Goal: Communication & Community: Participate in discussion

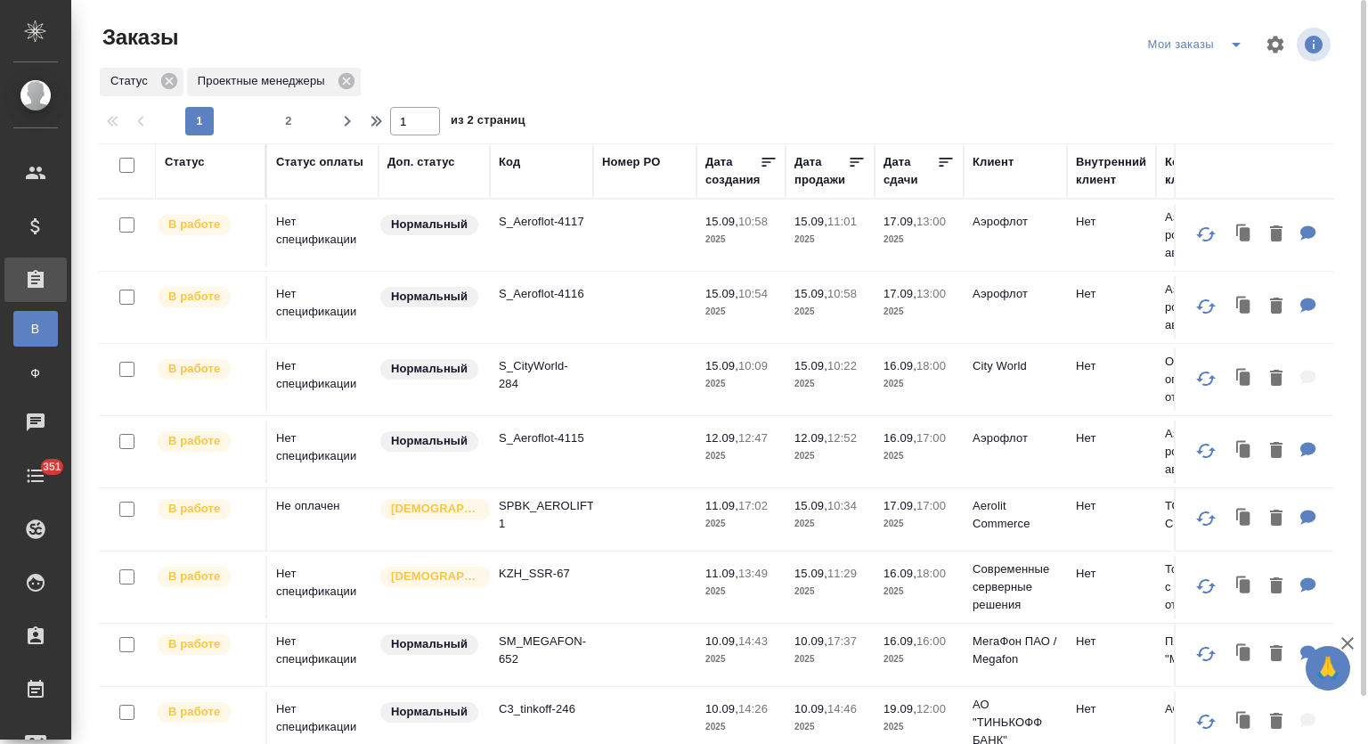
click at [1234, 44] on icon "split button" at bounding box center [1236, 45] width 9 height 4
click at [1223, 75] on li "Заказы лок" at bounding box center [1199, 80] width 110 height 29
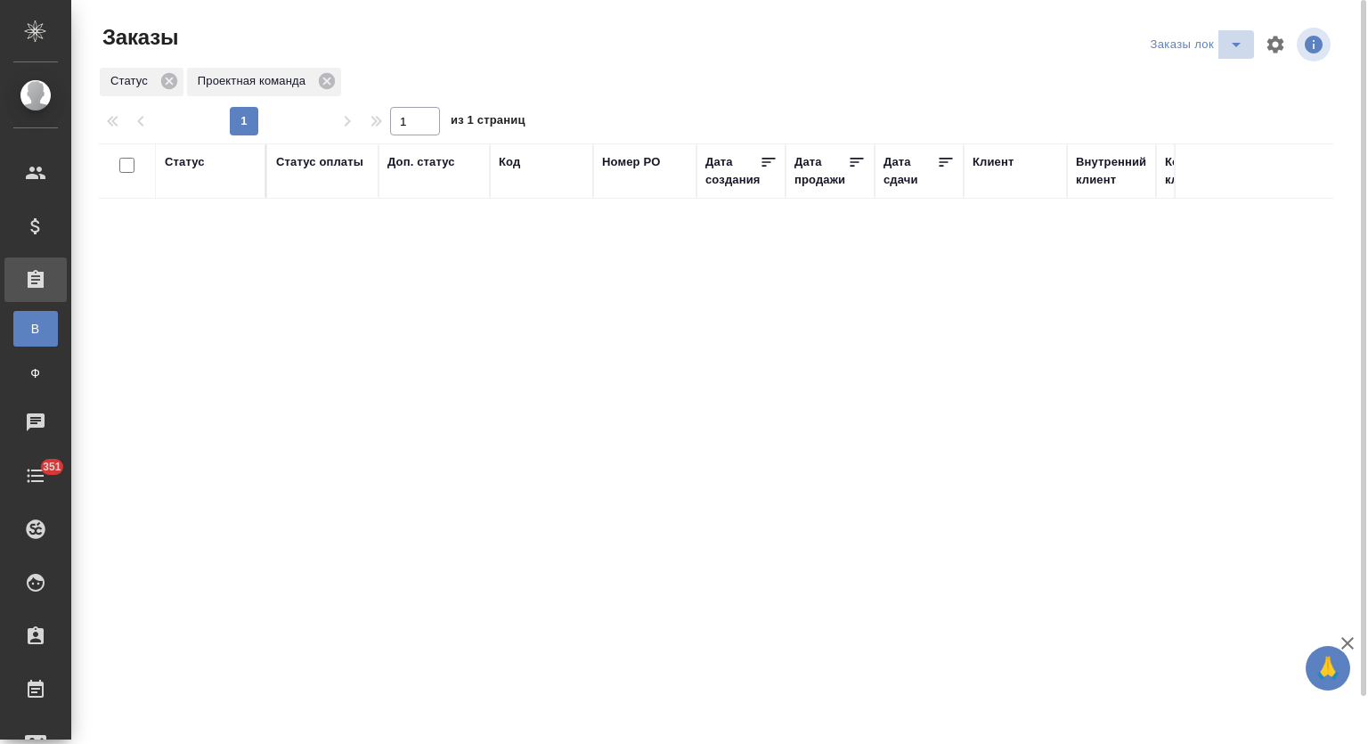
click at [1241, 36] on icon "split button" at bounding box center [1236, 44] width 21 height 21
click at [1196, 81] on li "Мои заказы" at bounding box center [1200, 80] width 108 height 29
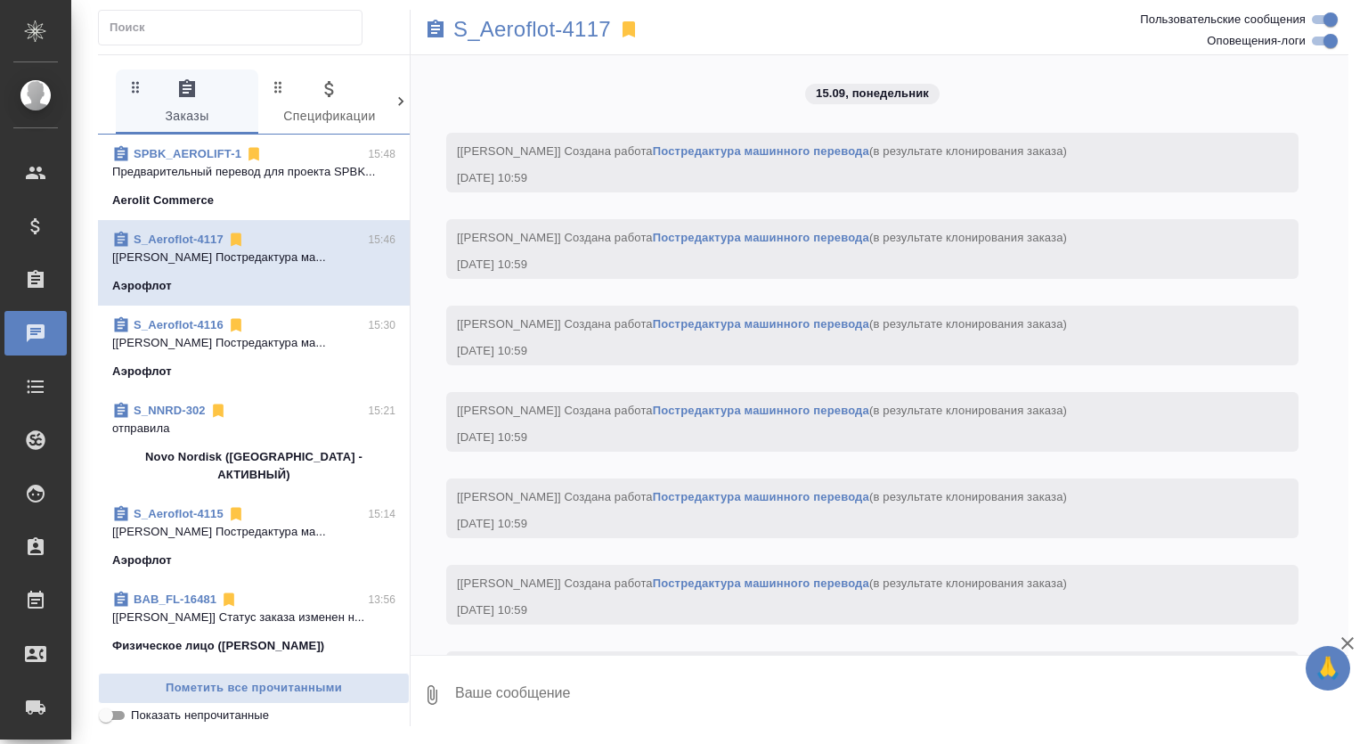
scroll to position [3058, 0]
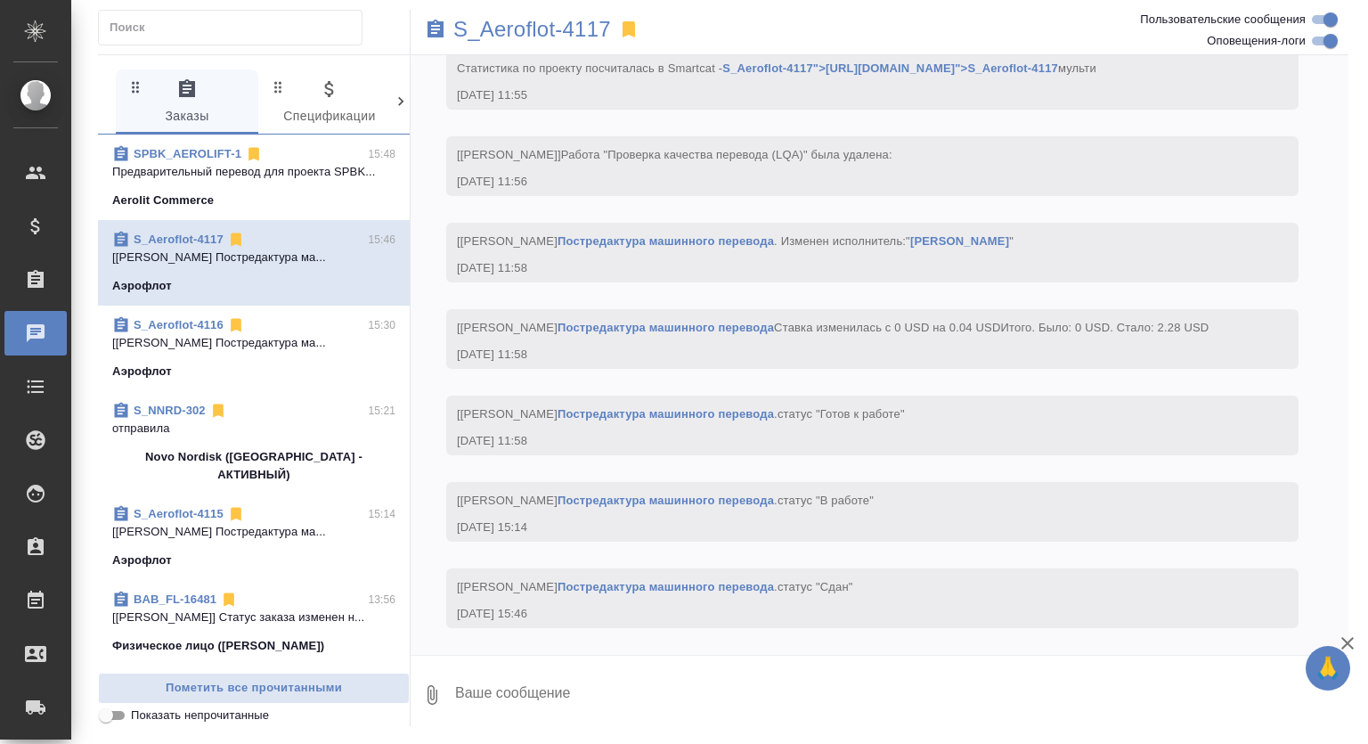
scroll to position [3058, 0]
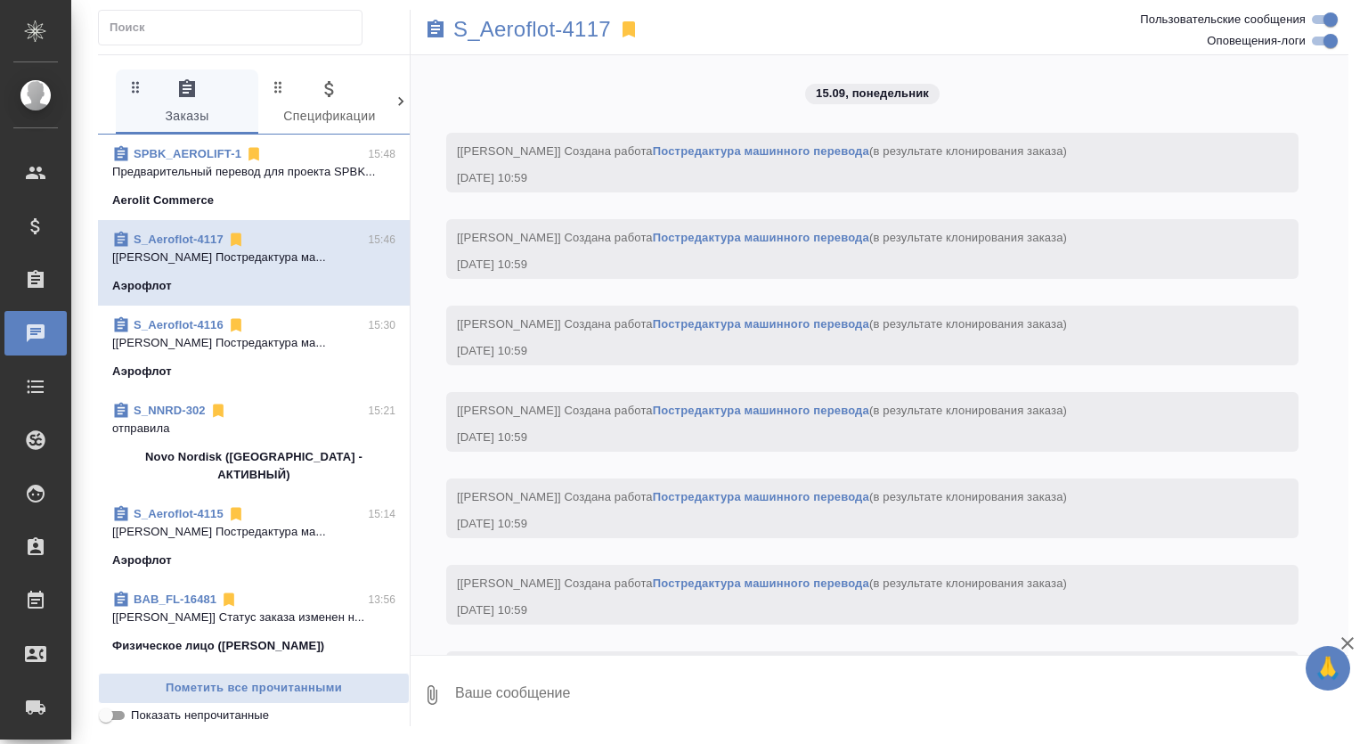
scroll to position [3058, 0]
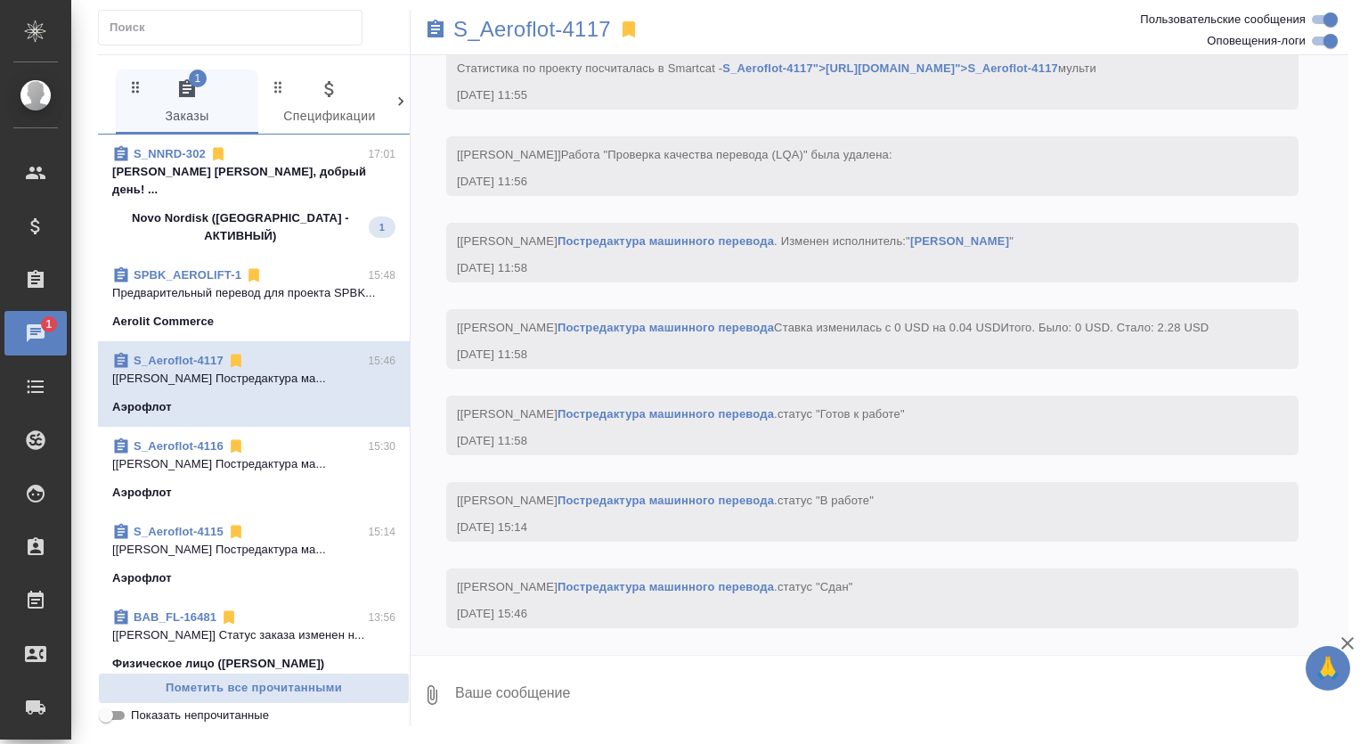
click at [312, 190] on span "S_NNRD-302 17:01 [PERSON_NAME] [PERSON_NAME], добрый день!... Novo Nordisk (РФ…" at bounding box center [253, 195] width 283 height 100
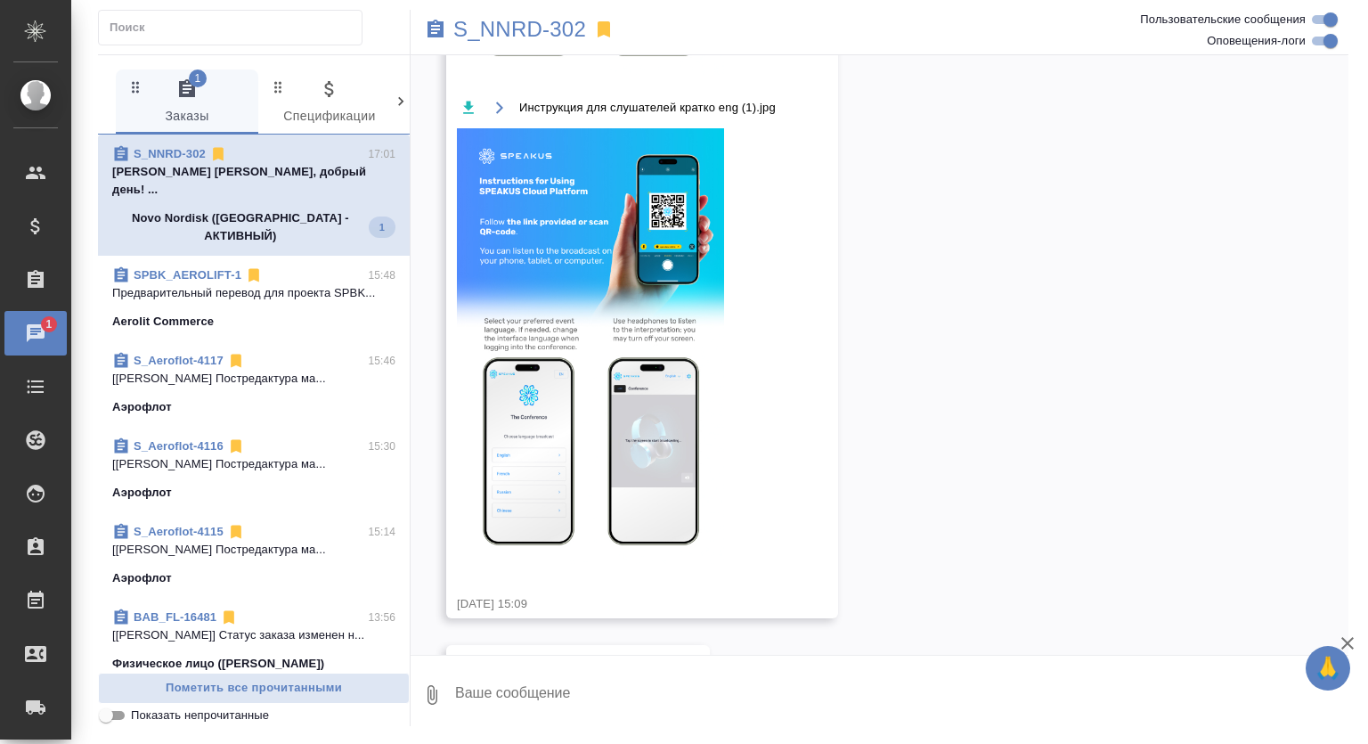
scroll to position [6137, 0]
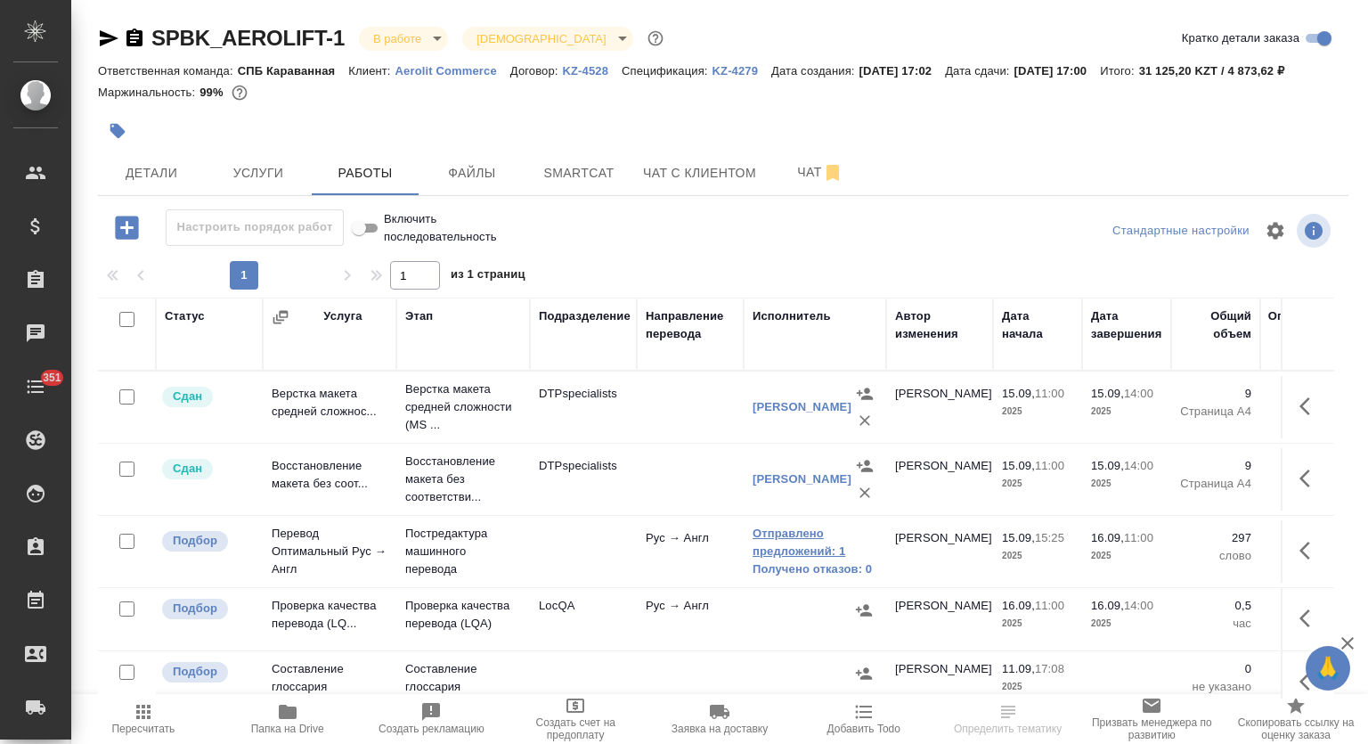
click at [769, 551] on link "Отправлено предложений: 1" at bounding box center [815, 543] width 125 height 36
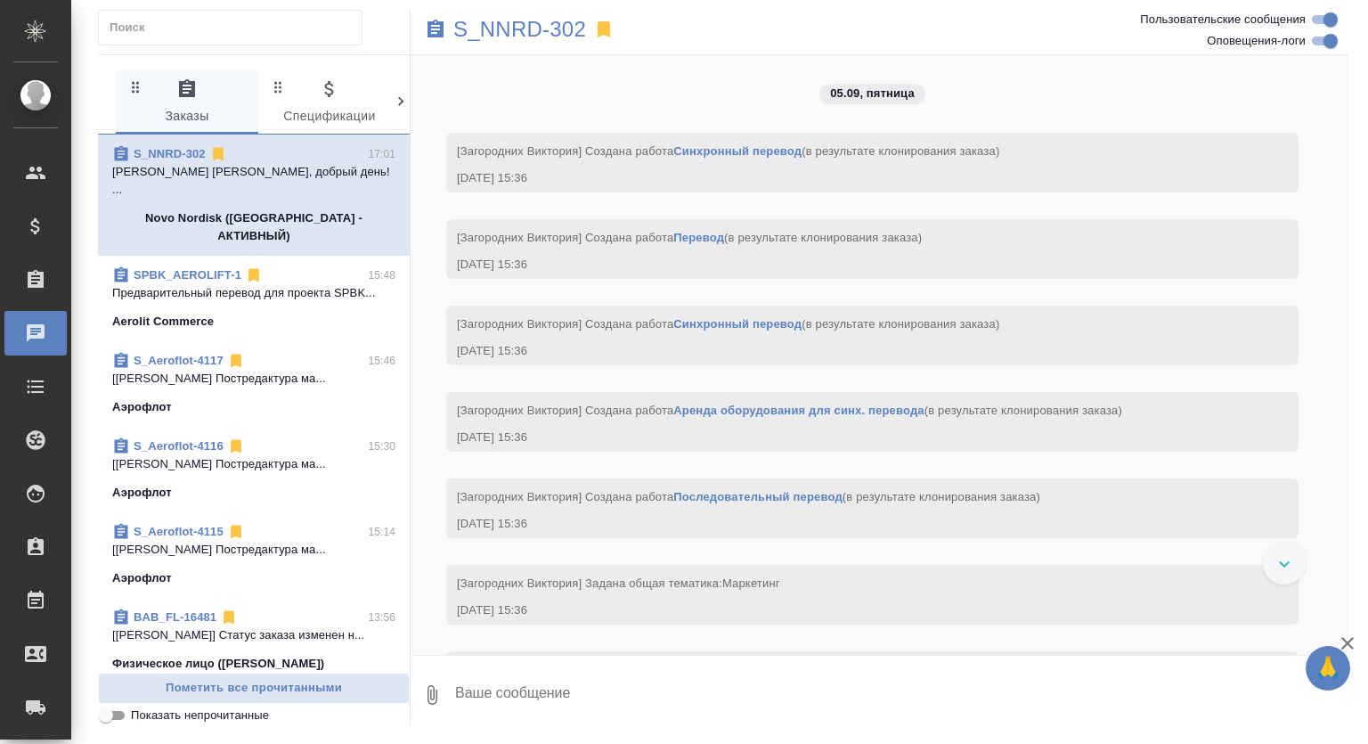
scroll to position [6137, 0]
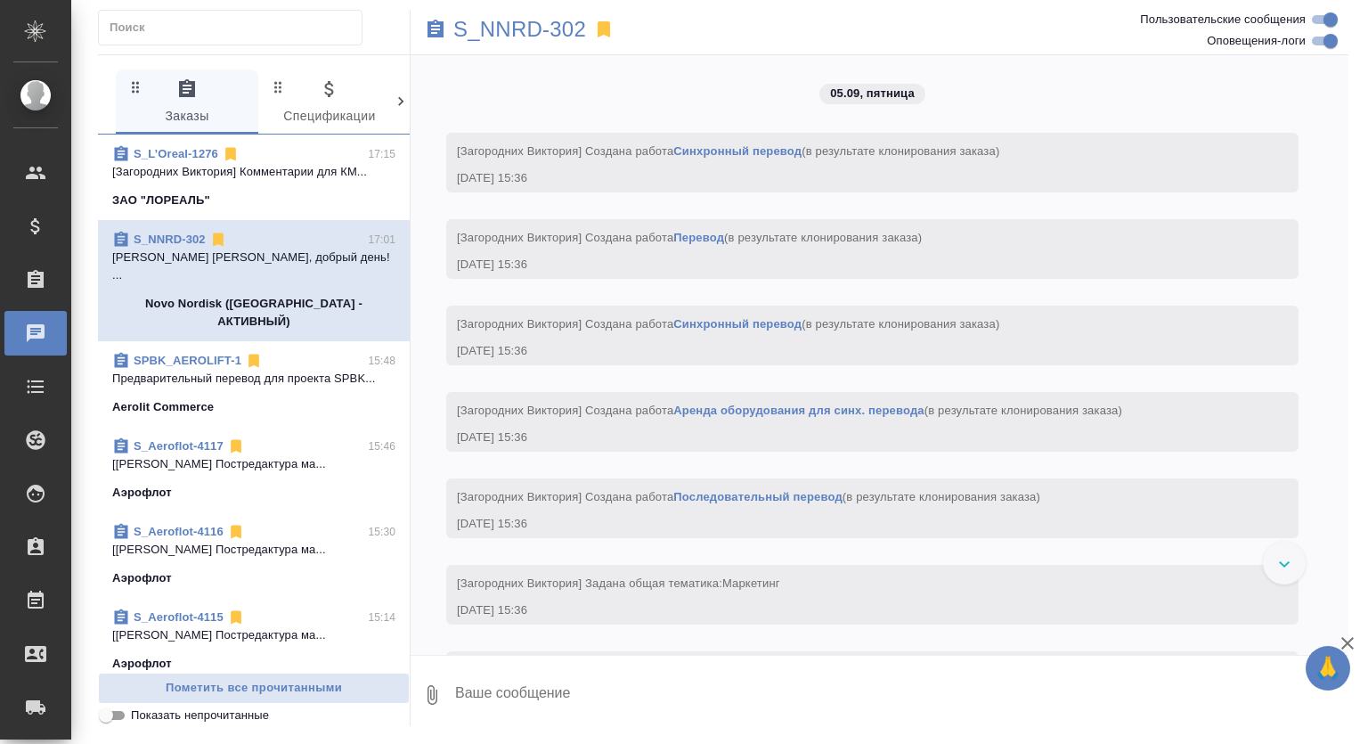
scroll to position [6137, 0]
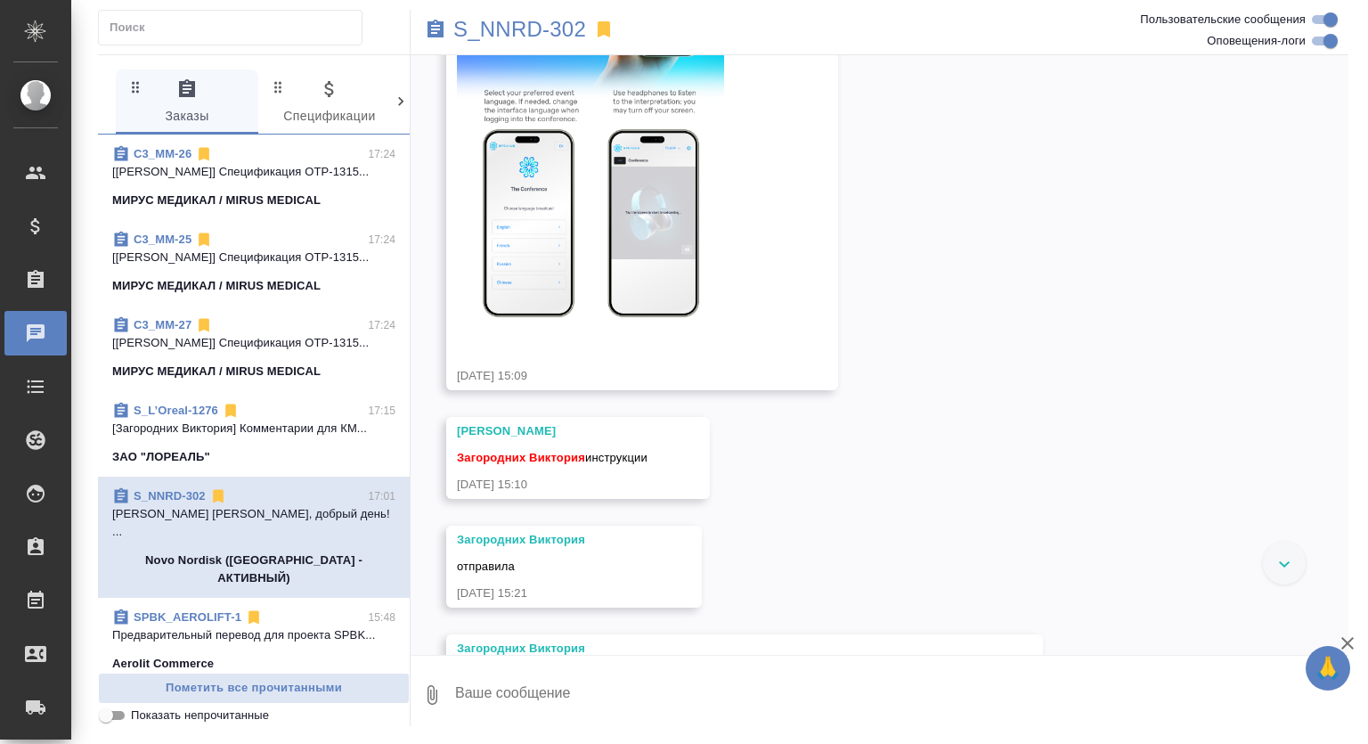
scroll to position [6137, 0]
click at [289, 216] on div "C3_MM-26 17:24 [[PERSON_NAME]] Спецификация OTP-1315... МИРУС МЕДИКАЛ / MIRUS M…" at bounding box center [254, 178] width 312 height 86
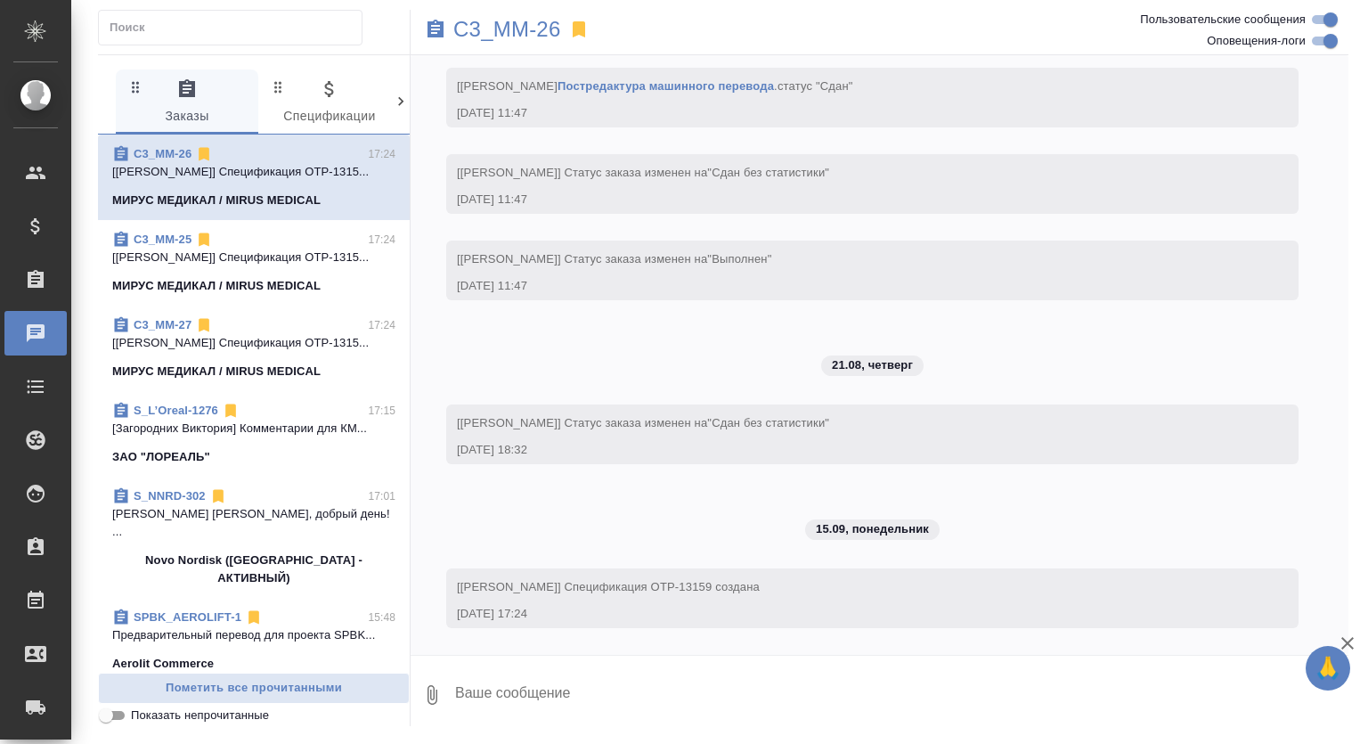
scroll to position [5694, 0]
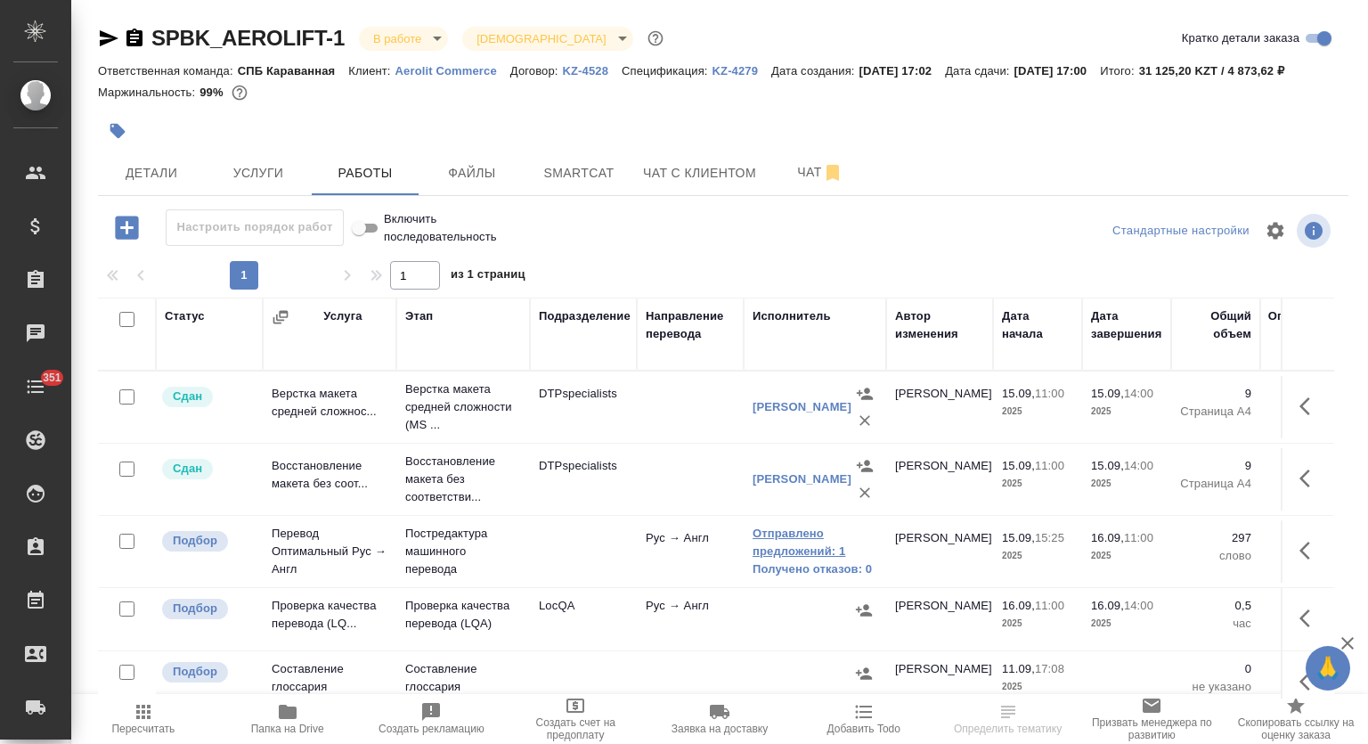
click at [806, 538] on link "Отправлено предложений: 1" at bounding box center [815, 543] width 125 height 36
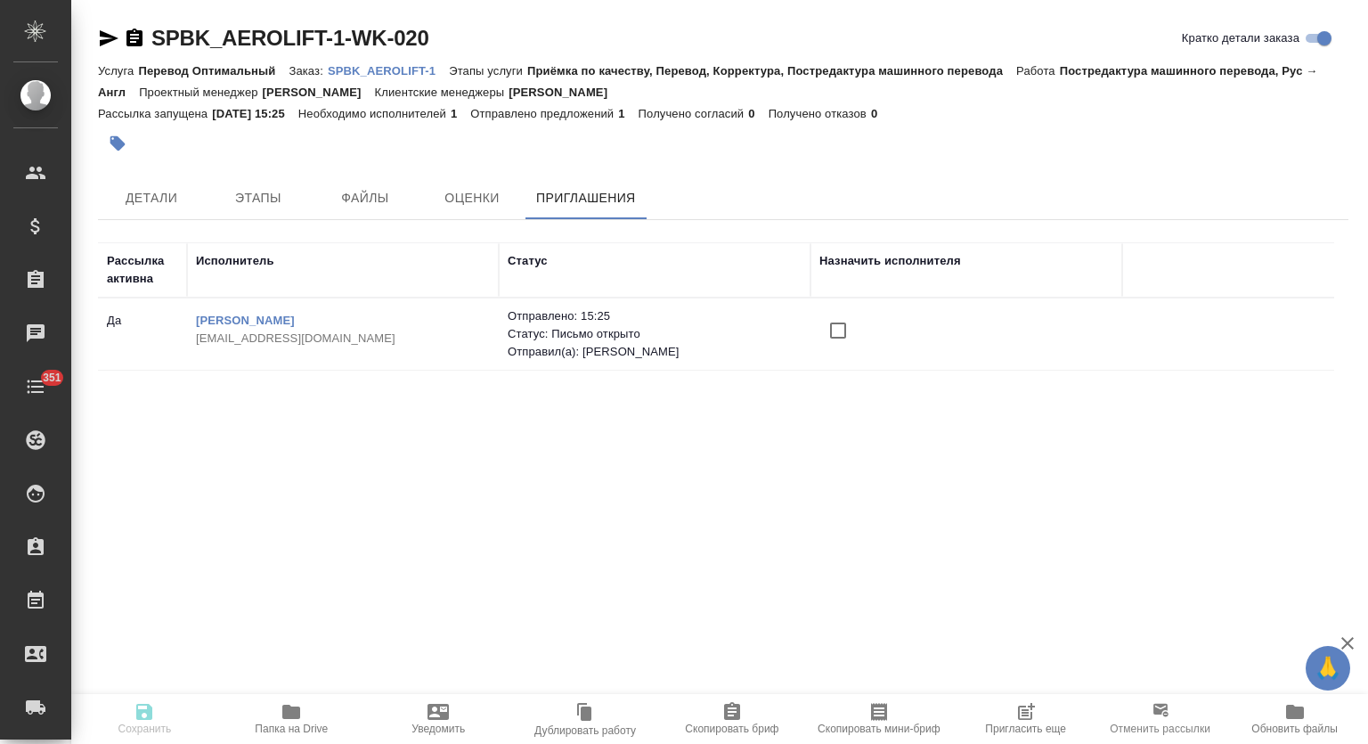
click at [1036, 715] on icon "button" at bounding box center [1026, 711] width 21 height 21
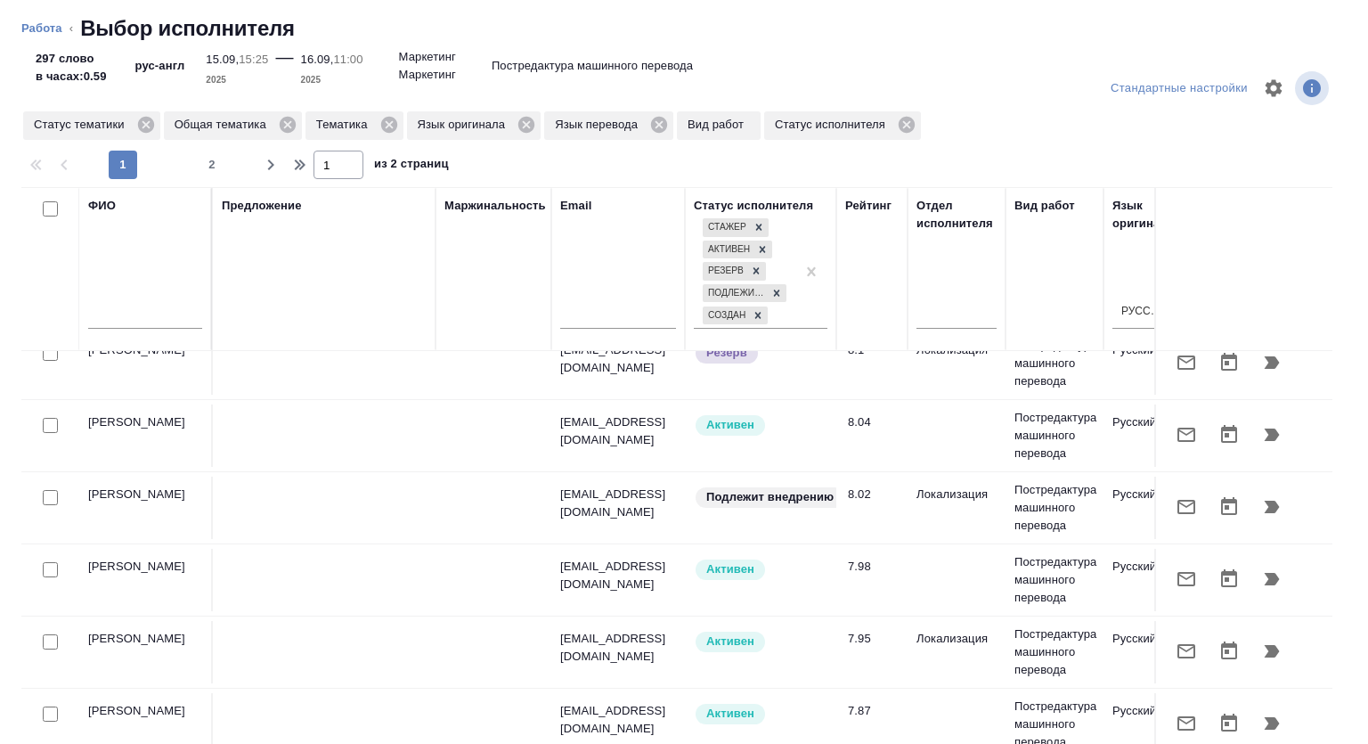
scroll to position [593, 0]
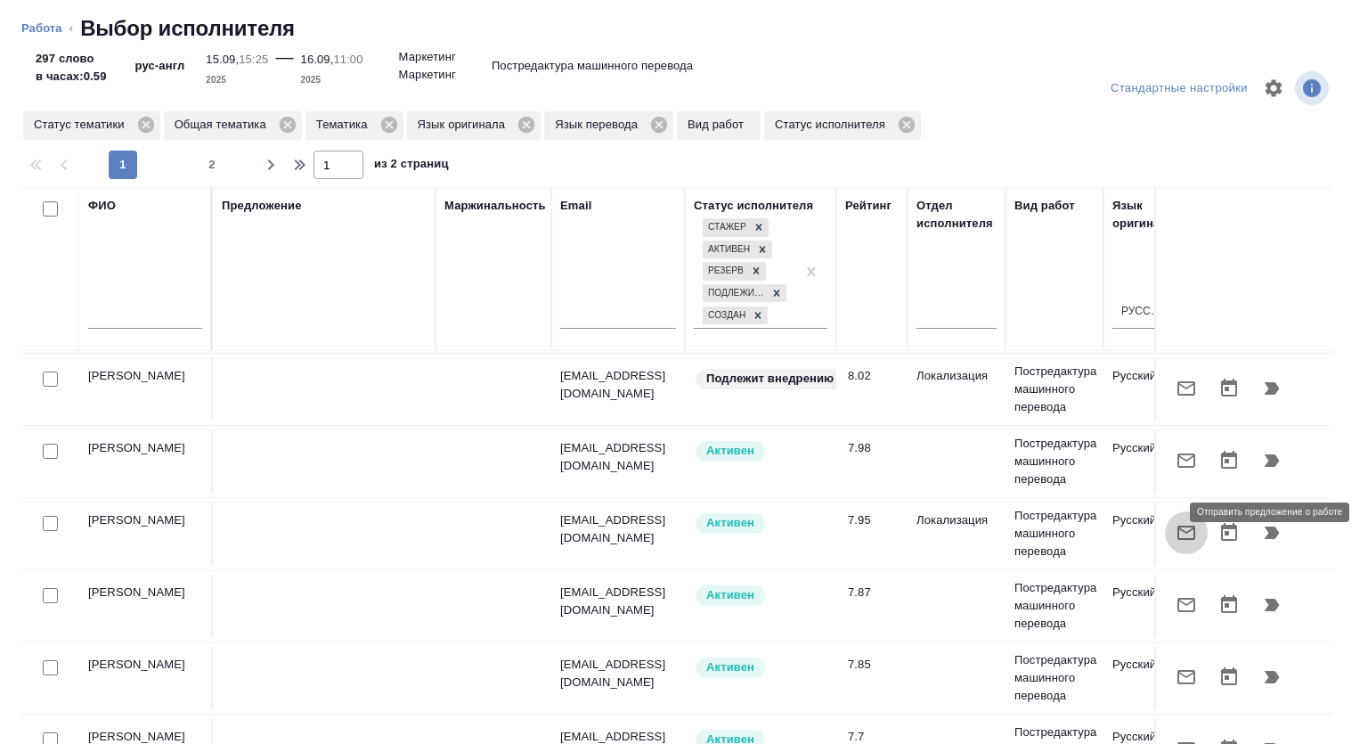
click at [1176, 522] on icon "button" at bounding box center [1186, 532] width 21 height 21
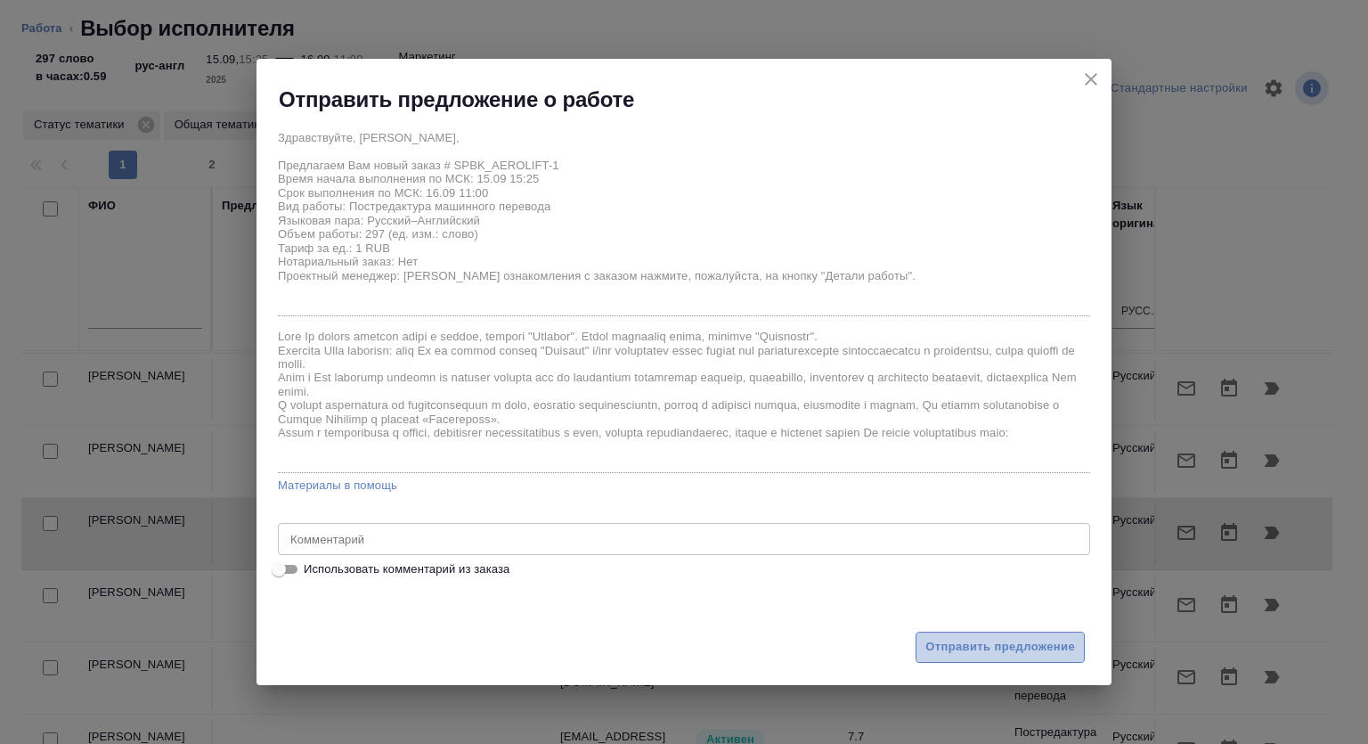
click at [1040, 653] on span "Отправить предложение" at bounding box center [1001, 647] width 150 height 20
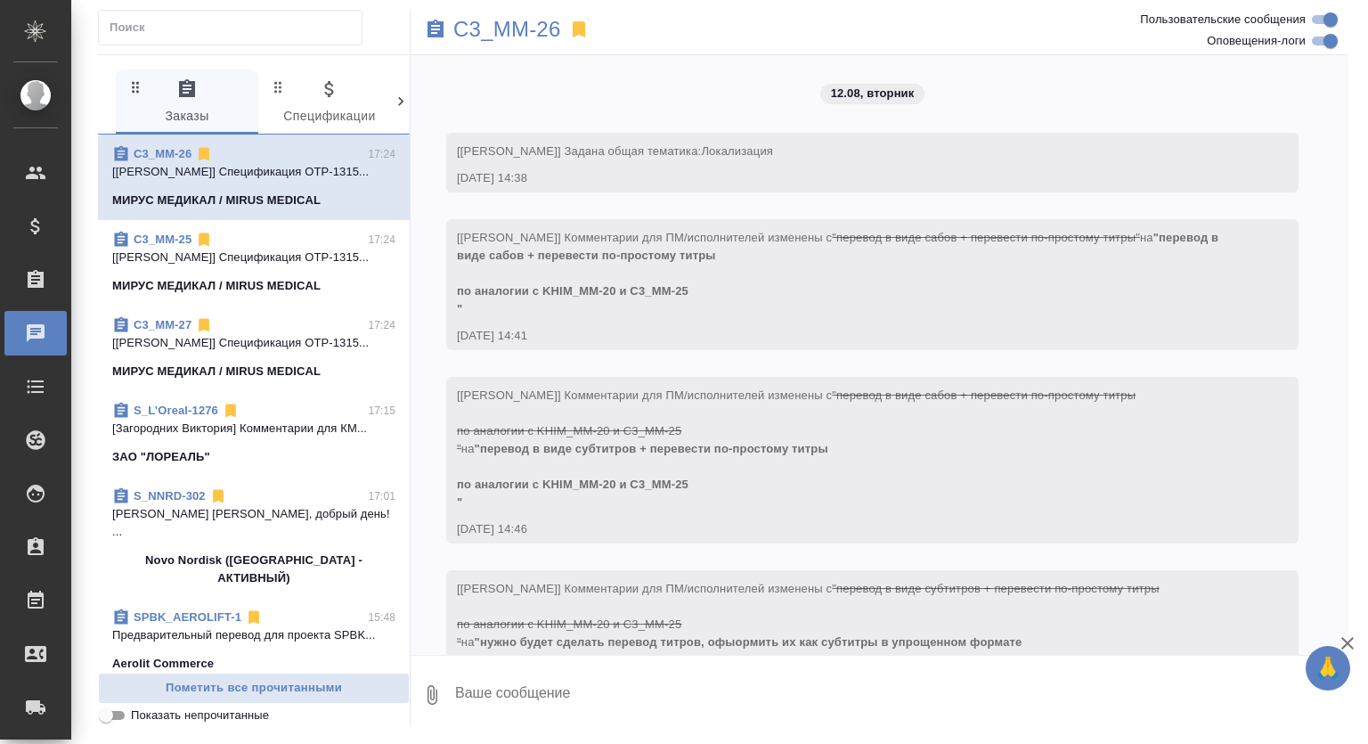
scroll to position [5694, 0]
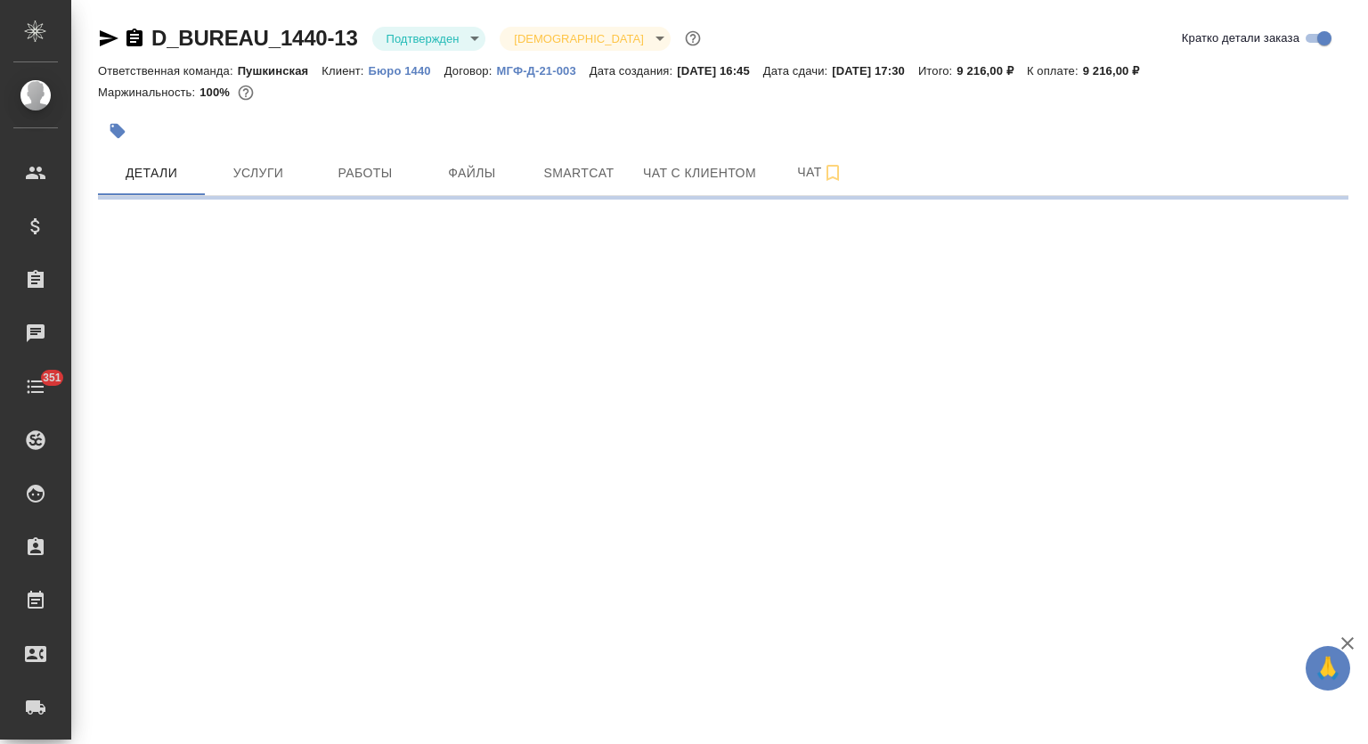
select select "RU"
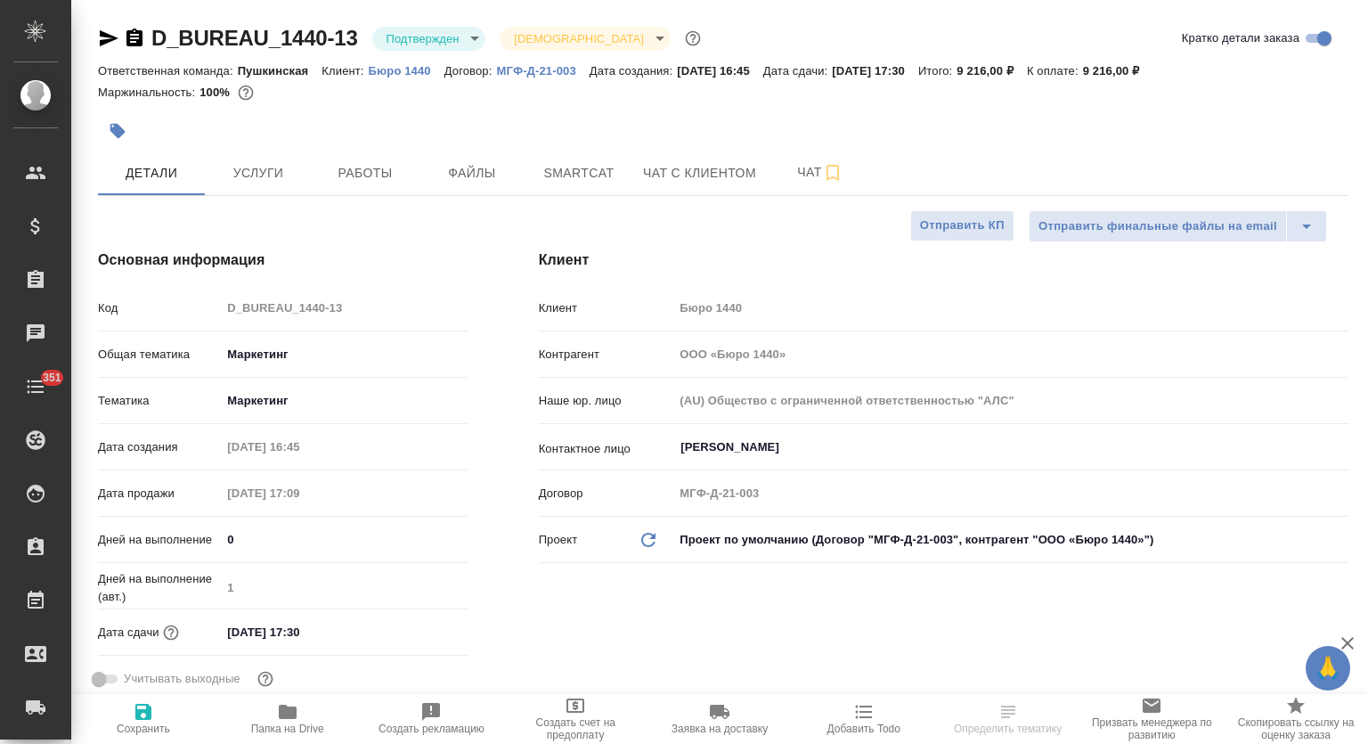
type textarea "x"
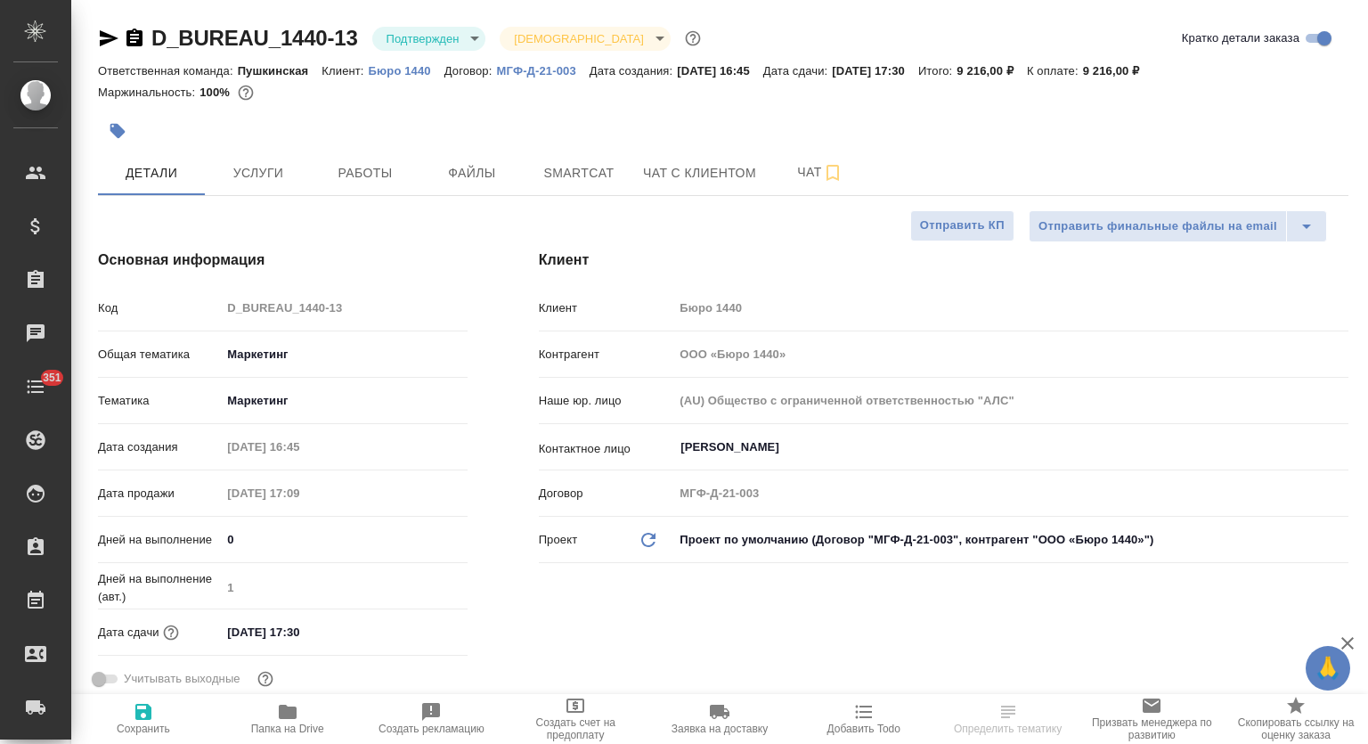
type textarea "x"
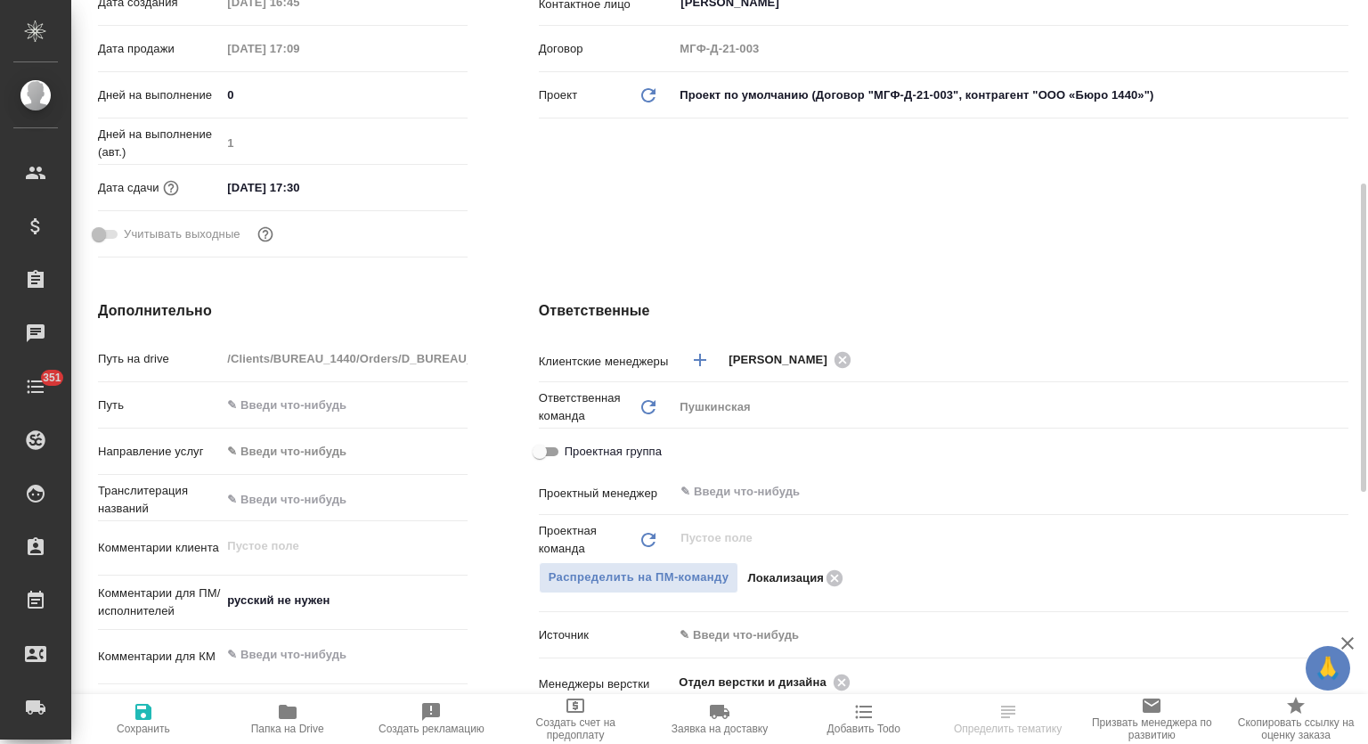
scroll to position [592, 0]
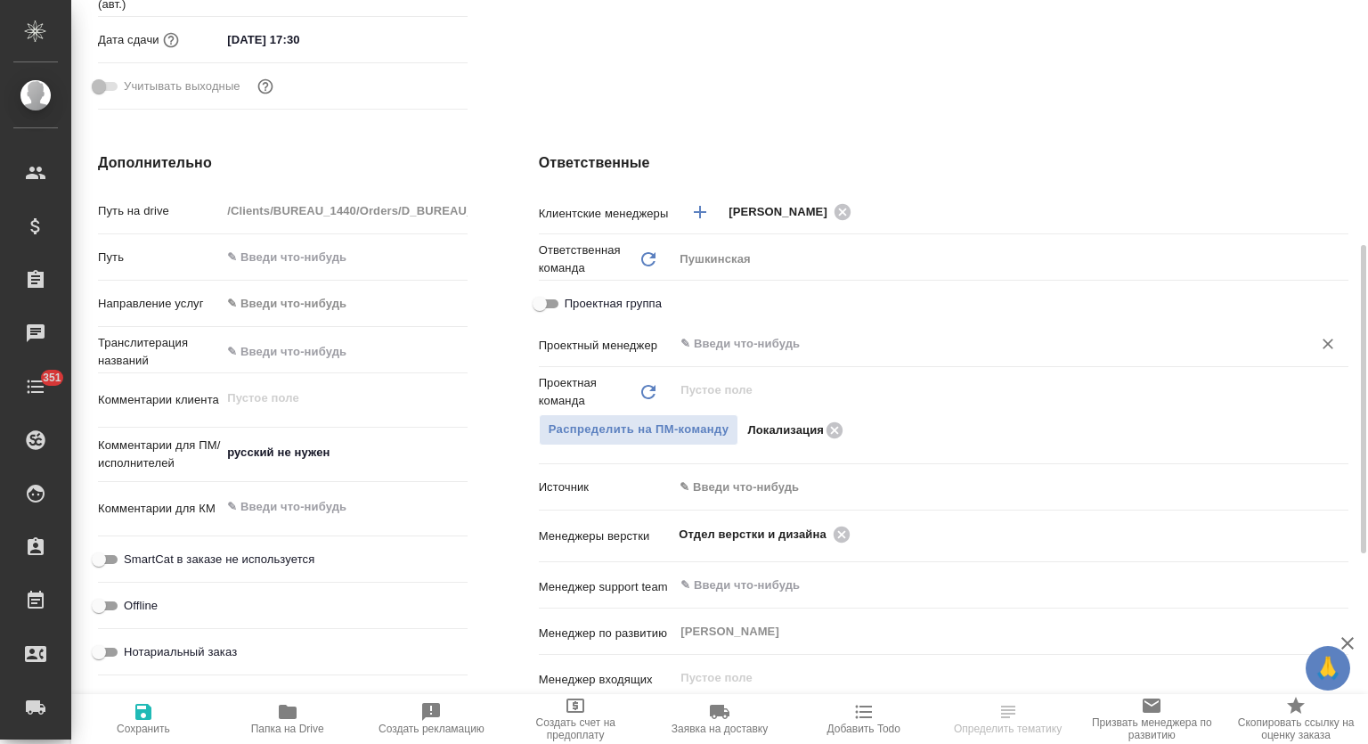
click at [762, 341] on input "text" at bounding box center [981, 343] width 605 height 21
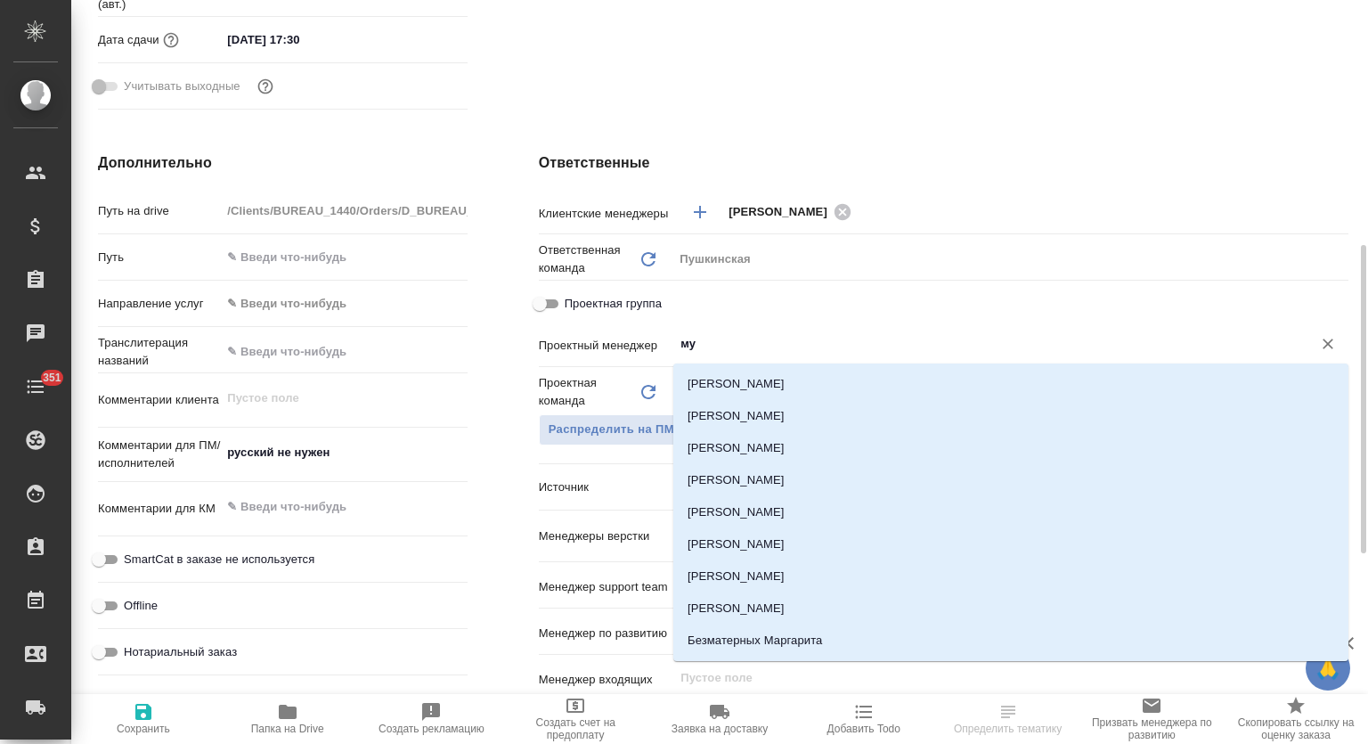
type input "мут"
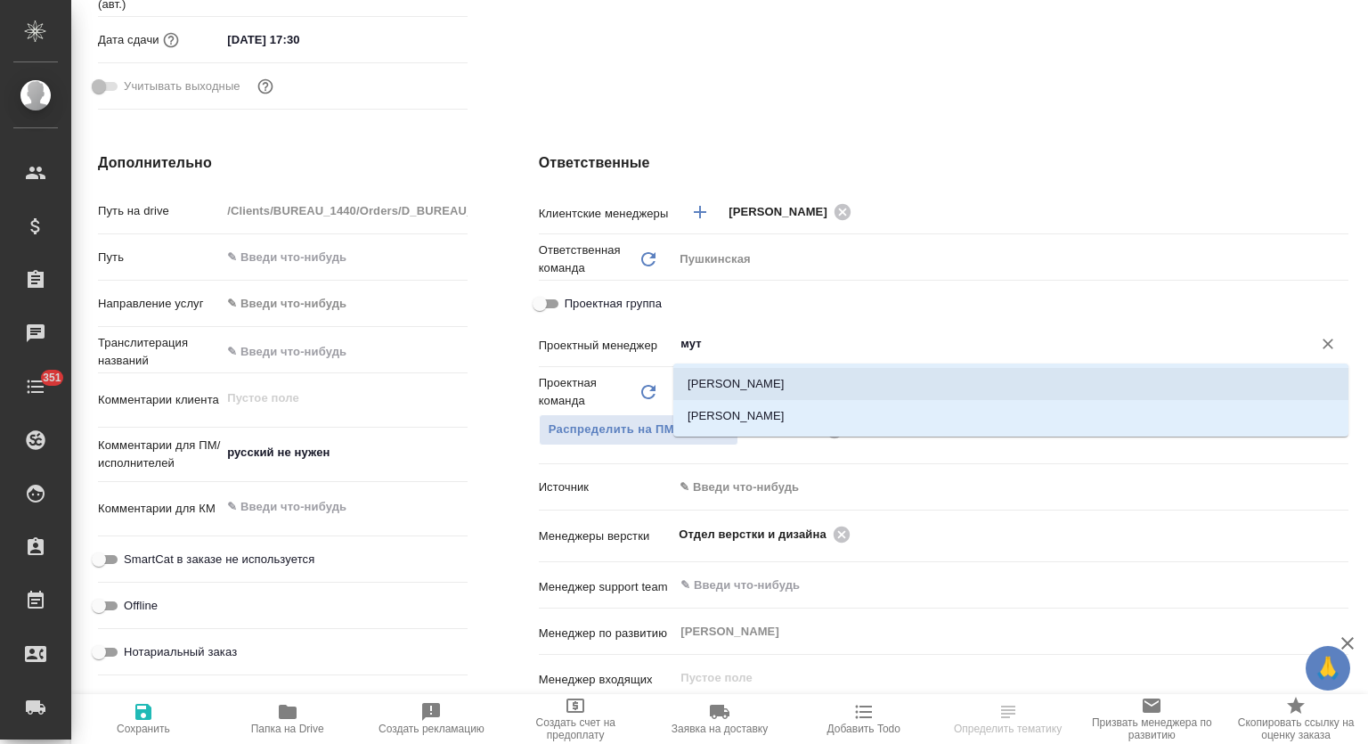
click at [773, 382] on li "[PERSON_NAME]" at bounding box center [1011, 384] width 675 height 32
type textarea "x"
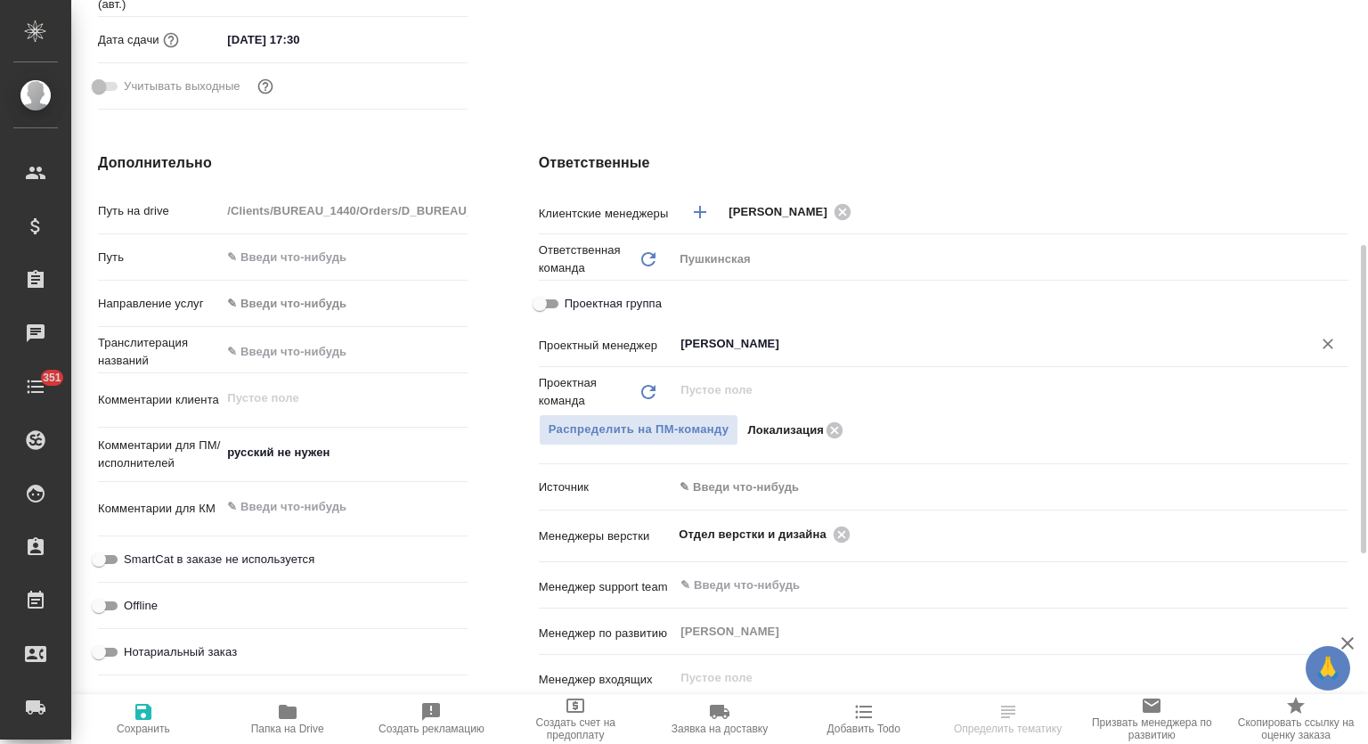
type input "[PERSON_NAME]"
click at [149, 722] on span "Сохранить" at bounding box center [143, 728] width 53 height 12
type textarea "x"
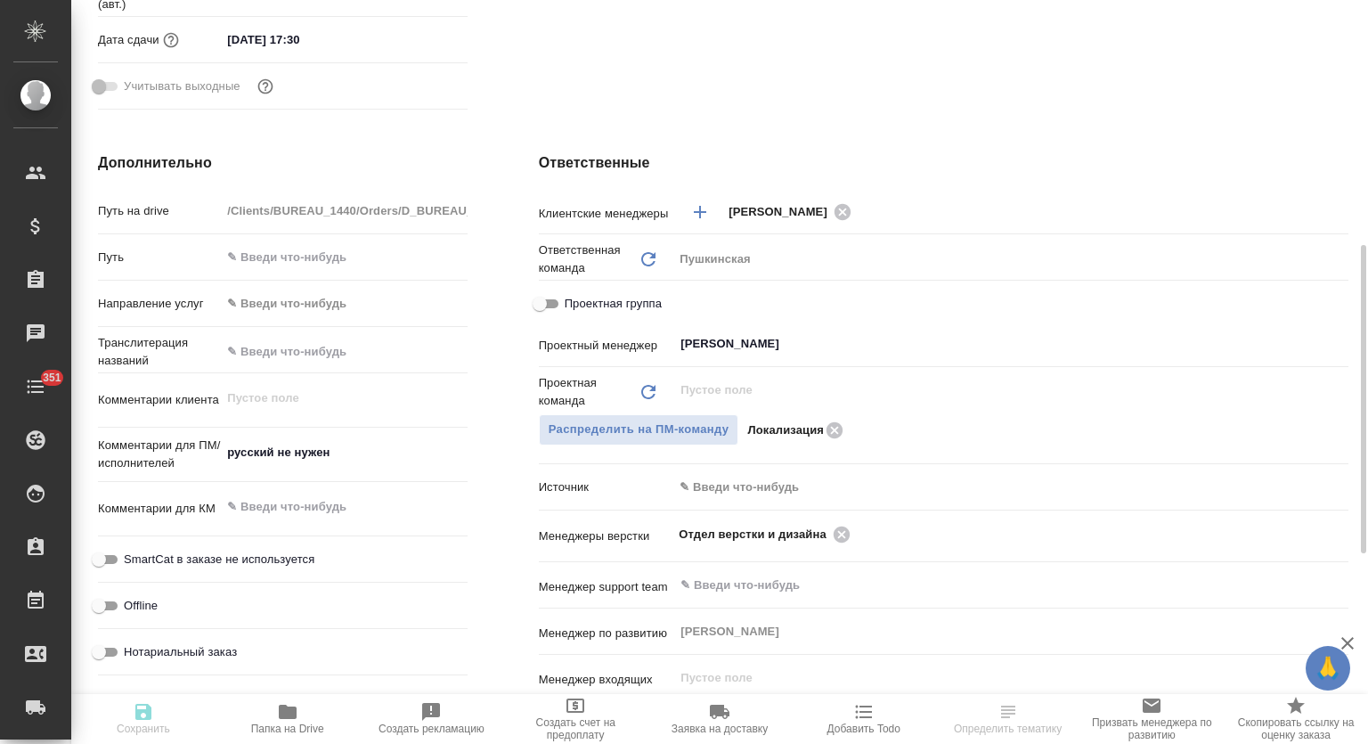
type textarea "x"
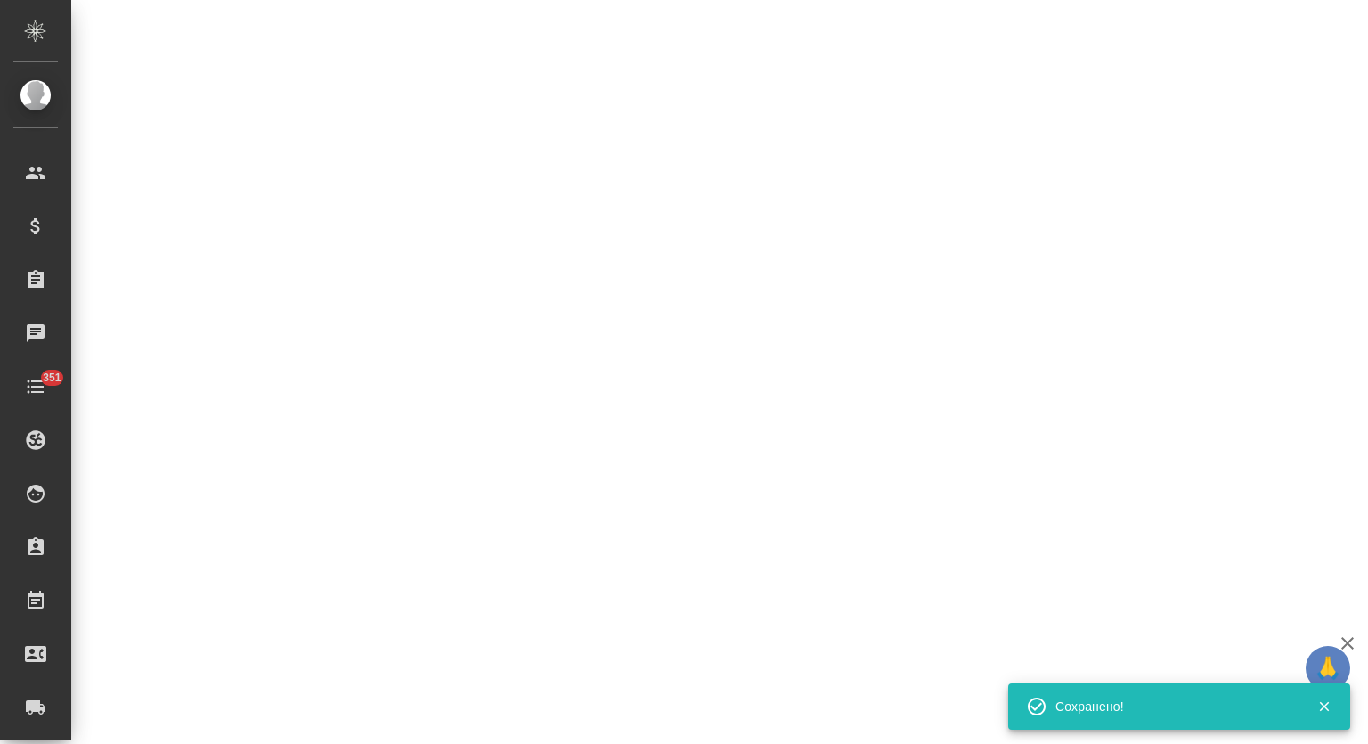
select select "RU"
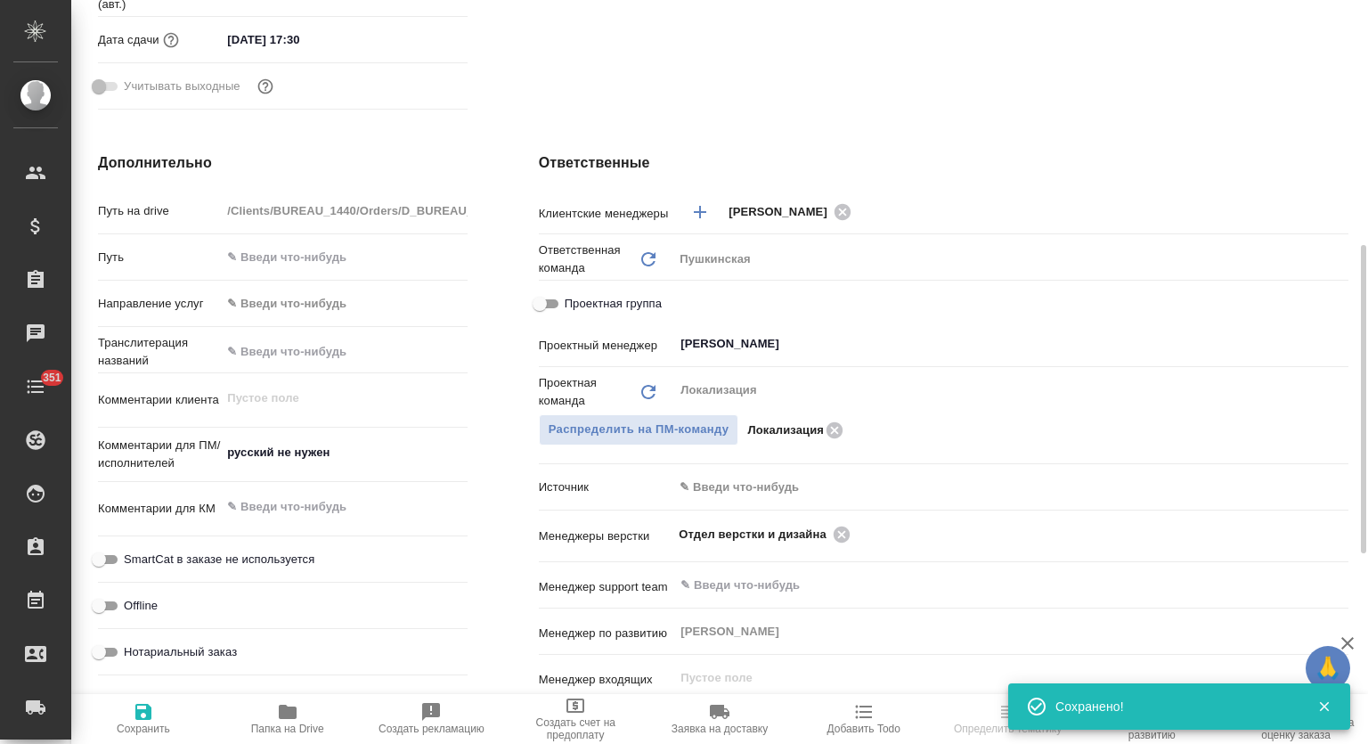
type textarea "x"
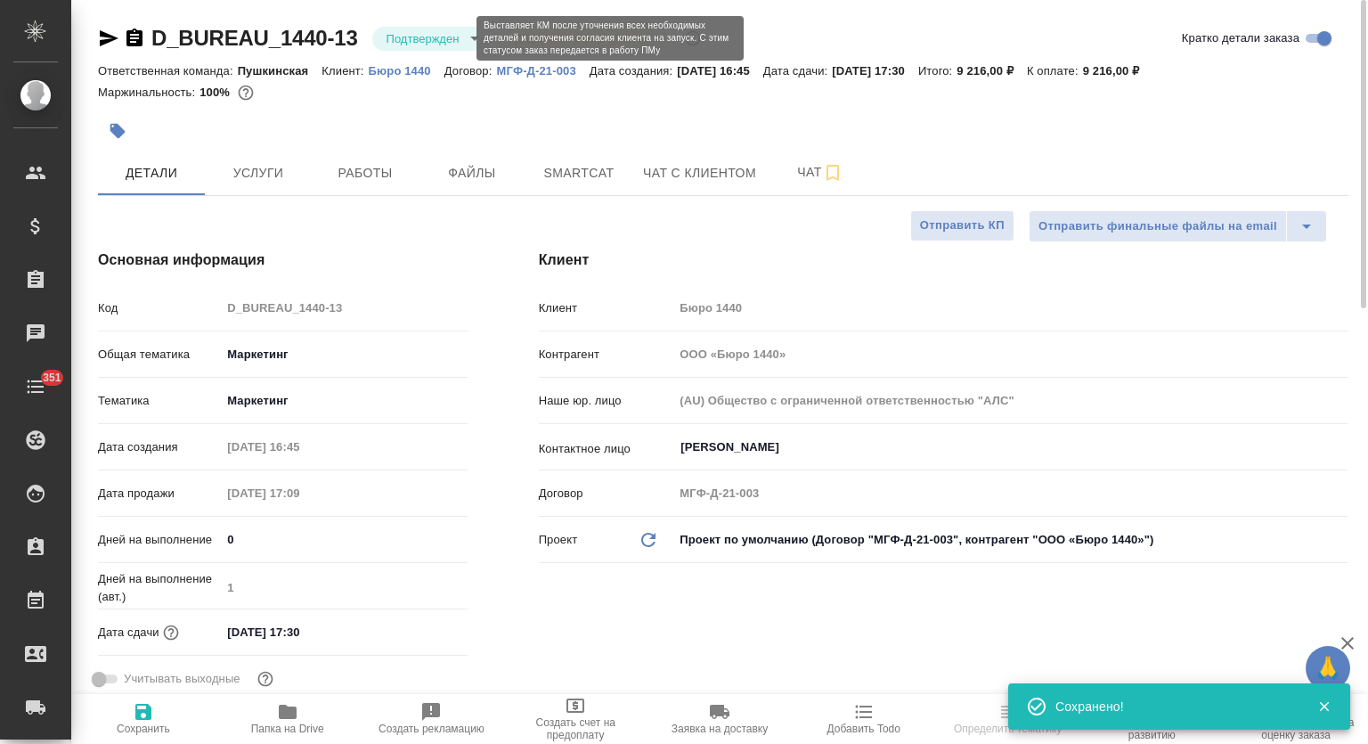
click at [419, 37] on body "🙏 .cls-1 fill:#fff; AWATERA Mutalimov Mark Клиенты Спецификации Заказы 0 Чаты 3…" at bounding box center [684, 372] width 1368 height 744
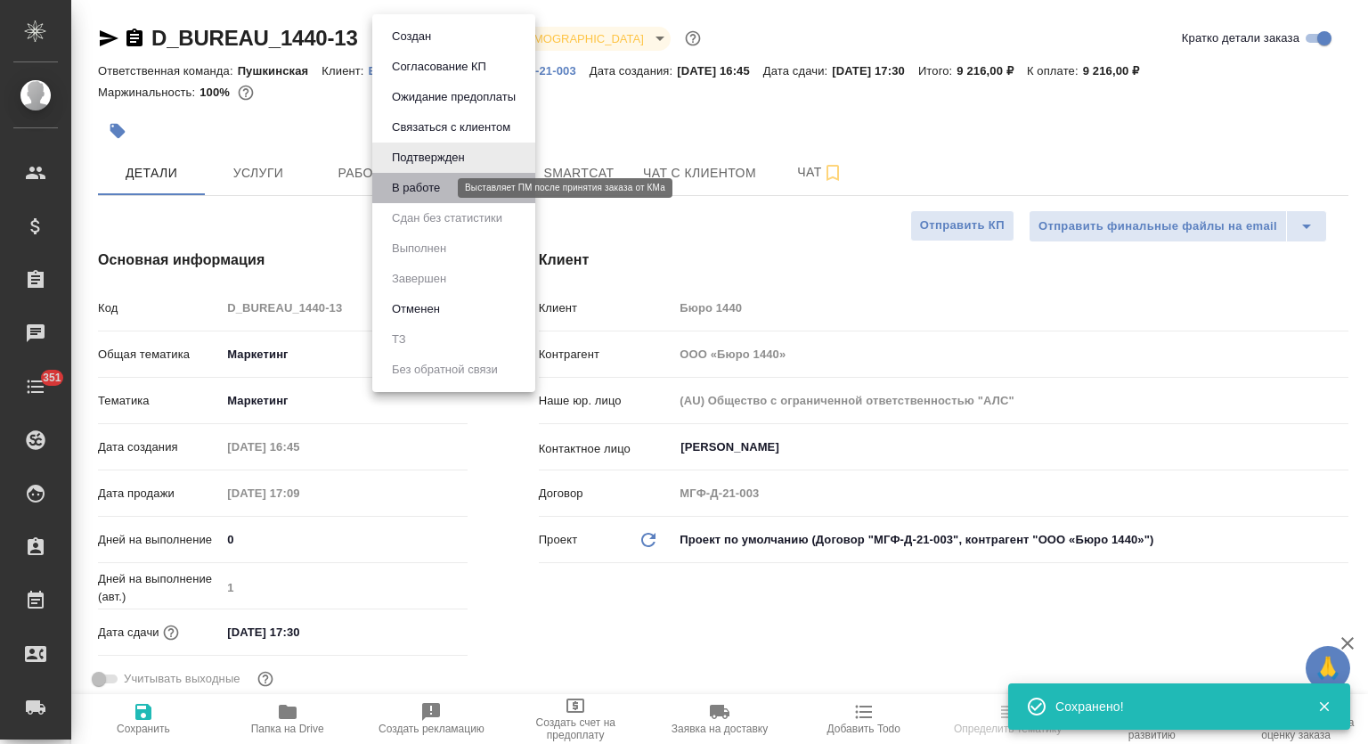
click at [412, 193] on button "В работе" at bounding box center [416, 188] width 59 height 20
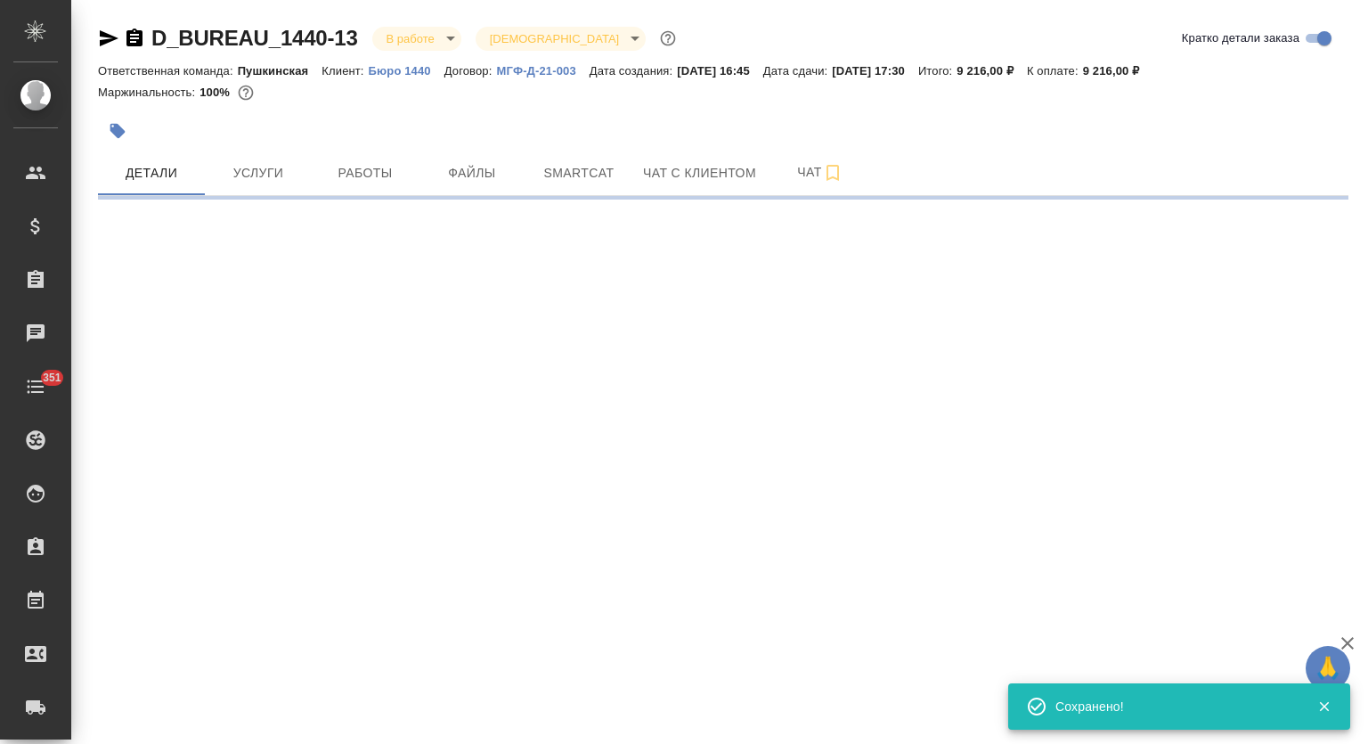
select select "RU"
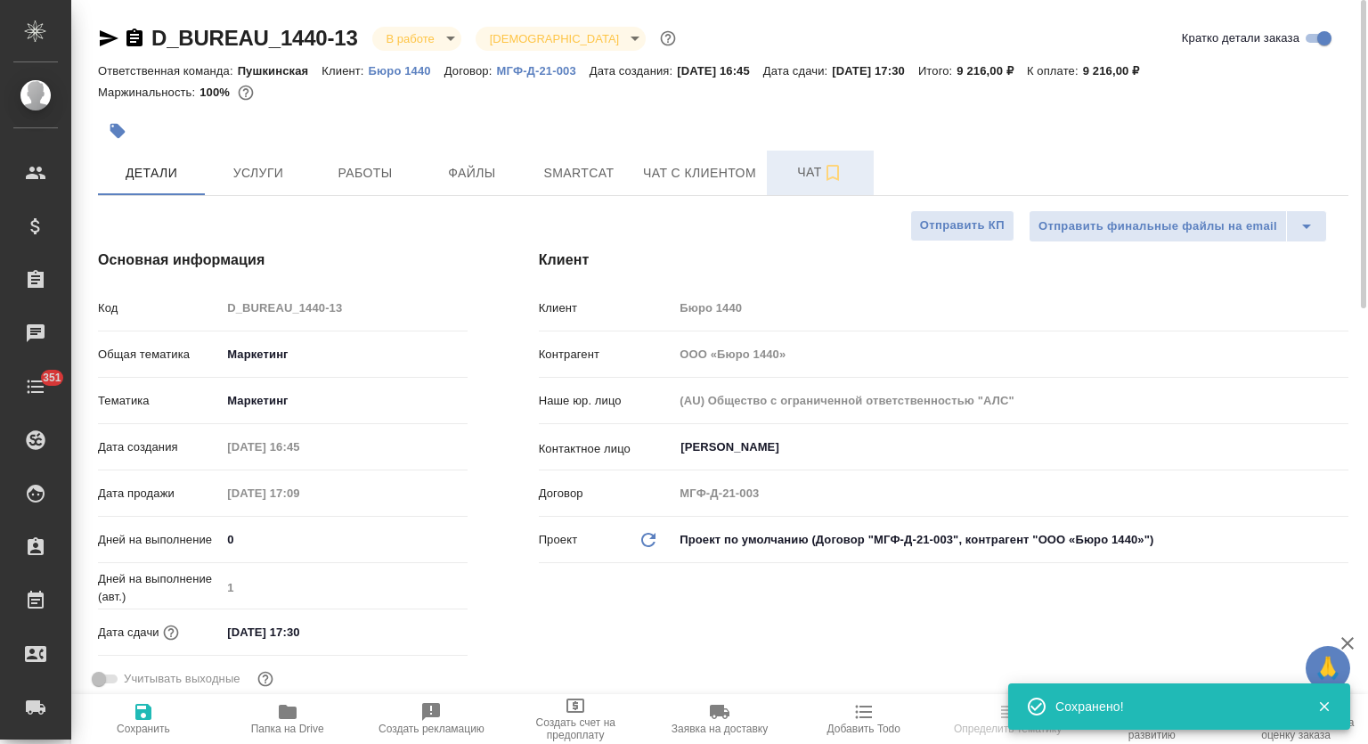
type textarea "x"
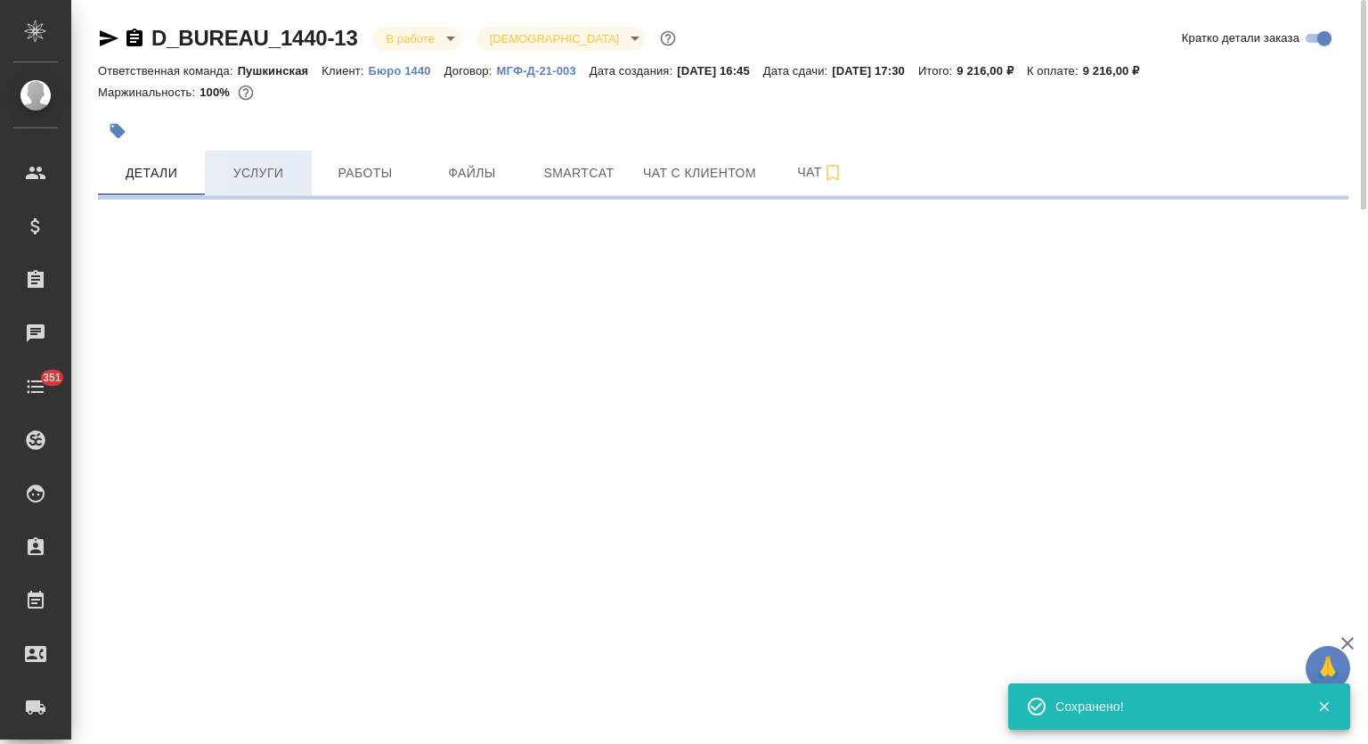
select select "RU"
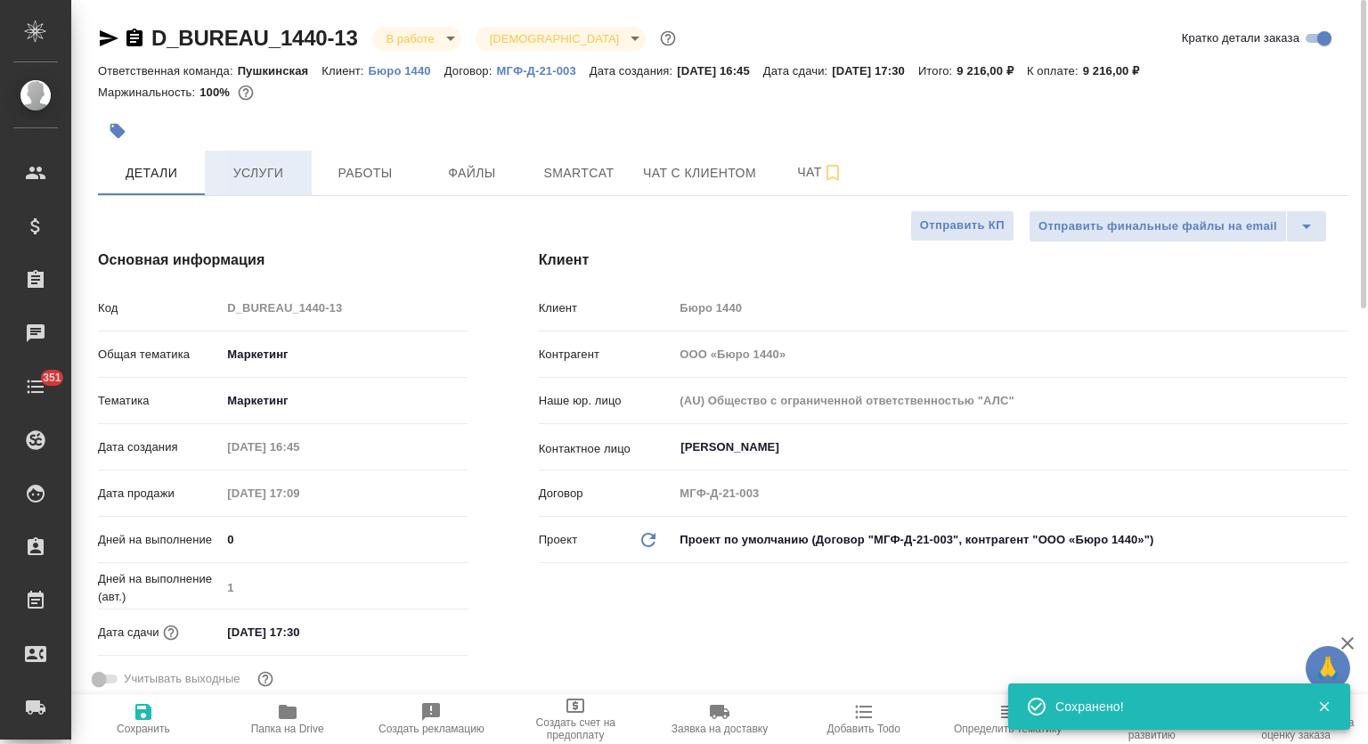
click at [268, 174] on span "Услуги" at bounding box center [259, 173] width 86 height 22
type textarea "x"
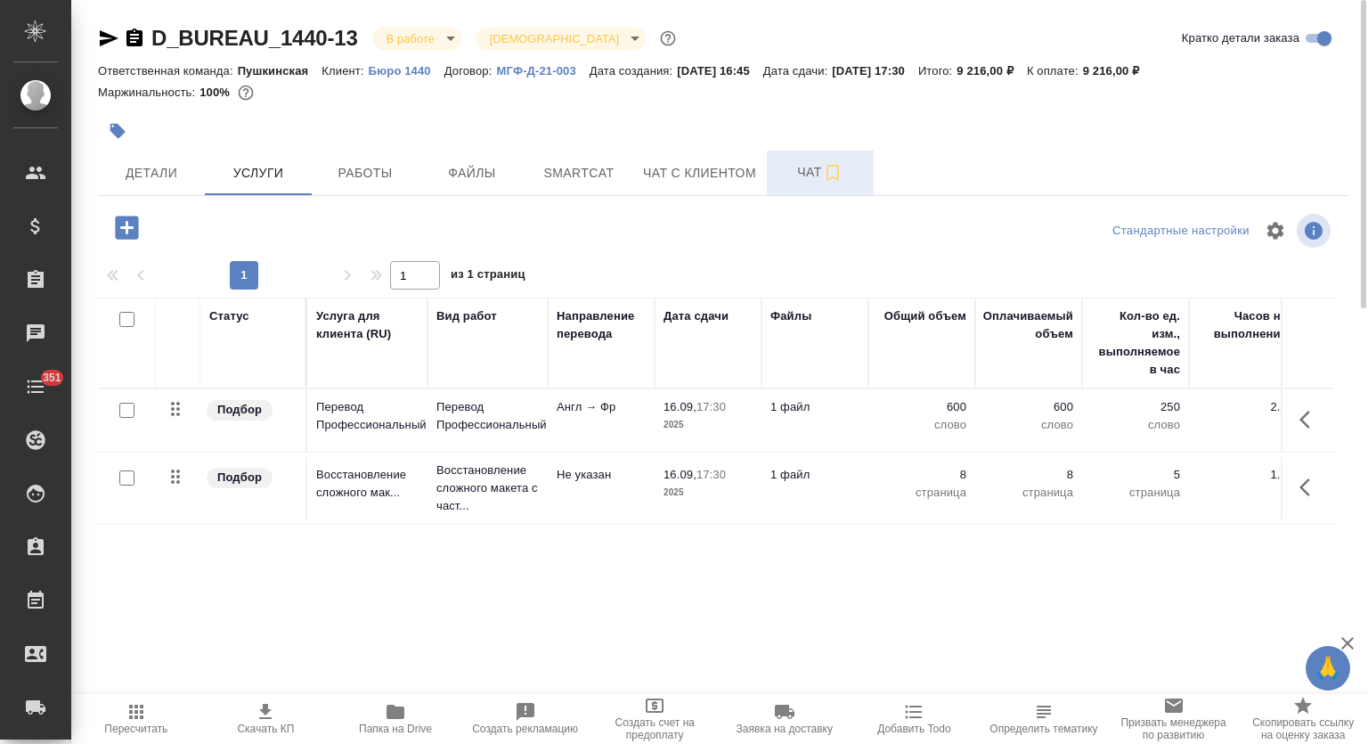
click at [801, 168] on span "Чат" at bounding box center [821, 172] width 86 height 22
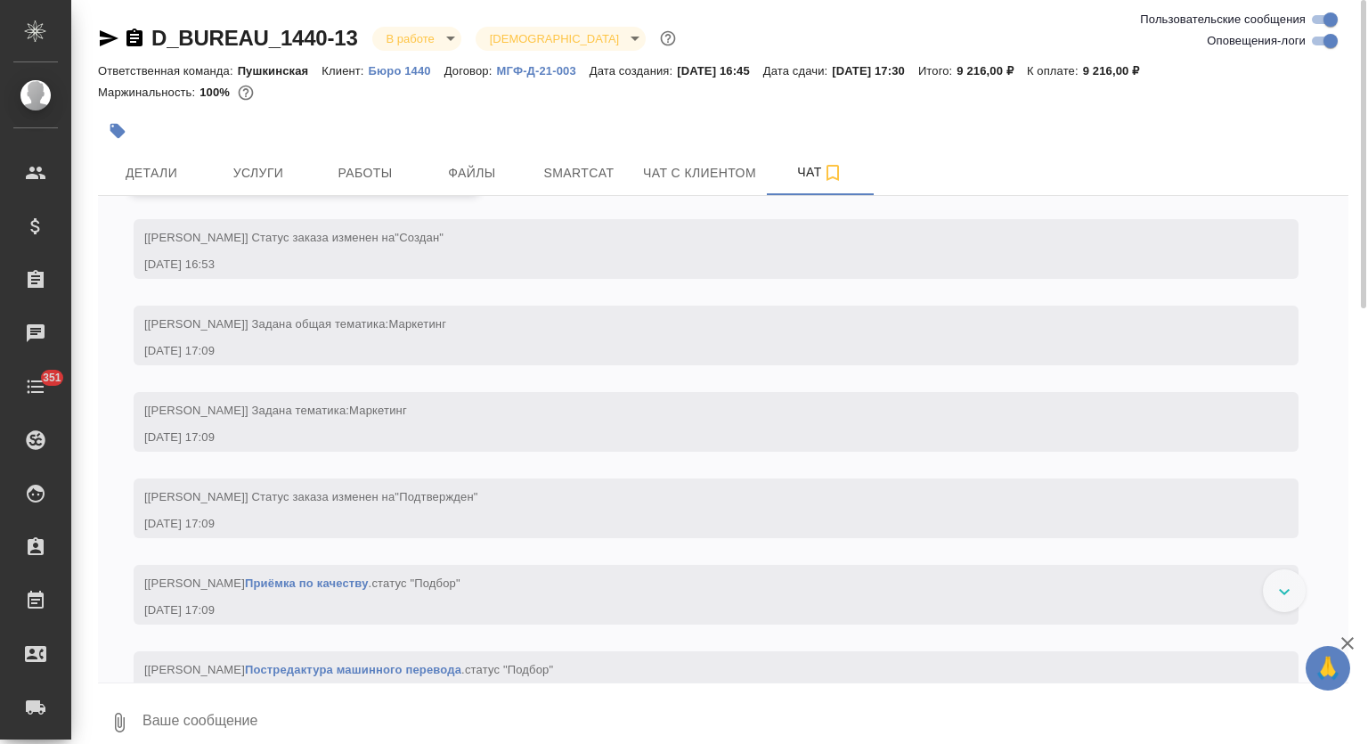
scroll to position [129, 0]
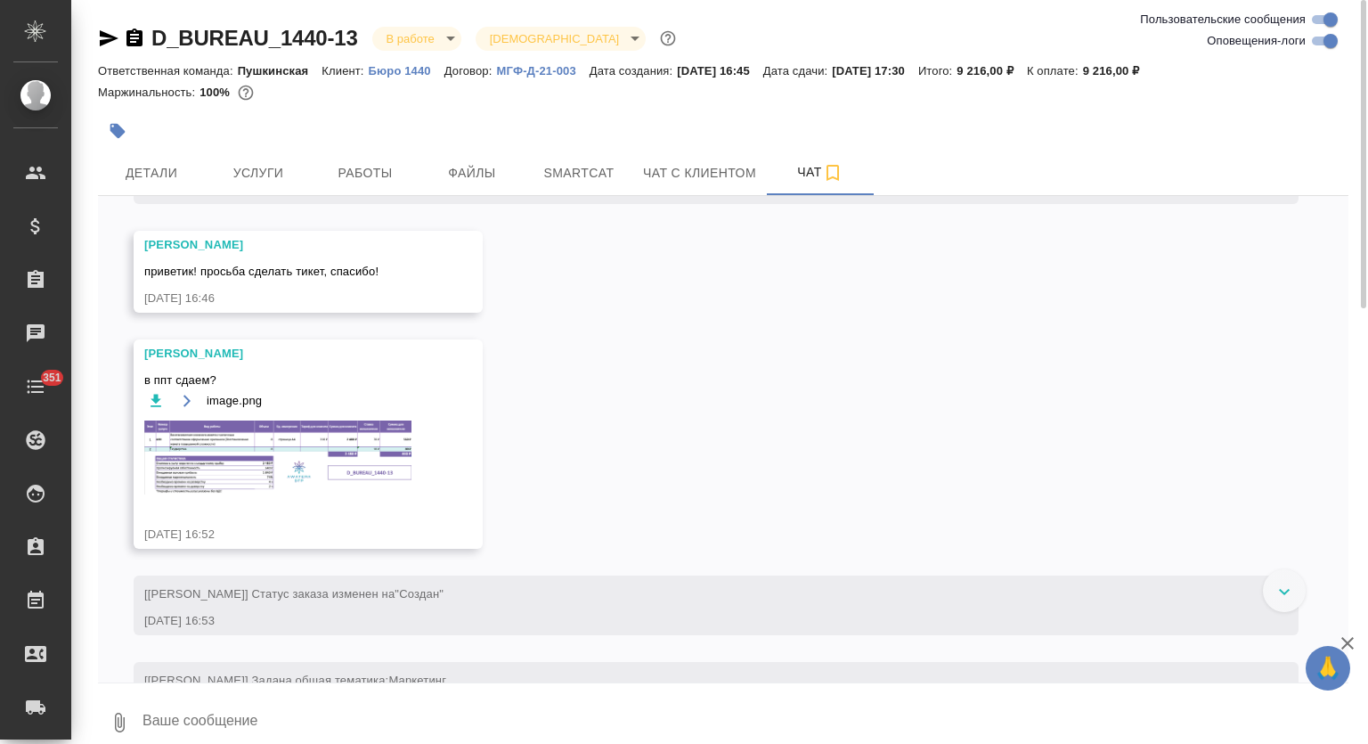
click at [303, 461] on img at bounding box center [277, 457] width 267 height 74
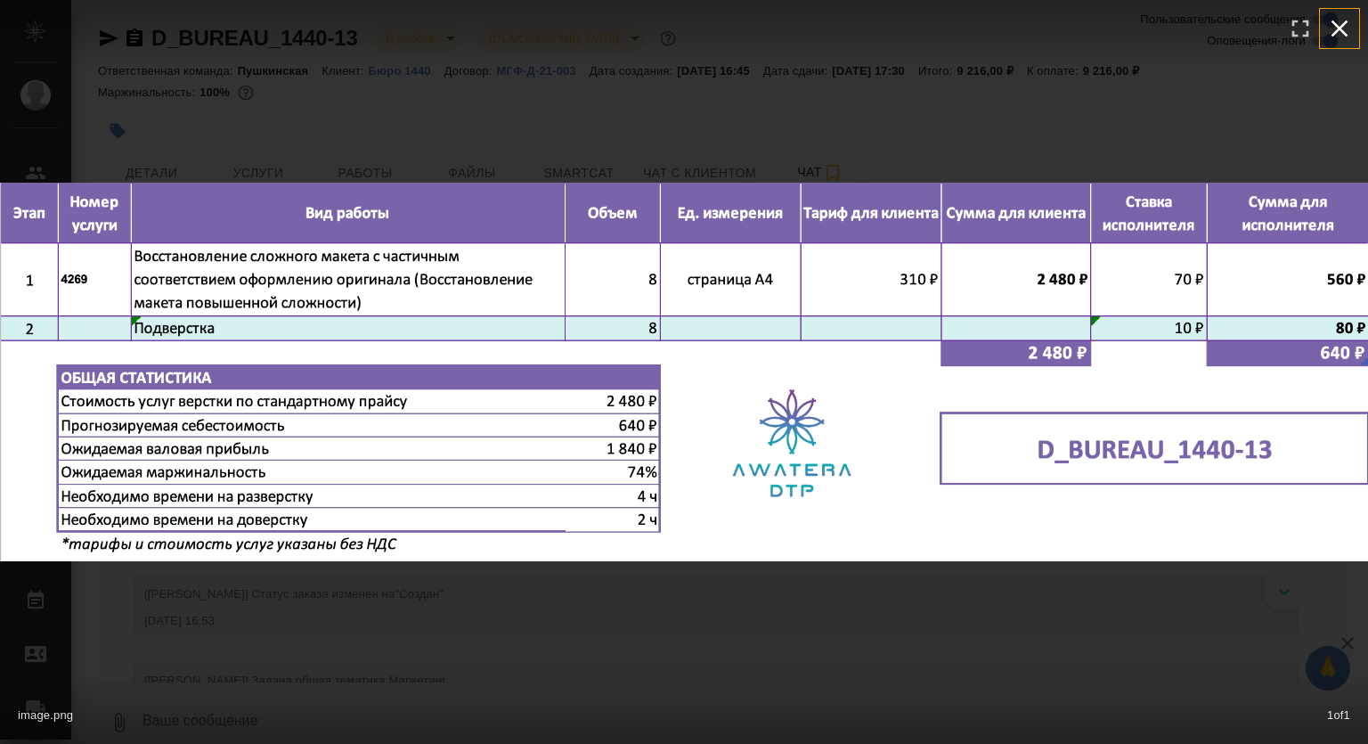
click at [1348, 24] on icon "button" at bounding box center [1340, 28] width 29 height 29
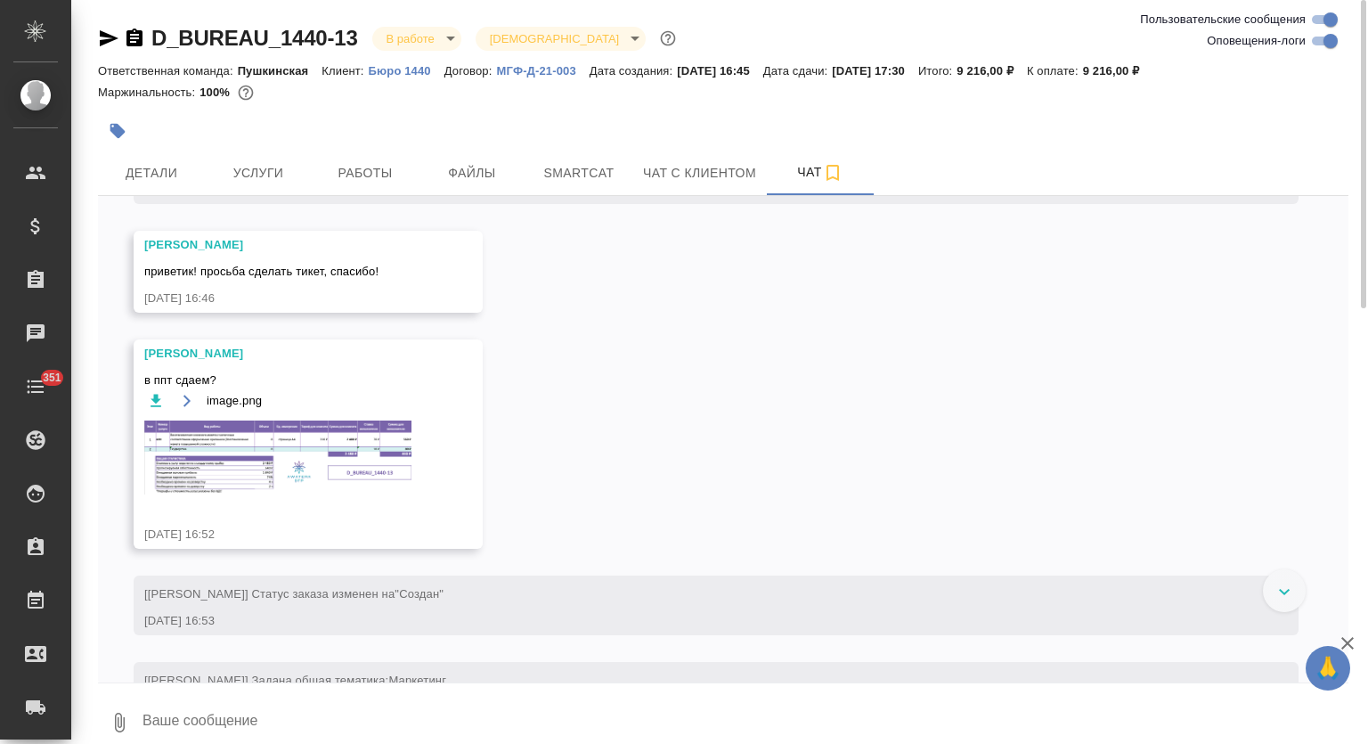
click at [342, 453] on img at bounding box center [277, 457] width 267 height 74
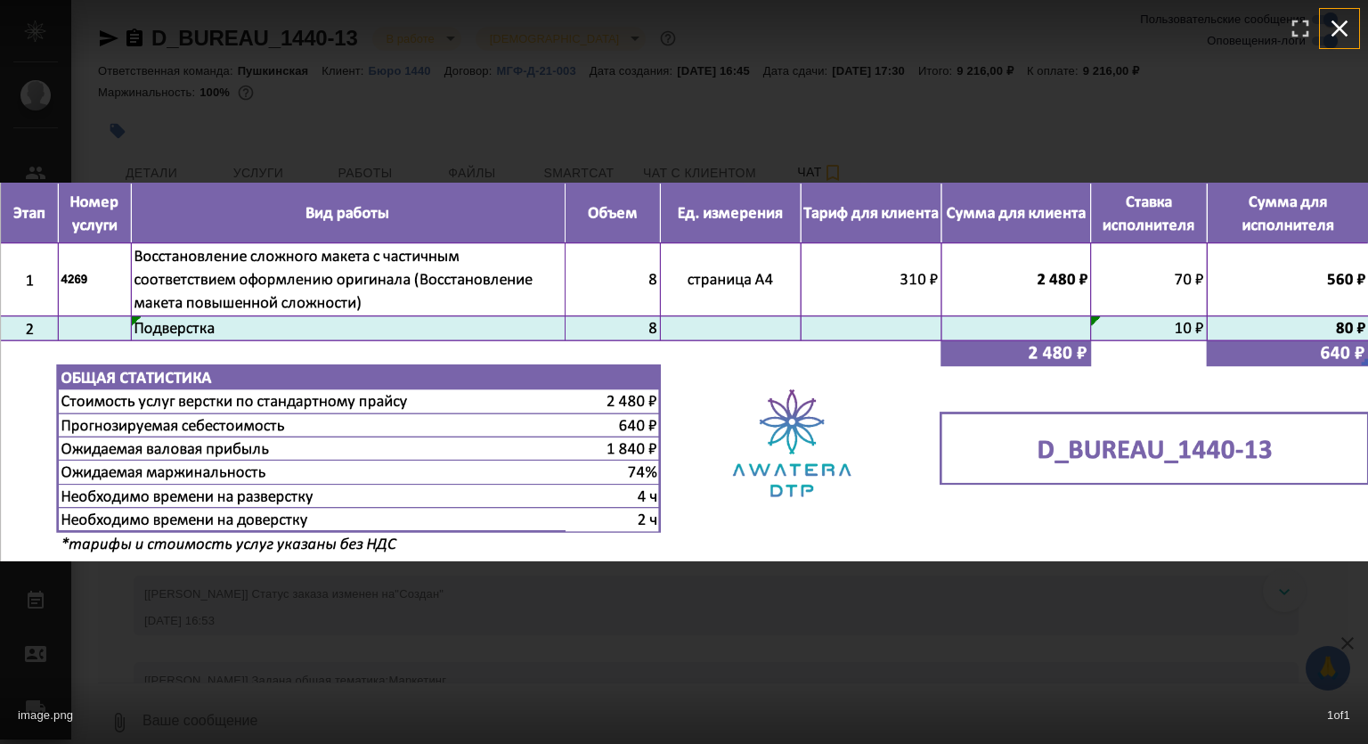
click at [1351, 17] on icon "button" at bounding box center [1340, 28] width 29 height 29
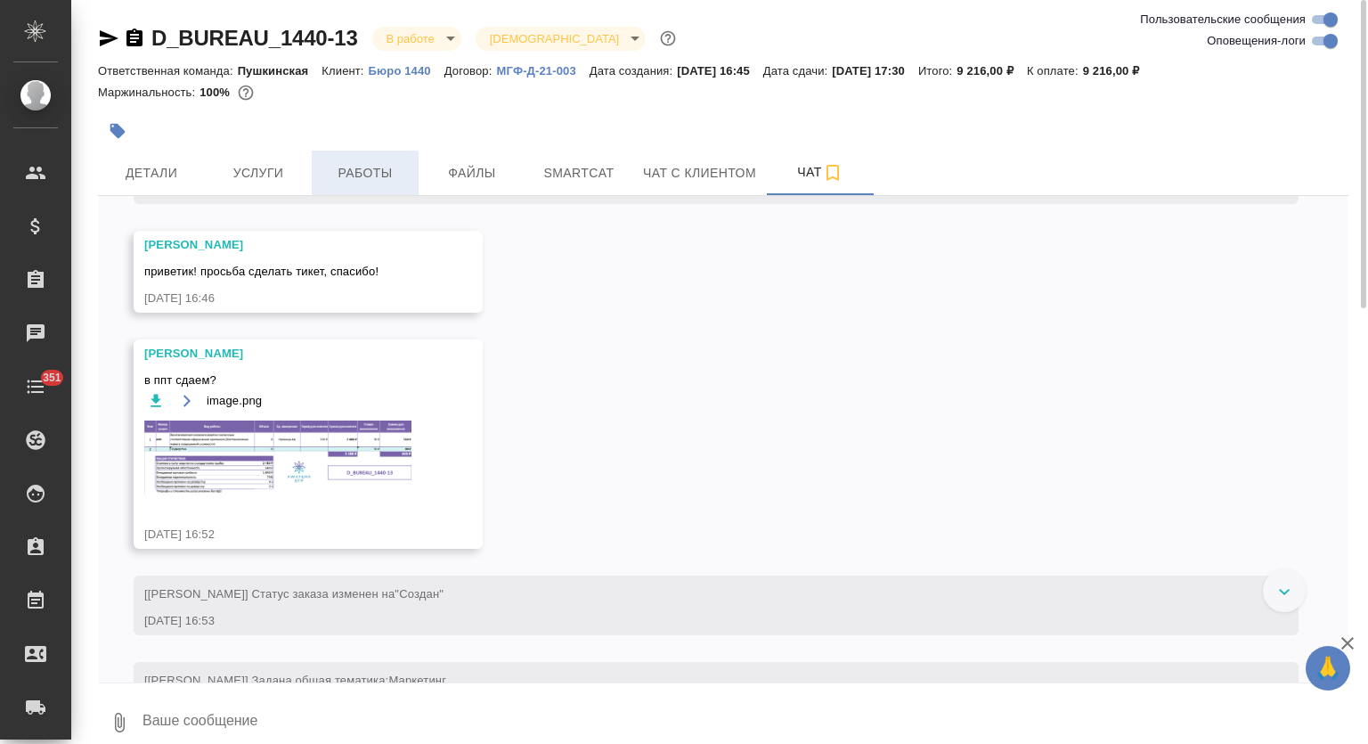
click at [371, 161] on button "Работы" at bounding box center [365, 173] width 107 height 45
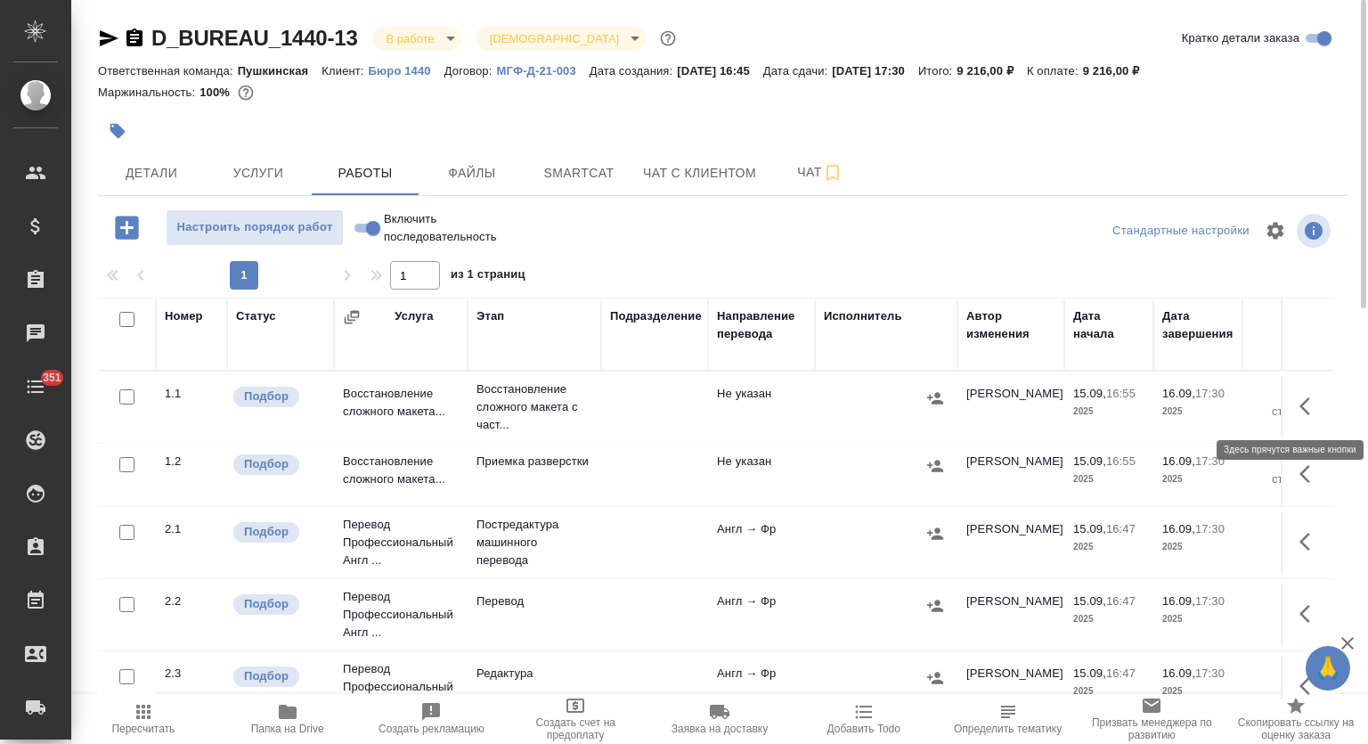
click at [1300, 405] on icon "button" at bounding box center [1310, 406] width 21 height 21
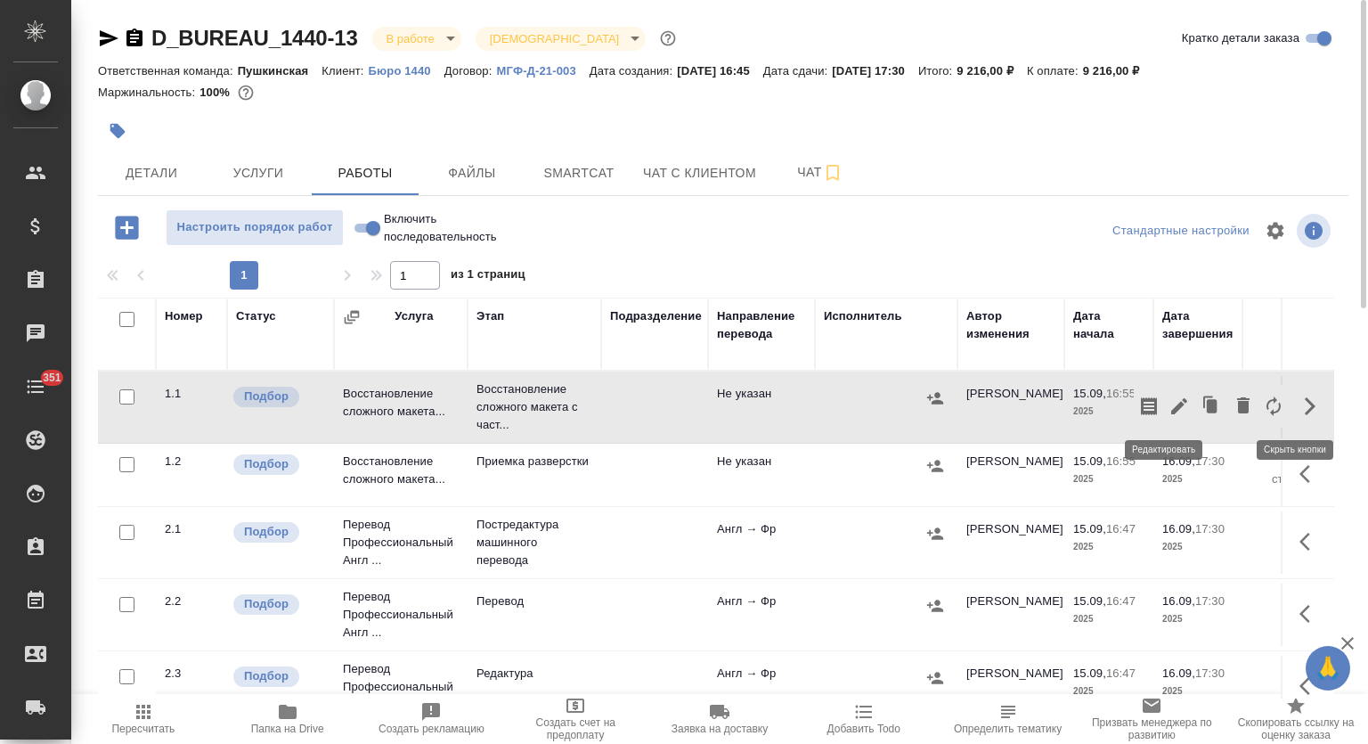
click at [1169, 409] on icon "button" at bounding box center [1179, 406] width 21 height 21
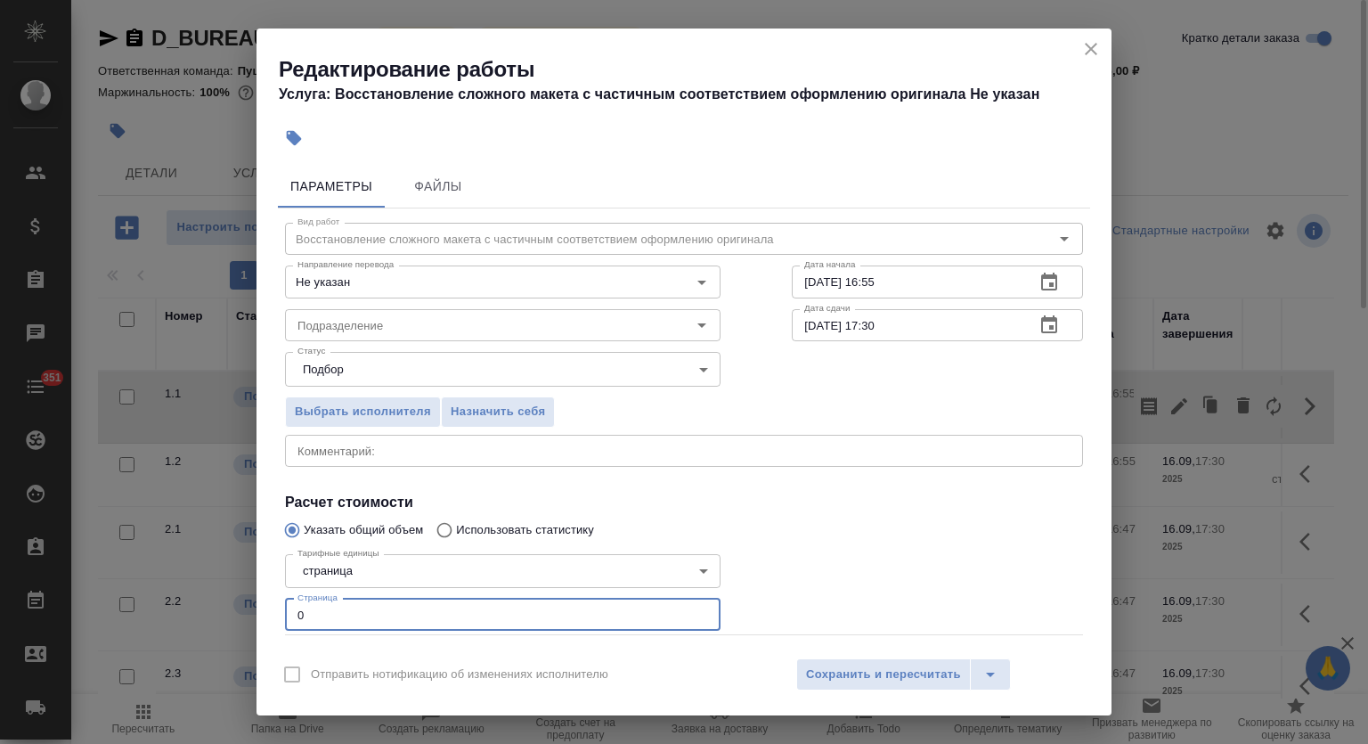
drag, startPoint x: 292, startPoint y: 611, endPoint x: 254, endPoint y: 603, distance: 39.1
click at [256, 605] on div "Редактирование работы Услуга: Восстановление сложного макета с частичным соотве…" at bounding box center [684, 372] width 1368 height 744
type input "8"
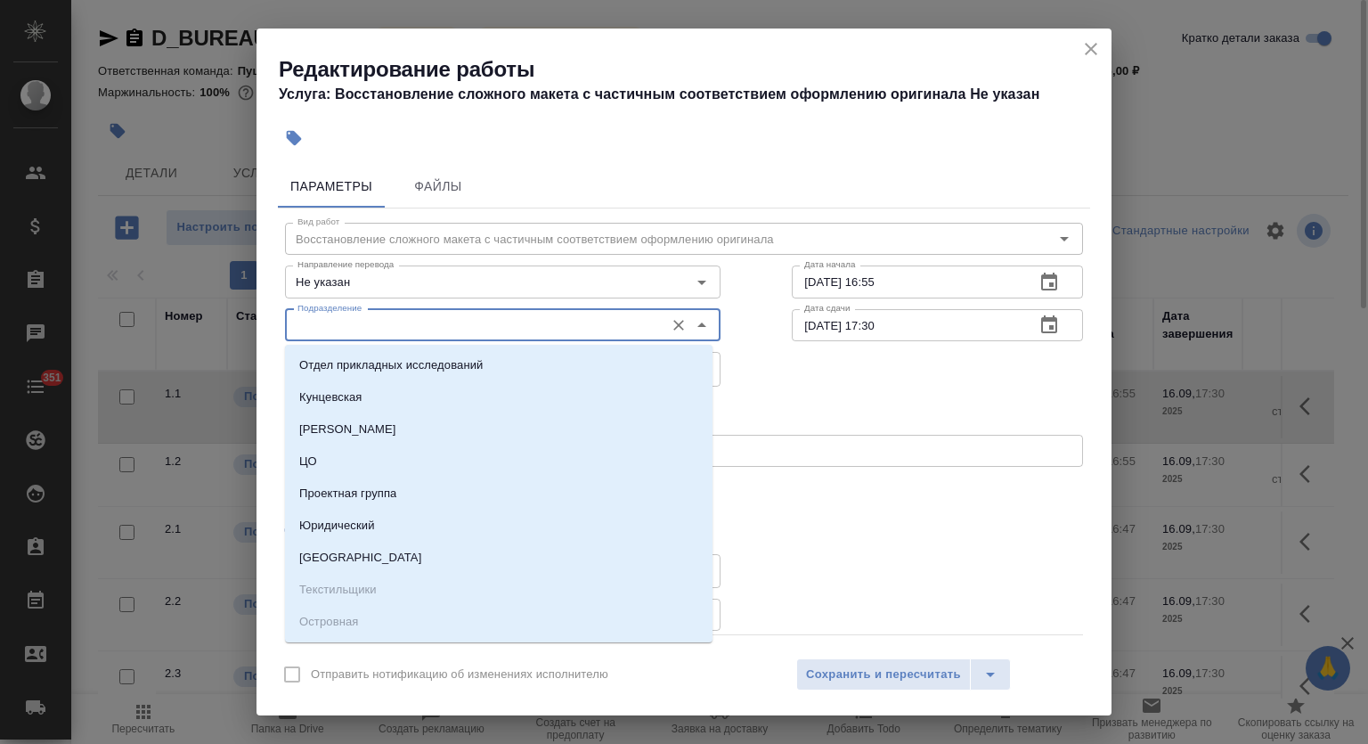
drag, startPoint x: 438, startPoint y: 322, endPoint x: 481, endPoint y: 323, distance: 42.8
click at [438, 321] on input "Подразделение" at bounding box center [472, 324] width 365 height 21
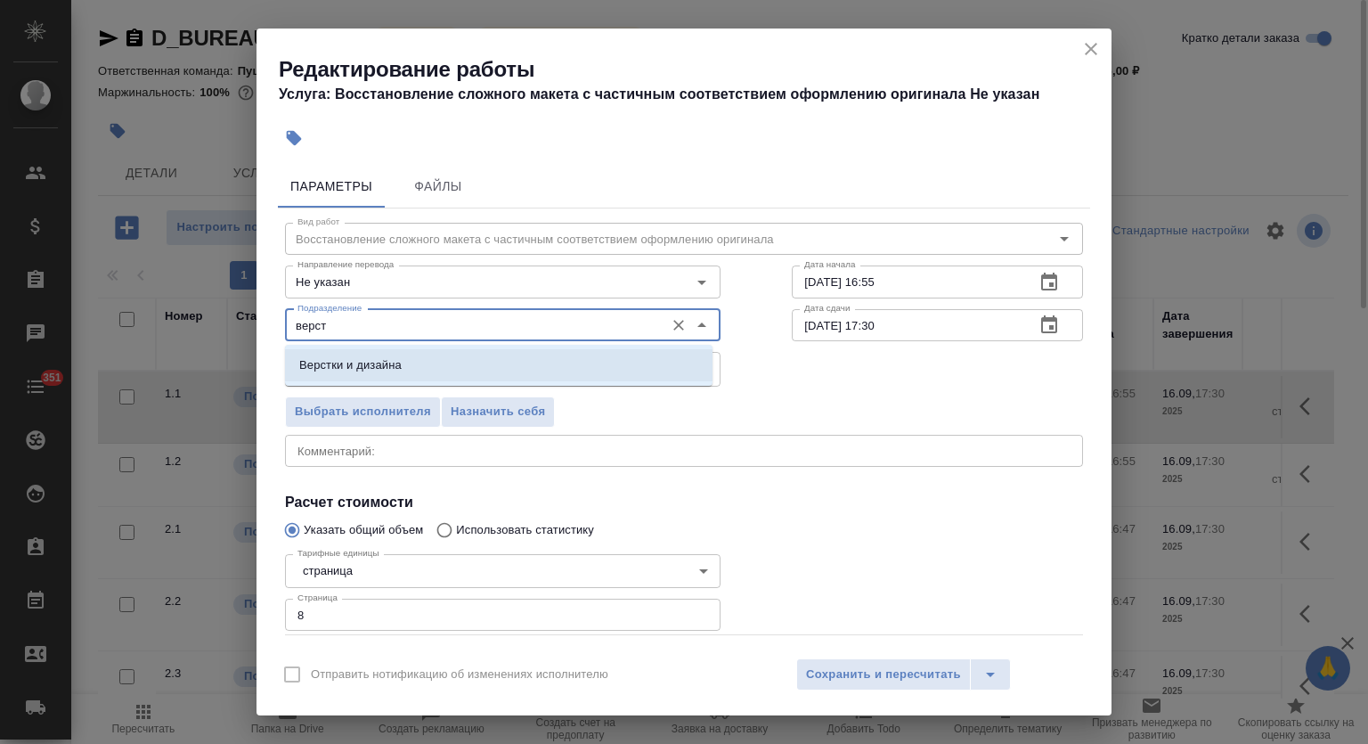
click at [453, 372] on li "Верстки и дизайна" at bounding box center [499, 365] width 428 height 32
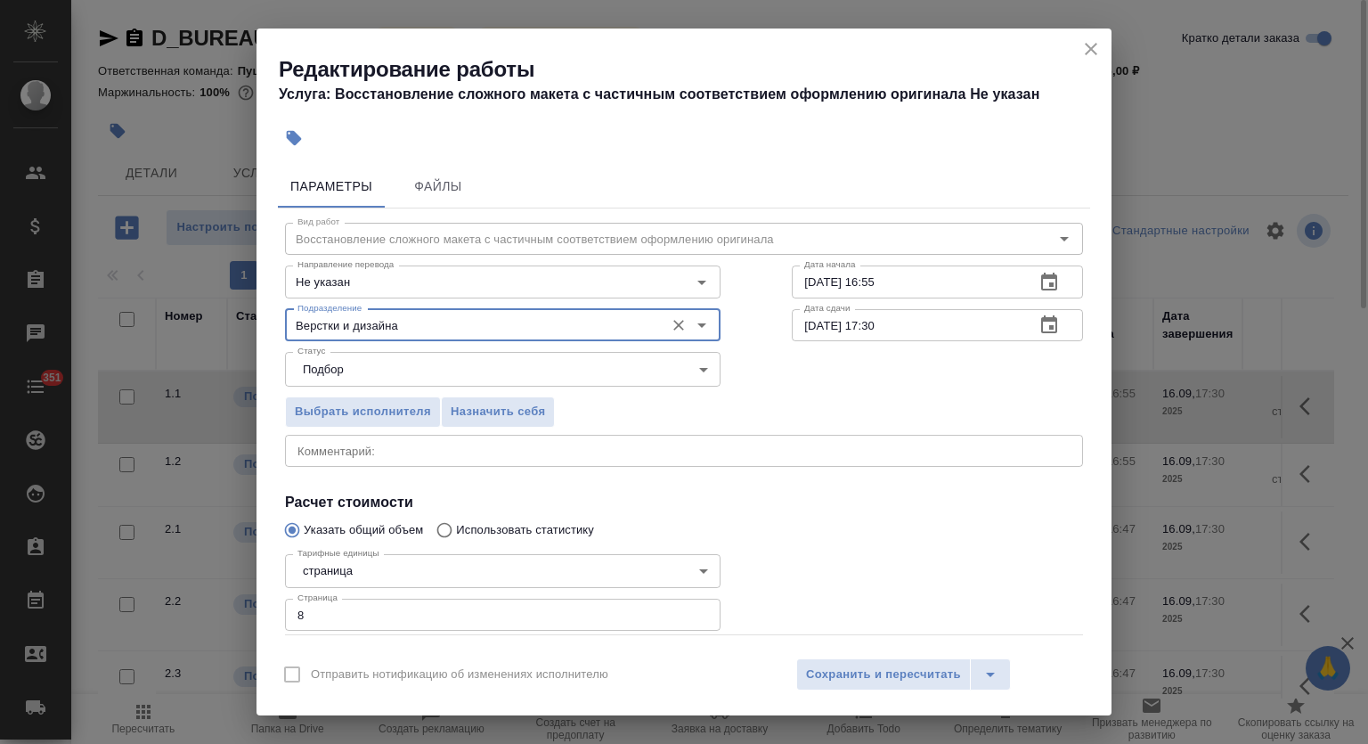
type input "Верстки и дизайна"
click at [1095, 48] on icon "close" at bounding box center [1091, 48] width 21 height 21
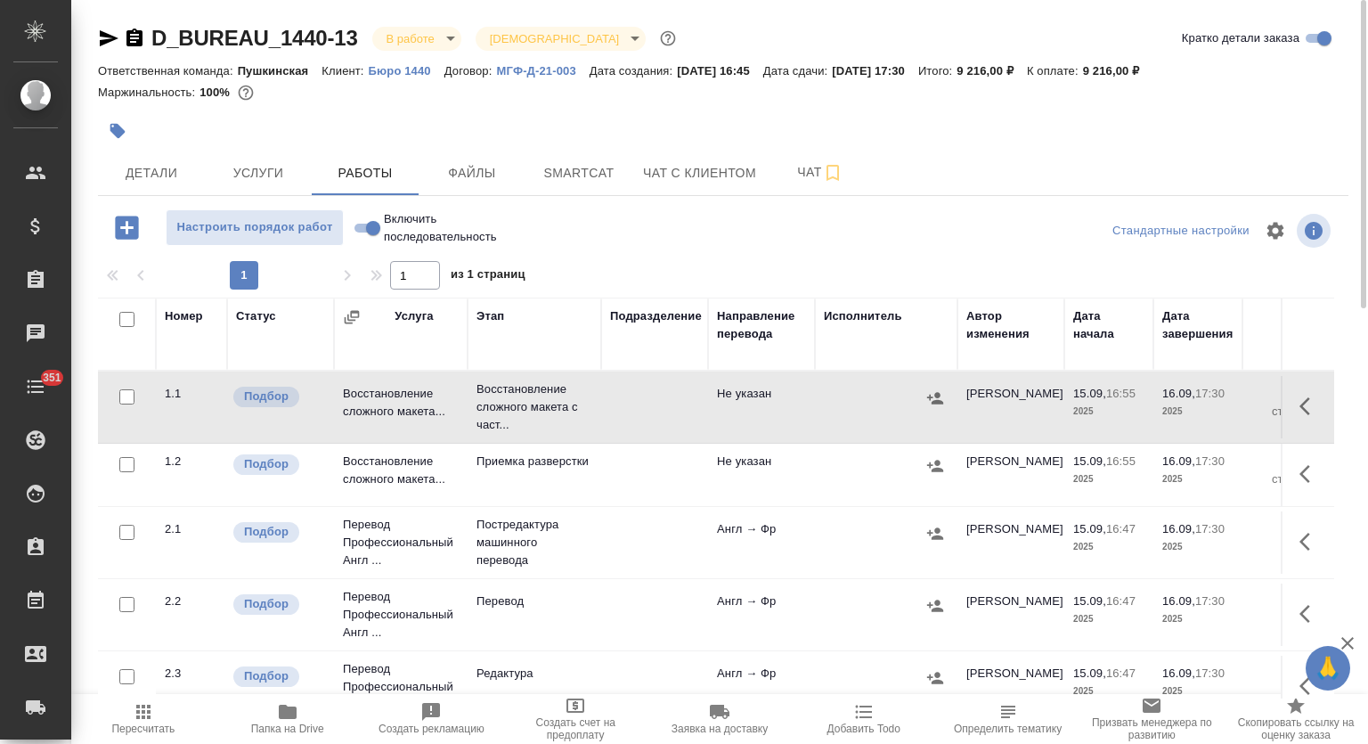
click at [371, 231] on input "Включить последовательность" at bounding box center [373, 227] width 64 height 21
checkbox input "true"
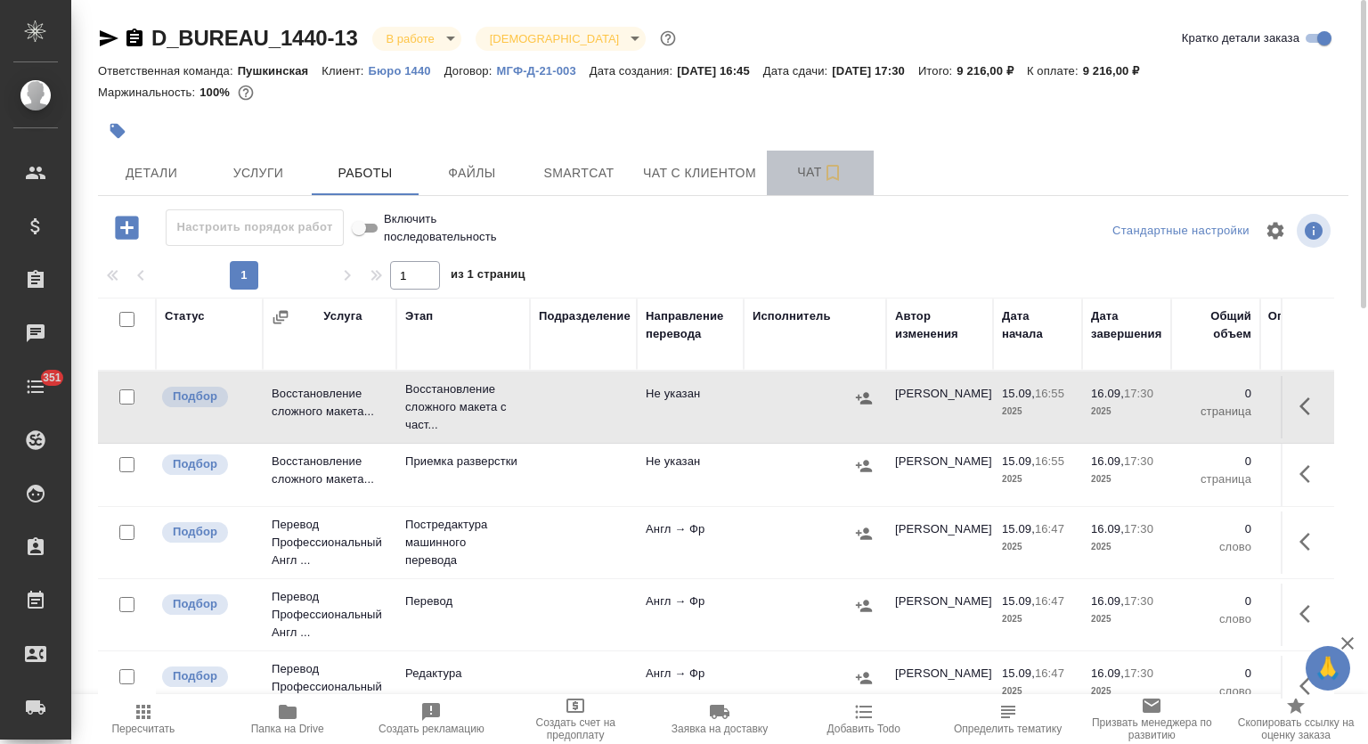
click at [803, 167] on span "Чат" at bounding box center [821, 172] width 86 height 22
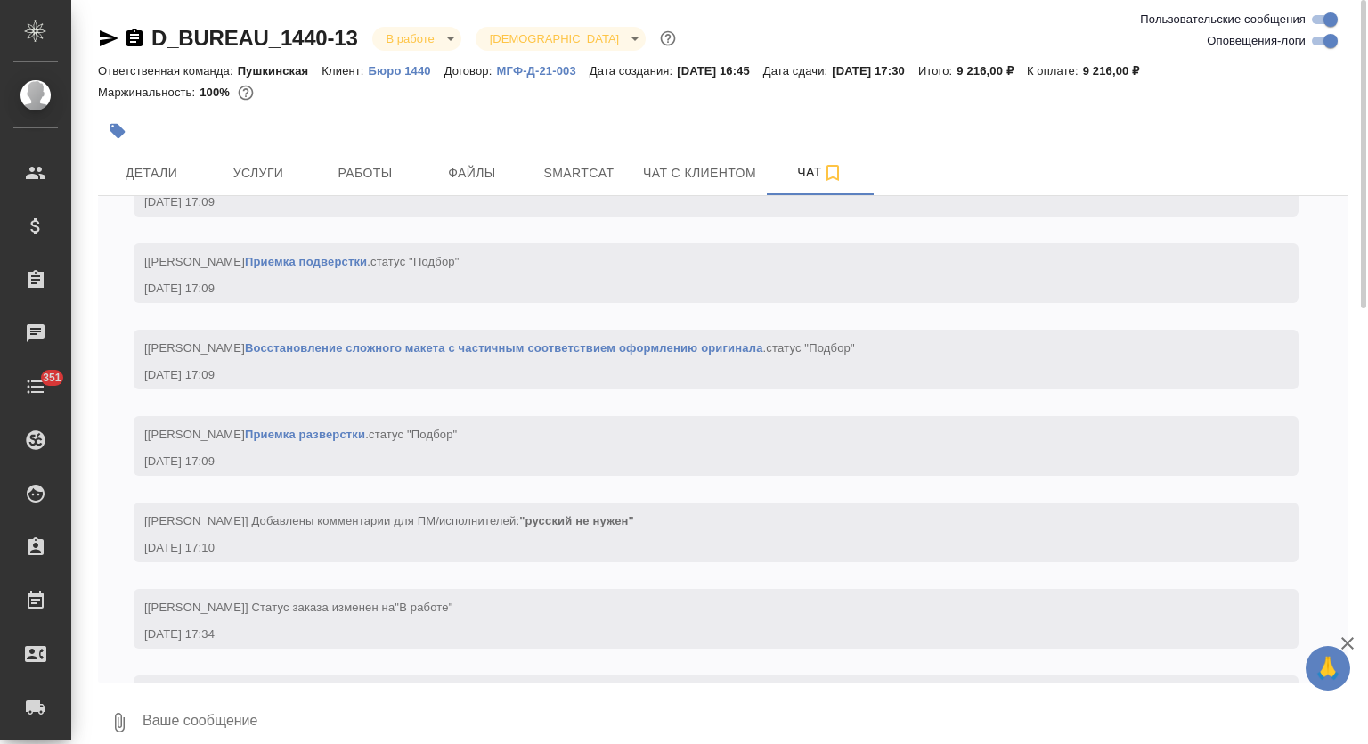
scroll to position [1404, 0]
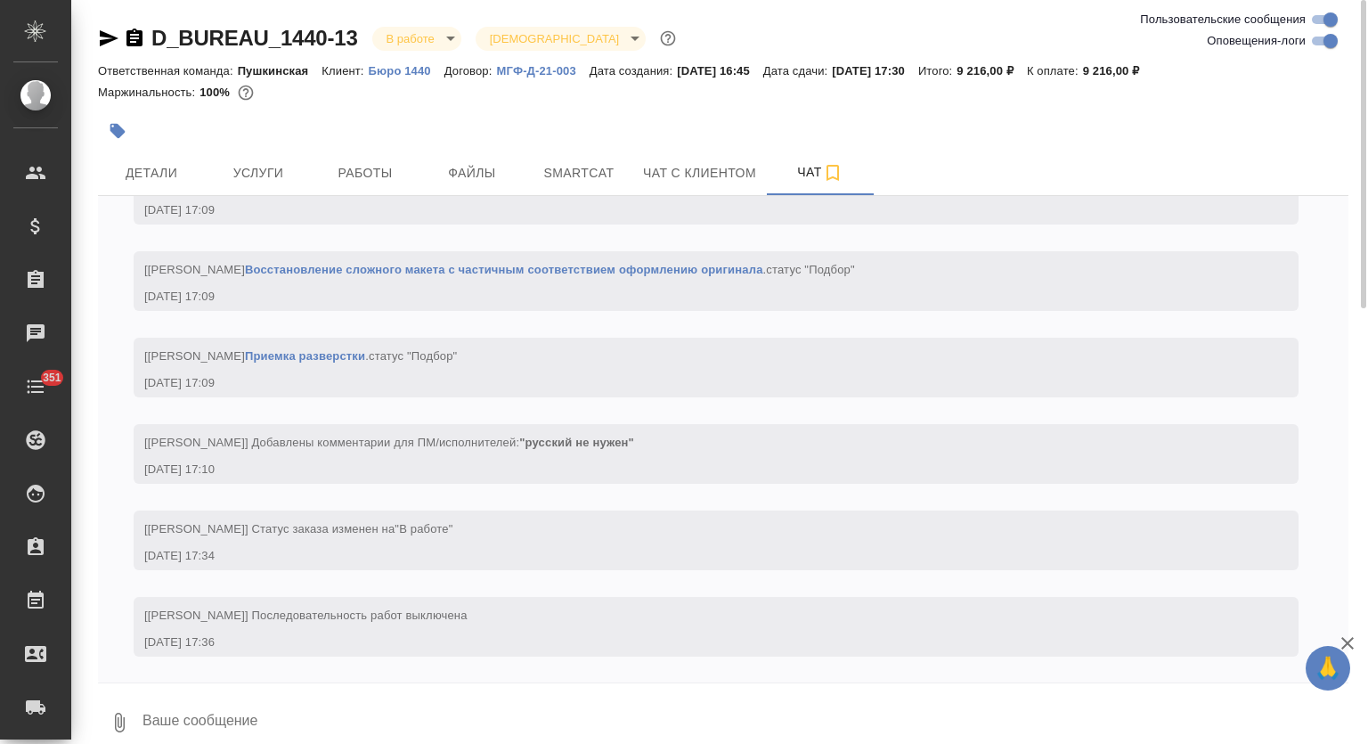
click at [324, 722] on textarea at bounding box center [745, 722] width 1208 height 61
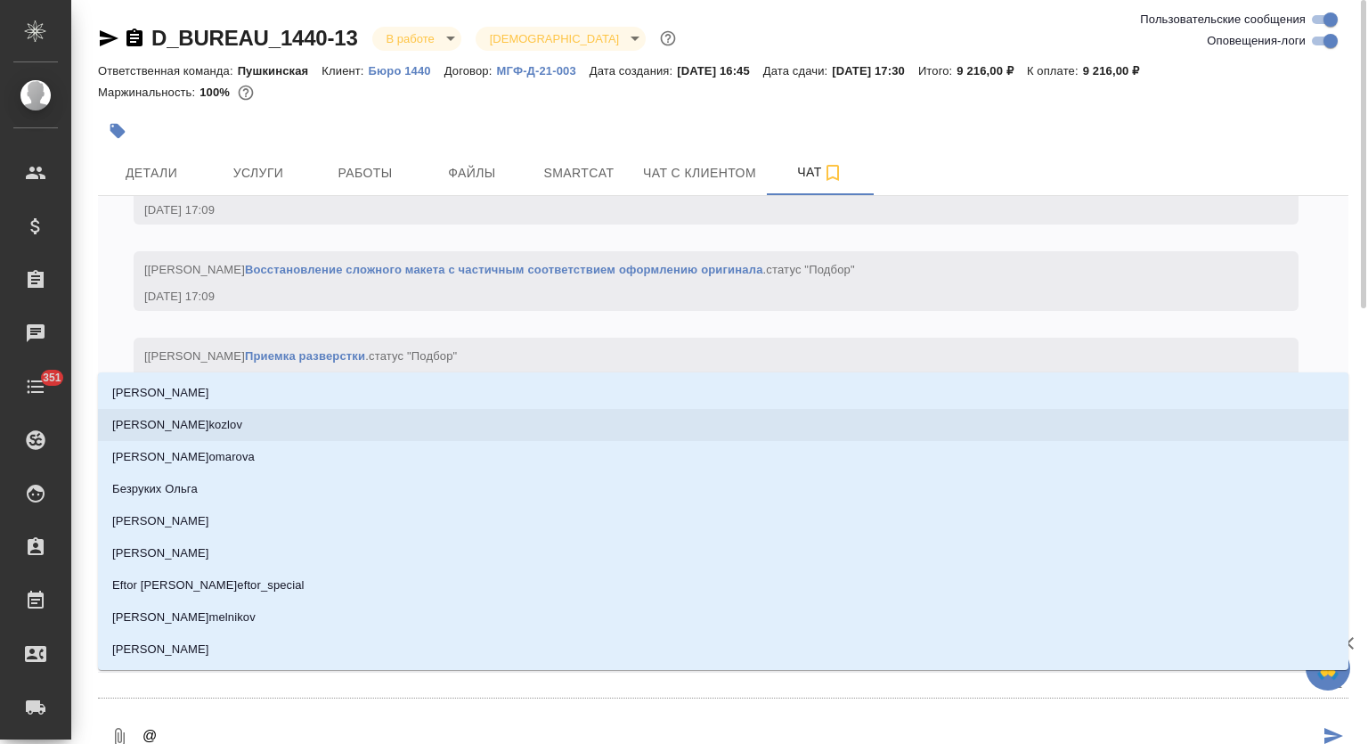
type textarea "@м"
type input "м"
type textarea "@му"
type input "му"
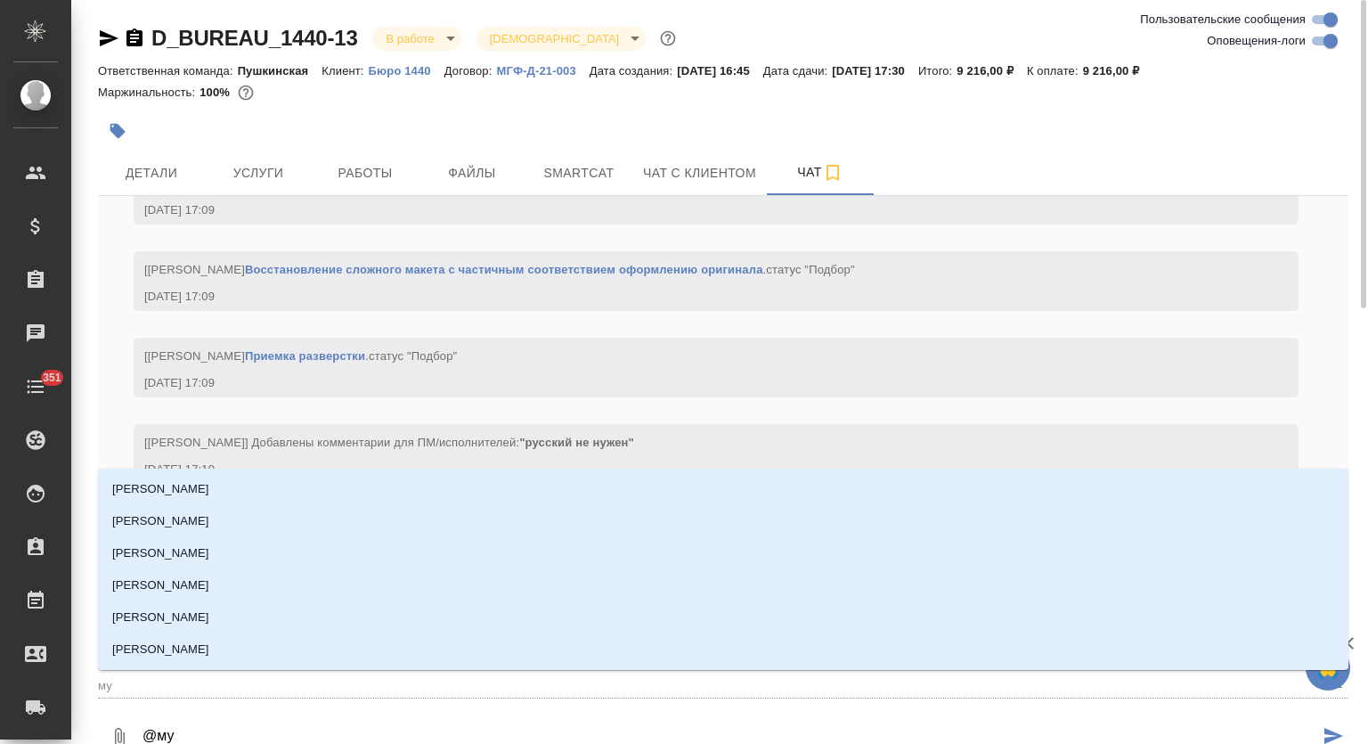
type textarea "@муь"
type input "муь"
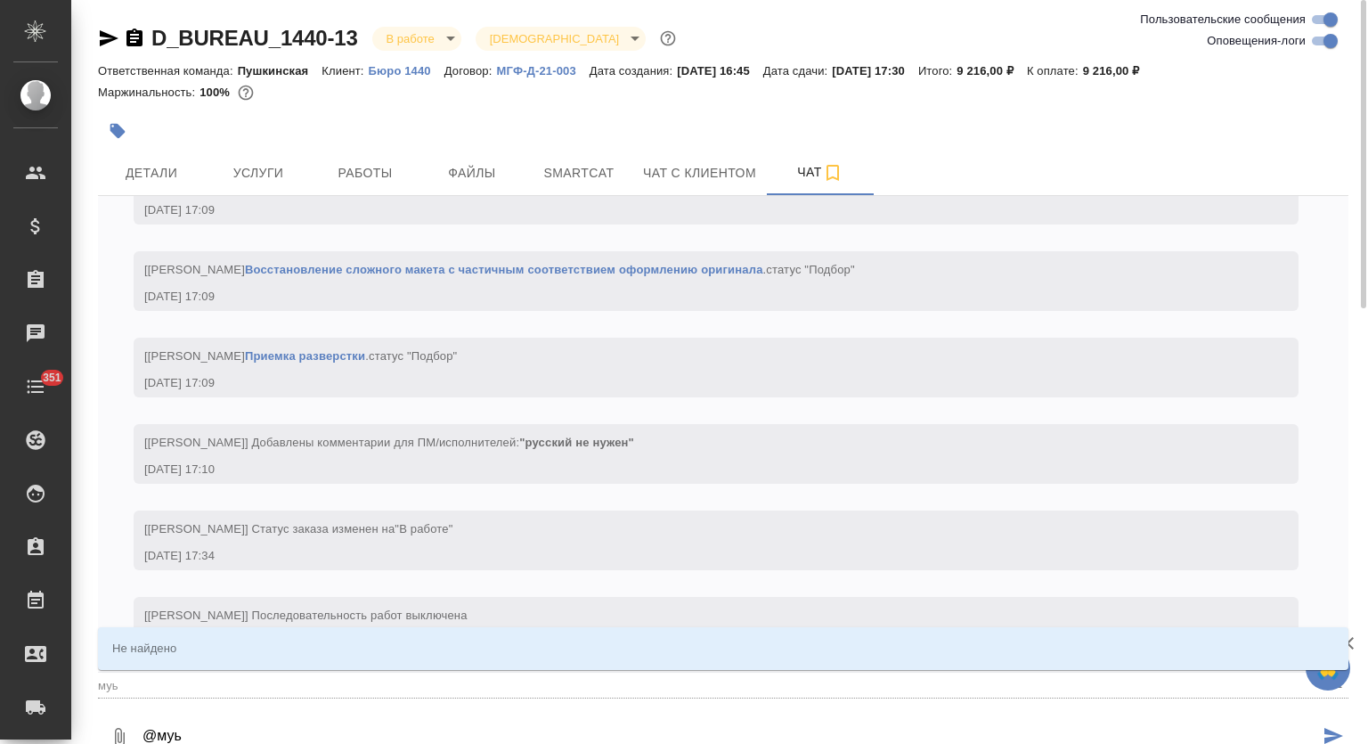
type textarea "@му"
type input "му"
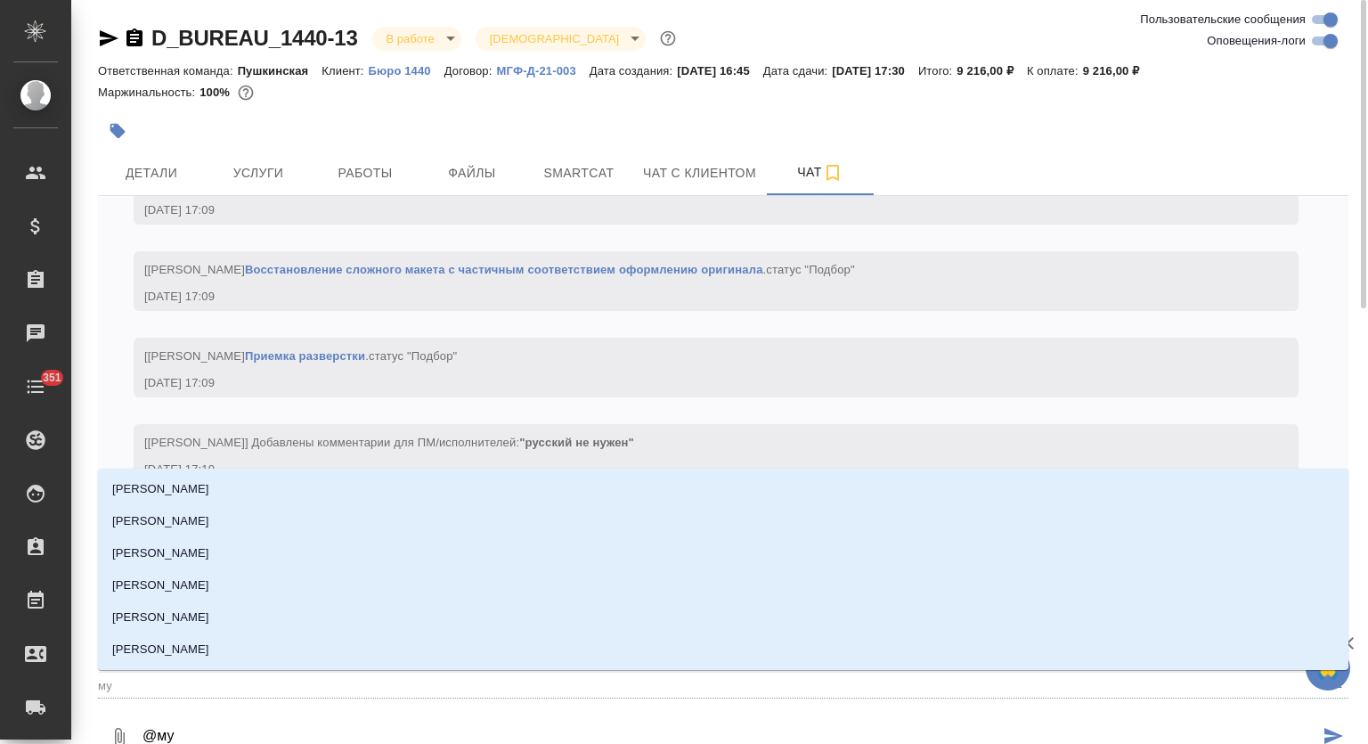
type textarea "@мут"
type input "мут"
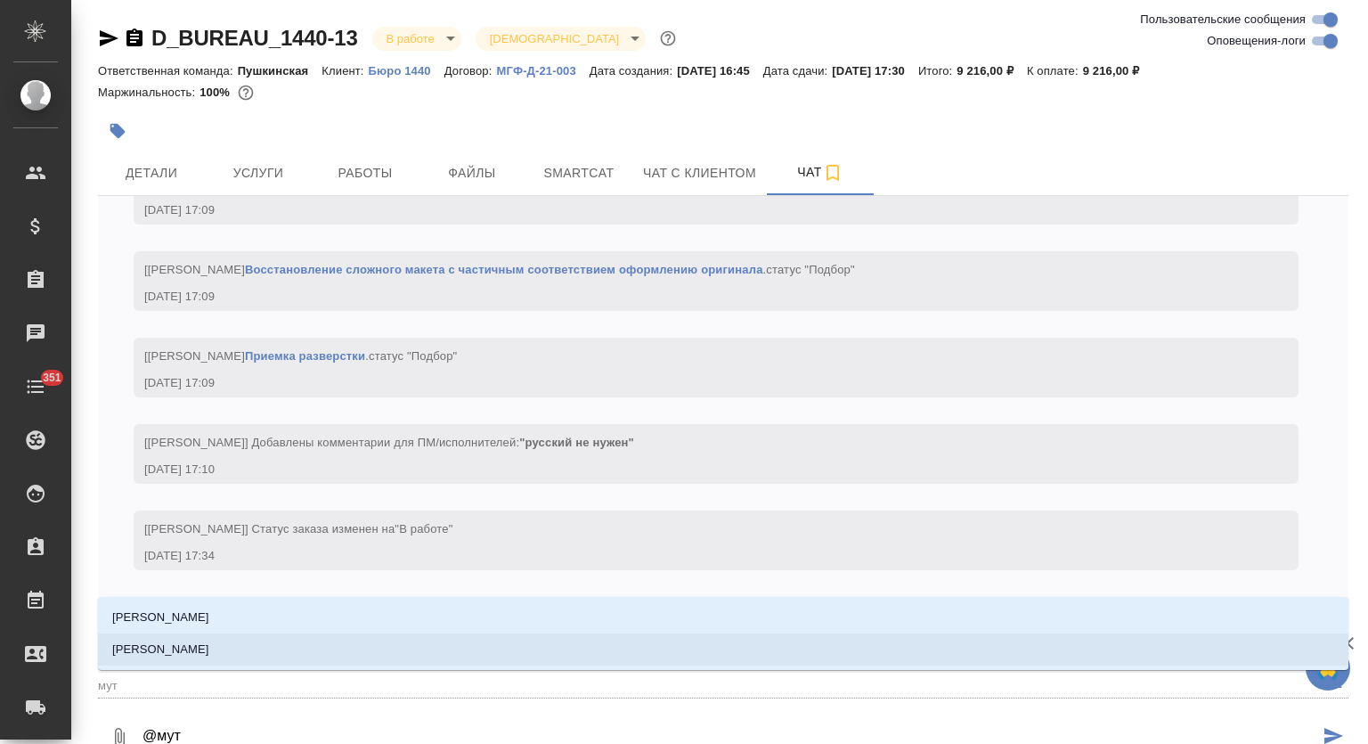
click at [296, 648] on li "Муталимов Марк" at bounding box center [723, 649] width 1251 height 32
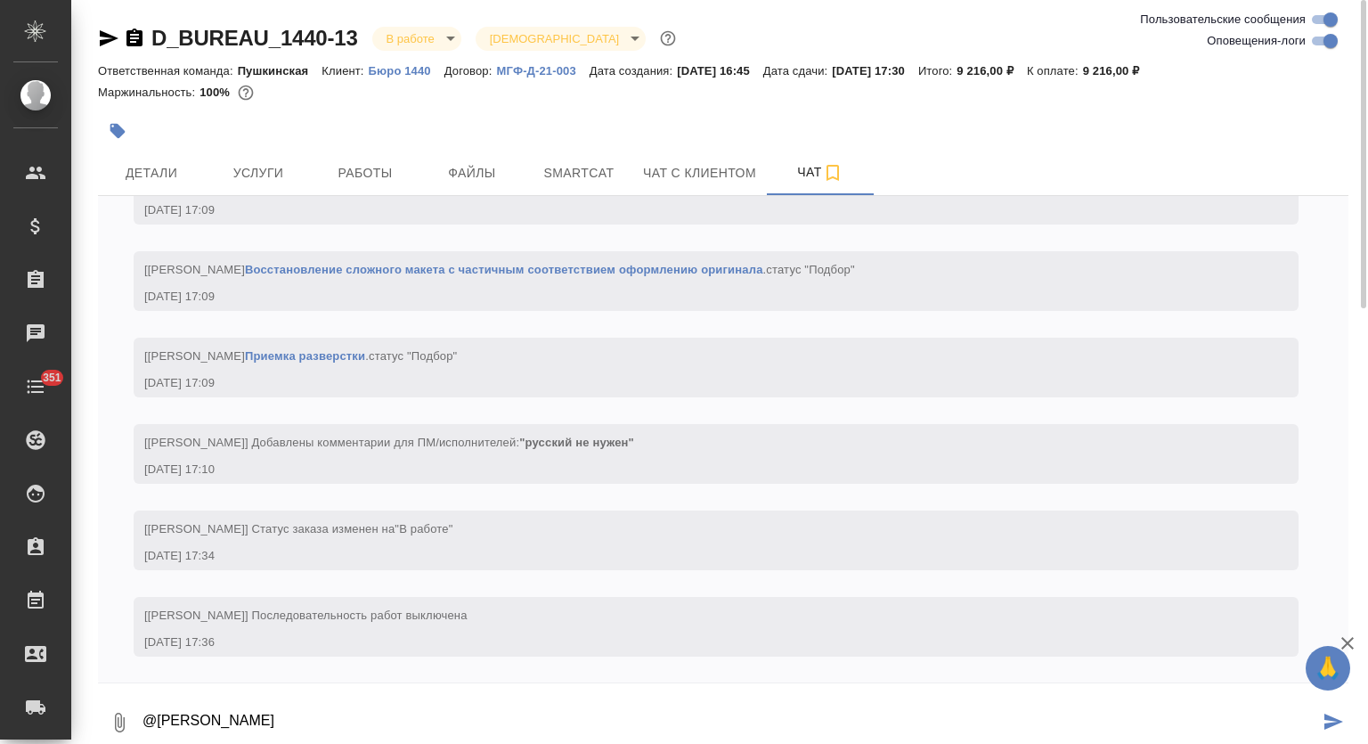
type textarea "@Муталимов Марк"
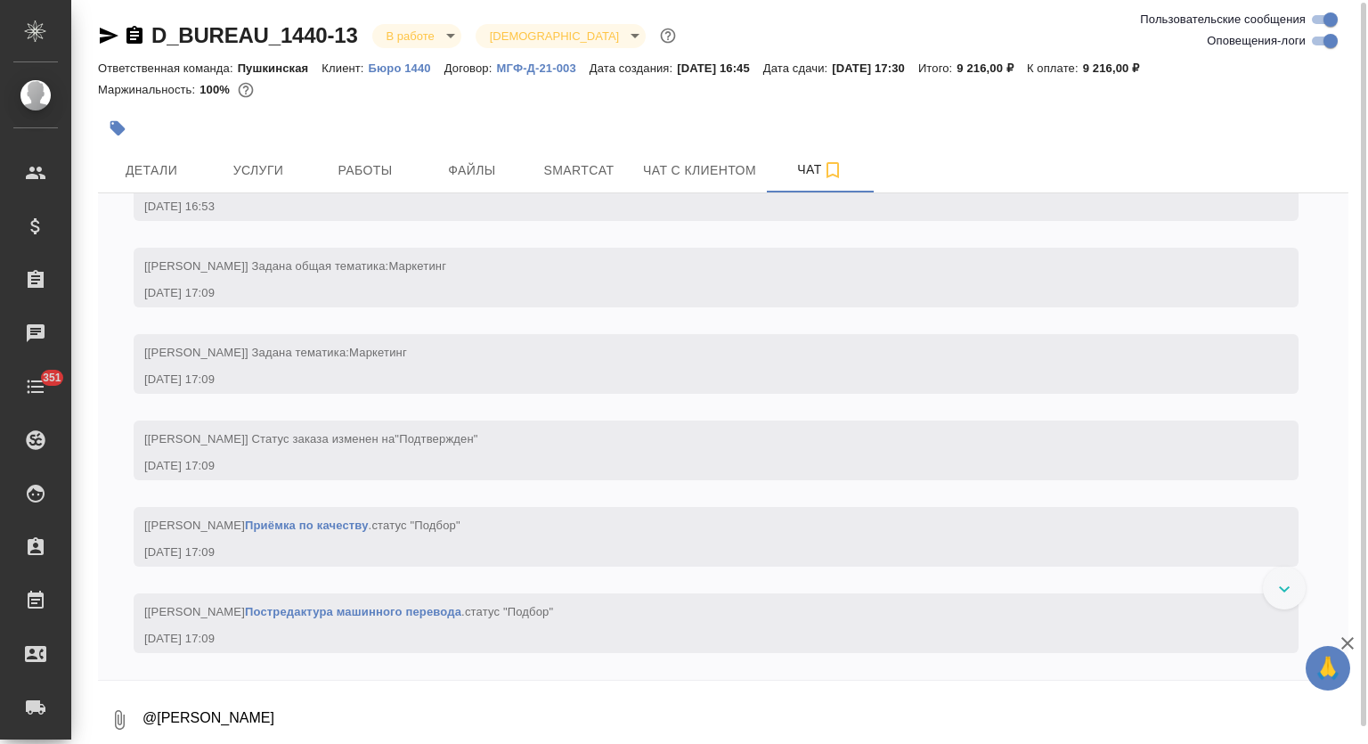
scroll to position [65, 0]
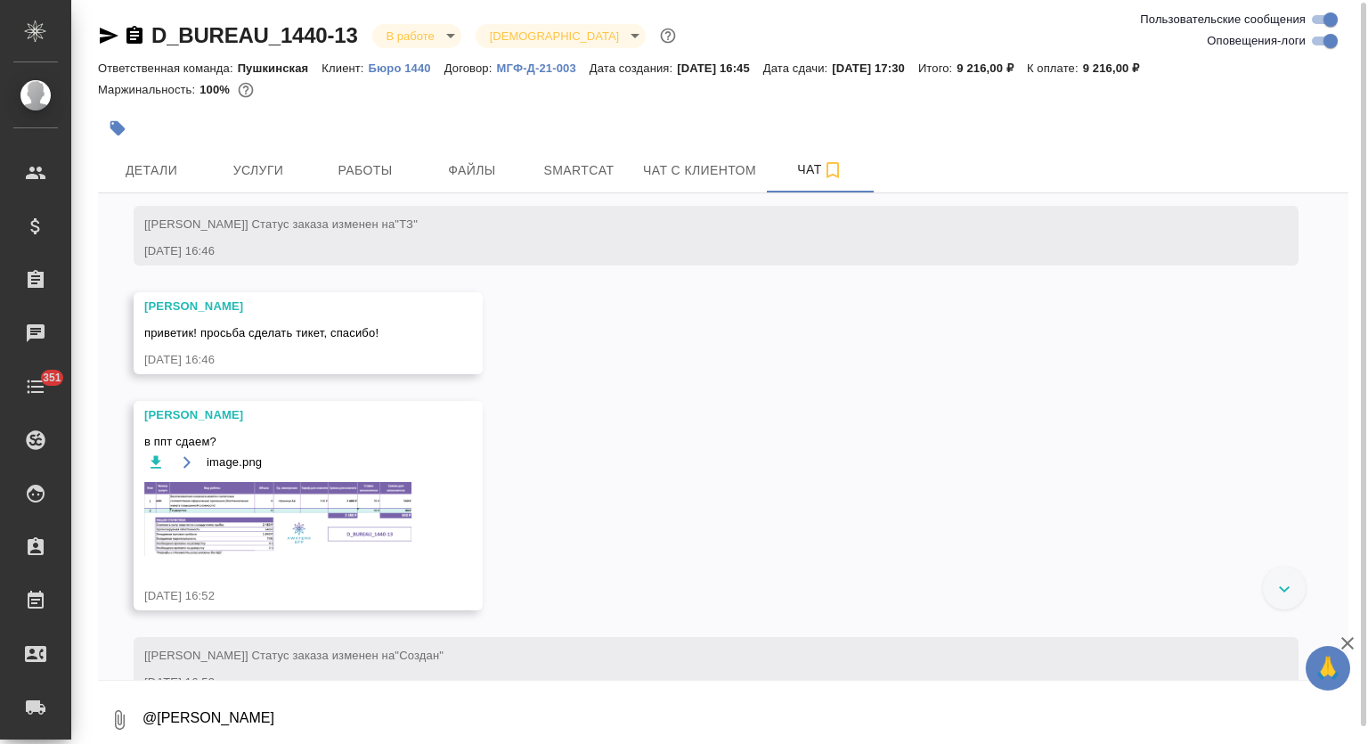
click at [284, 514] on img at bounding box center [277, 519] width 267 height 74
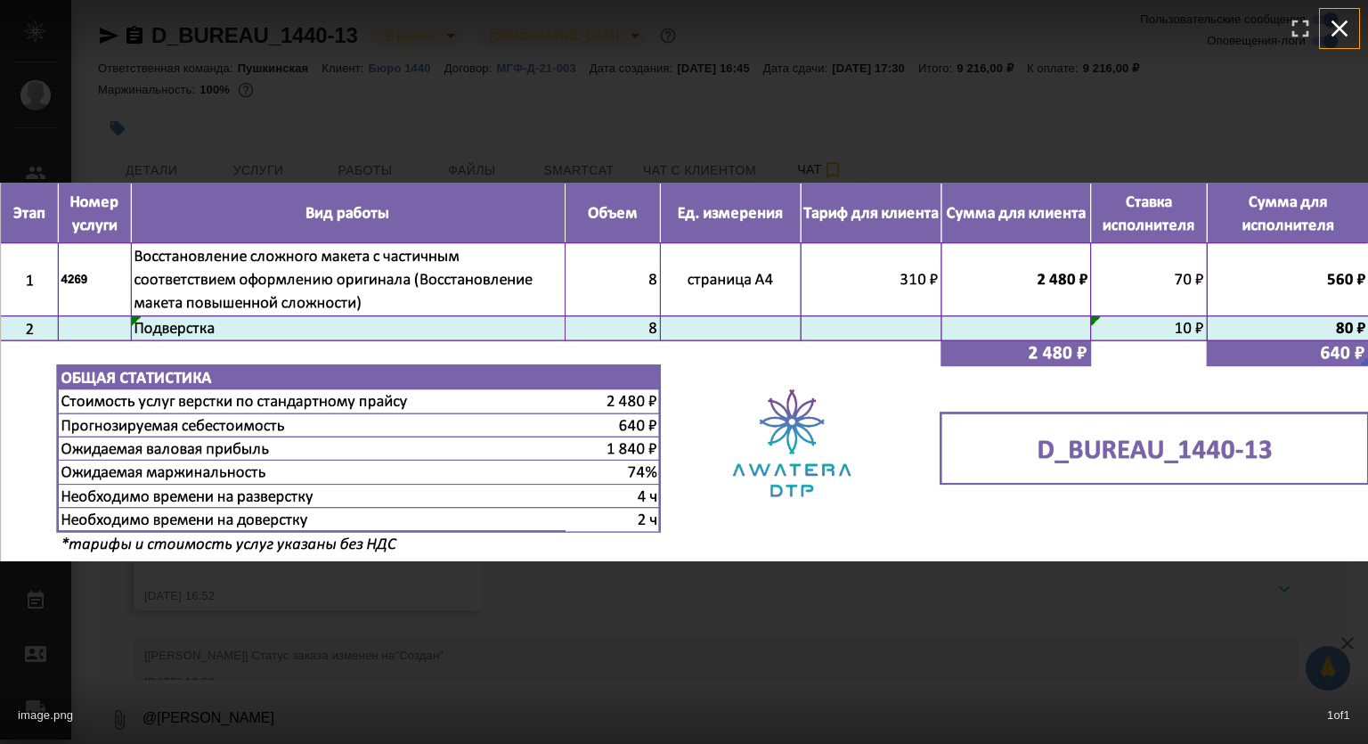
click at [1349, 31] on icon "button" at bounding box center [1340, 28] width 29 height 29
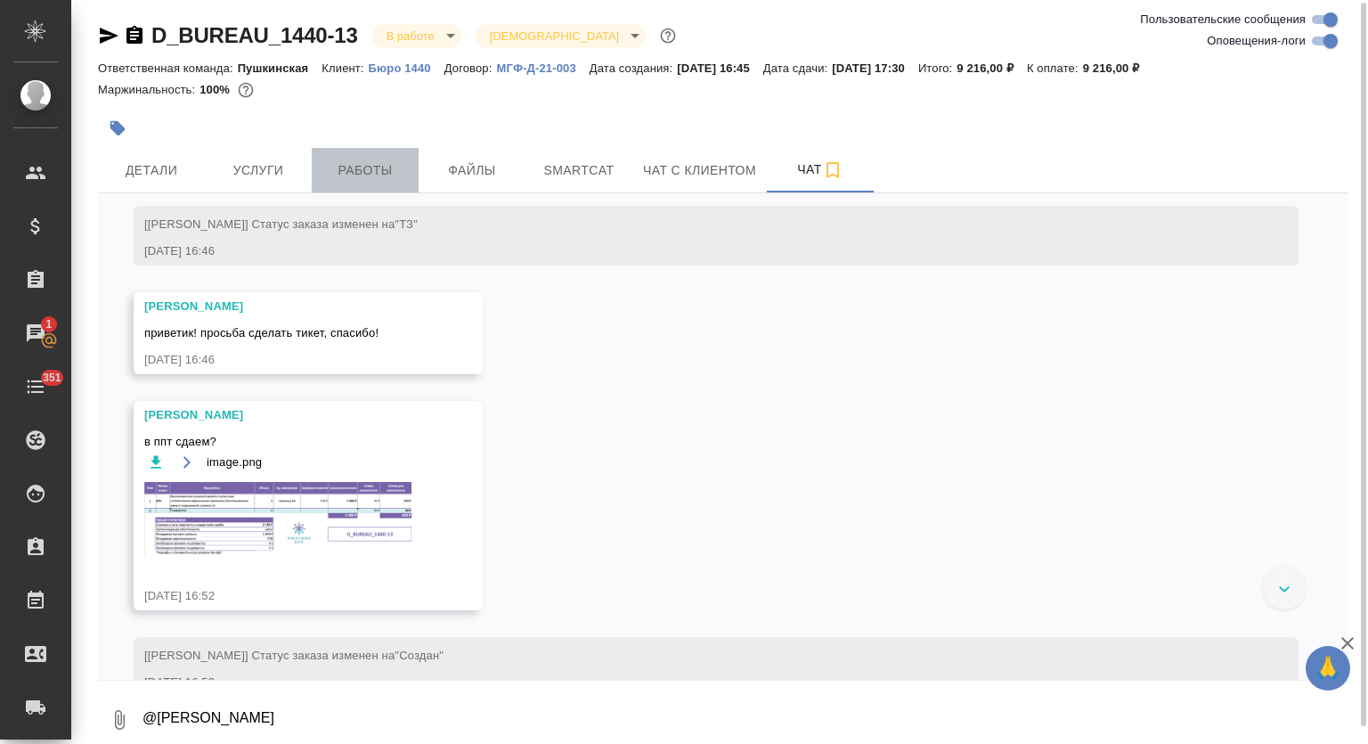
click at [355, 167] on span "Работы" at bounding box center [365, 170] width 86 height 22
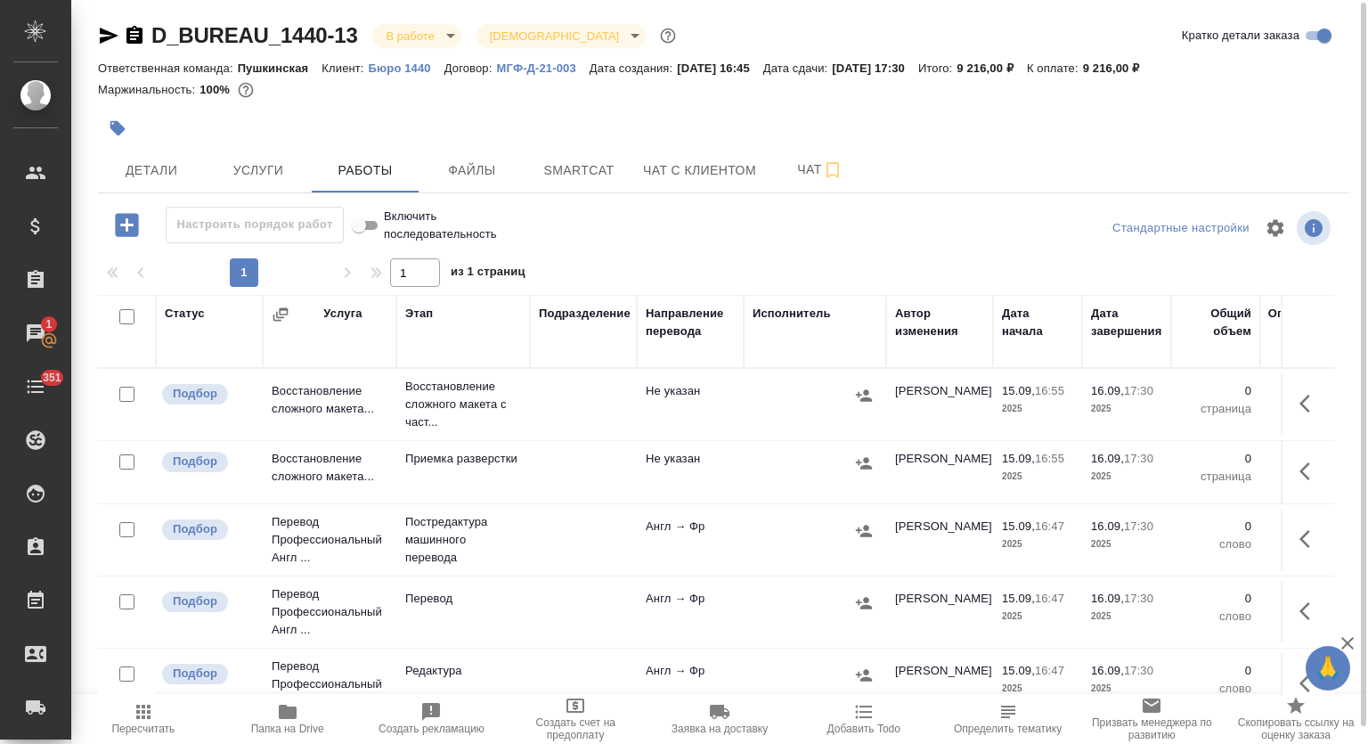
click at [1300, 409] on icon "button" at bounding box center [1310, 403] width 21 height 21
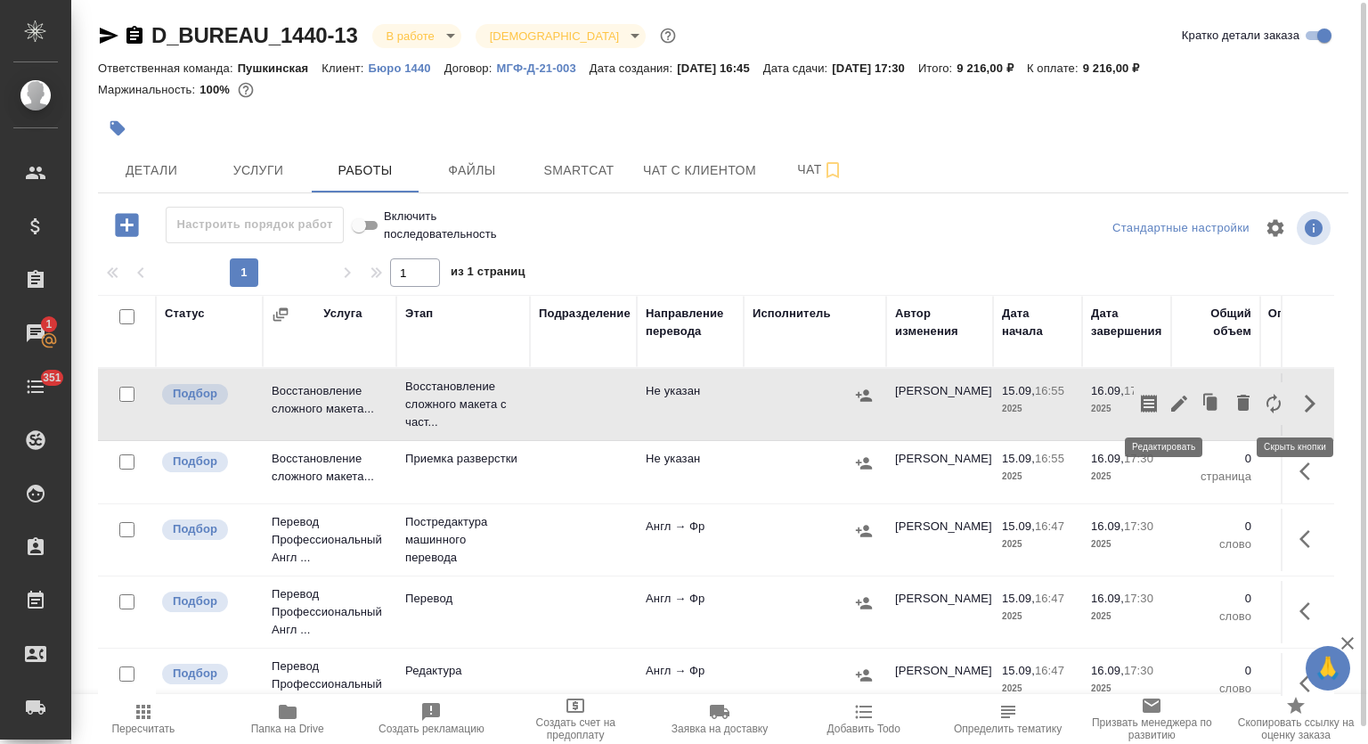
click at [1171, 402] on icon "button" at bounding box center [1179, 404] width 16 height 16
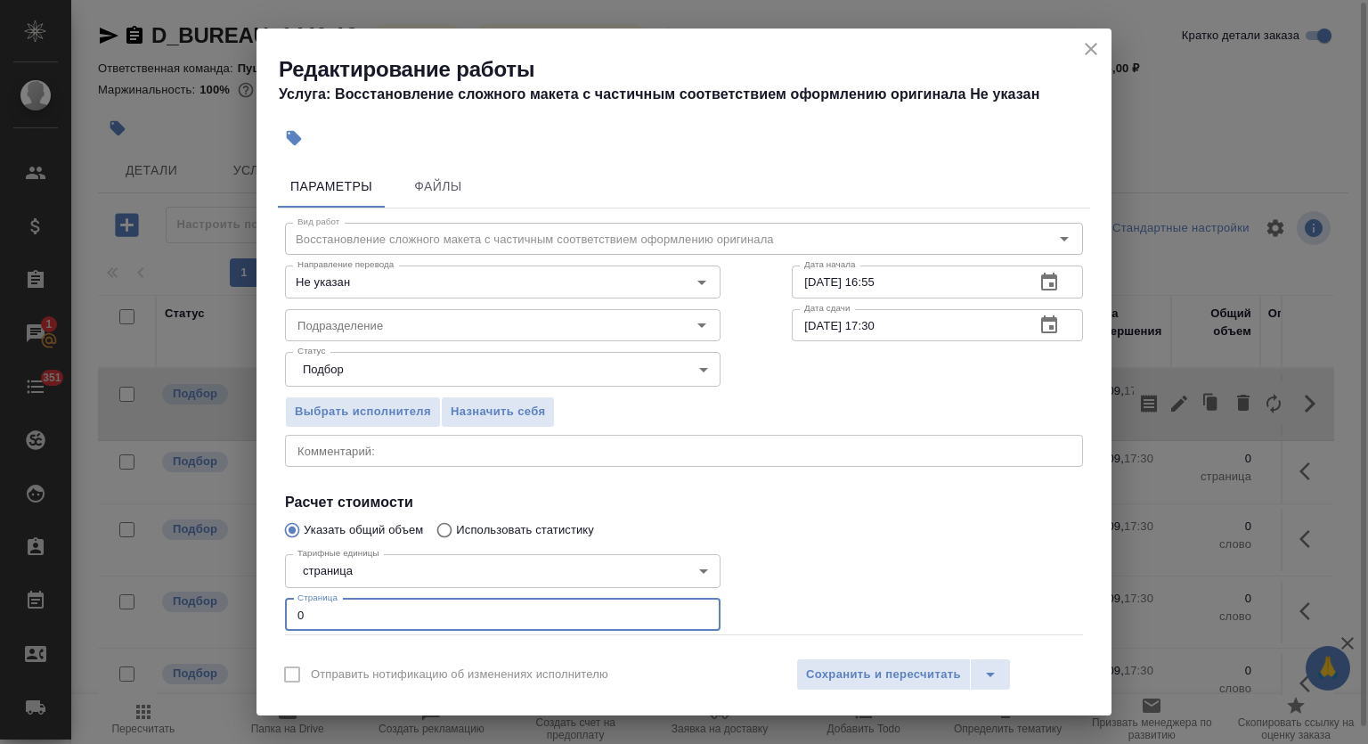
drag, startPoint x: 303, startPoint y: 623, endPoint x: 277, endPoint y: 604, distance: 31.9
click at [277, 604] on div "Параметры Файлы Вид работ Восстановление сложного макета с частичным соответств…" at bounding box center [684, 402] width 855 height 489
type input "8"
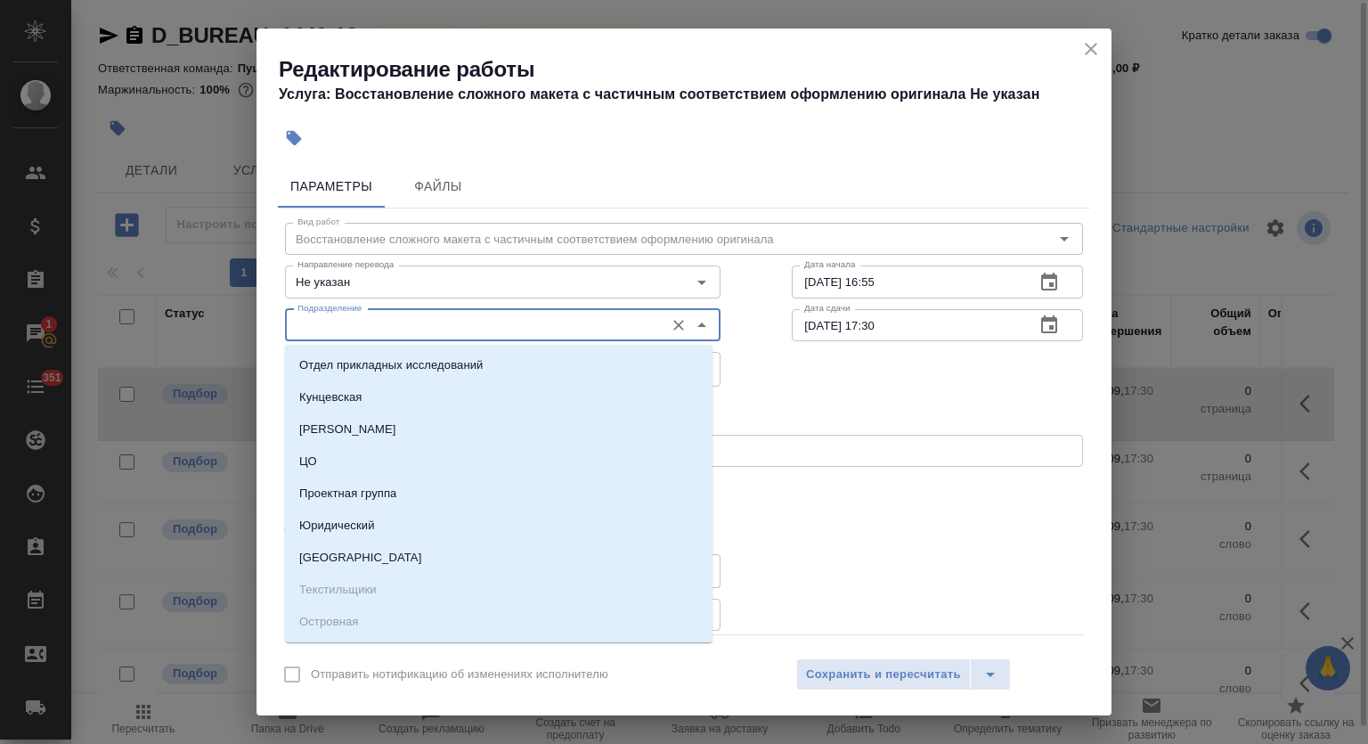
click at [432, 330] on input "Подразделение" at bounding box center [472, 324] width 365 height 21
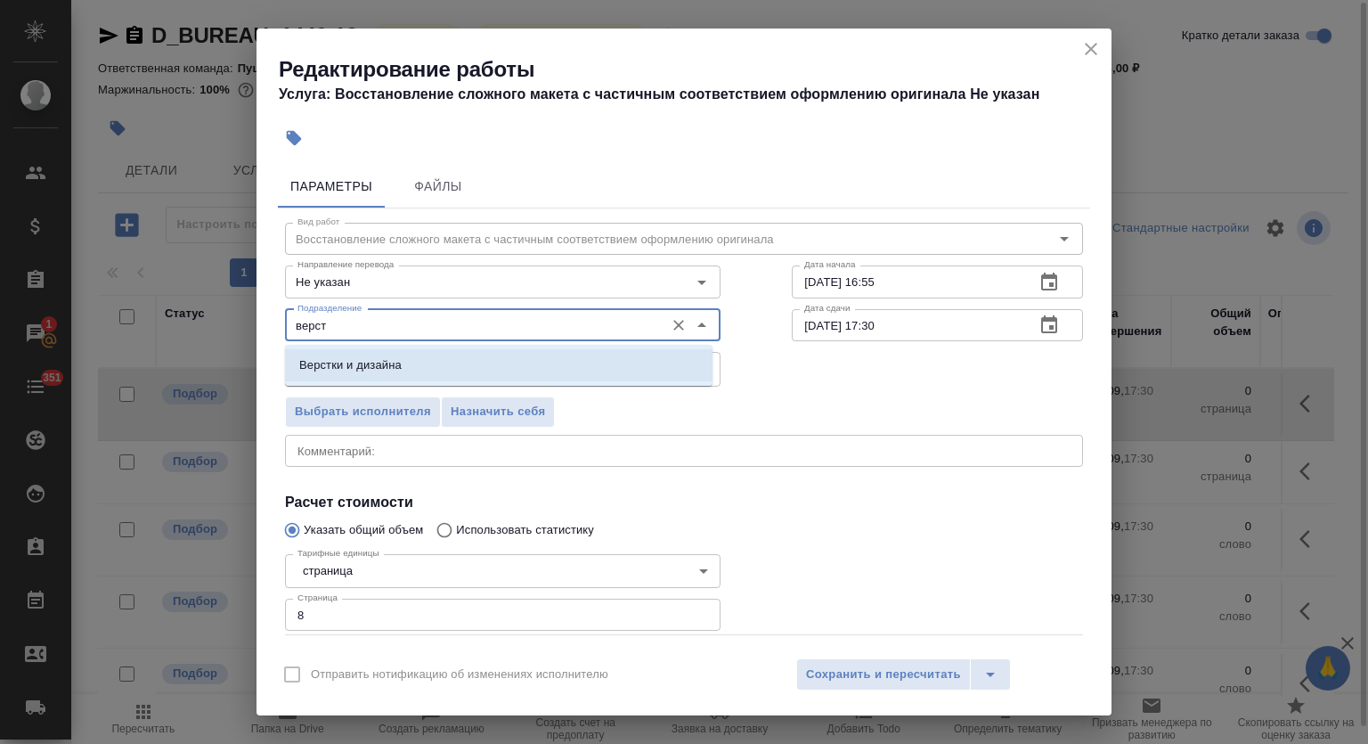
click at [455, 363] on li "Верстки и дизайна" at bounding box center [499, 365] width 428 height 32
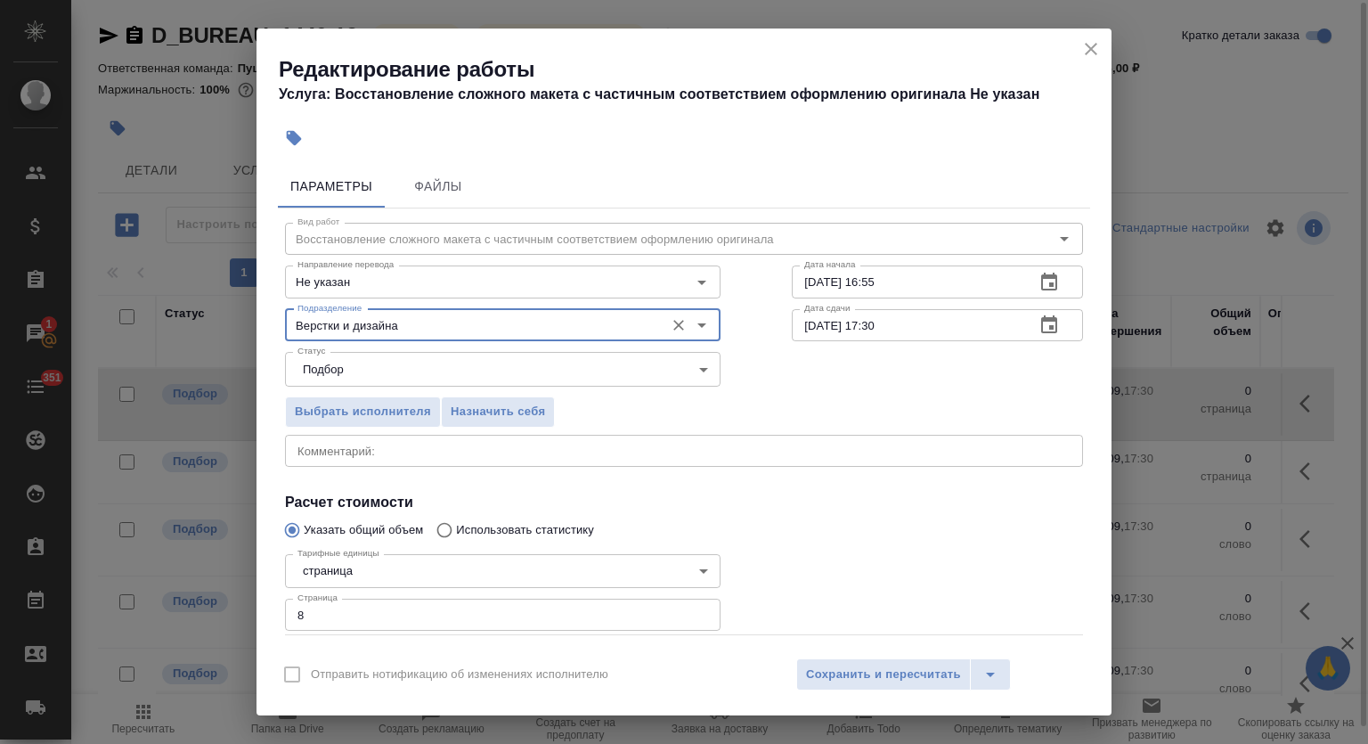
type input "Верстки и дизайна"
click at [1041, 277] on icon "button" at bounding box center [1049, 282] width 16 height 18
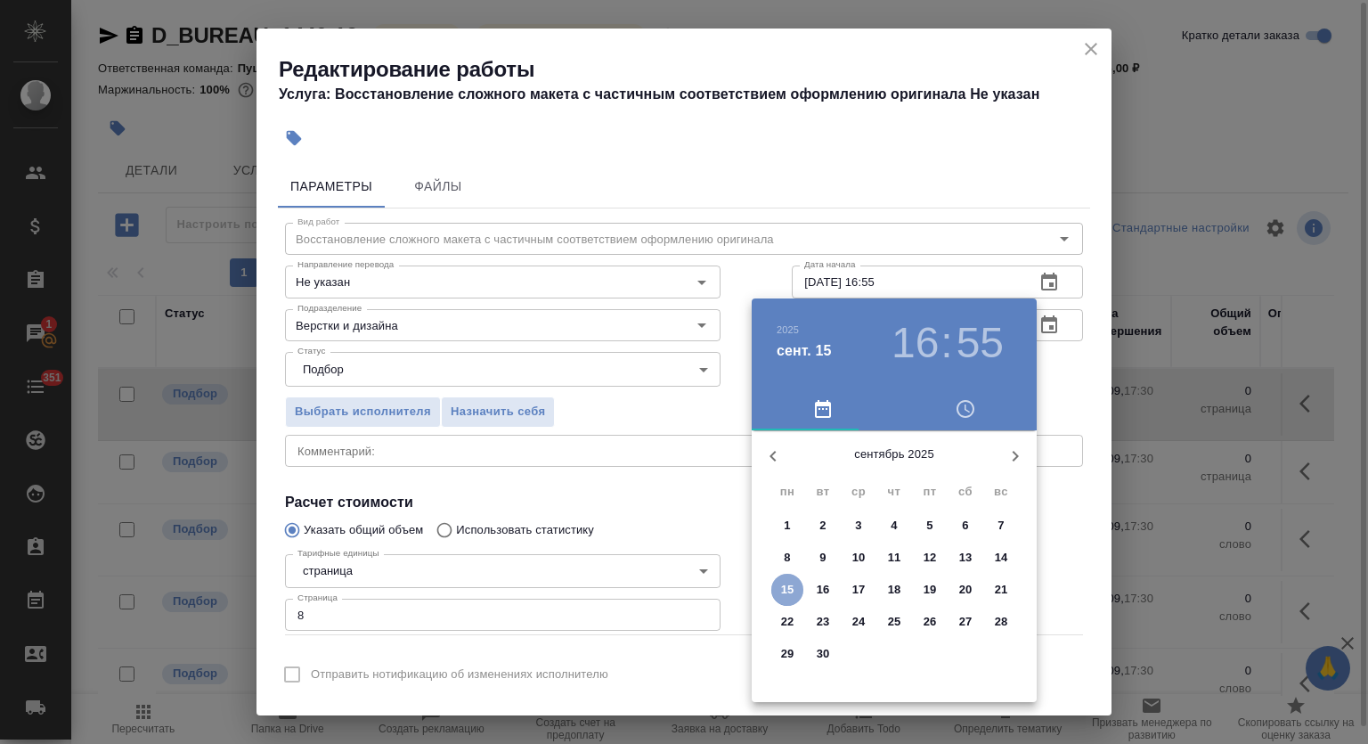
click at [791, 588] on p "15" at bounding box center [787, 590] width 13 height 18
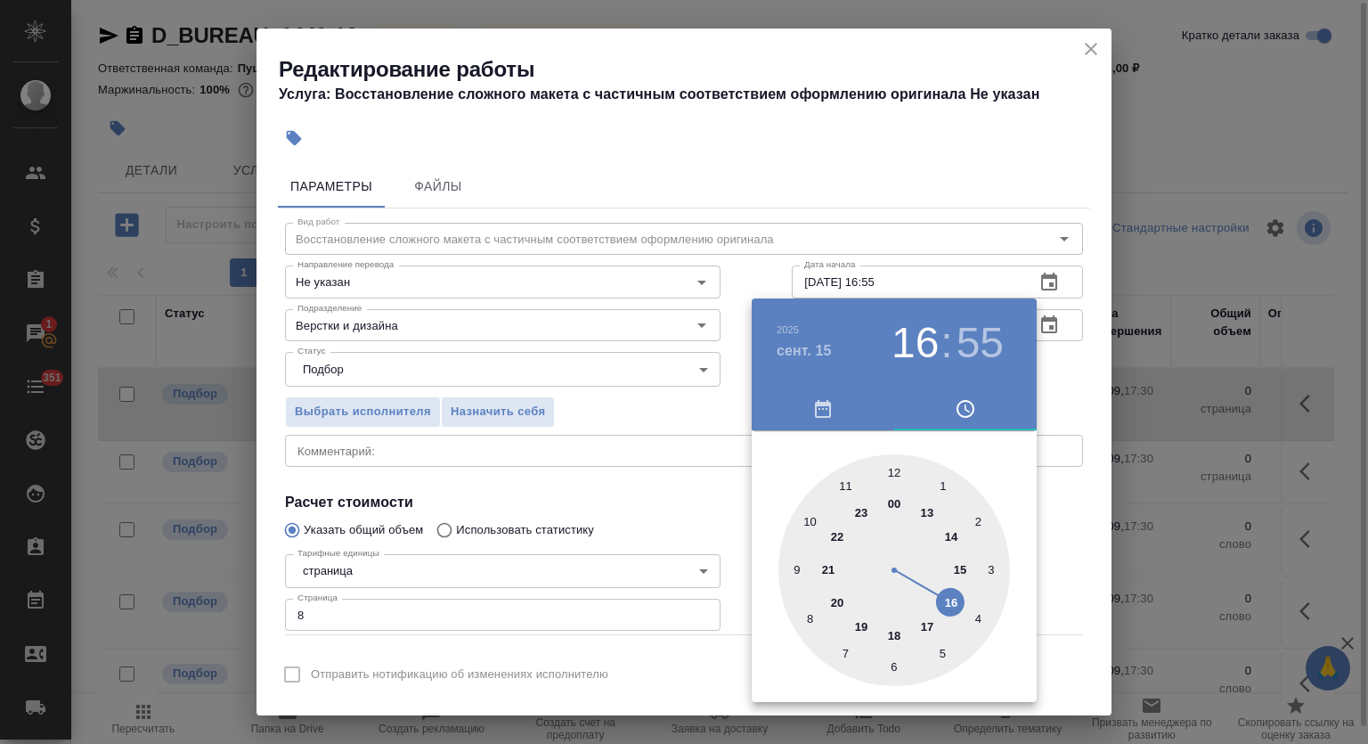
click at [927, 624] on div at bounding box center [895, 570] width 232 height 232
click at [807, 619] on div at bounding box center [895, 570] width 232 height 232
type input "15.09.2025 17:40"
click at [959, 184] on div at bounding box center [684, 372] width 1368 height 744
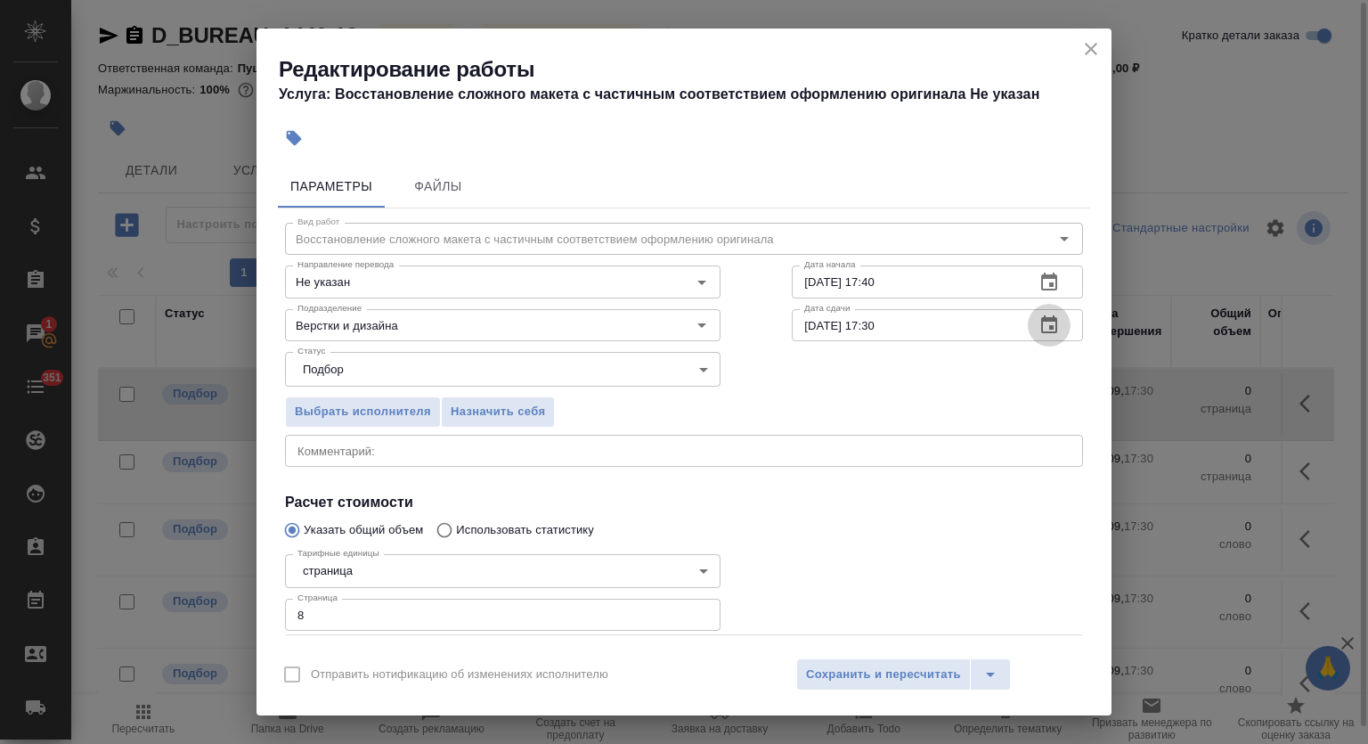
click at [1045, 332] on button "button" at bounding box center [1049, 325] width 43 height 43
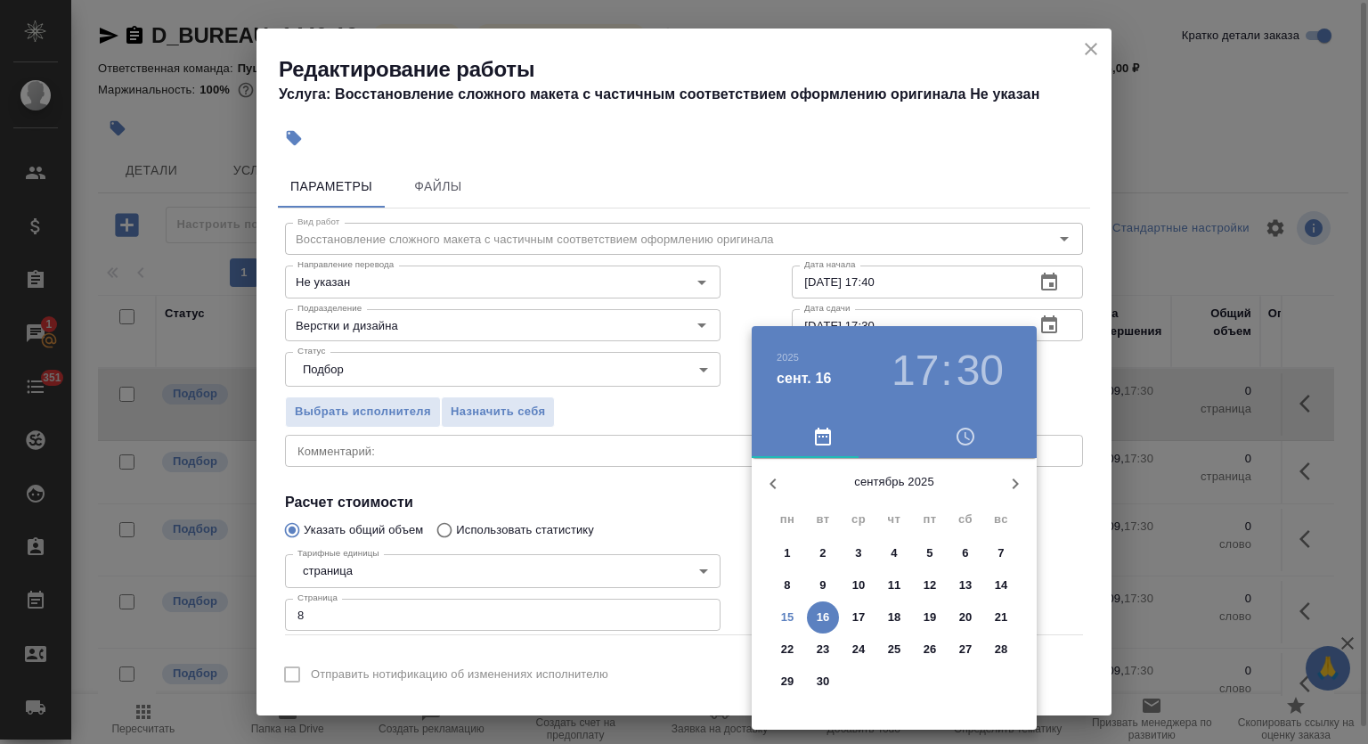
click at [977, 184] on div at bounding box center [684, 372] width 1368 height 744
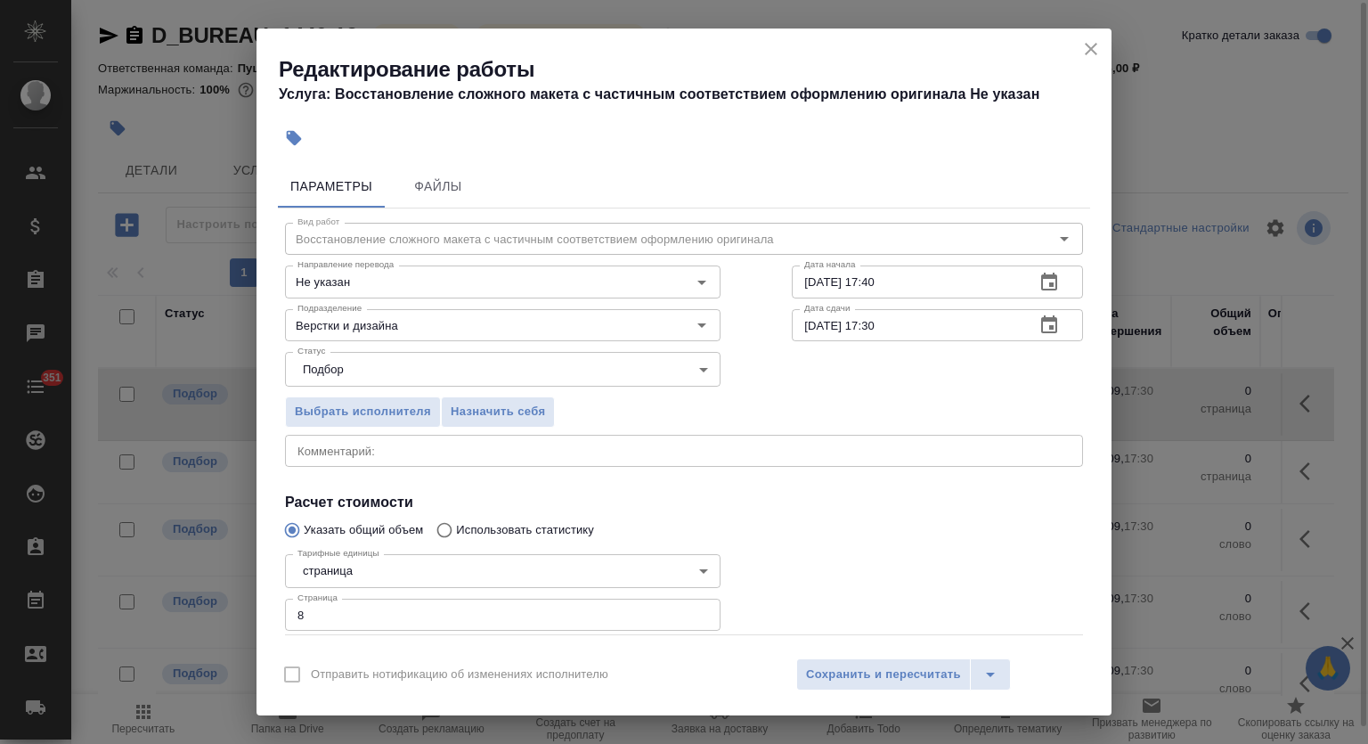
click at [1043, 282] on icon "button" at bounding box center [1049, 282] width 21 height 21
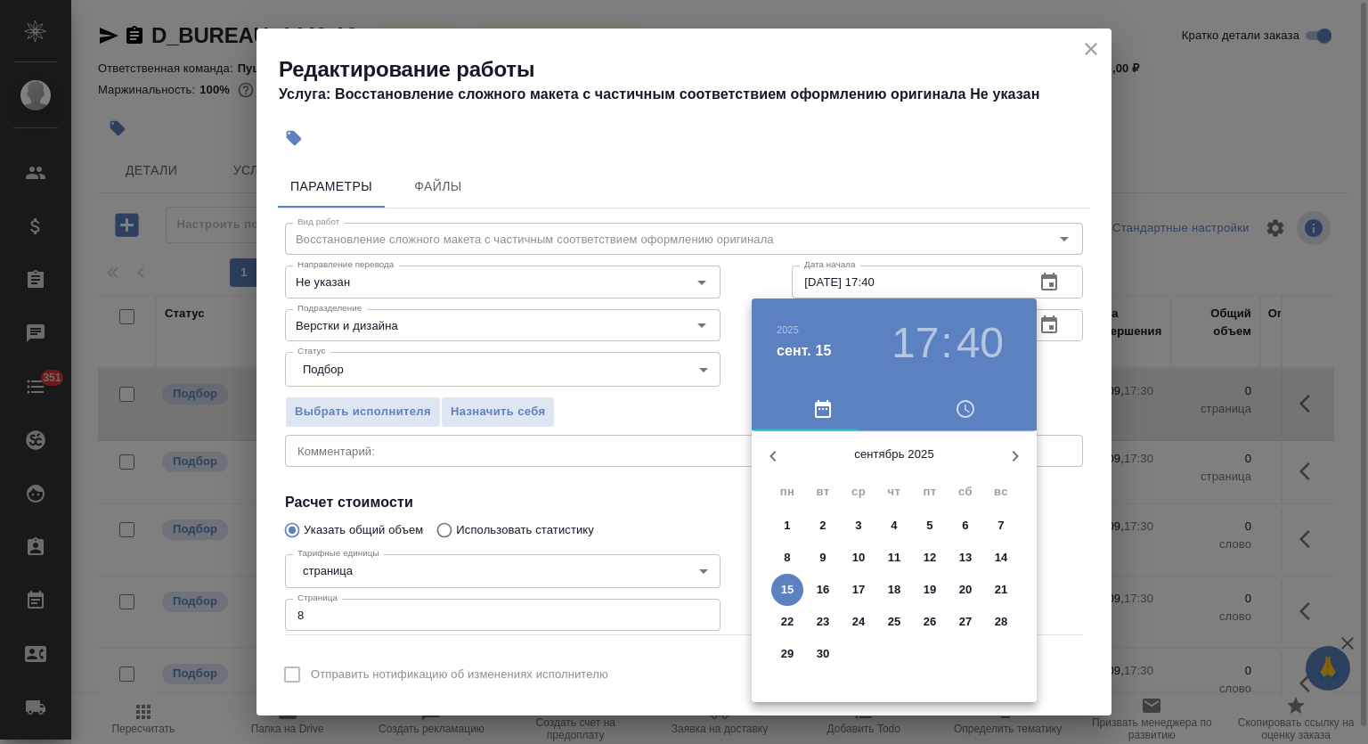
click at [792, 587] on p "15" at bounding box center [787, 590] width 13 height 18
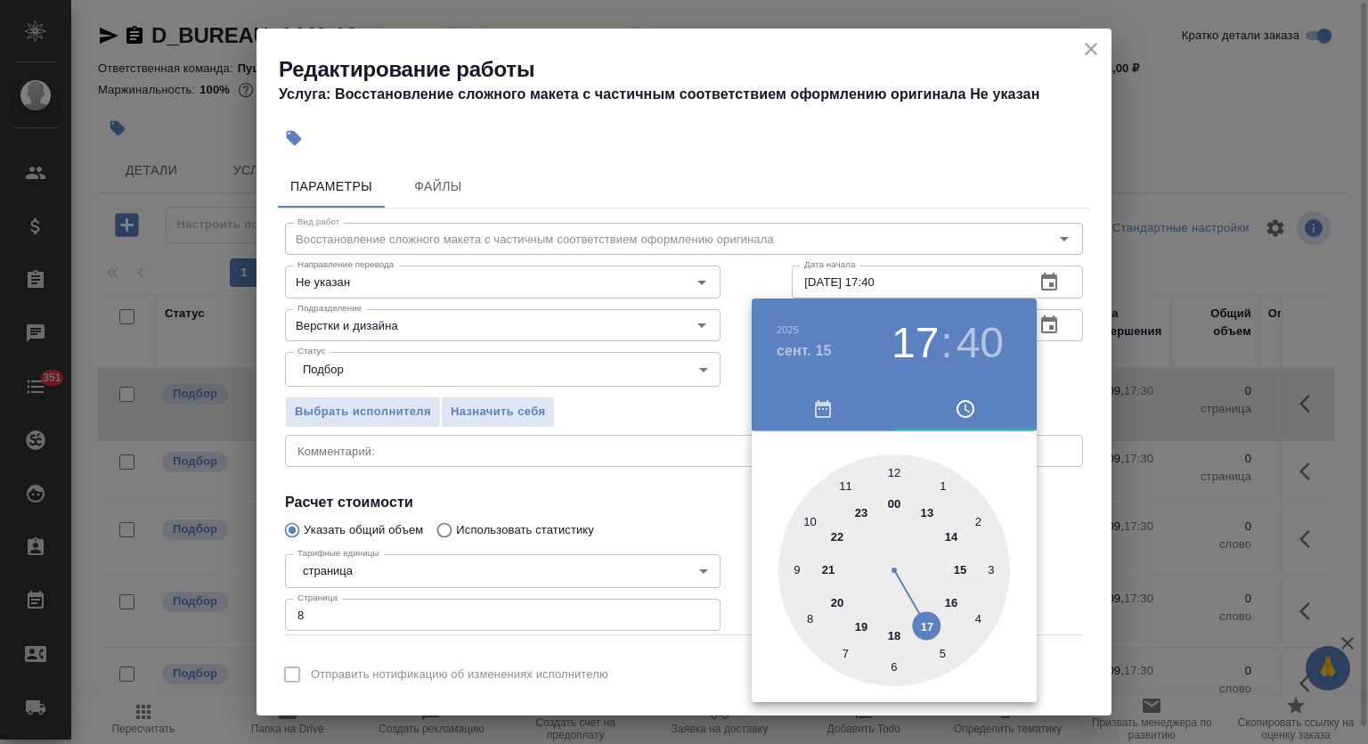
click at [994, 182] on div at bounding box center [684, 372] width 1368 height 744
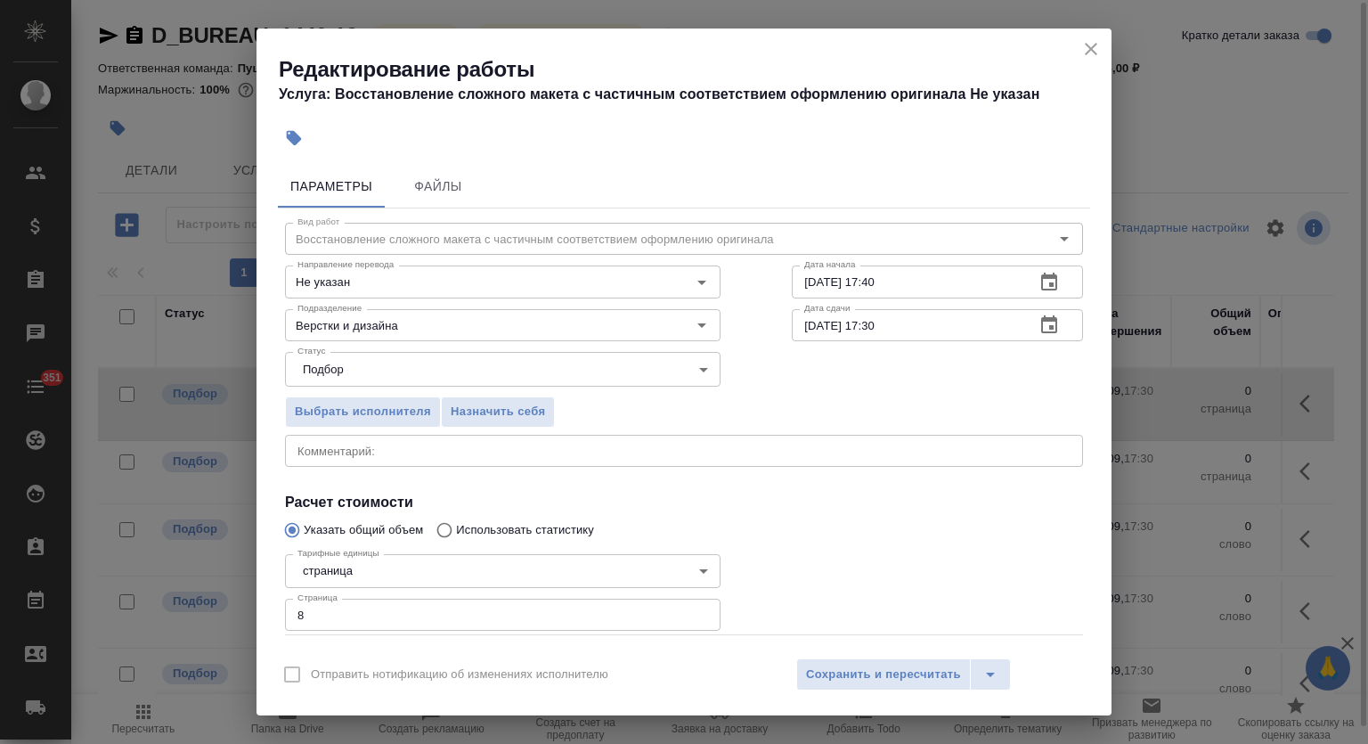
click at [1039, 322] on icon "button" at bounding box center [1049, 324] width 21 height 21
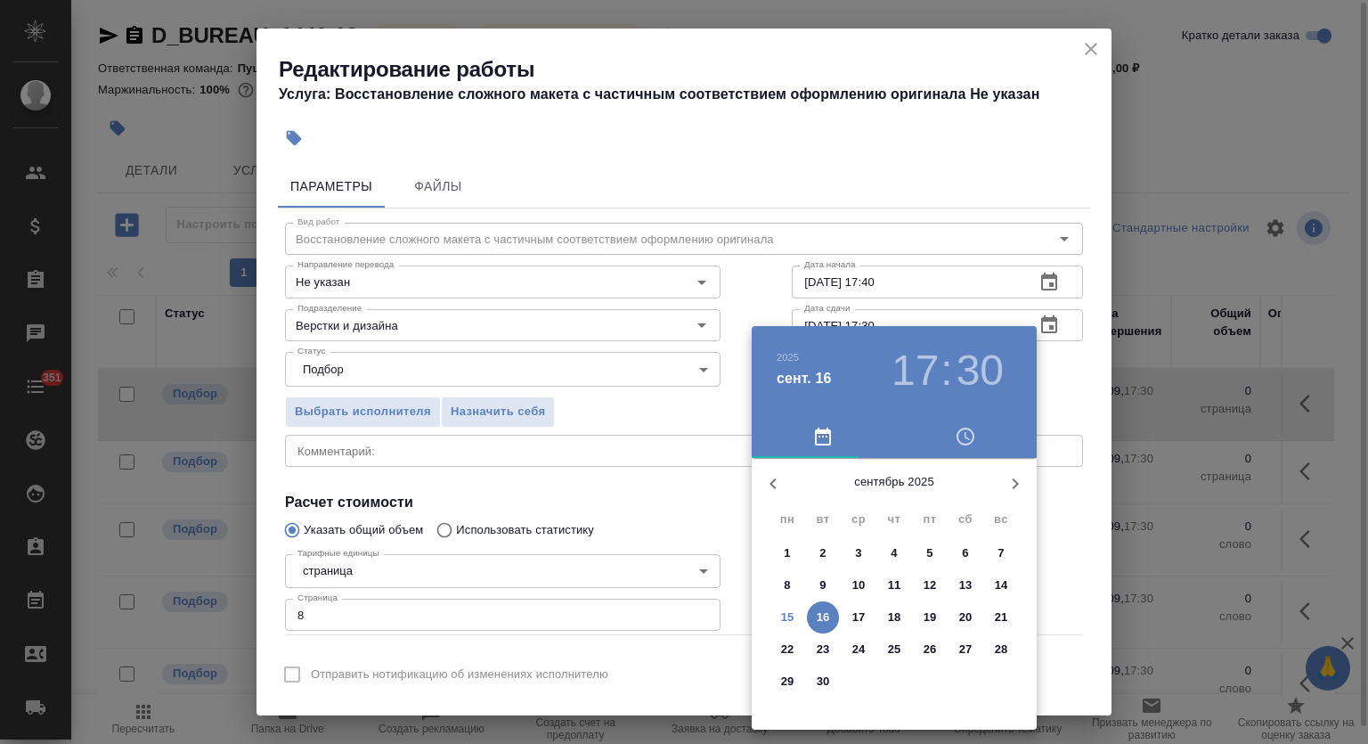
click at [823, 616] on p "16" at bounding box center [823, 617] width 13 height 18
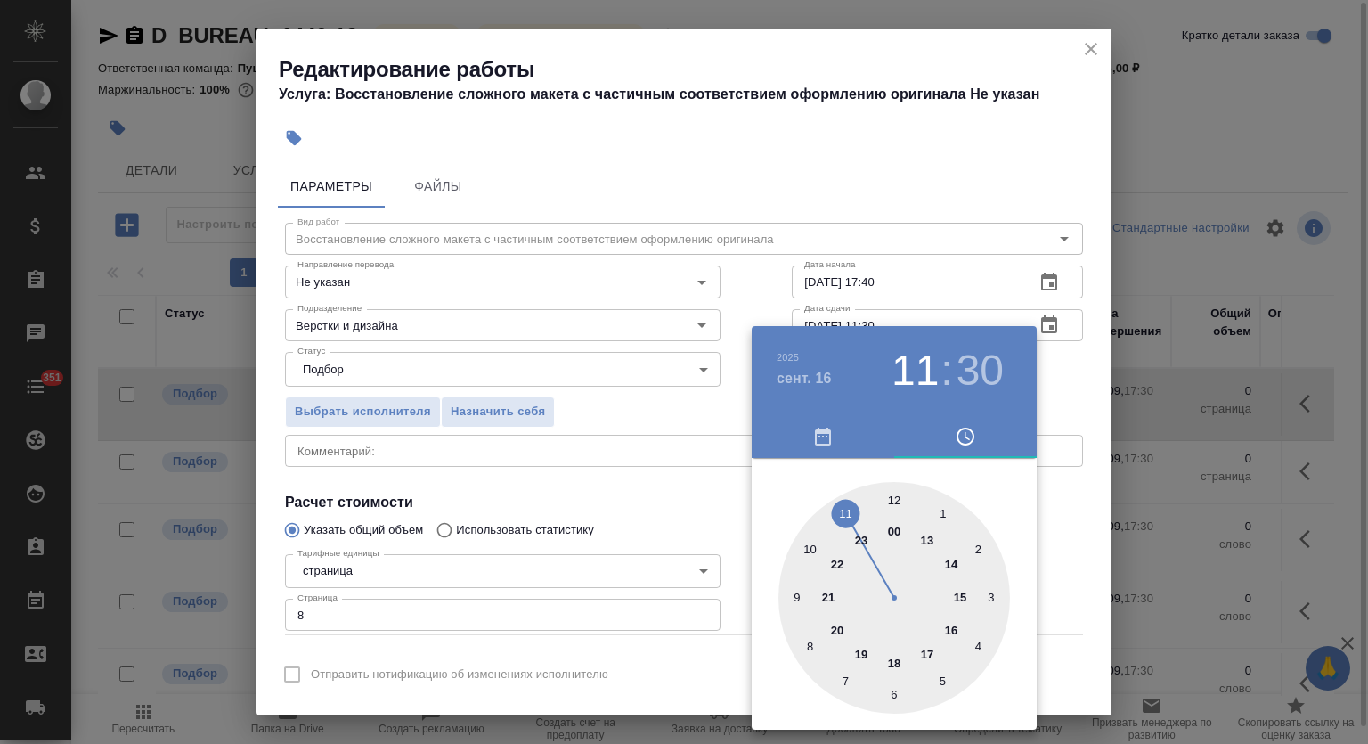
click at [849, 512] on div at bounding box center [895, 598] width 232 height 232
click at [898, 496] on div at bounding box center [895, 598] width 232 height 232
type input "16.09.2025 11:00"
click at [962, 108] on div at bounding box center [684, 372] width 1368 height 744
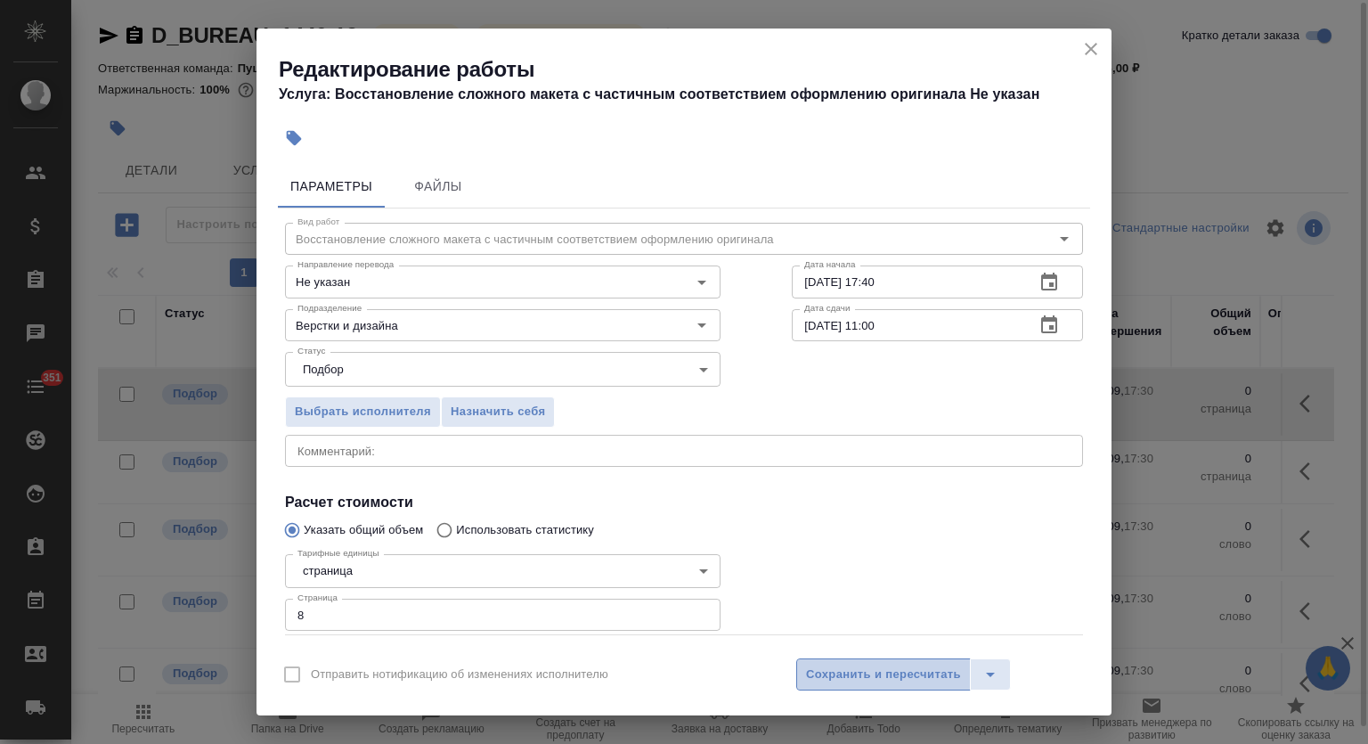
click at [880, 673] on span "Сохранить и пересчитать" at bounding box center [883, 675] width 155 height 20
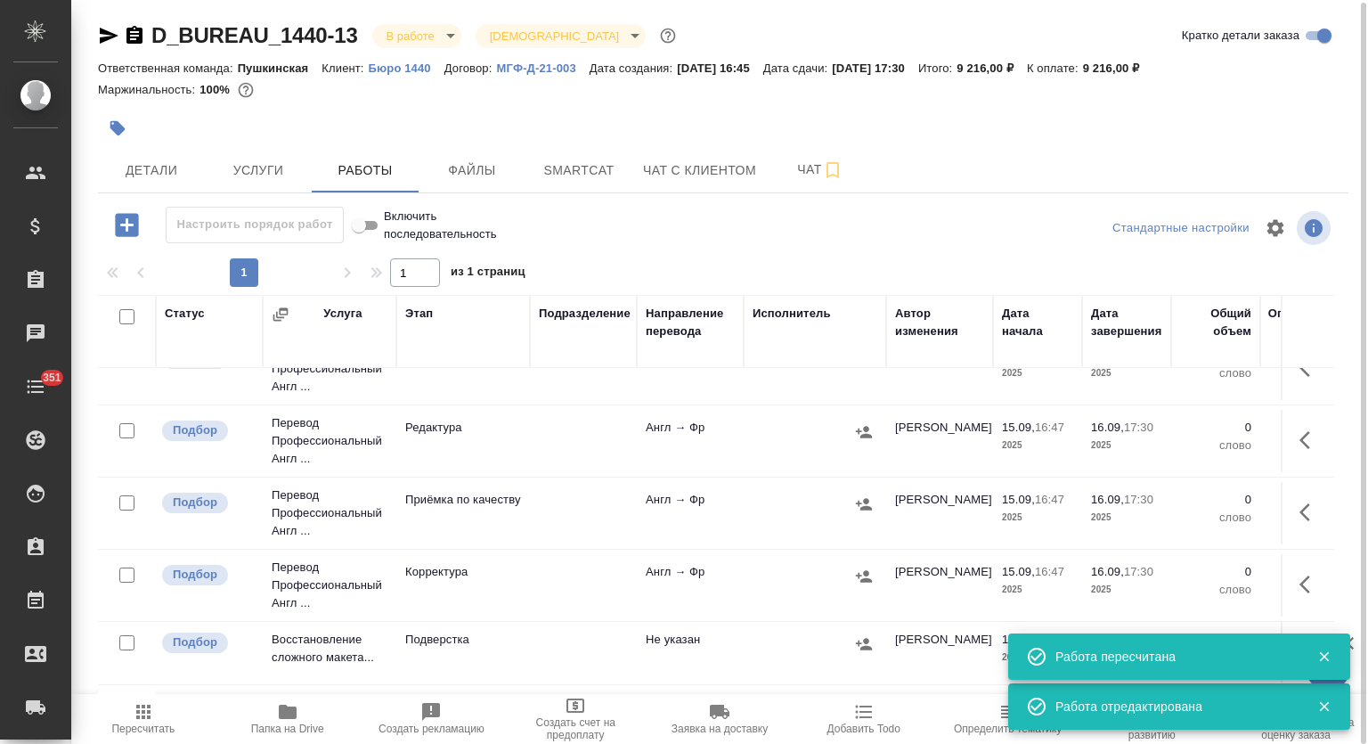
scroll to position [308, 0]
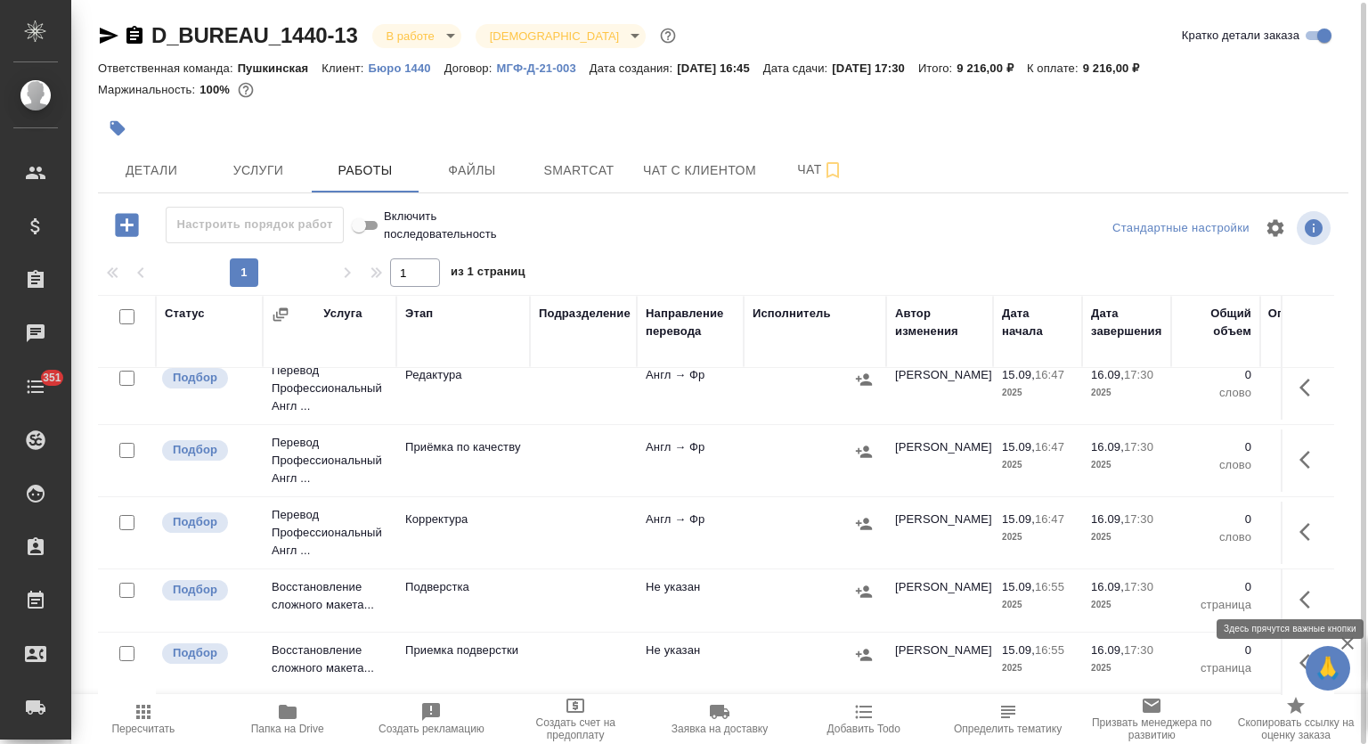
click at [1305, 589] on icon "button" at bounding box center [1310, 599] width 21 height 21
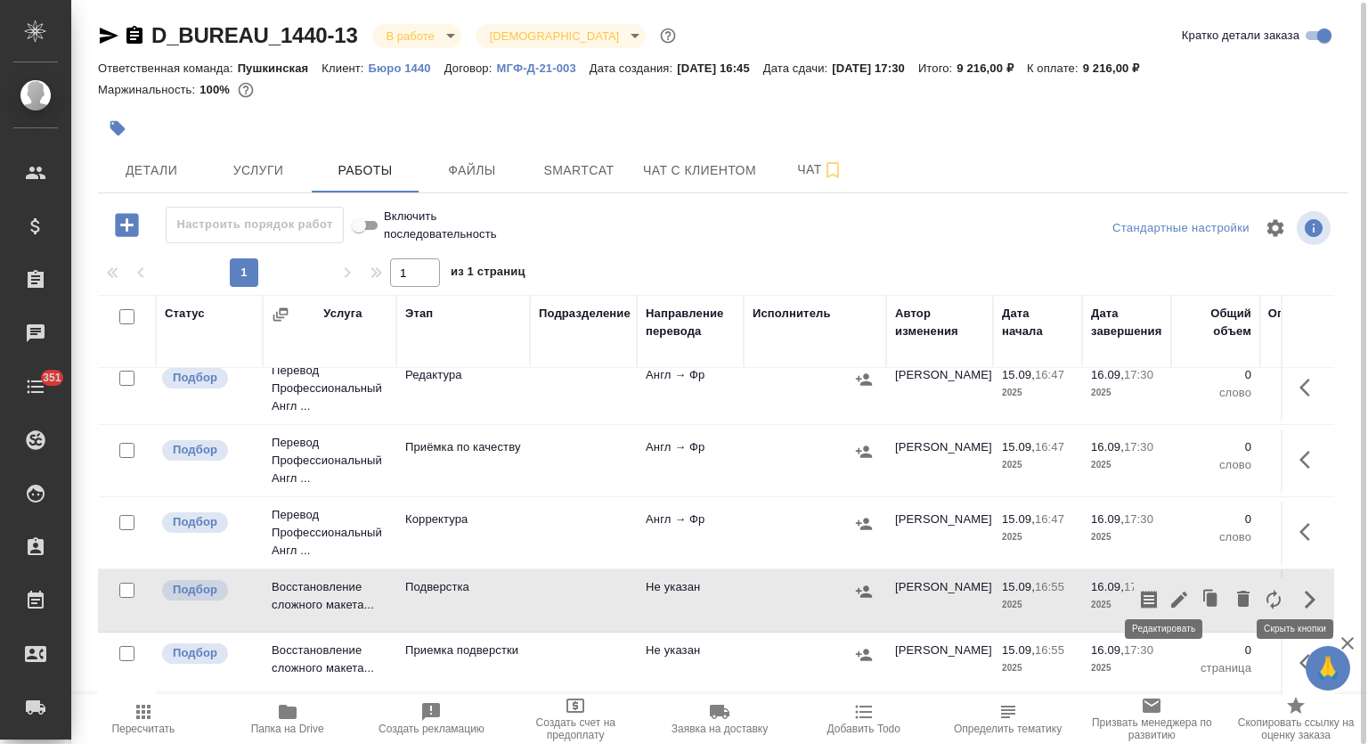
click at [1171, 592] on icon "button" at bounding box center [1179, 600] width 16 height 16
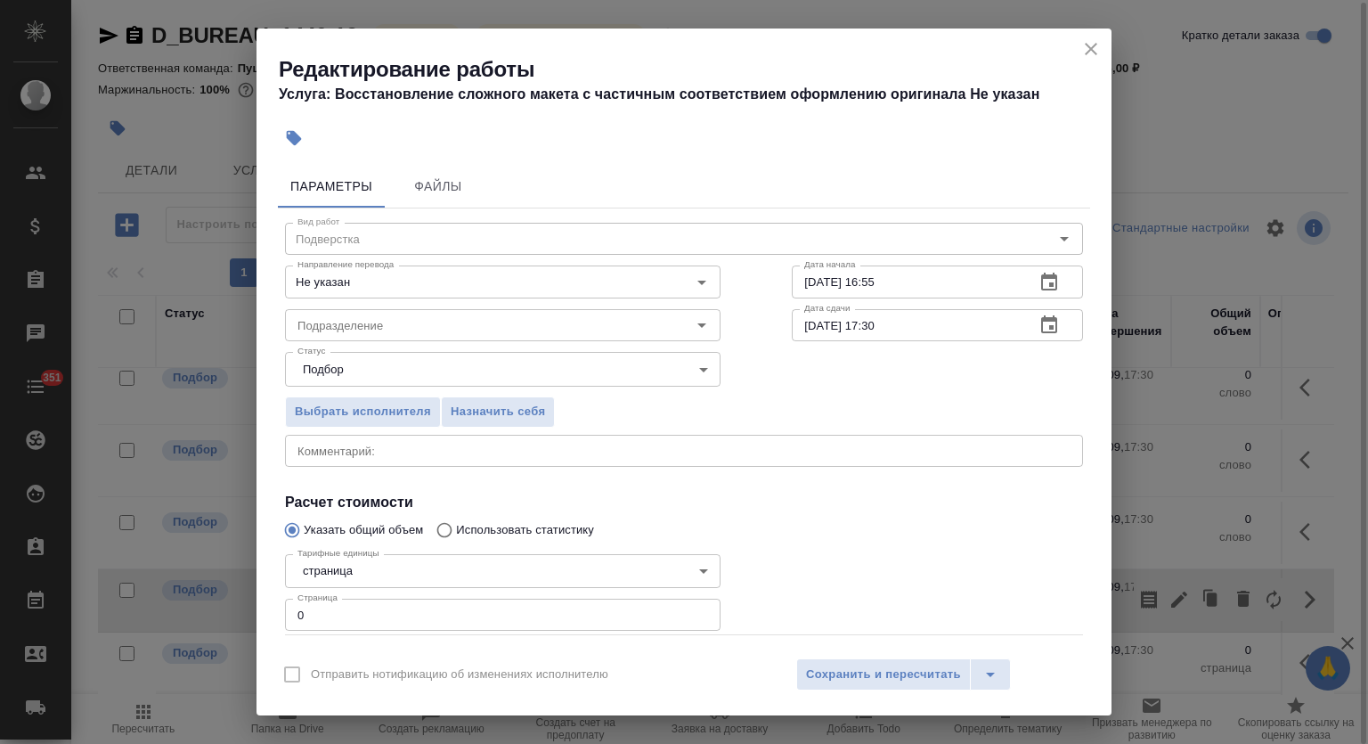
click at [277, 605] on div "Параметры Файлы Вид работ Подверстка Вид работ Направление перевода Не указан Н…" at bounding box center [684, 402] width 855 height 489
type input "8"
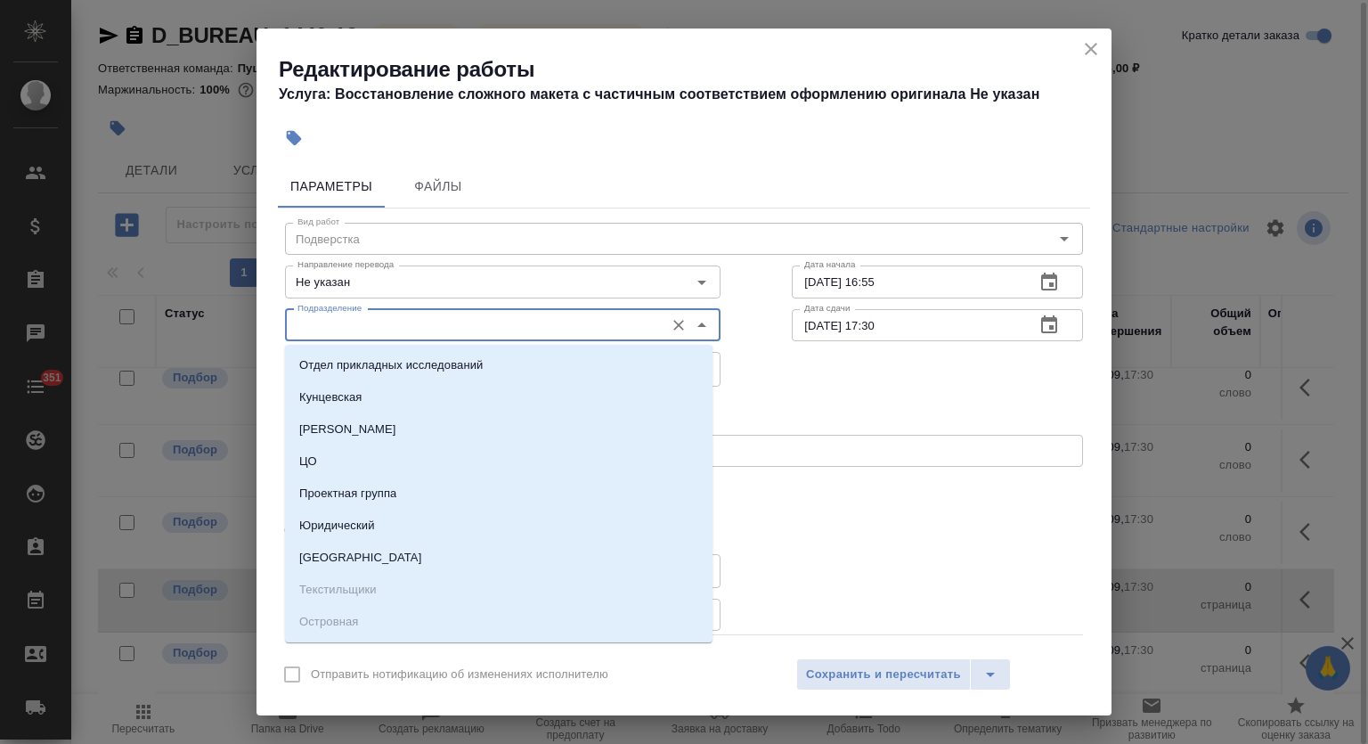
click at [442, 318] on input "Подразделение" at bounding box center [472, 324] width 365 height 21
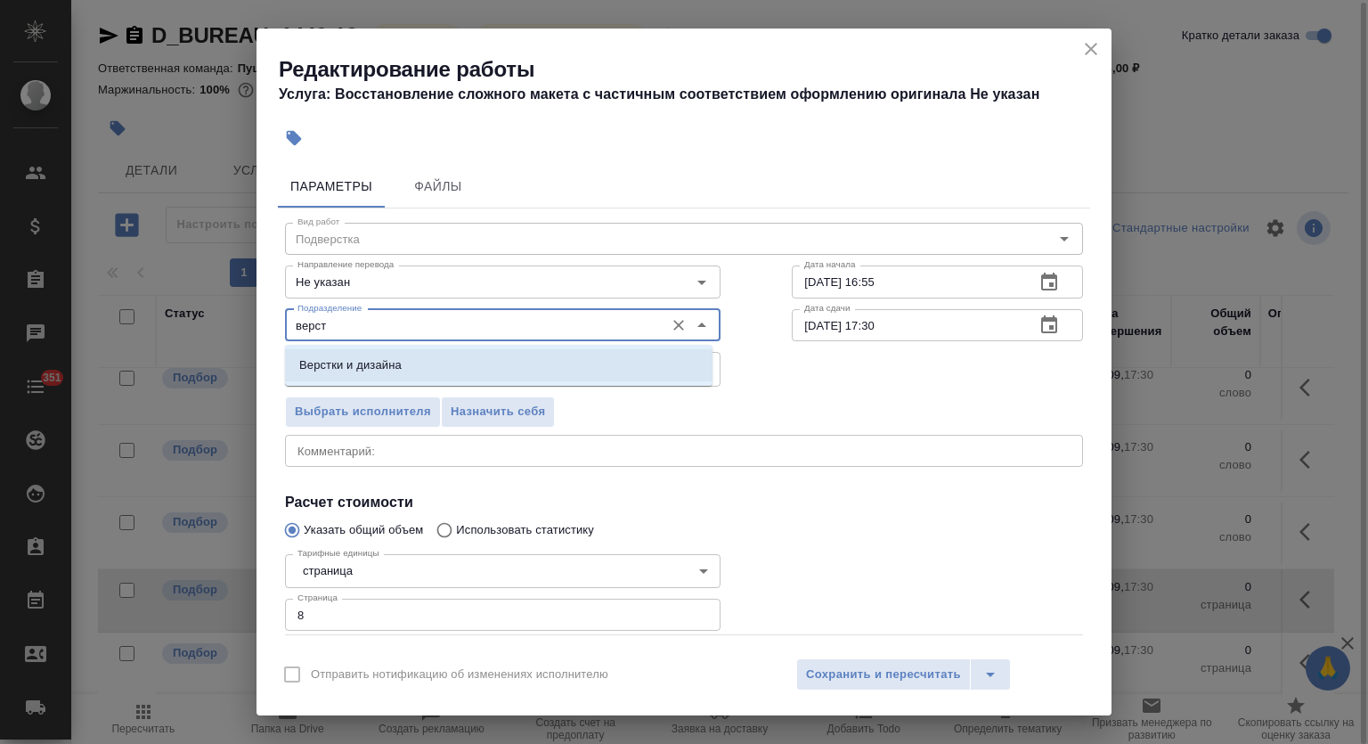
click at [460, 368] on li "Верстки и дизайна" at bounding box center [499, 365] width 428 height 32
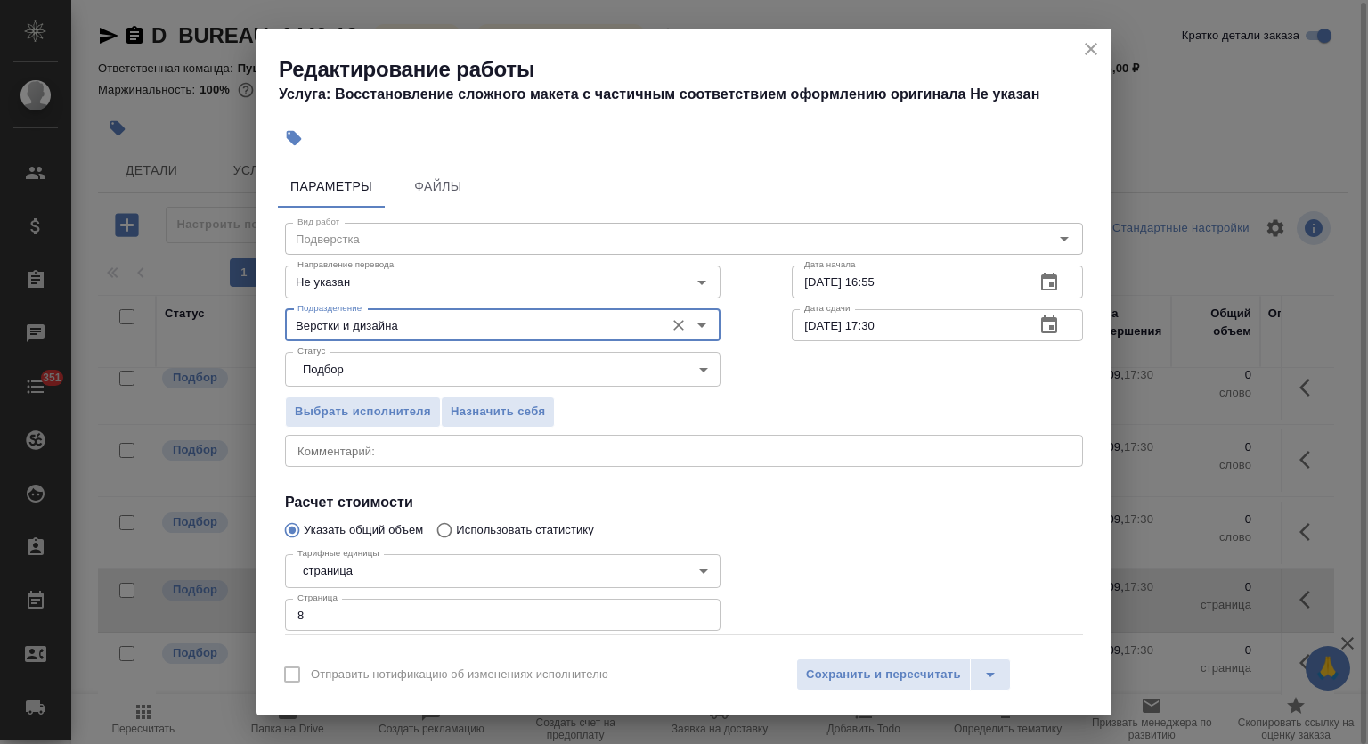
type input "Верстки и дизайна"
click at [1041, 276] on icon "button" at bounding box center [1049, 282] width 16 height 18
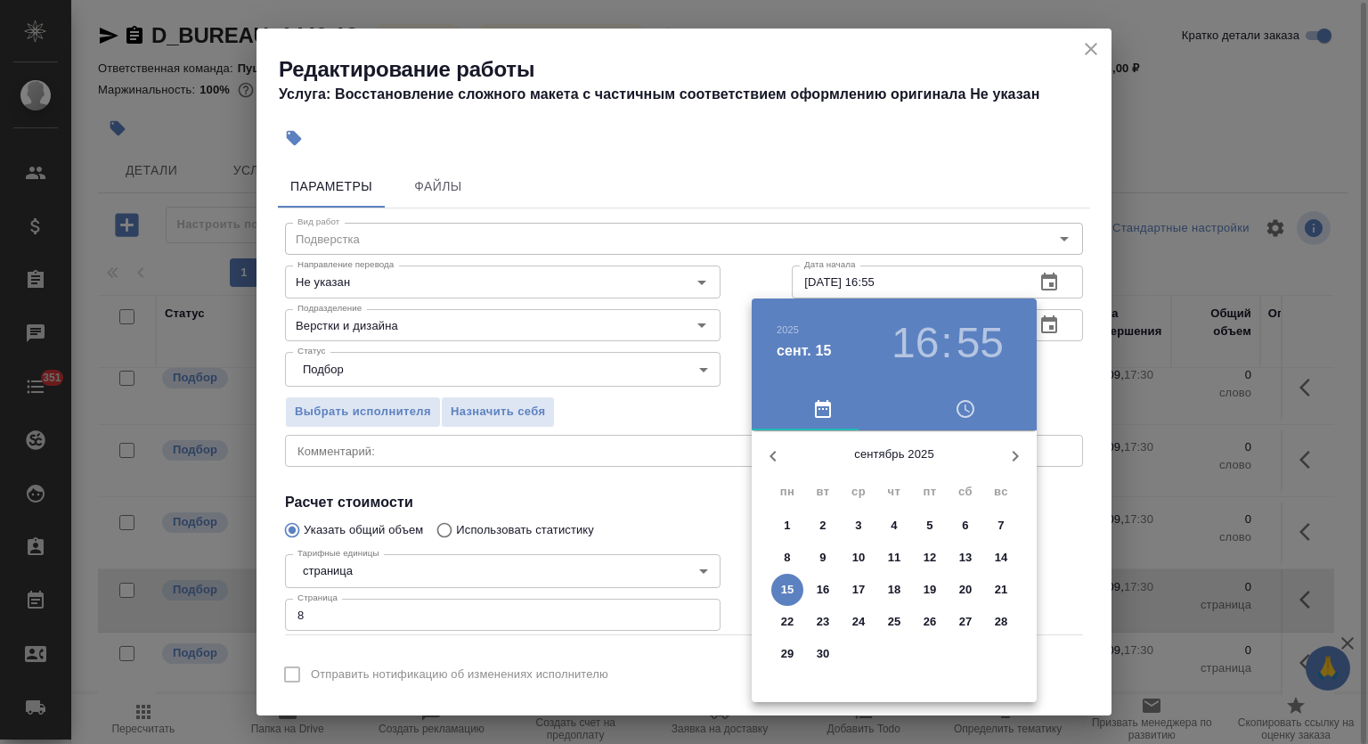
click at [823, 591] on p "16" at bounding box center [823, 590] width 13 height 18
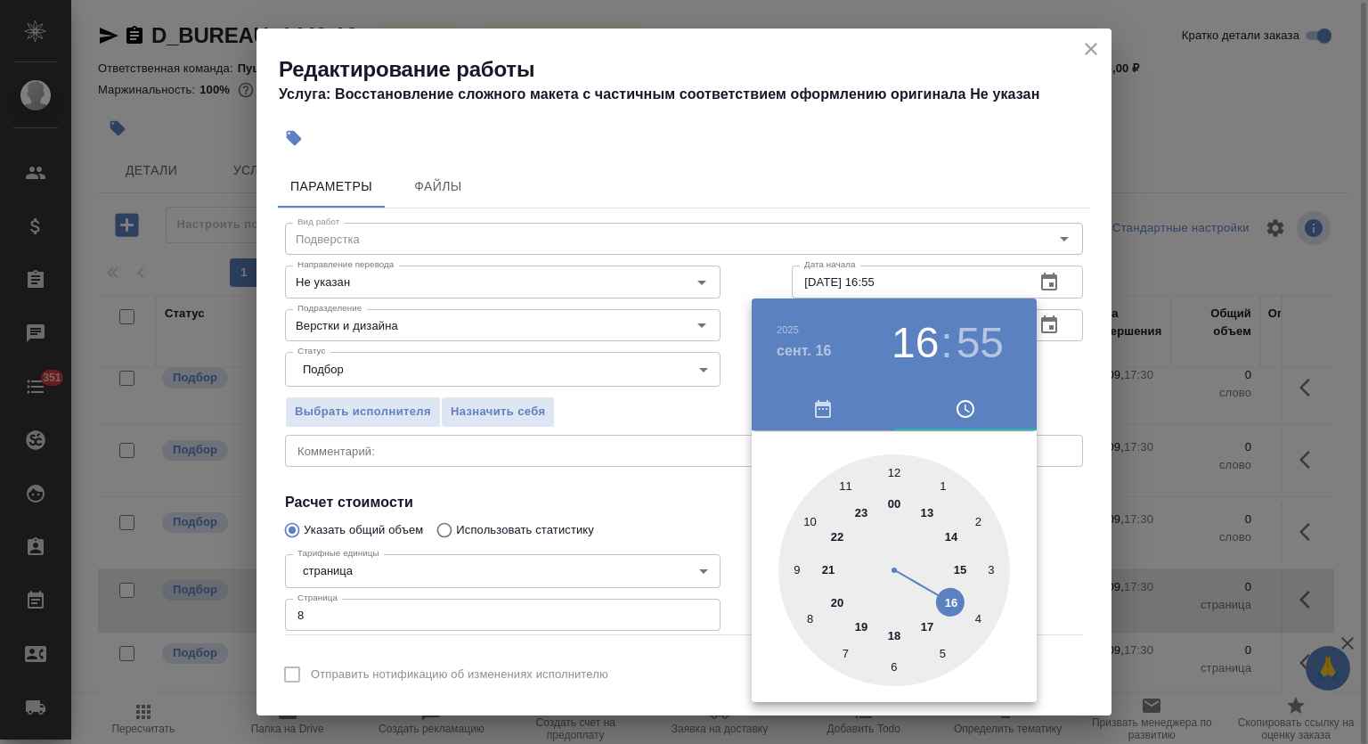
click at [961, 567] on div at bounding box center [895, 570] width 232 height 232
click at [895, 668] on div at bounding box center [895, 570] width 232 height 232
type input "16.09.2025 15:30"
click at [987, 233] on div at bounding box center [684, 372] width 1368 height 744
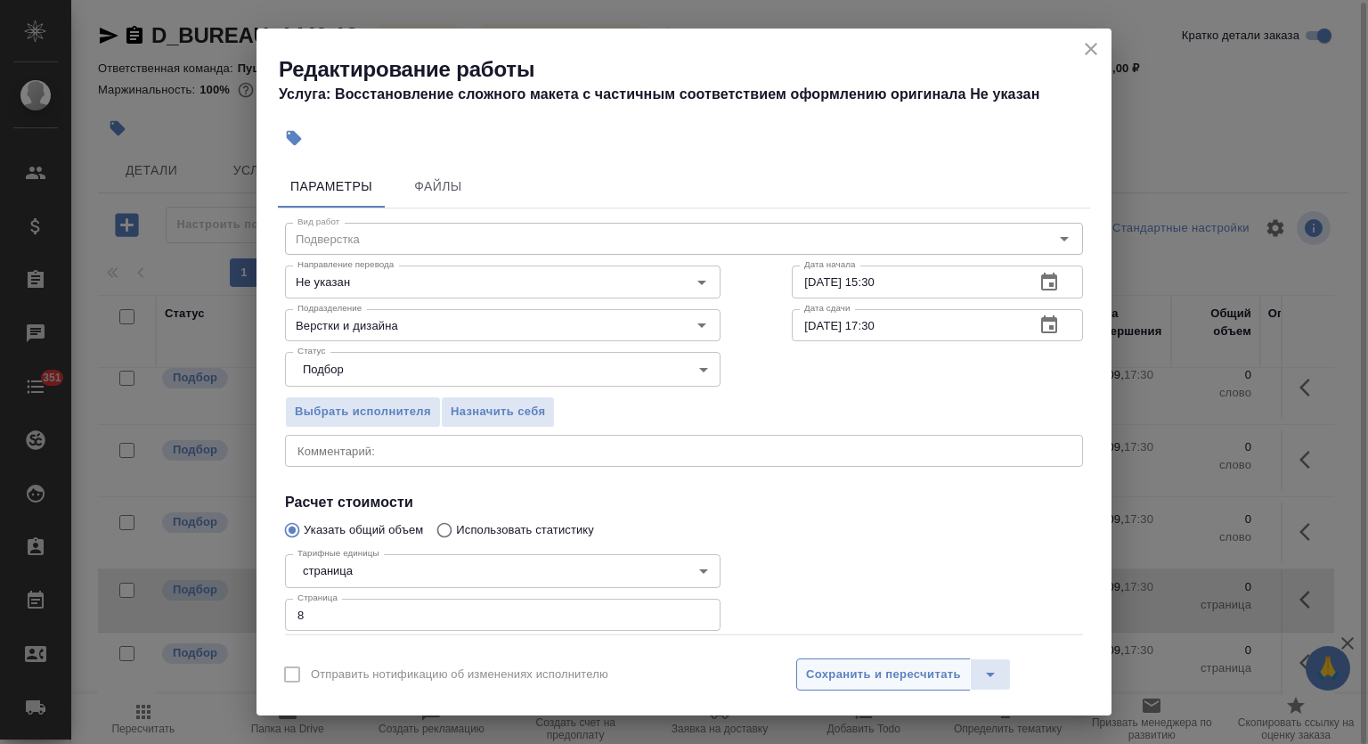
click at [883, 678] on span "Сохранить и пересчитать" at bounding box center [883, 675] width 155 height 20
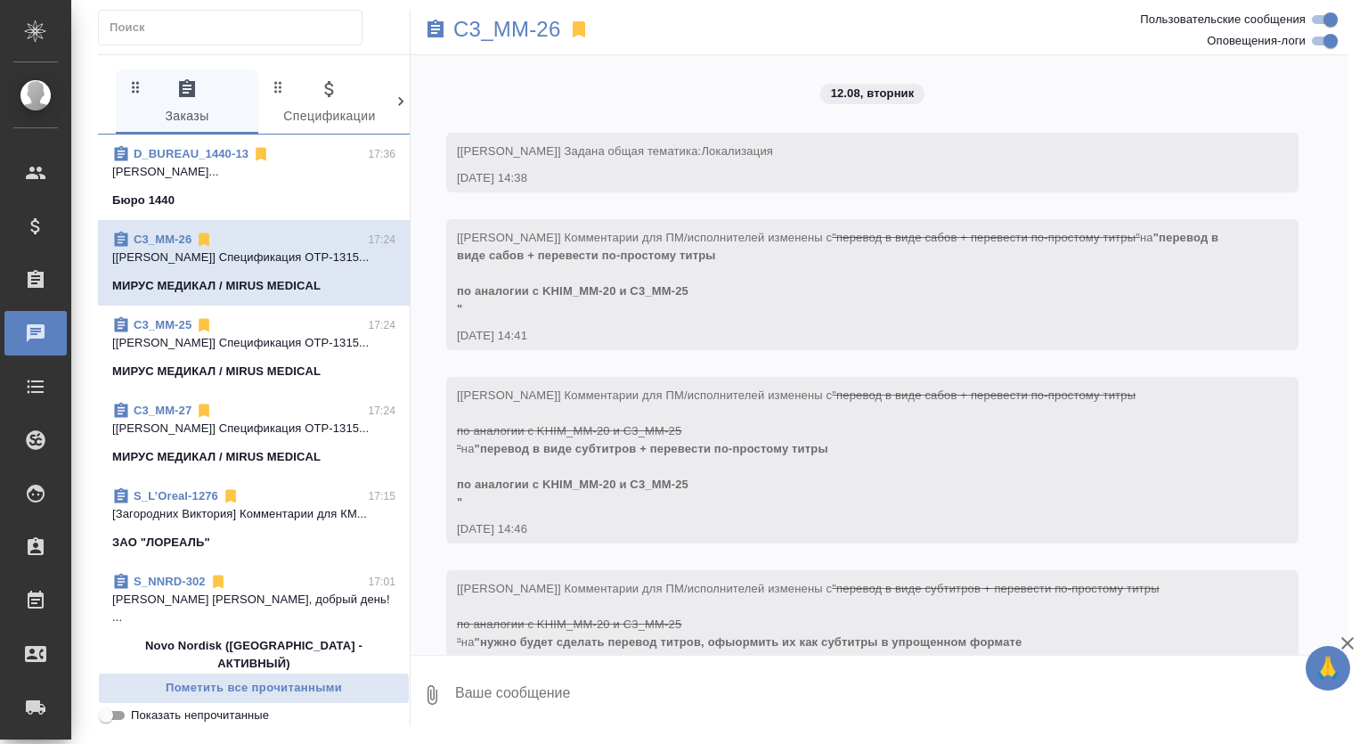
scroll to position [5694, 0]
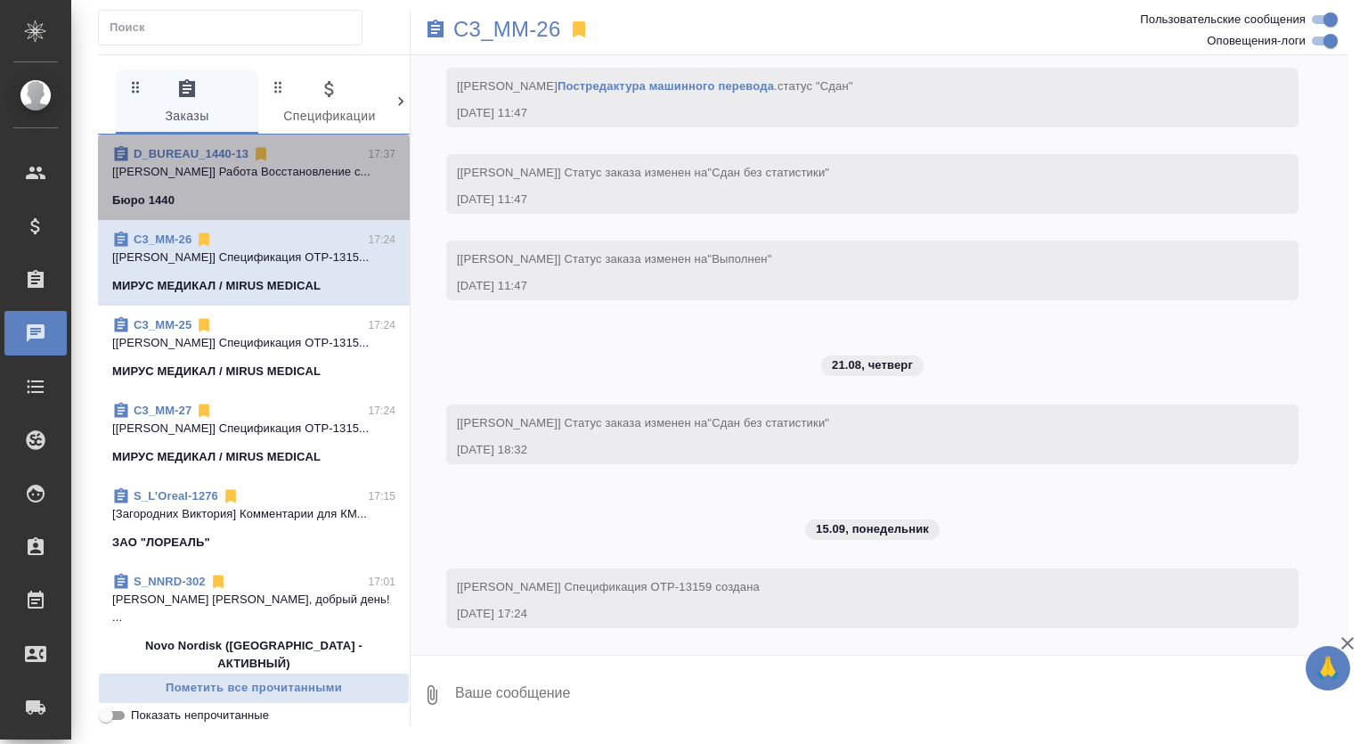
click at [333, 190] on span "D_BUREAU_1440-13 17:37 [Муталимов Марк] Работа Восстановление с... Бюро 1440" at bounding box center [253, 177] width 283 height 64
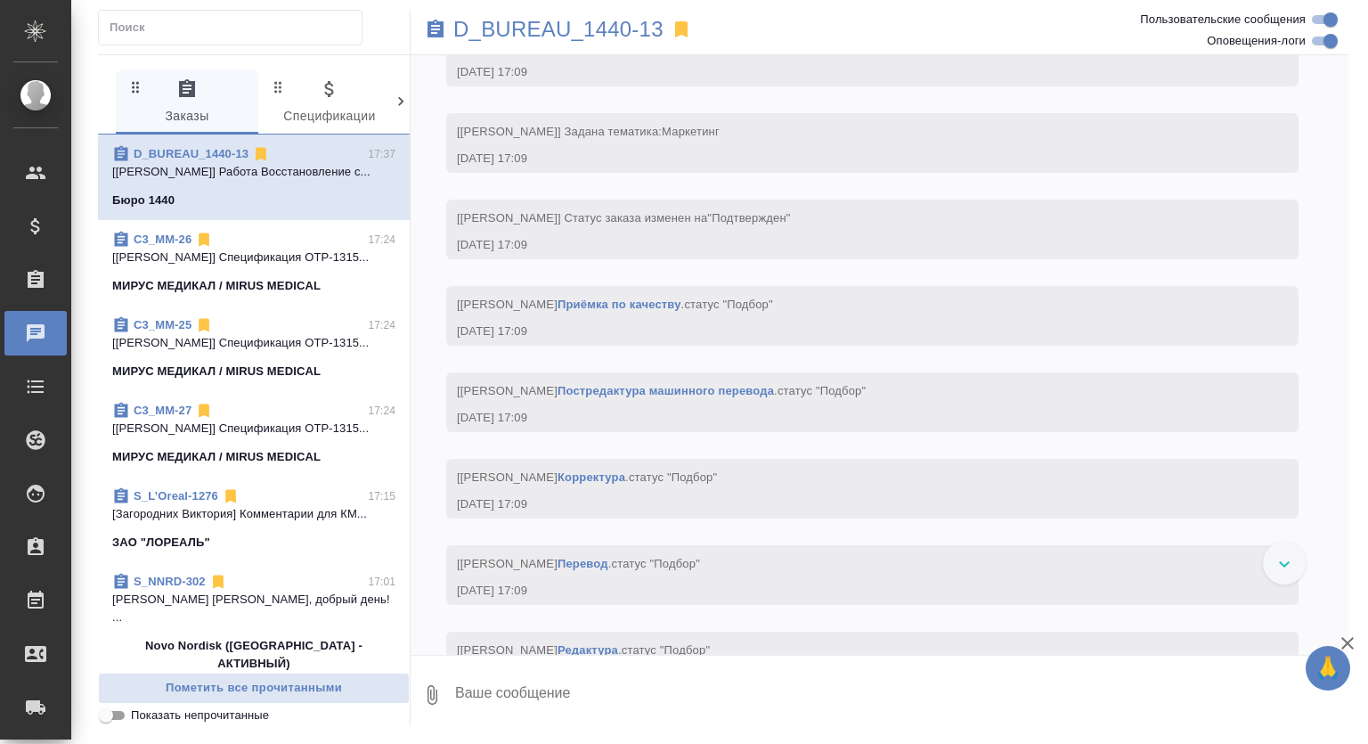
scroll to position [267, 0]
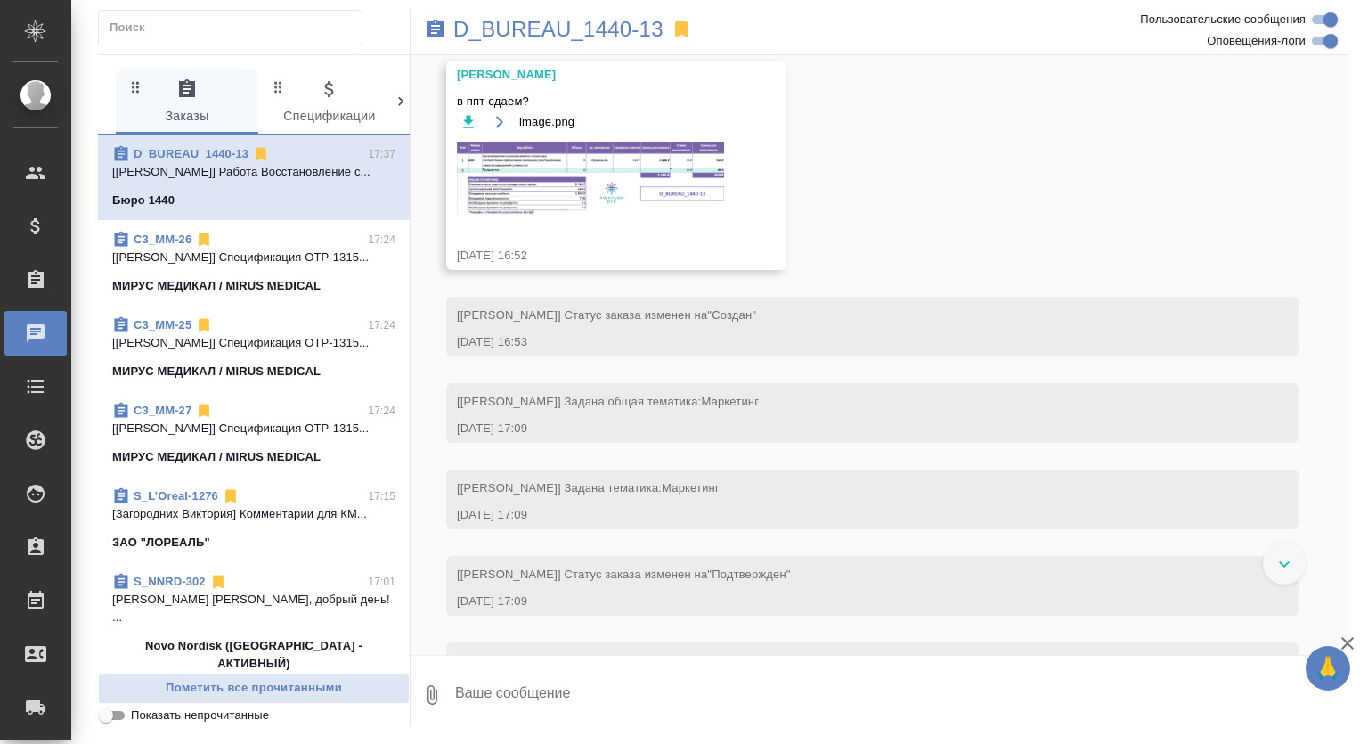
click at [605, 188] on img at bounding box center [590, 179] width 267 height 74
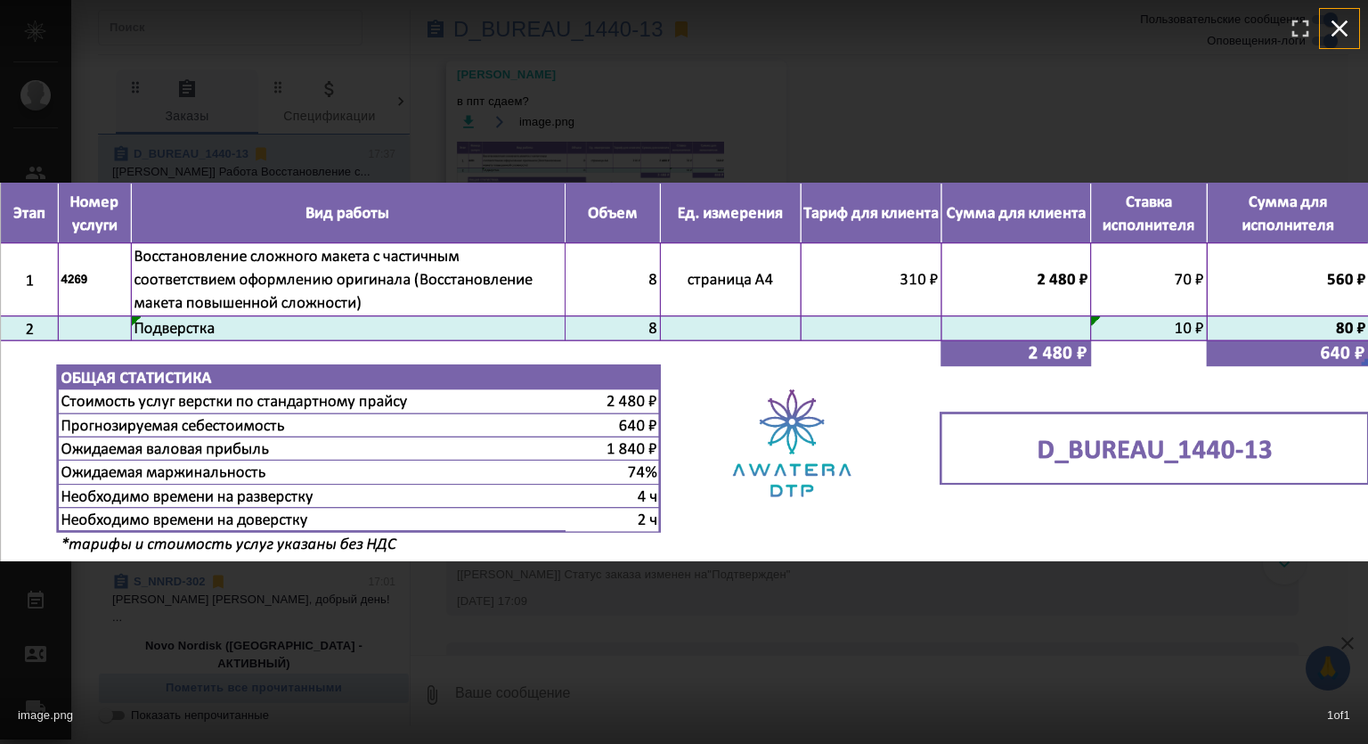
click at [1336, 43] on button "button" at bounding box center [1339, 28] width 39 height 39
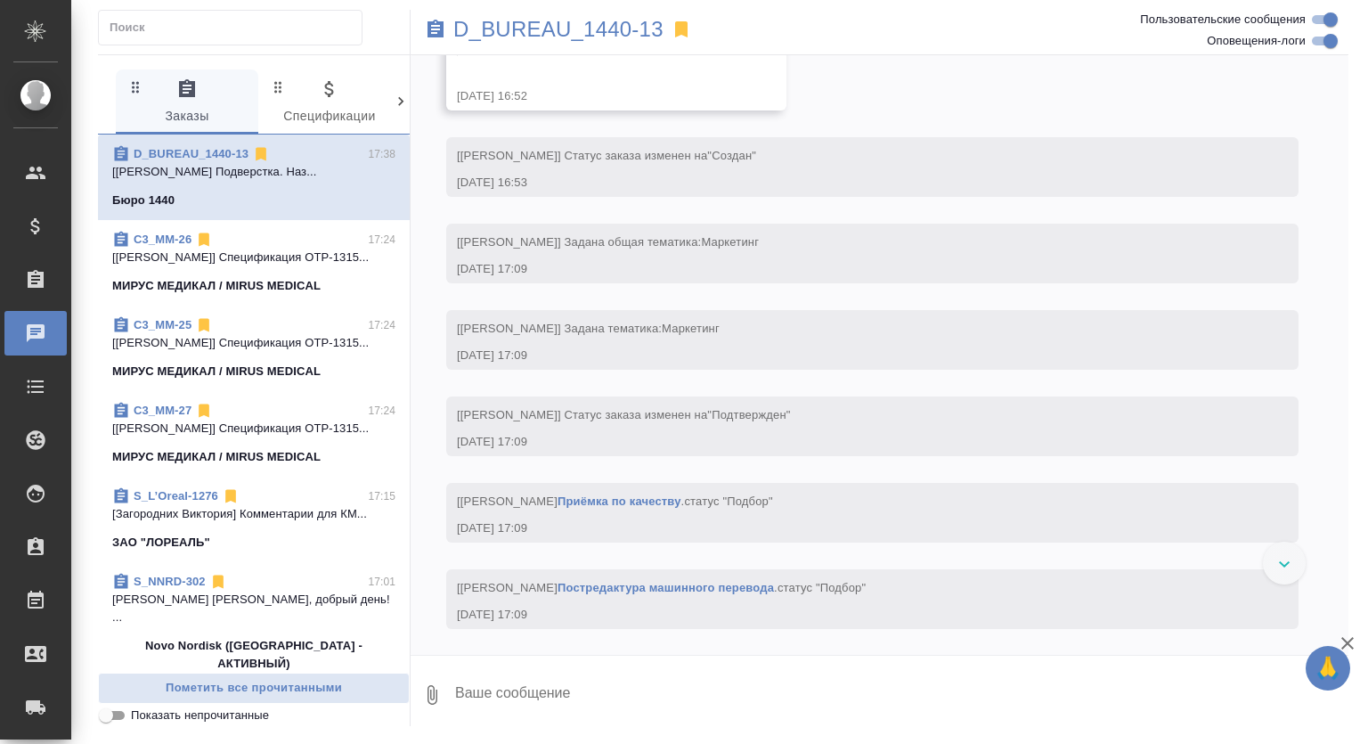
scroll to position [70, 0]
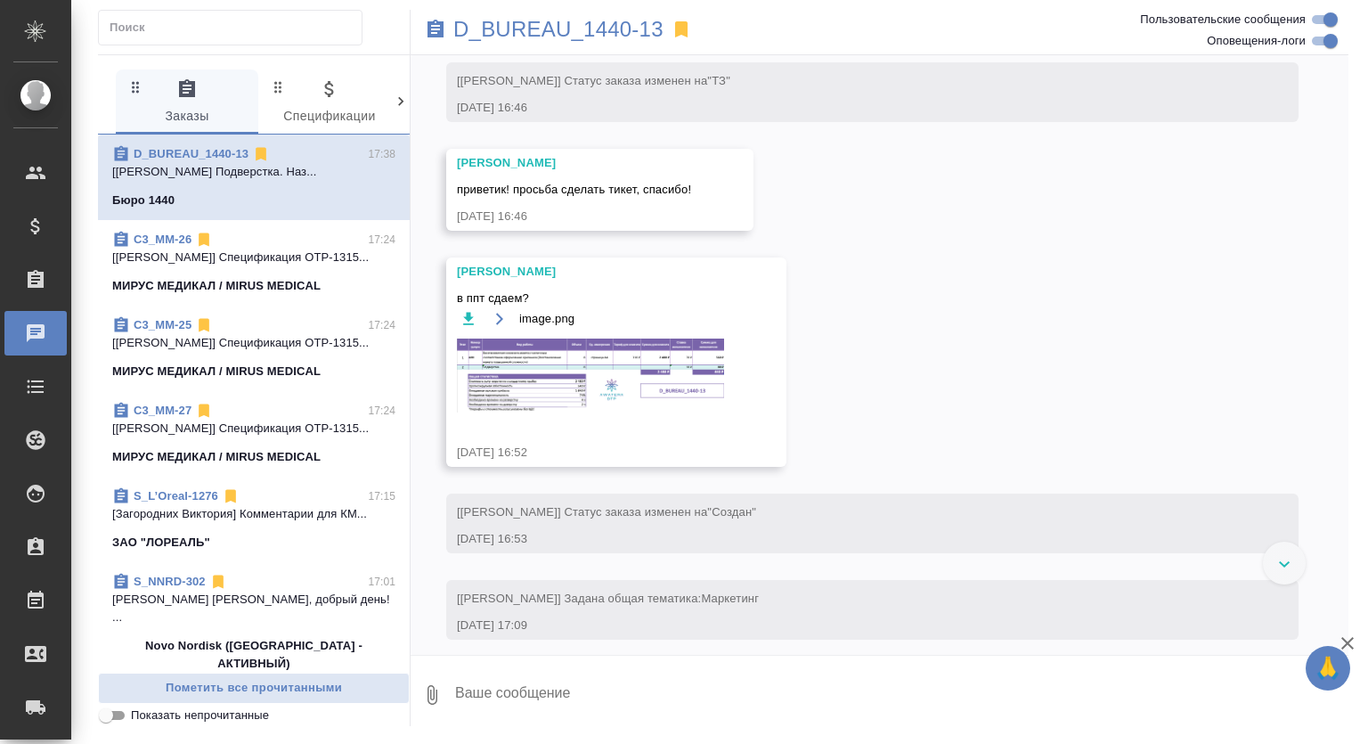
click at [591, 383] on img at bounding box center [590, 376] width 267 height 74
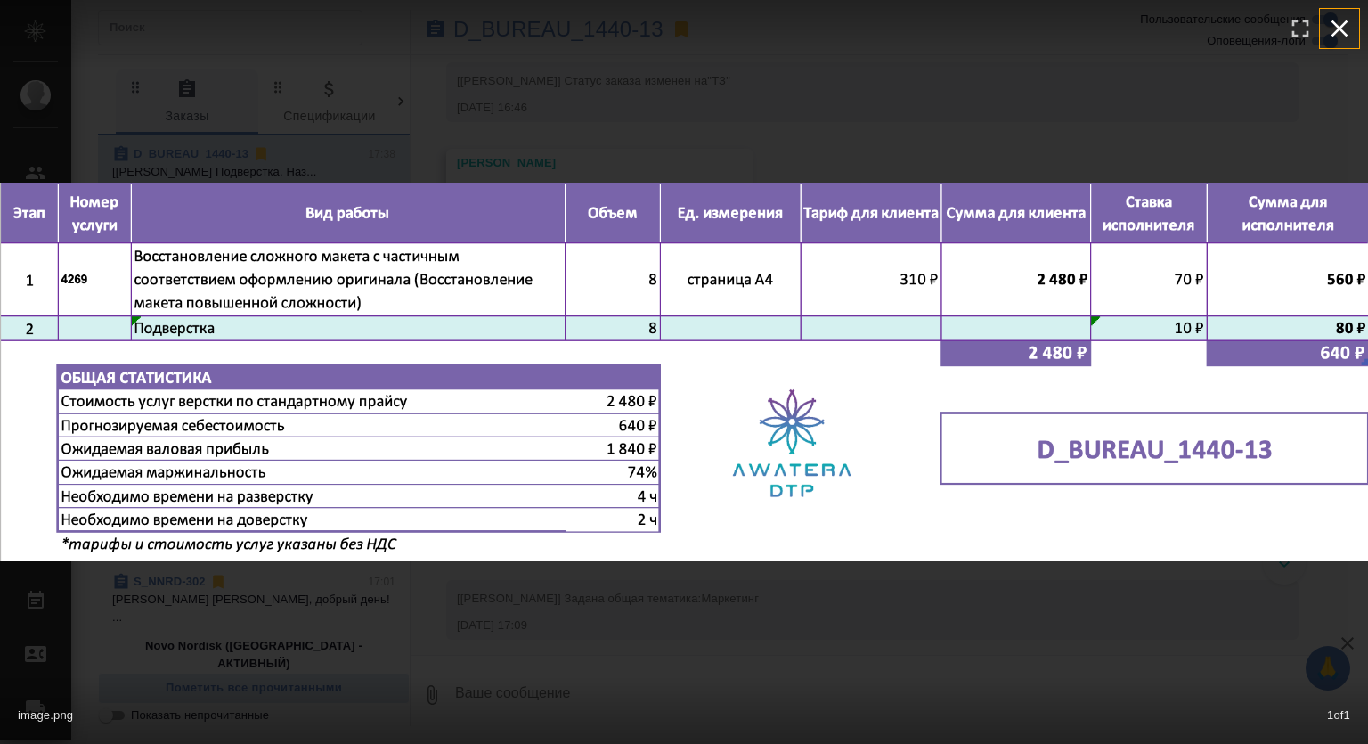
click at [1347, 20] on icon "button" at bounding box center [1340, 28] width 29 height 29
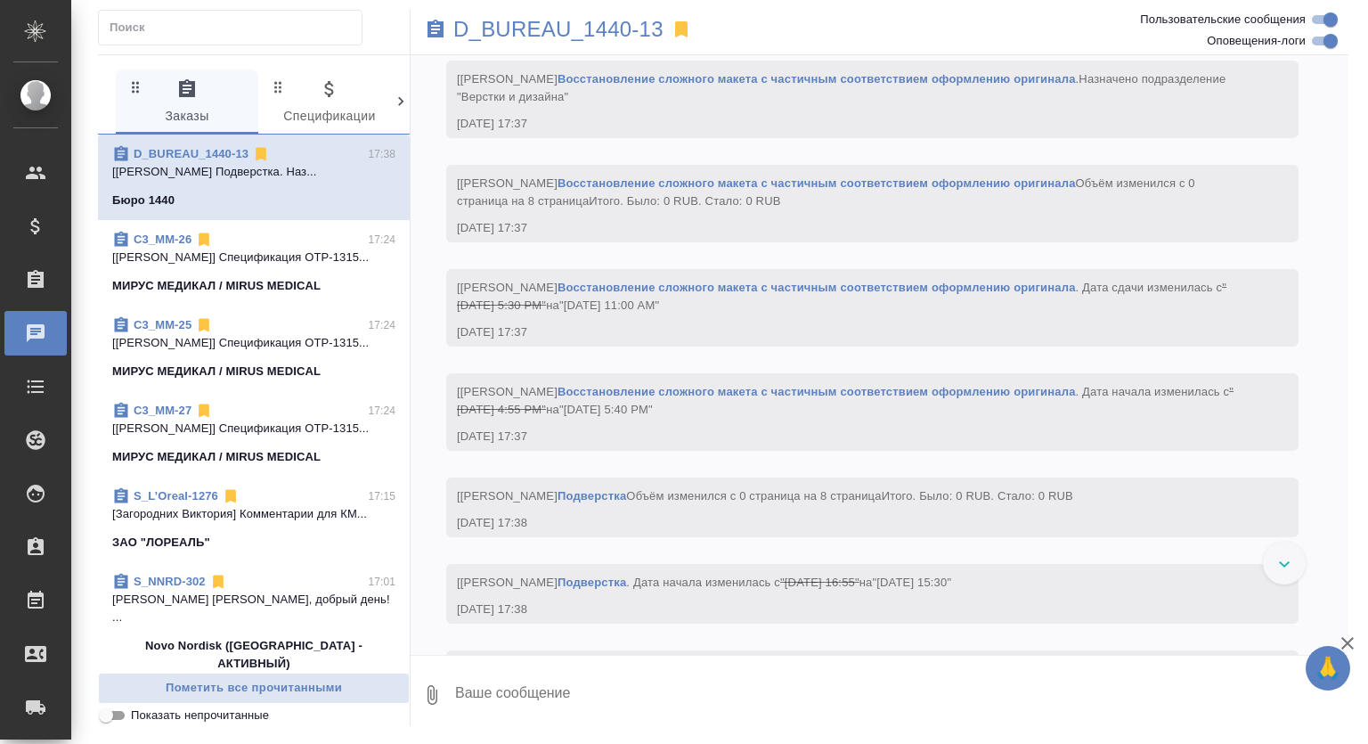
scroll to position [2089, 0]
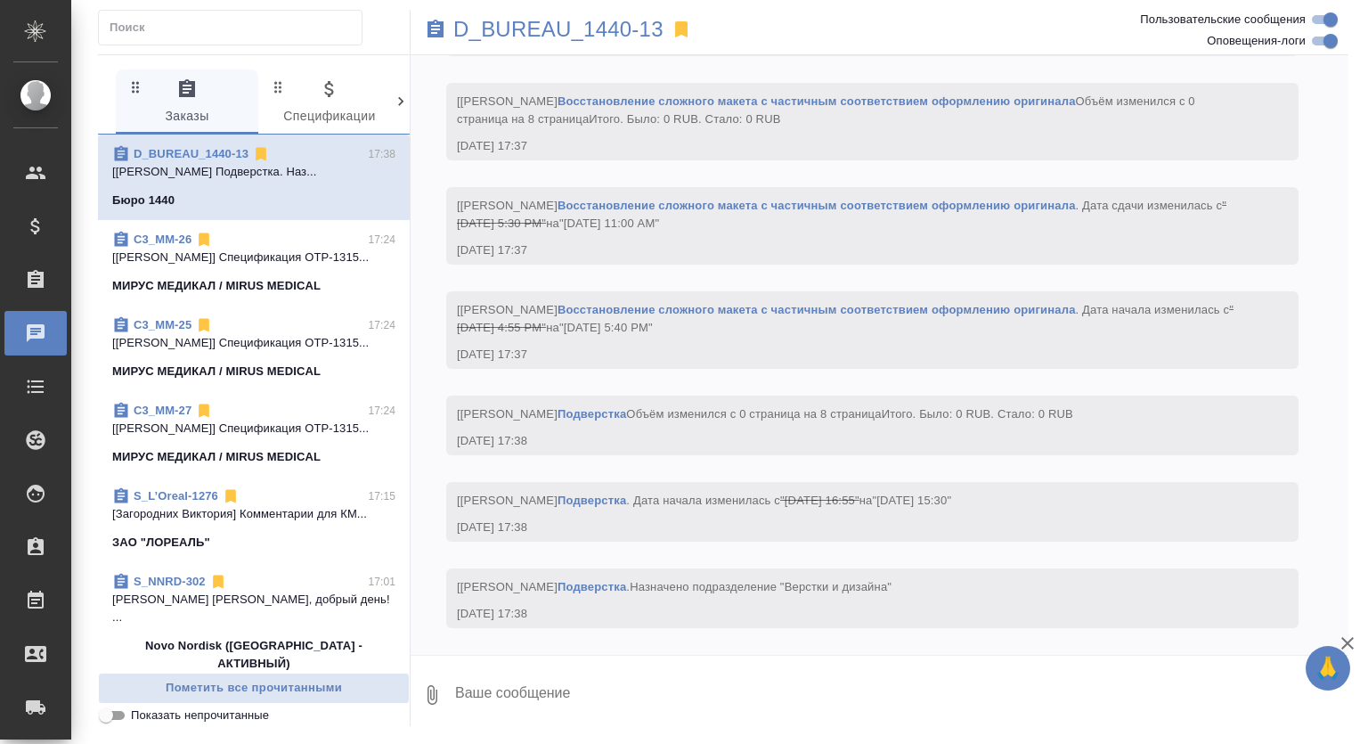
click at [310, 266] on span "C3_MM-26 17:24 [Ильина Екатерина] Спецификация OTP-1315... МИРУС МЕДИКАЛ / MIRU…" at bounding box center [253, 263] width 283 height 64
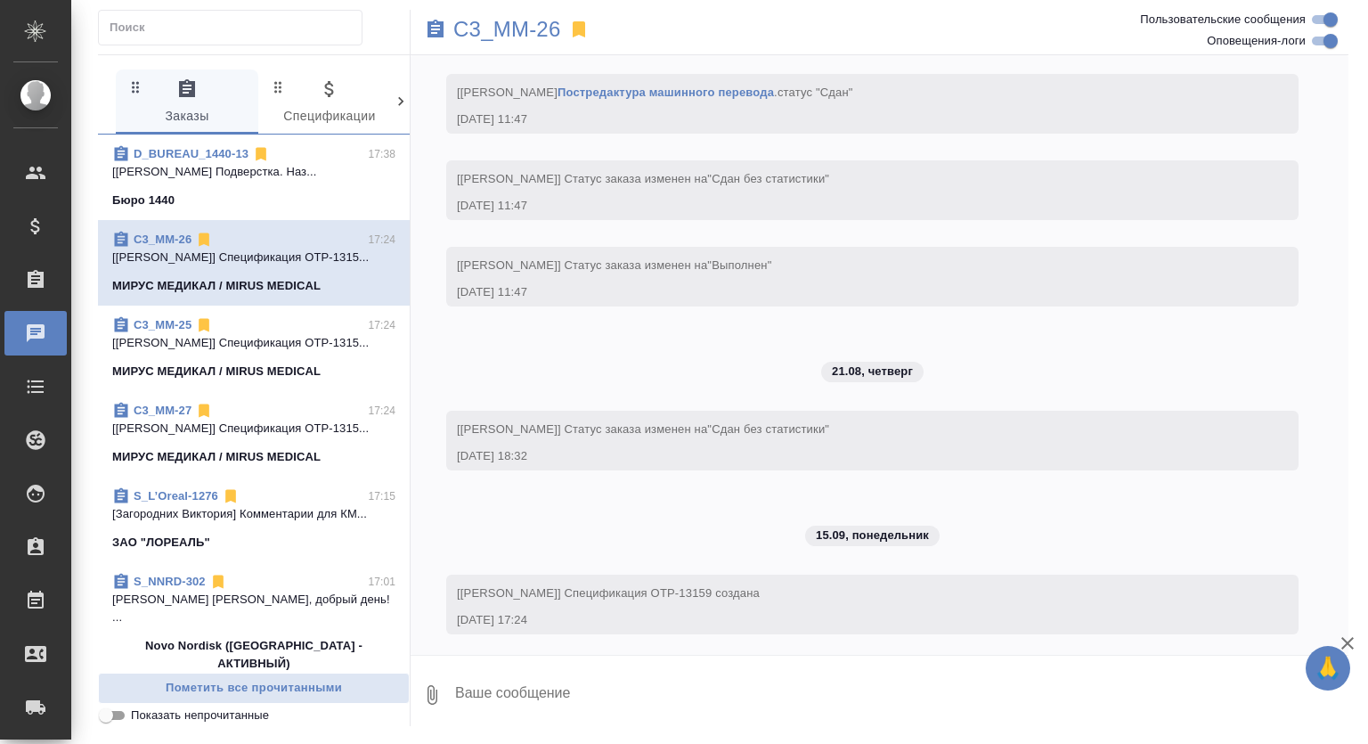
scroll to position [5694, 0]
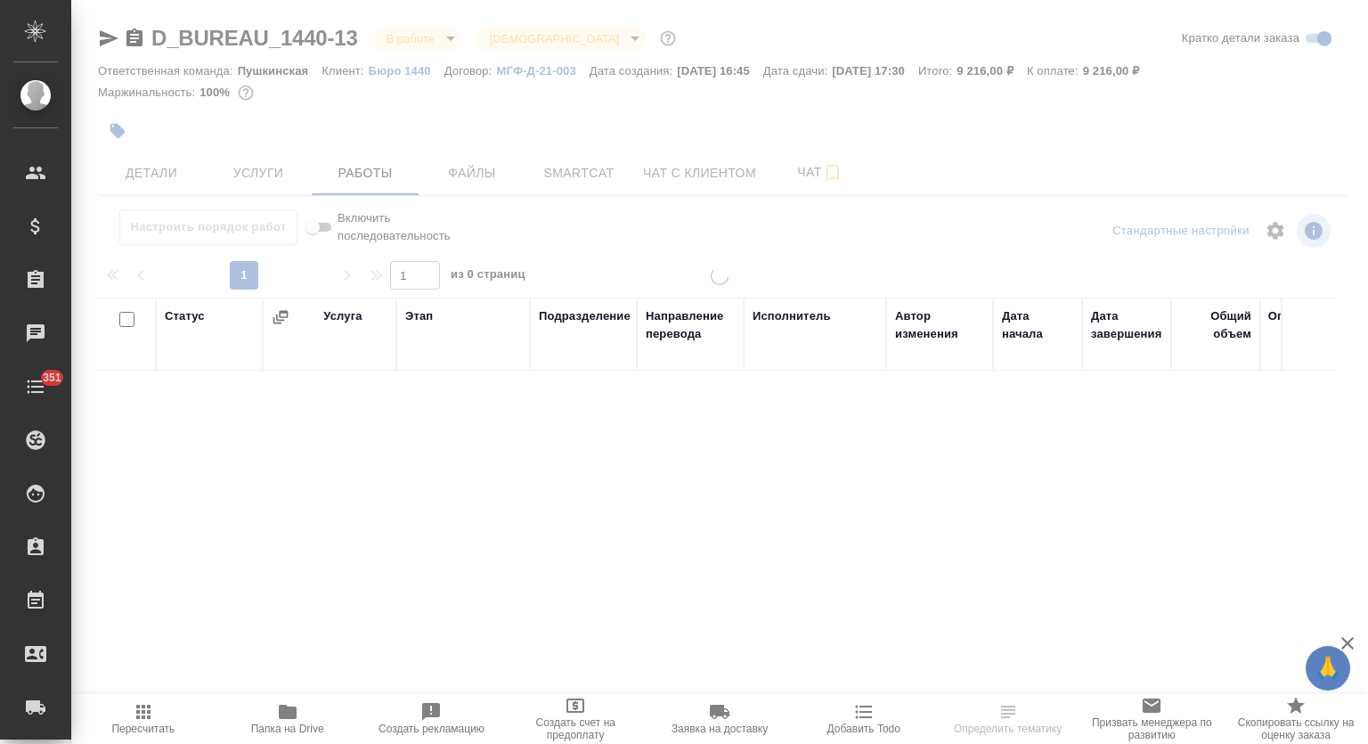
click at [260, 175] on span "Услуги" at bounding box center [259, 173] width 86 height 22
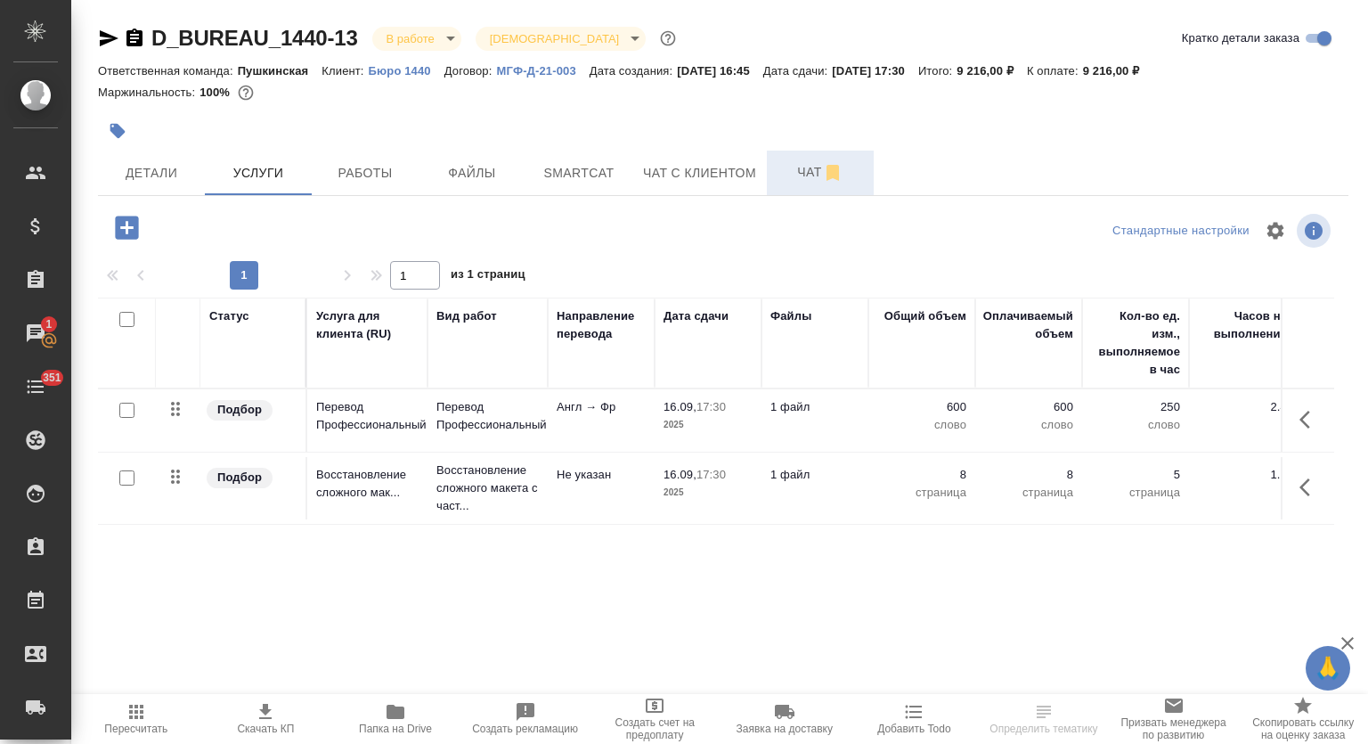
click at [802, 167] on span "Чат" at bounding box center [821, 172] width 86 height 22
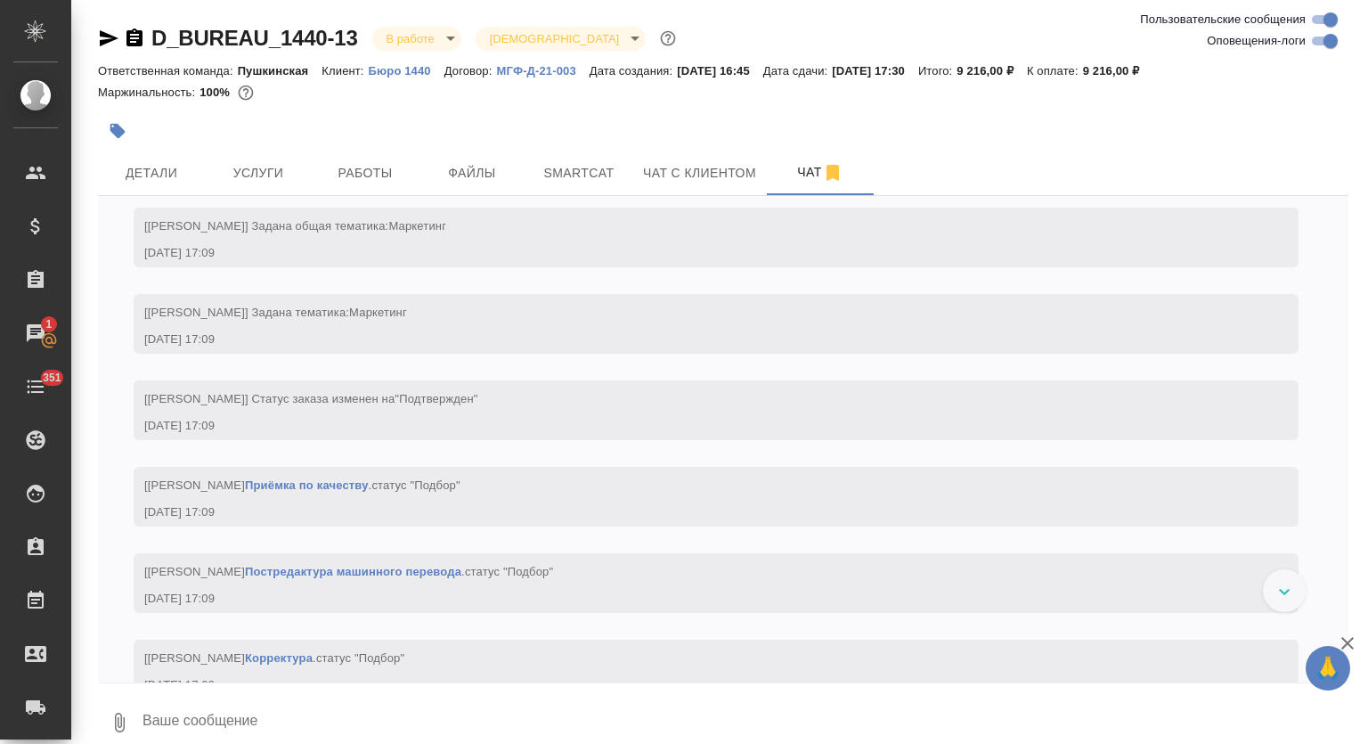
scroll to position [347, 0]
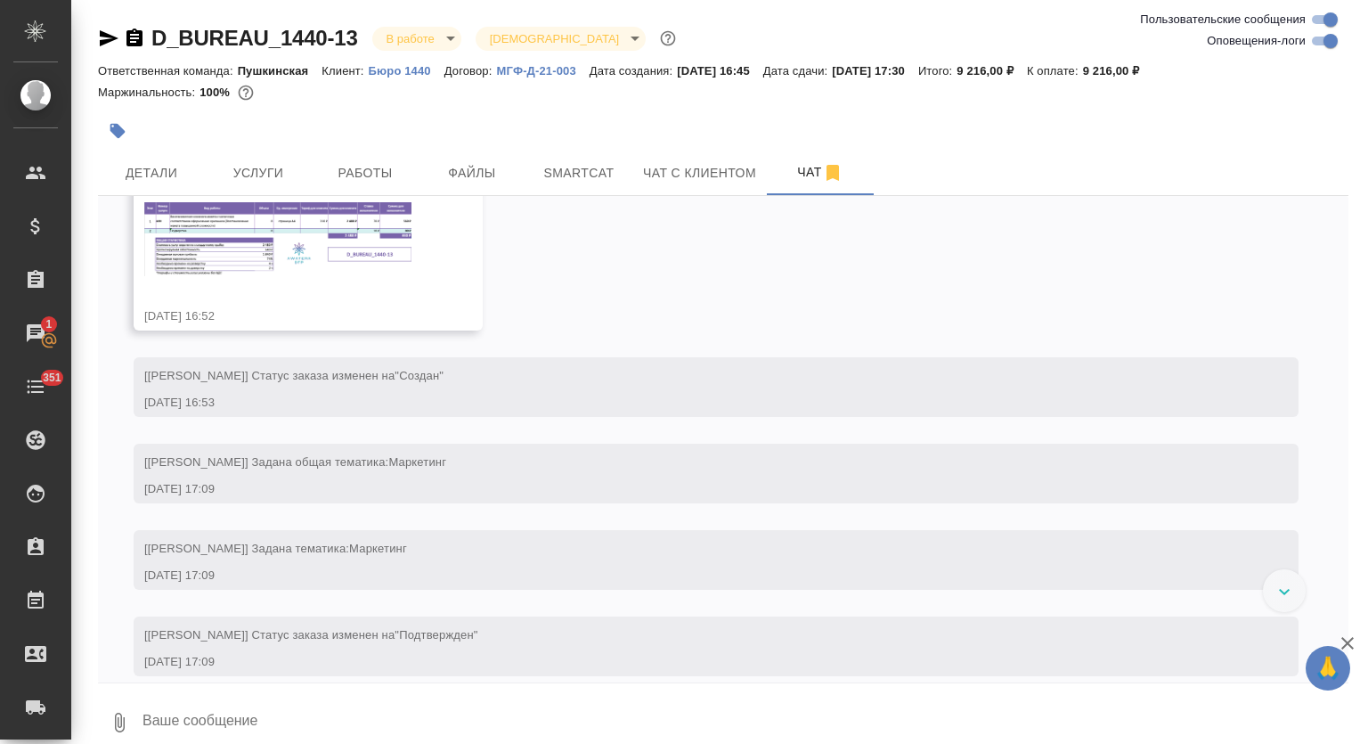
click at [360, 249] on img at bounding box center [277, 239] width 267 height 74
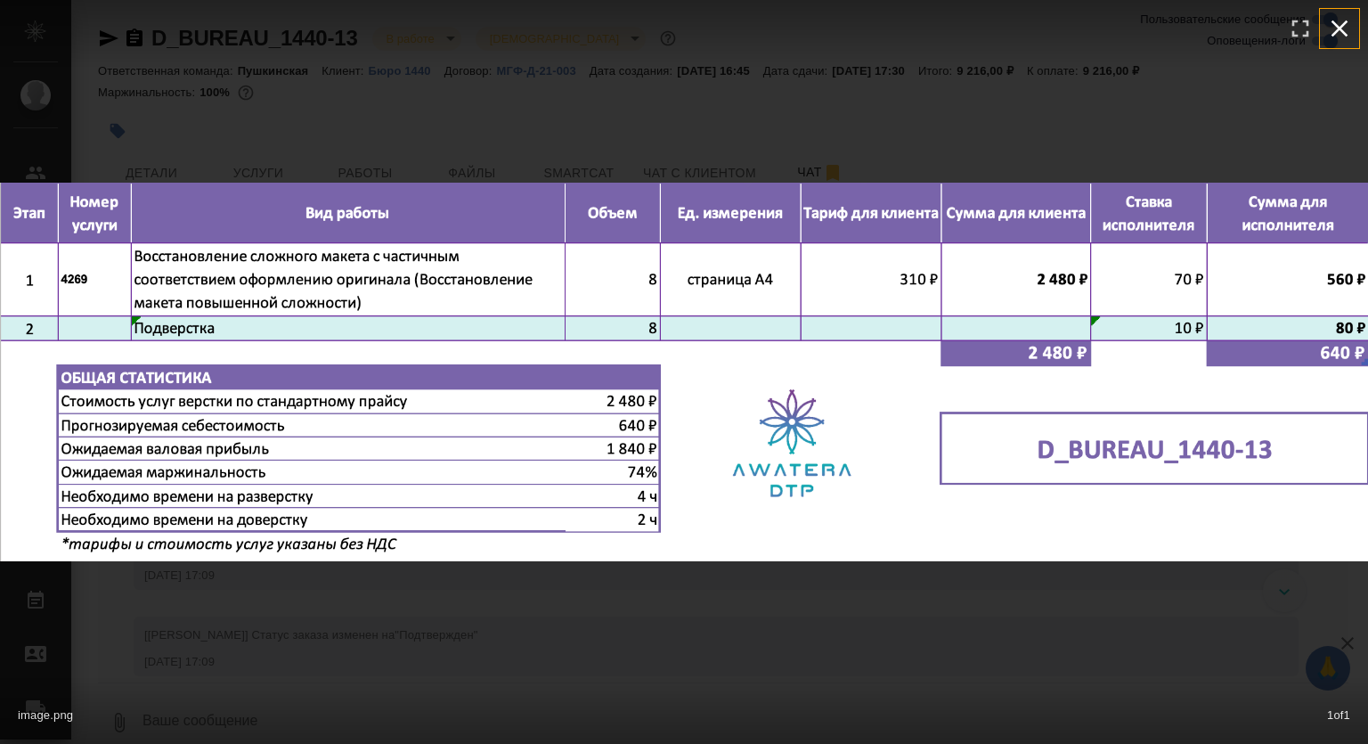
click at [1338, 22] on icon "button" at bounding box center [1340, 28] width 29 height 29
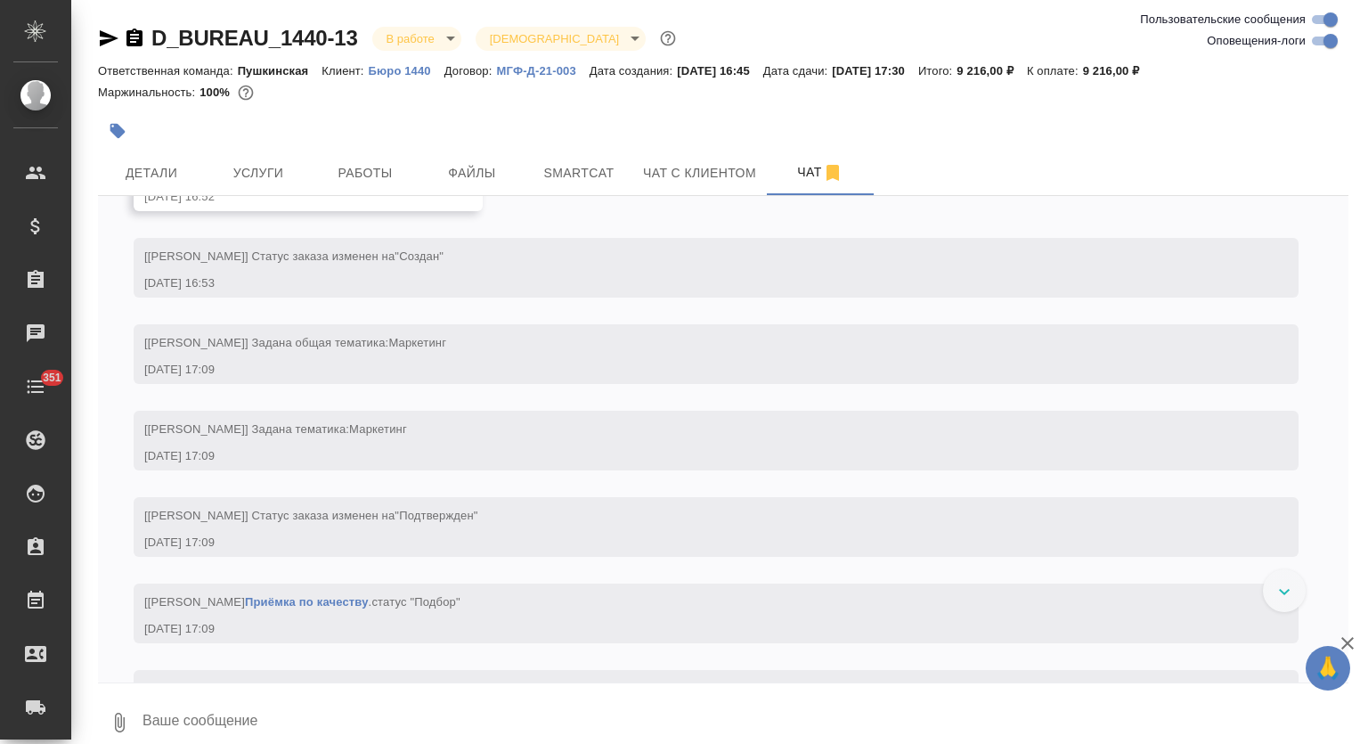
scroll to position [110, 0]
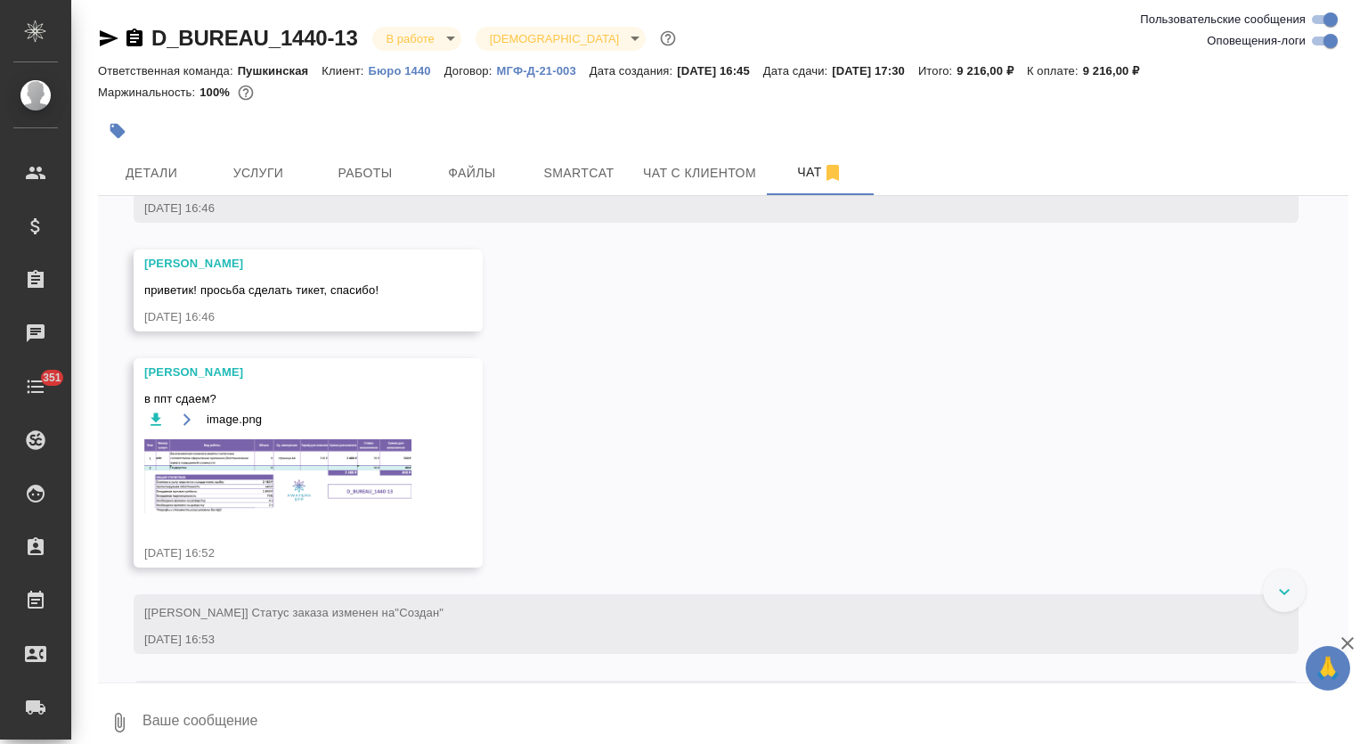
click at [339, 465] on img at bounding box center [277, 476] width 267 height 74
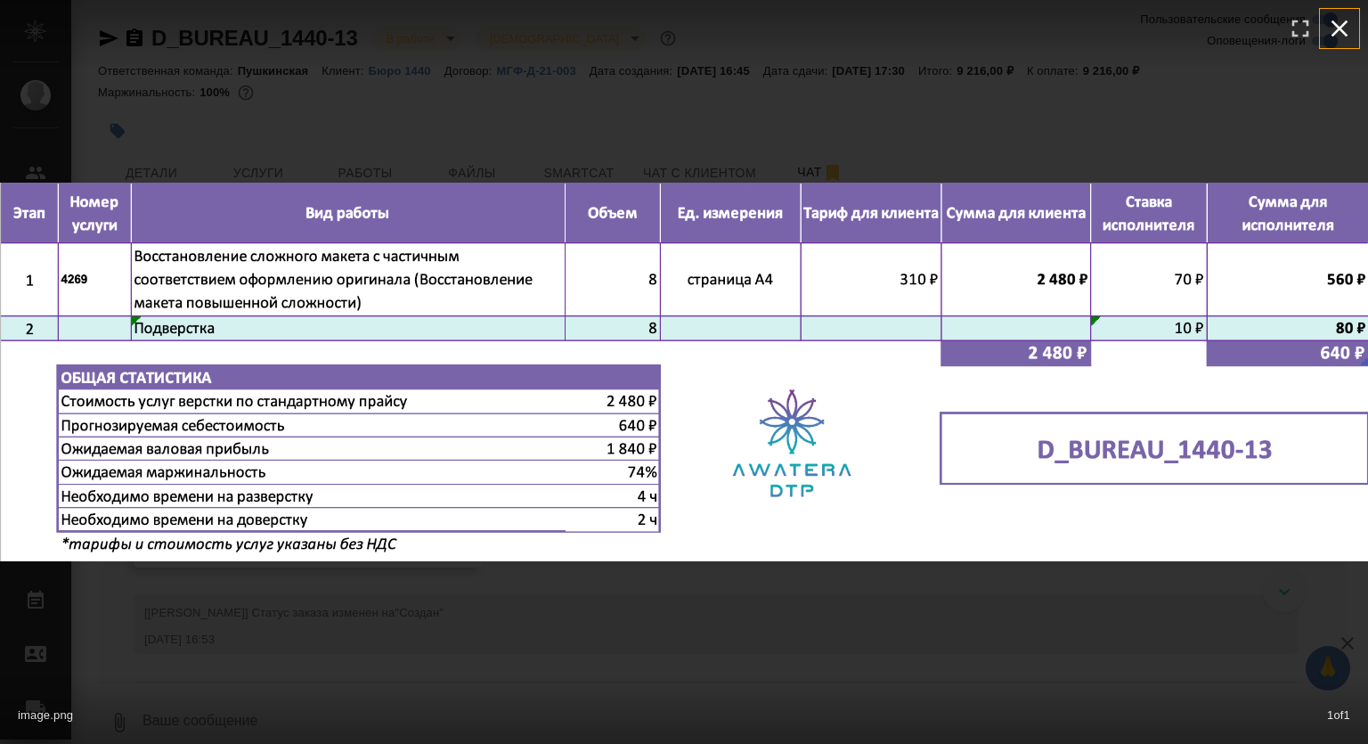
click at [1347, 30] on icon "button" at bounding box center [1340, 28] width 29 height 29
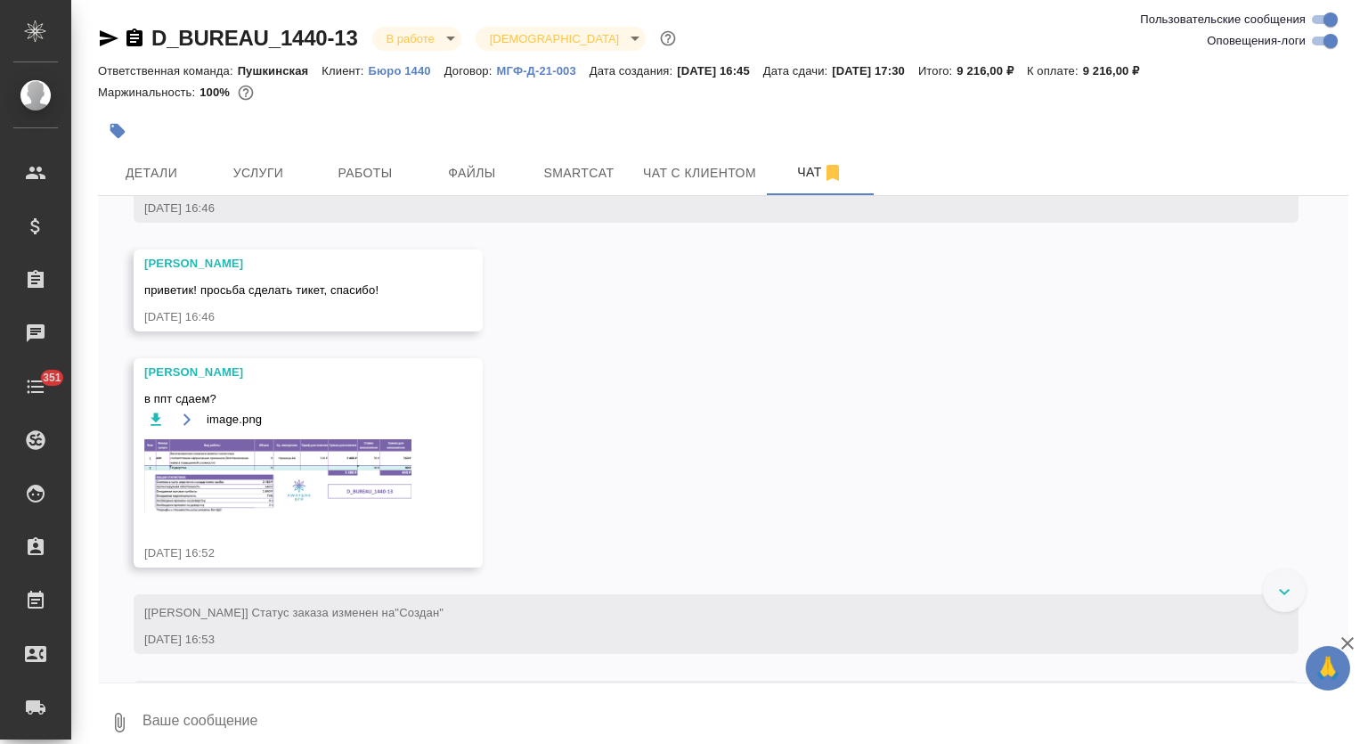
click at [335, 471] on img at bounding box center [277, 476] width 267 height 74
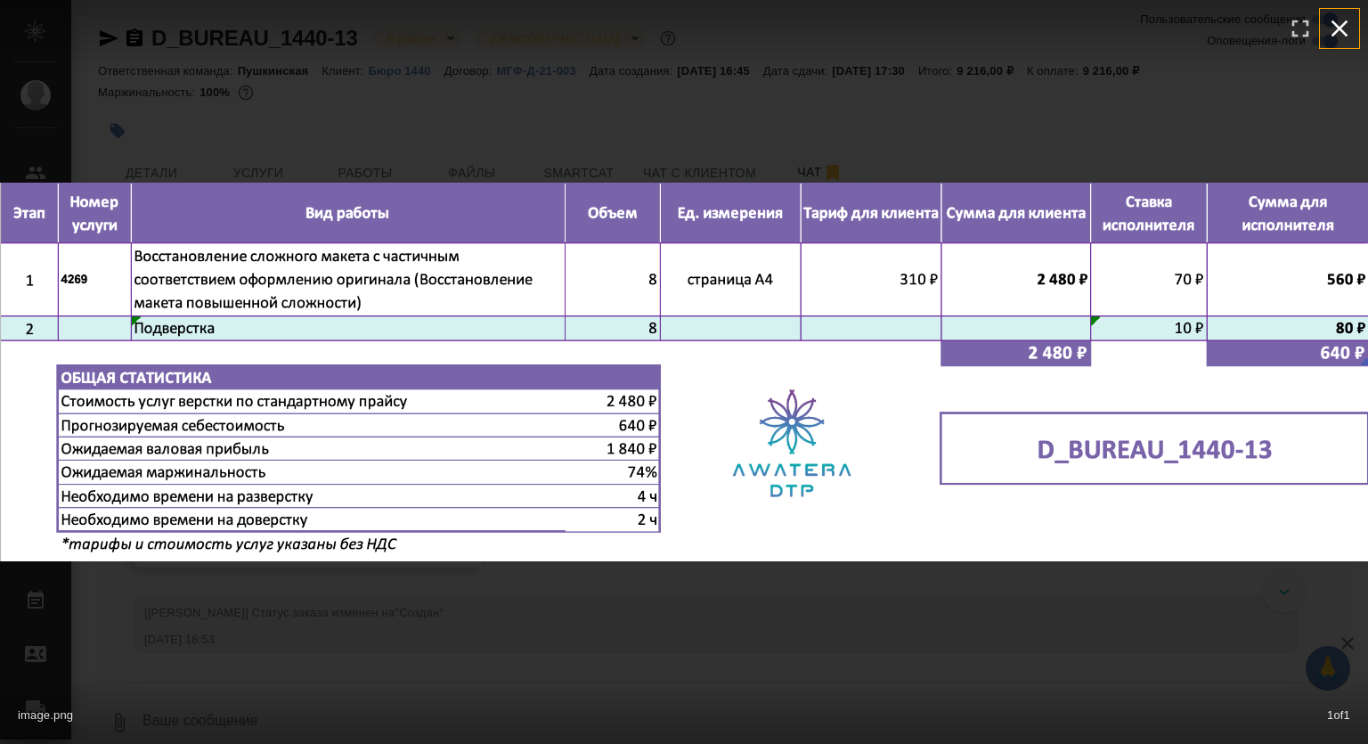
click at [1345, 30] on icon "button" at bounding box center [1340, 28] width 29 height 29
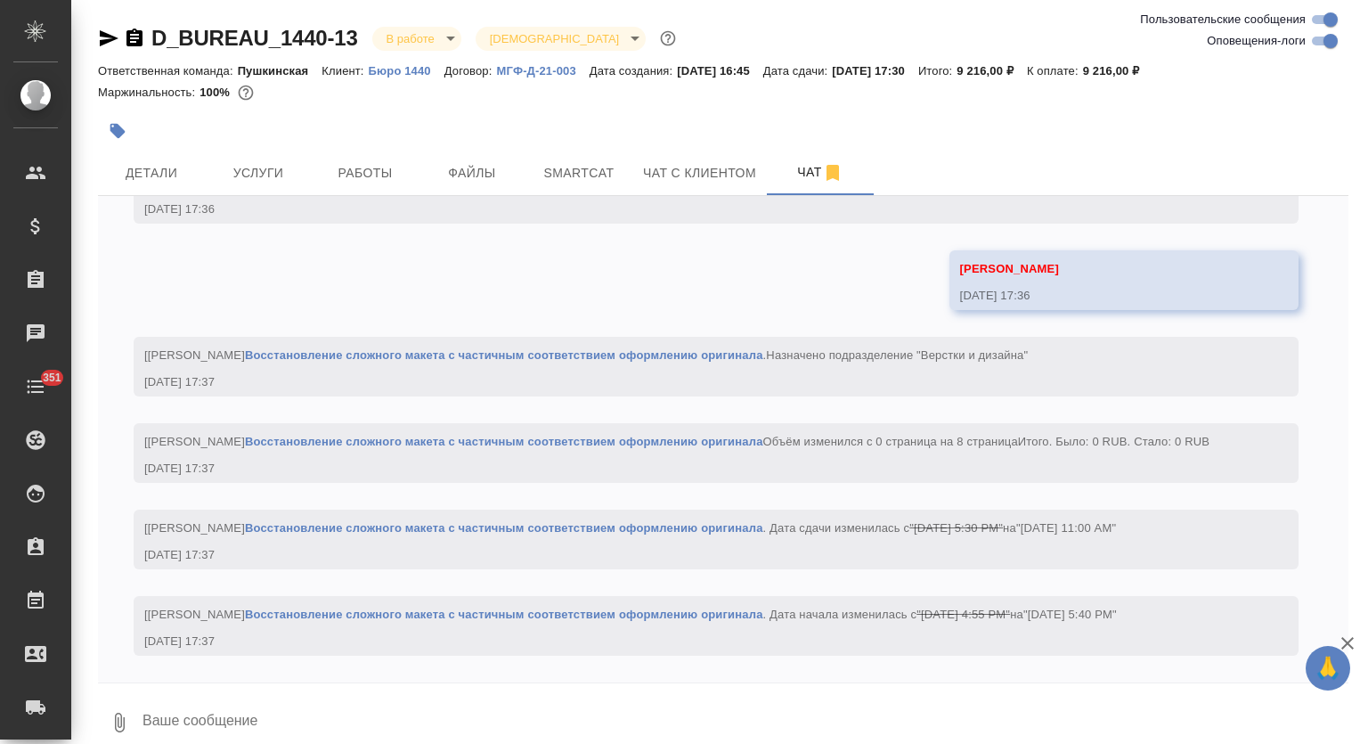
scroll to position [1963, 0]
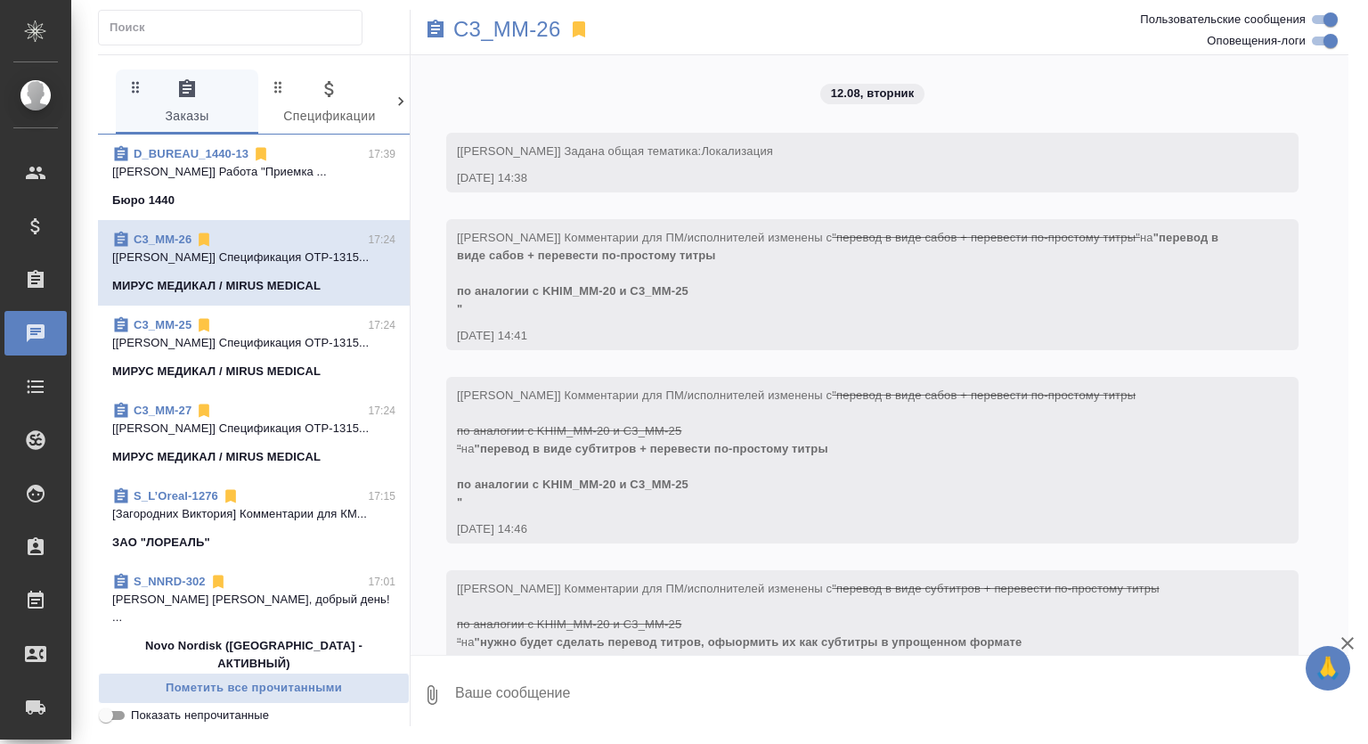
scroll to position [5694, 0]
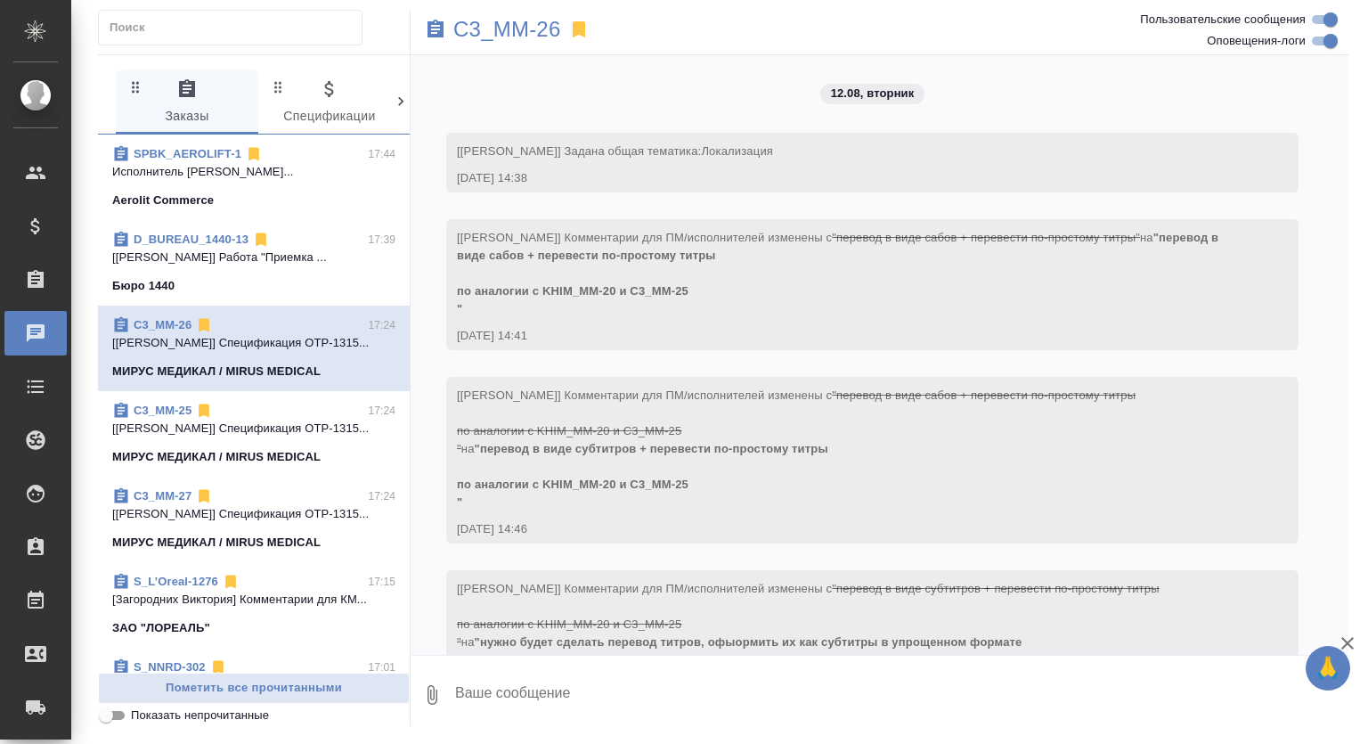
scroll to position [5694, 0]
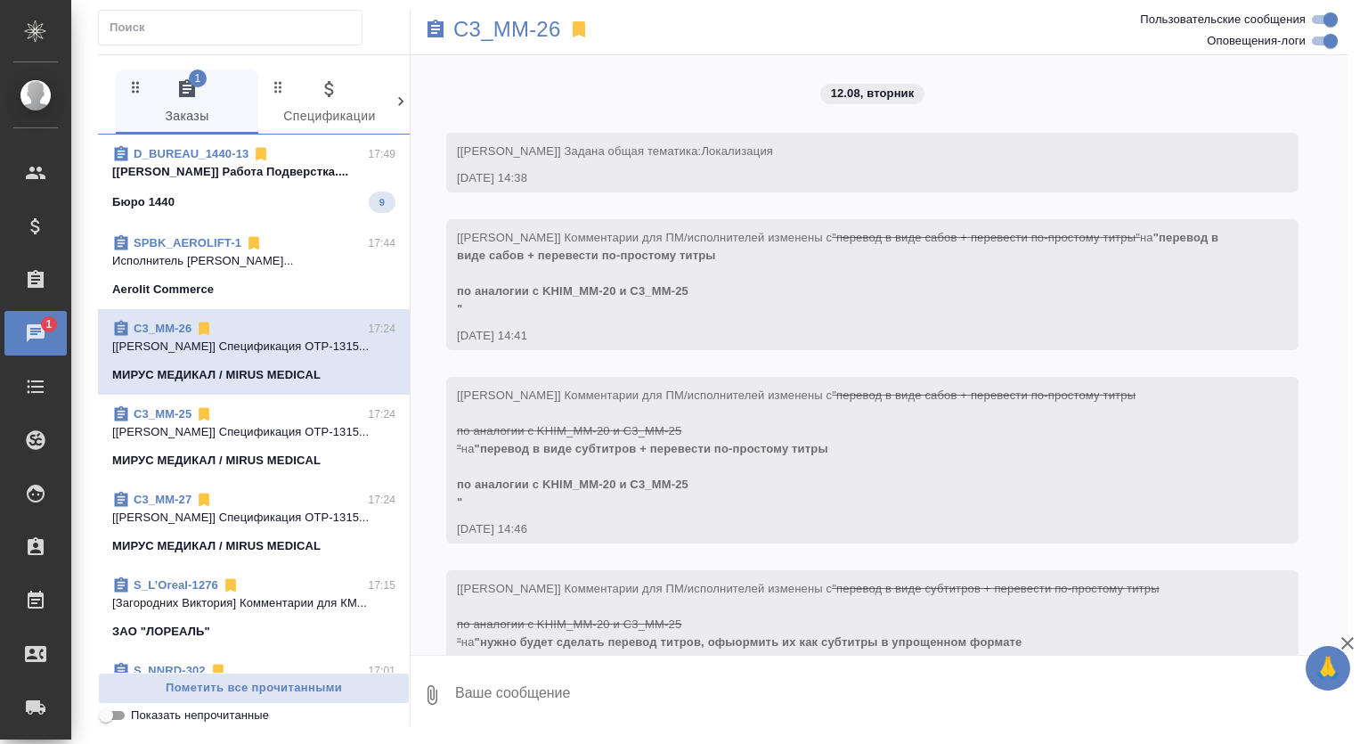
scroll to position [5694, 0]
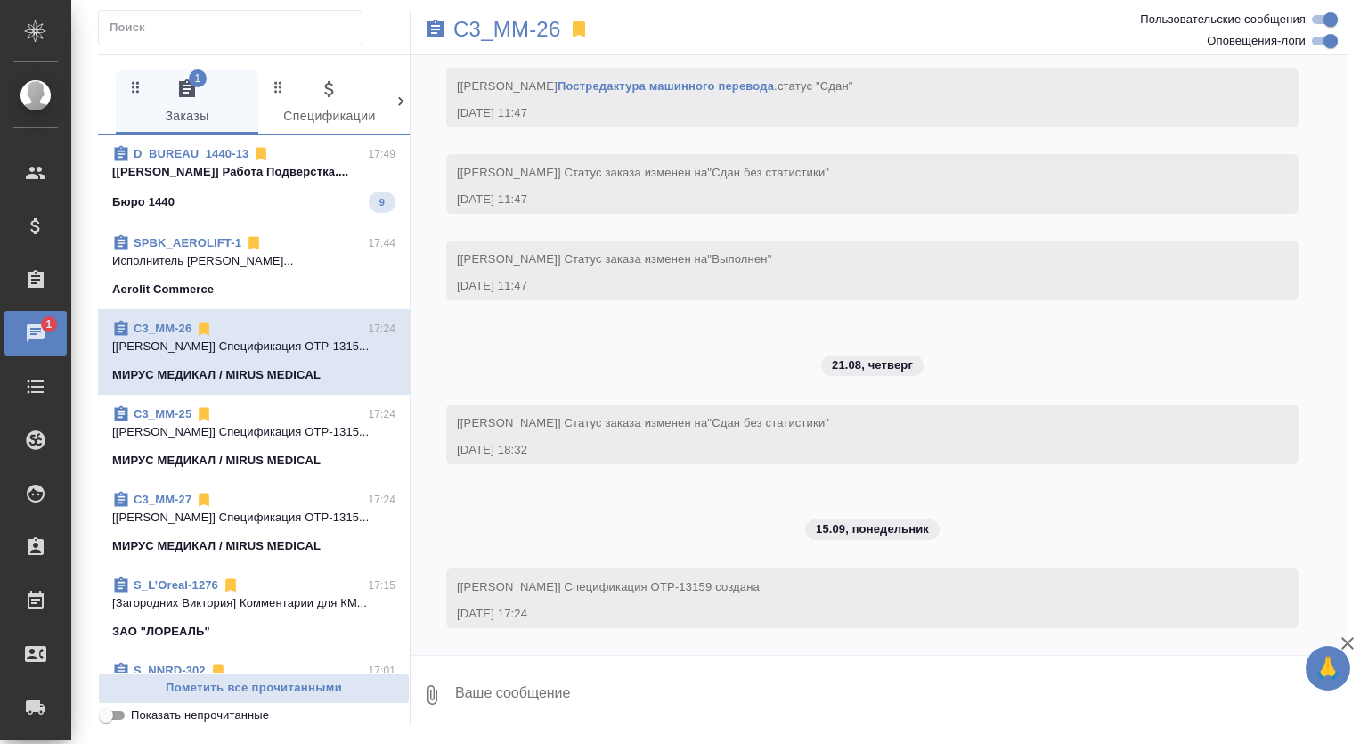
scroll to position [5694, 0]
click at [289, 274] on span "SPBK_AEROLIFT-1 17:44 Исполнитель Спиридонов Михаил Александро... Aerolit Comme…" at bounding box center [253, 266] width 283 height 64
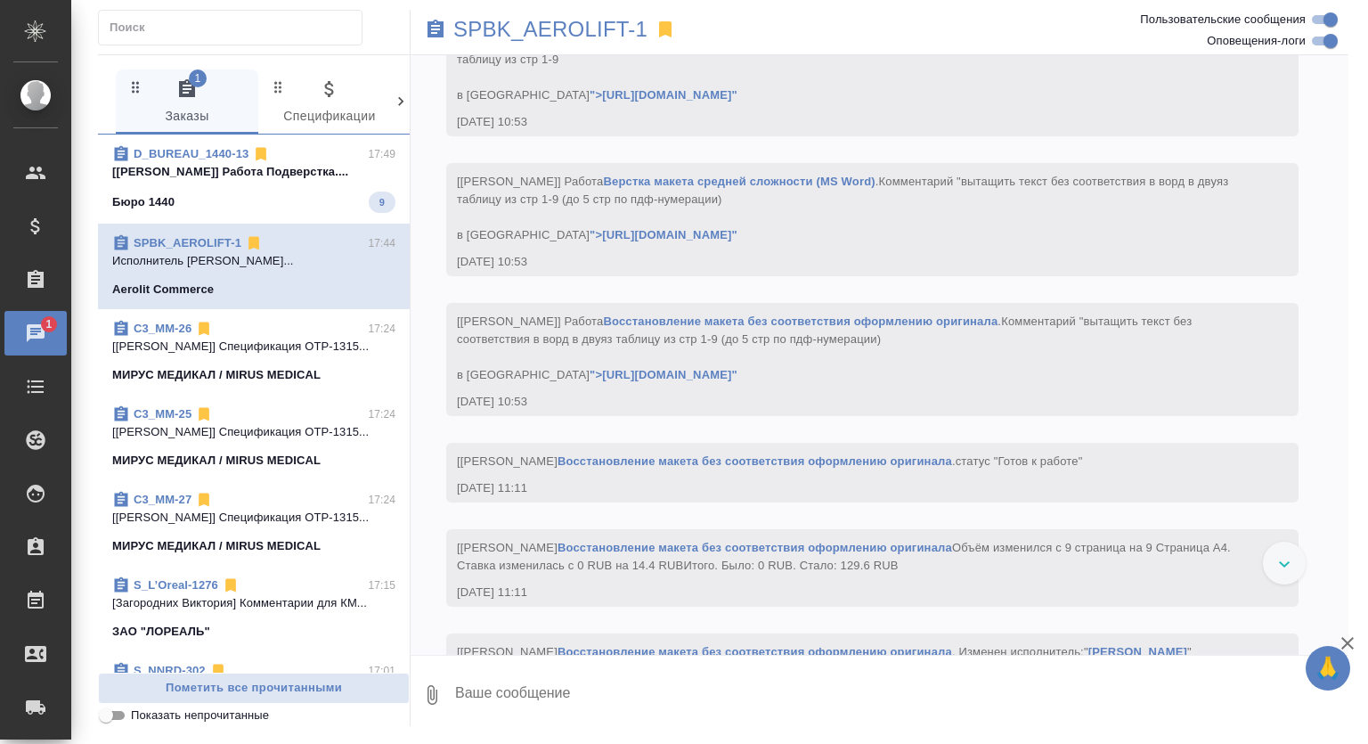
scroll to position [6241, 0]
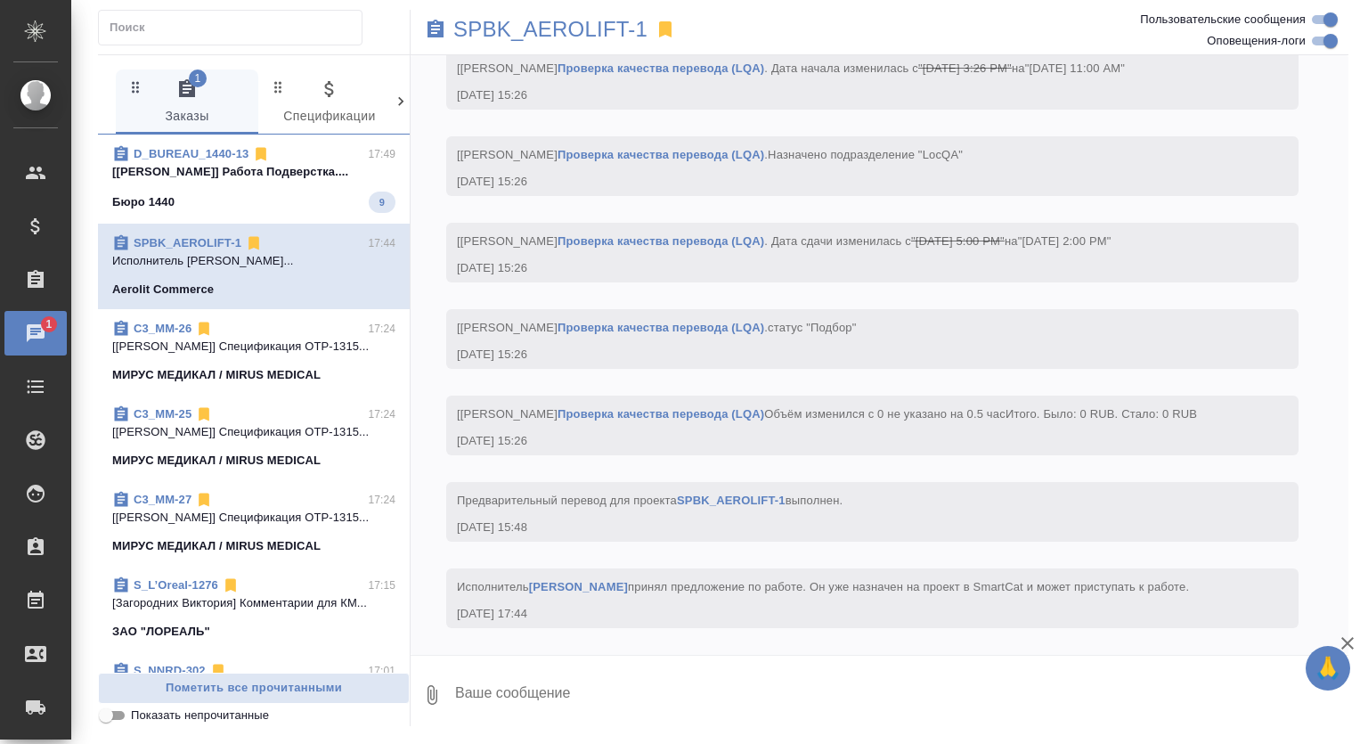
click at [345, 181] on span "D_BUREAU_1440-13 17:49 [Заборова Александра] Работа Подверстка.... Бюро 1440 9" at bounding box center [253, 179] width 283 height 68
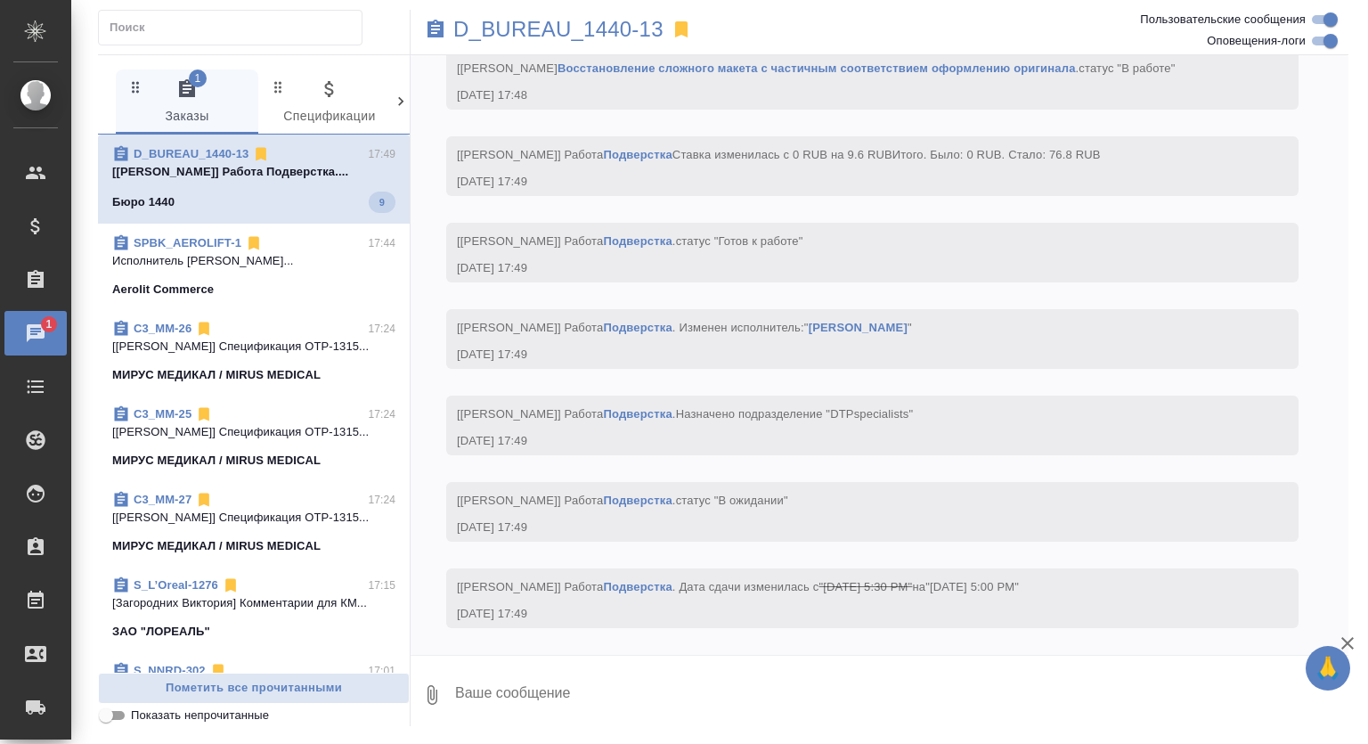
scroll to position [3355, 0]
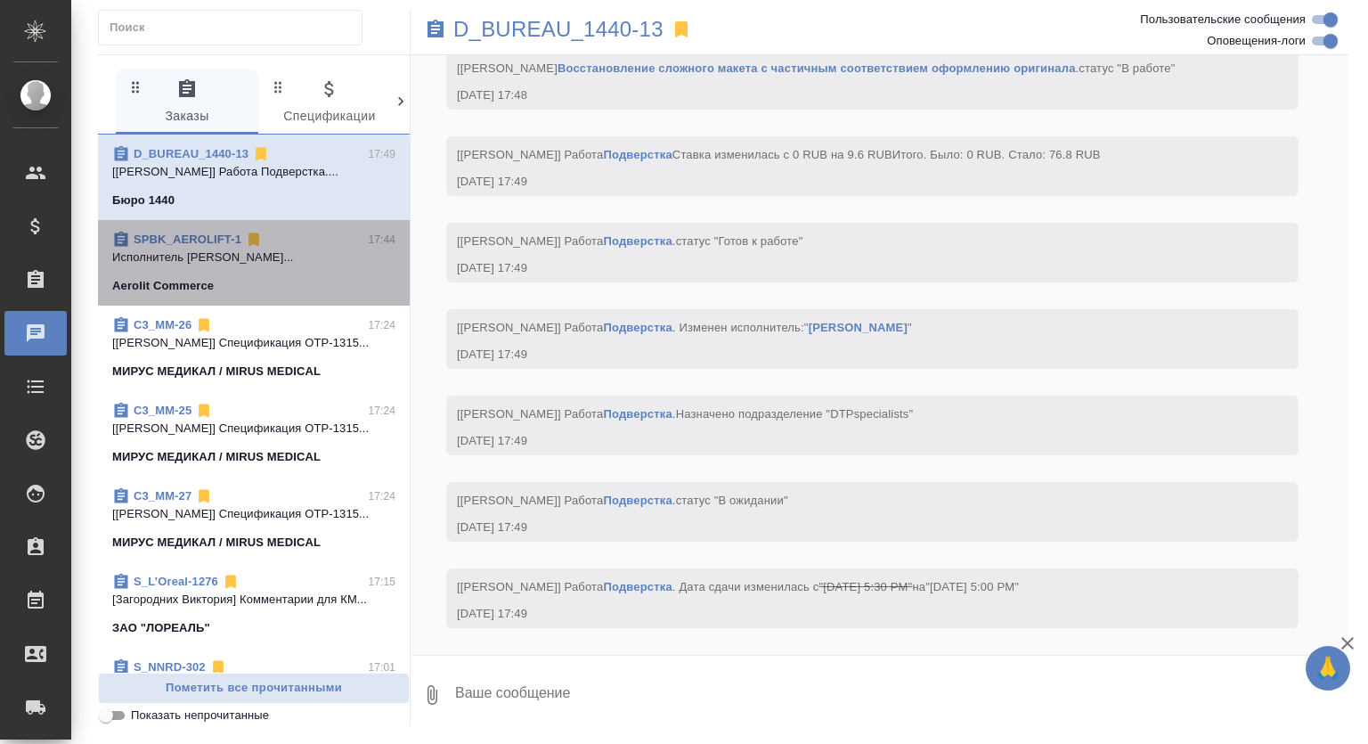
click at [296, 273] on span "SPBK_AEROLIFT-1 17:44 Исполнитель Спиридонов Михаил Александро... Aerolit Comme…" at bounding box center [253, 263] width 283 height 64
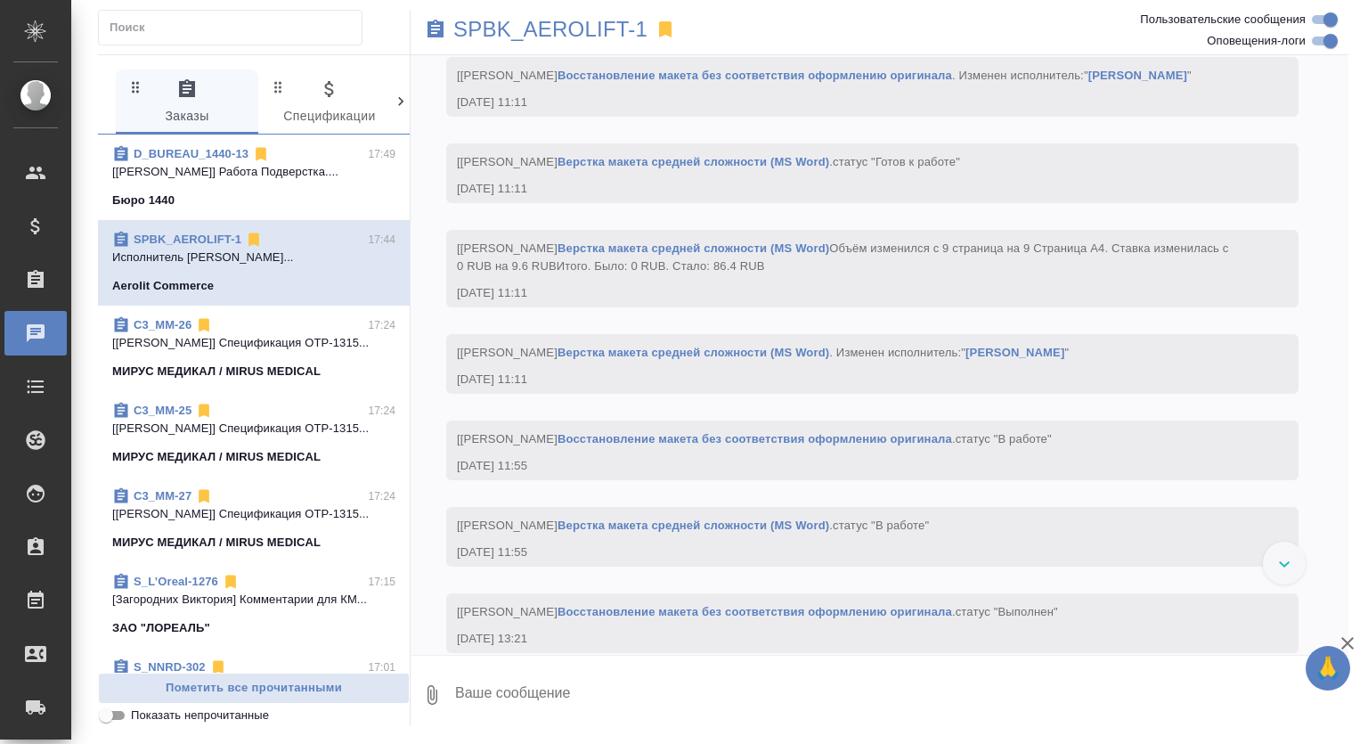
scroll to position [8050, 0]
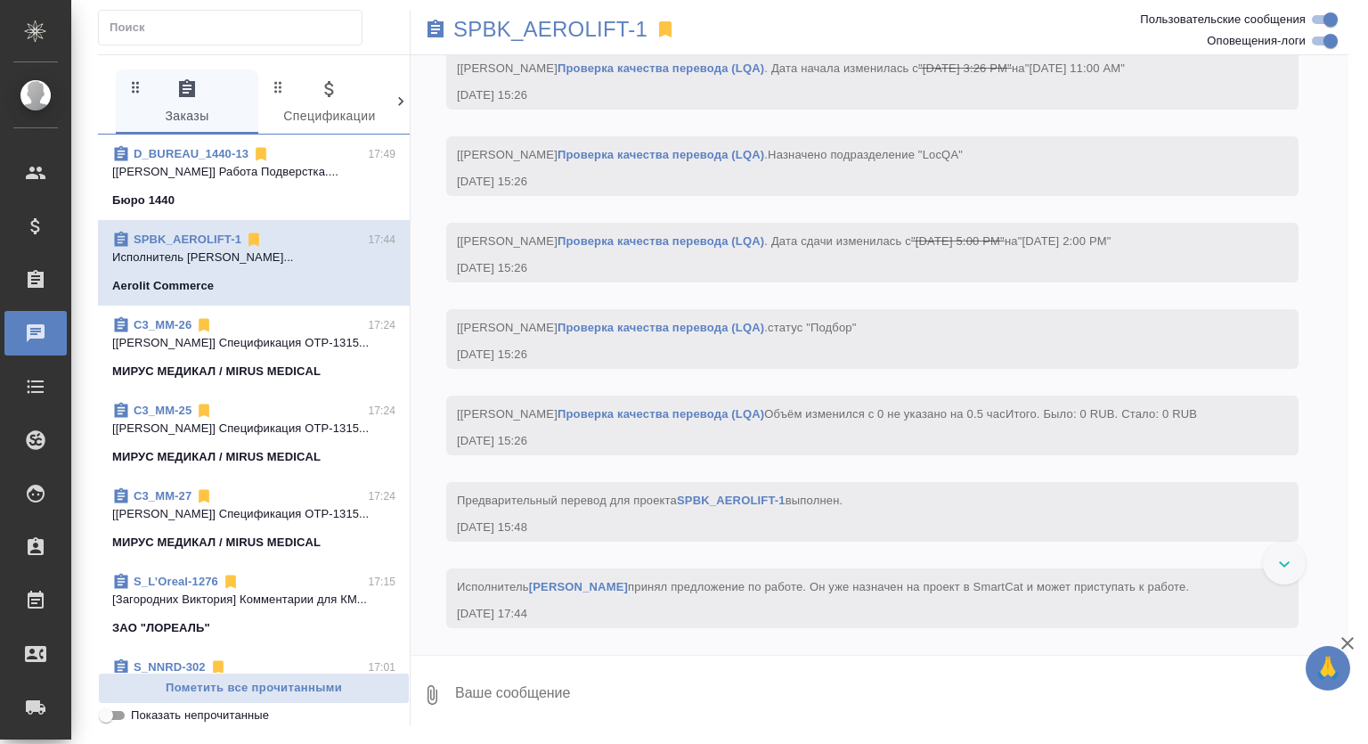
click at [221, 148] on link "D_BUREAU_1440-13" at bounding box center [191, 153] width 115 height 13
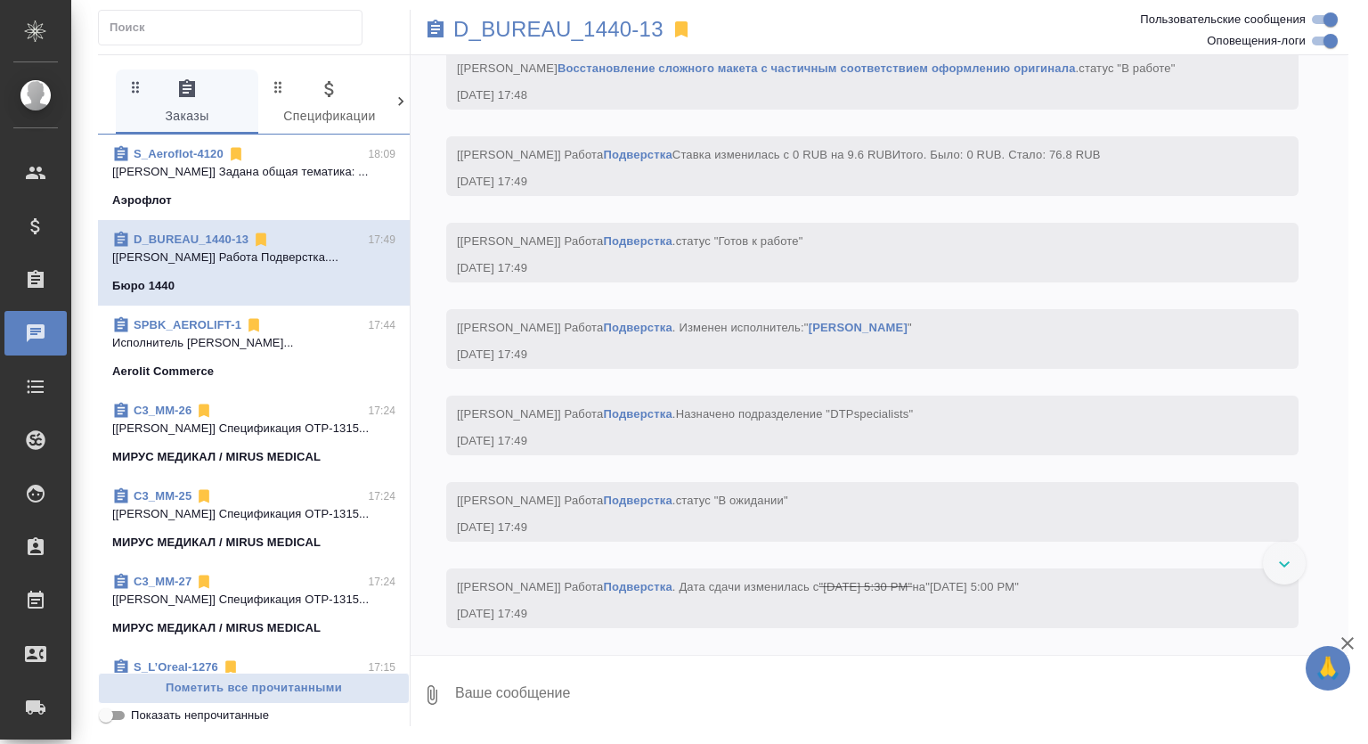
scroll to position [3355, 0]
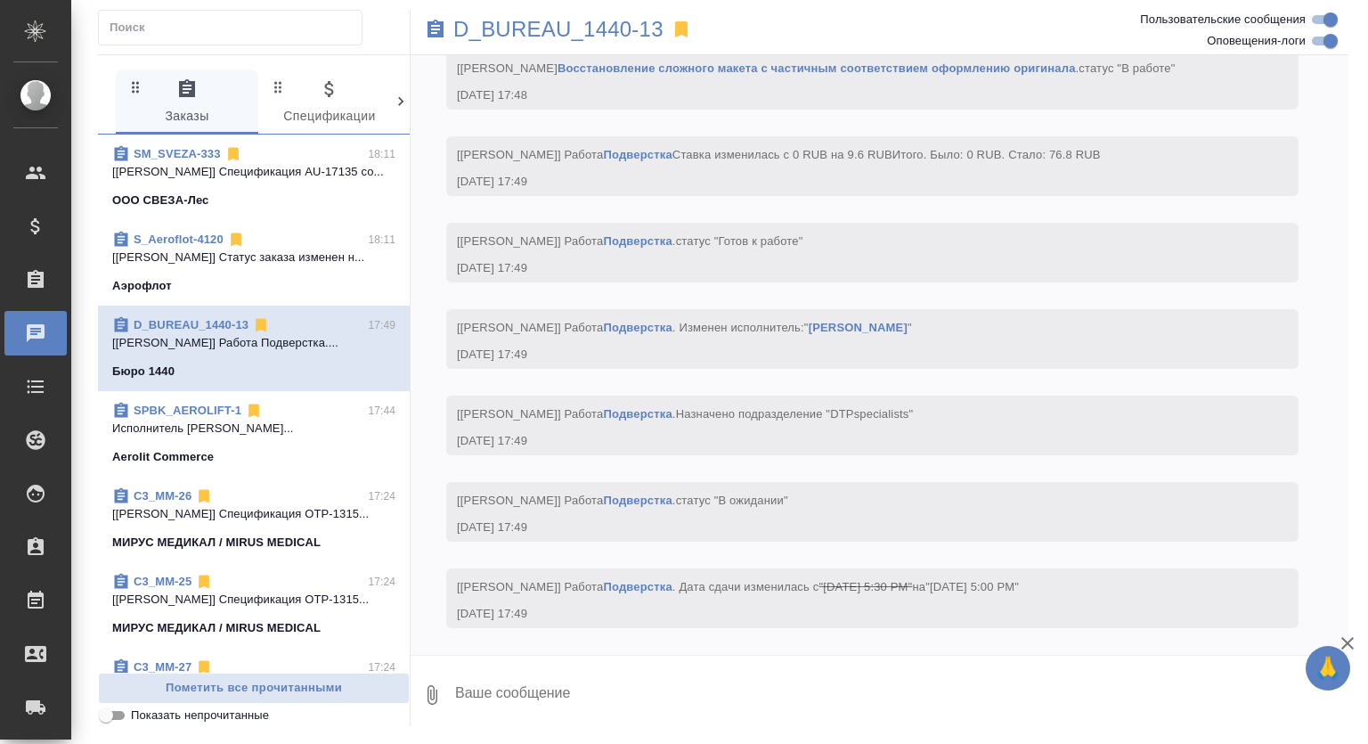
click at [284, 182] on span "SM_SVEZA-333 18:11 [Шульгина Анна] Спецификация AU-17135 со... ООО СВЕЗА-Лес" at bounding box center [253, 177] width 283 height 64
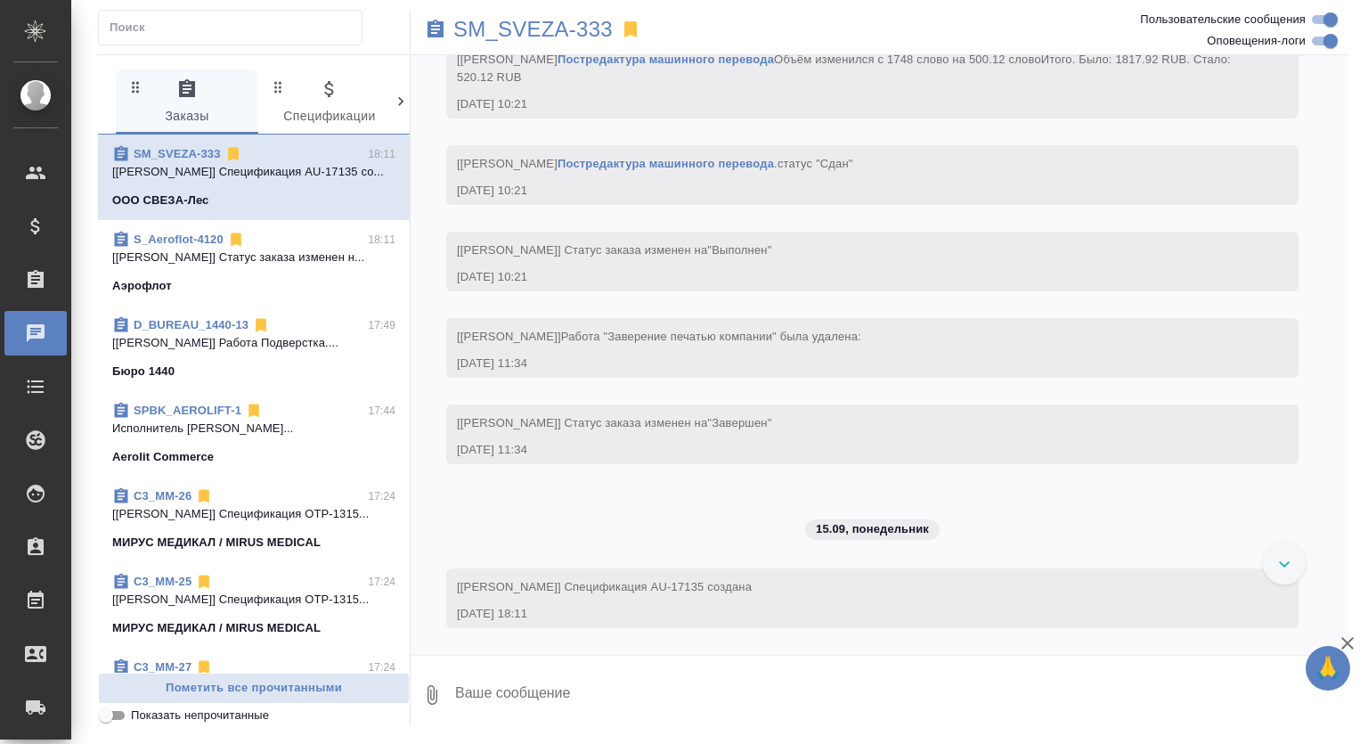
scroll to position [3877, 0]
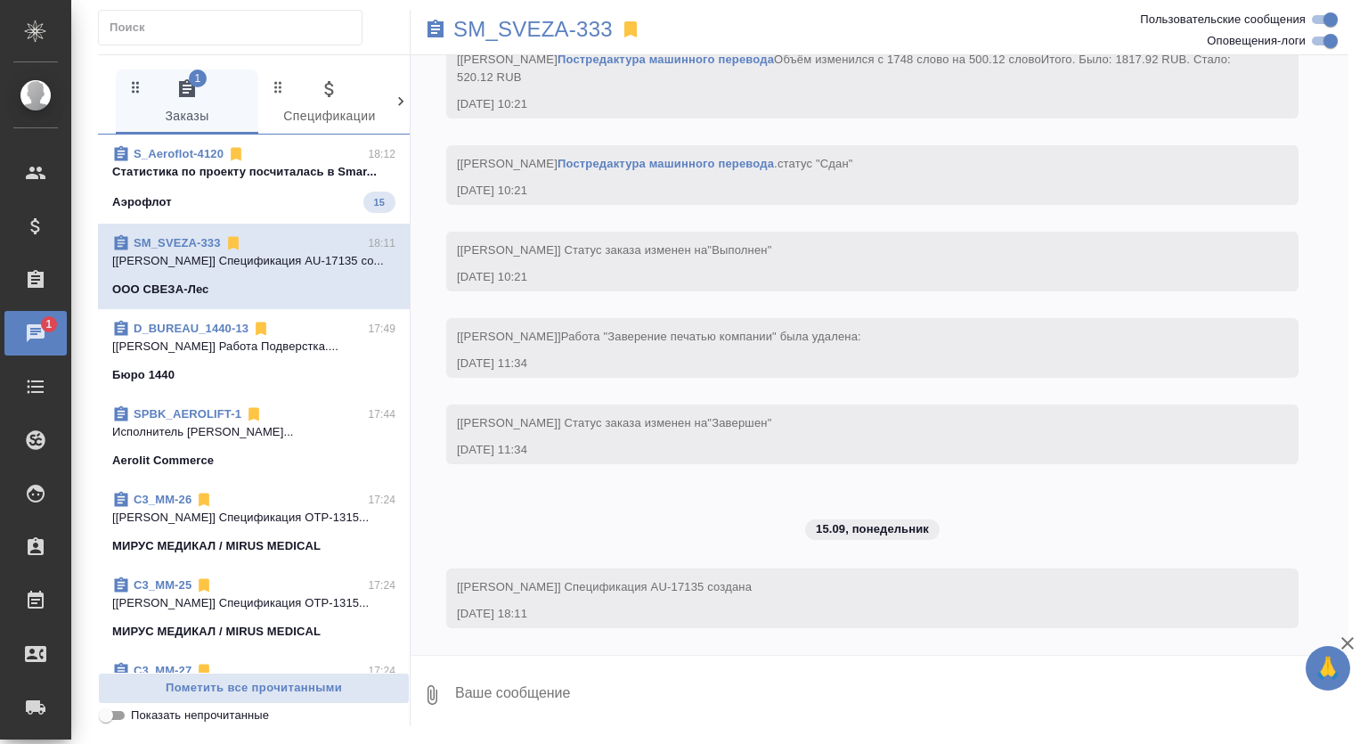
click at [335, 202] on div "Аэрофлот 15" at bounding box center [253, 202] width 283 height 21
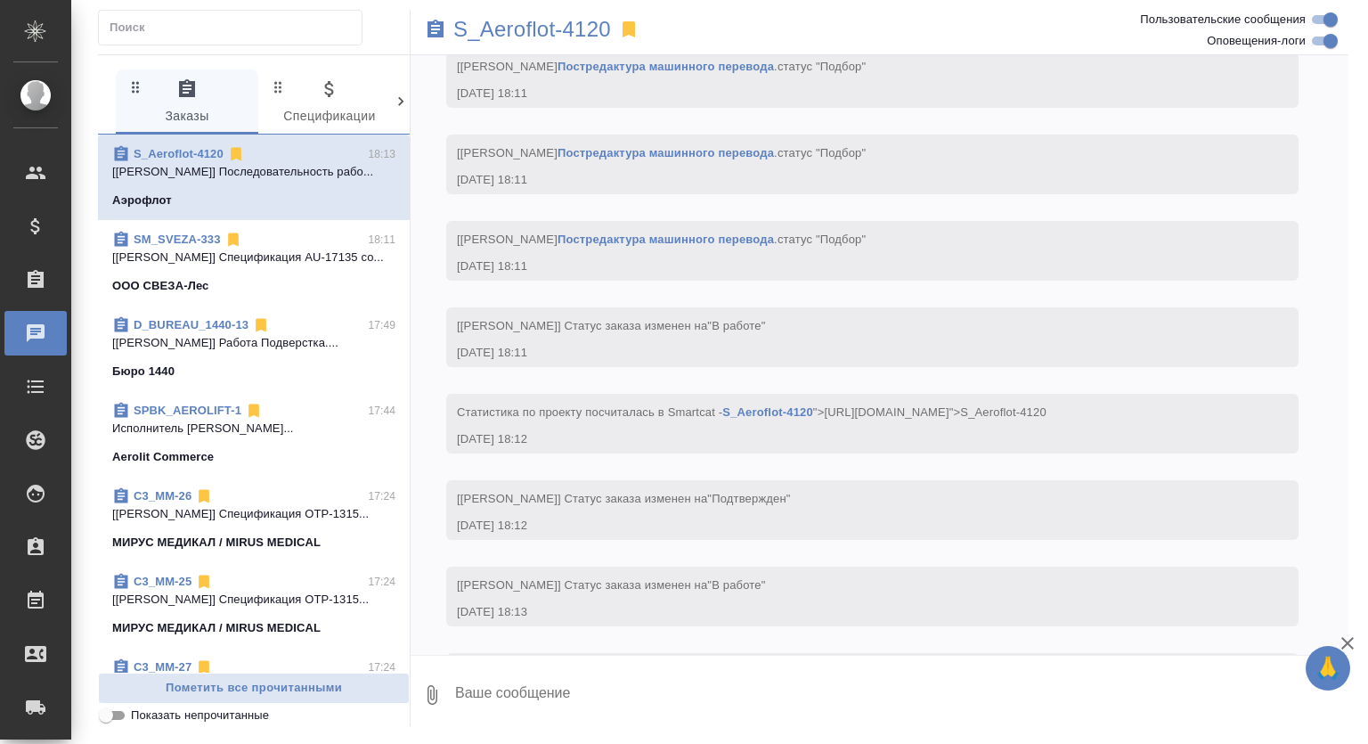
scroll to position [1569, 0]
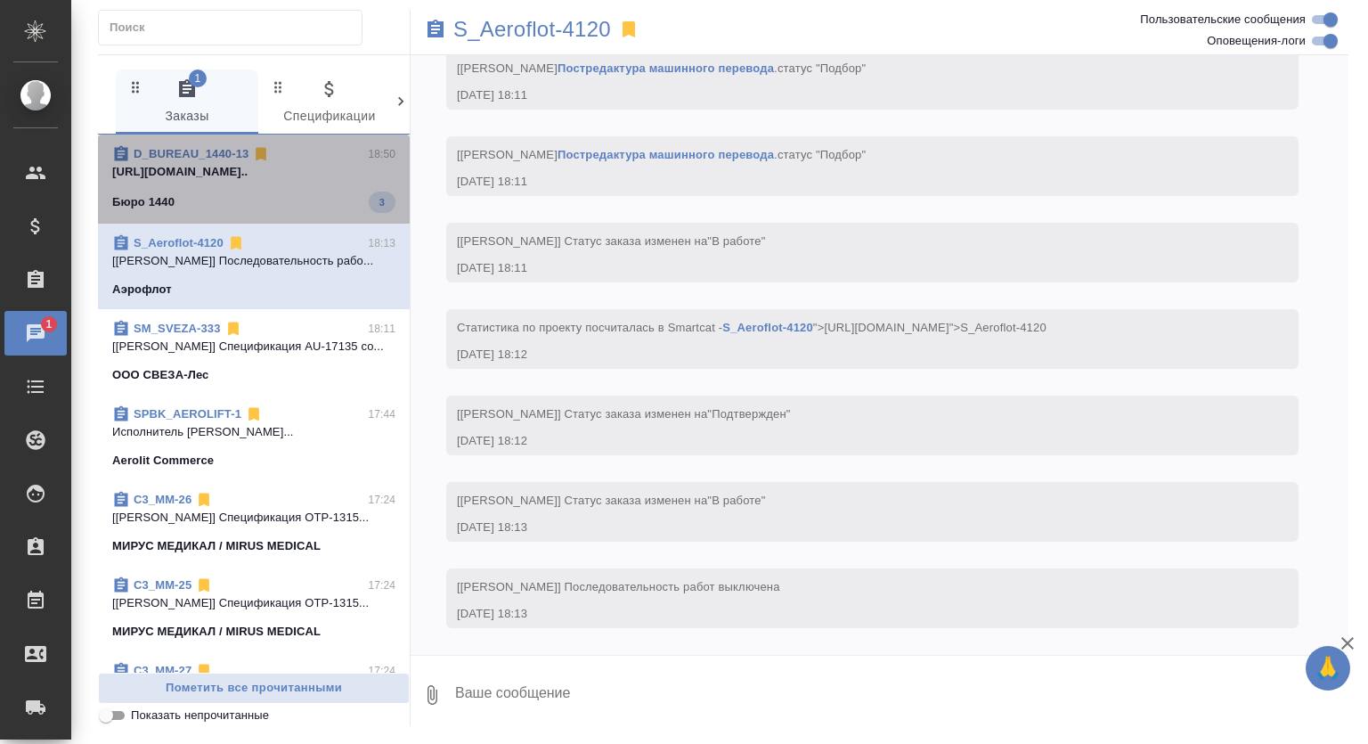
click at [322, 206] on div "Бюро 1440 3" at bounding box center [253, 202] width 283 height 21
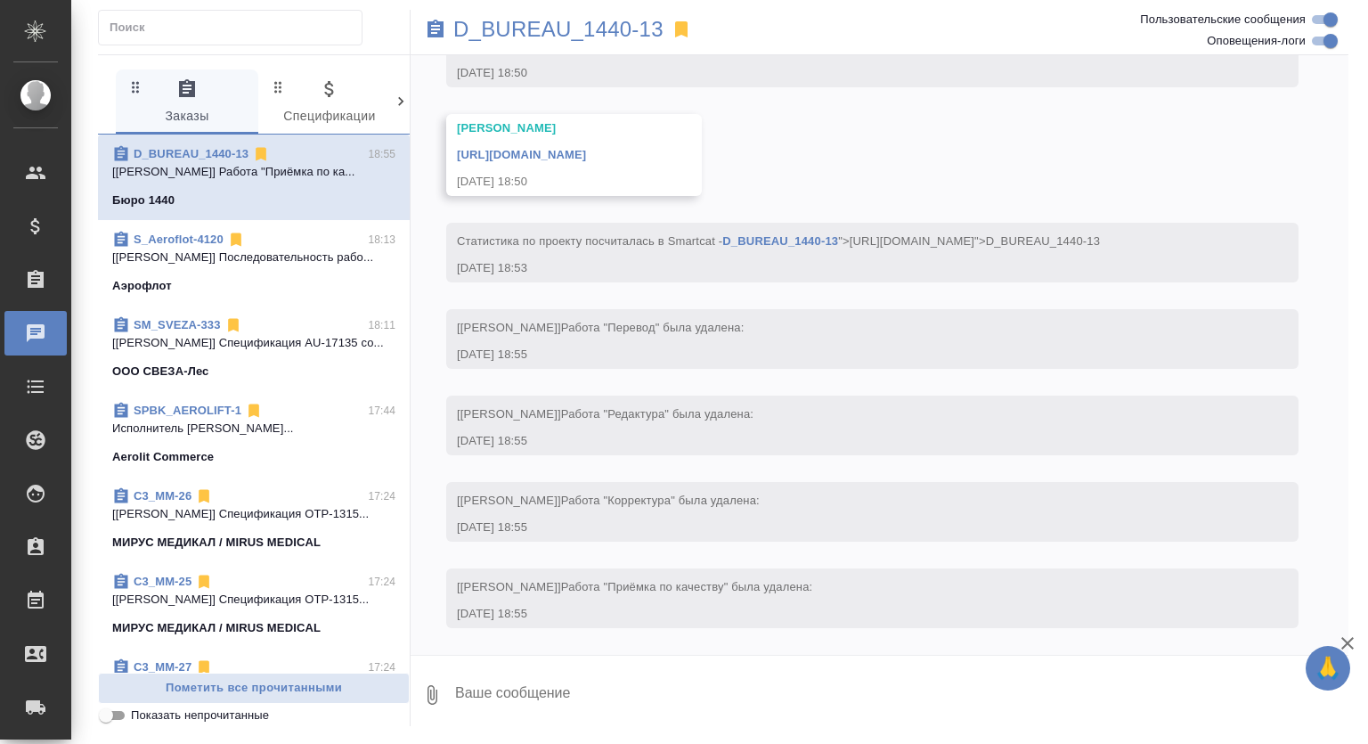
scroll to position [4140, 0]
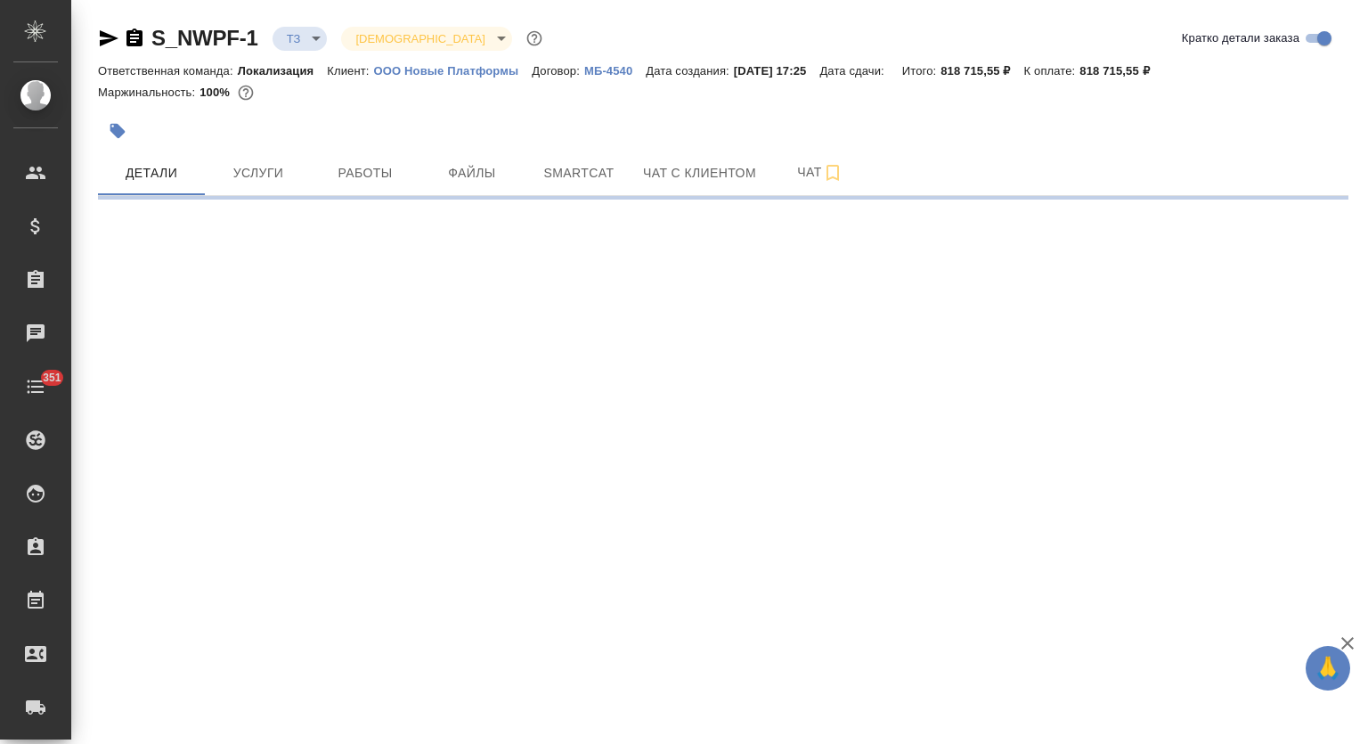
select select "RU"
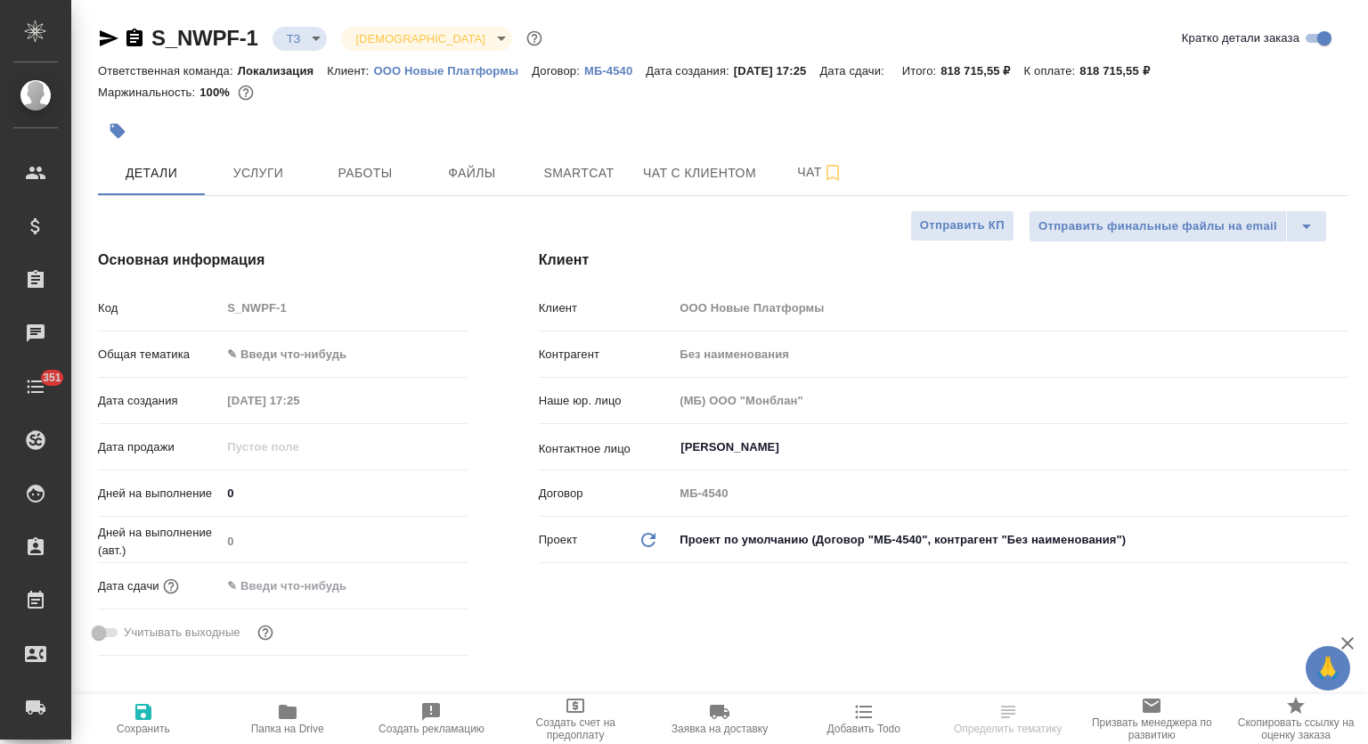
type textarea "x"
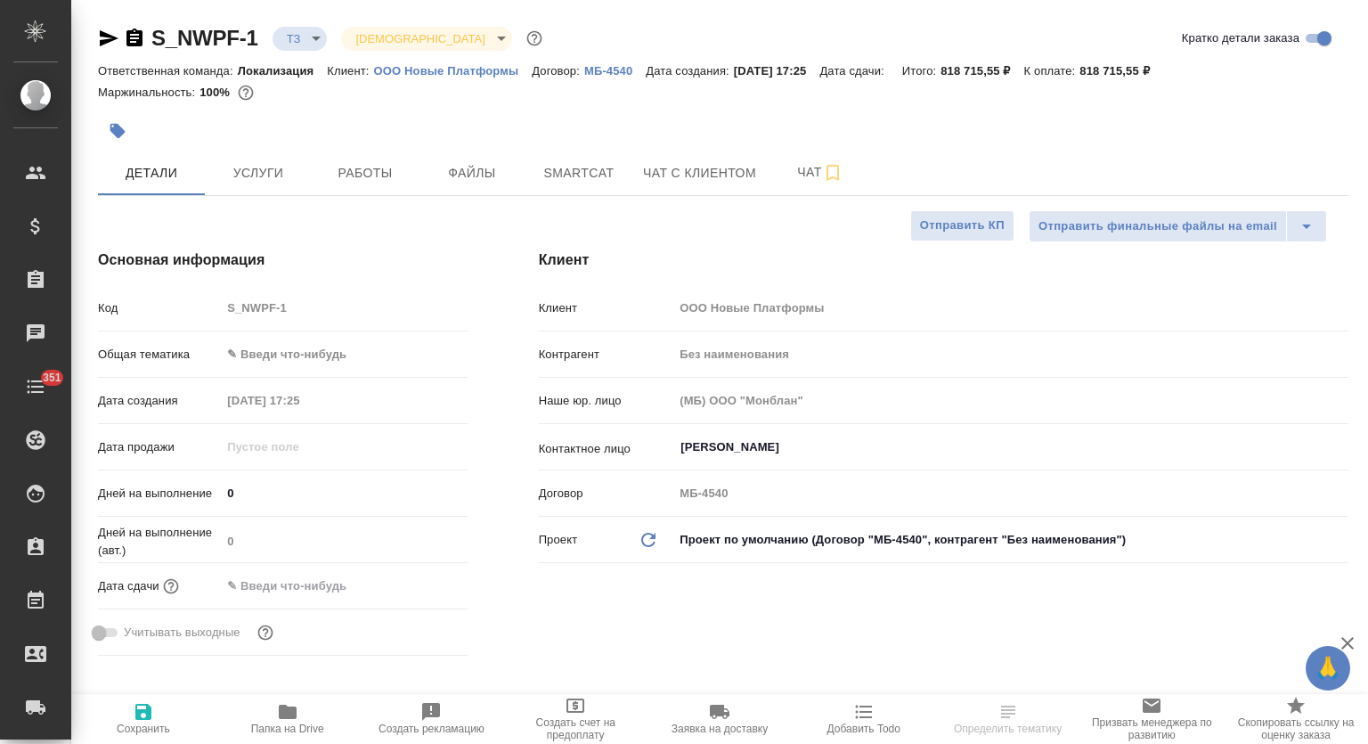
type textarea "x"
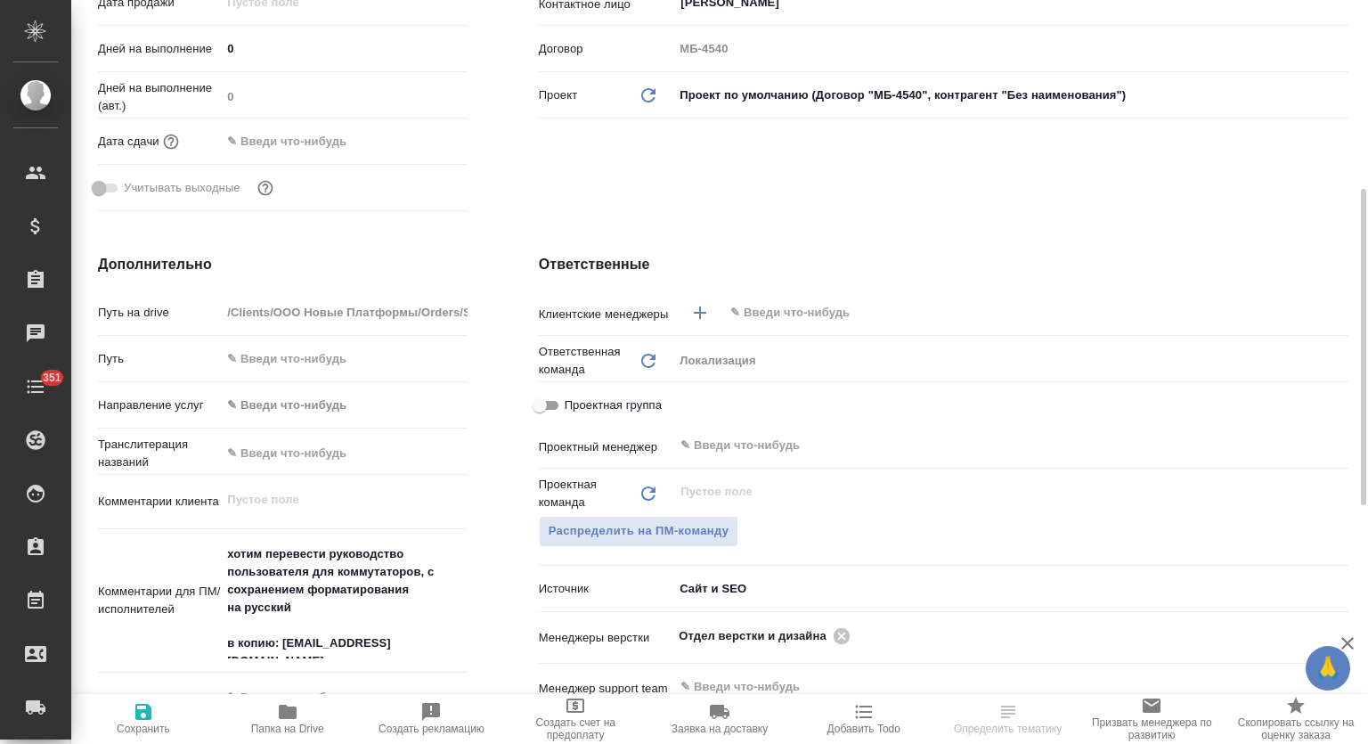
scroll to position [741, 0]
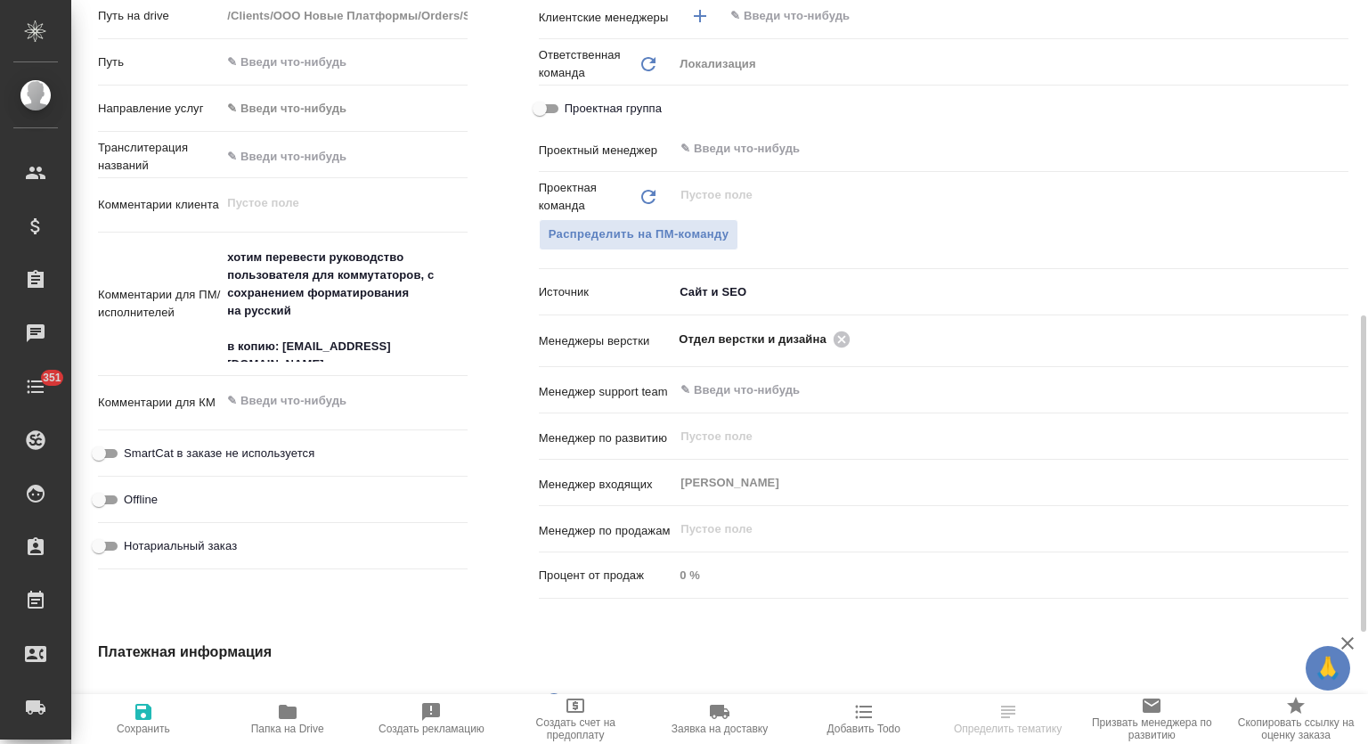
click at [299, 729] on span "Папка на Drive" at bounding box center [287, 728] width 73 height 12
select select "RU"
type textarea "x"
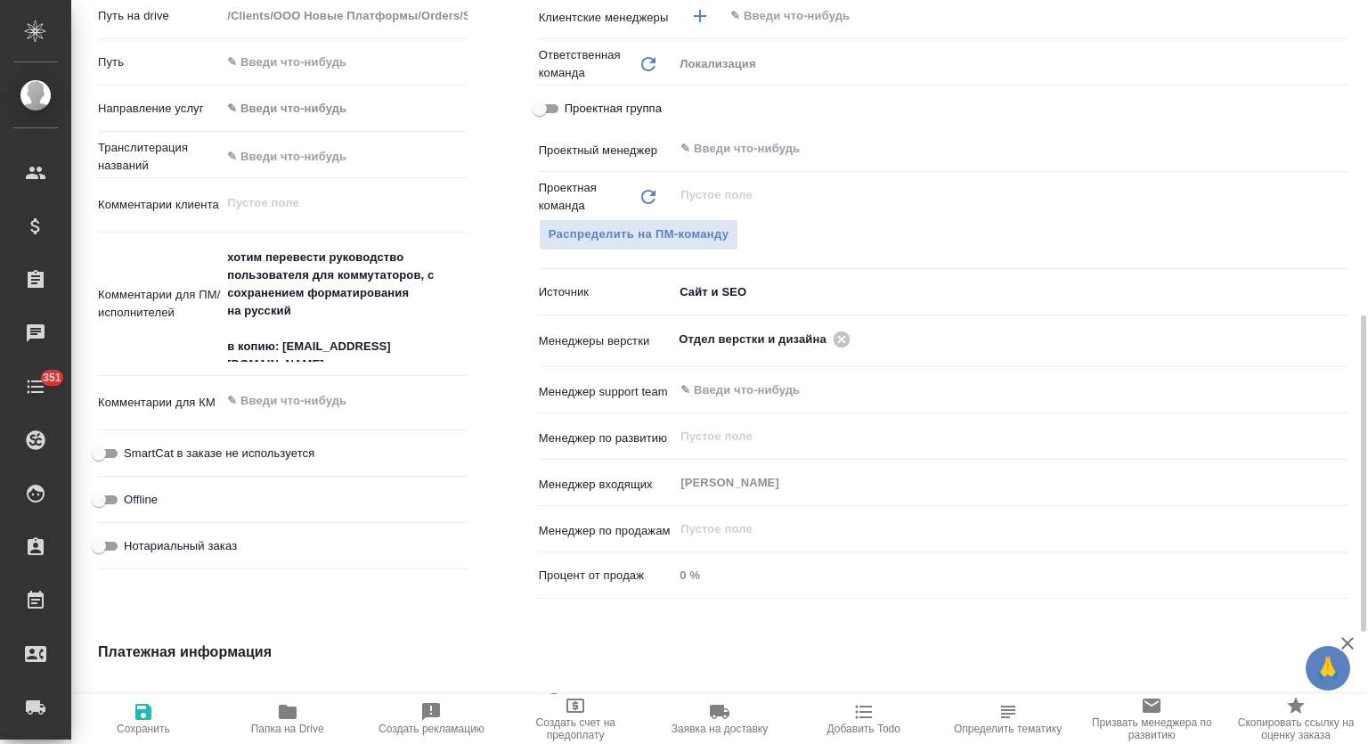
type textarea "x"
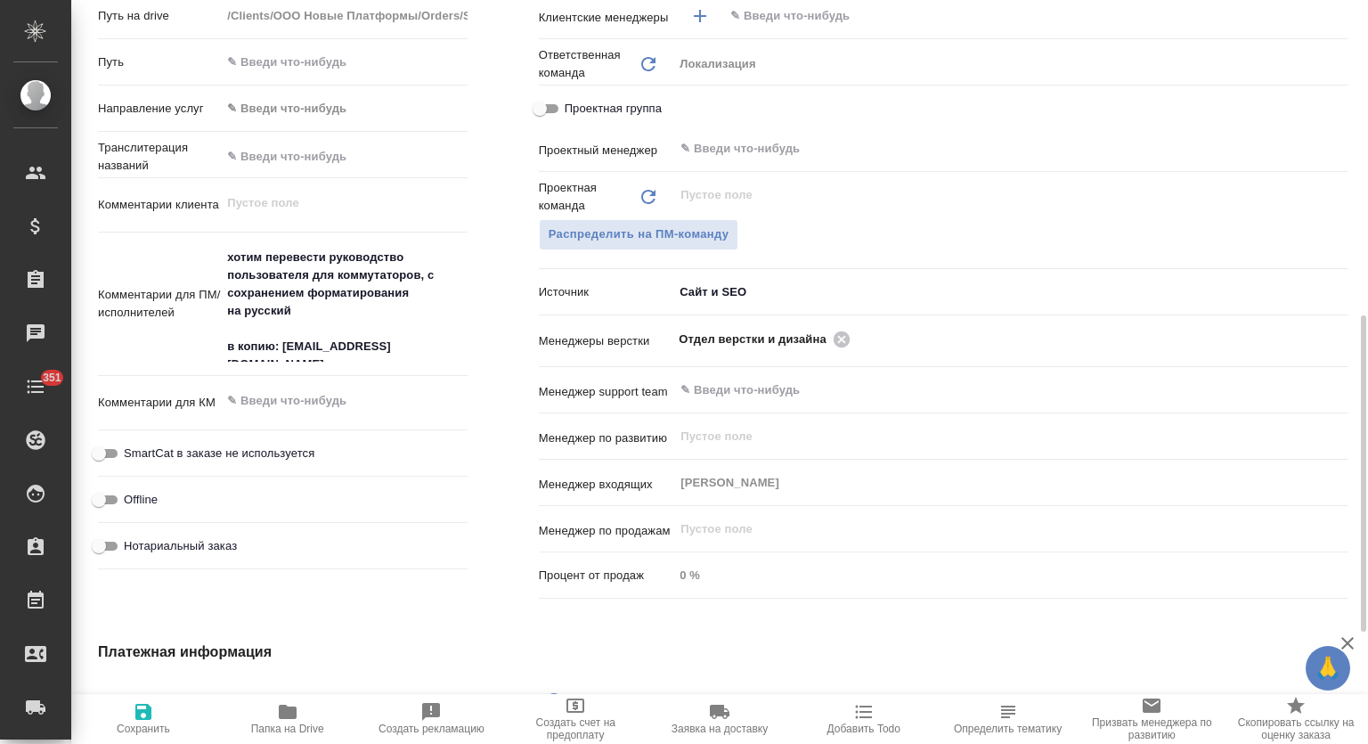
type textarea "x"
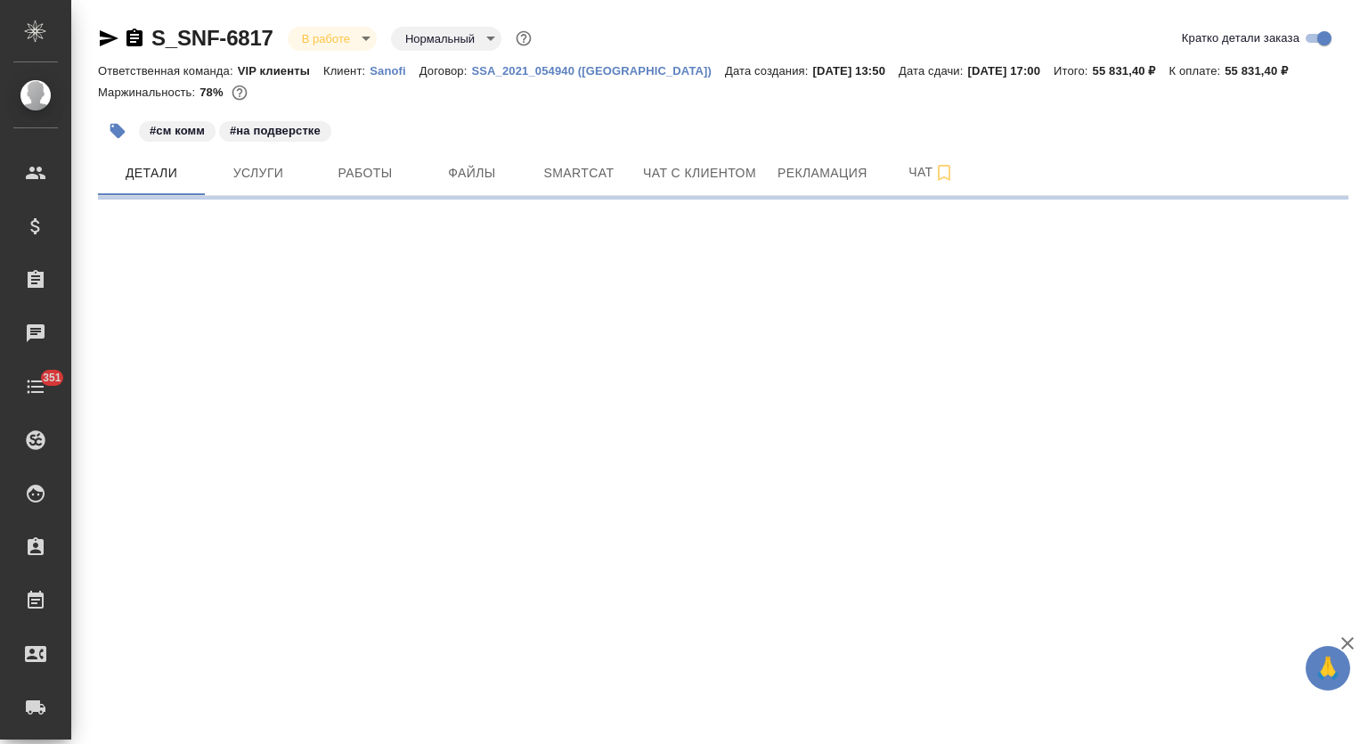
select select "RU"
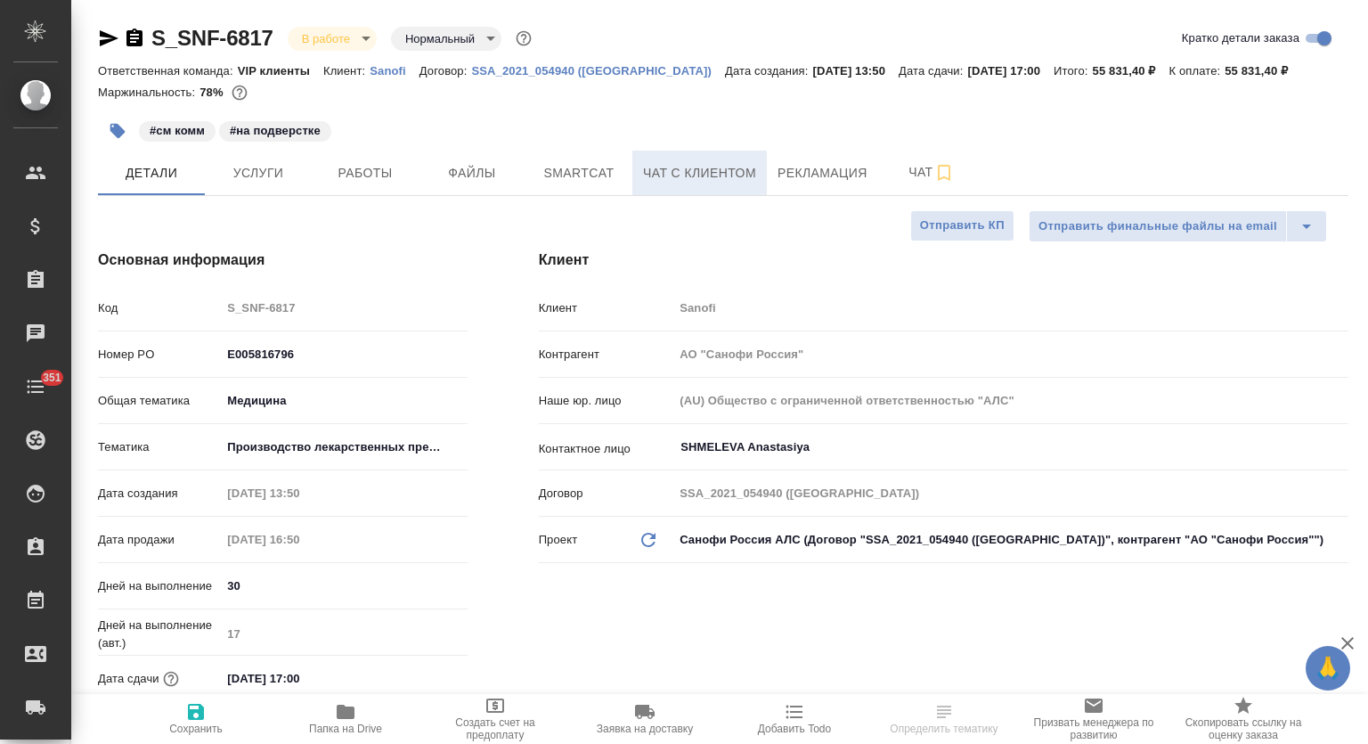
type textarea "x"
click at [791, 179] on span "Рекламация" at bounding box center [823, 173] width 90 height 22
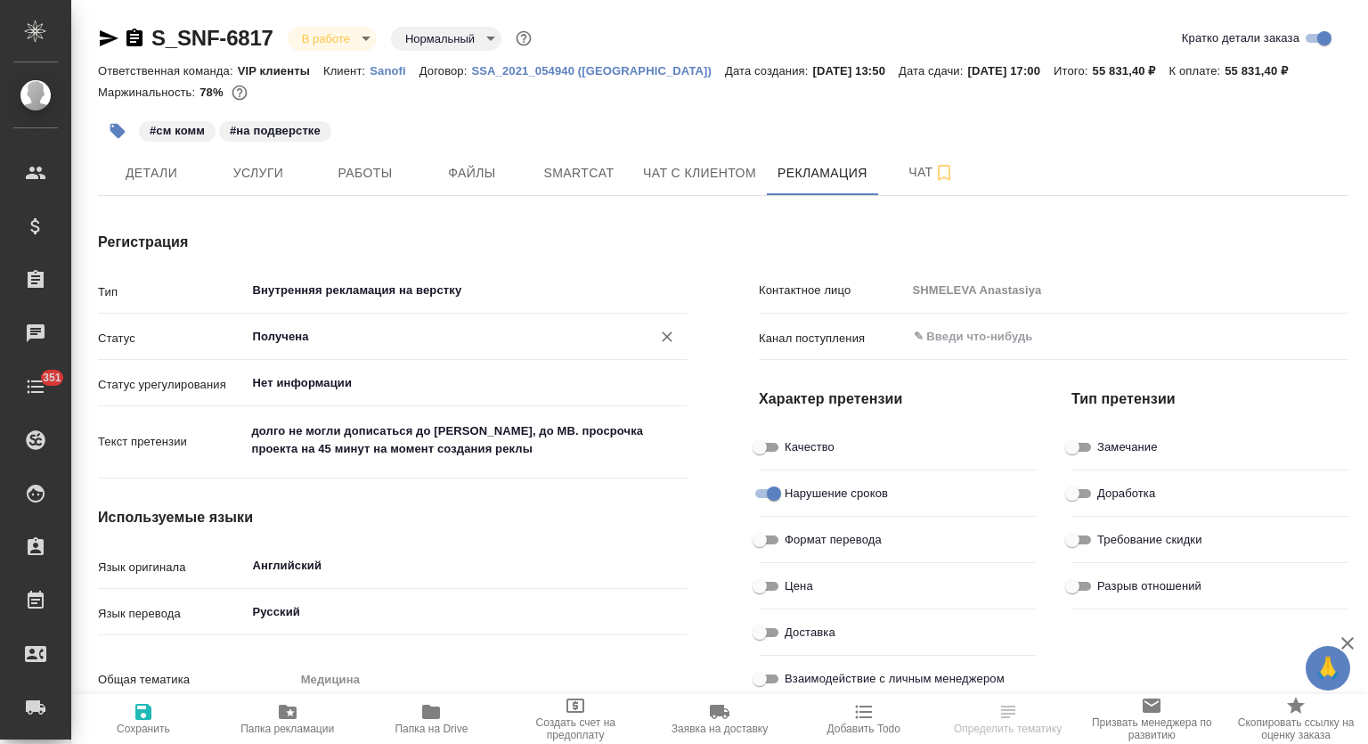
type textarea "x"
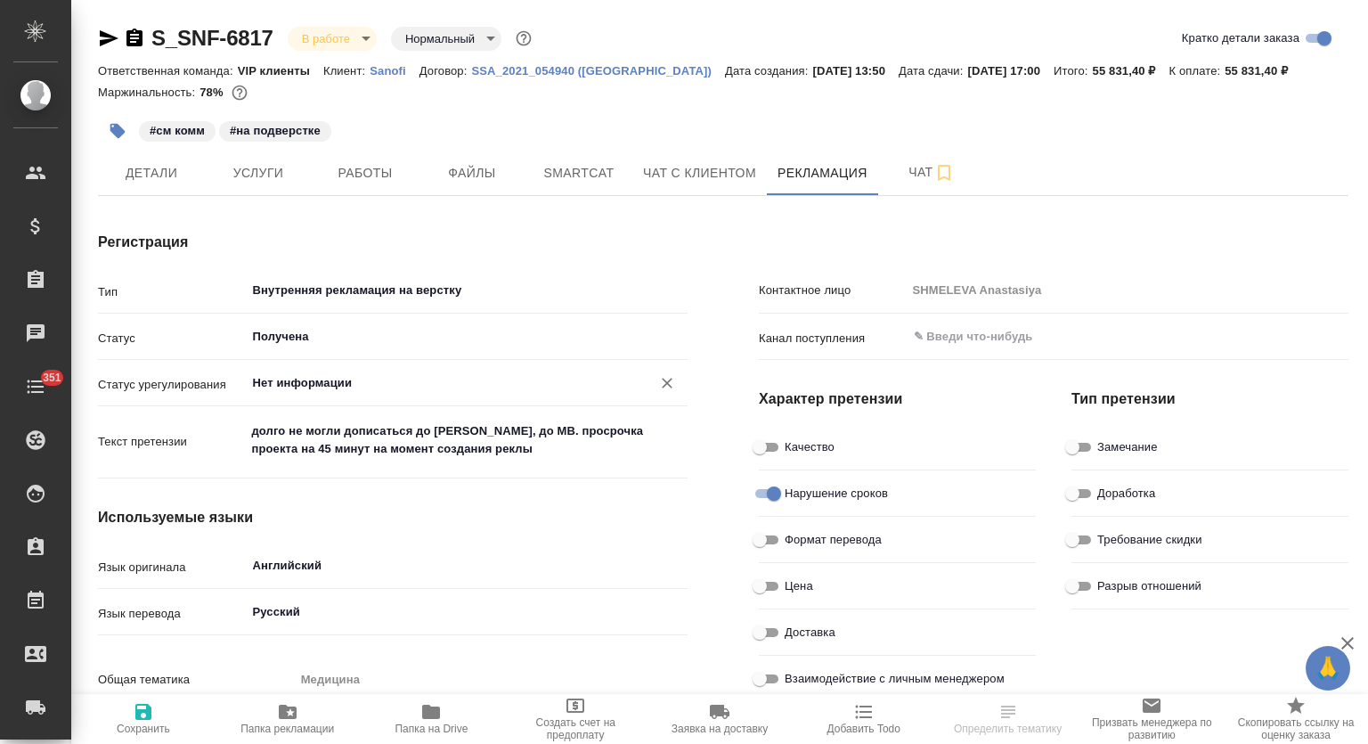
type textarea "x"
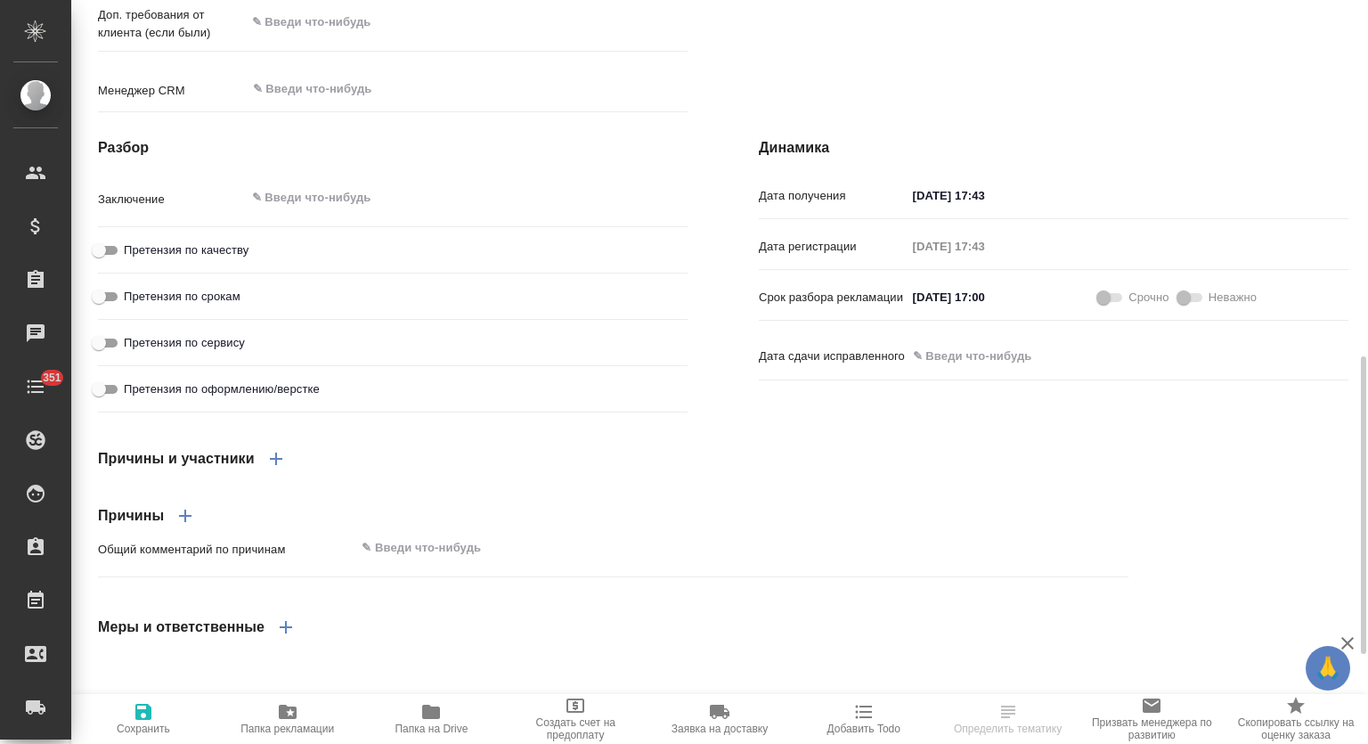
type textarea "x"
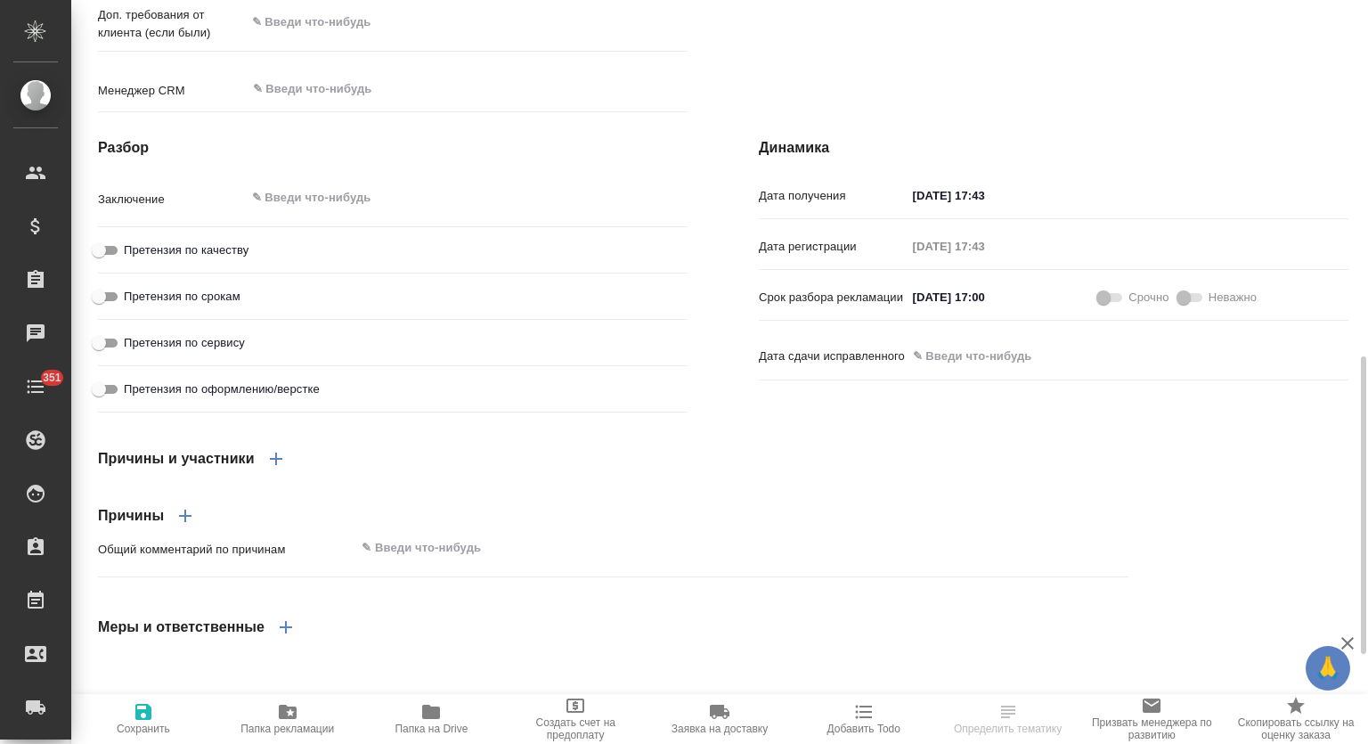
type textarea "x"
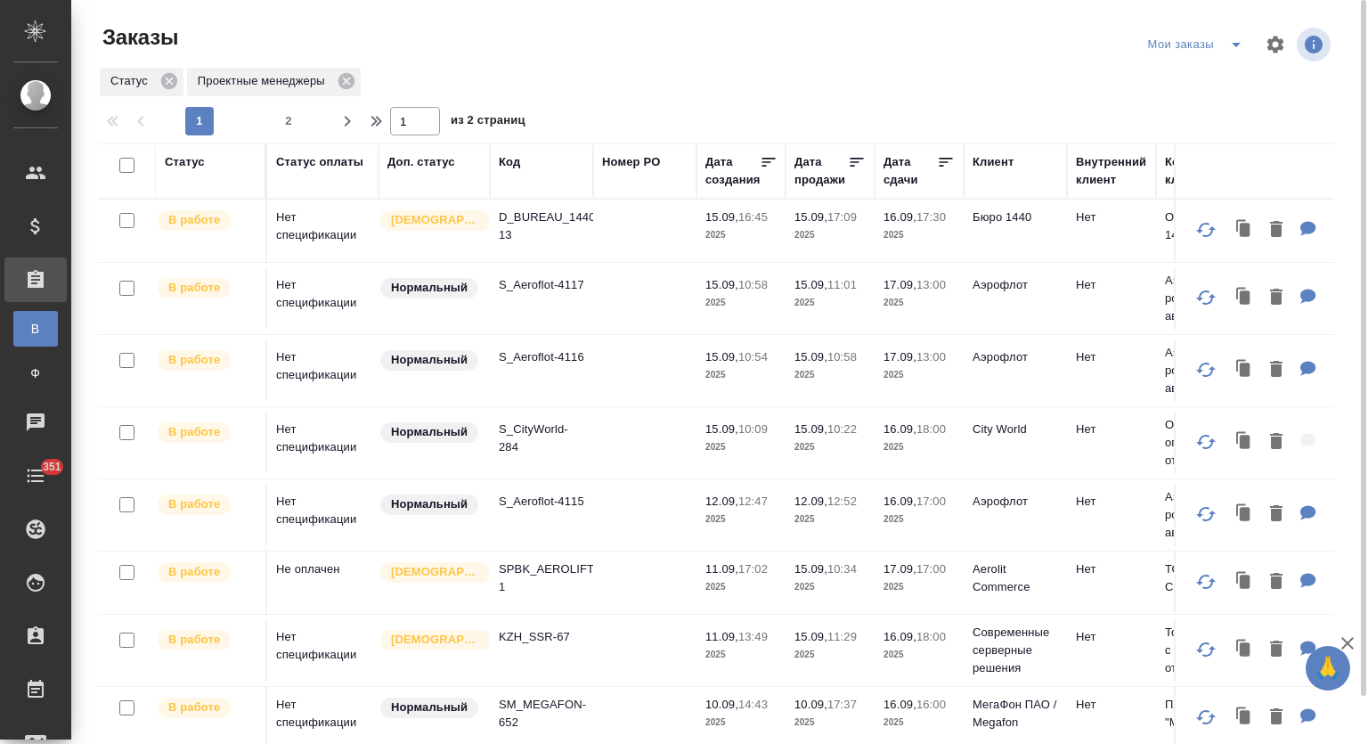
click at [567, 290] on p "S_Aeroflot-4117" at bounding box center [542, 285] width 86 height 18
click at [551, 354] on p "S_Aeroflot-4116" at bounding box center [542, 357] width 86 height 18
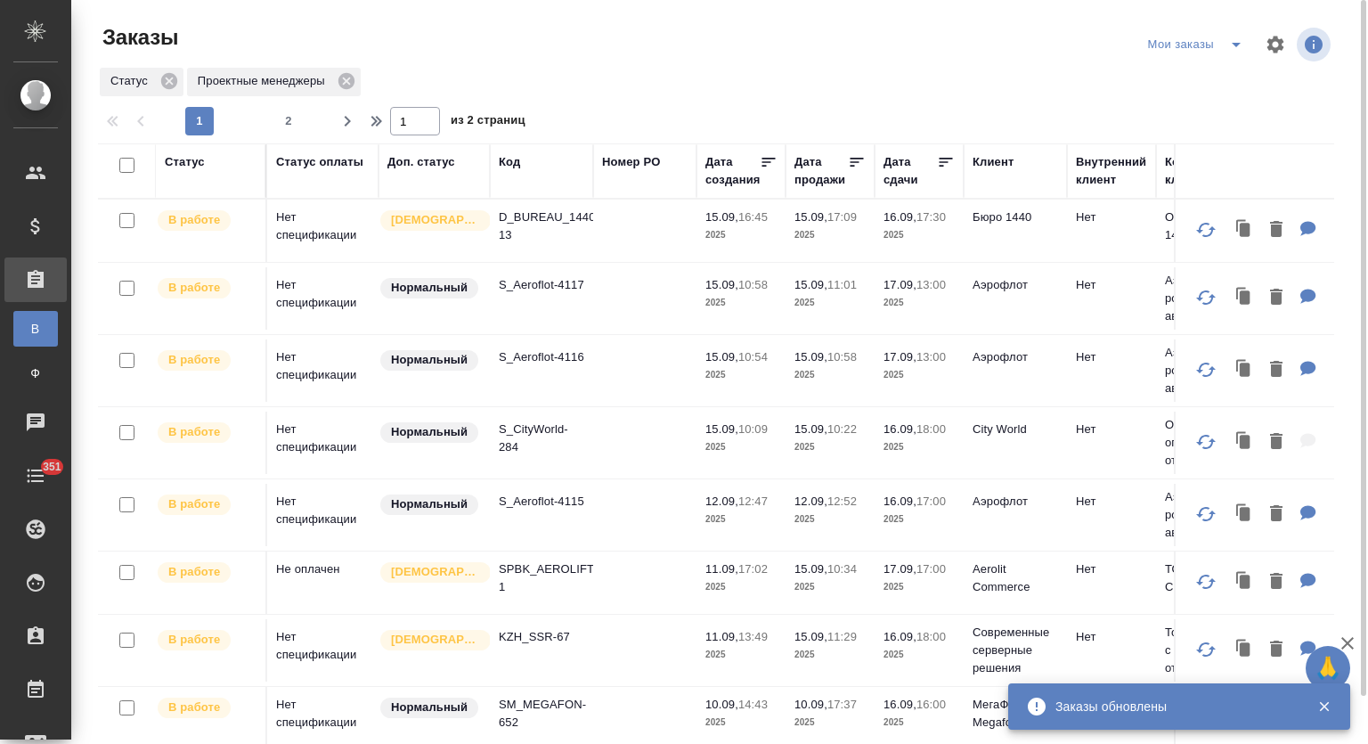
click at [1237, 42] on icon "split button" at bounding box center [1236, 44] width 21 height 21
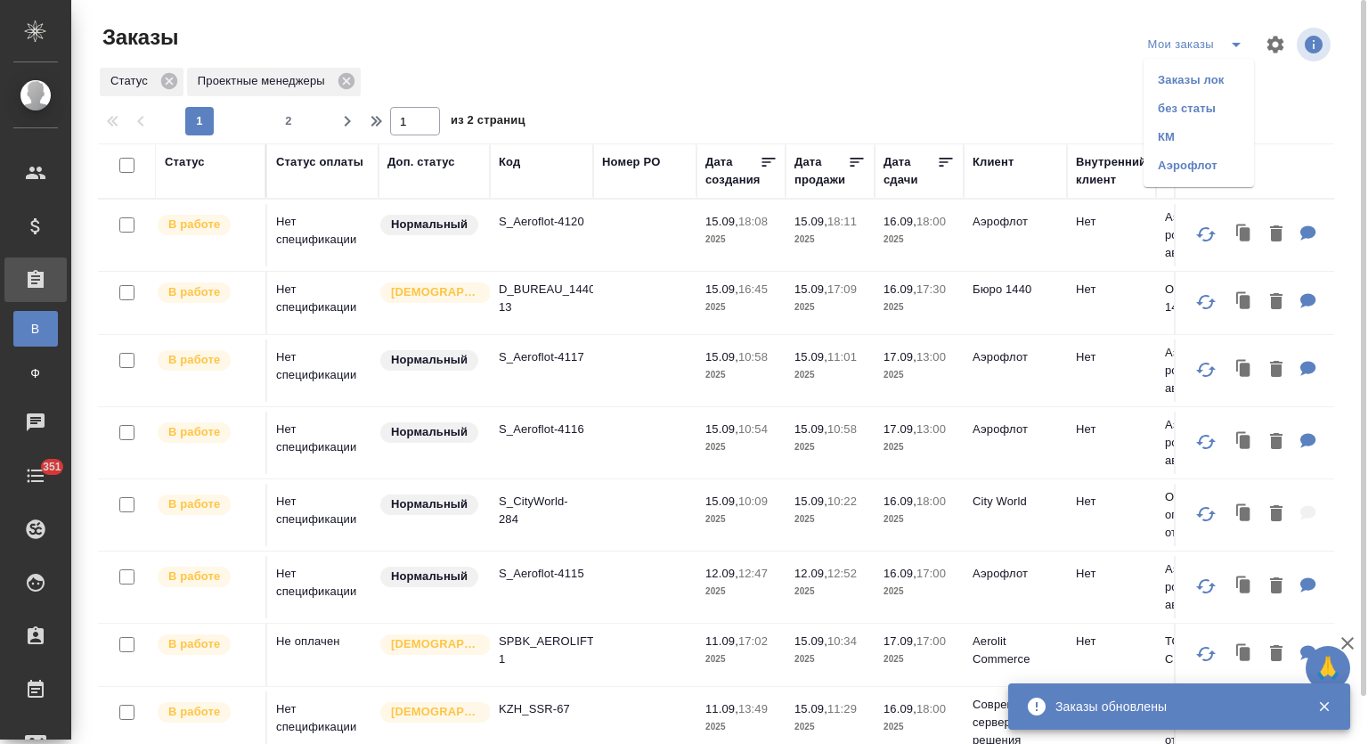
click at [1180, 80] on li "Заказы лок" at bounding box center [1199, 80] width 110 height 29
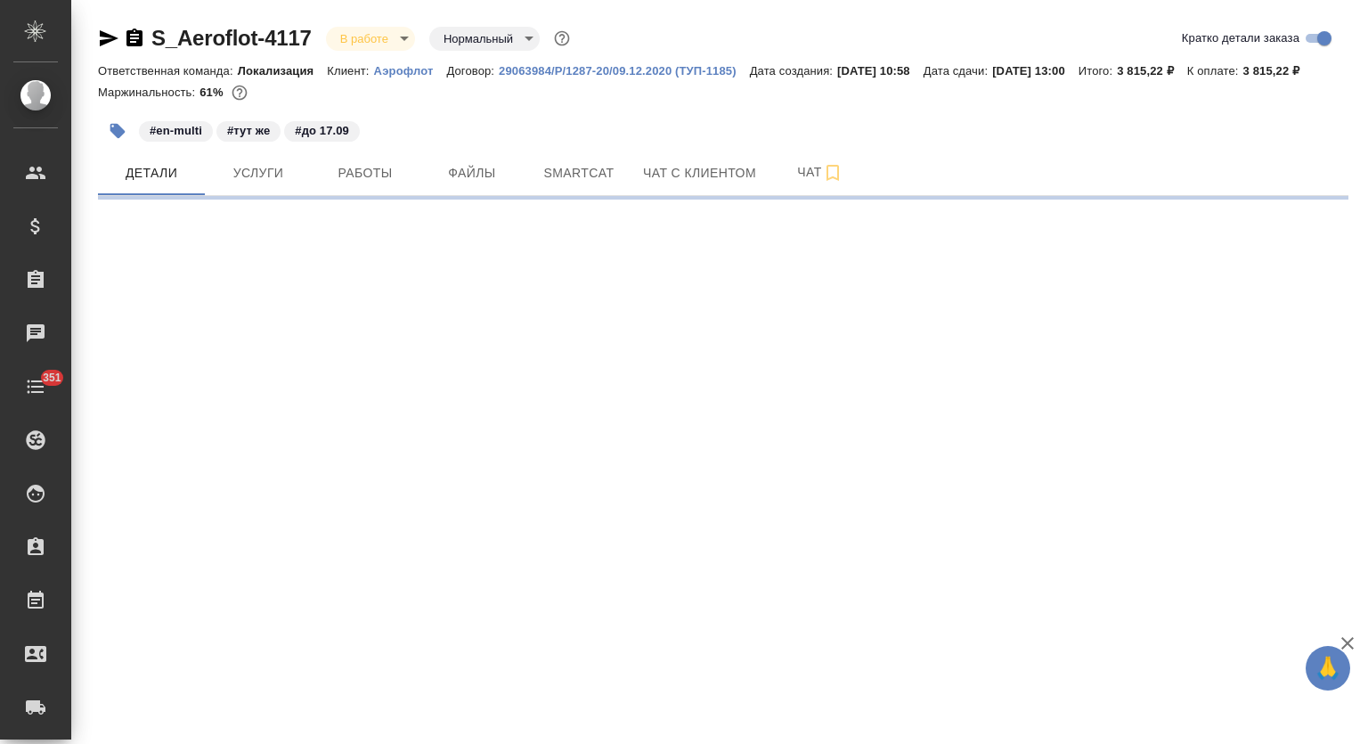
select select "RU"
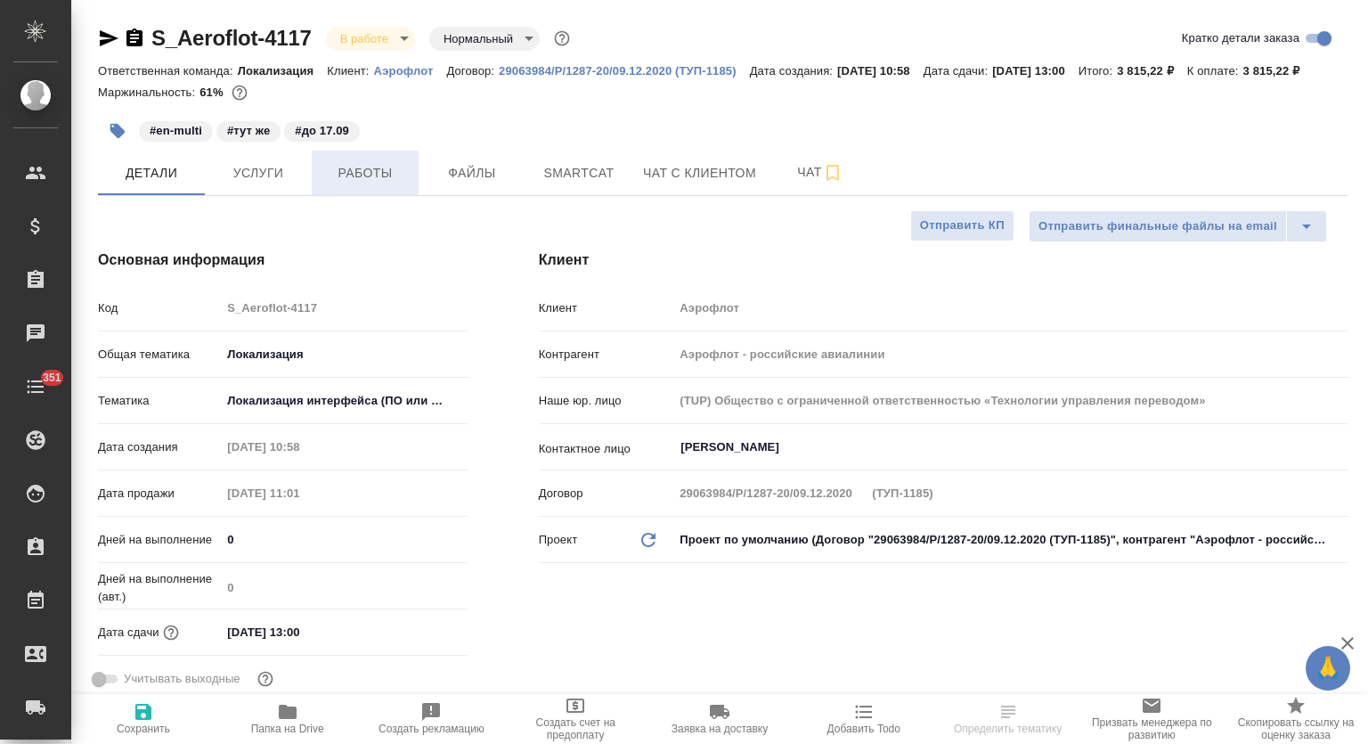
type textarea "x"
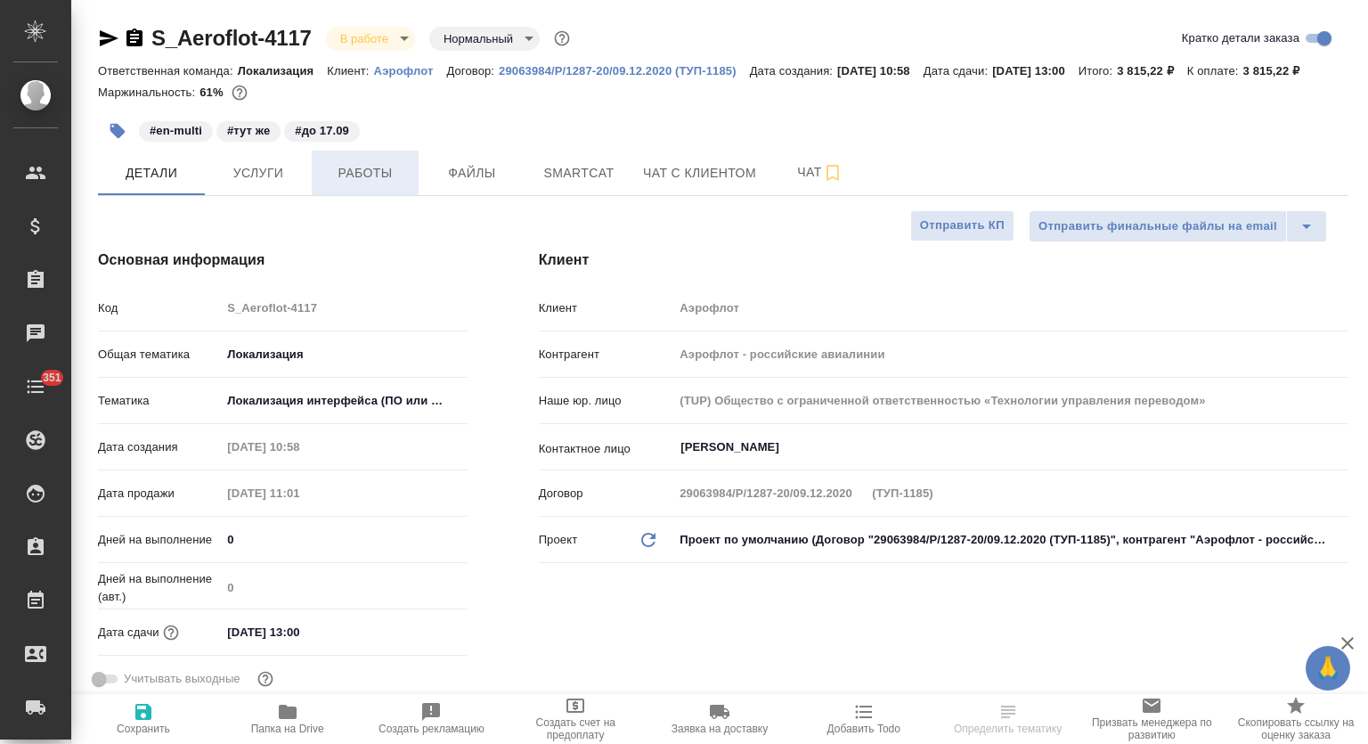
type textarea "x"
click at [381, 184] on span "Работы" at bounding box center [365, 173] width 86 height 22
type textarea "x"
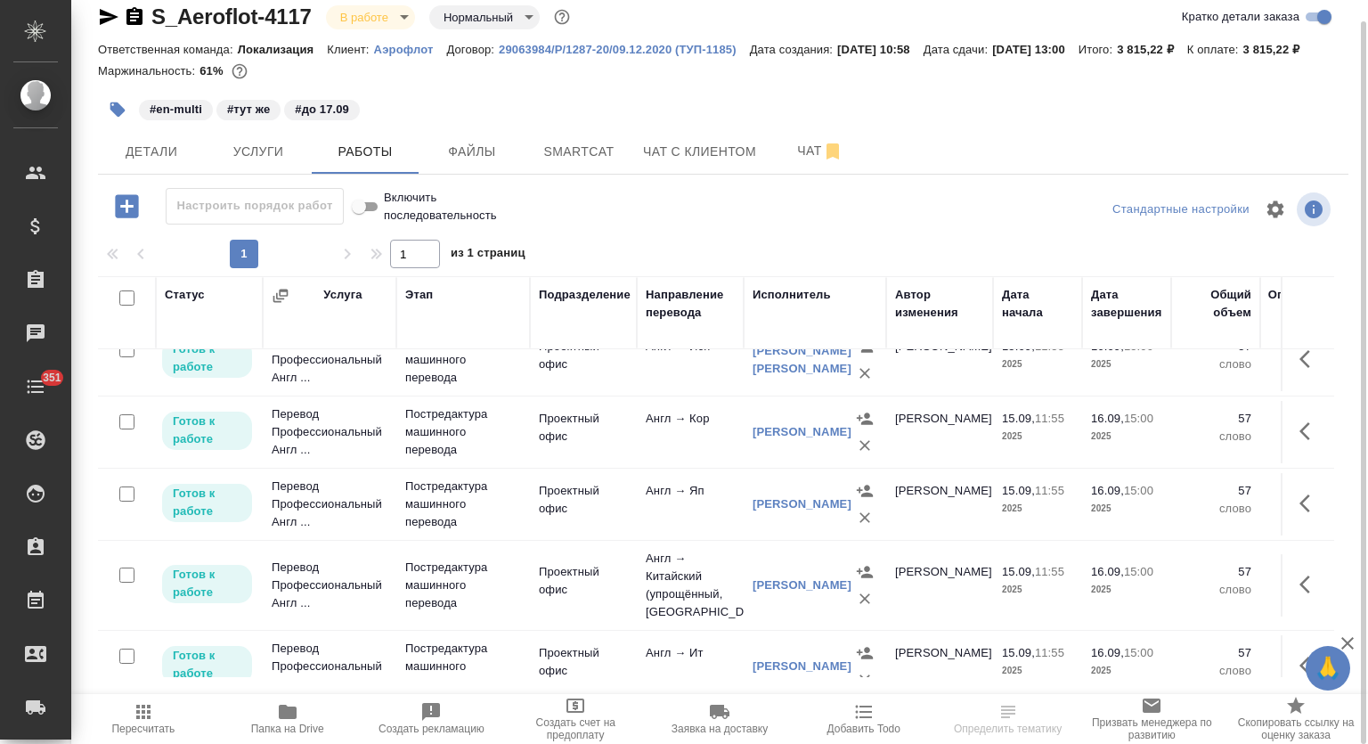
scroll to position [281, 0]
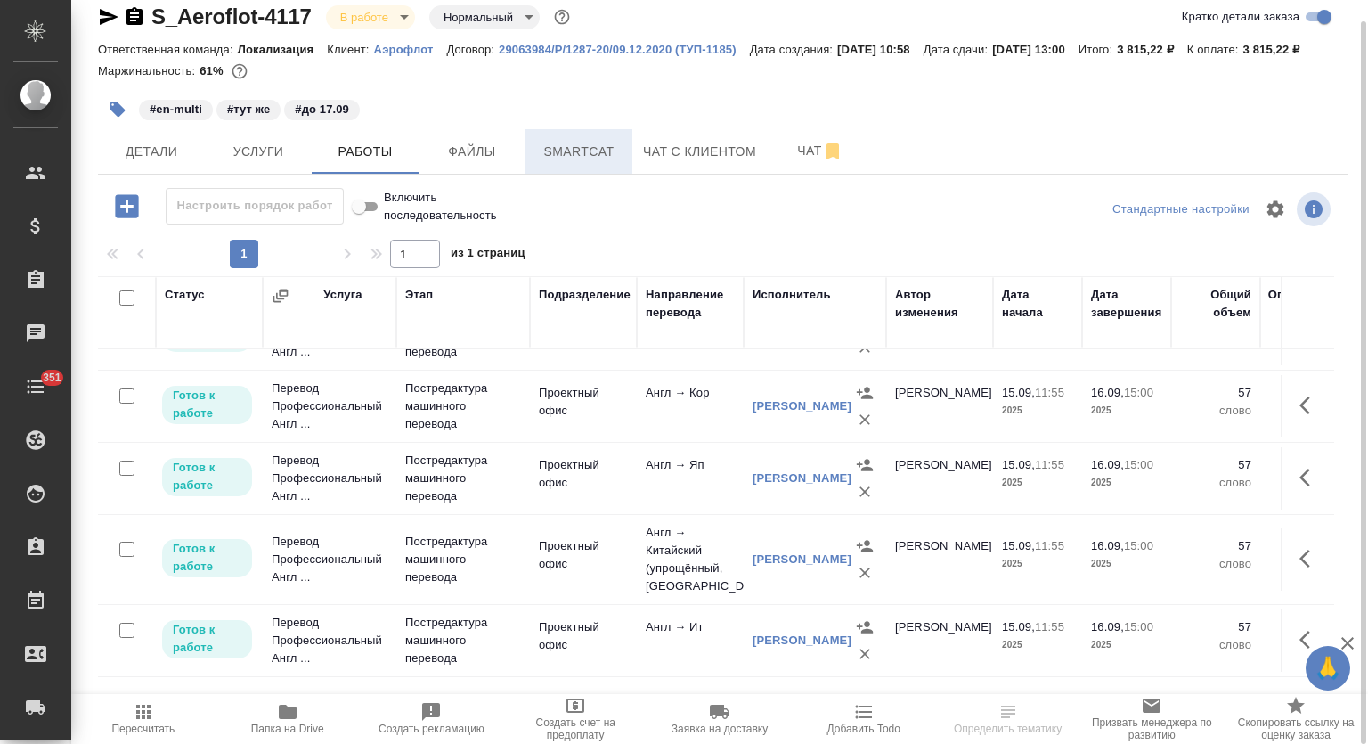
click at [582, 174] on button "Smartcat" at bounding box center [579, 151] width 107 height 45
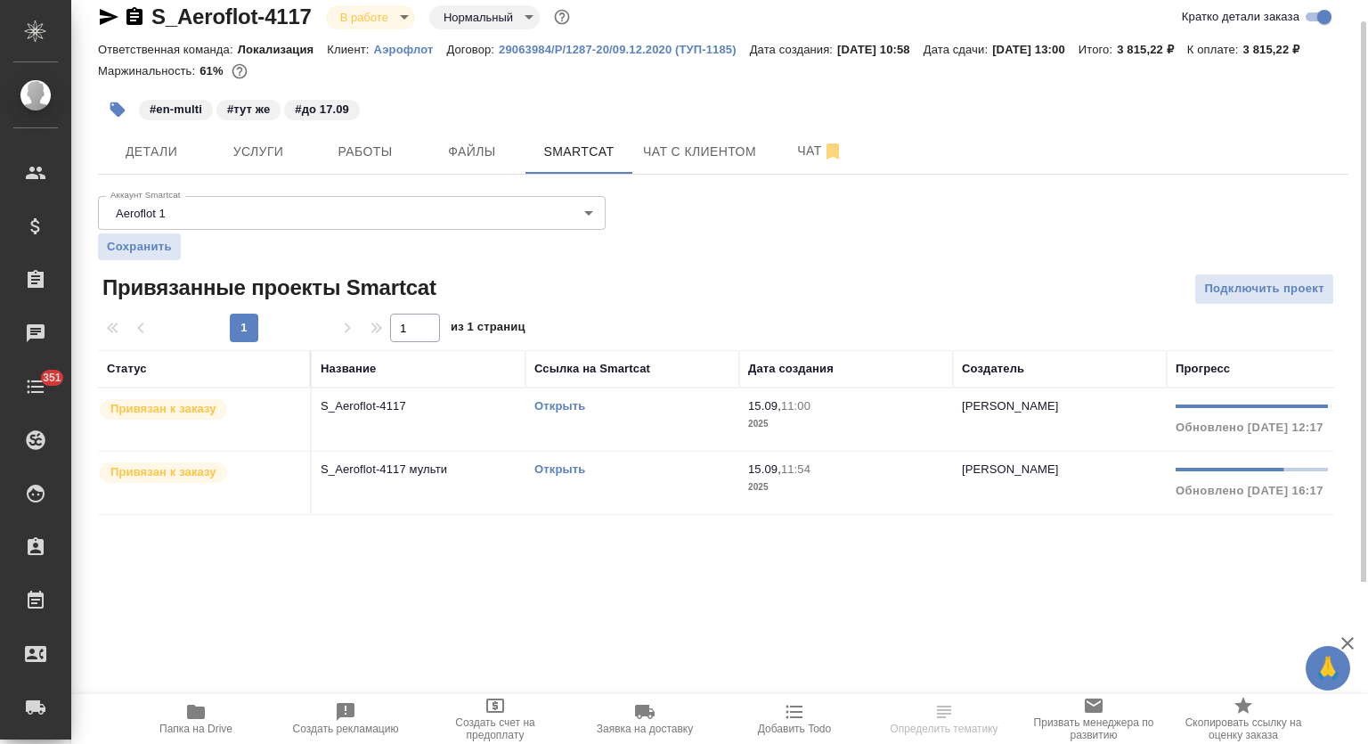
click at [552, 476] on link "Открыть" at bounding box center [560, 468] width 51 height 13
click at [387, 56] on link "Аэрофлот" at bounding box center [410, 48] width 73 height 15
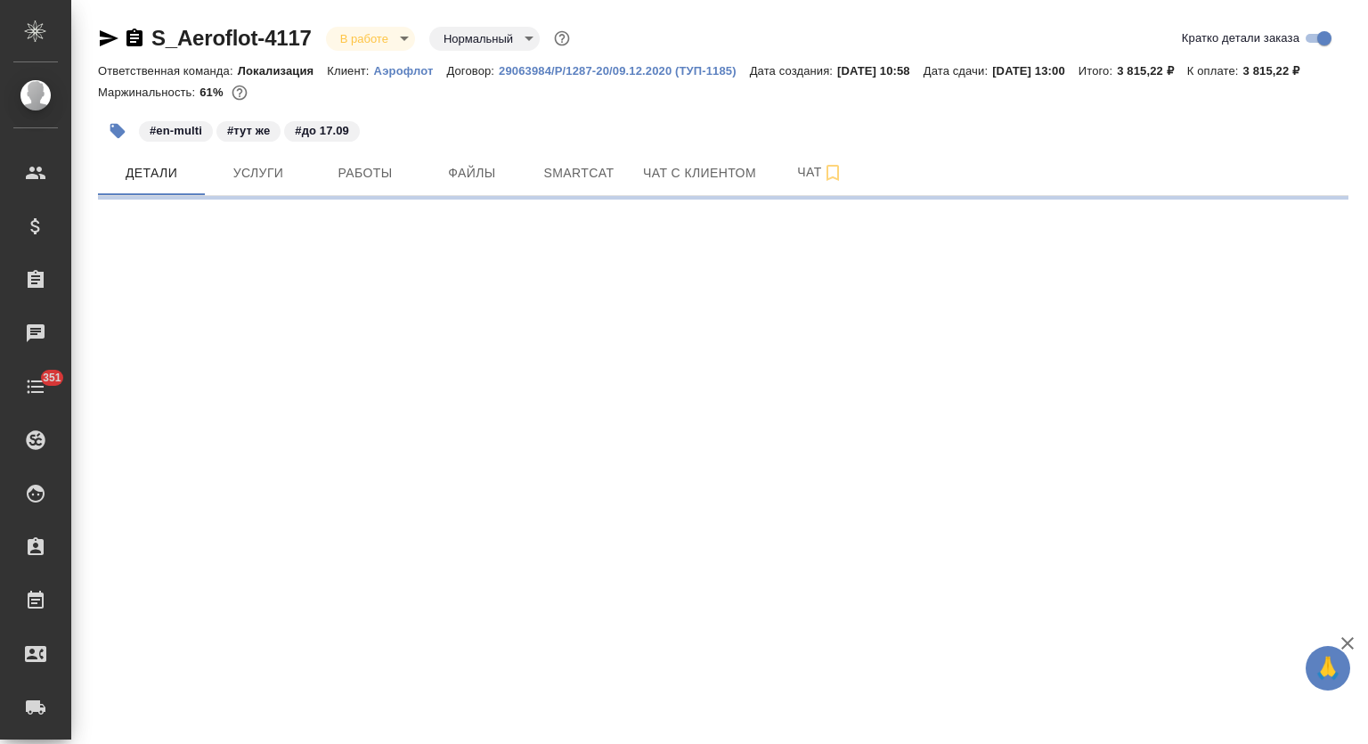
select select "RU"
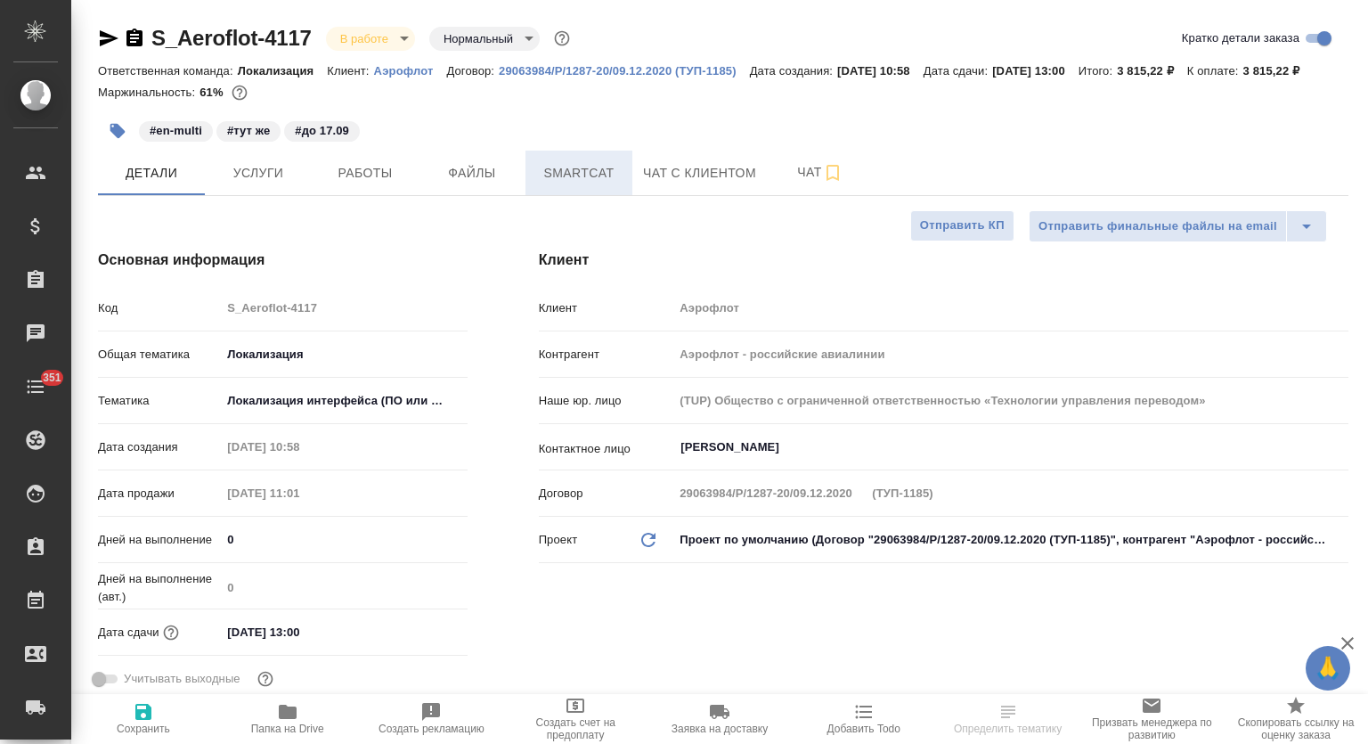
type textarea "x"
click at [584, 184] on span "Smartcat" at bounding box center [579, 173] width 86 height 22
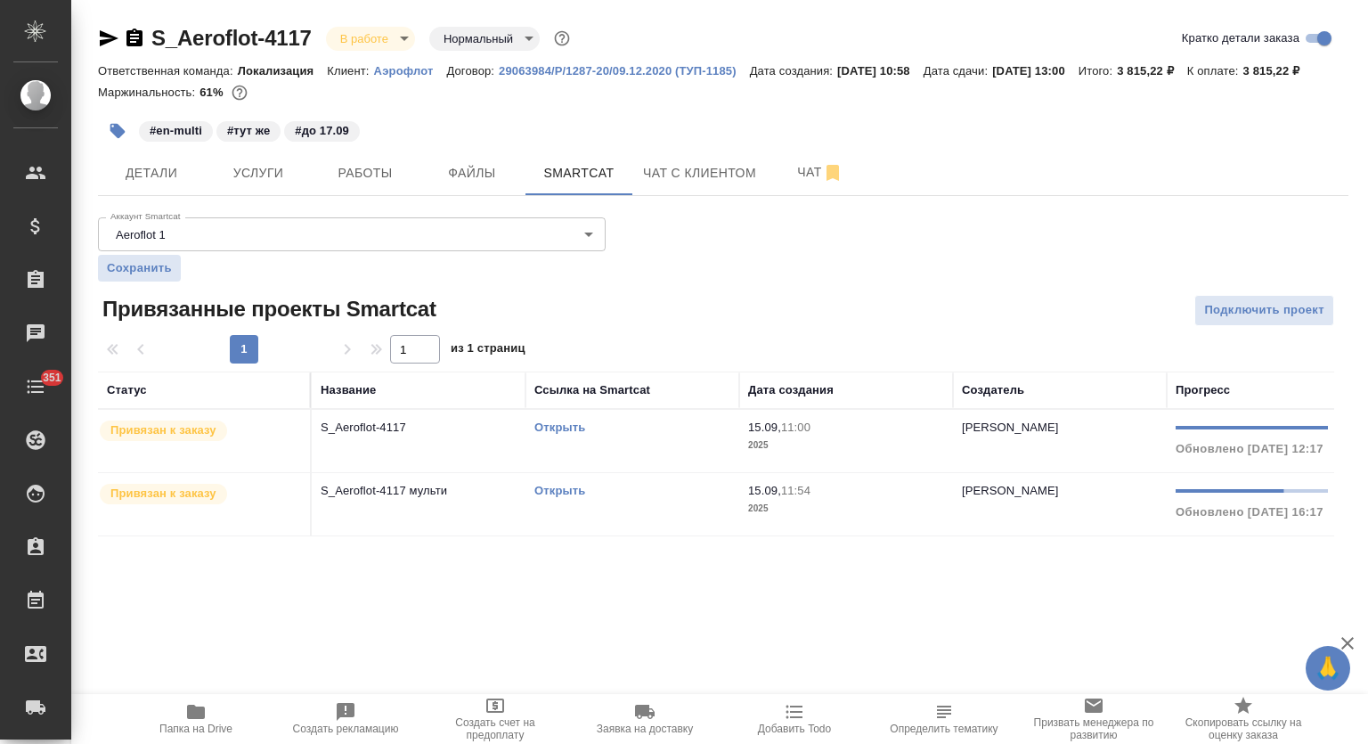
click at [565, 497] on link "Открыть" at bounding box center [560, 490] width 51 height 13
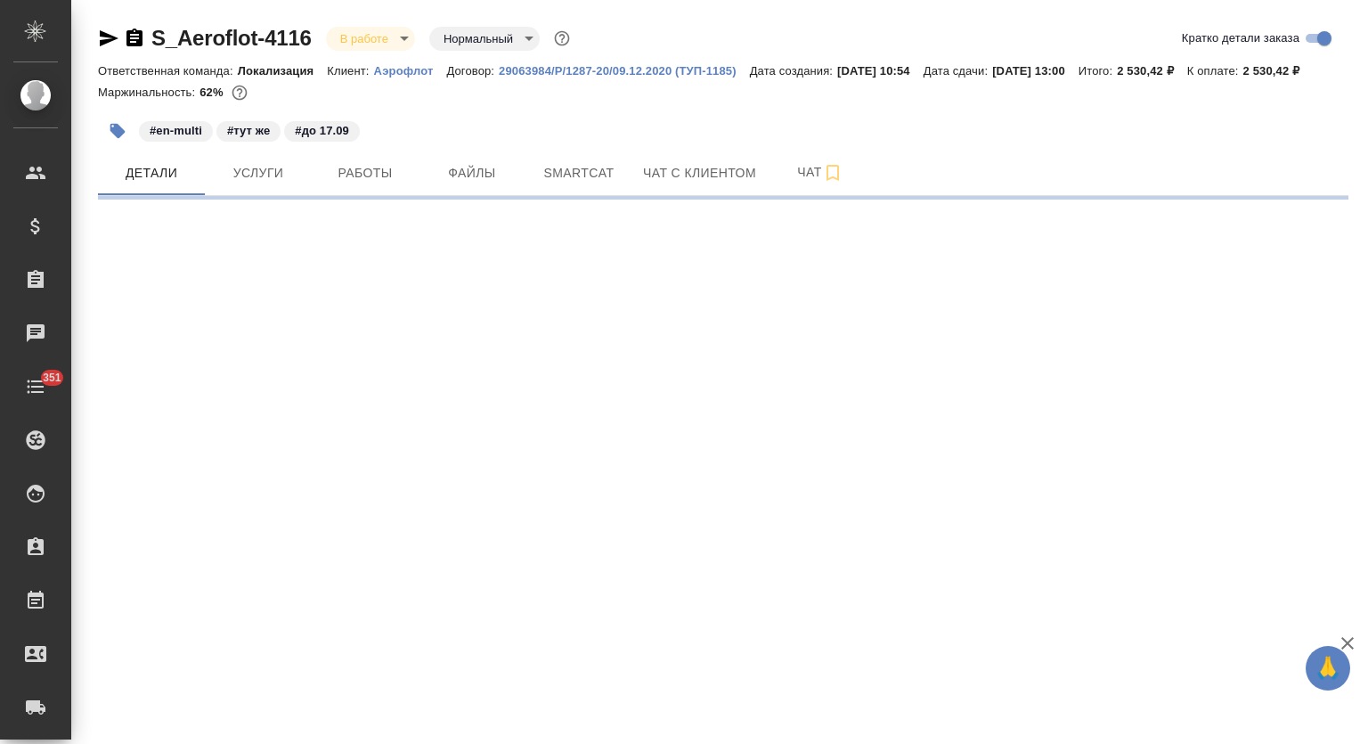
click at [547, 184] on span "Smartcat" at bounding box center [579, 173] width 86 height 22
select select "RU"
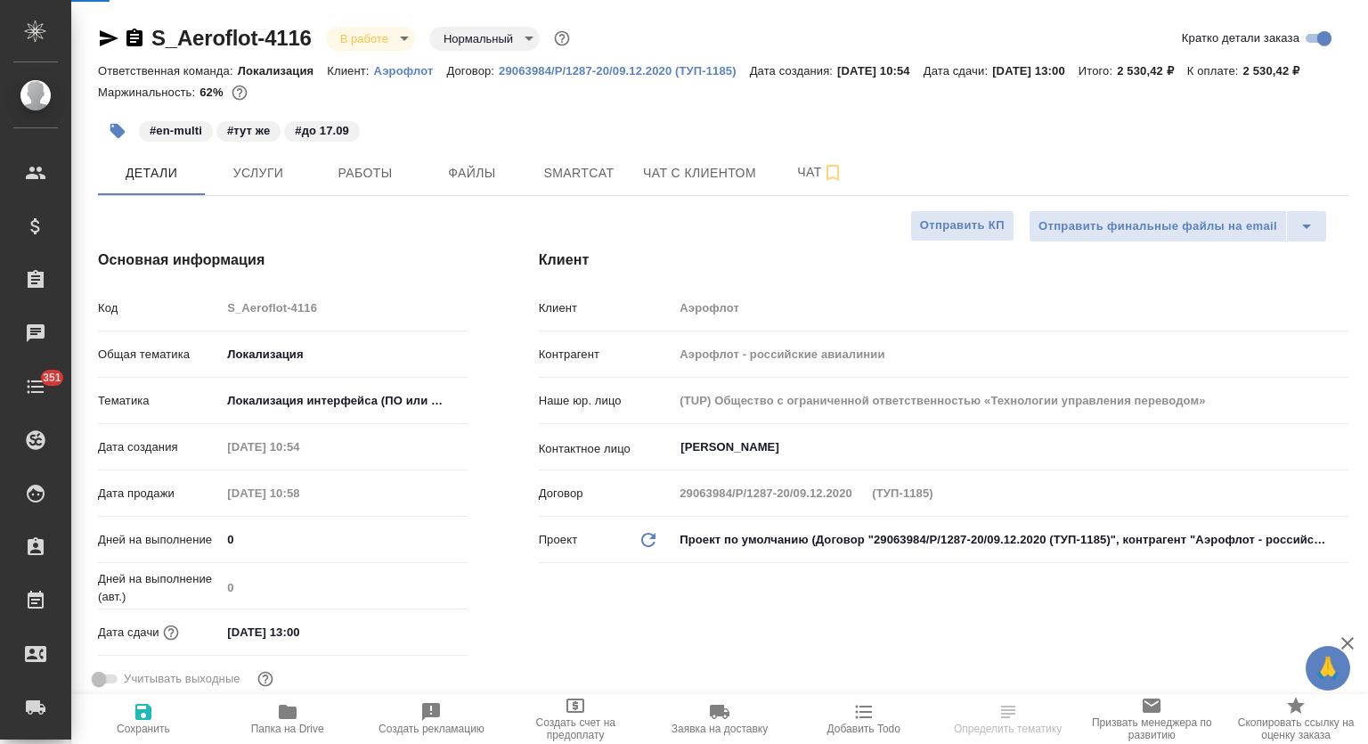
type textarea "x"
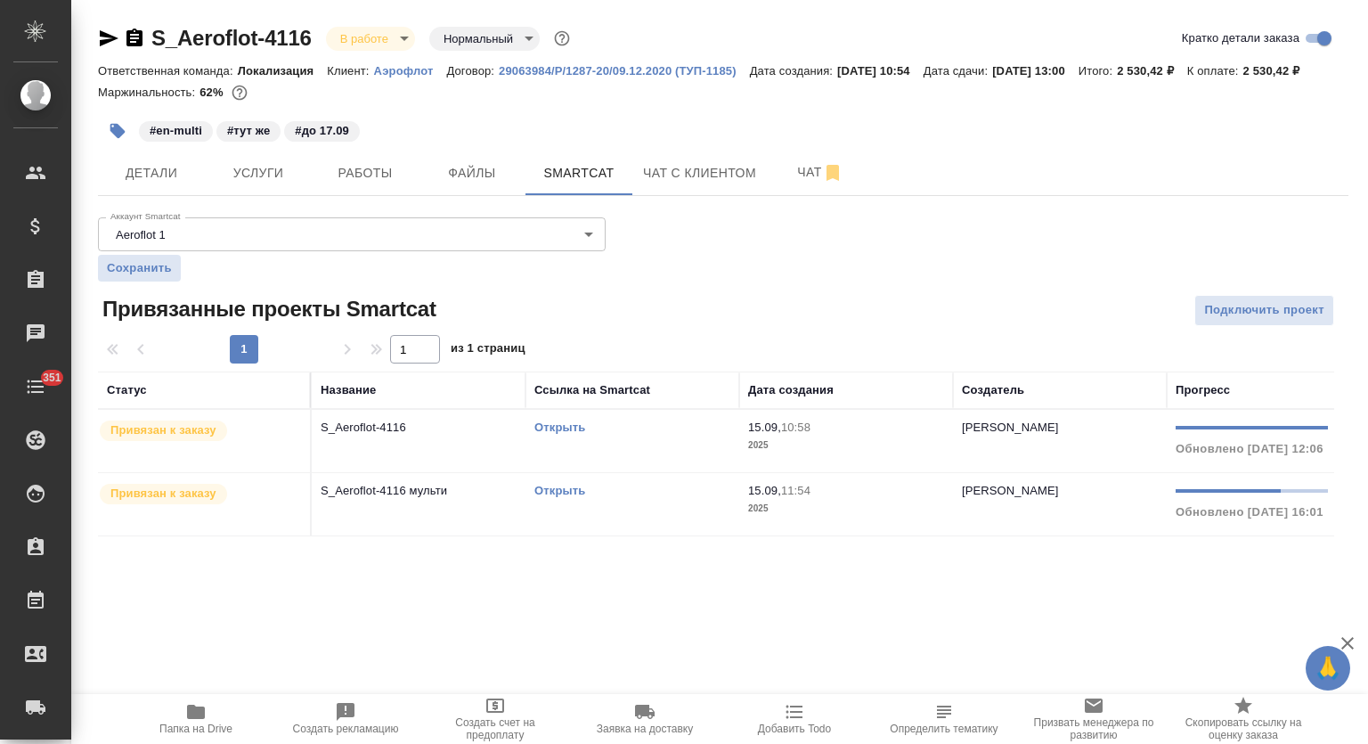
click at [542, 497] on link "Открыть" at bounding box center [560, 490] width 51 height 13
click at [314, 188] on button "Работы" at bounding box center [365, 173] width 107 height 45
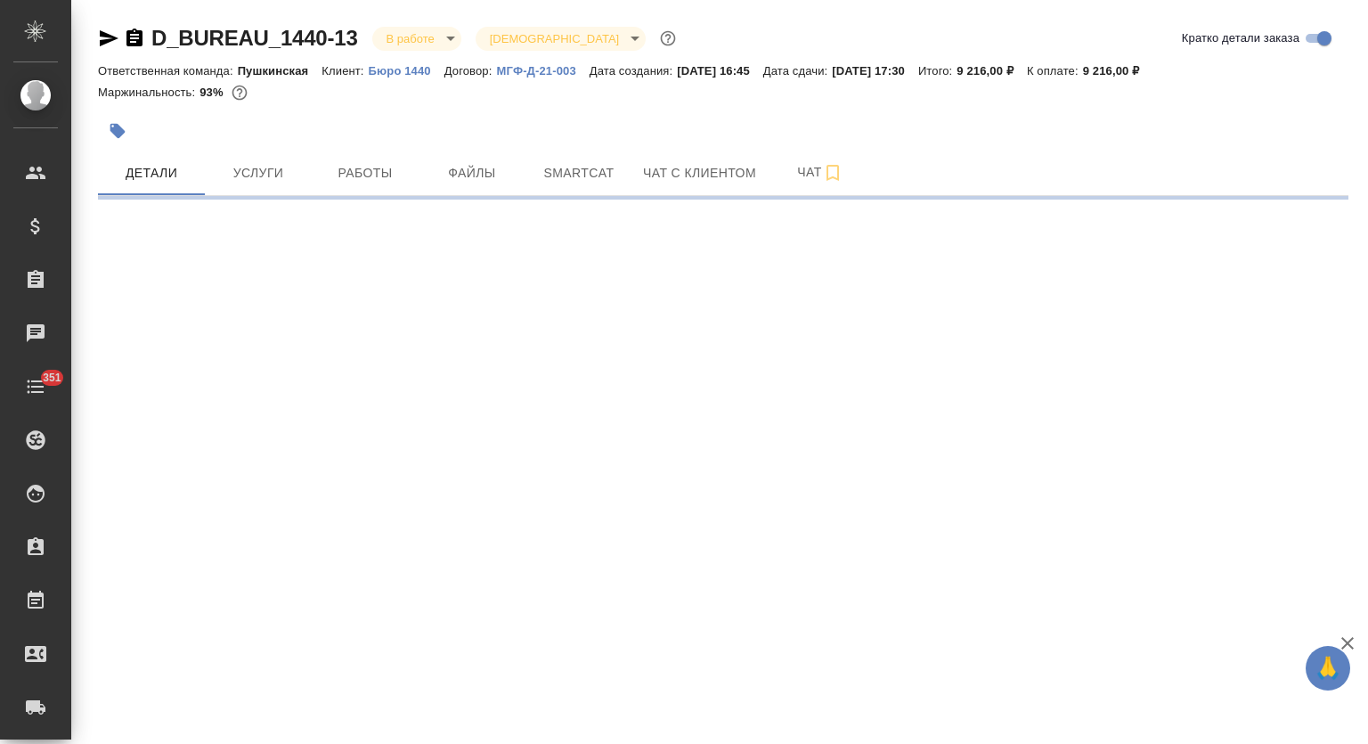
select select "RU"
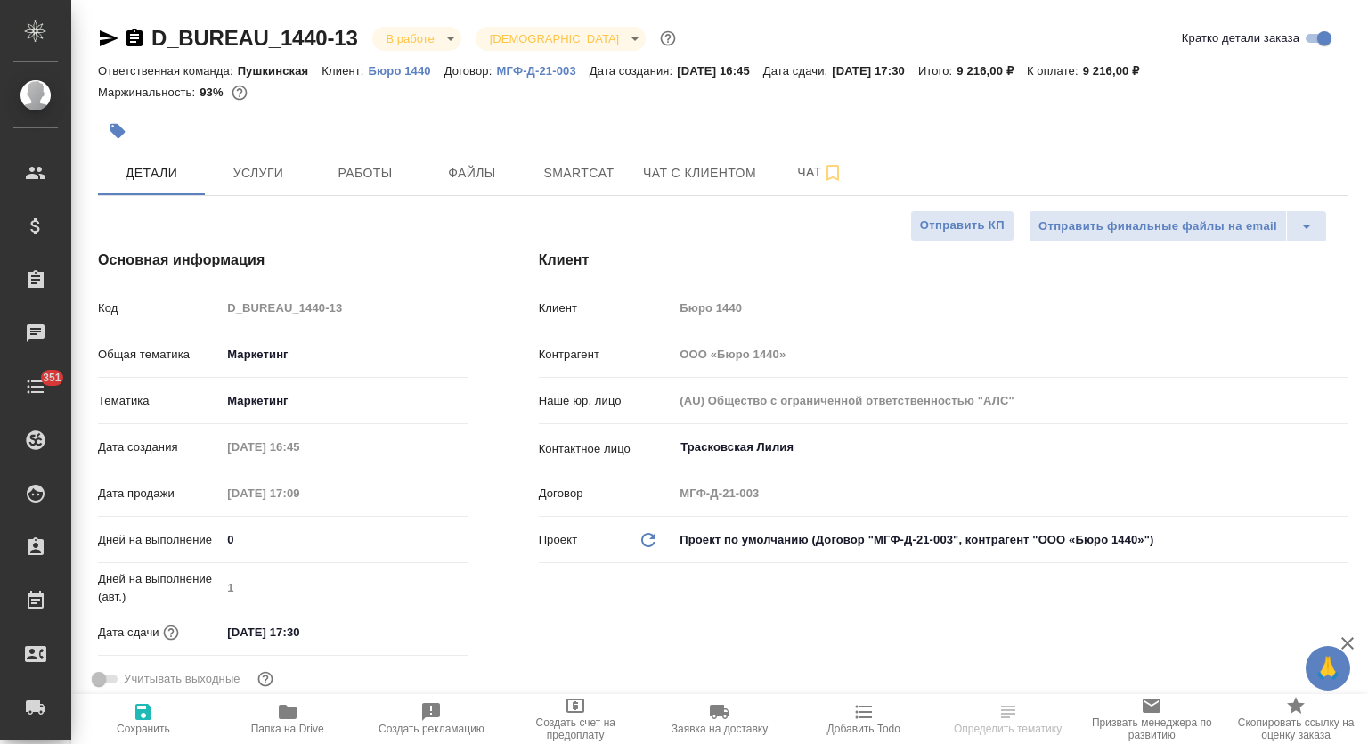
type textarea "x"
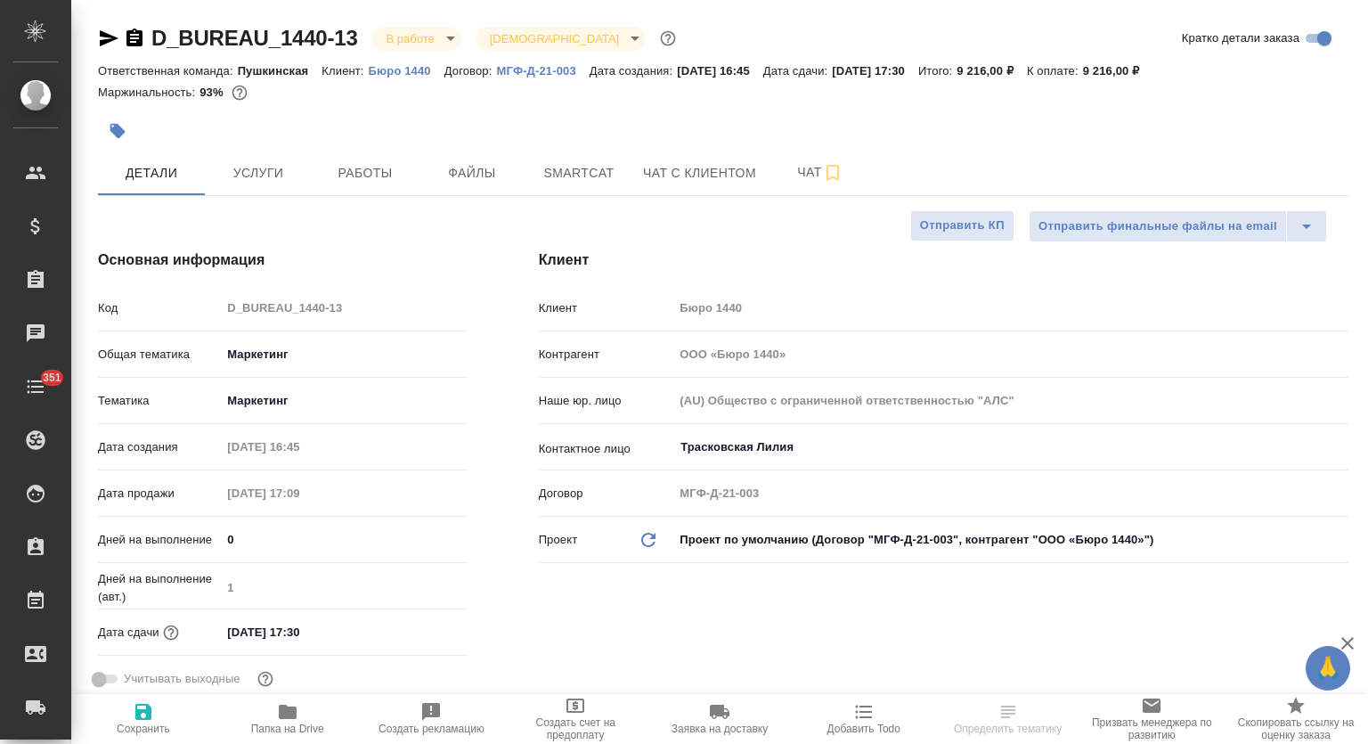
type textarea "x"
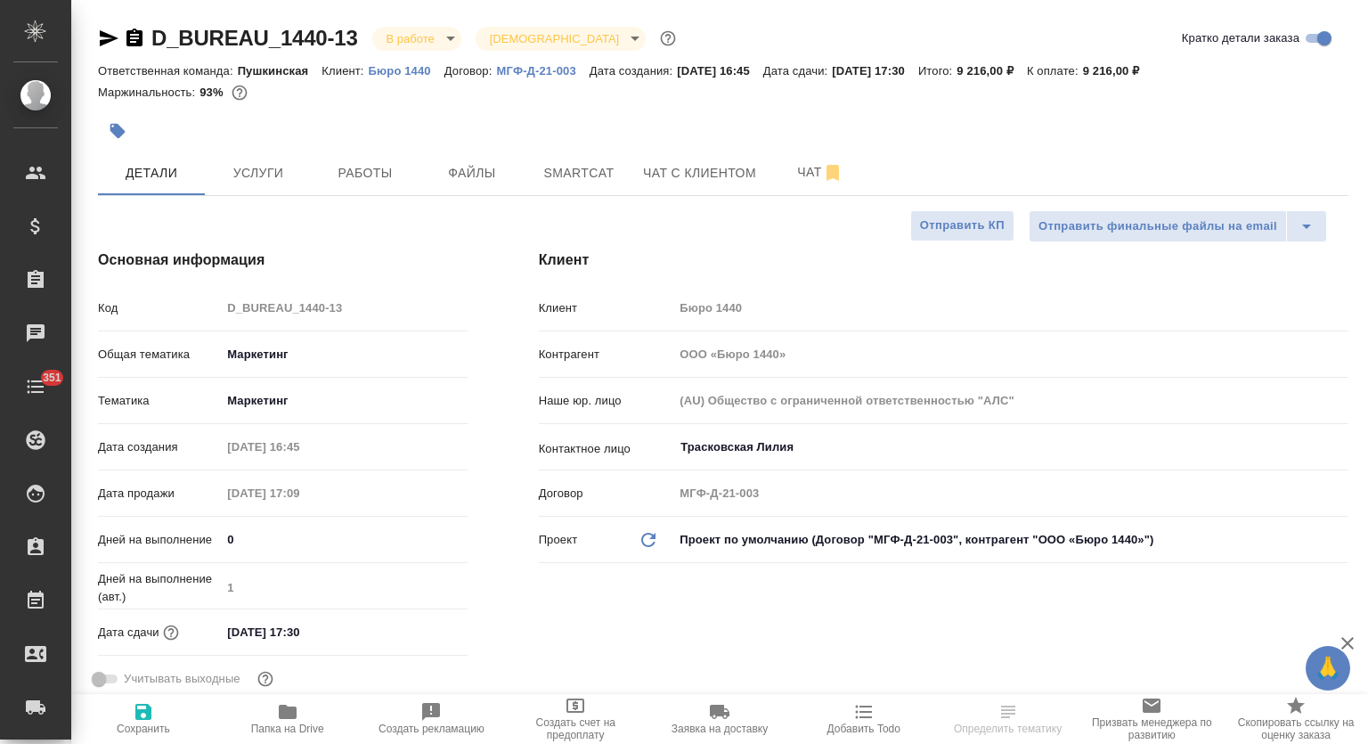
type textarea "x"
select select "RU"
type textarea "x"
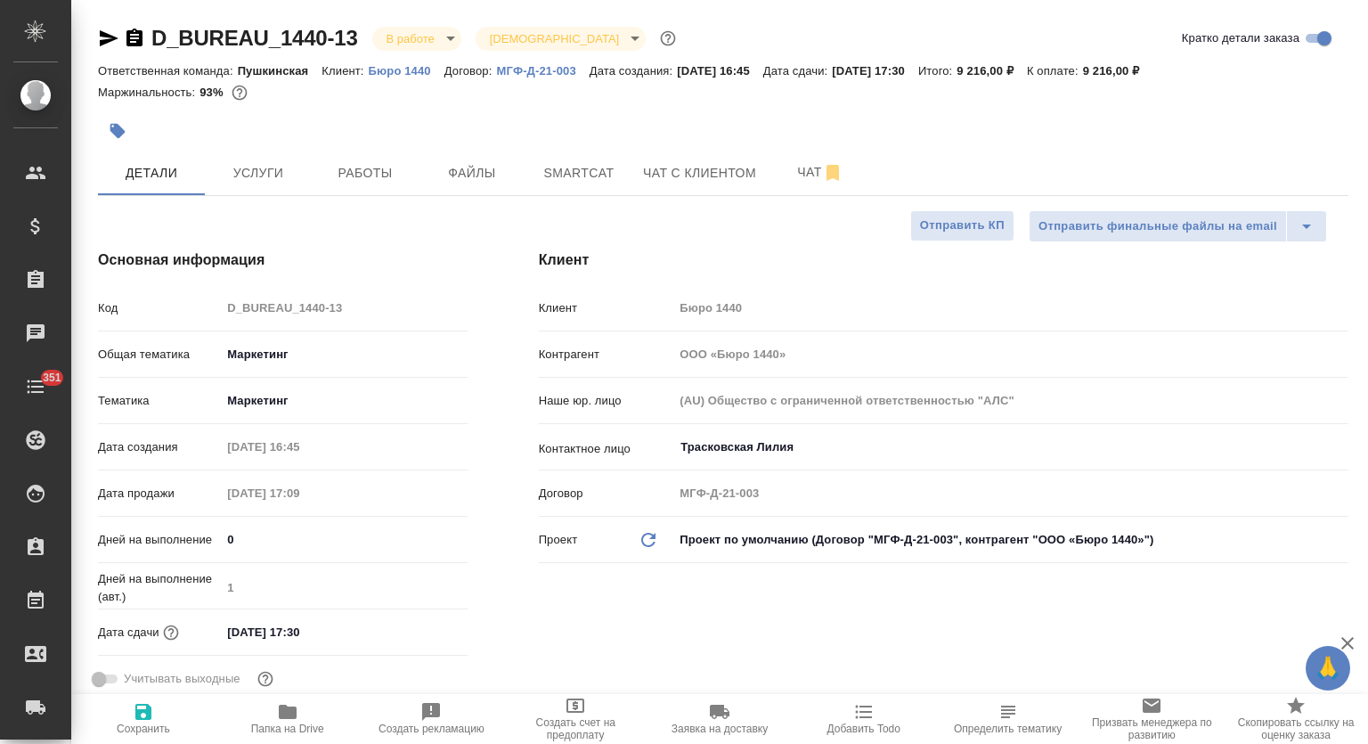
type textarea "x"
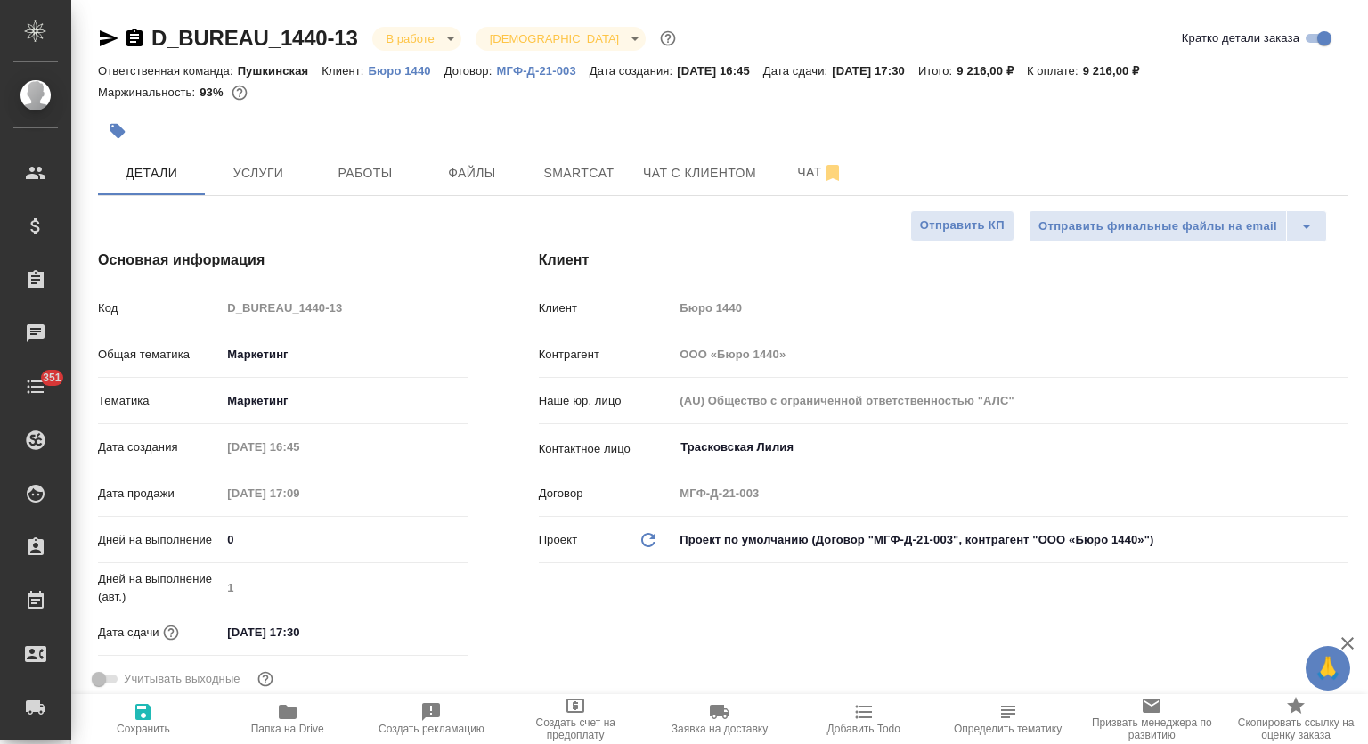
type textarea "x"
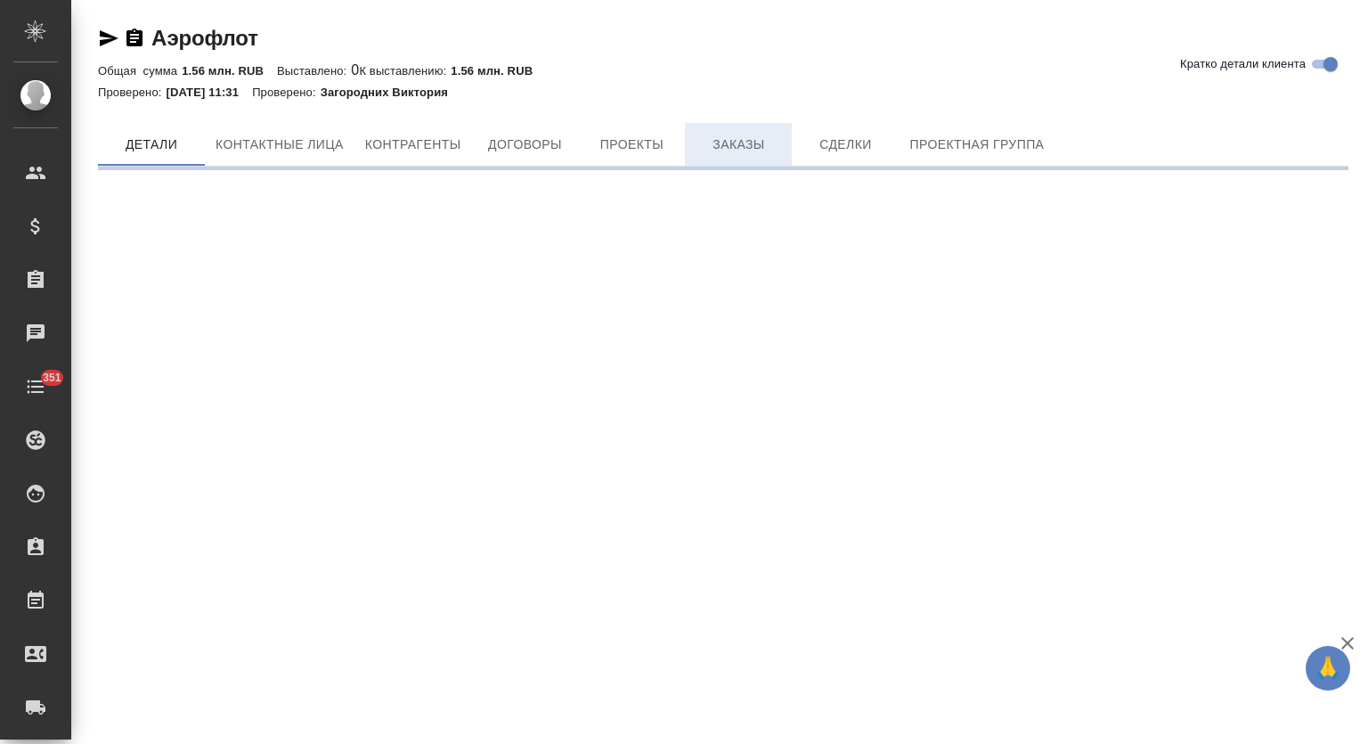
click at [737, 141] on span "Заказы" at bounding box center [739, 145] width 86 height 22
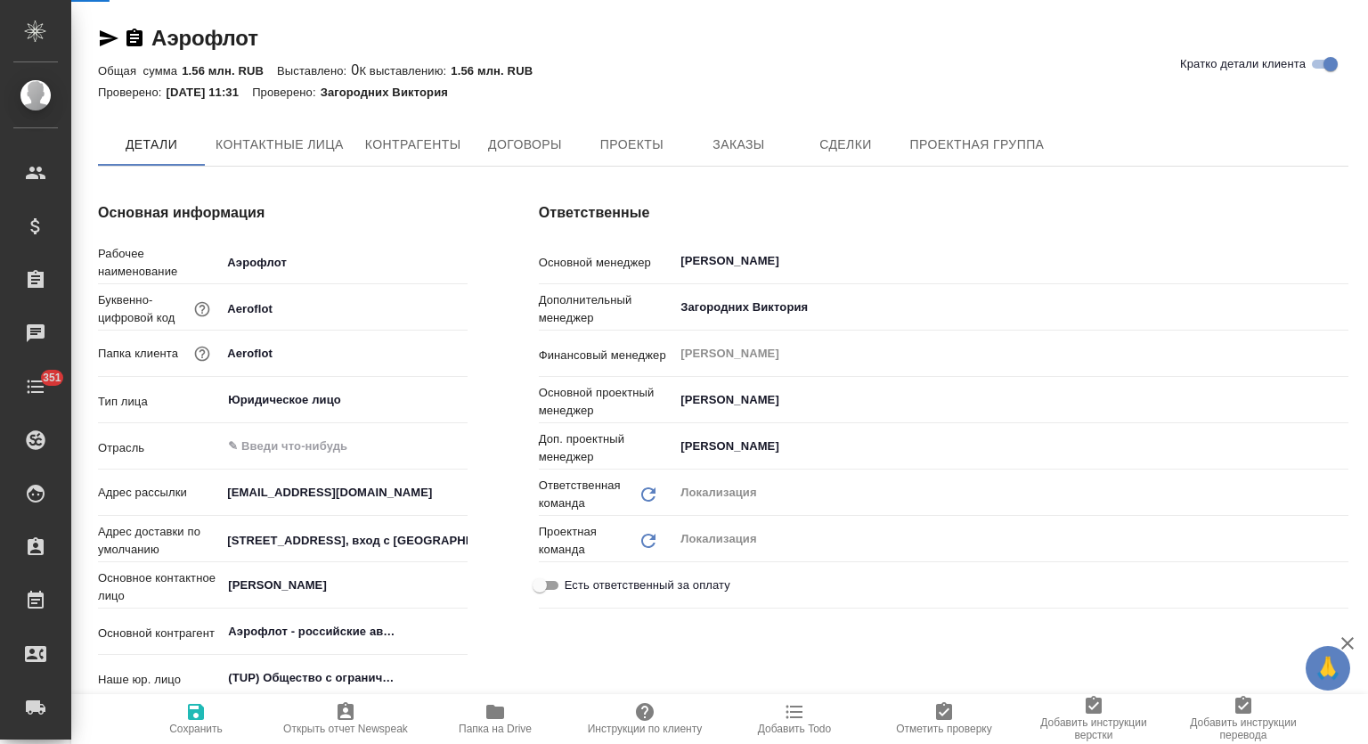
type textarea "x"
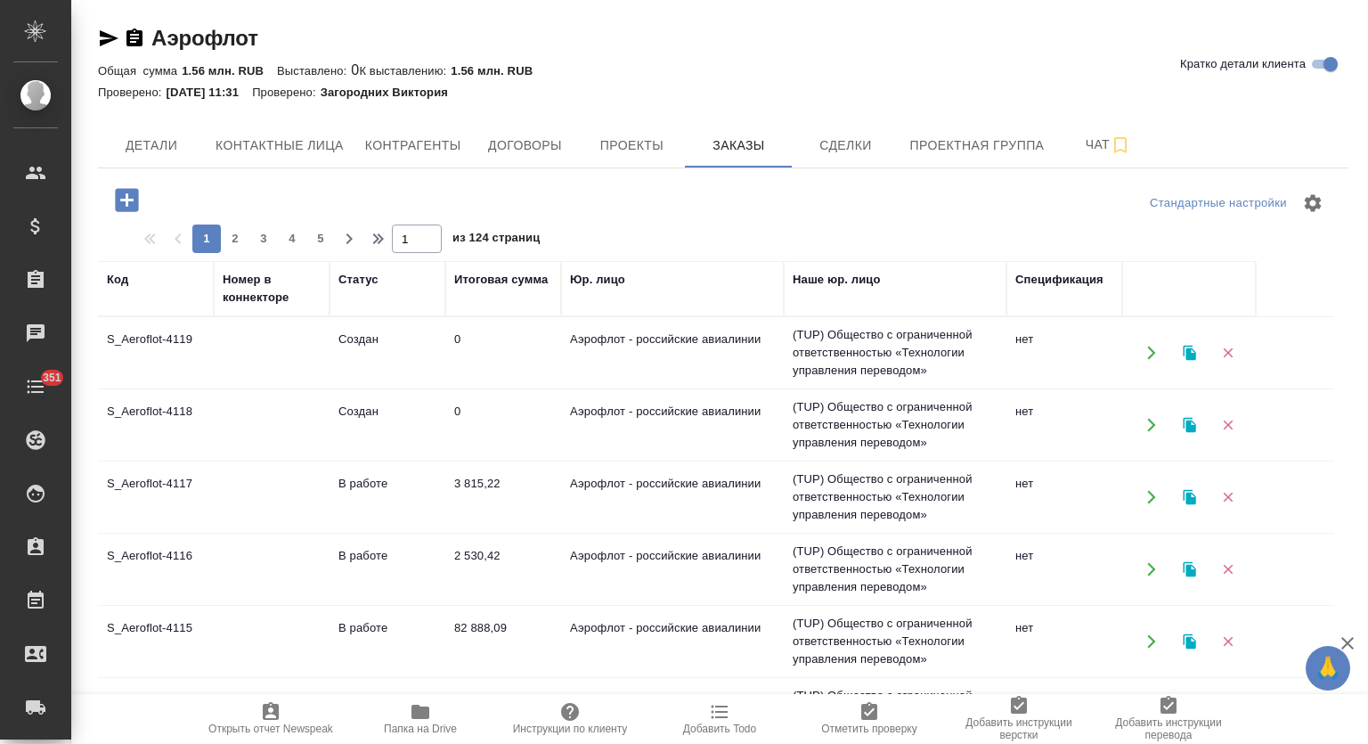
click at [186, 401] on td "S_Aeroflot-4118" at bounding box center [156, 425] width 116 height 62
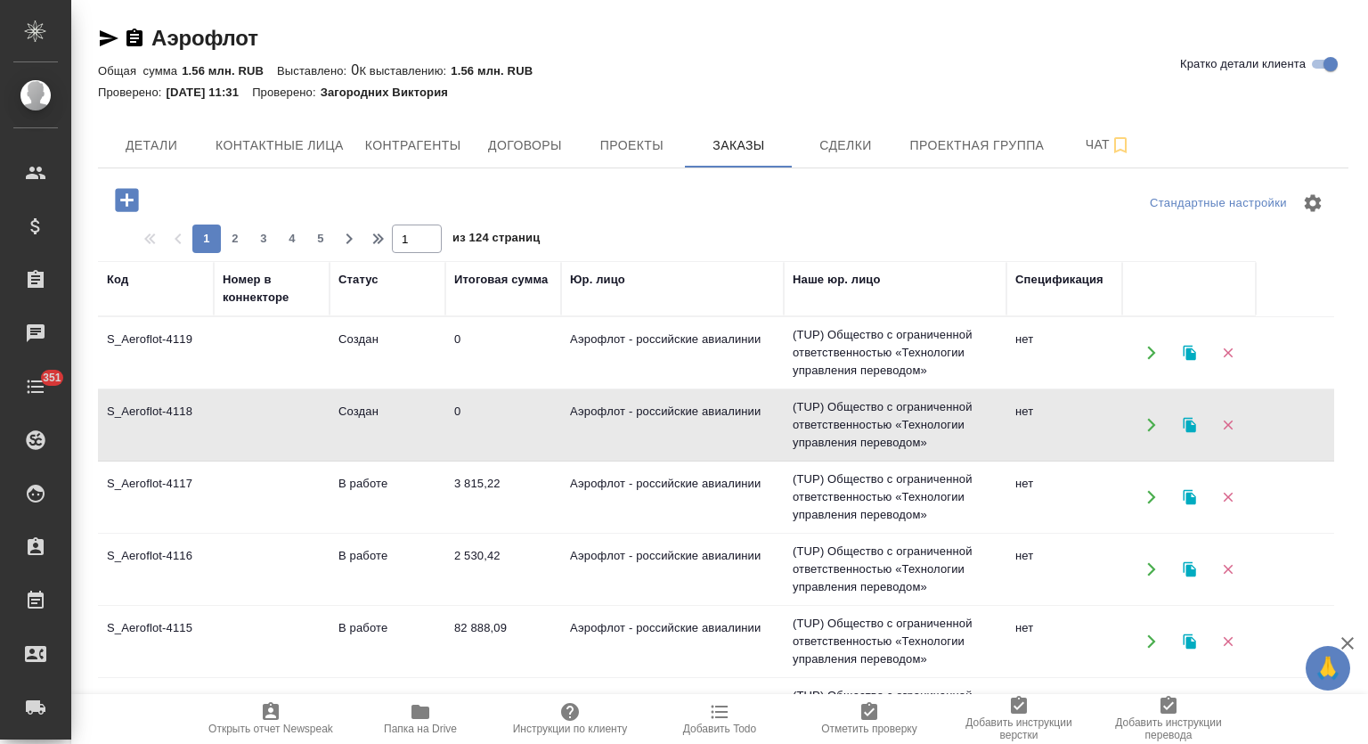
click at [186, 401] on td "S_Aeroflot-4118" at bounding box center [156, 425] width 116 height 62
click at [1194, 492] on icon "button" at bounding box center [1190, 497] width 16 height 16
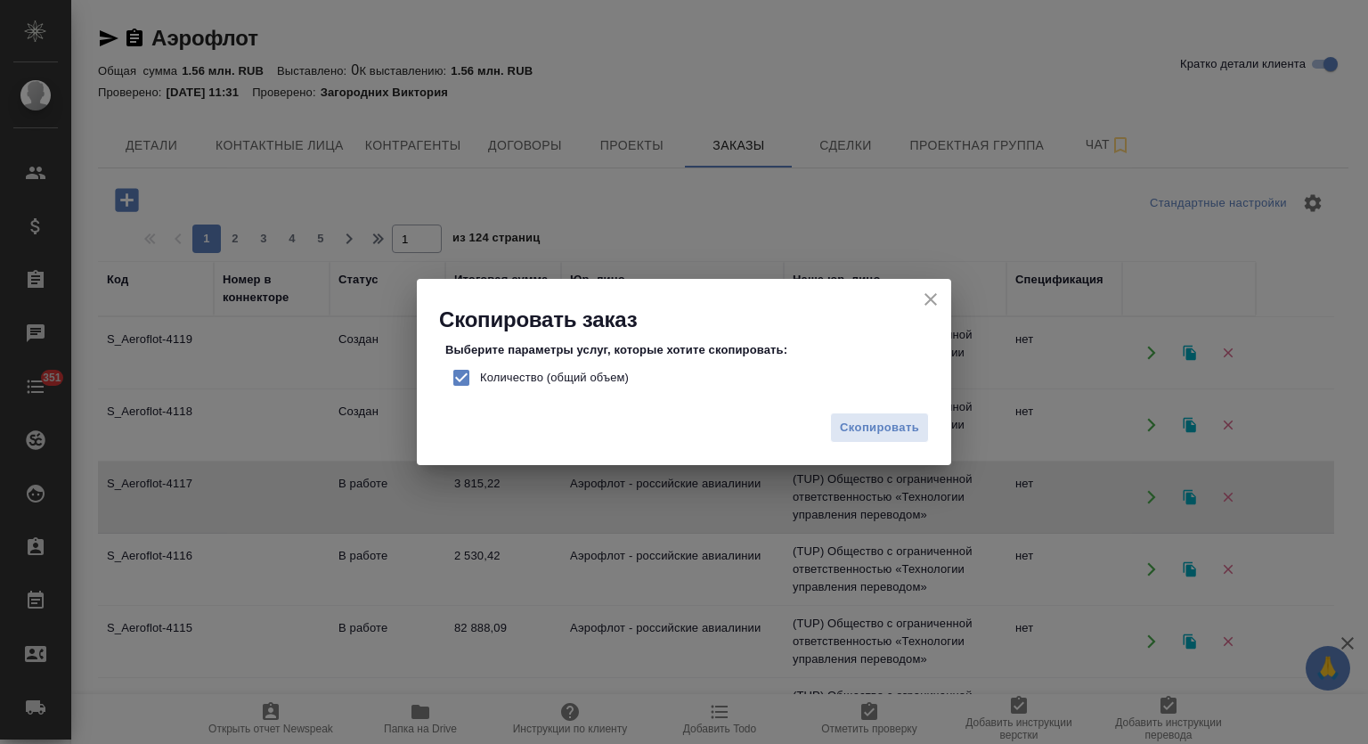
click at [460, 378] on input "Количество (общий объем)" at bounding box center [461, 377] width 37 height 37
checkbox input "false"
click at [895, 428] on span "Скопировать" at bounding box center [879, 428] width 79 height 20
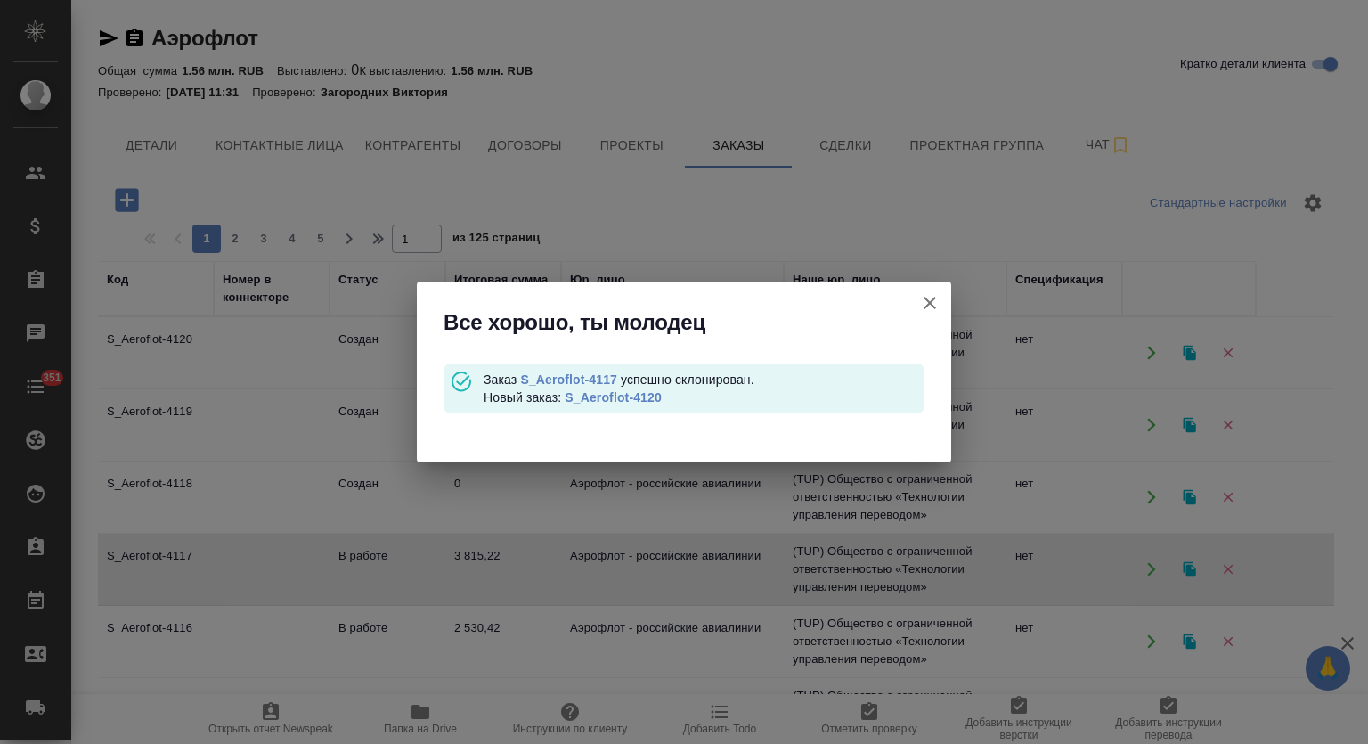
click at [609, 393] on link "S_Aeroflot-4120" at bounding box center [613, 397] width 97 height 14
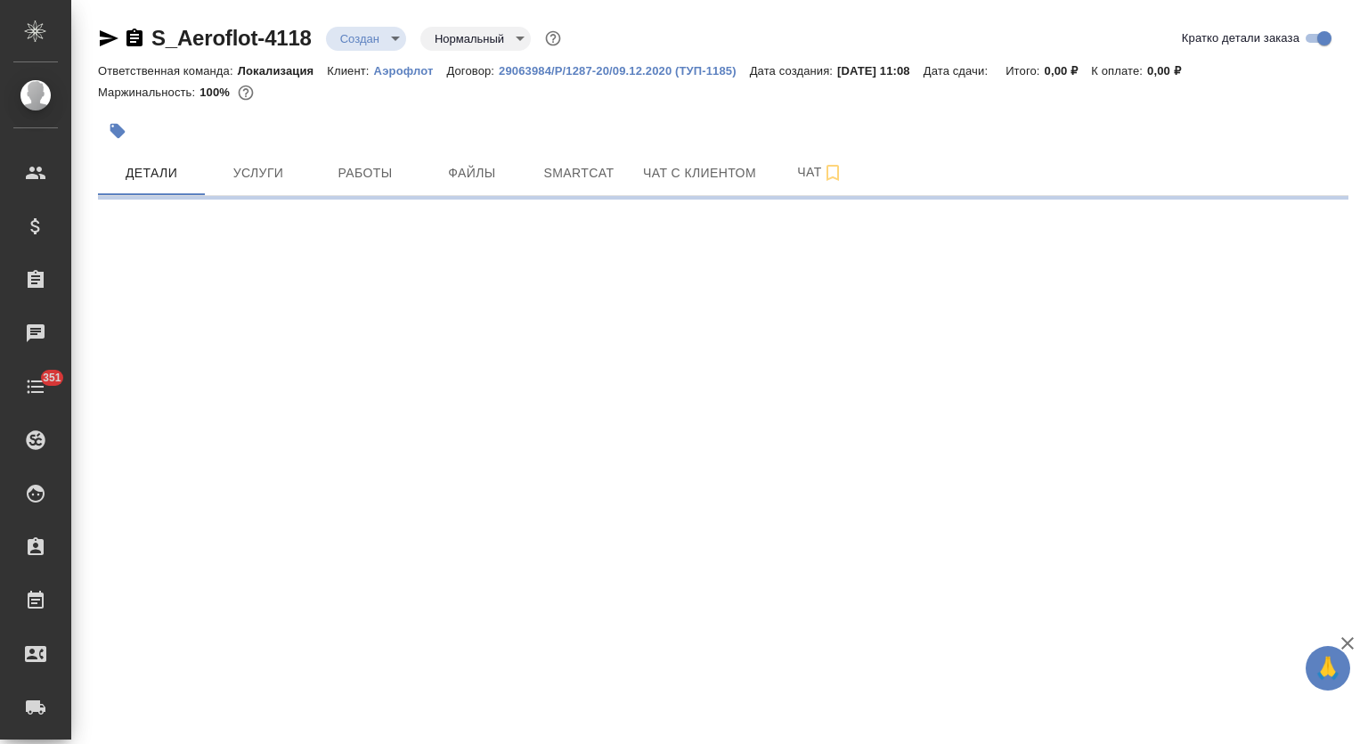
select select "RU"
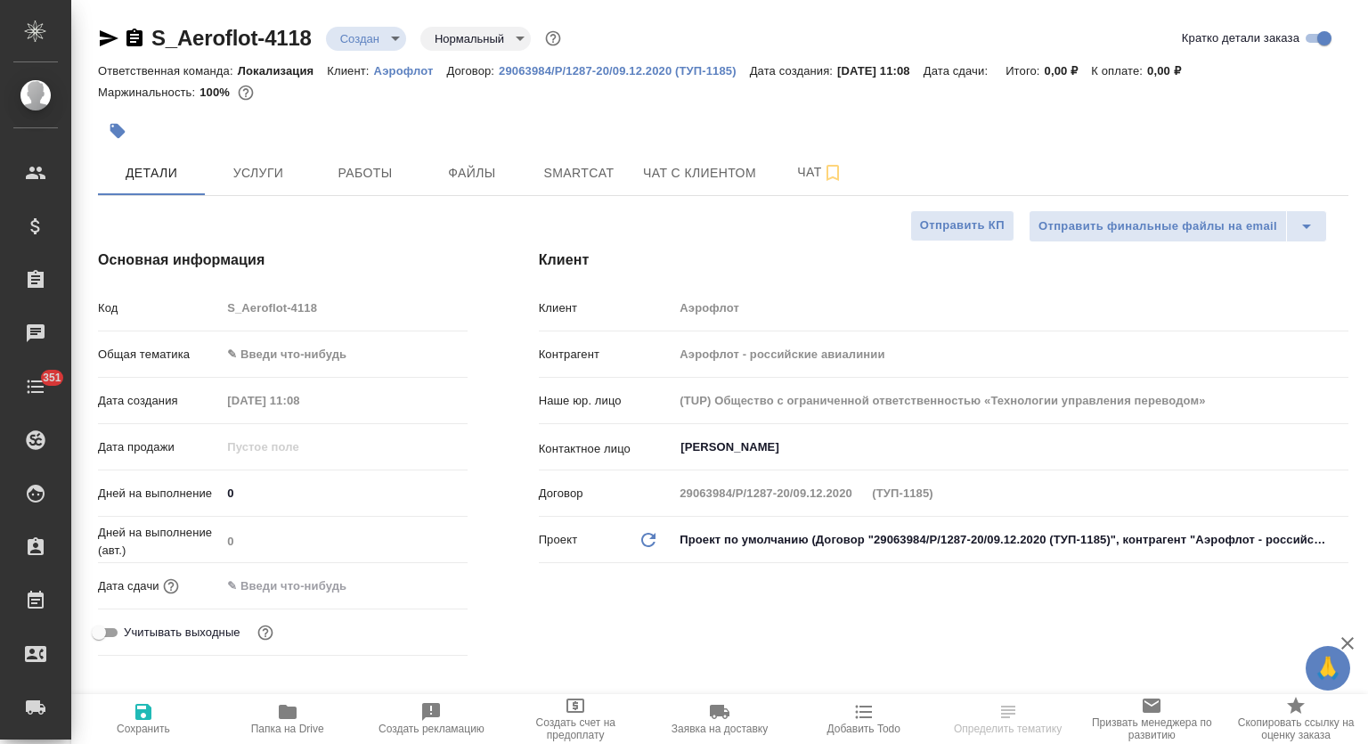
type textarea "x"
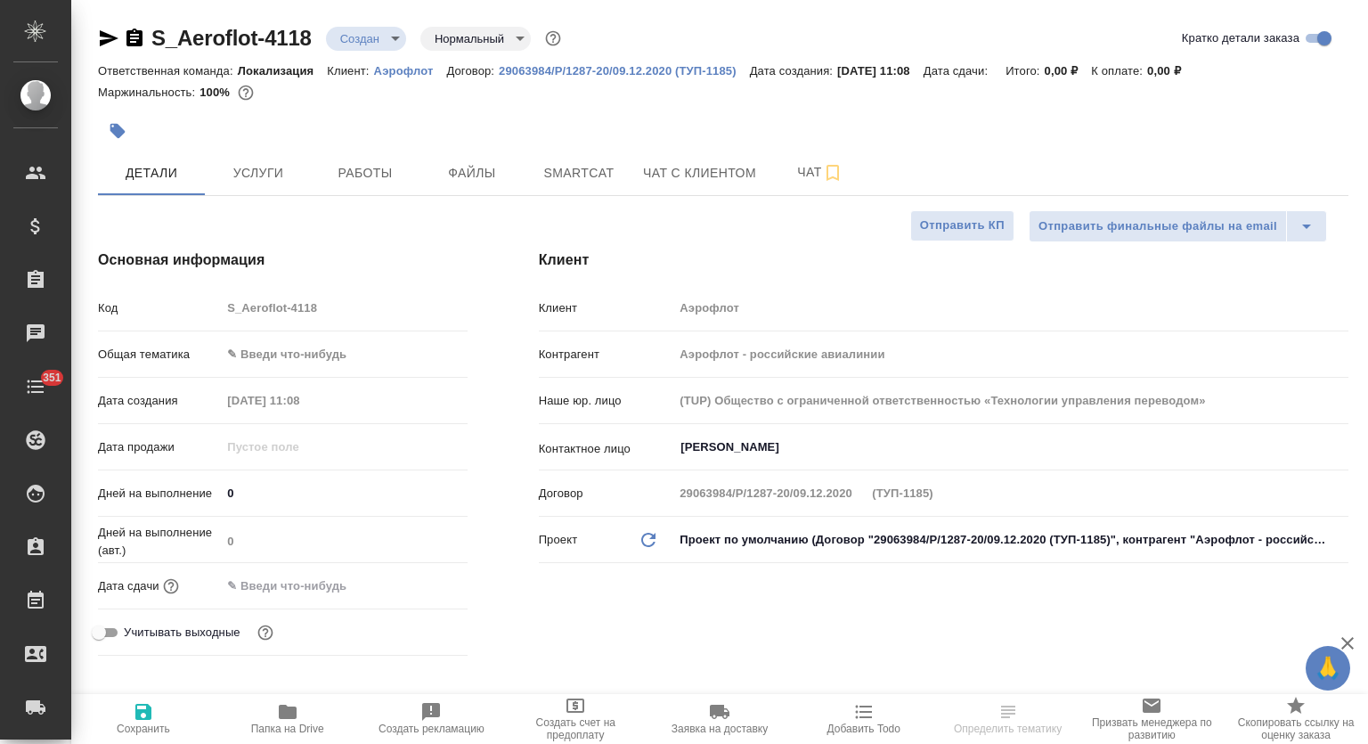
type textarea "x"
click at [282, 718] on icon "button" at bounding box center [288, 712] width 18 height 14
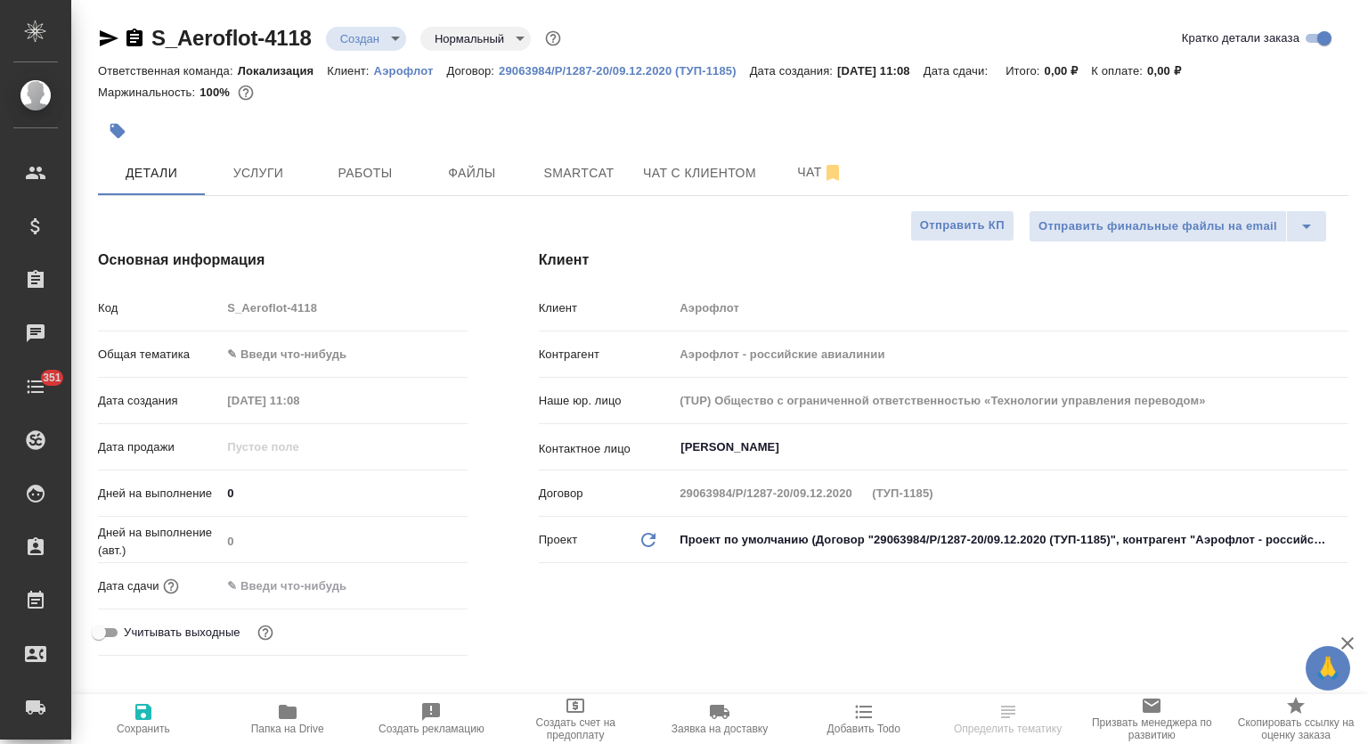
type textarea "x"
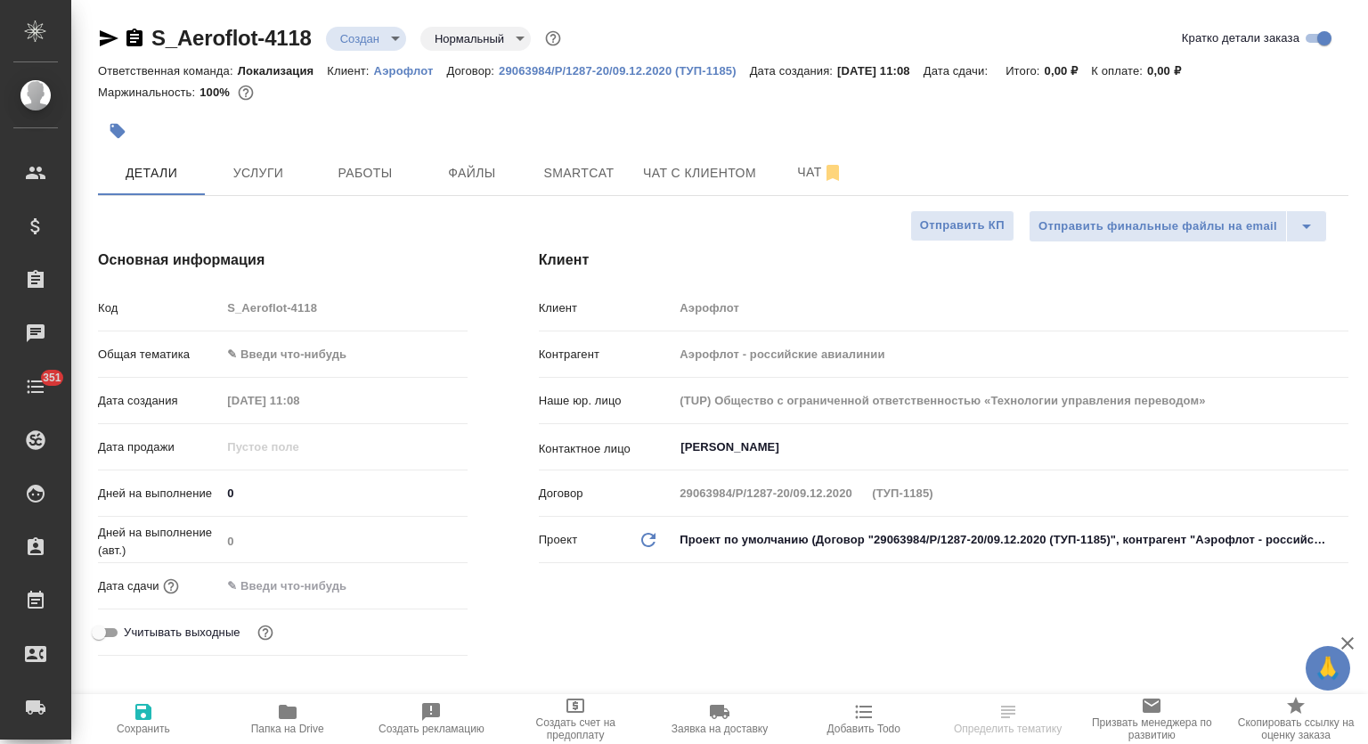
type textarea "x"
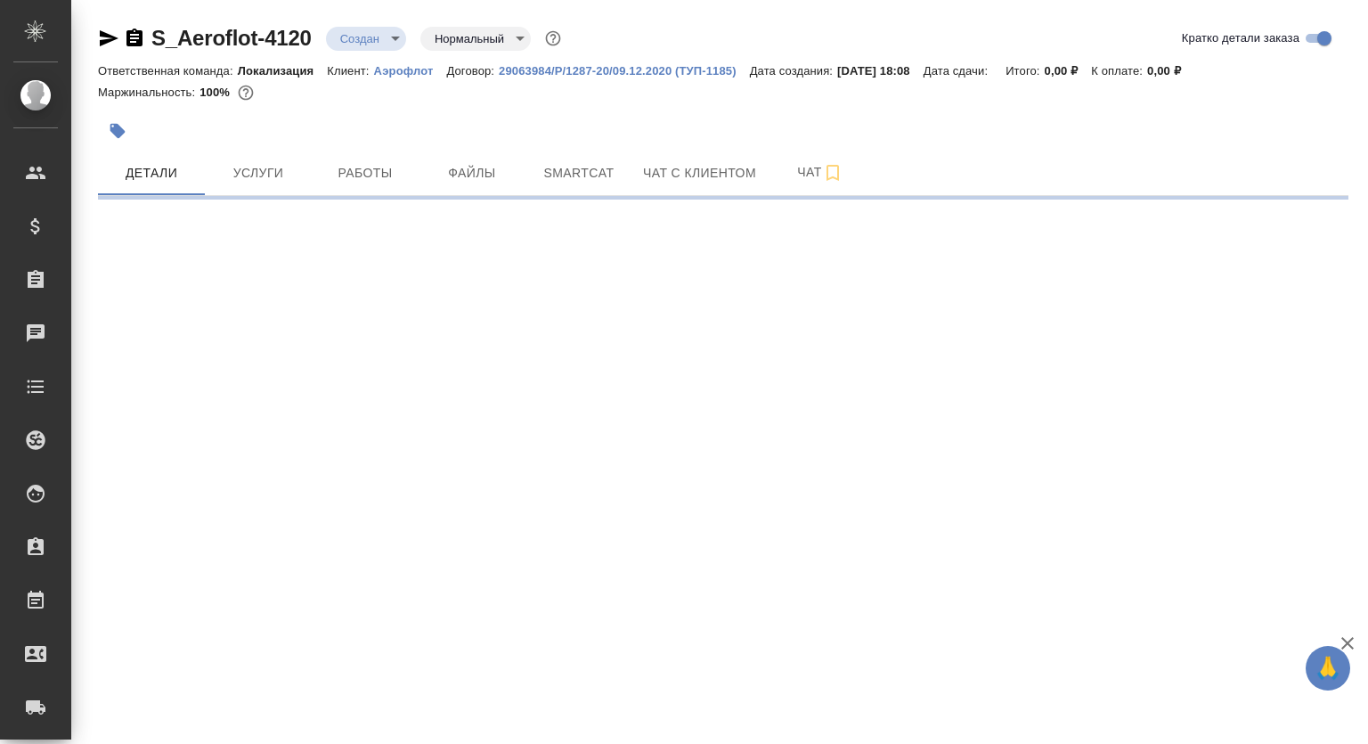
select select "RU"
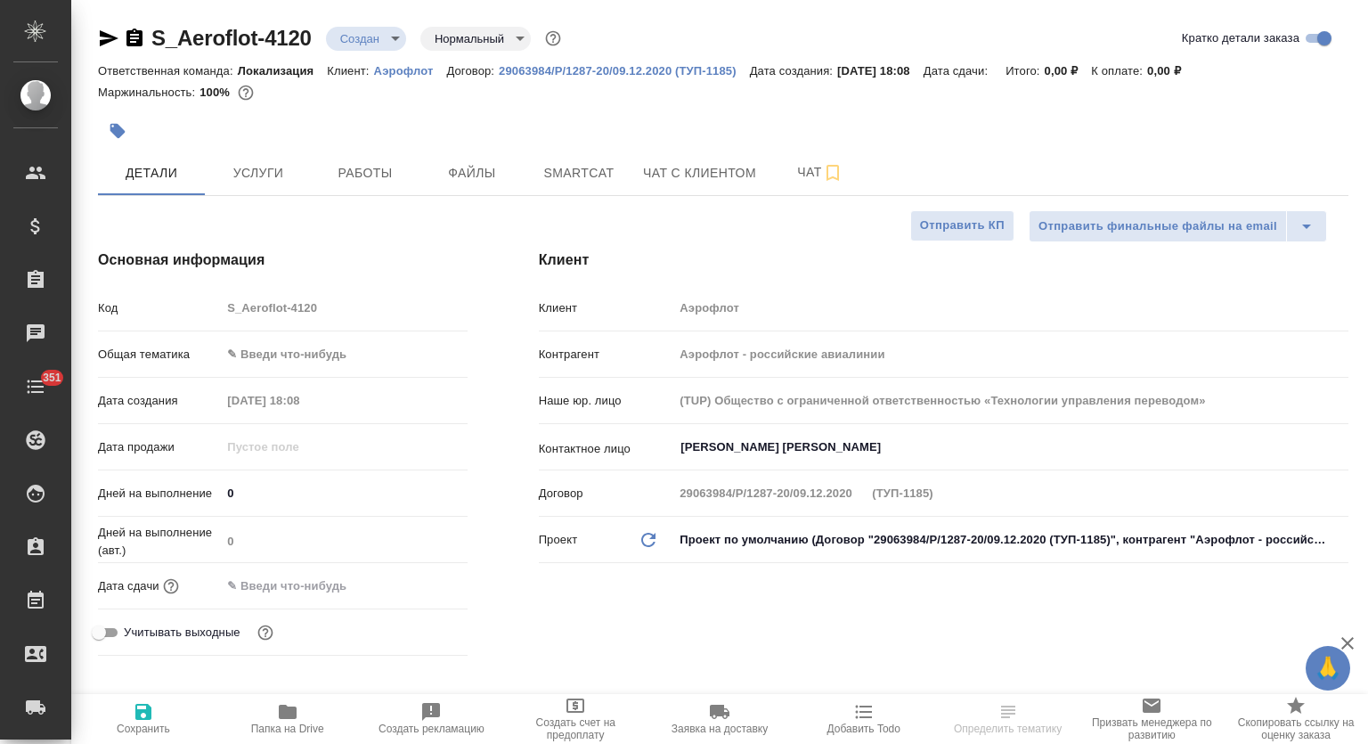
type textarea "x"
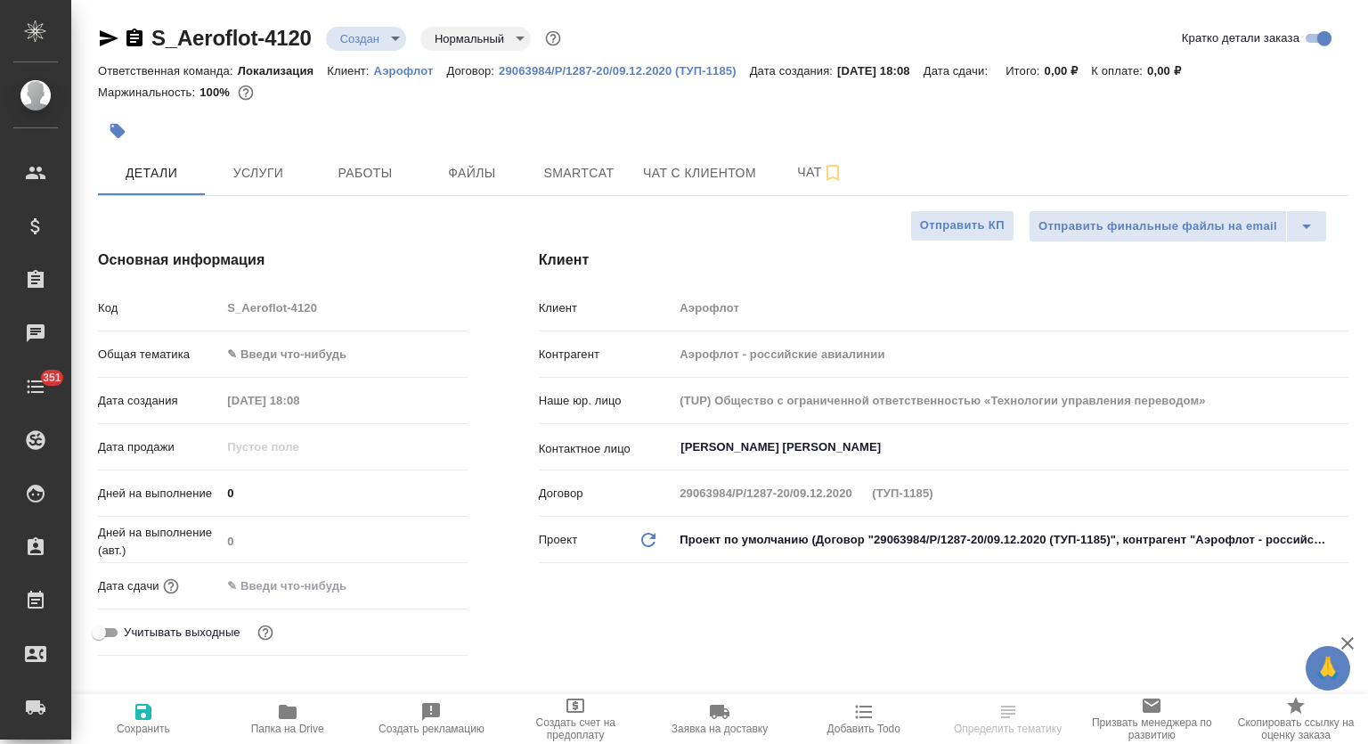
type textarea "x"
click at [294, 359] on body "🙏 .cls-1 fill:#fff; AWATERA Mutalimov [PERSON_NAME] Спецификации Заказы Чаты 35…" at bounding box center [684, 372] width 1368 height 744
type textarea "x"
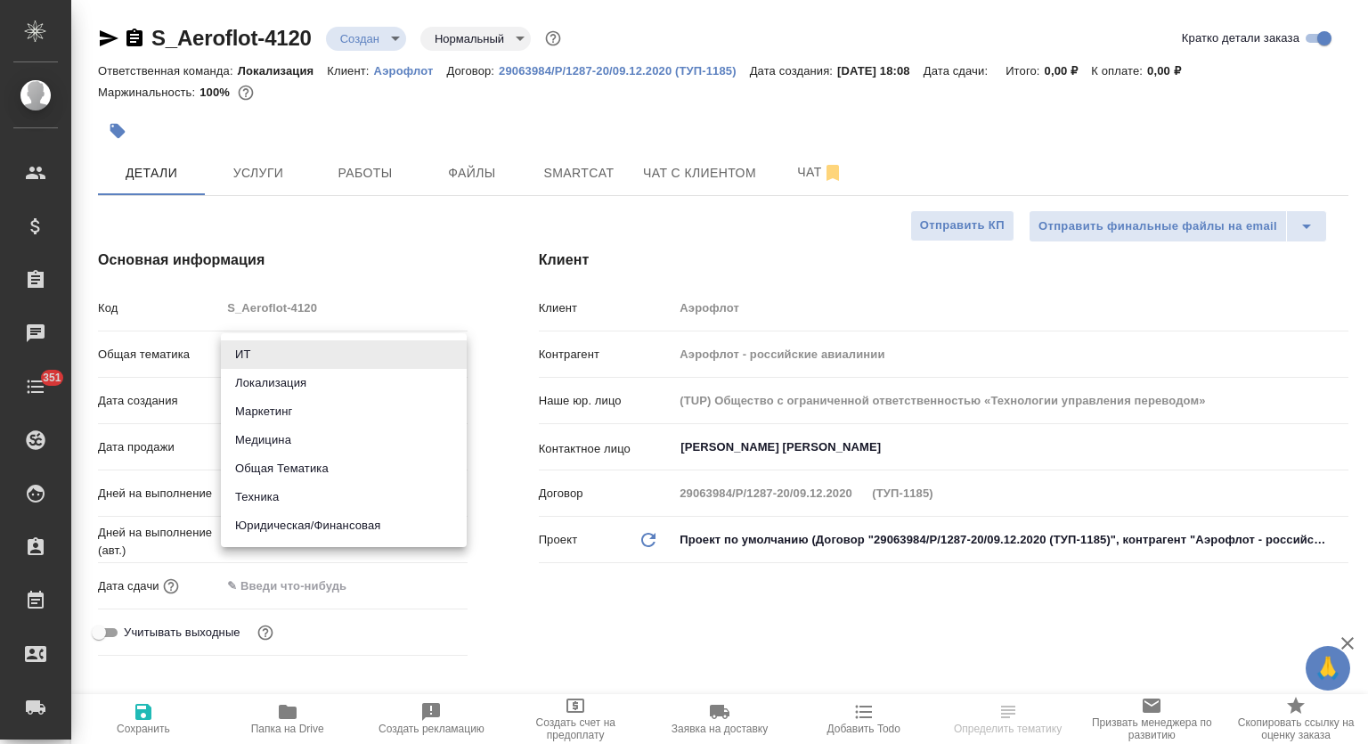
click at [320, 382] on li "Локализация" at bounding box center [344, 383] width 246 height 29
type input "local"
type textarea "x"
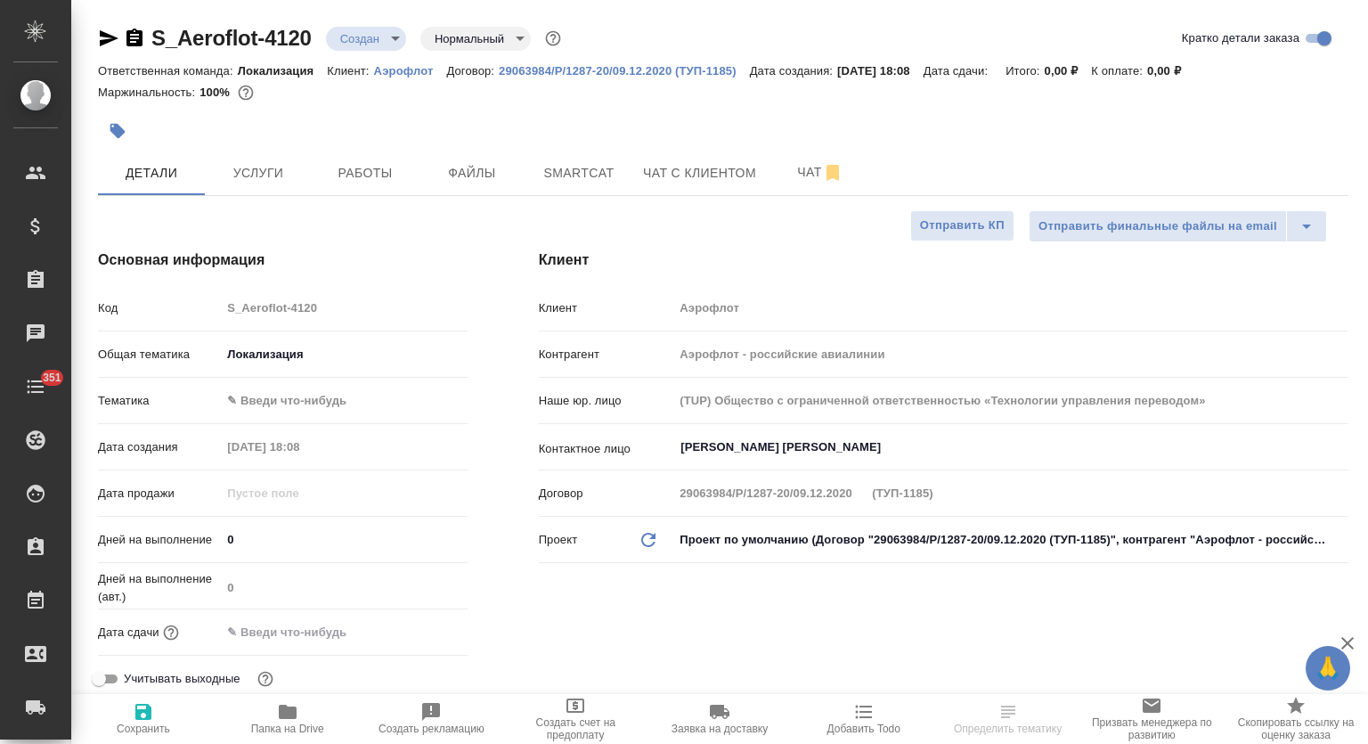
click at [306, 397] on body "🙏 .cls-1 fill:#fff; AWATERA Mutalimov Mark Клиенты Спецификации Заказы Чаты 351…" at bounding box center [684, 372] width 1368 height 744
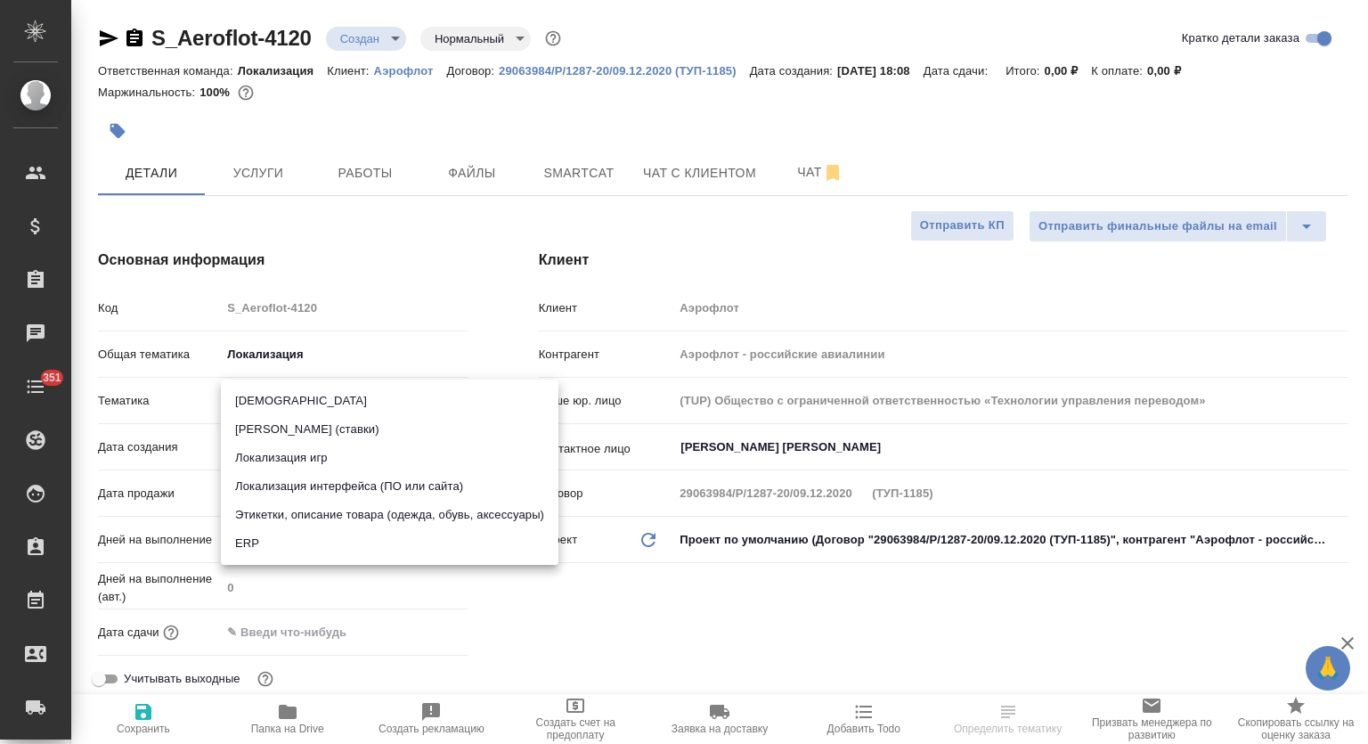
click at [395, 493] on li "Локализация интерфейса (ПО или сайта)" at bounding box center [390, 486] width 338 height 29
type textarea "x"
type input "5a8b8b956a9677013d343e0d"
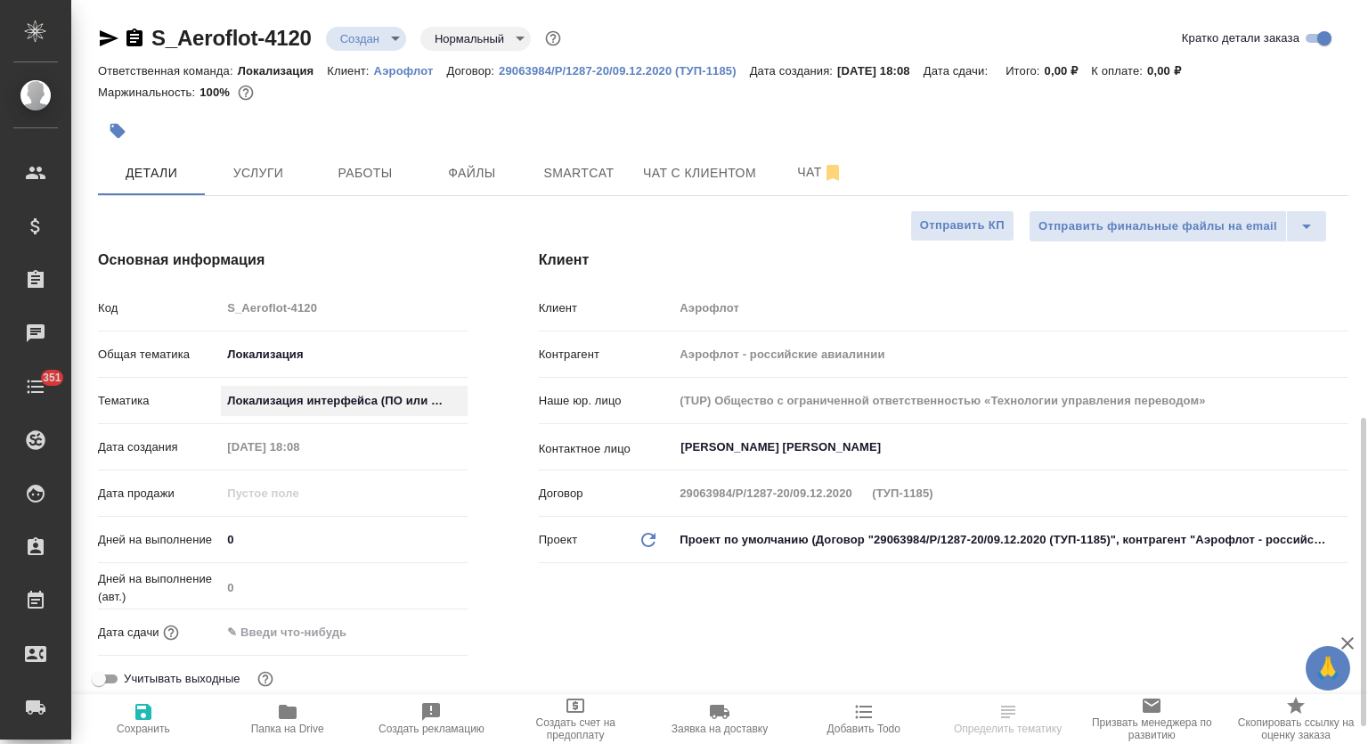
scroll to position [296, 0]
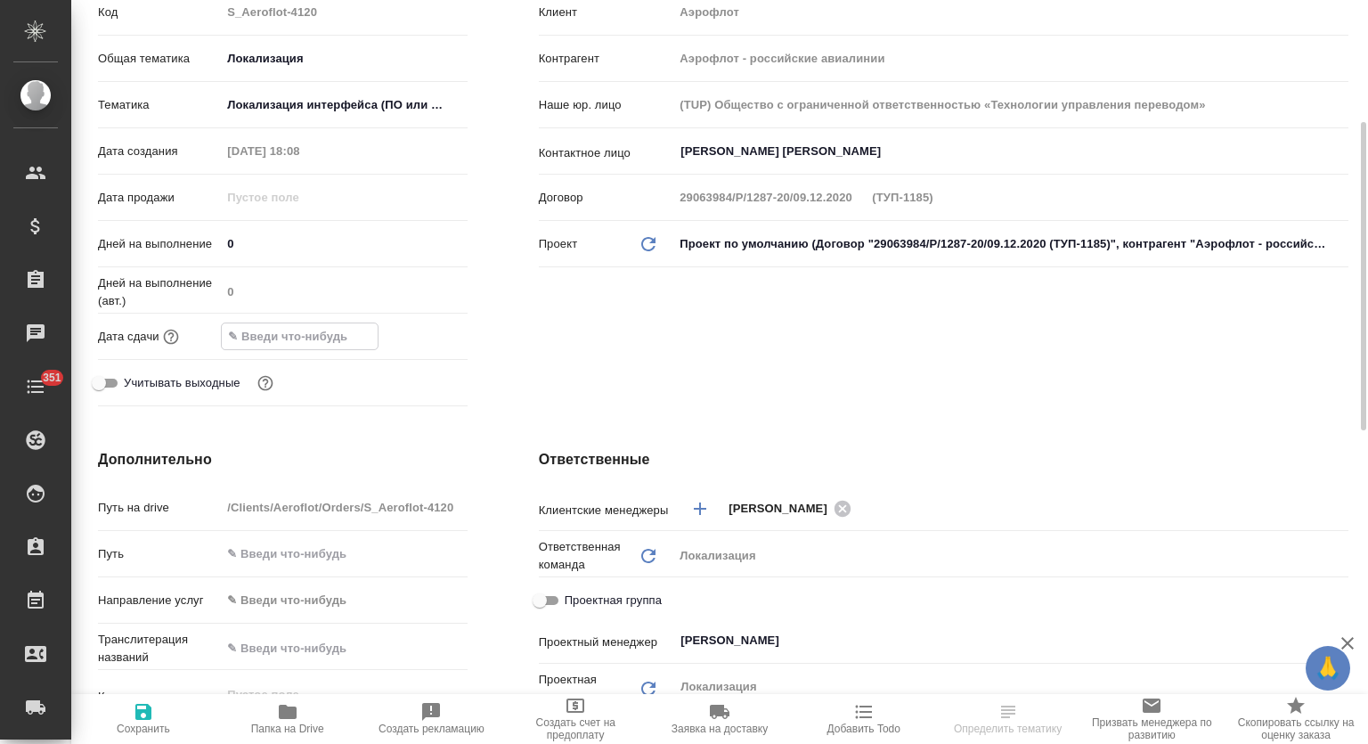
click at [330, 334] on input "text" at bounding box center [300, 336] width 156 height 26
click at [416, 335] on icon "button" at bounding box center [416, 334] width 16 height 18
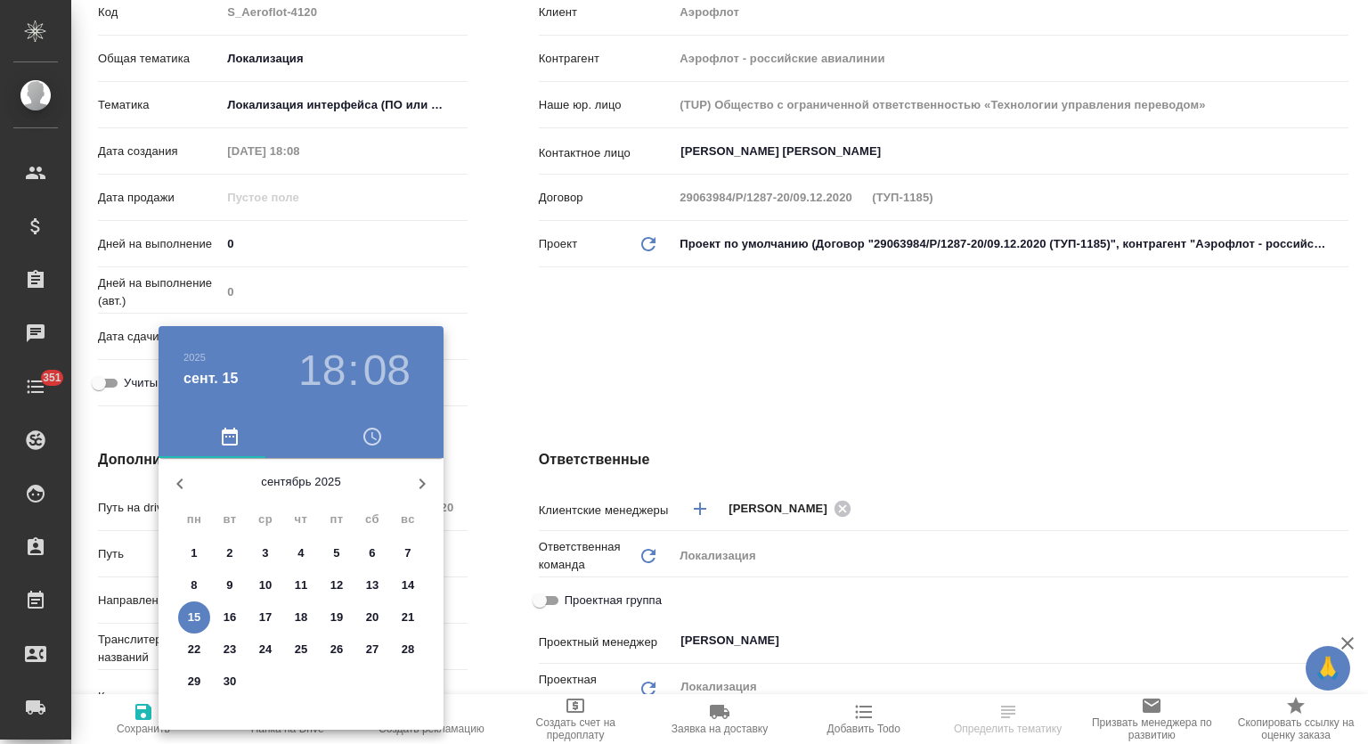
click at [229, 616] on p "16" at bounding box center [230, 617] width 13 height 18
type input "16.09.2025 18:08"
type textarea "x"
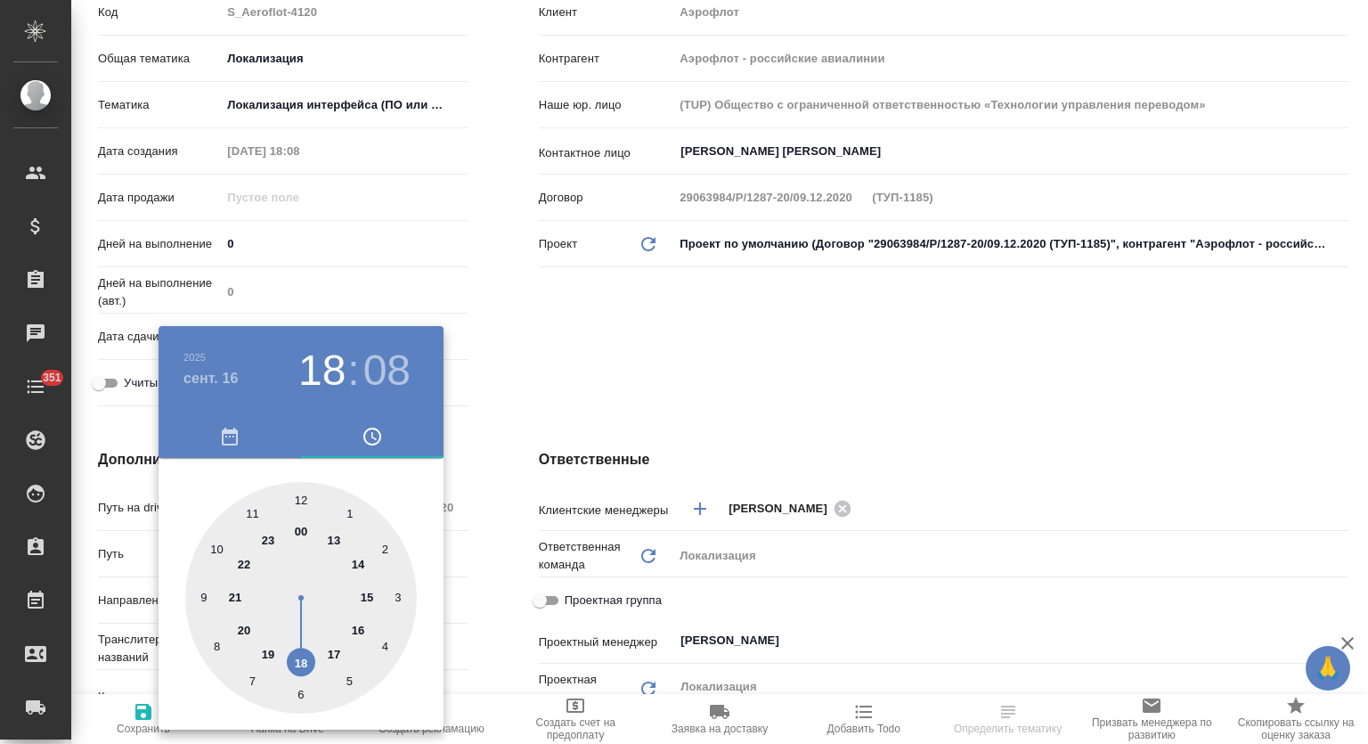
click at [298, 660] on div at bounding box center [301, 598] width 232 height 232
type textarea "x"
click at [303, 498] on div at bounding box center [301, 598] width 232 height 232
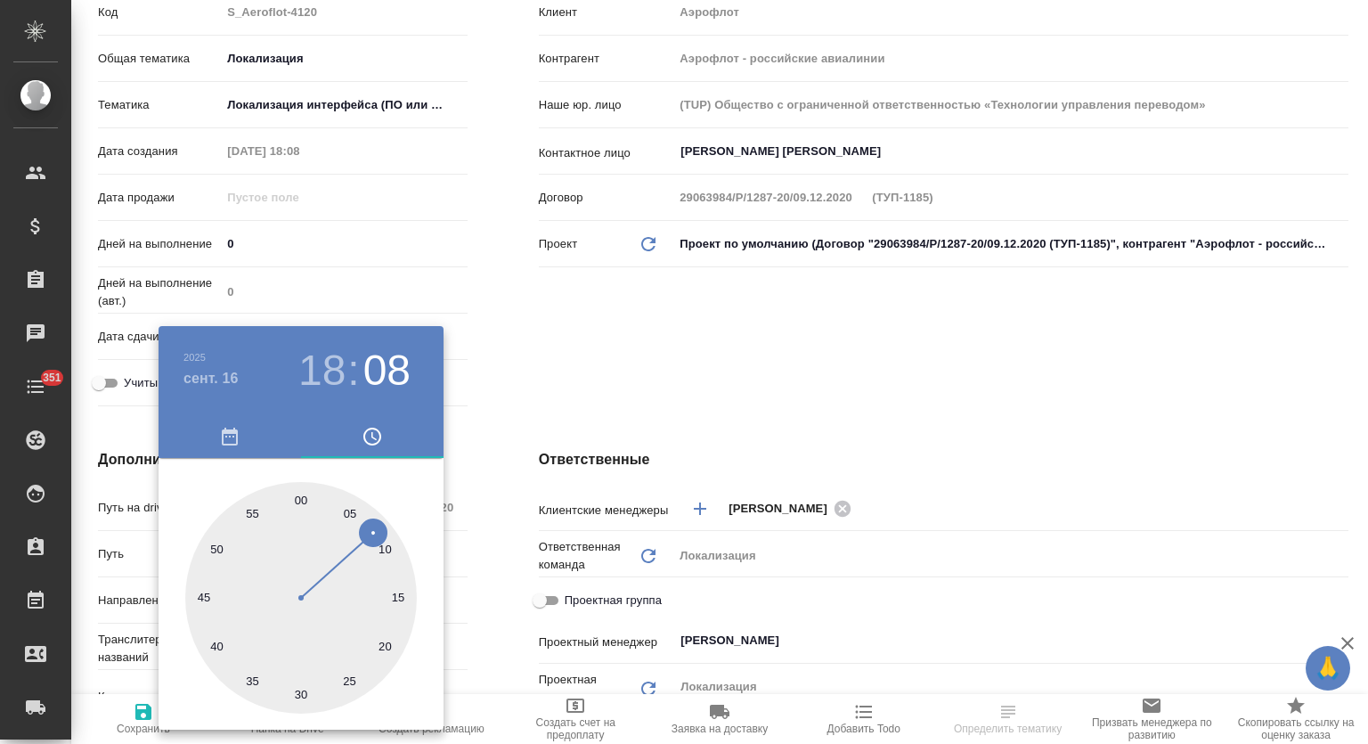
type input "16.09.2025 18:00"
type textarea "x"
click at [613, 370] on div at bounding box center [684, 372] width 1368 height 744
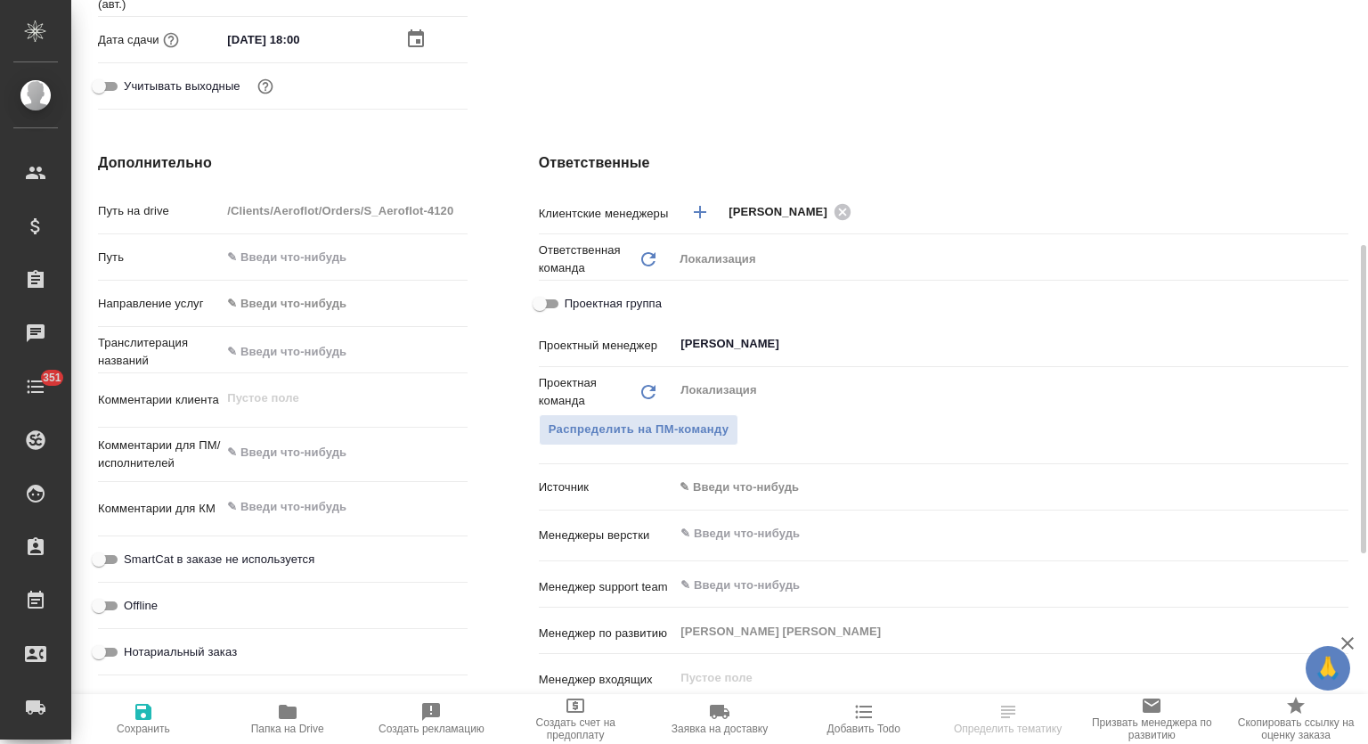
scroll to position [741, 0]
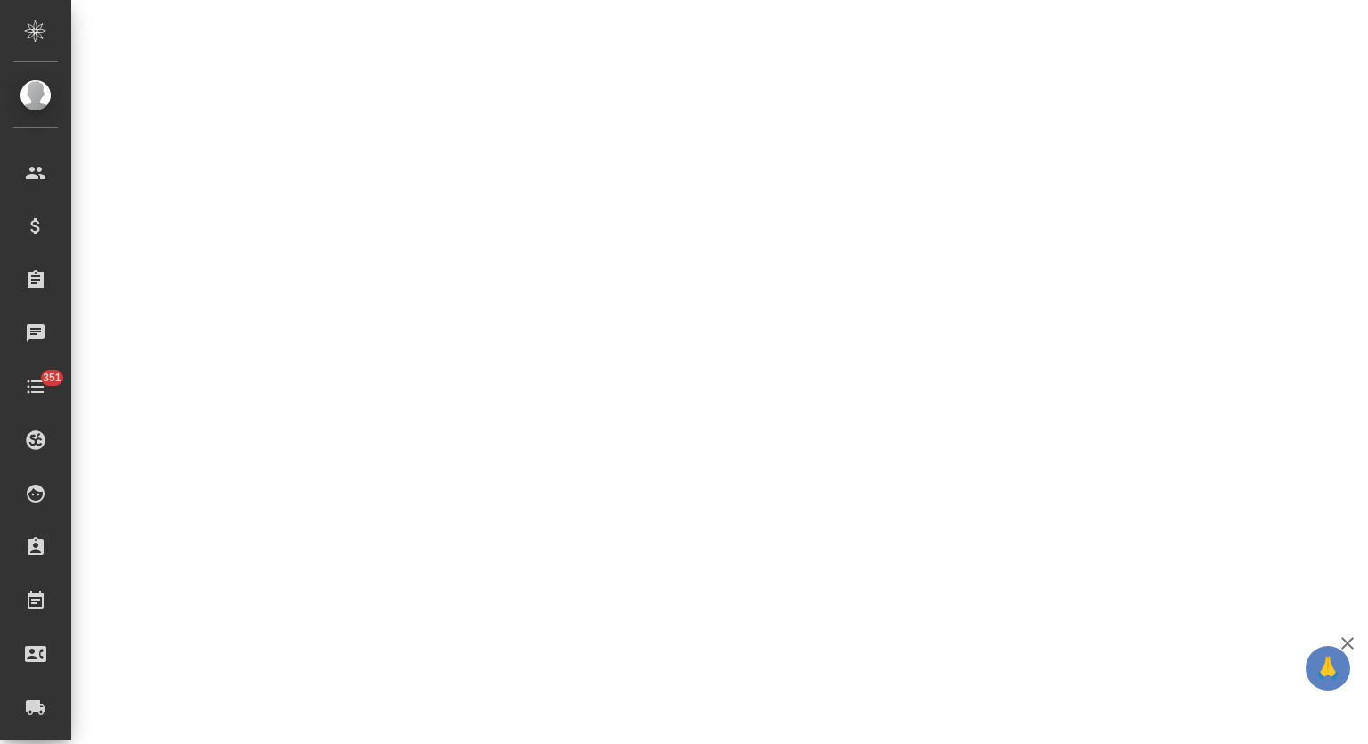
click at [358, 303] on div ".cls-1 fill:#fff; AWATERA Mutalimov Mark Клиенты Спецификации Заказы 0 Чаты 351…" at bounding box center [684, 372] width 1368 height 744
select select "RU"
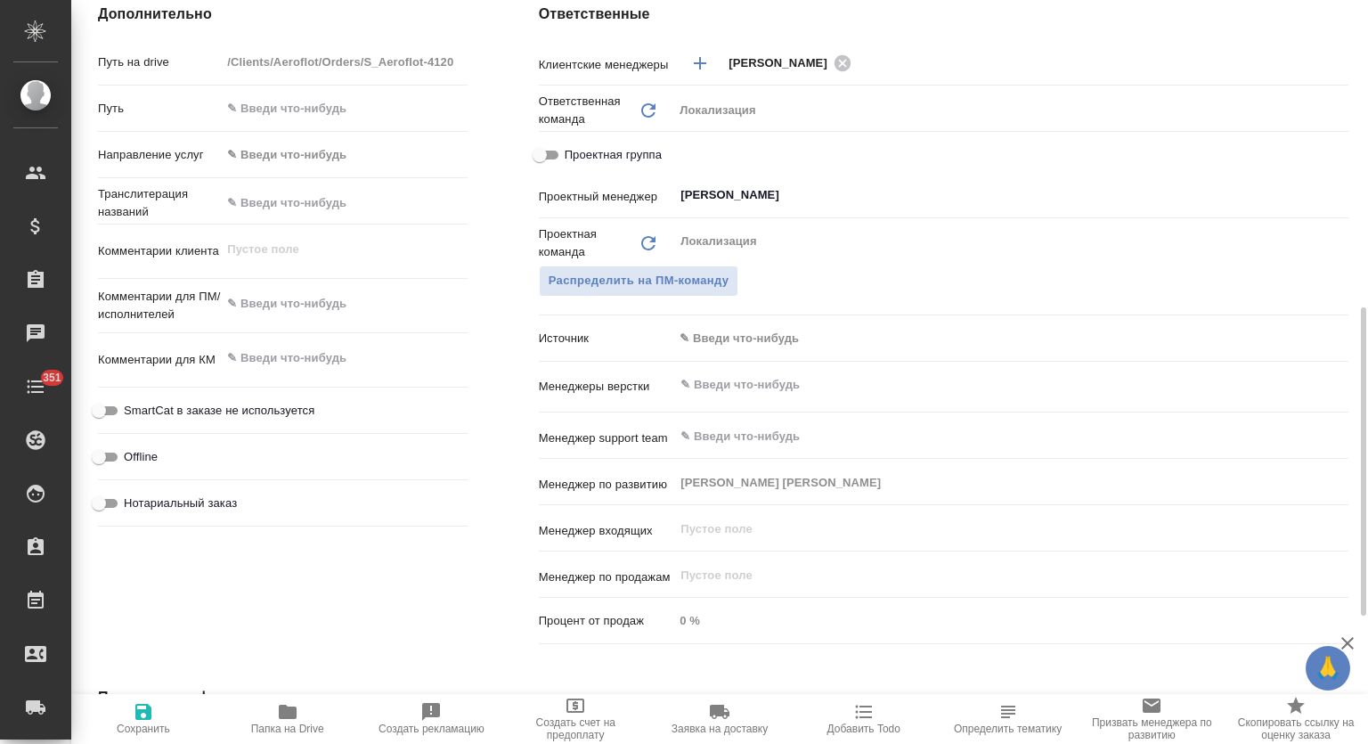
type textarea "x"
click at [303, 305] on textarea at bounding box center [344, 304] width 246 height 30
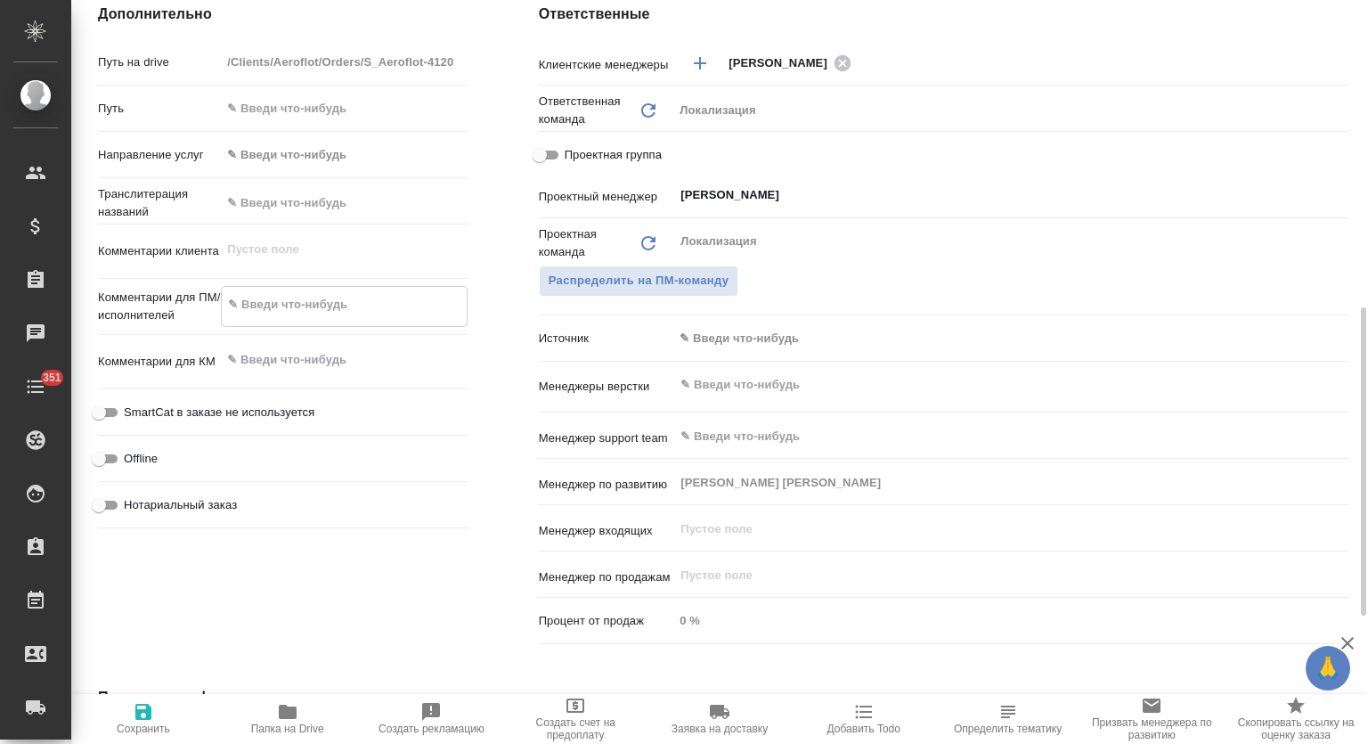
paste textarea "Период охлаждения"
type textarea "x"
type textarea "Период охлаждения"
type textarea "x"
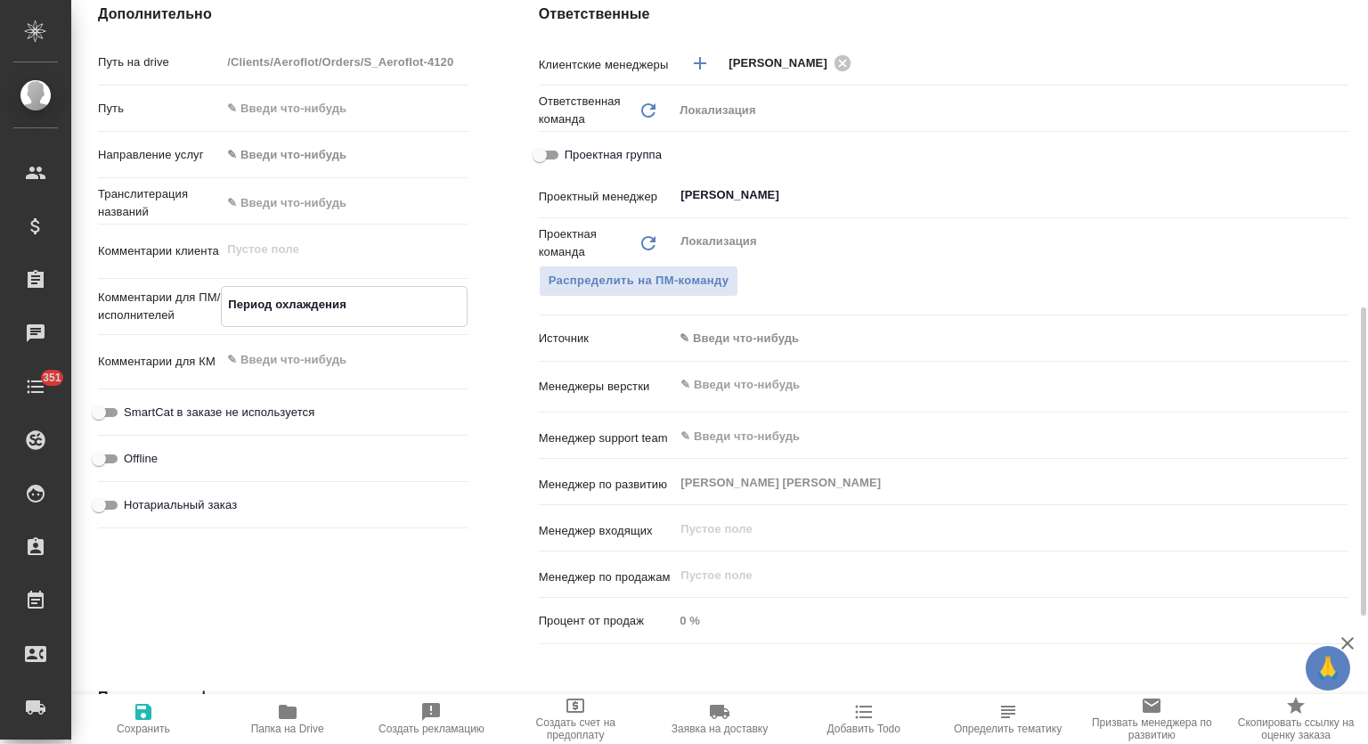
type textarea "Период охлаждения"
type textarea "x"
click at [322, 368] on textarea at bounding box center [344, 359] width 244 height 30
paste textarea "Период охлаждения"
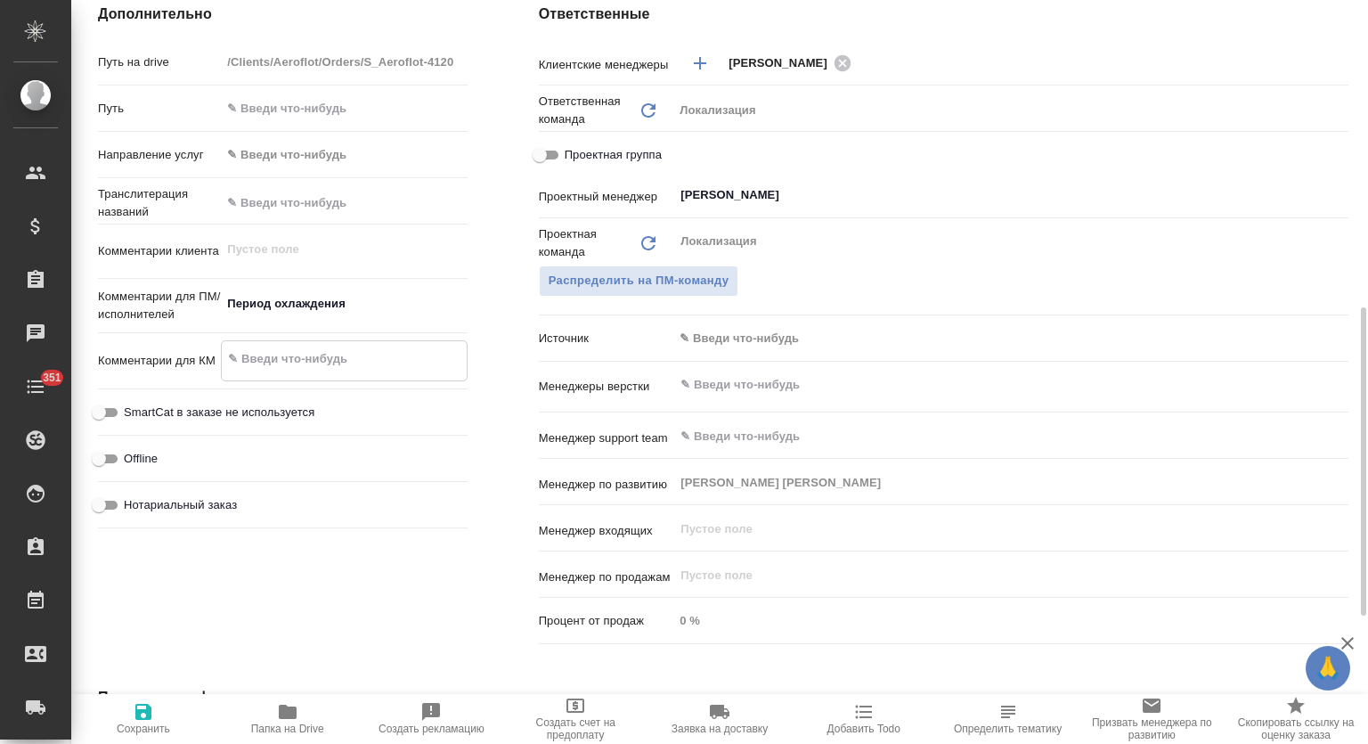
type textarea "x"
type textarea "Период охлаждения"
type textarea "x"
type textarea "Период охлаждения"
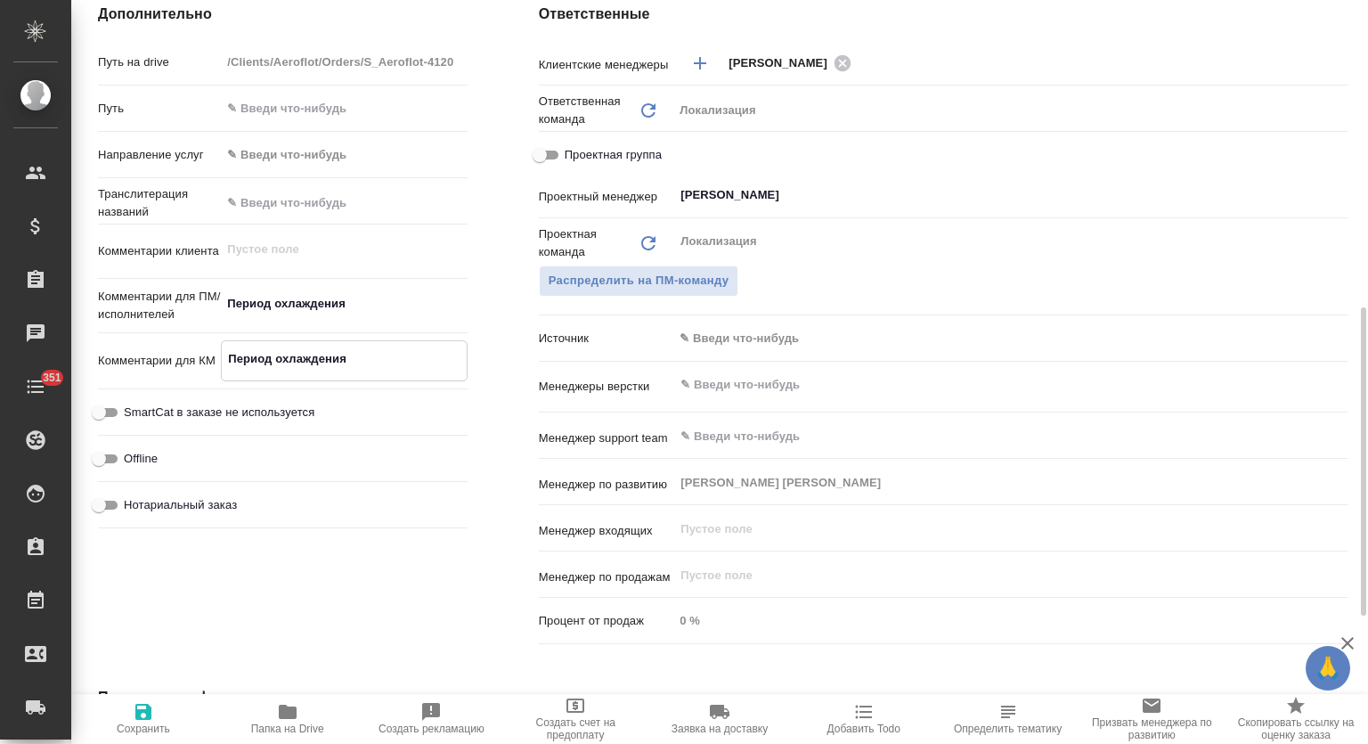
type textarea "x"
click at [147, 704] on icon "button" at bounding box center [143, 711] width 21 height 21
type textarea "x"
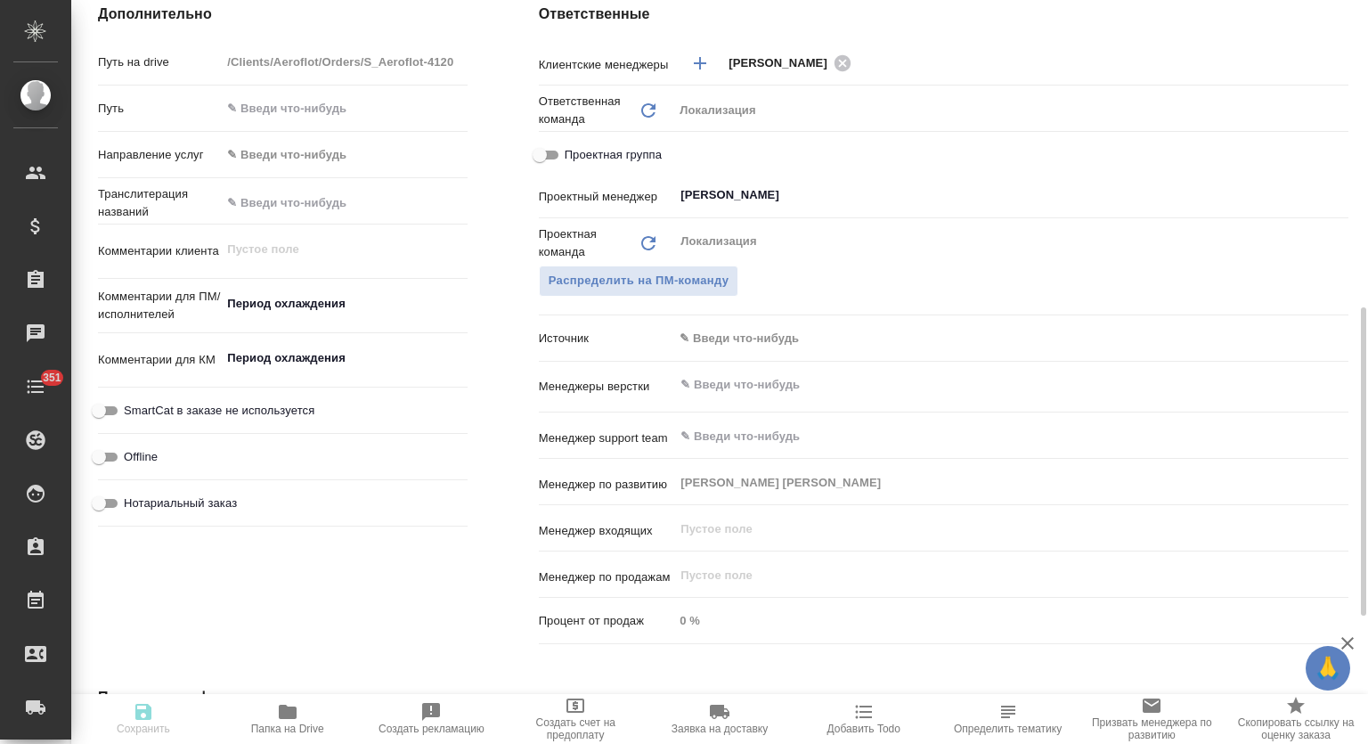
type textarea "x"
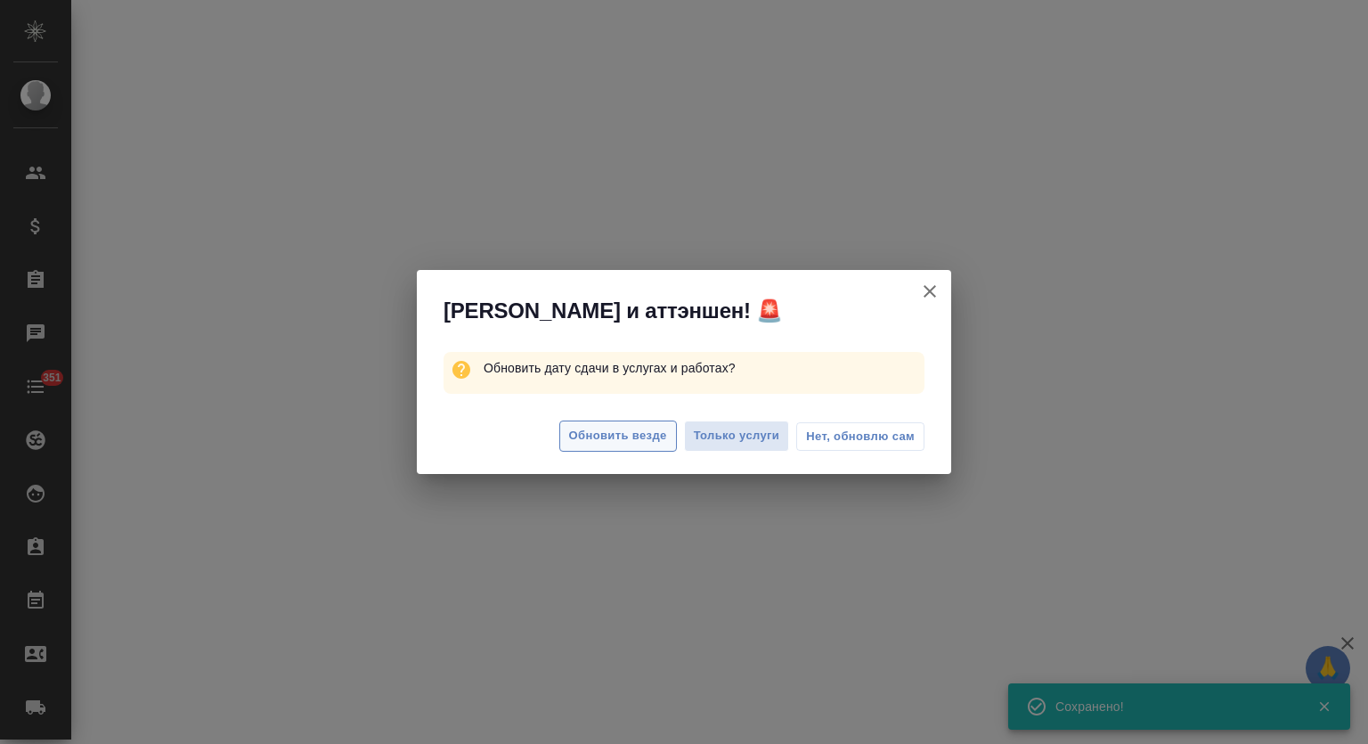
select select "RU"
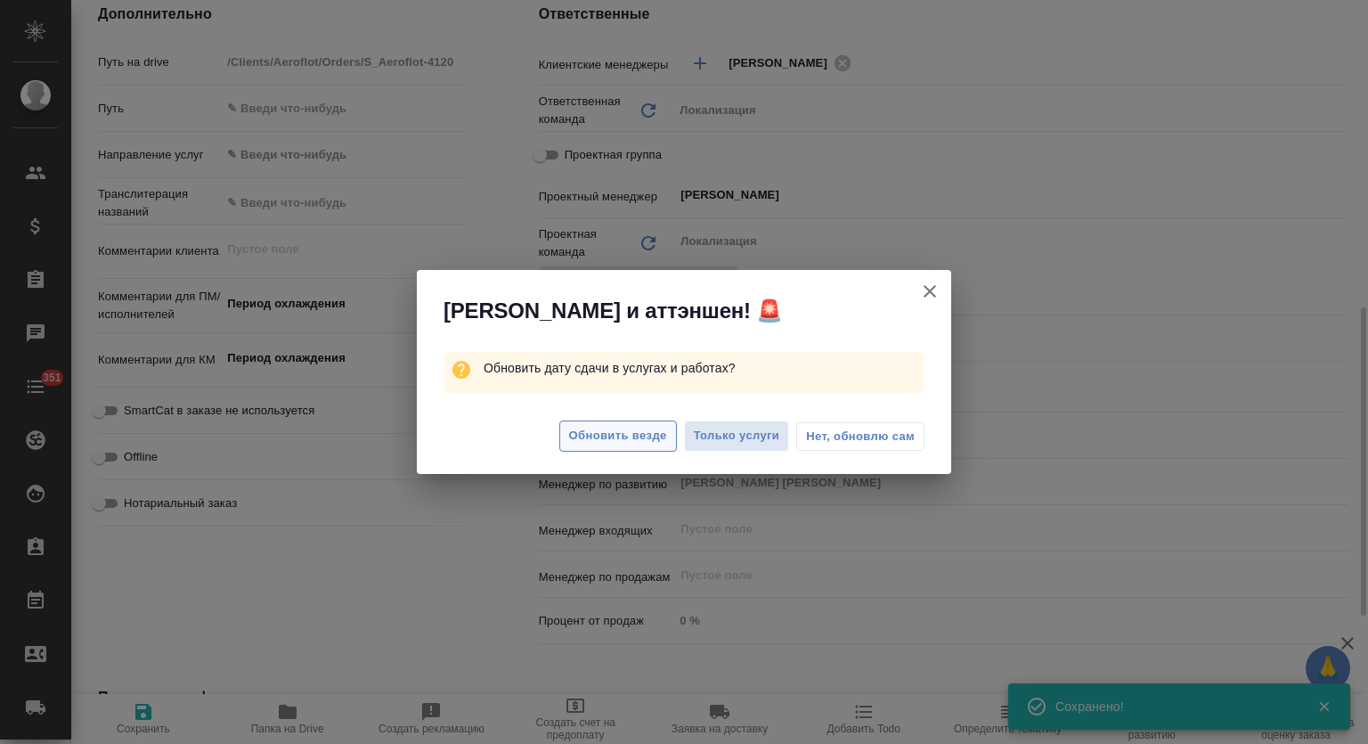
click at [641, 445] on span "Обновить везде" at bounding box center [618, 436] width 98 height 20
type textarea "x"
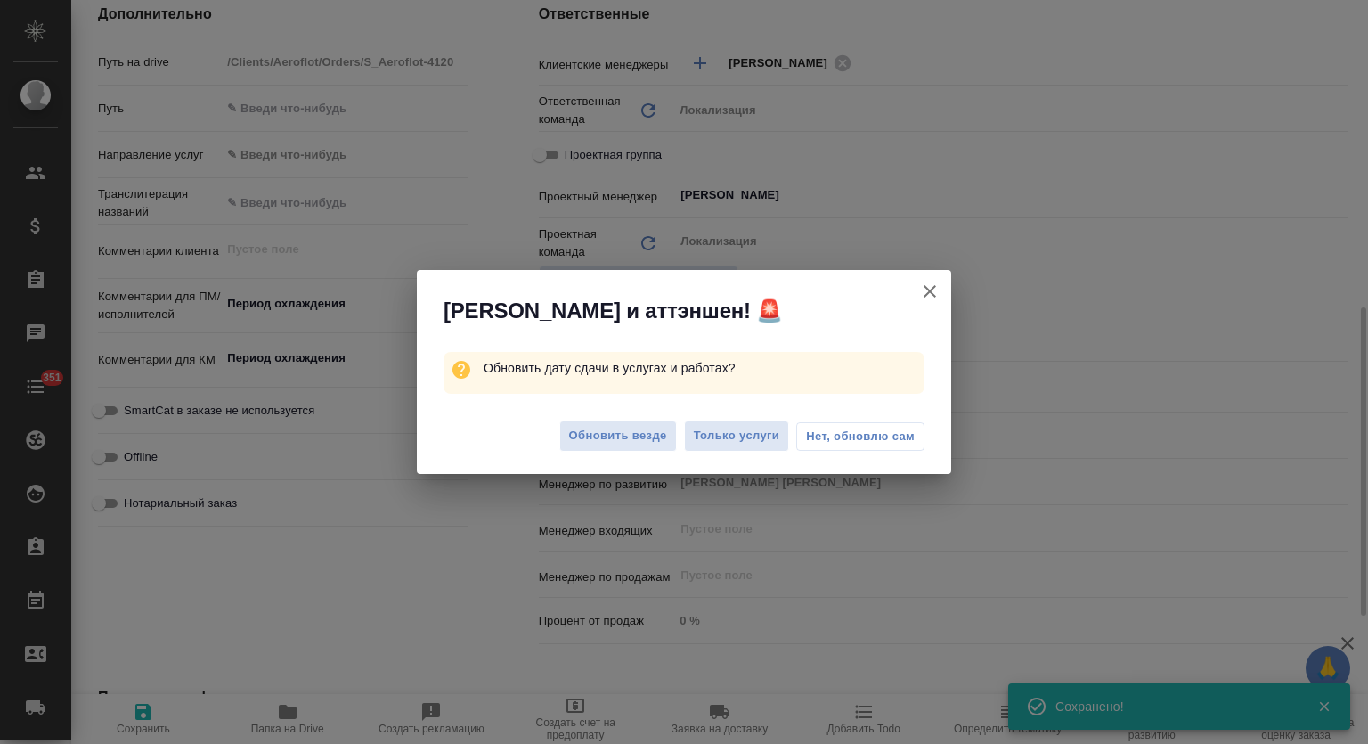
type textarea "x"
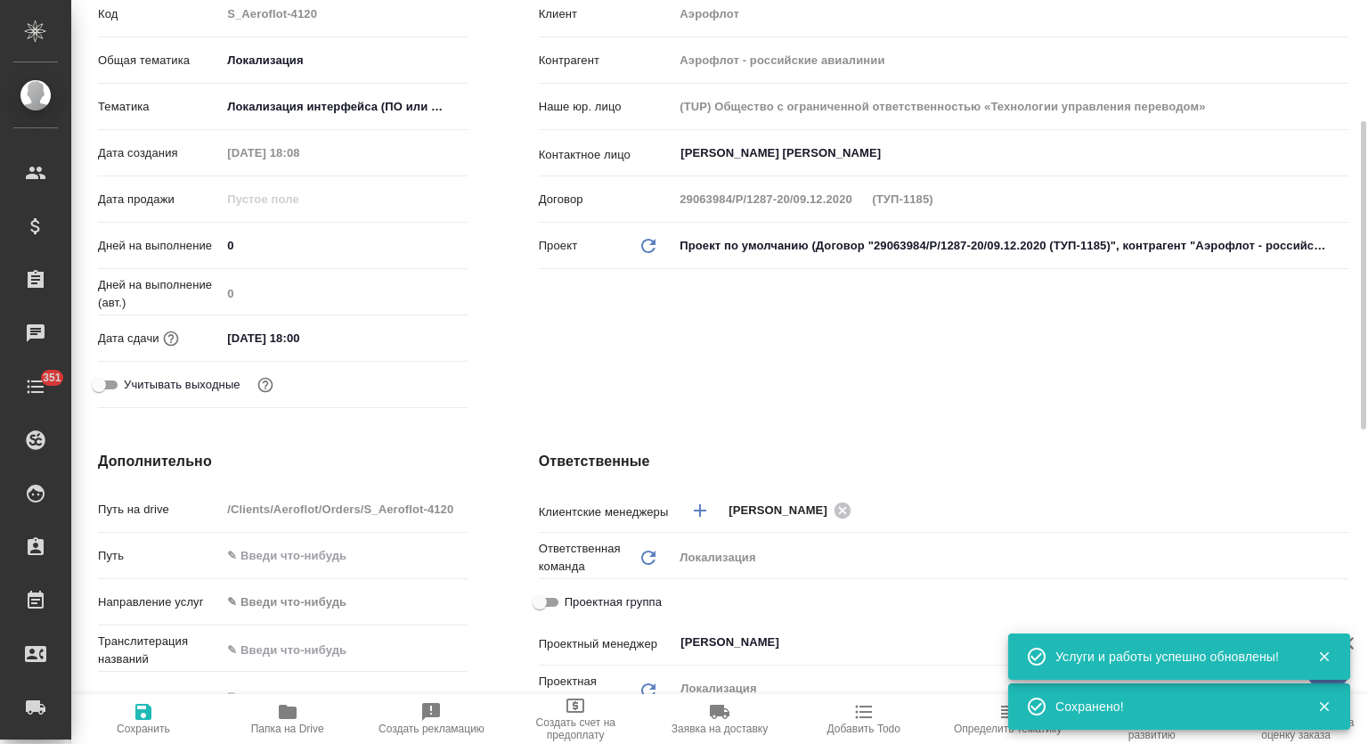
scroll to position [0, 0]
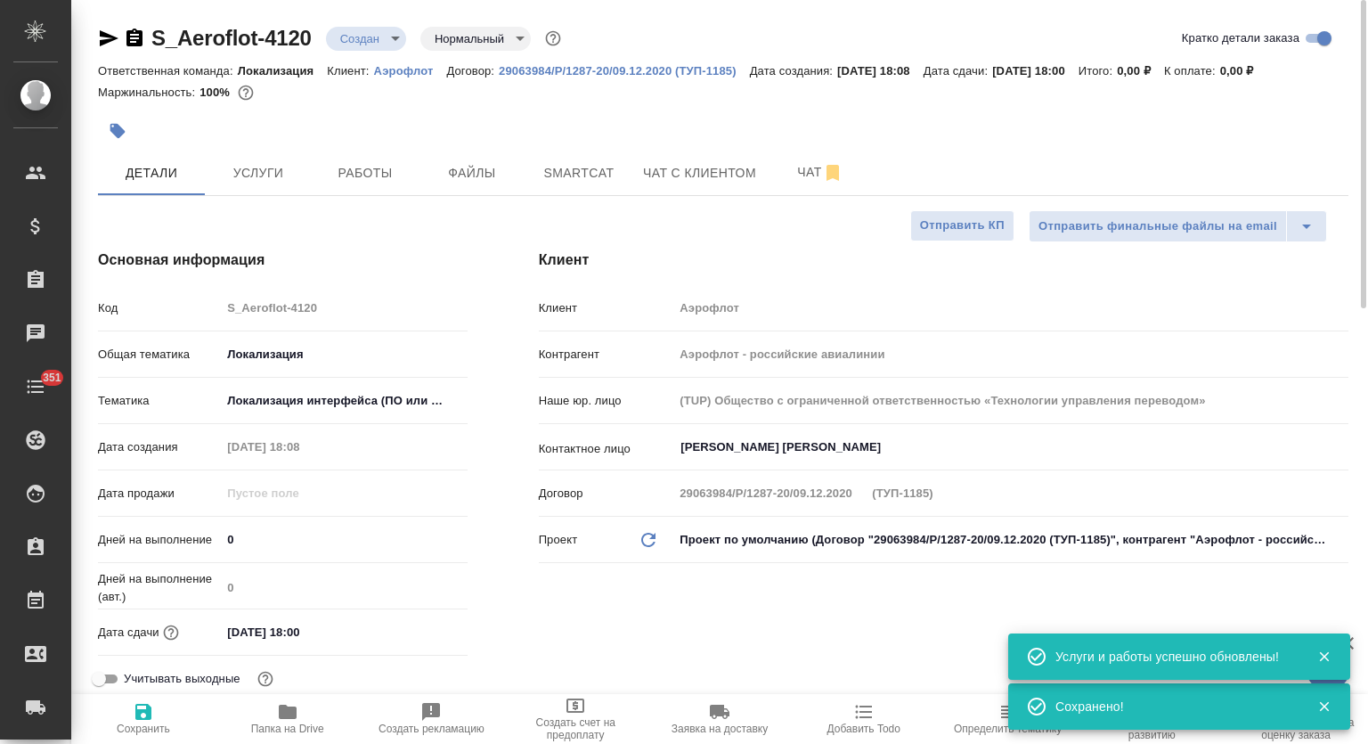
click at [119, 145] on button "button" at bounding box center [117, 130] width 39 height 39
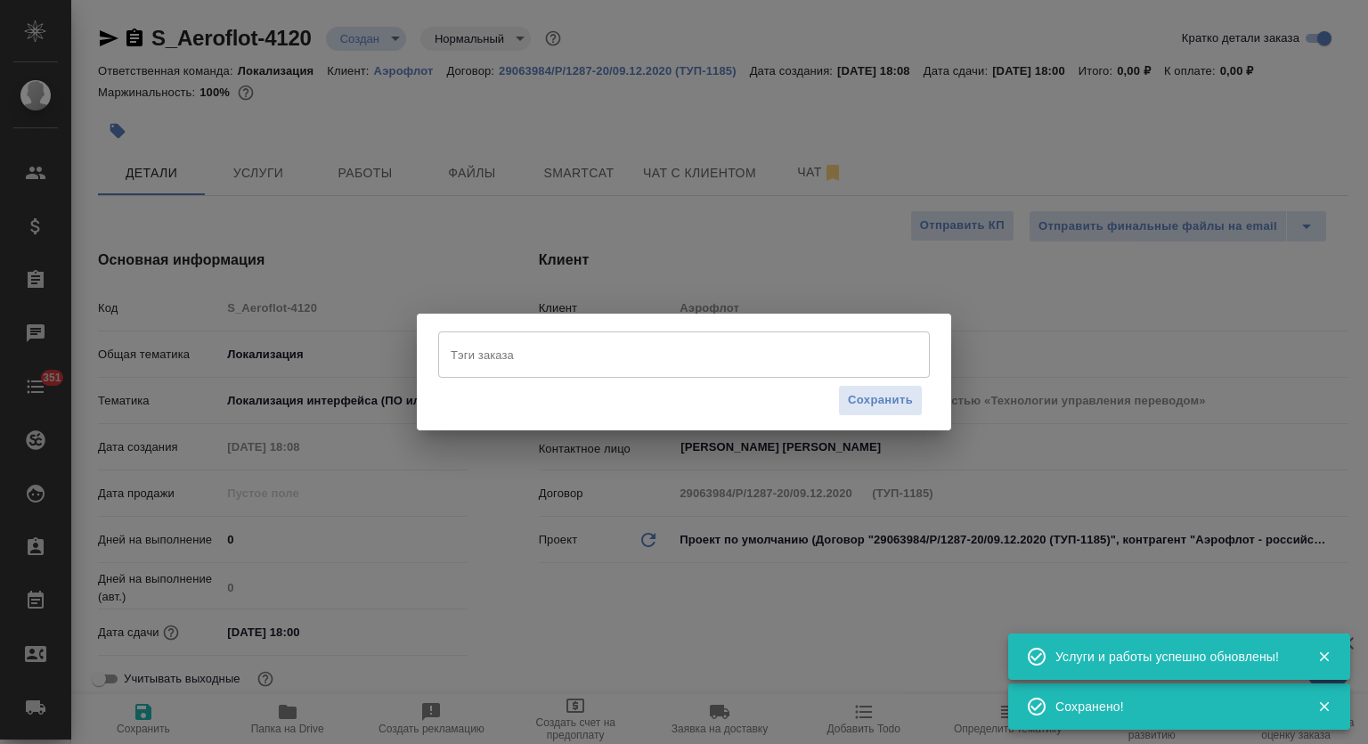
click at [606, 341] on input "Тэги заказа" at bounding box center [667, 354] width 442 height 30
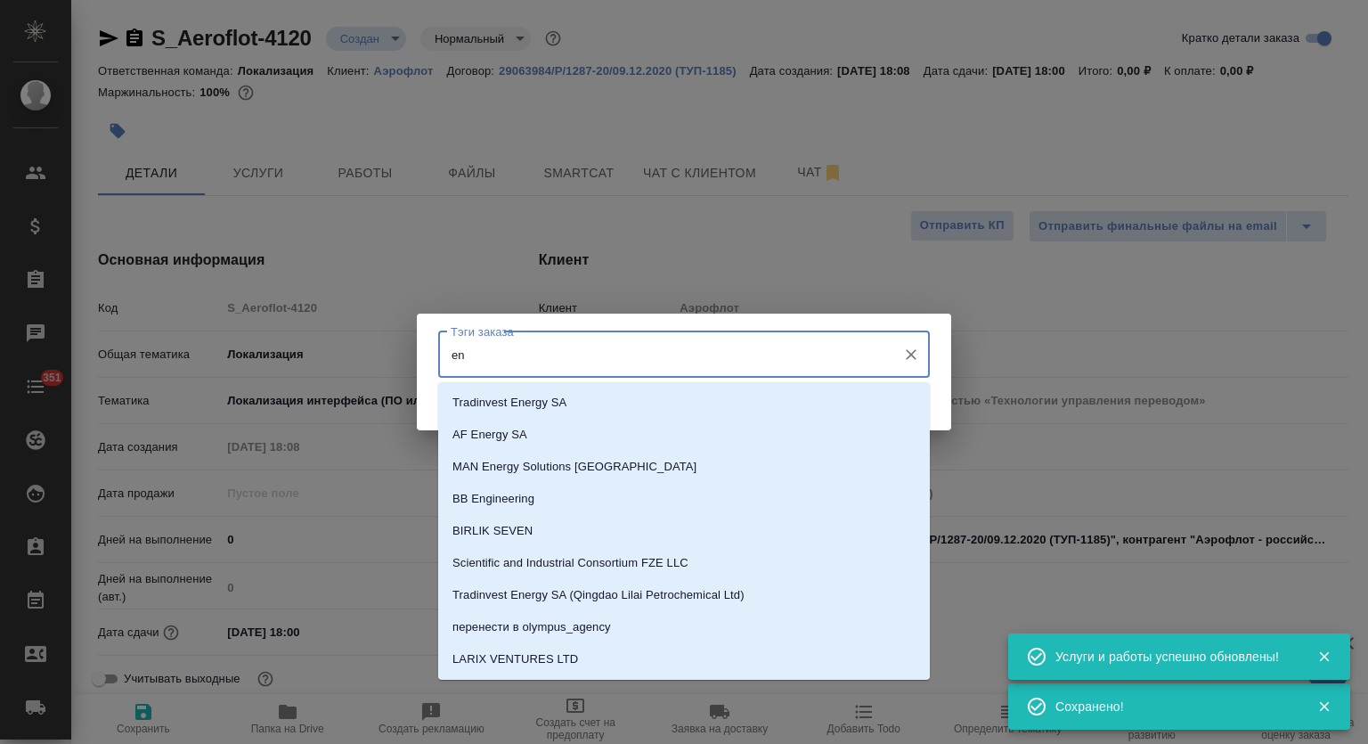
type input "en-"
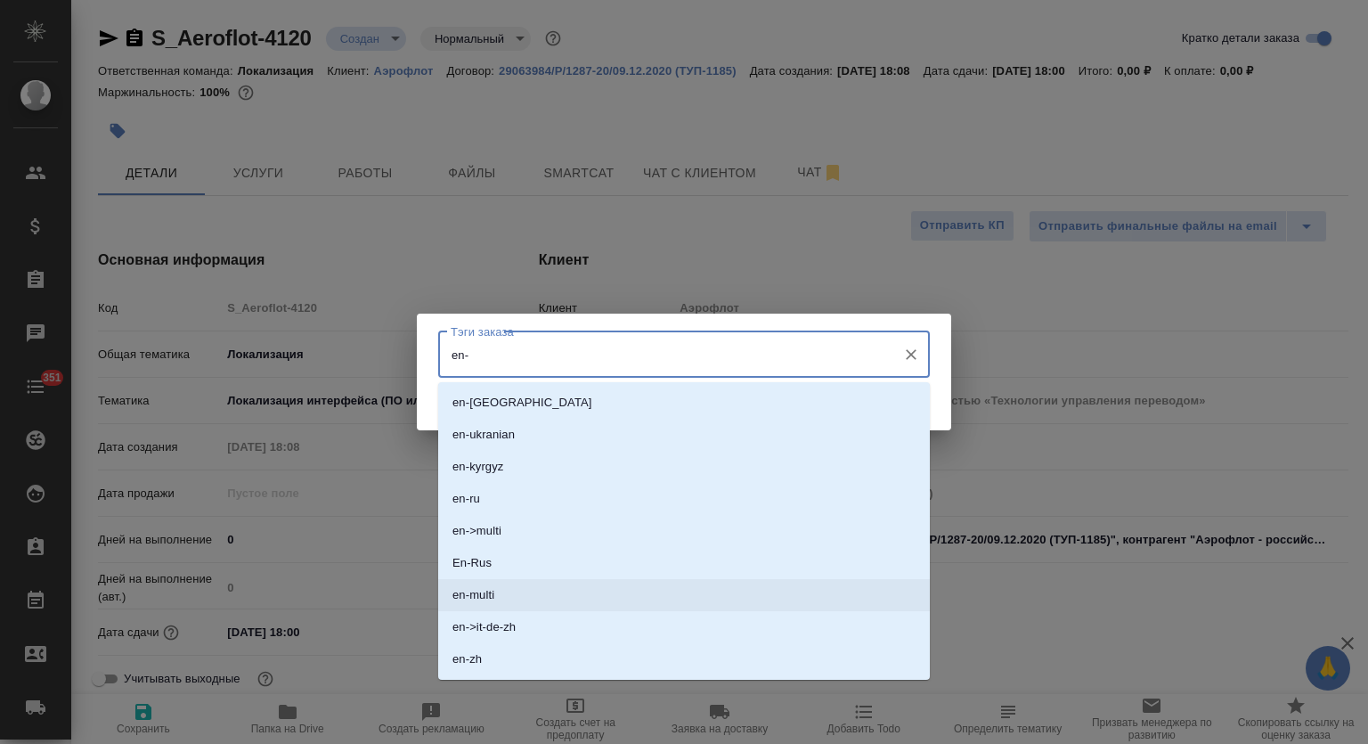
click at [540, 584] on li "en-multi" at bounding box center [684, 595] width 492 height 32
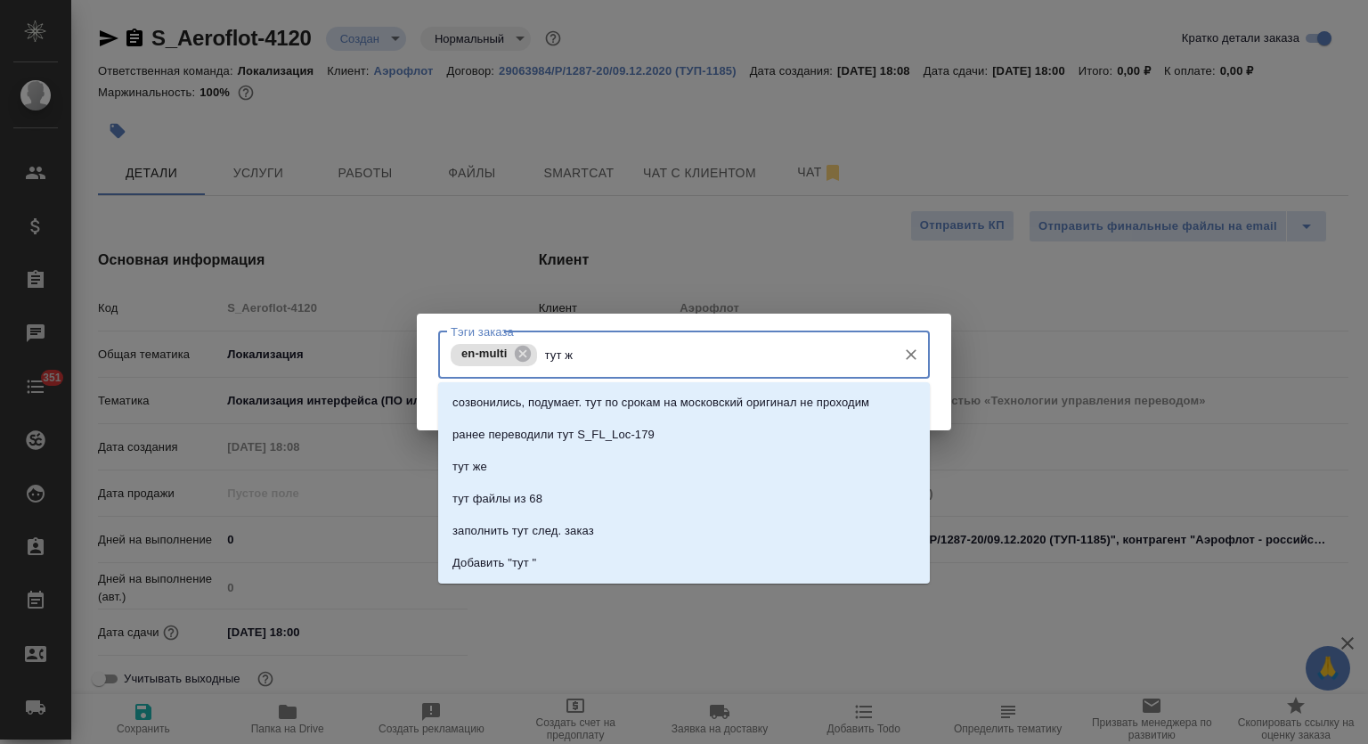
type input "тут же"
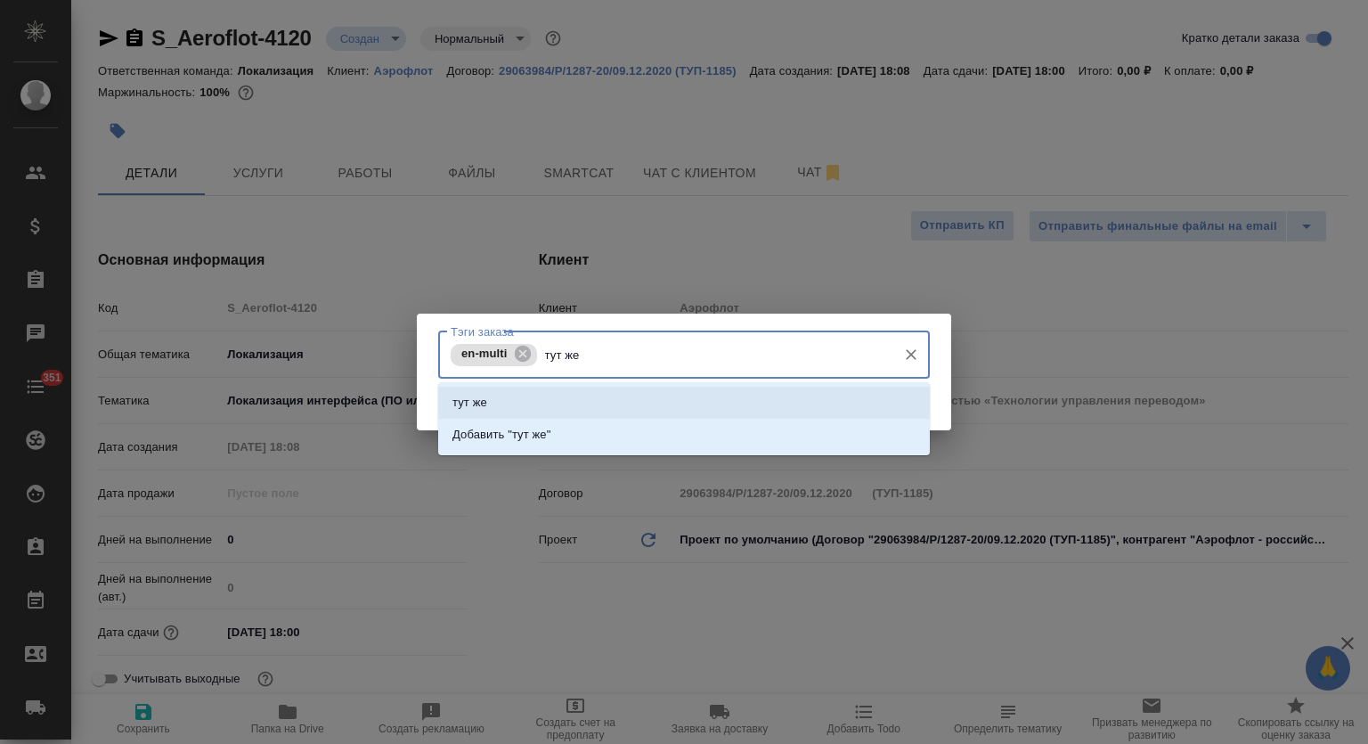
click at [768, 401] on li "тут же" at bounding box center [684, 403] width 492 height 32
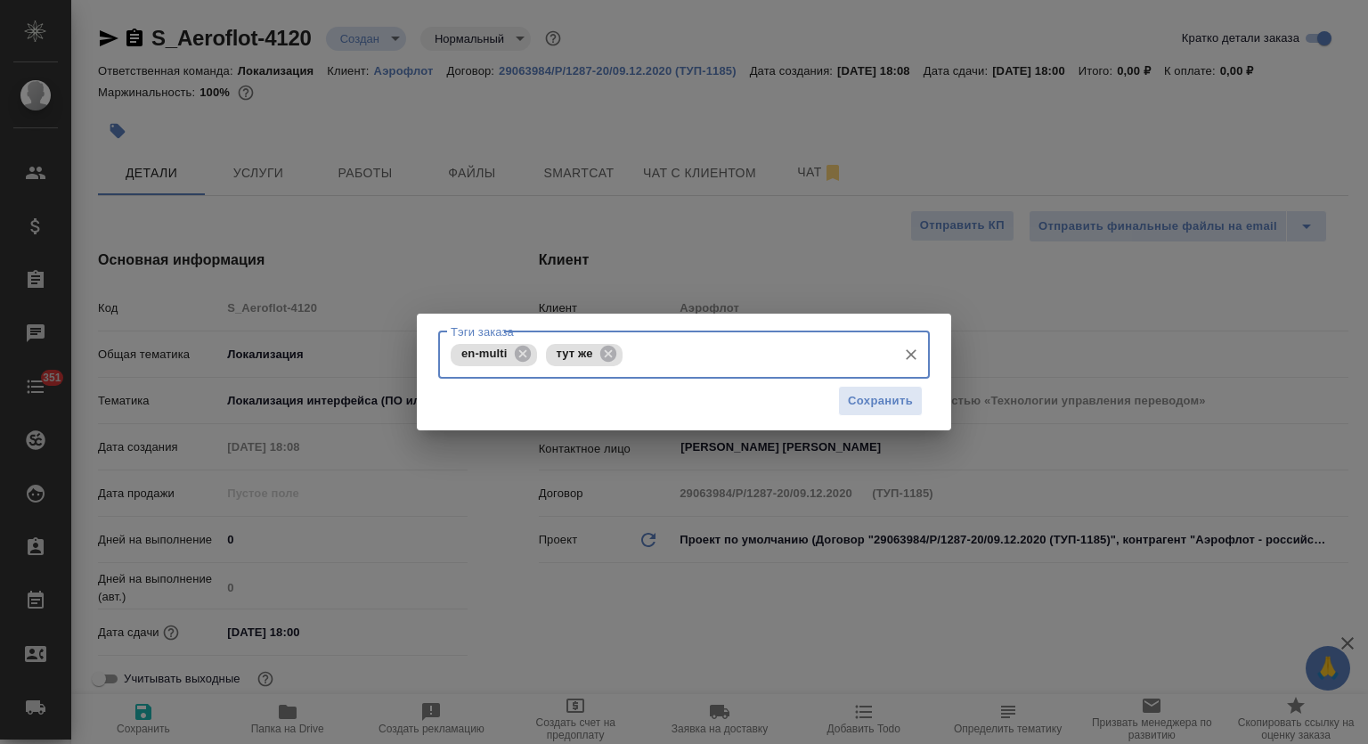
click at [894, 382] on div "Сохранить" at bounding box center [684, 401] width 492 height 45
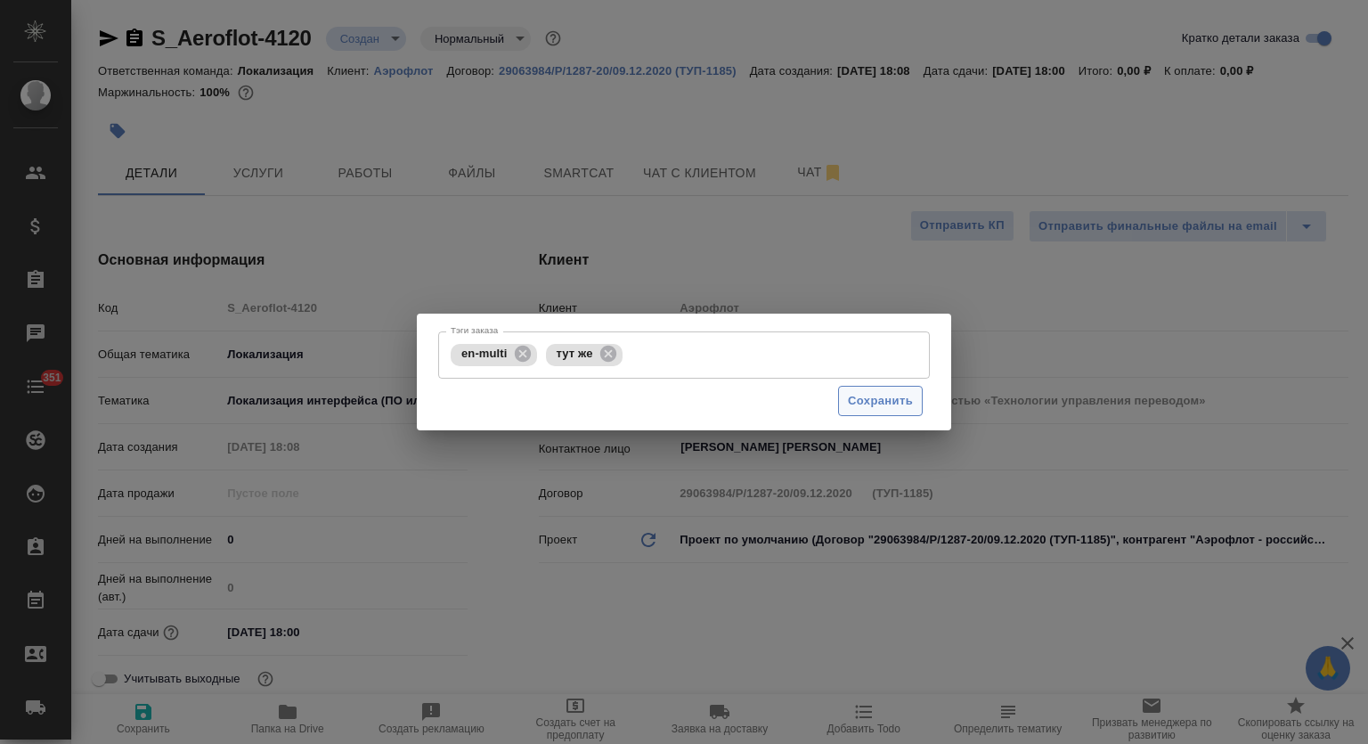
click at [897, 395] on span "Сохранить" at bounding box center [880, 401] width 65 height 20
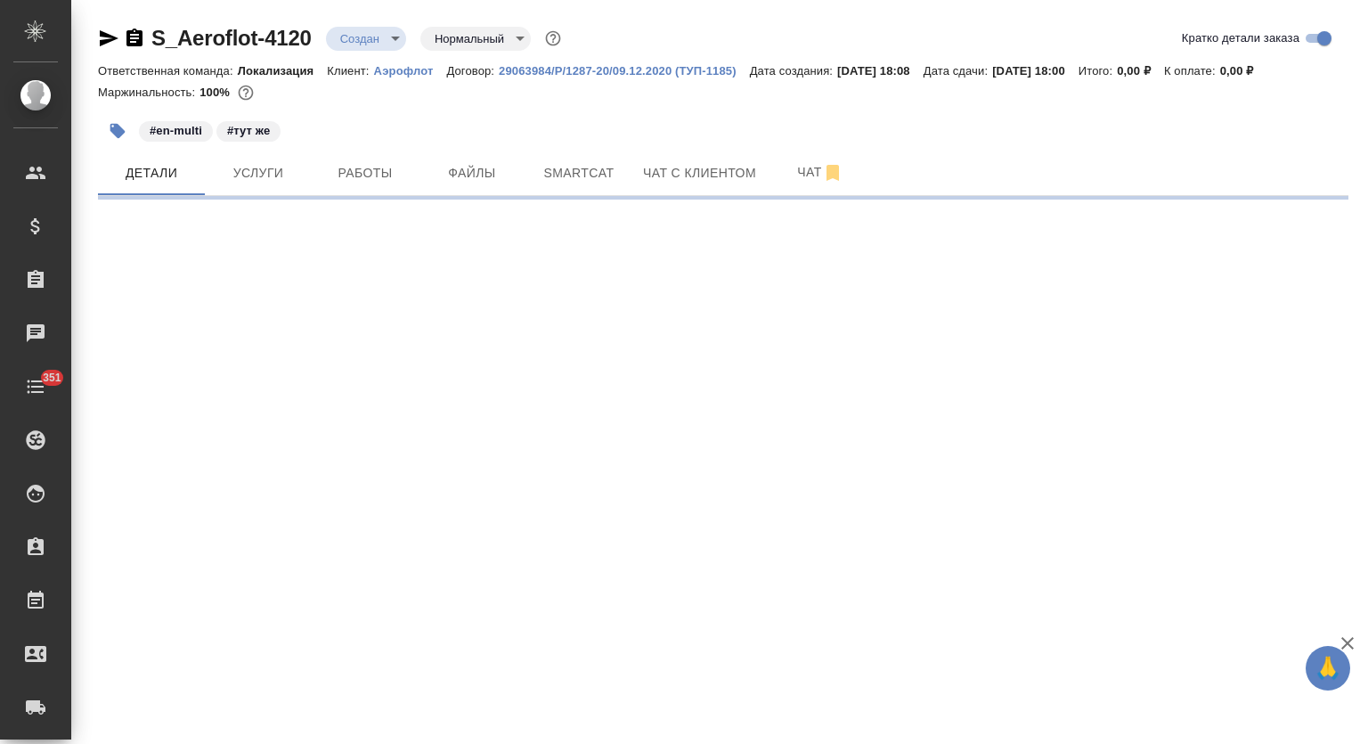
select select "RU"
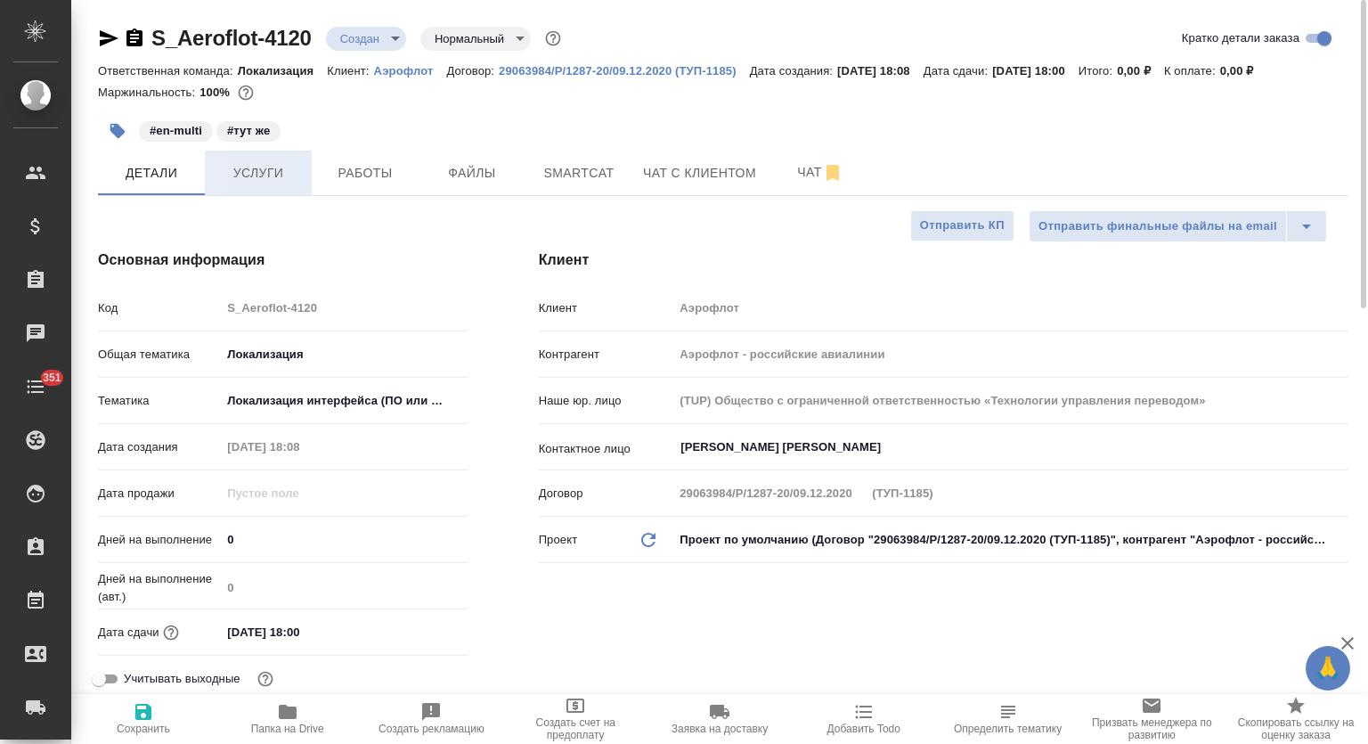
type textarea "x"
click at [244, 173] on span "Услуги" at bounding box center [259, 173] width 86 height 22
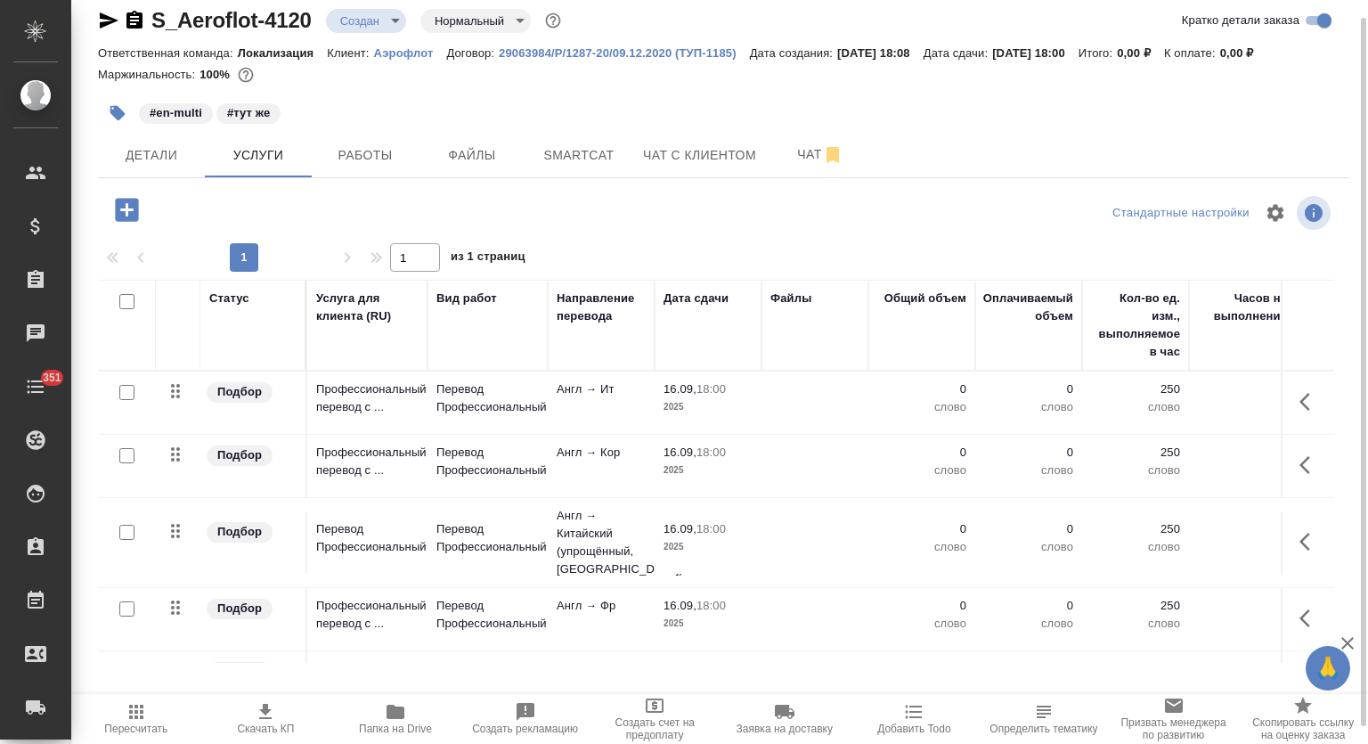
click at [129, 295] on input "checkbox" at bounding box center [126, 301] width 15 height 15
checkbox input "true"
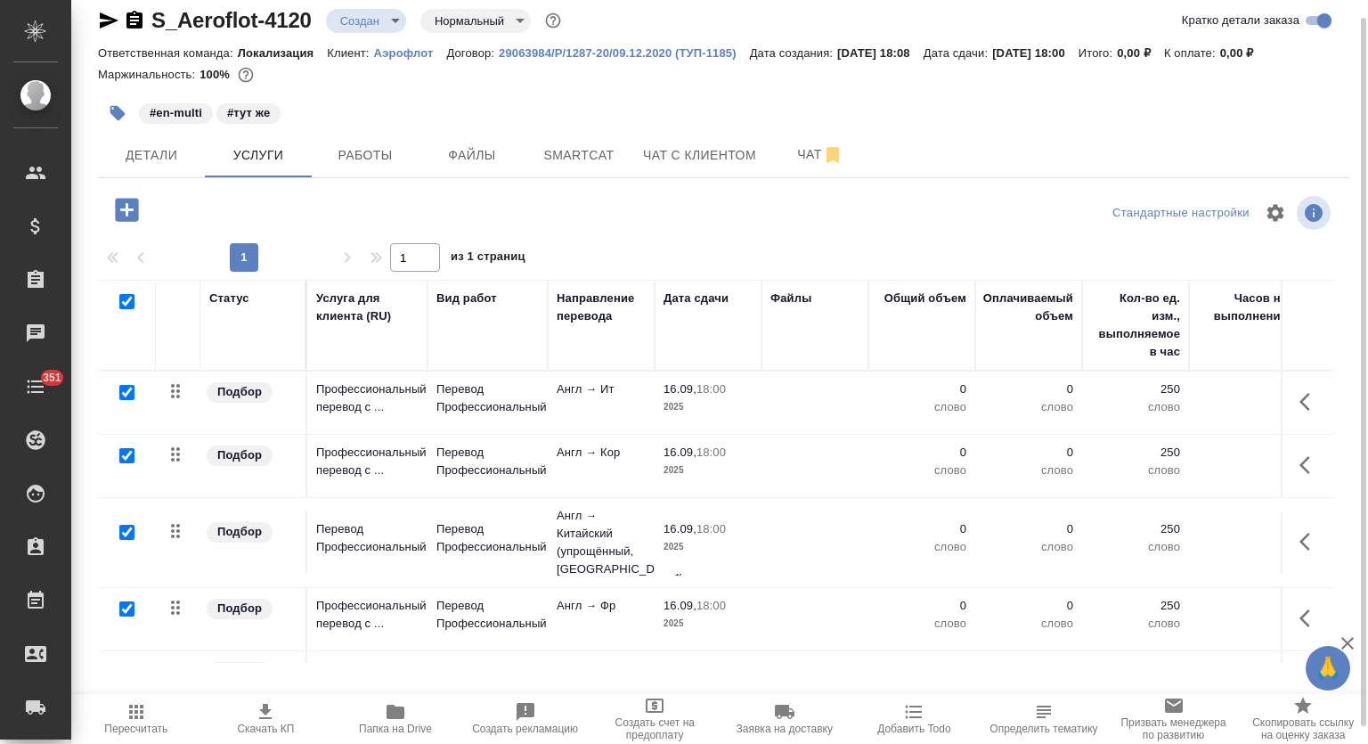
checkbox input "true"
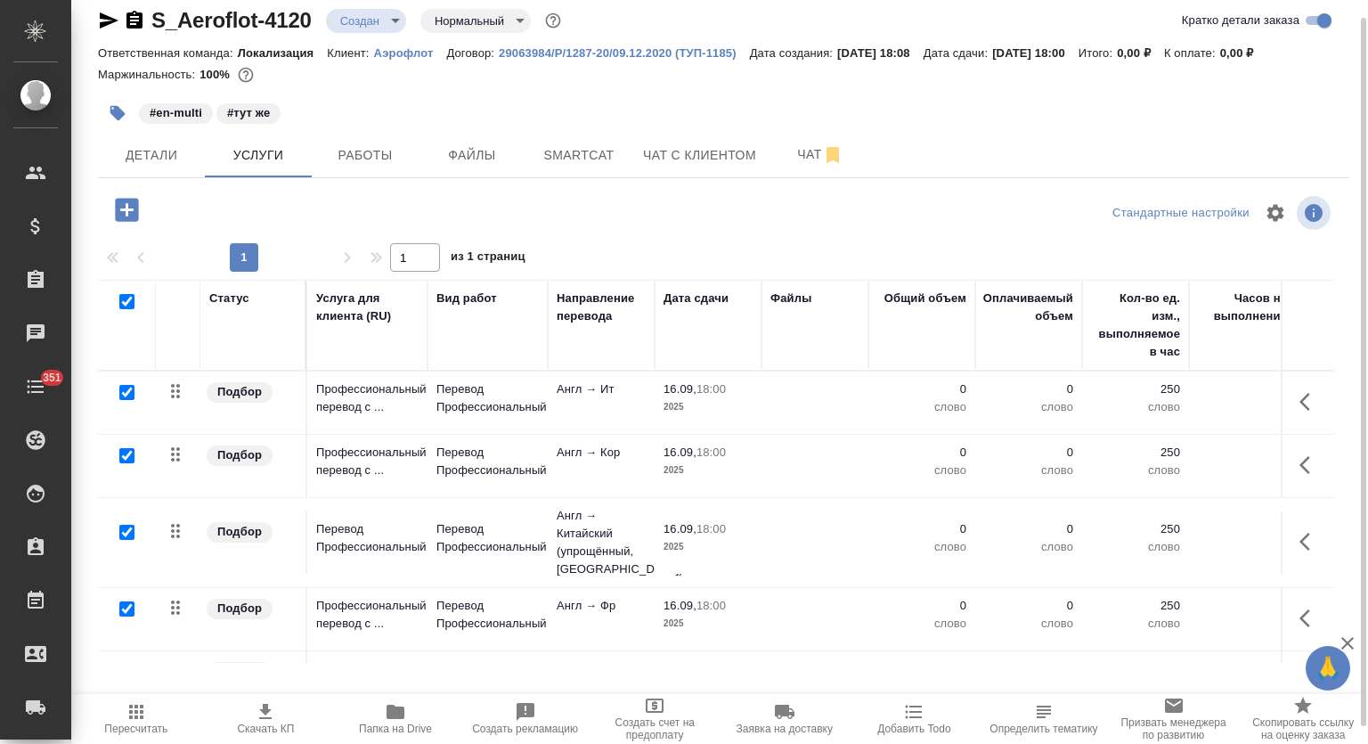
checkbox input "true"
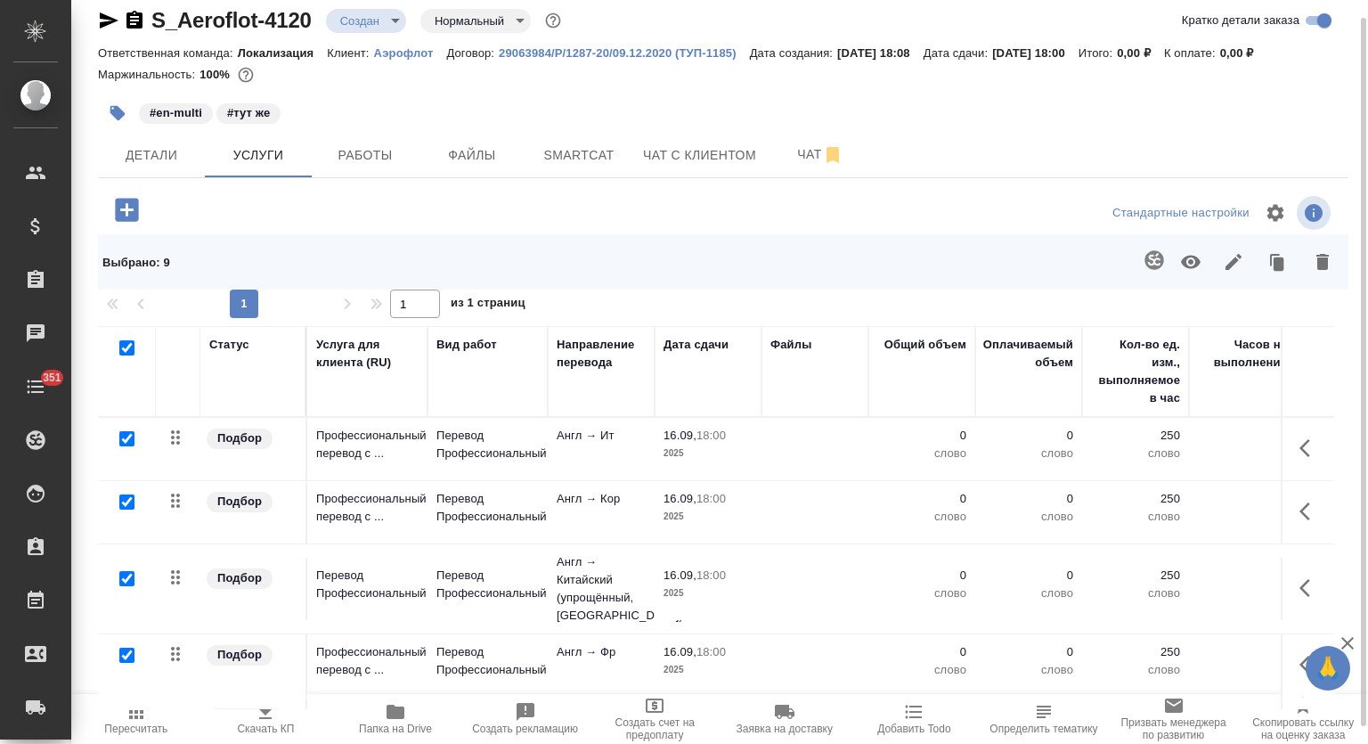
click at [1222, 257] on button "button" at bounding box center [1233, 262] width 43 height 46
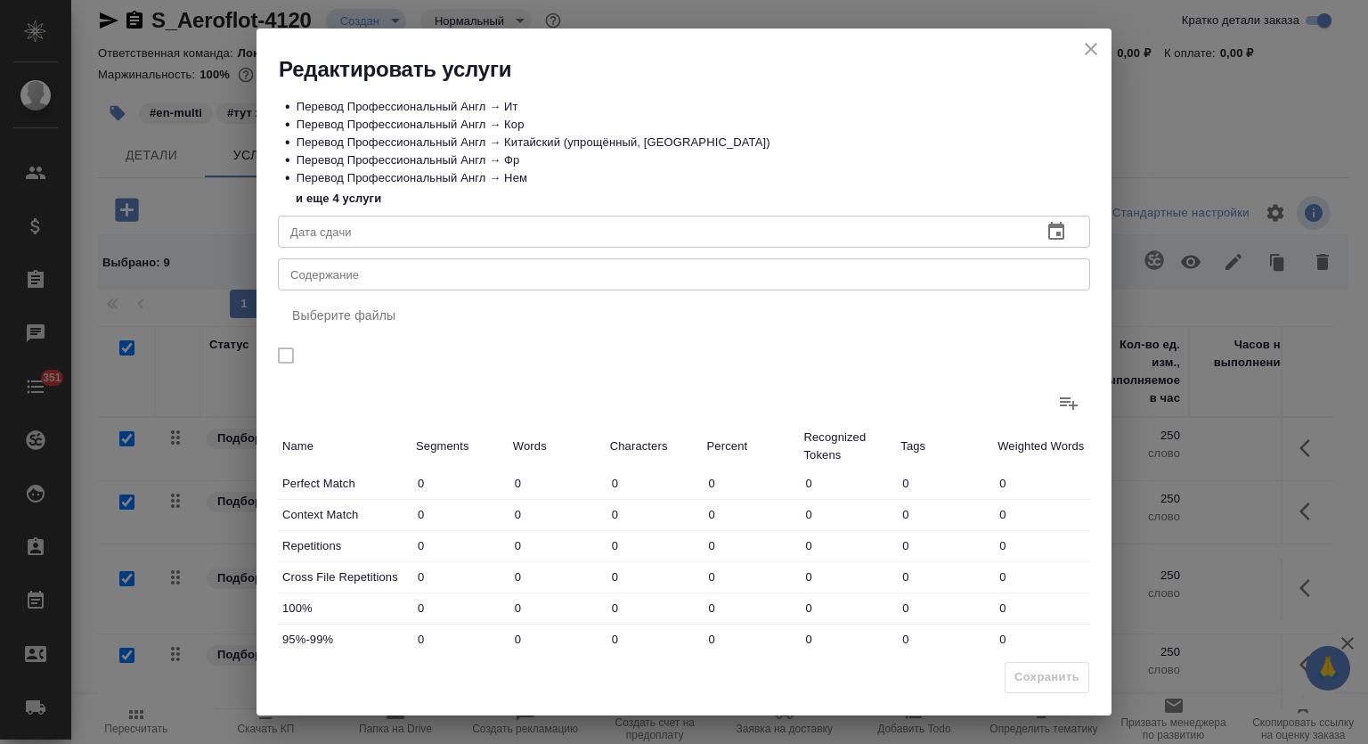
click at [467, 262] on div "x Содержание" at bounding box center [684, 274] width 812 height 32
paste textarea "Период охлаждения"
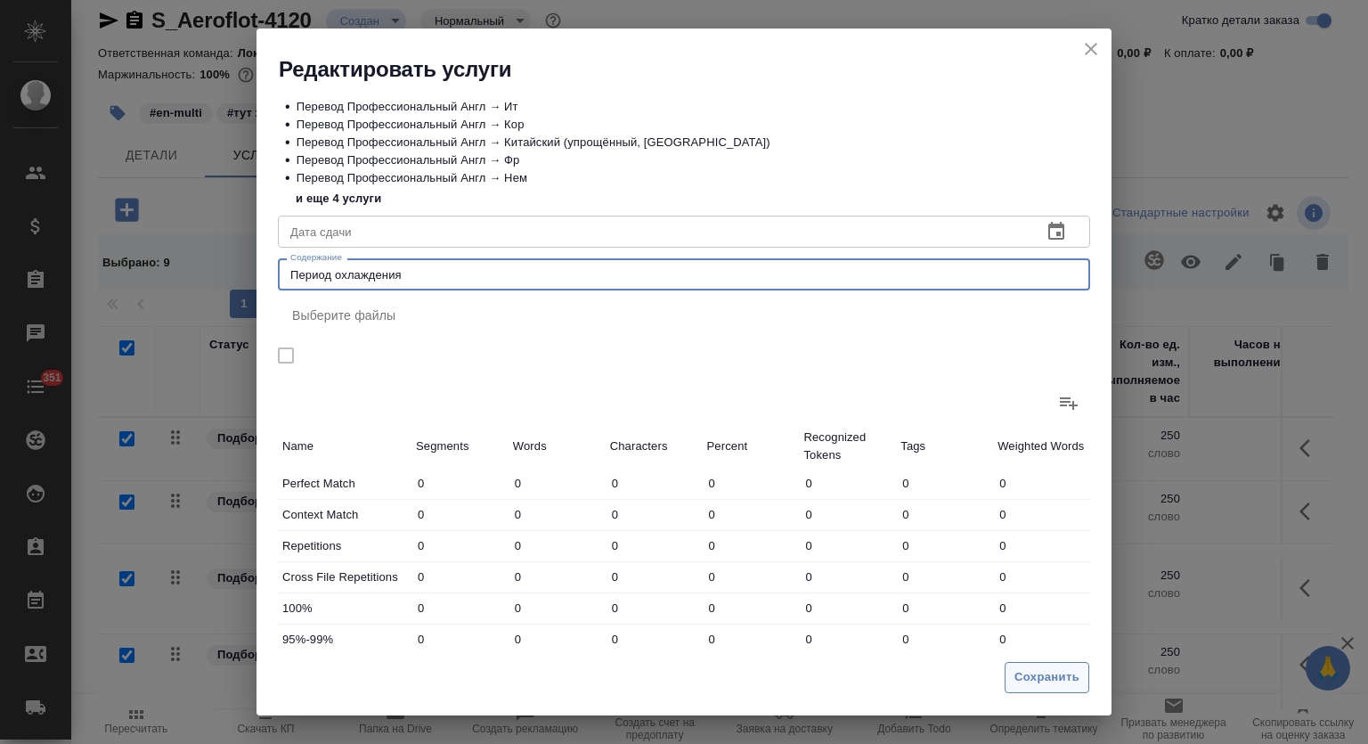
type textarea "Период охлаждения"
click at [1048, 684] on span "Сохранить" at bounding box center [1047, 677] width 65 height 20
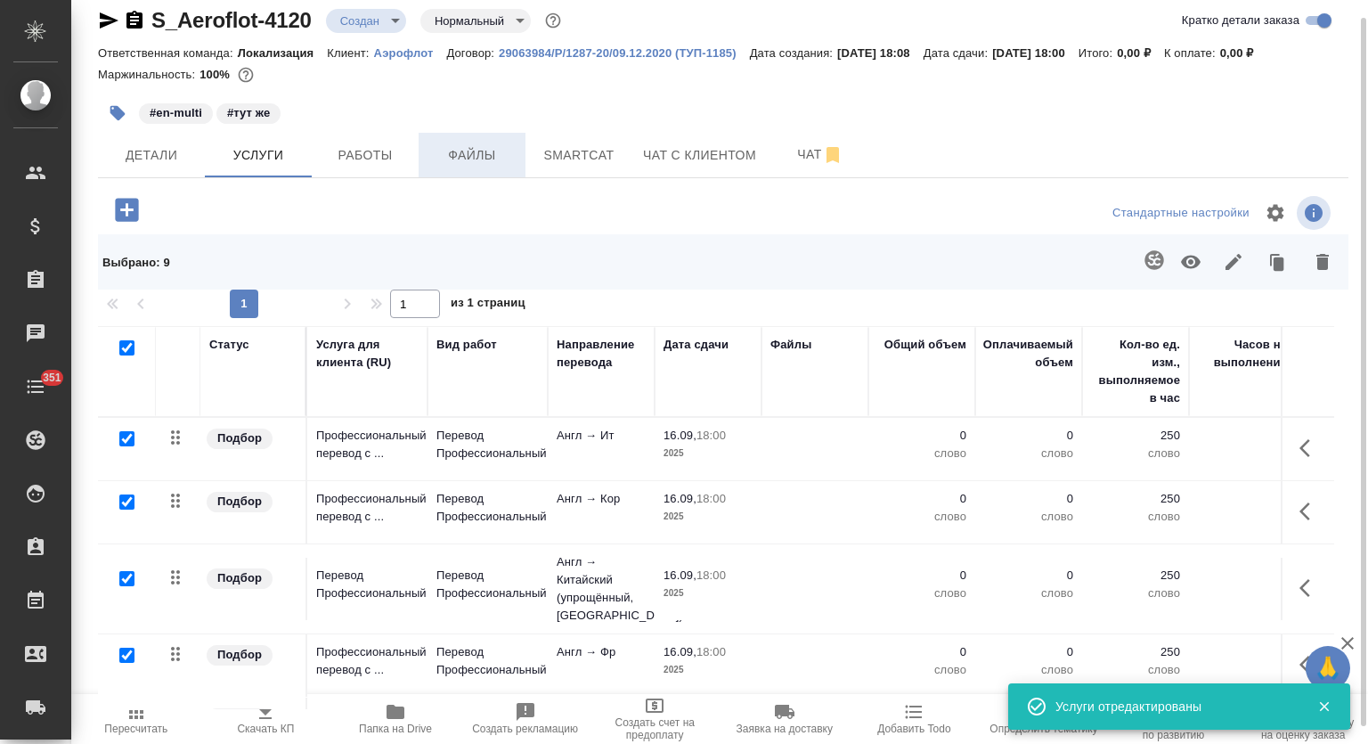
click at [470, 172] on button "Файлы" at bounding box center [472, 155] width 107 height 45
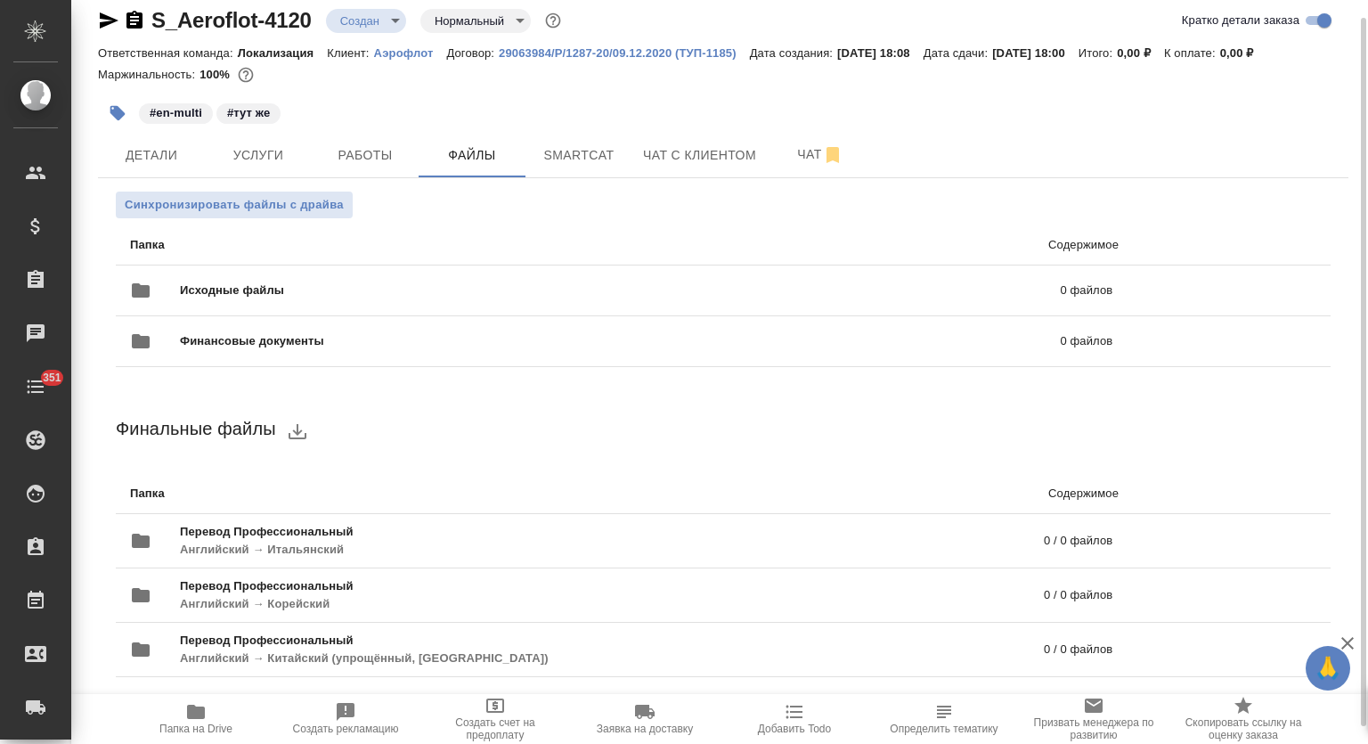
click at [216, 712] on span "Папка на Drive" at bounding box center [196, 718] width 128 height 34
click at [294, 210] on span "Синхронизировать файлы с драйва" at bounding box center [234, 205] width 219 height 18
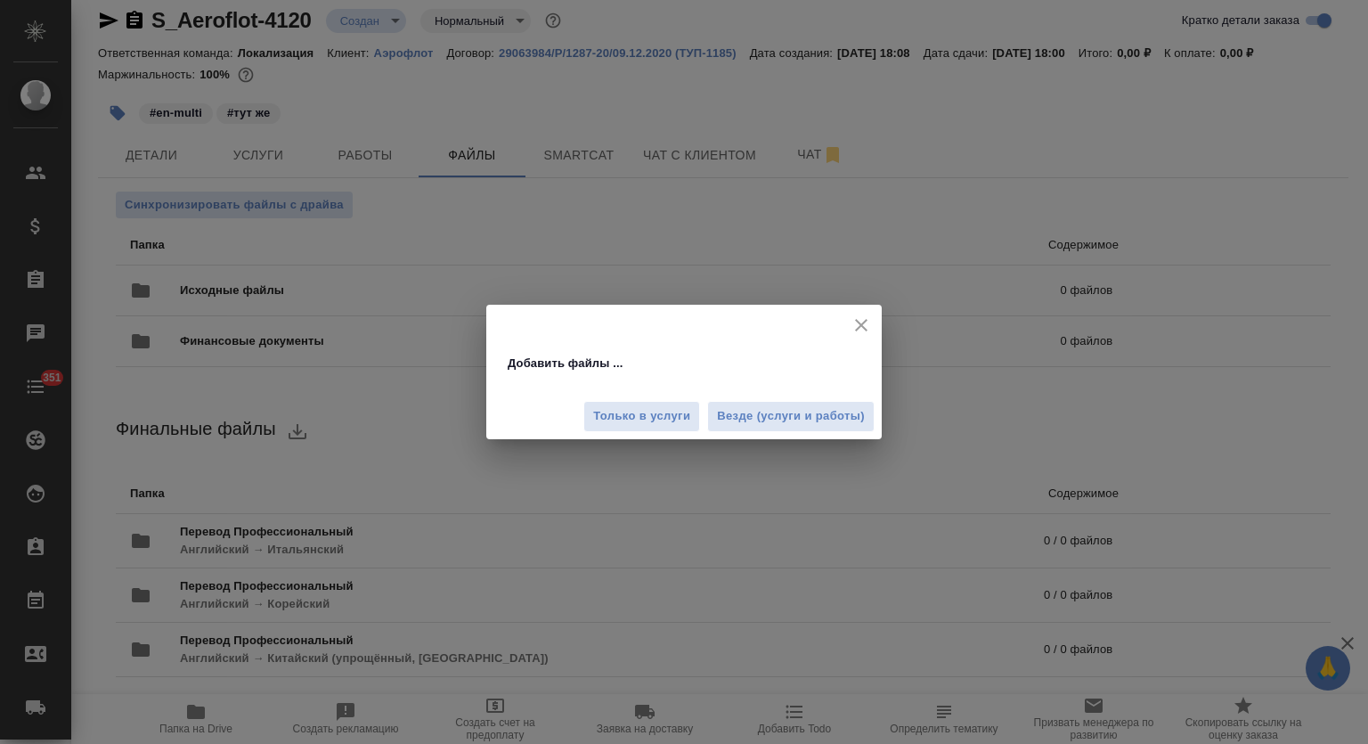
drag, startPoint x: 755, startPoint y: 418, endPoint x: 972, endPoint y: 331, distance: 234.3
click at [755, 418] on span "Везде (услуги и работы)" at bounding box center [791, 416] width 148 height 20
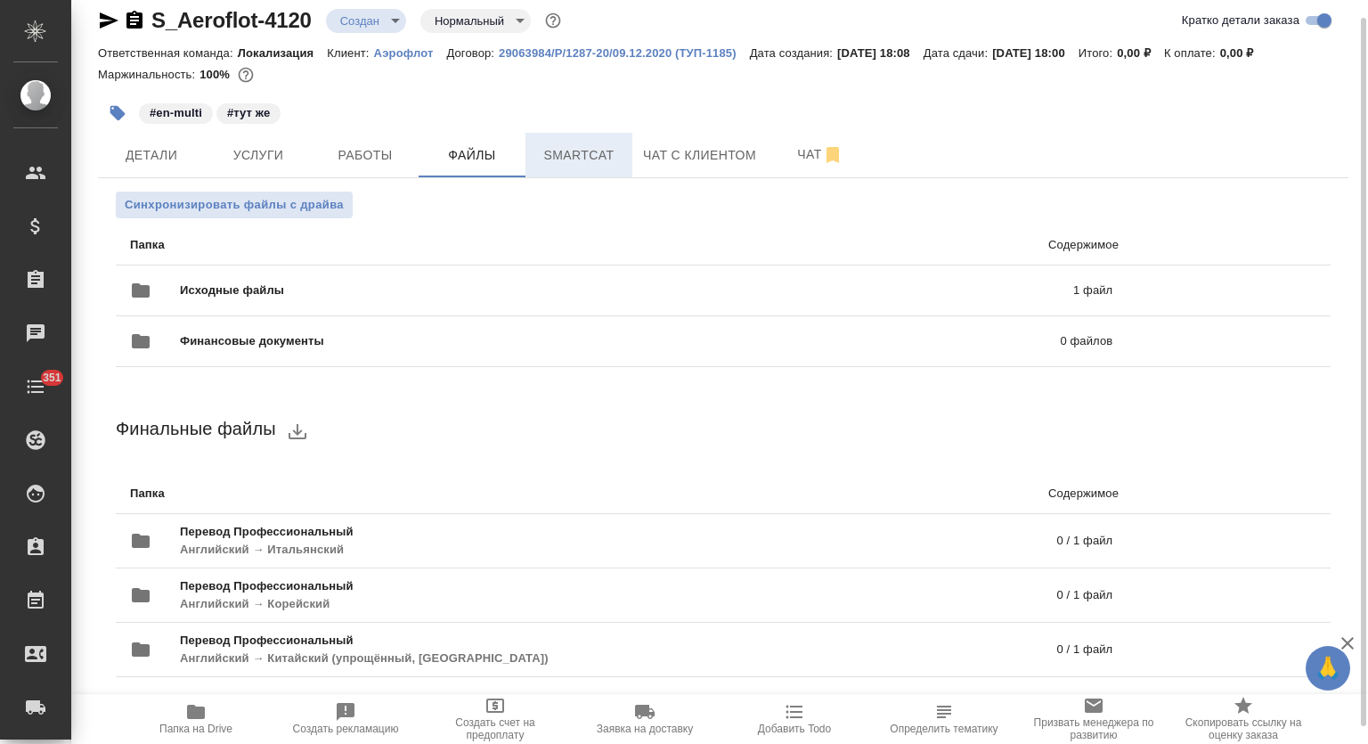
click at [556, 151] on span "Smartcat" at bounding box center [579, 155] width 86 height 22
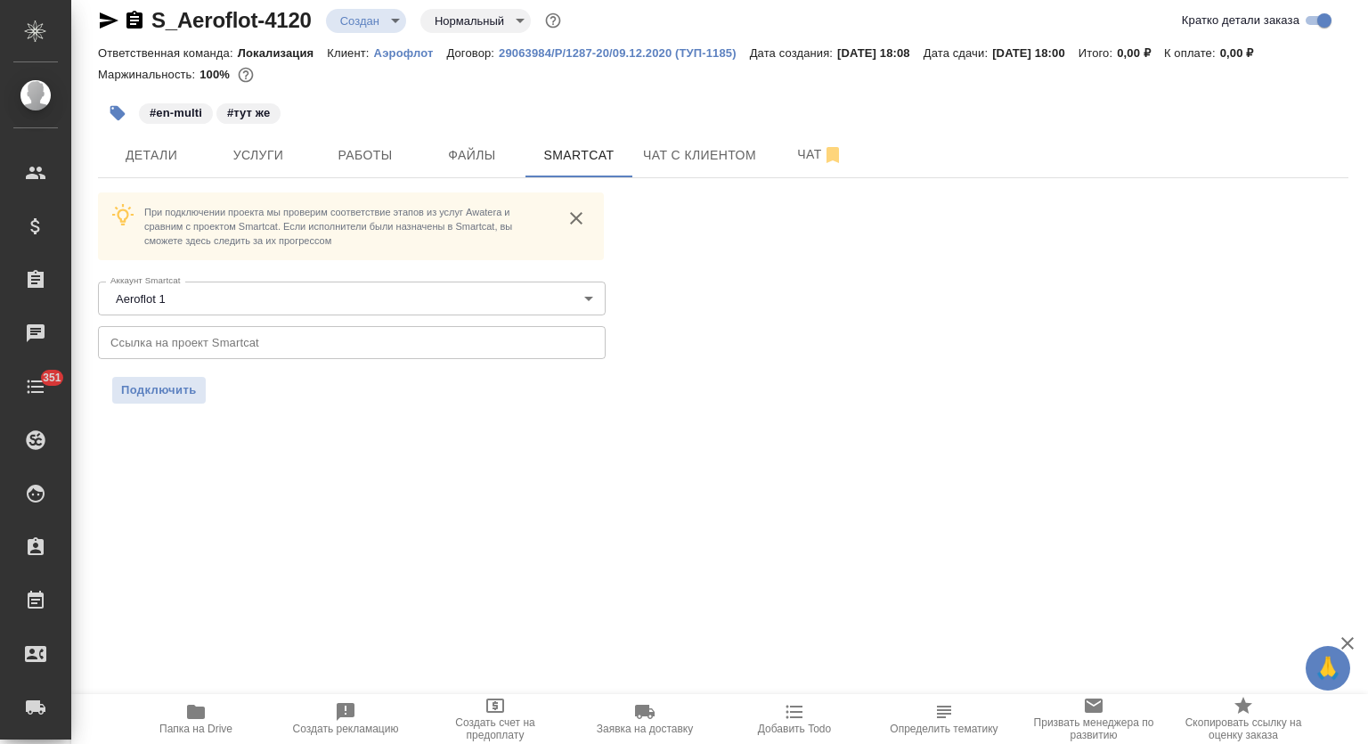
click at [139, 12] on icon "button" at bounding box center [134, 20] width 21 height 21
click at [261, 335] on input "text" at bounding box center [352, 342] width 508 height 32
click at [152, 390] on span "Подключить" at bounding box center [159, 390] width 76 height 18
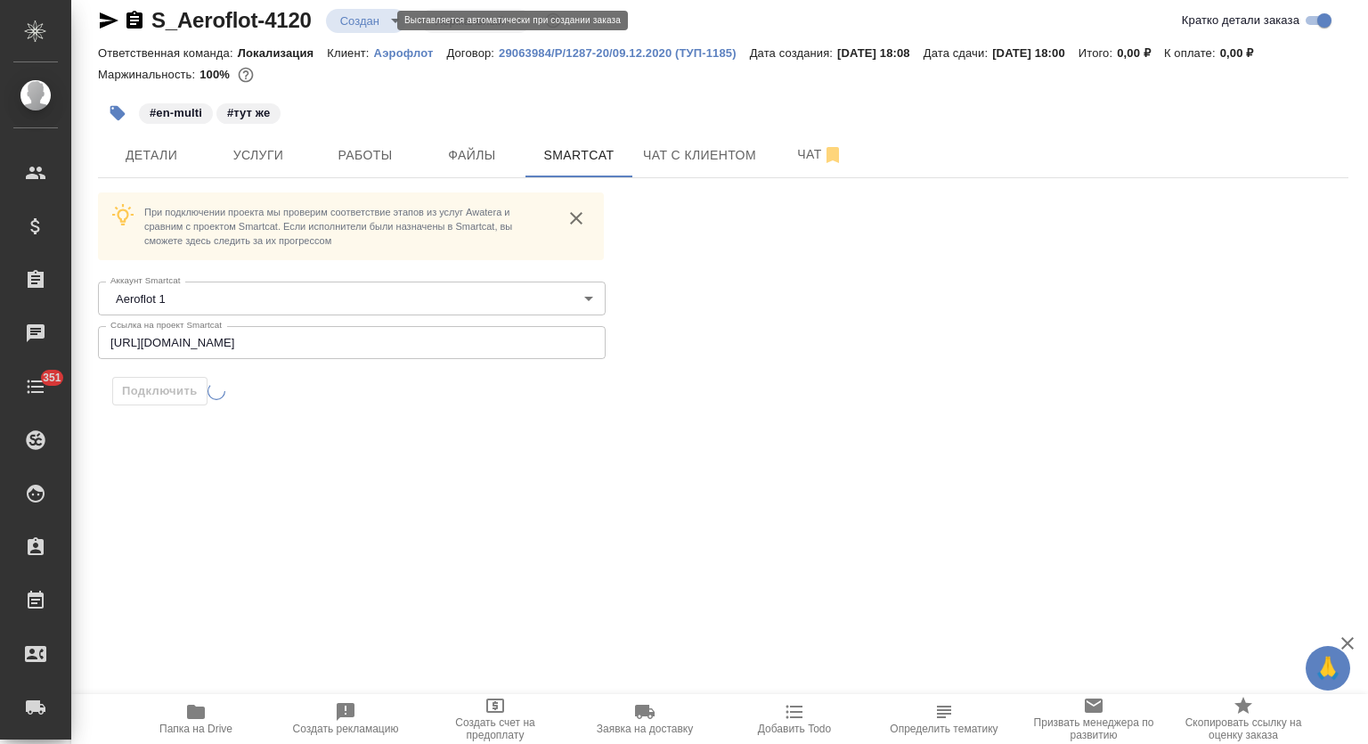
click at [365, 15] on body "🙏 .cls-1 fill:#fff; AWATERA Mutalimov Mark Клиенты Спецификации Заказы 0 Чаты 3…" at bounding box center [684, 372] width 1368 height 744
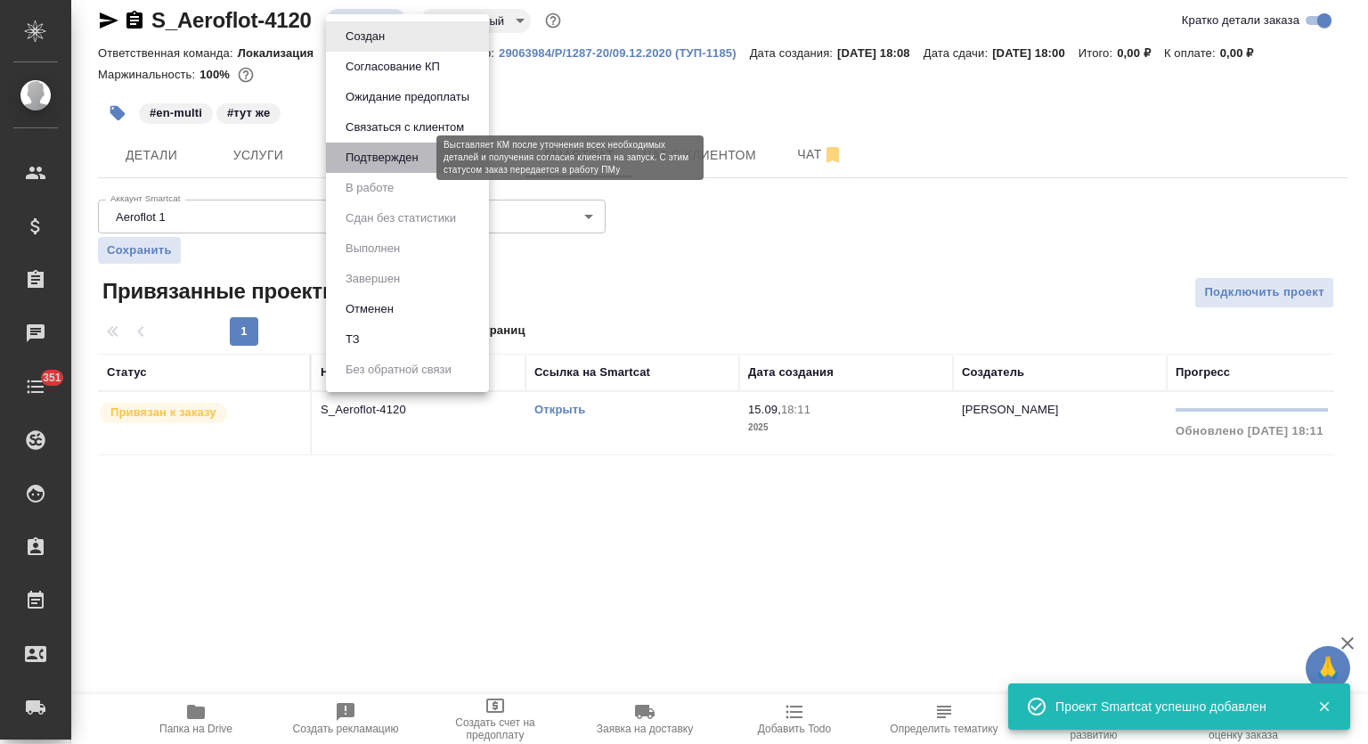
click at [386, 153] on button "Подтвержден" at bounding box center [382, 158] width 84 height 20
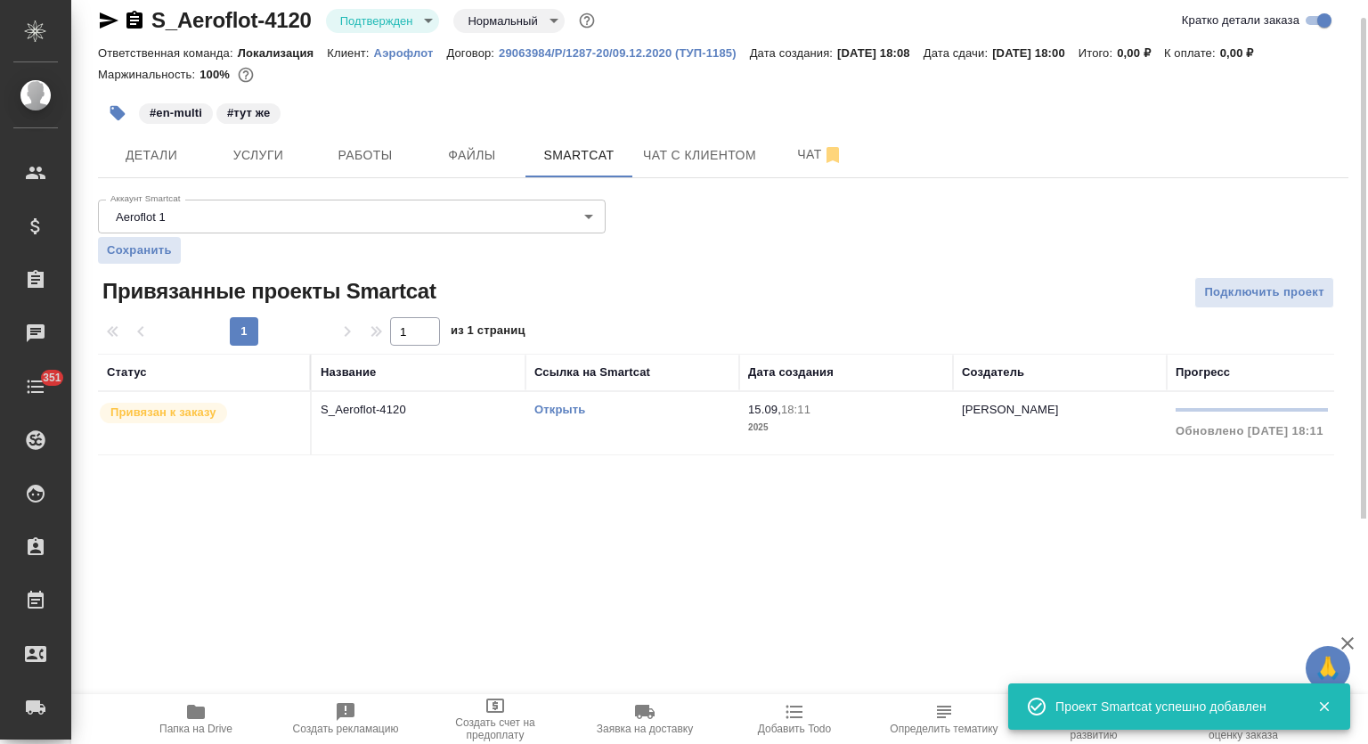
click at [346, 17] on body "🙏 .cls-1 fill:#fff; AWATERA Mutalimov Mark Клиенты Спецификации Заказы 0 Чаты 3…" at bounding box center [684, 372] width 1368 height 744
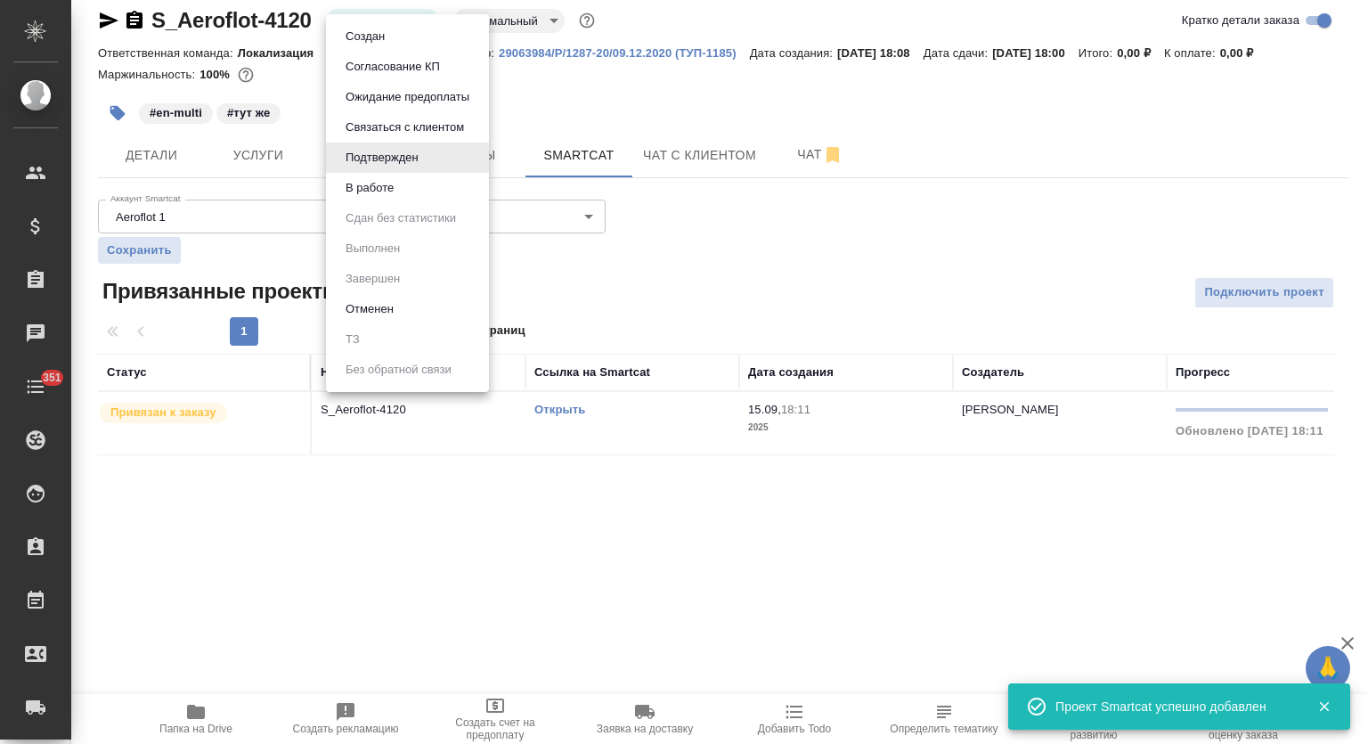
click at [408, 192] on li "В работе" at bounding box center [407, 188] width 163 height 30
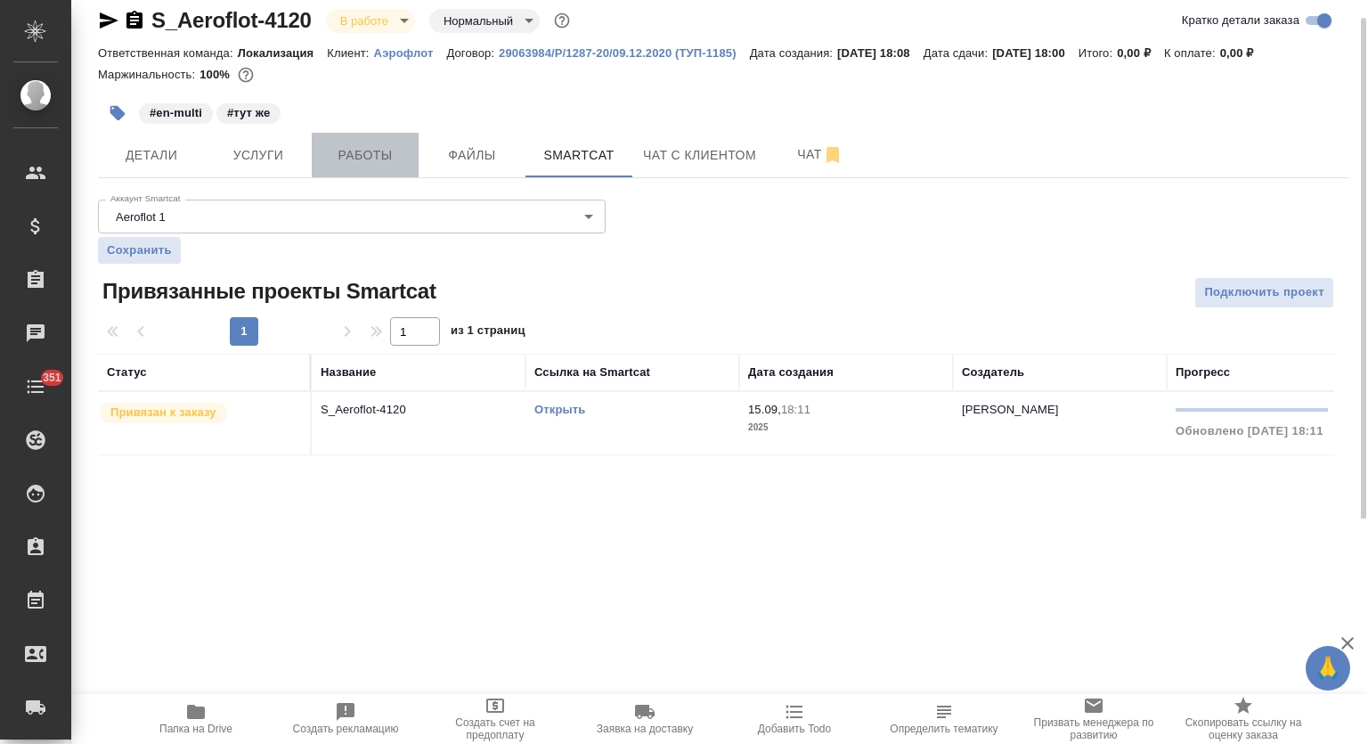
click at [356, 155] on span "Работы" at bounding box center [365, 155] width 86 height 22
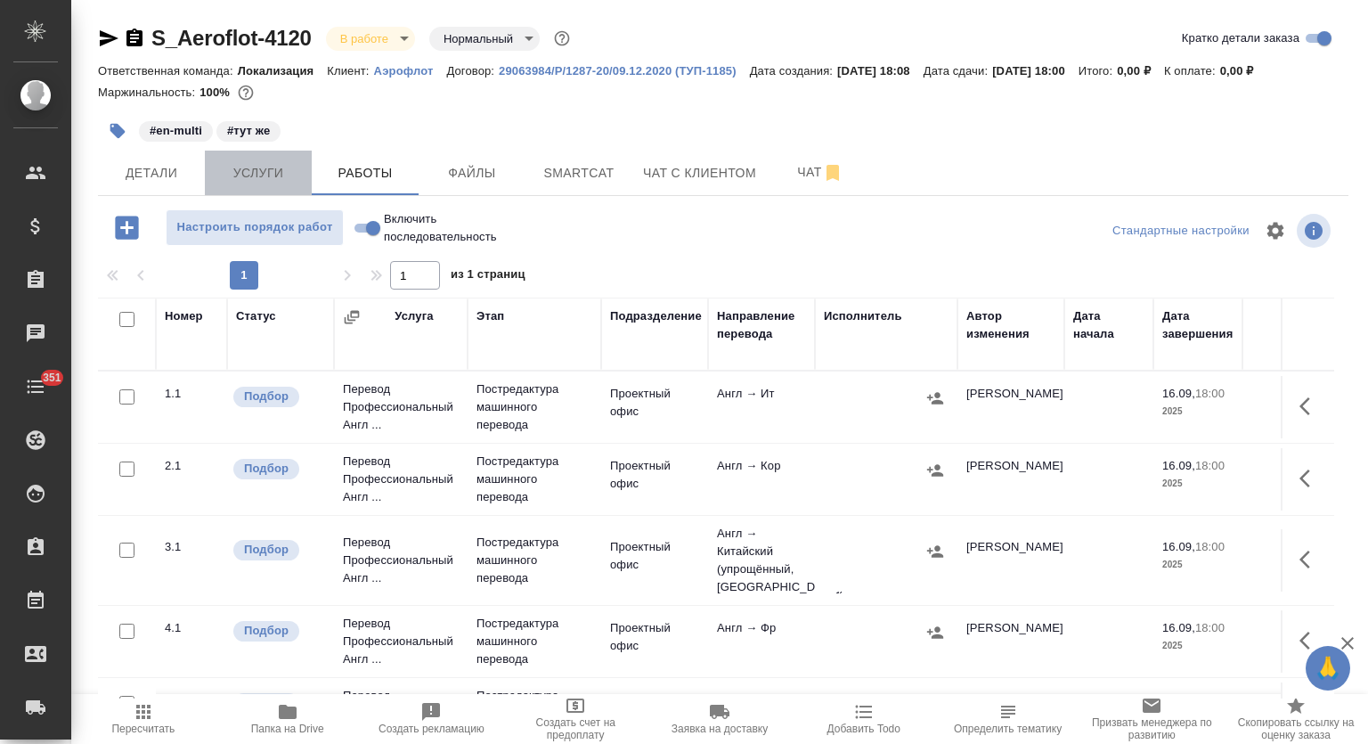
click at [284, 167] on span "Услуги" at bounding box center [259, 173] width 86 height 22
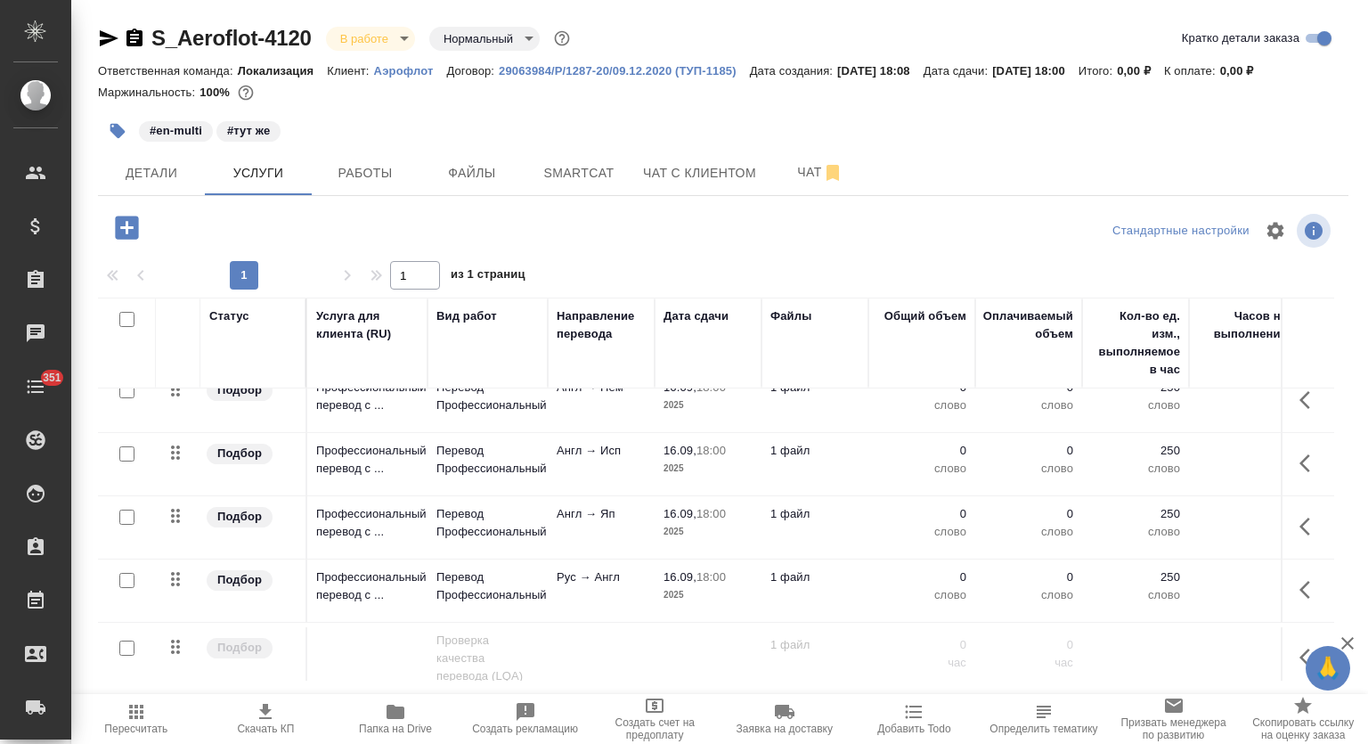
scroll to position [326, 0]
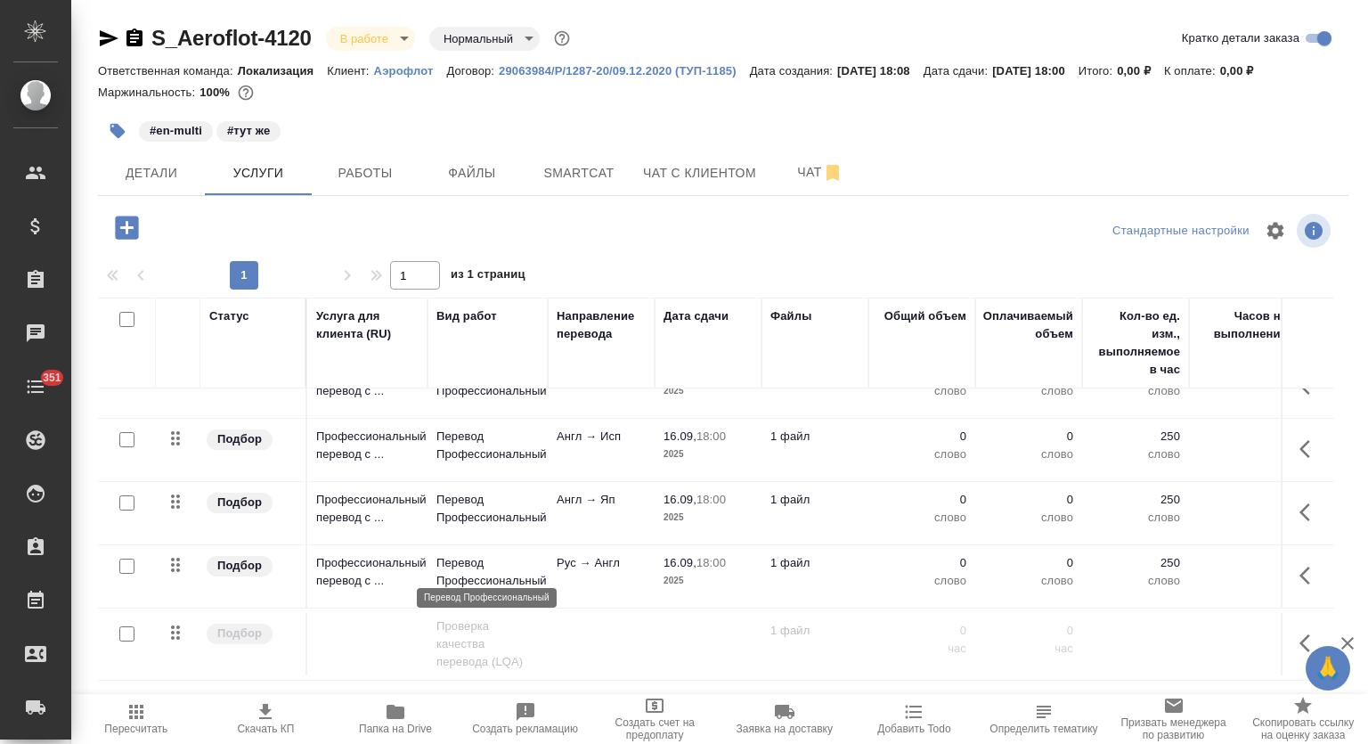
drag, startPoint x: 462, startPoint y: 561, endPoint x: 492, endPoint y: 557, distance: 29.7
click at [464, 562] on p "Перевод Профессиональный" at bounding box center [488, 572] width 102 height 36
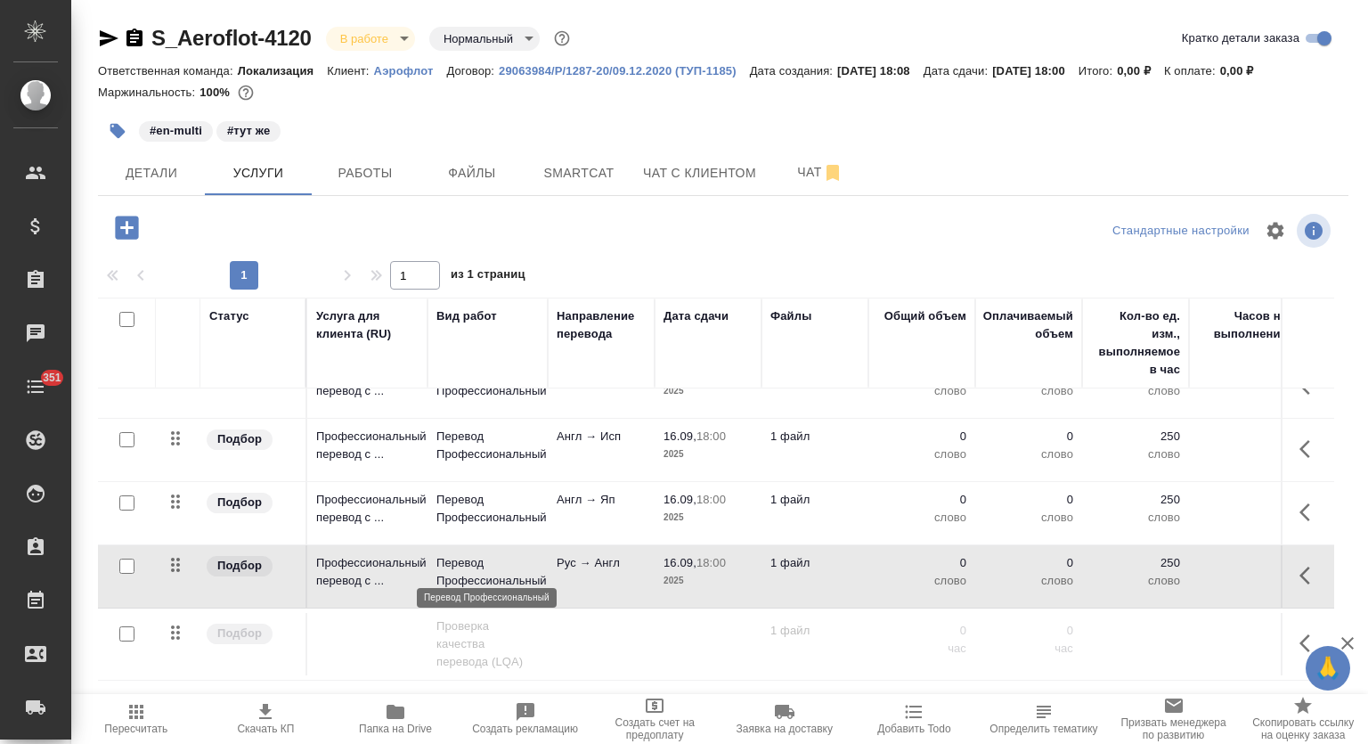
click at [506, 562] on p "Перевод Профессиональный" at bounding box center [488, 572] width 102 height 36
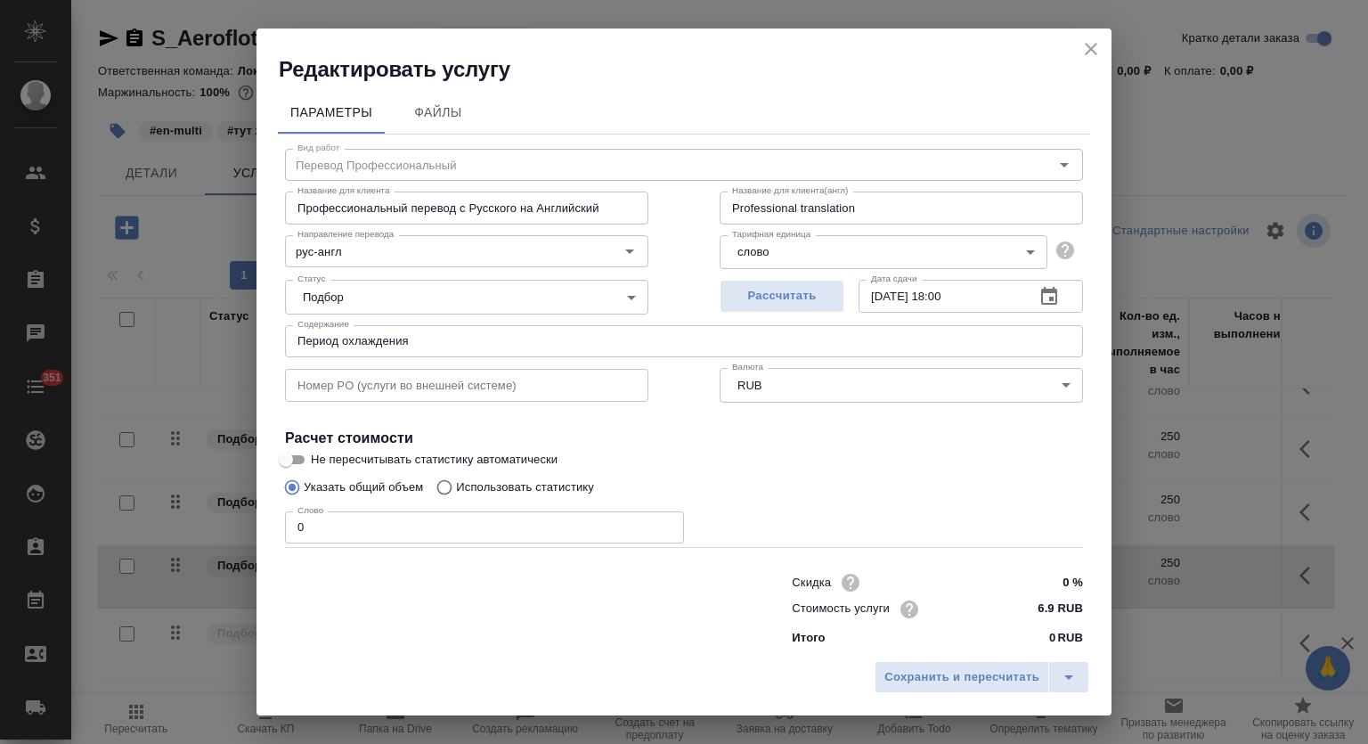
click at [510, 487] on p "Использовать статистику" at bounding box center [525, 487] width 138 height 18
click at [456, 487] on input "Использовать статистику" at bounding box center [442, 487] width 29 height 34
radio input "true"
radio input "false"
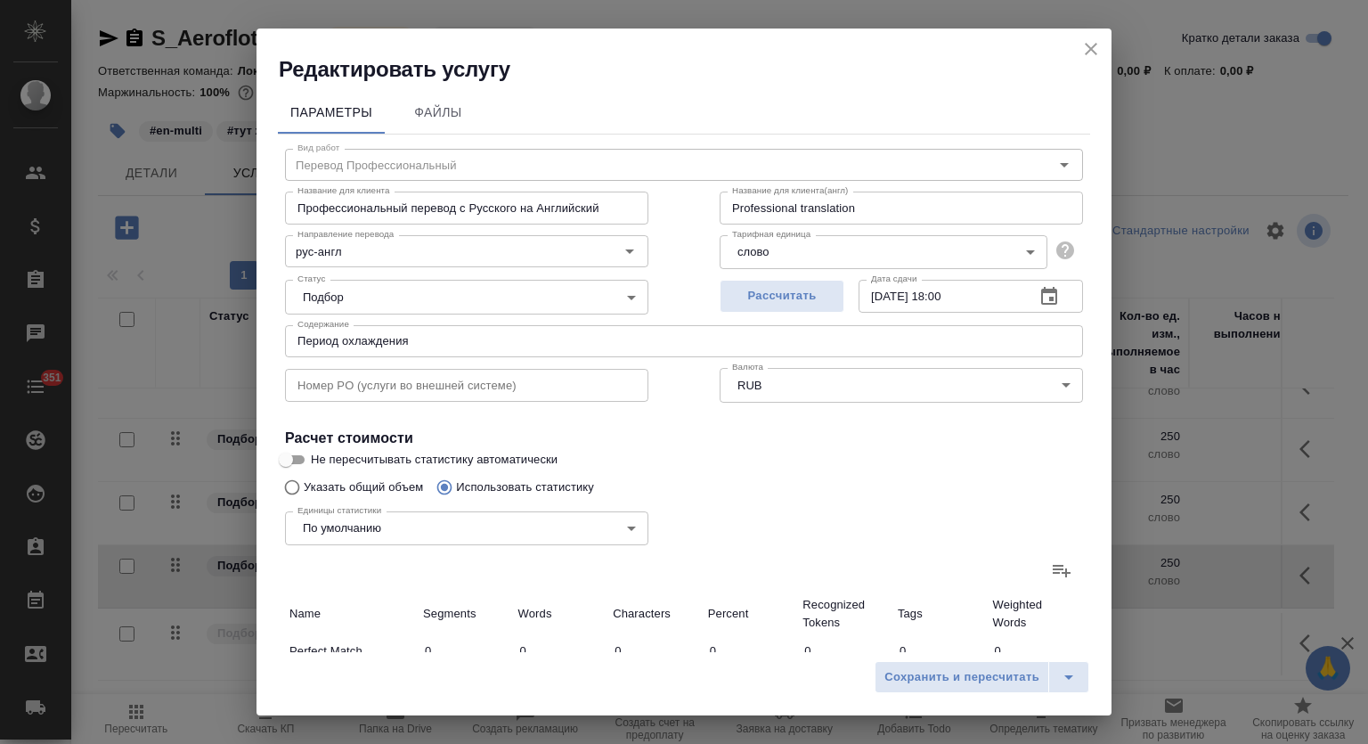
click at [1051, 564] on icon at bounding box center [1061, 569] width 21 height 21
click at [0, 0] on input "file" at bounding box center [0, 0] width 0 height 0
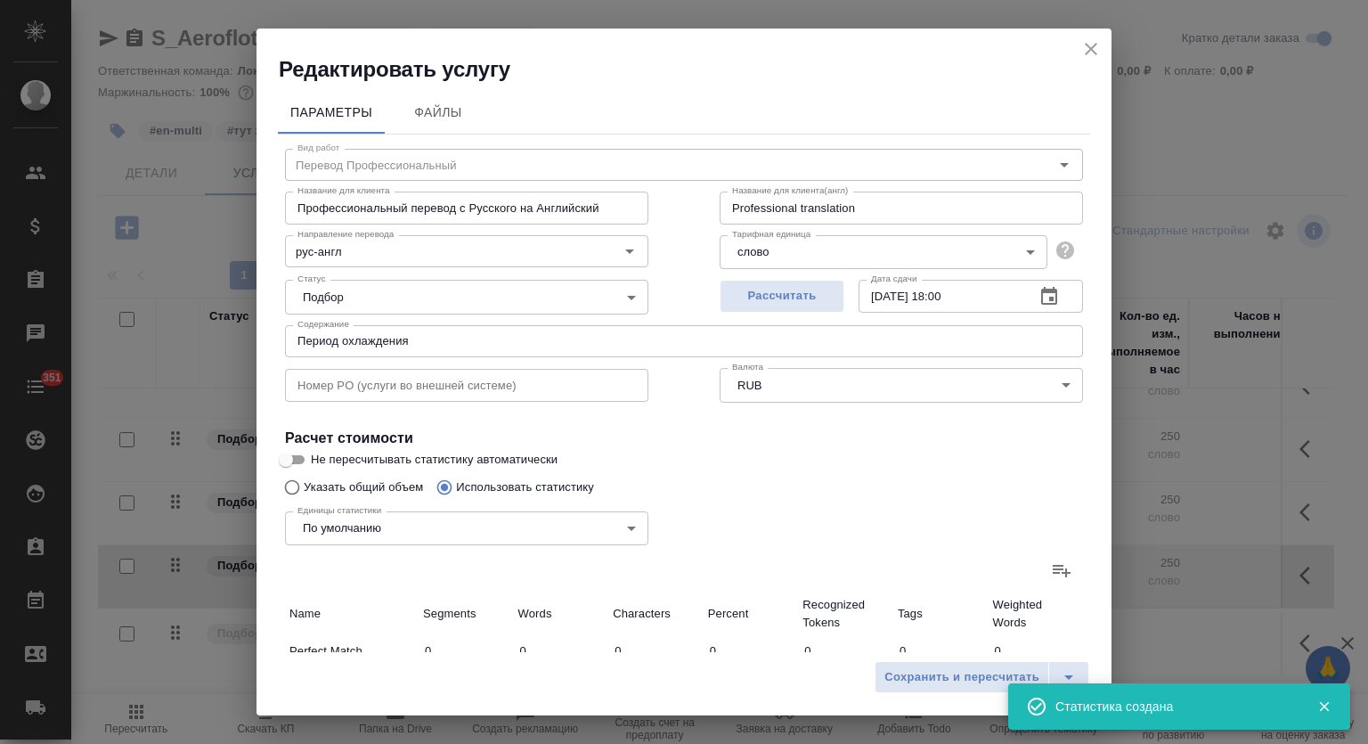
type input "1"
type input "2"
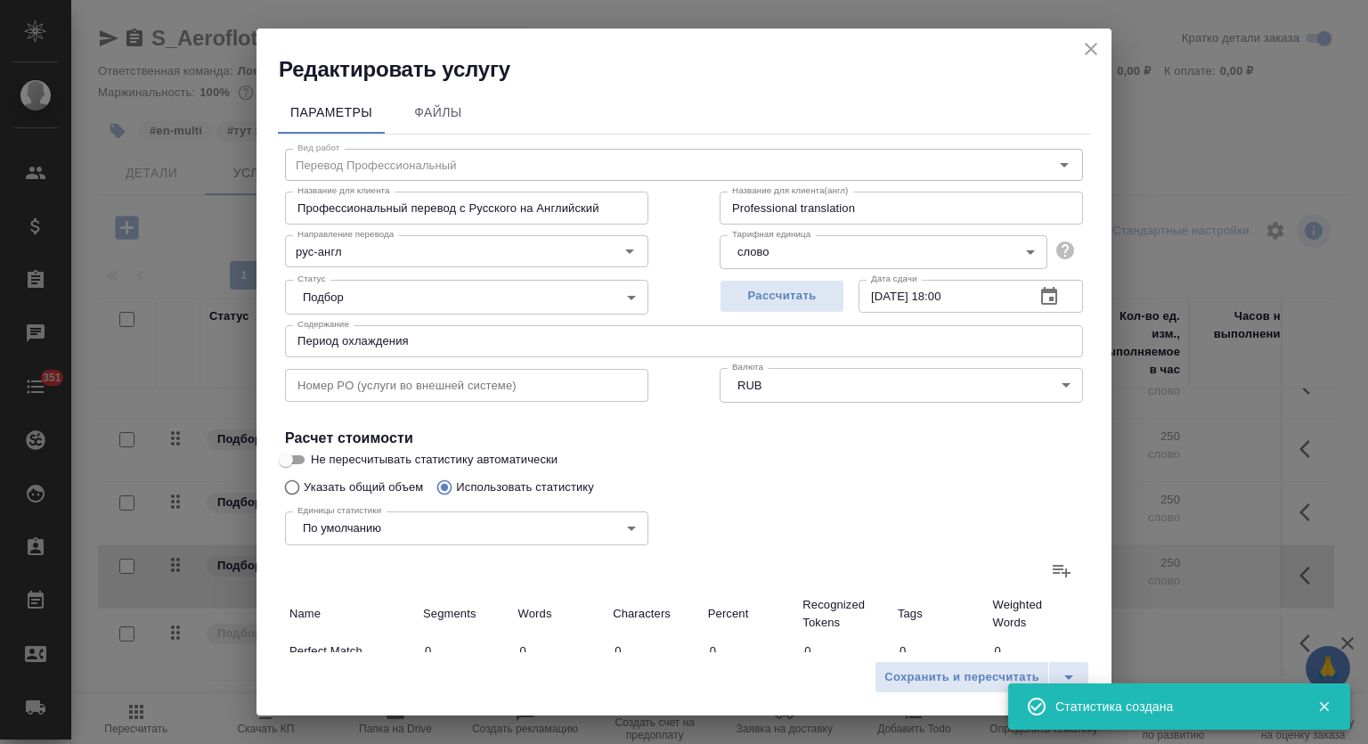
type input "18"
type input "10"
type input "76"
type input "484"
type input "13"
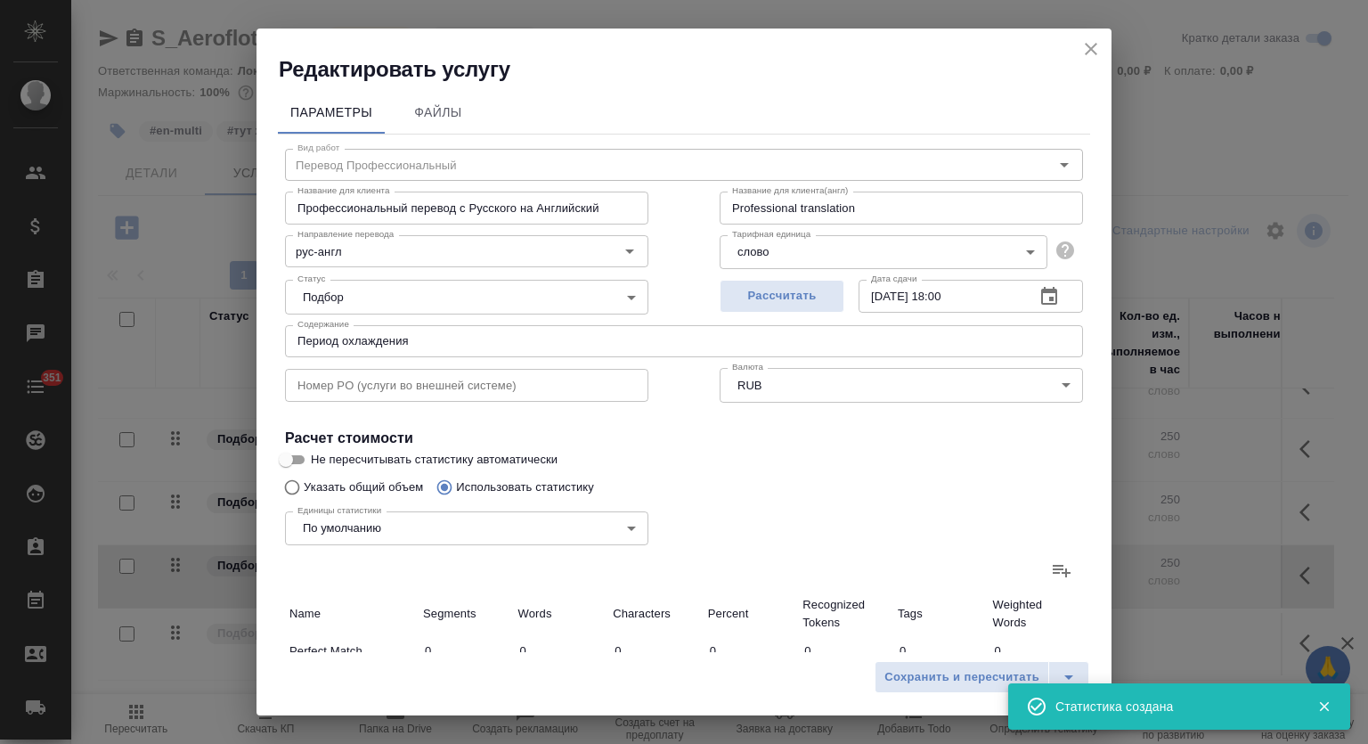
type input "79"
type input "504"
type input "13"
type input "79"
type input "504"
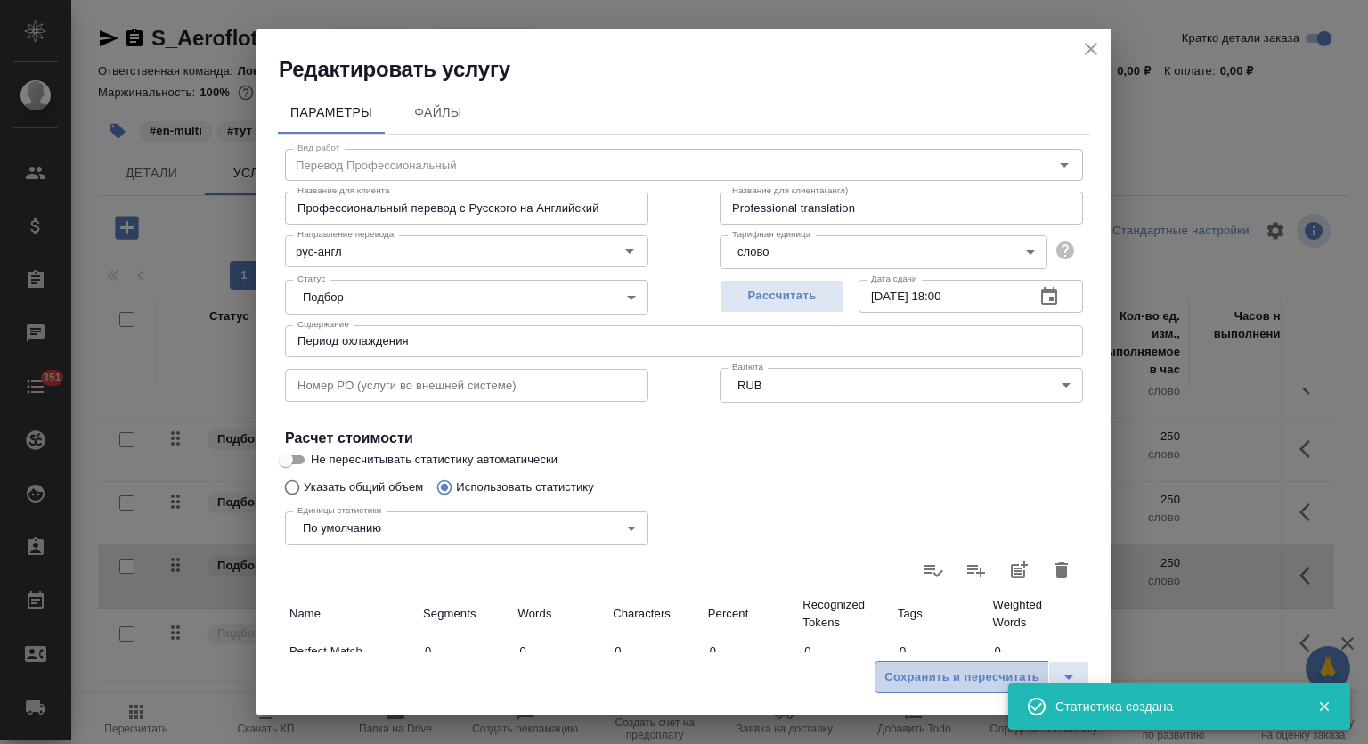
click at [925, 684] on span "Сохранить и пересчитать" at bounding box center [962, 677] width 155 height 20
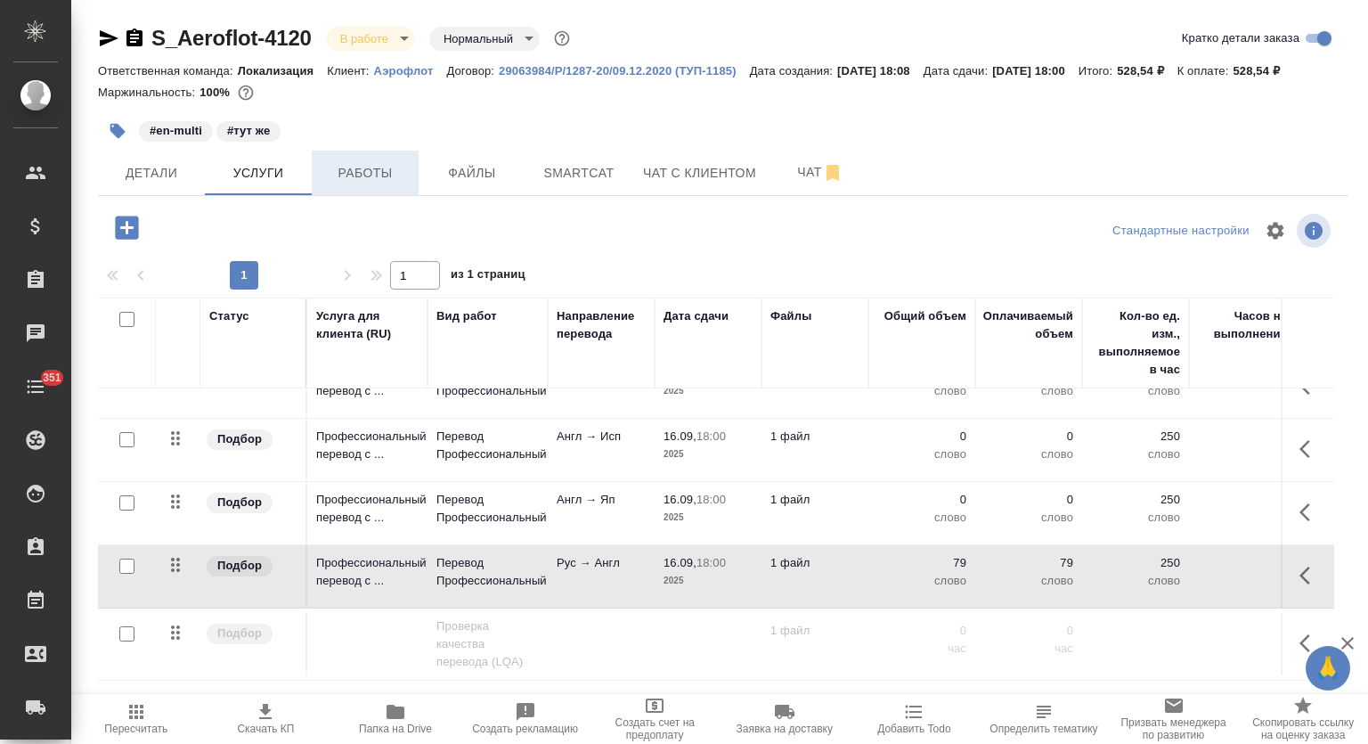
click at [365, 173] on span "Работы" at bounding box center [365, 173] width 86 height 22
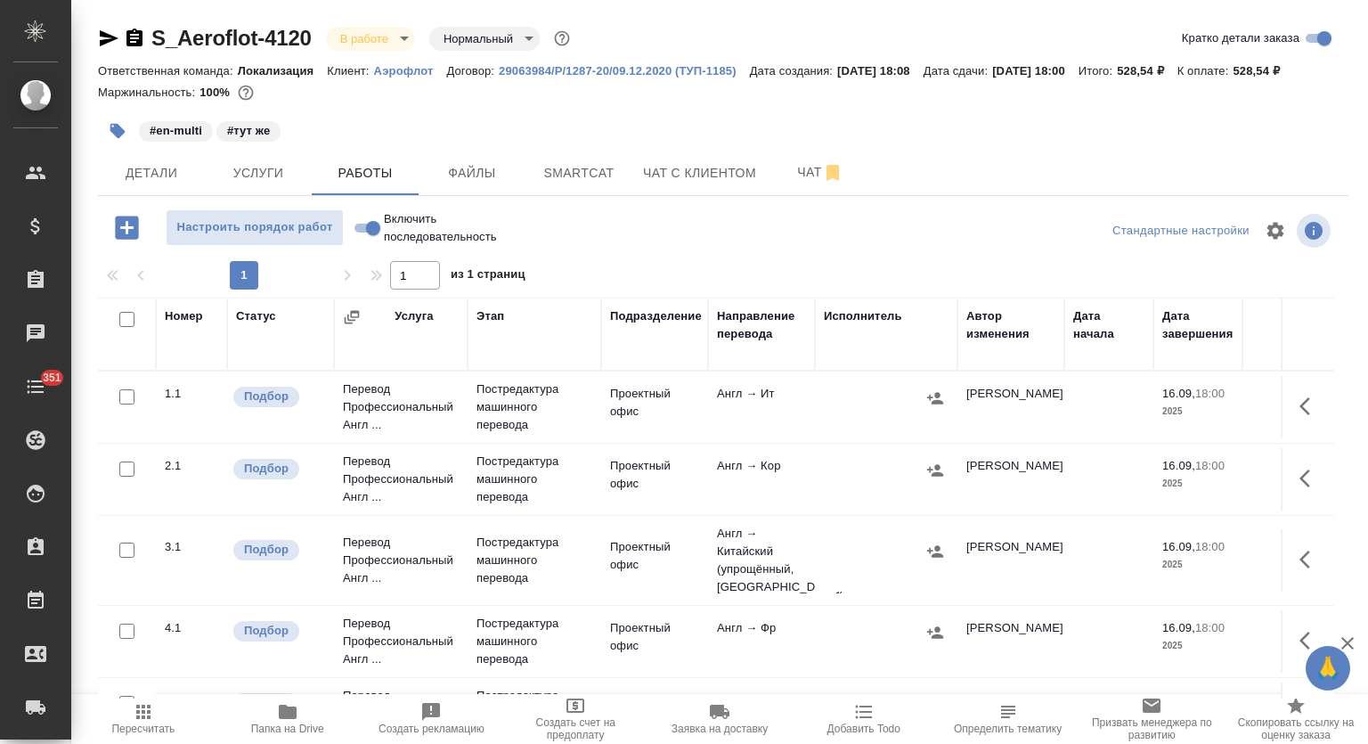
click at [381, 36] on body "🙏 .cls-1 fill:#fff; AWATERA Mutalimov Mark Клиенты Спецификации Заказы 0 Чаты 3…" at bounding box center [684, 372] width 1368 height 744
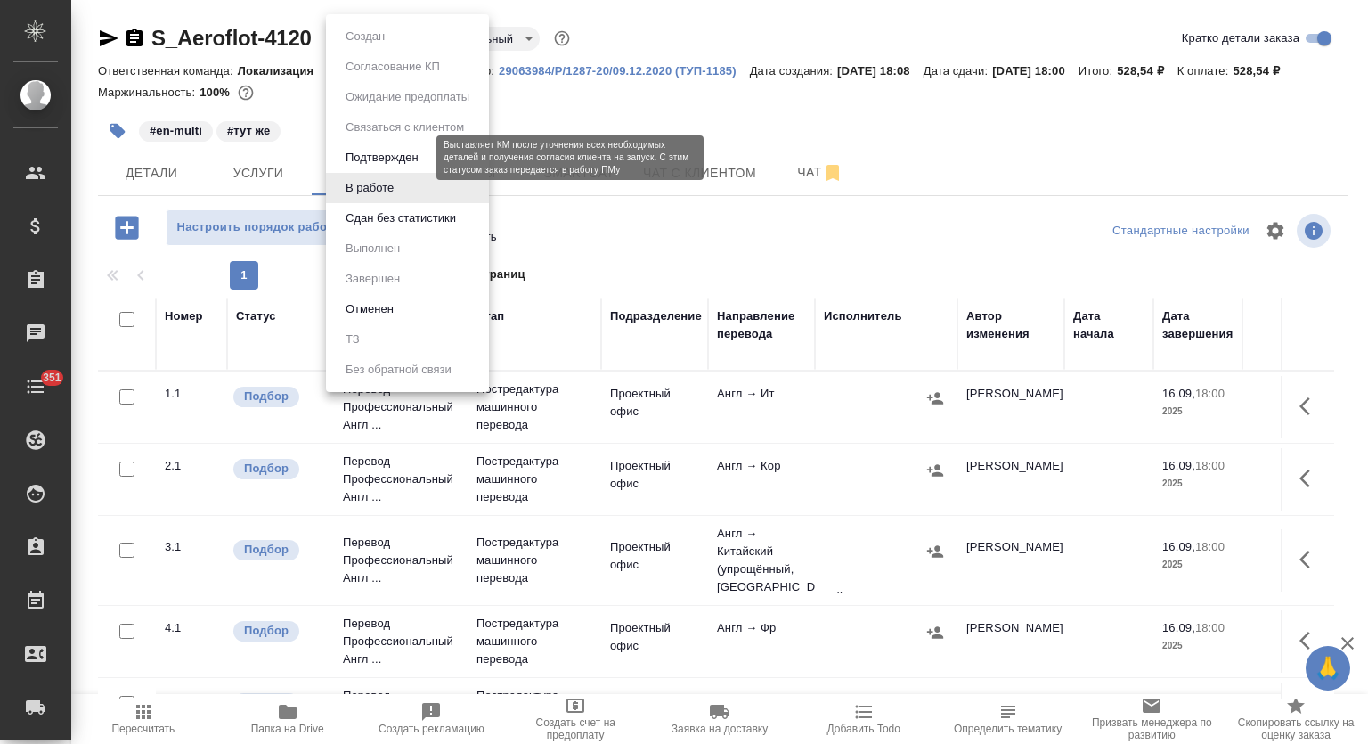
click at [408, 160] on button "Подтвержден" at bounding box center [382, 158] width 84 height 20
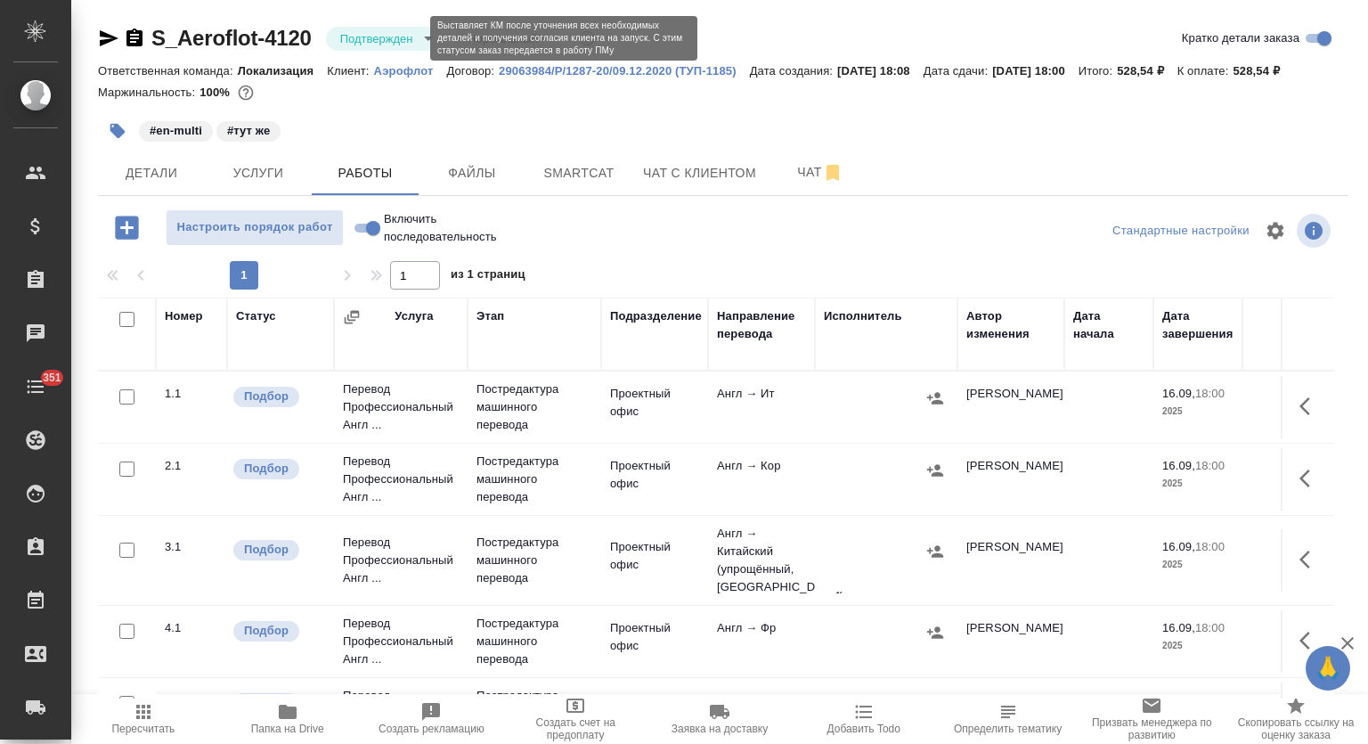
click at [403, 42] on body "🙏 .cls-1 fill:#fff; AWATERA Mutalimov Mark Клиенты Спецификации Заказы 0 Чаты 3…" at bounding box center [684, 372] width 1368 height 744
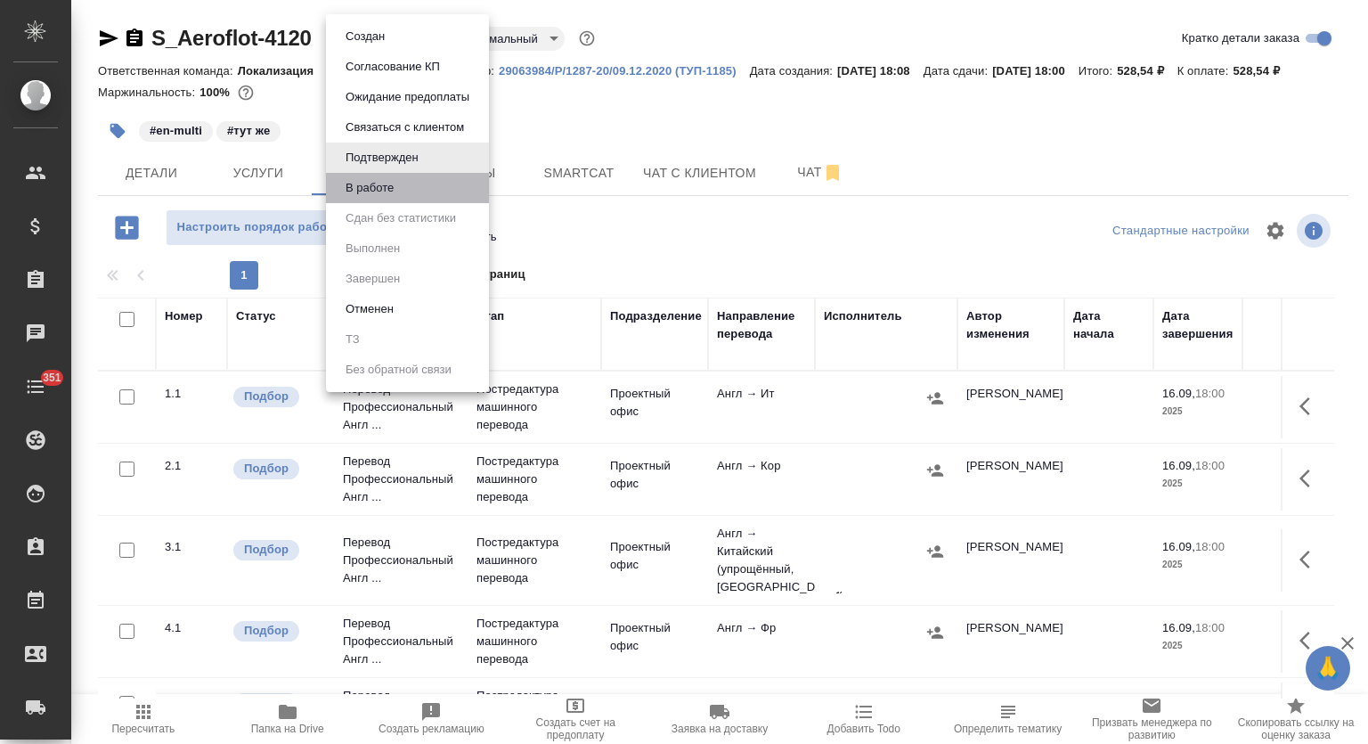
click at [399, 188] on li "В работе" at bounding box center [407, 188] width 163 height 30
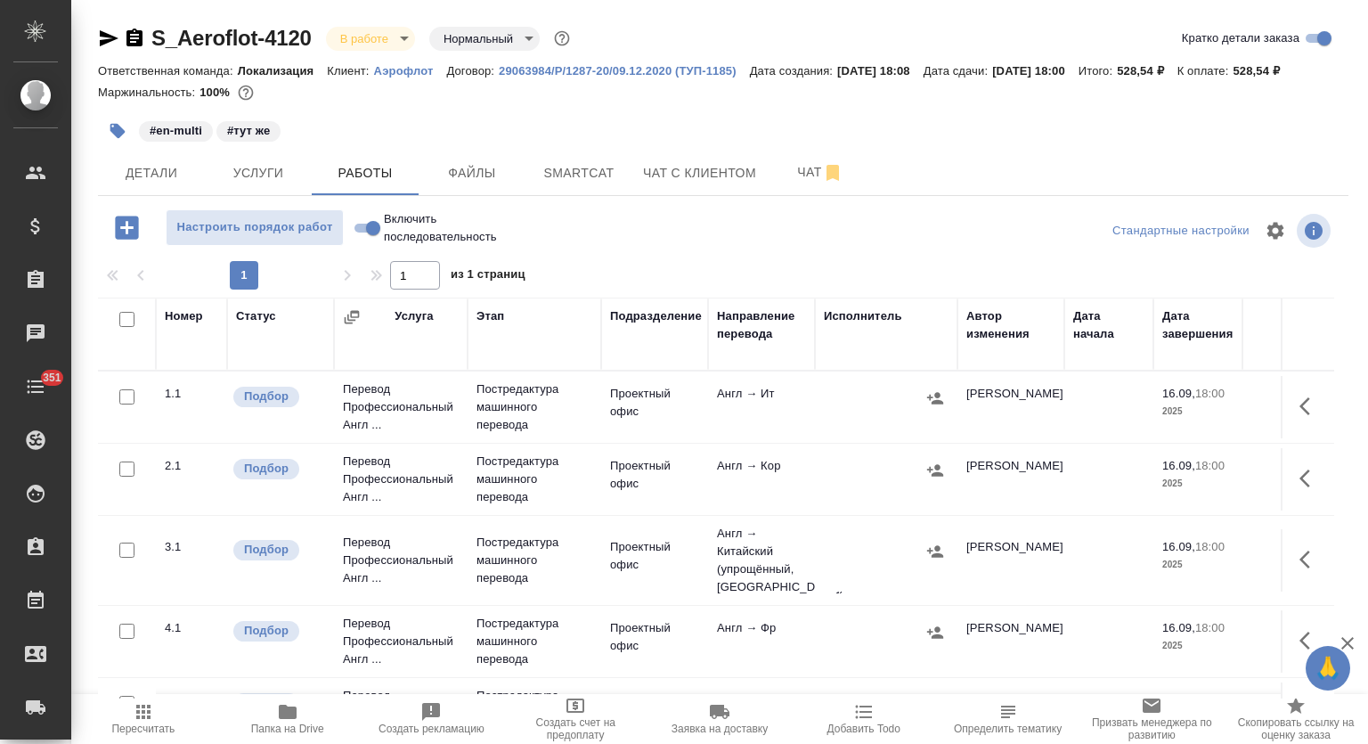
click at [363, 229] on input "Включить последовательность" at bounding box center [373, 227] width 64 height 21
checkbox input "true"
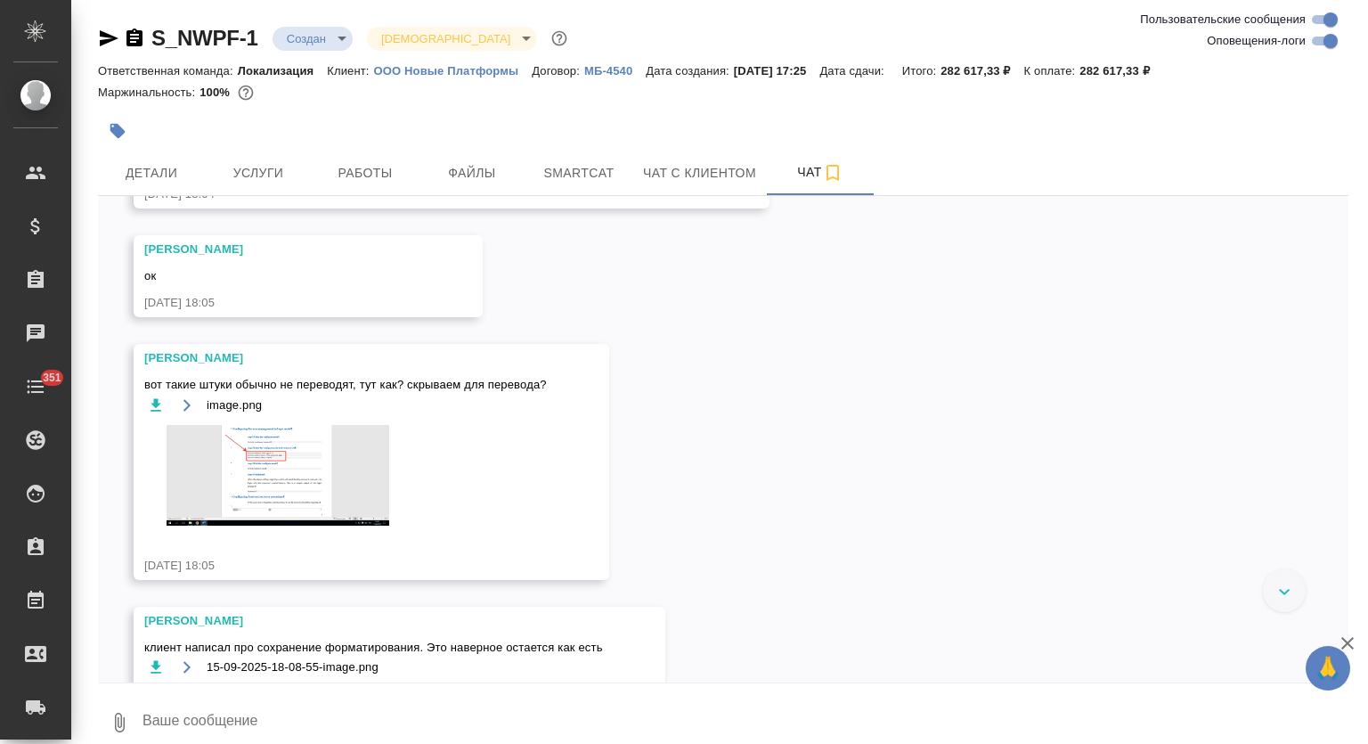
scroll to position [1537, 0]
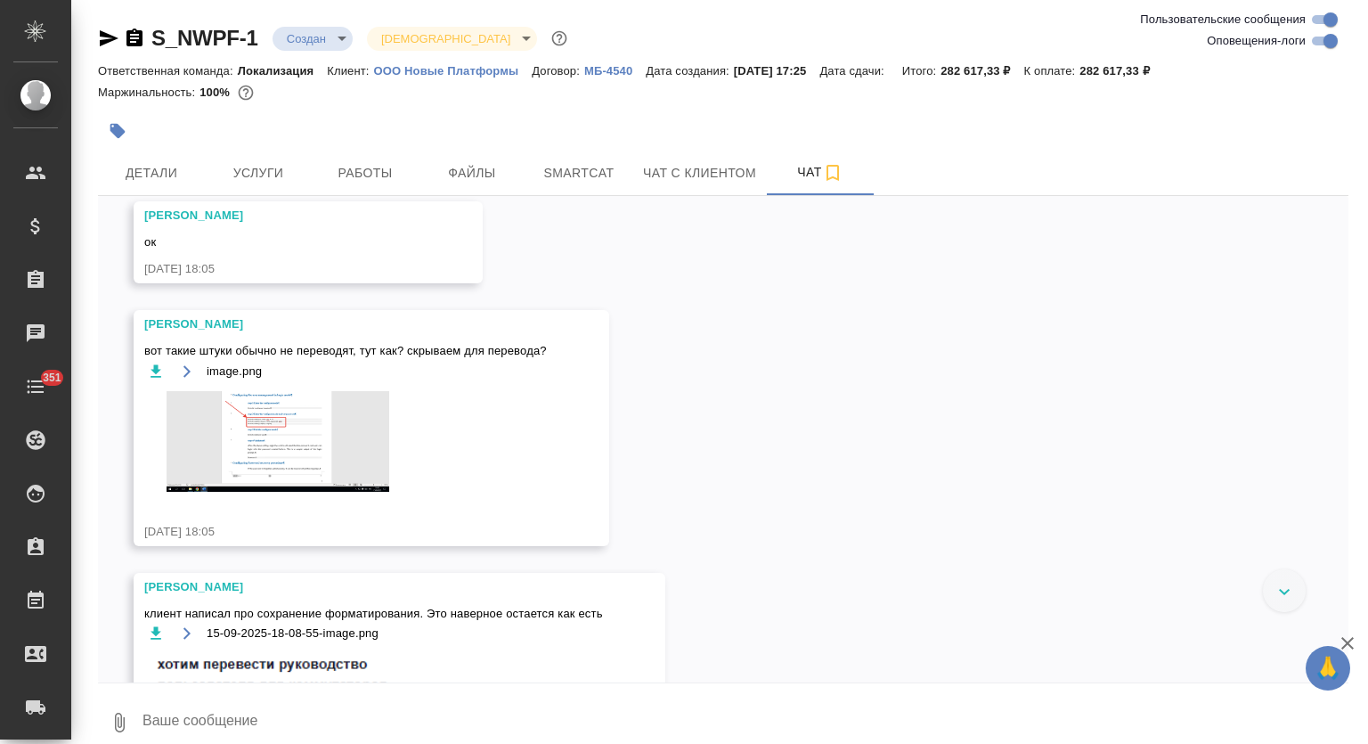
click at [290, 426] on img at bounding box center [277, 441] width 267 height 101
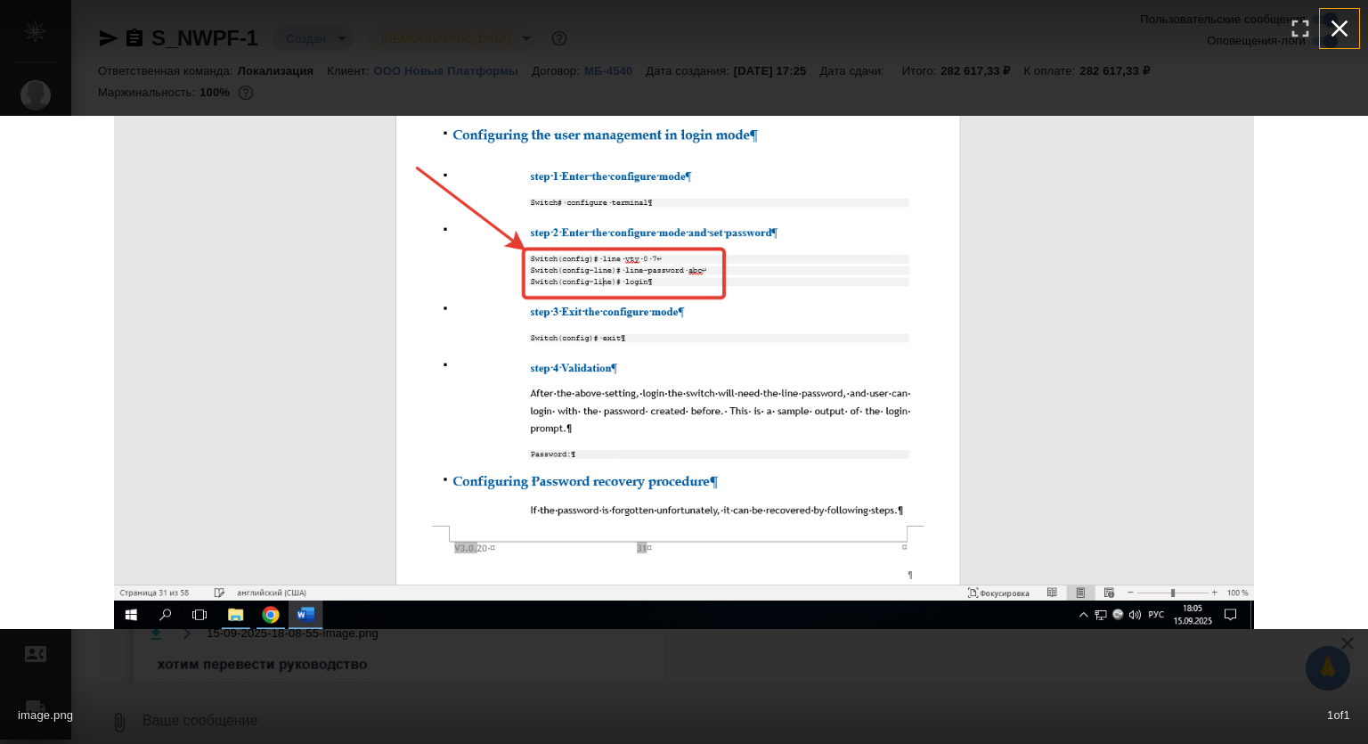
click at [1347, 28] on icon "button" at bounding box center [1340, 28] width 29 height 29
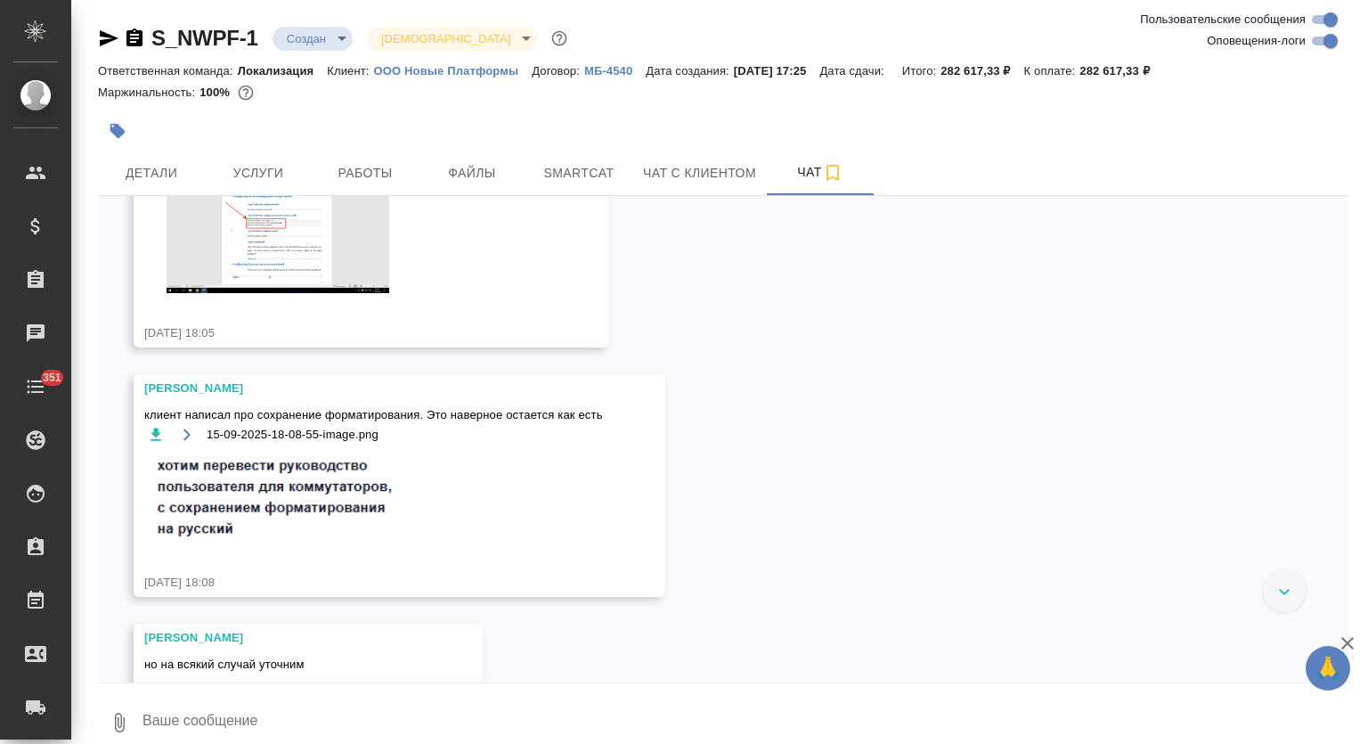
scroll to position [1645, 0]
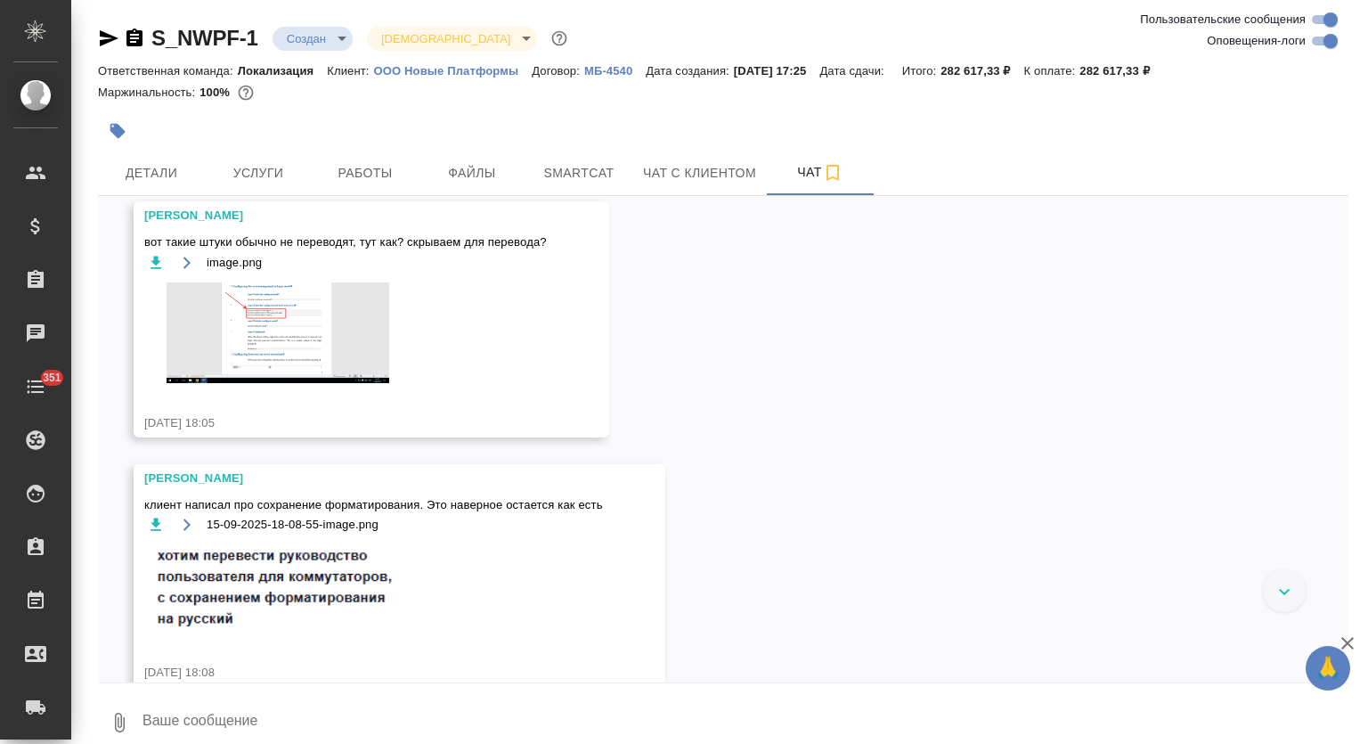
click at [285, 333] on img at bounding box center [277, 332] width 267 height 101
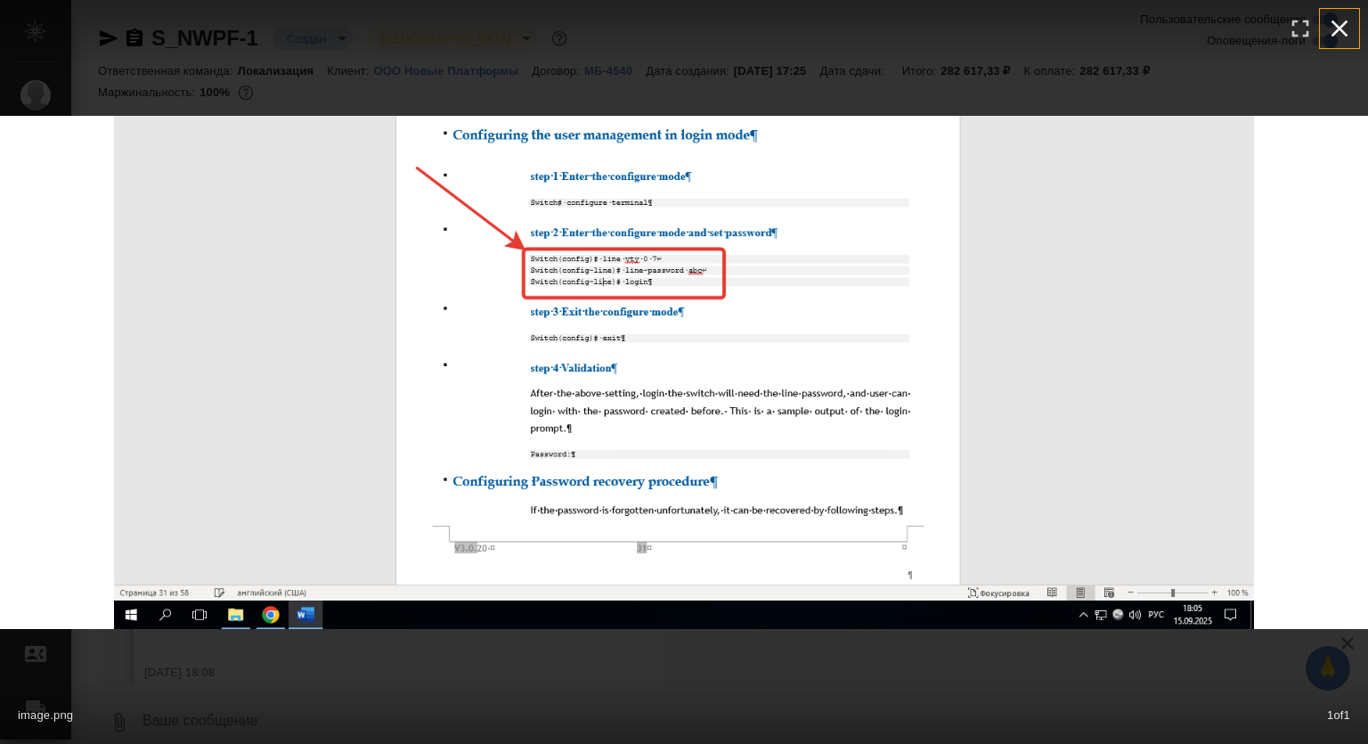
click at [1326, 25] on icon "button" at bounding box center [1340, 28] width 29 height 29
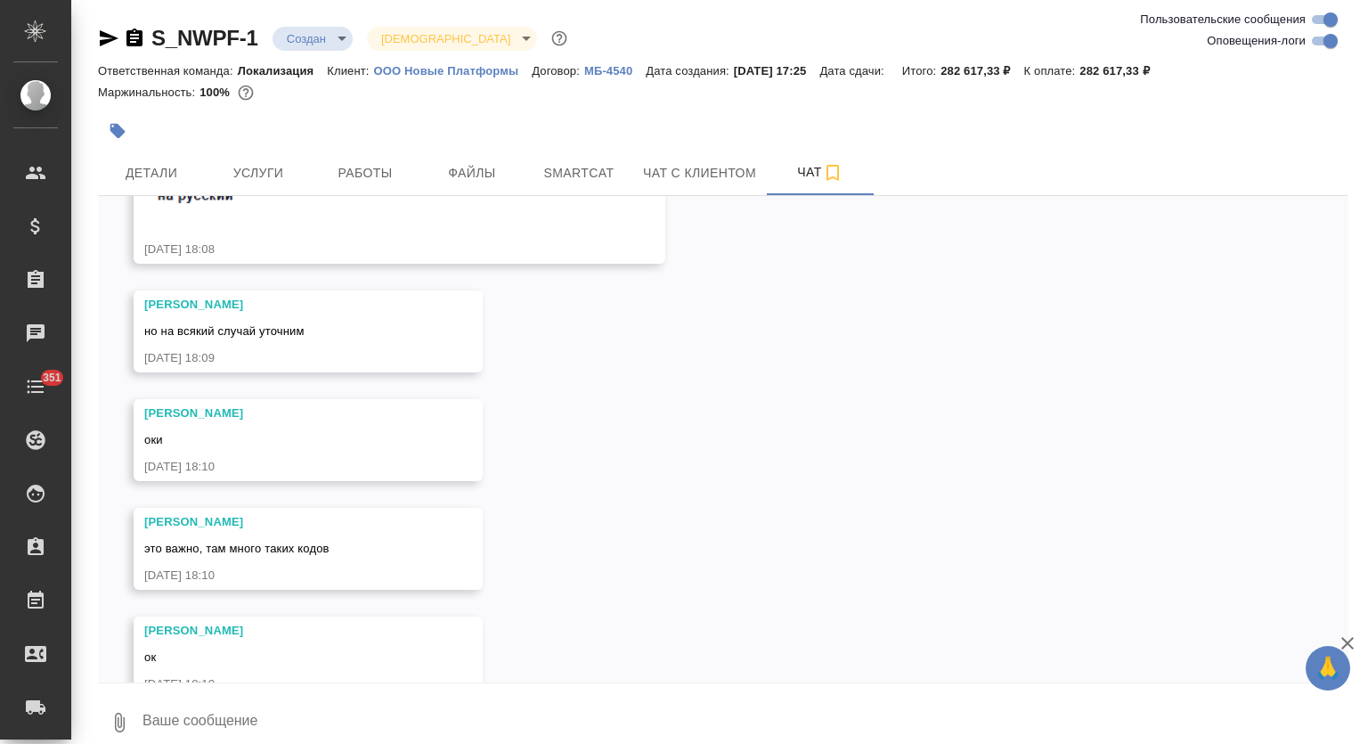
scroll to position [2110, 0]
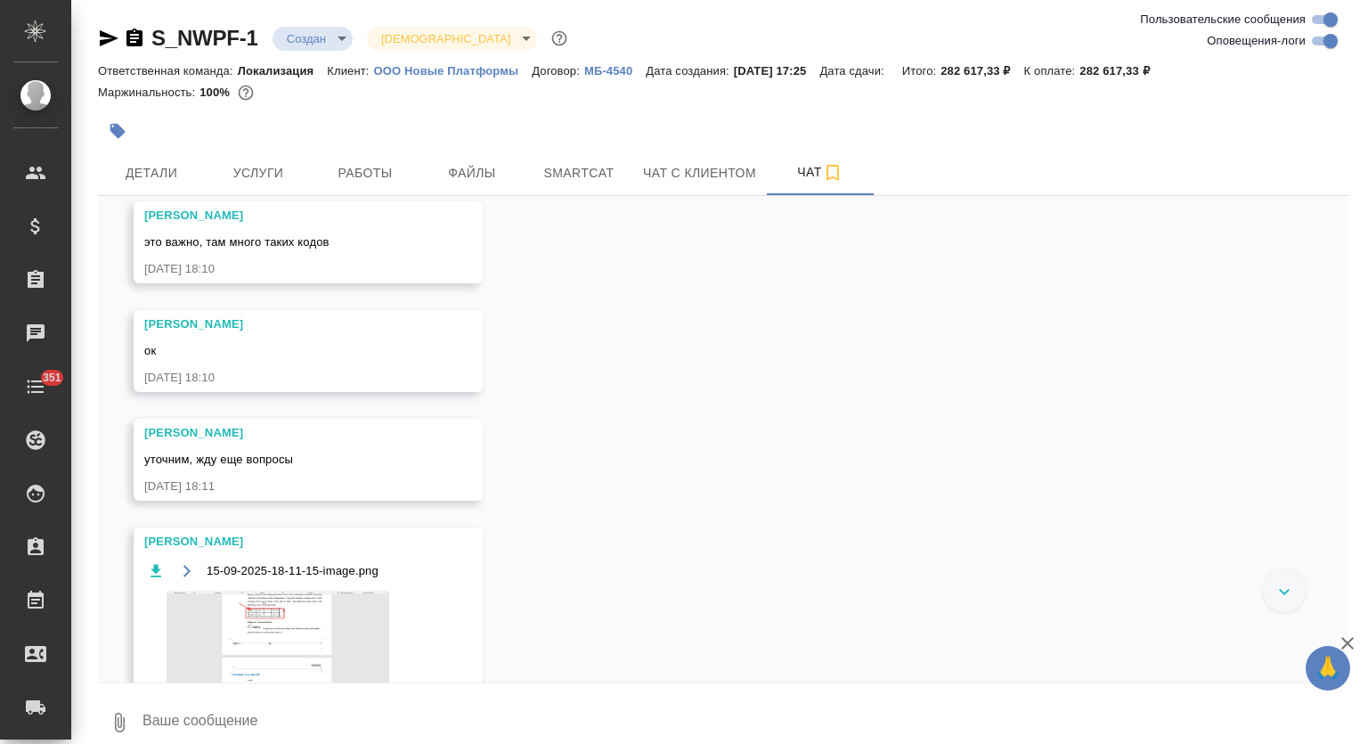
scroll to position [2796, 0]
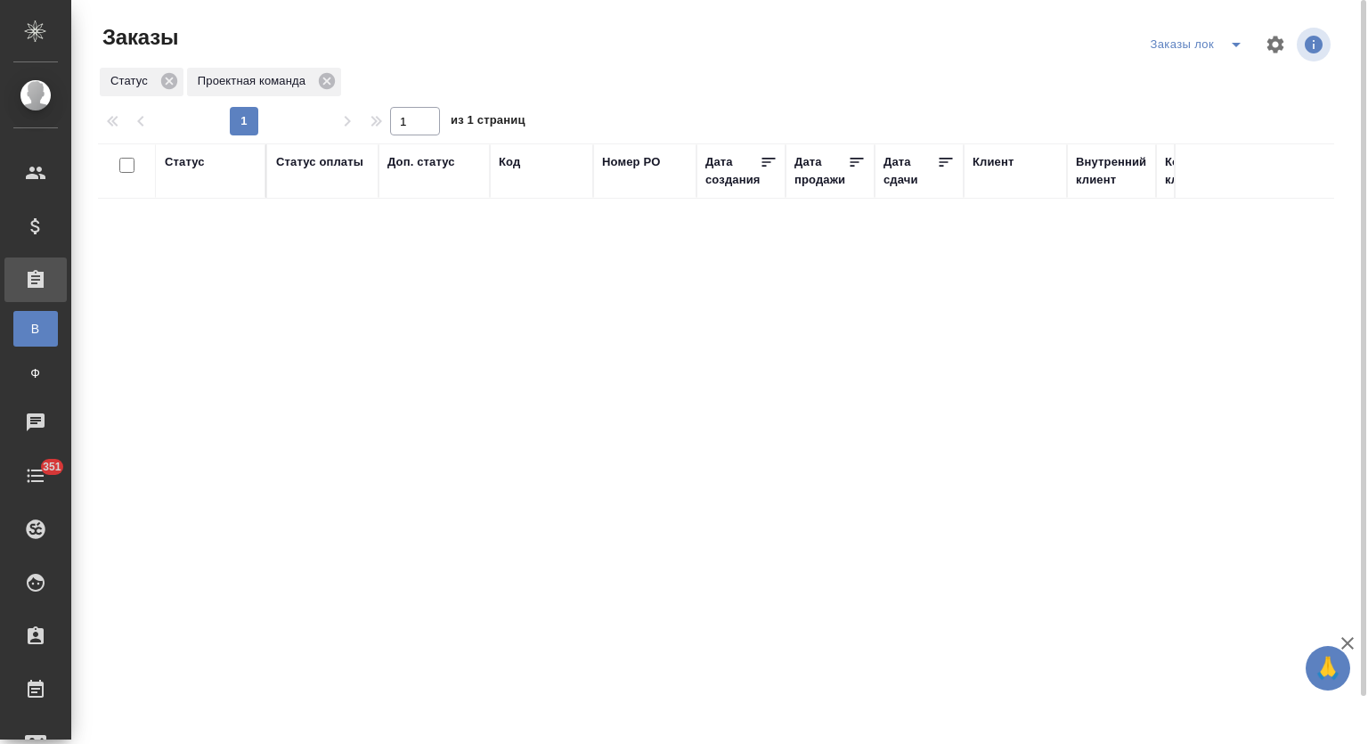
click at [1231, 45] on icon "split button" at bounding box center [1236, 44] width 21 height 21
click at [1169, 88] on li "Мои заказы" at bounding box center [1200, 80] width 108 height 29
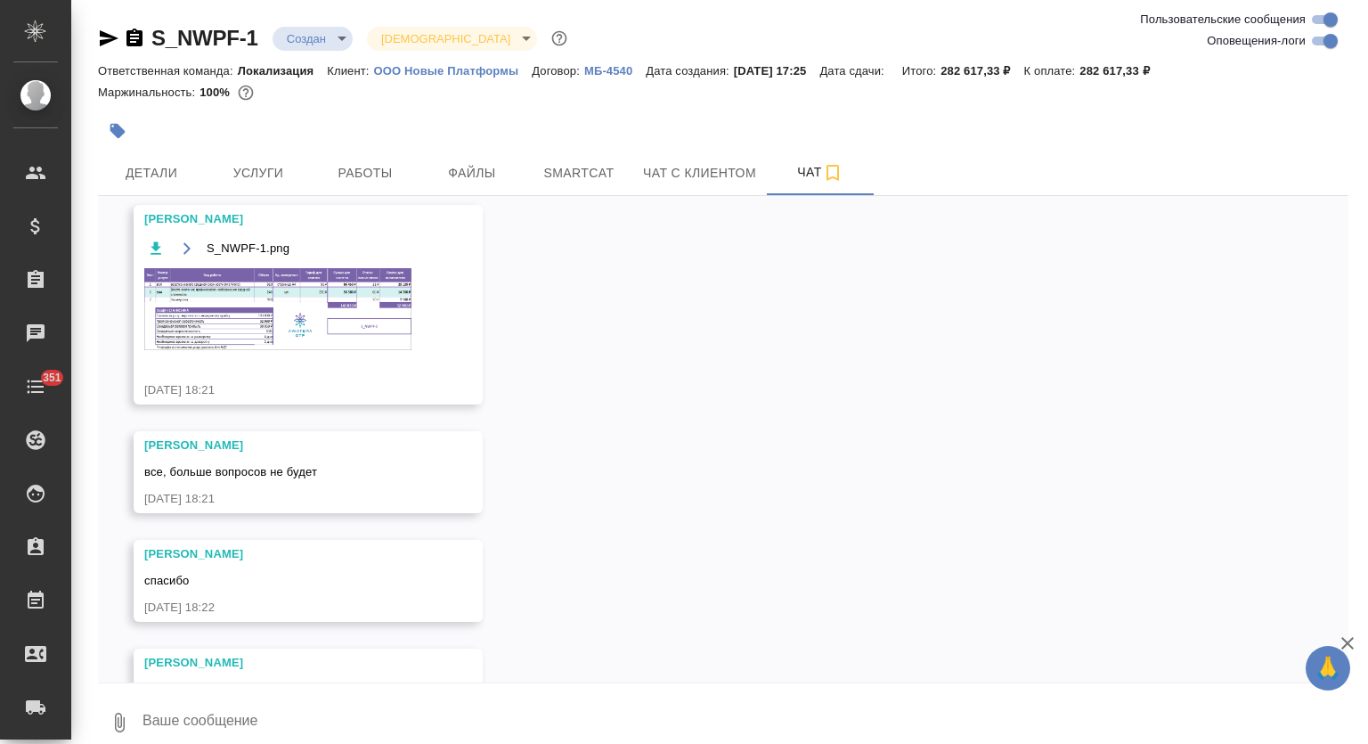
scroll to position [4066, 0]
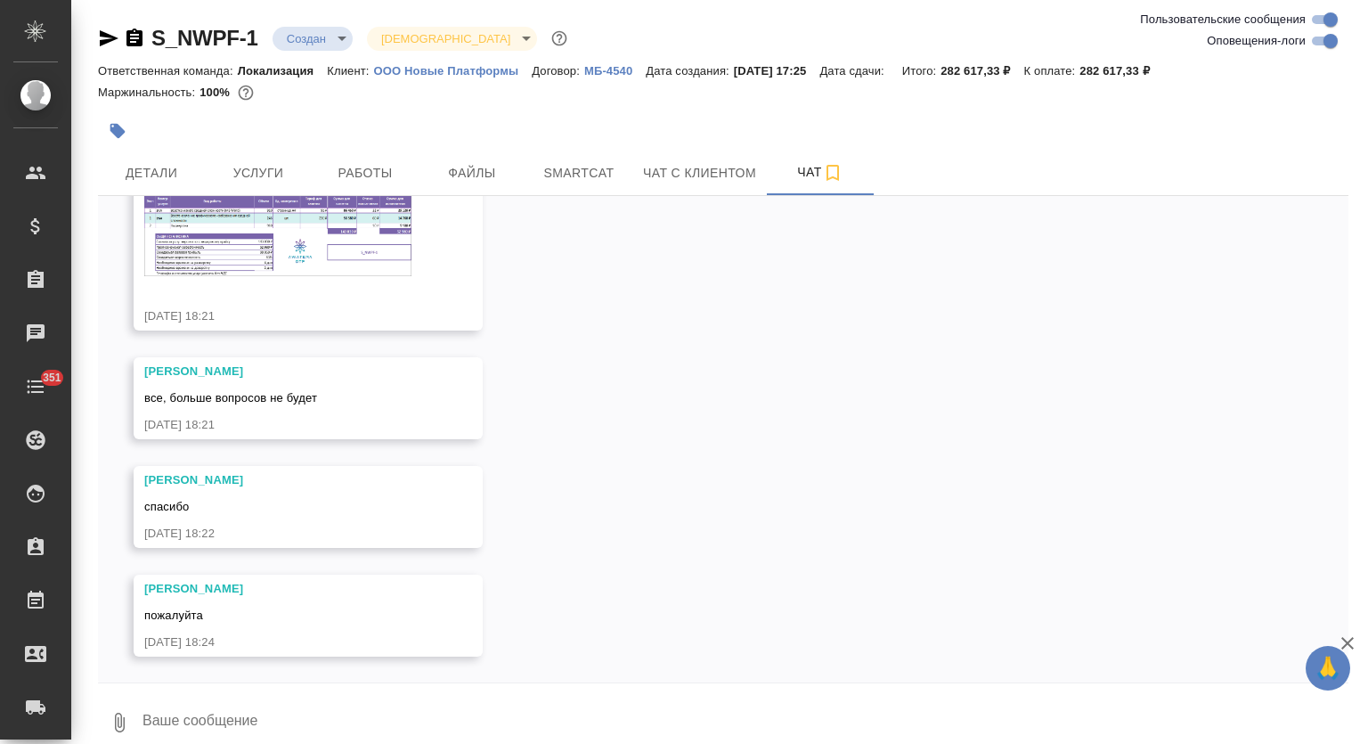
click at [328, 254] on img at bounding box center [277, 234] width 267 height 81
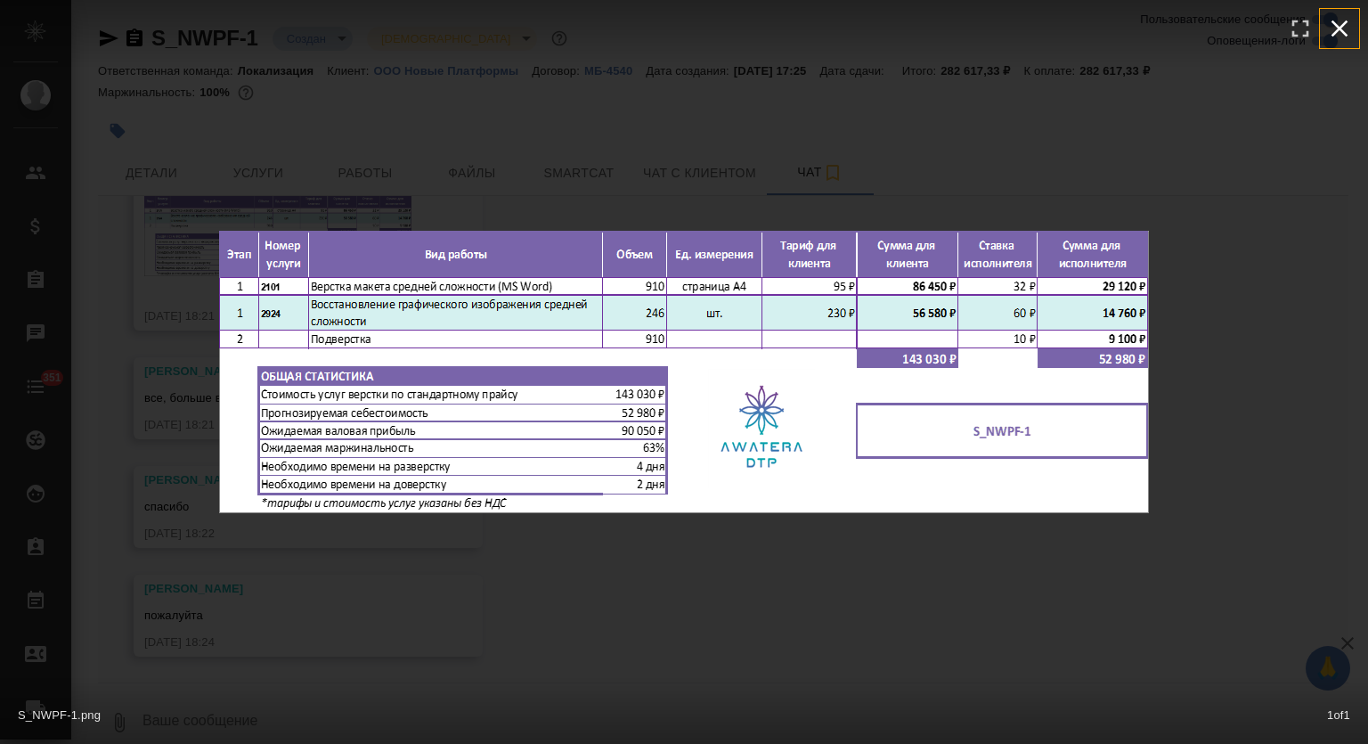
click at [1346, 42] on icon "button" at bounding box center [1340, 28] width 29 height 29
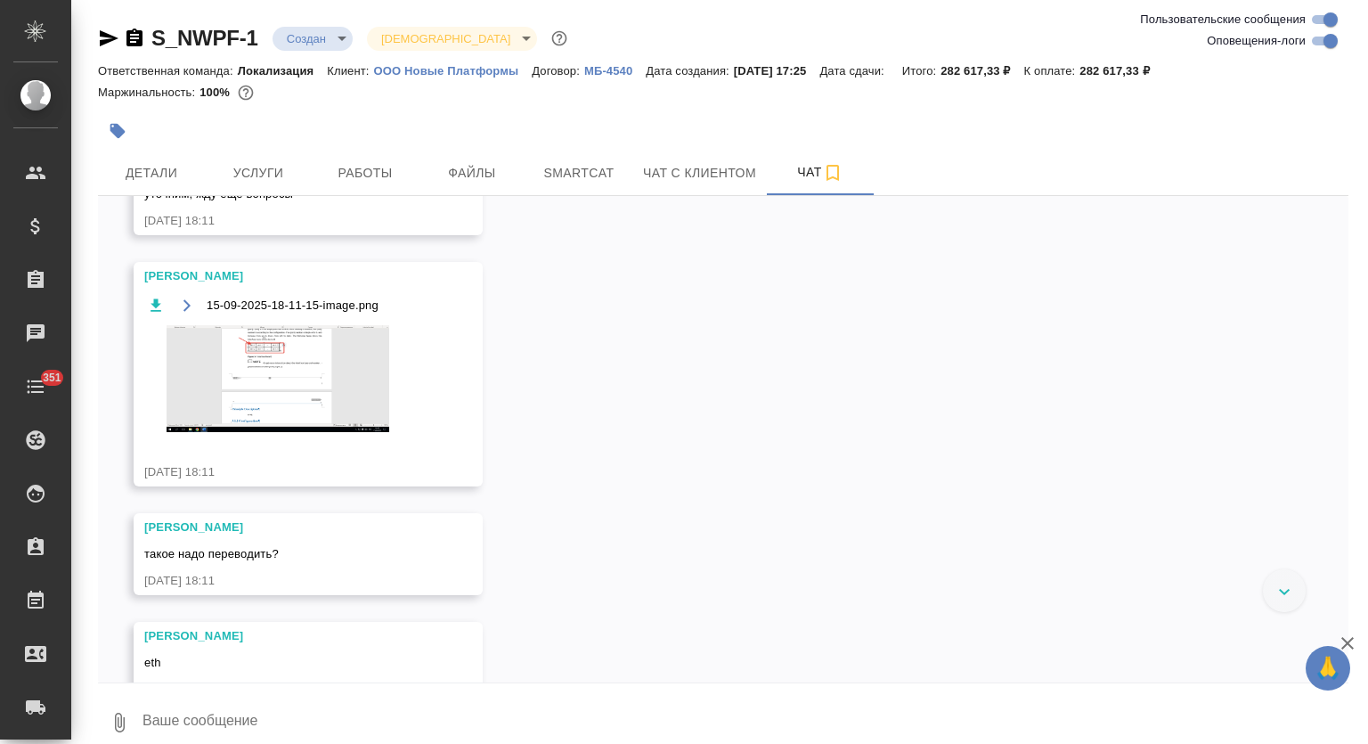
scroll to position [2403, 0]
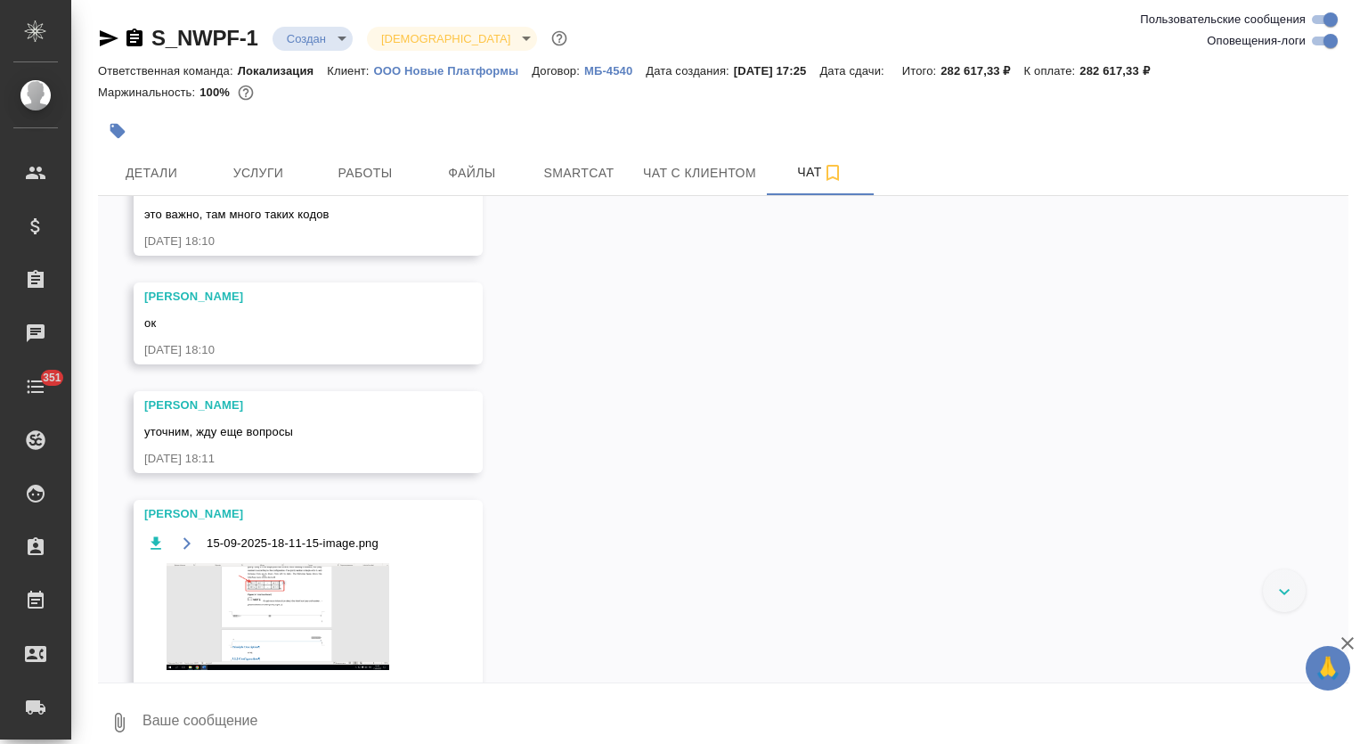
click at [302, 624] on img at bounding box center [277, 616] width 267 height 106
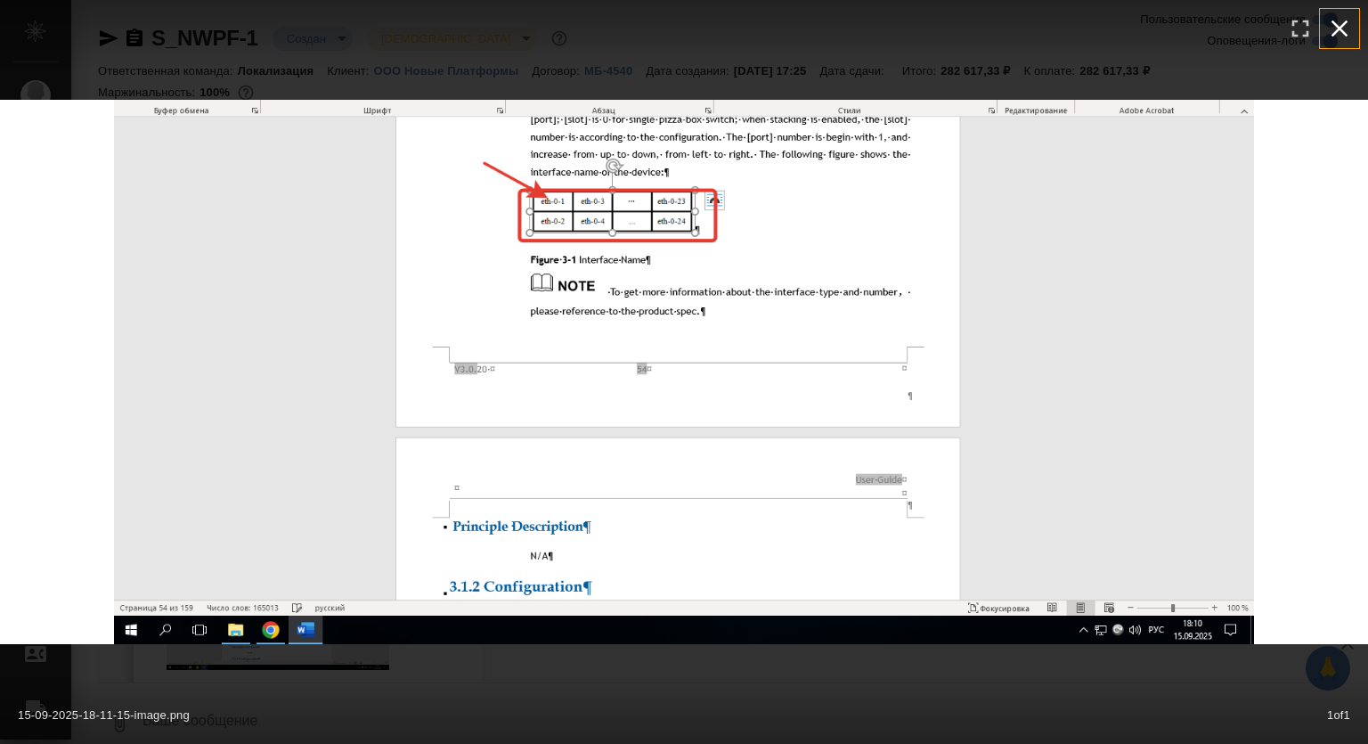
click at [1340, 24] on icon "button" at bounding box center [1340, 28] width 29 height 29
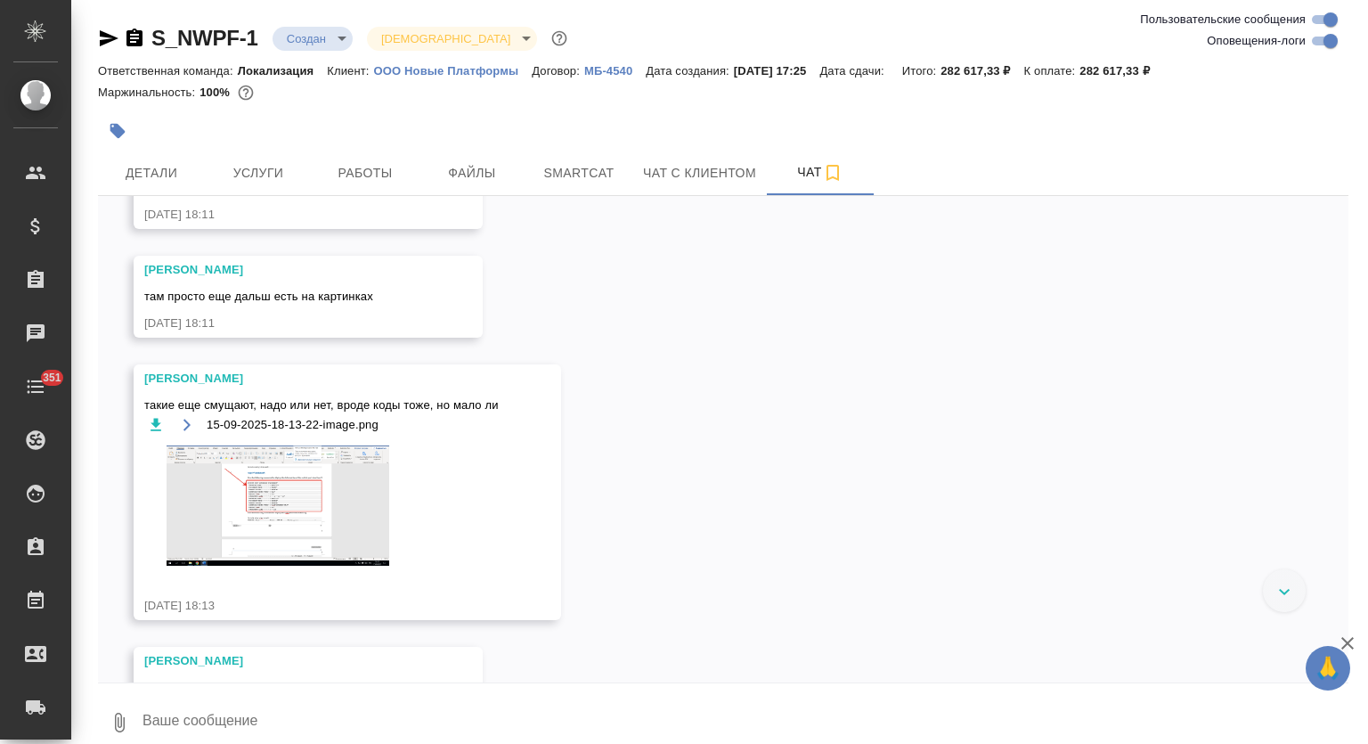
scroll to position [3234, 0]
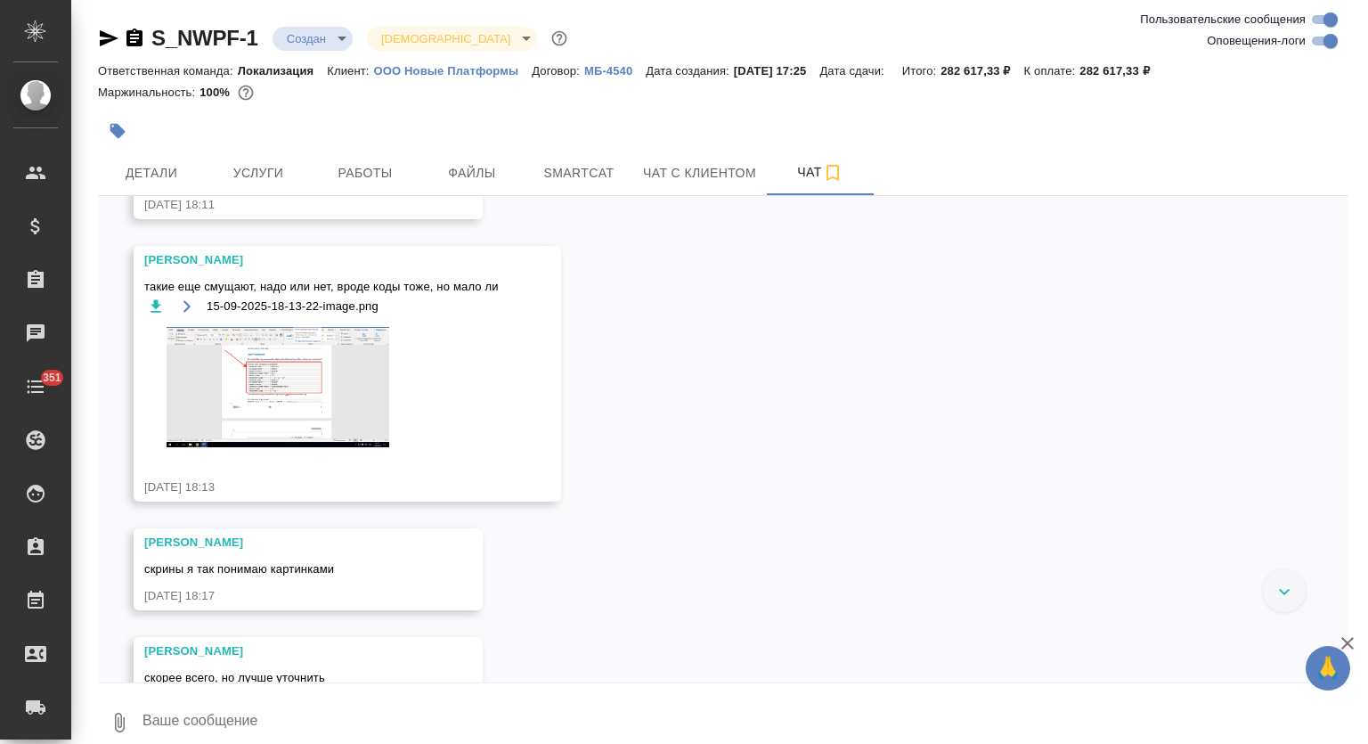
click at [340, 379] on img at bounding box center [277, 387] width 267 height 121
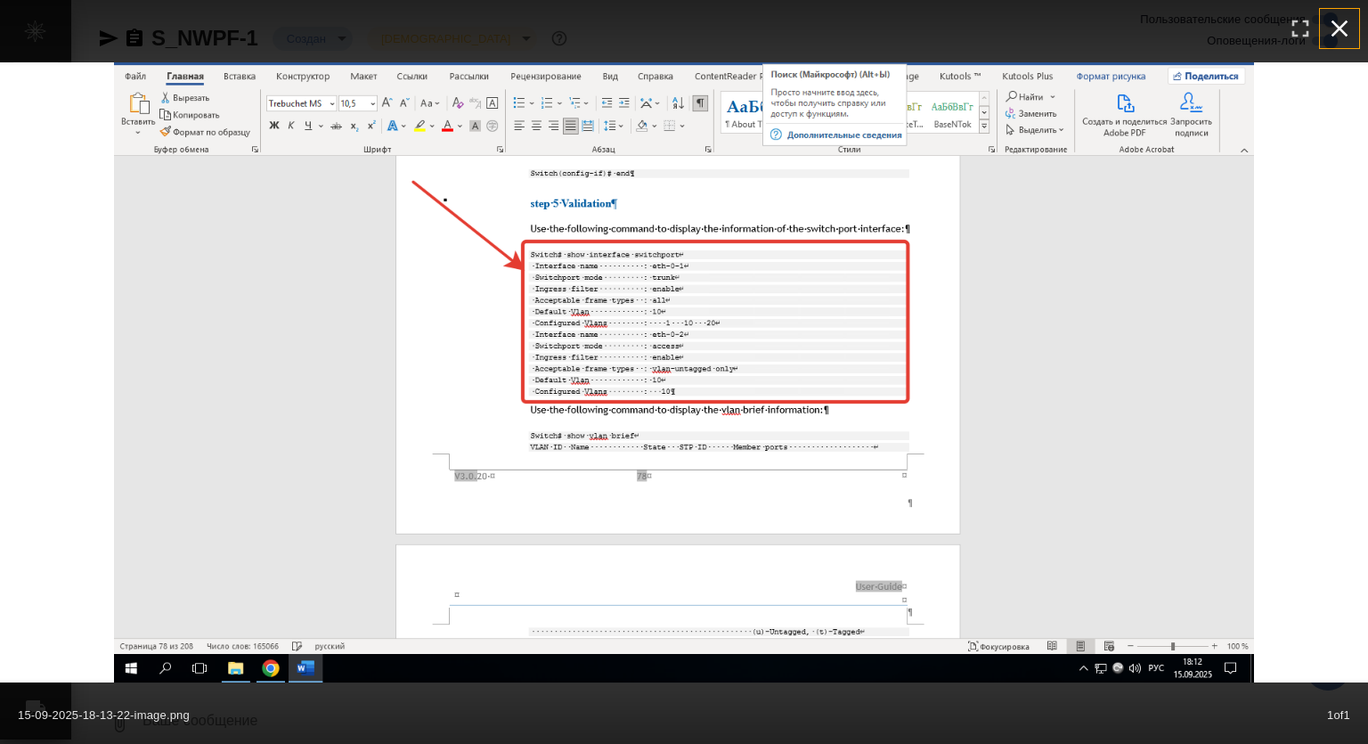
click at [1338, 31] on icon "button" at bounding box center [1340, 28] width 17 height 17
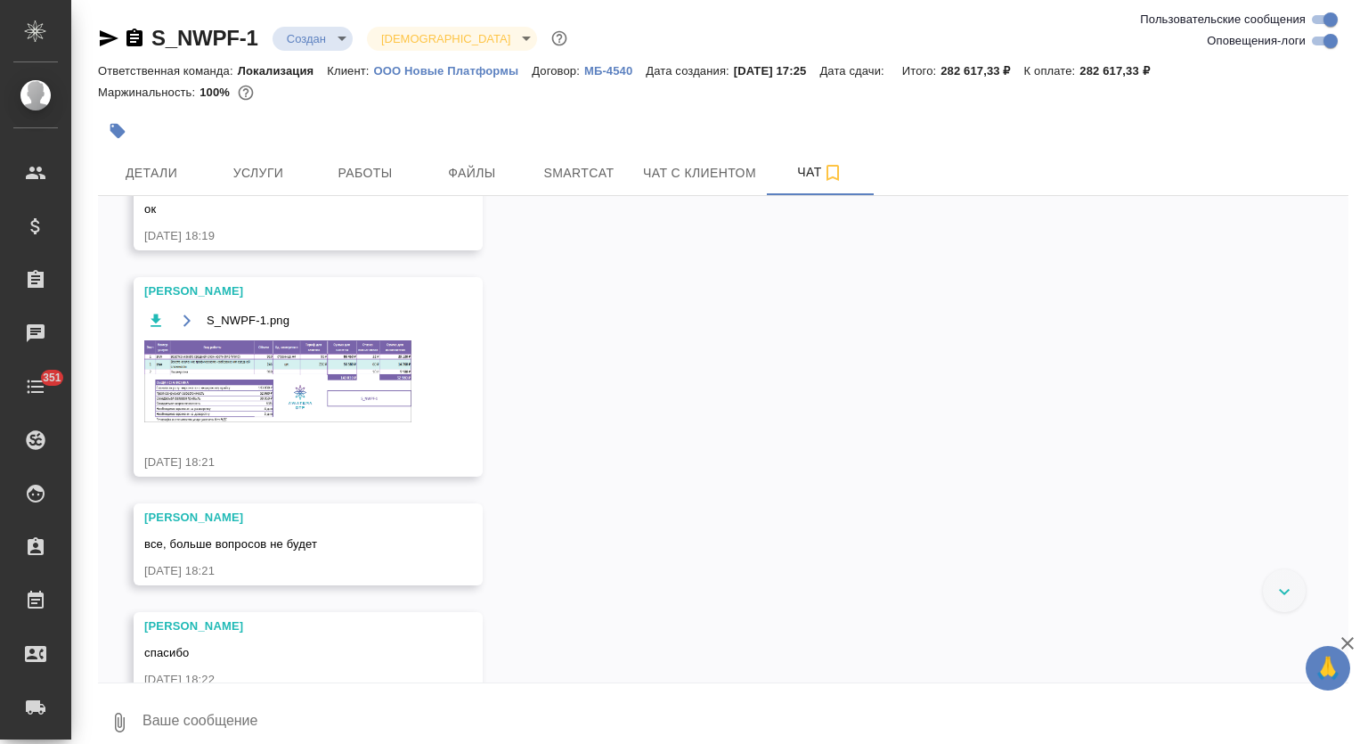
scroll to position [3947, 0]
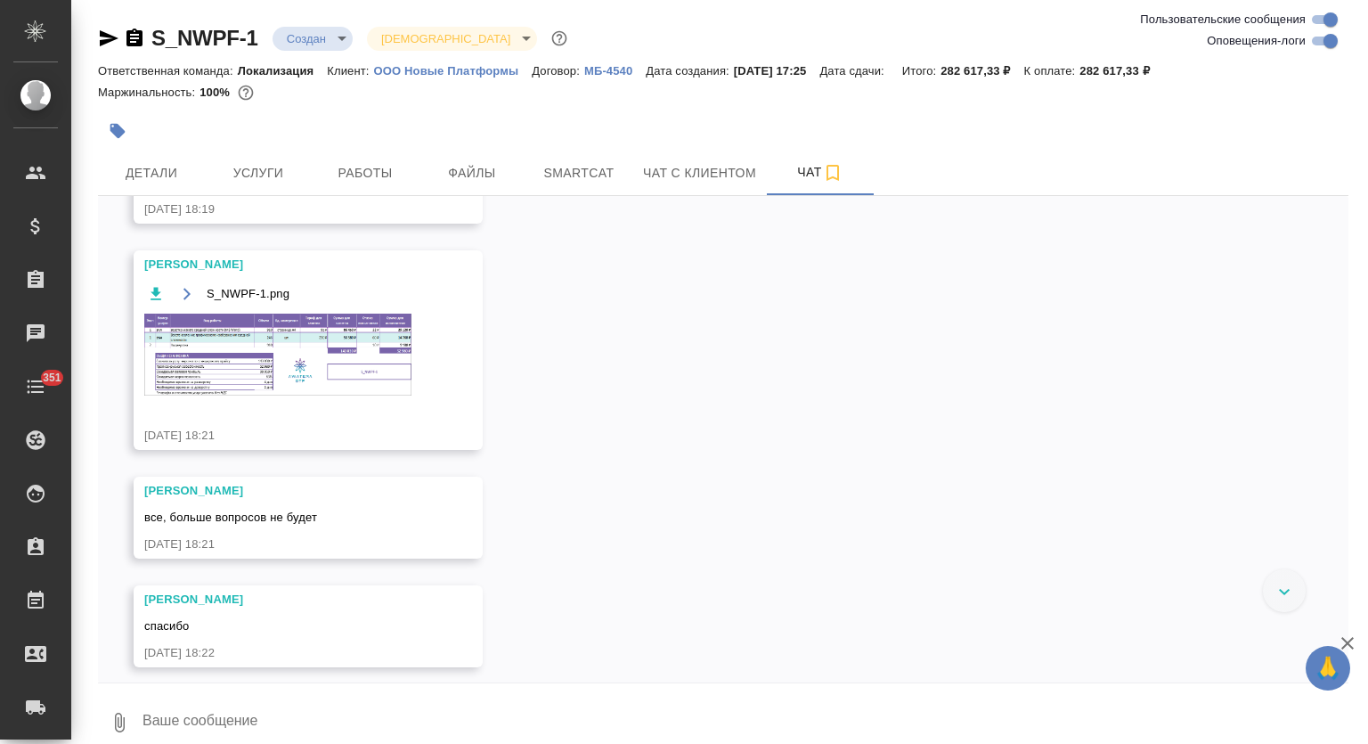
click at [331, 372] on img at bounding box center [277, 354] width 267 height 81
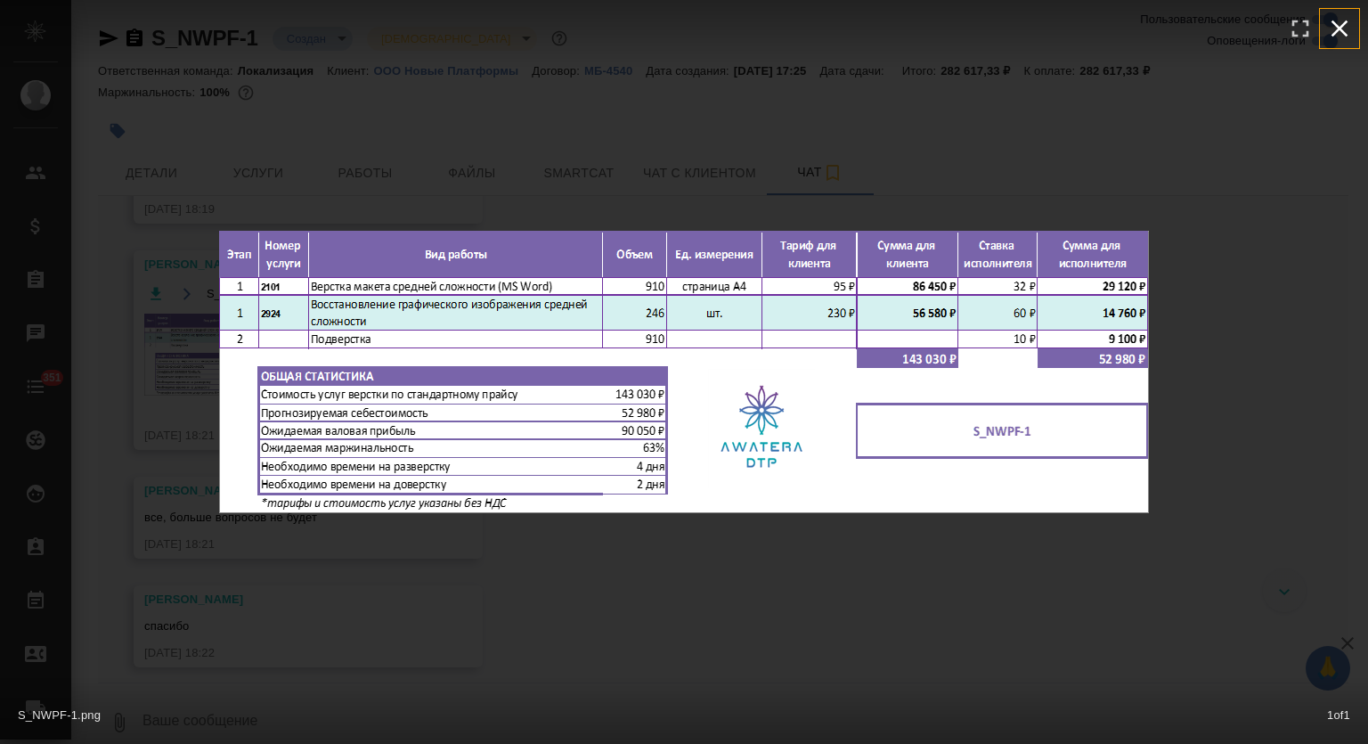
click at [1345, 29] on icon "button" at bounding box center [1340, 28] width 29 height 29
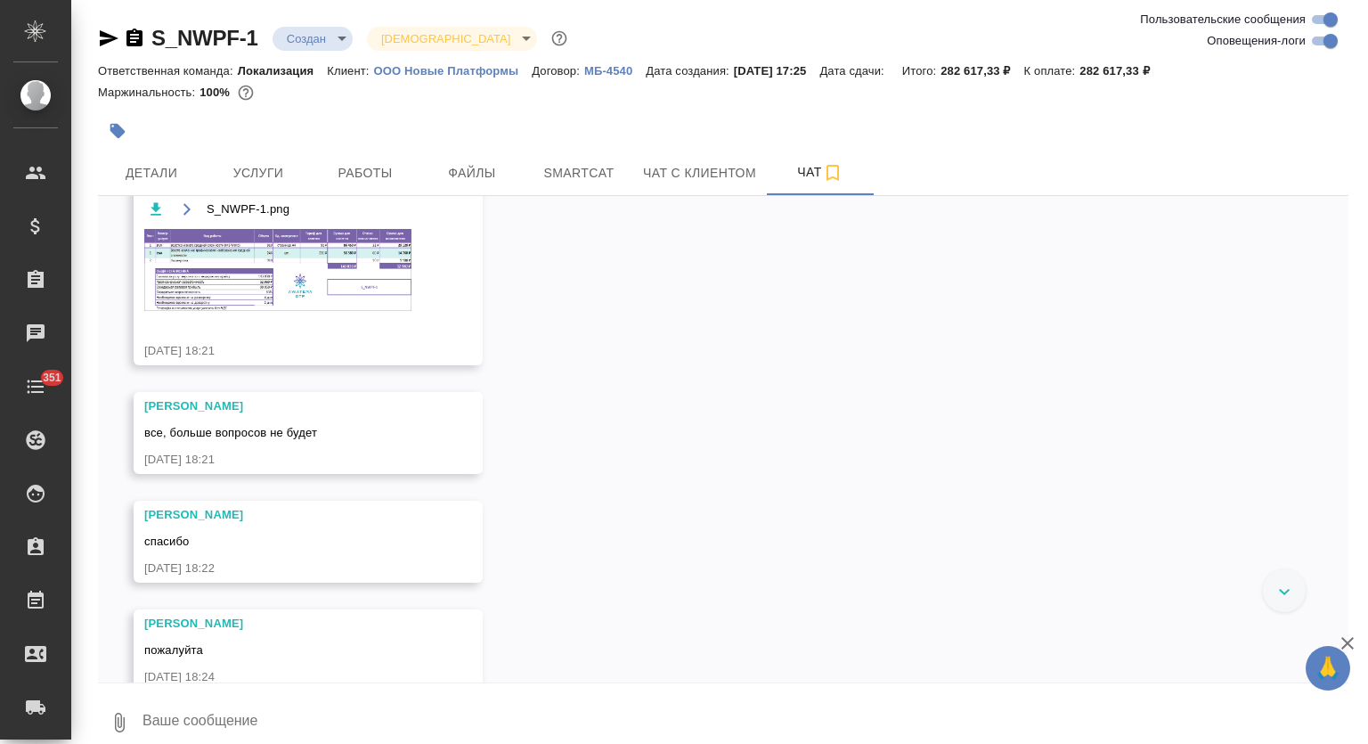
scroll to position [4066, 0]
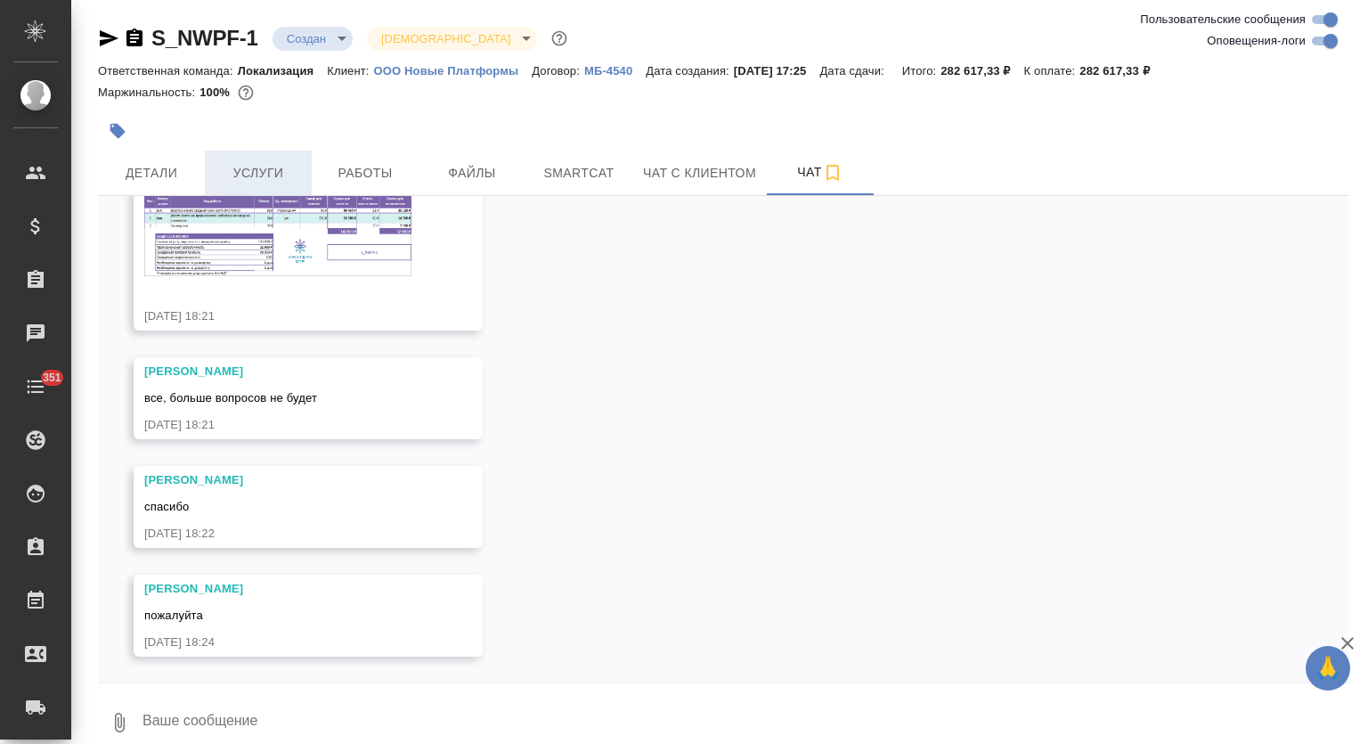
click at [254, 166] on span "Услуги" at bounding box center [259, 173] width 86 height 22
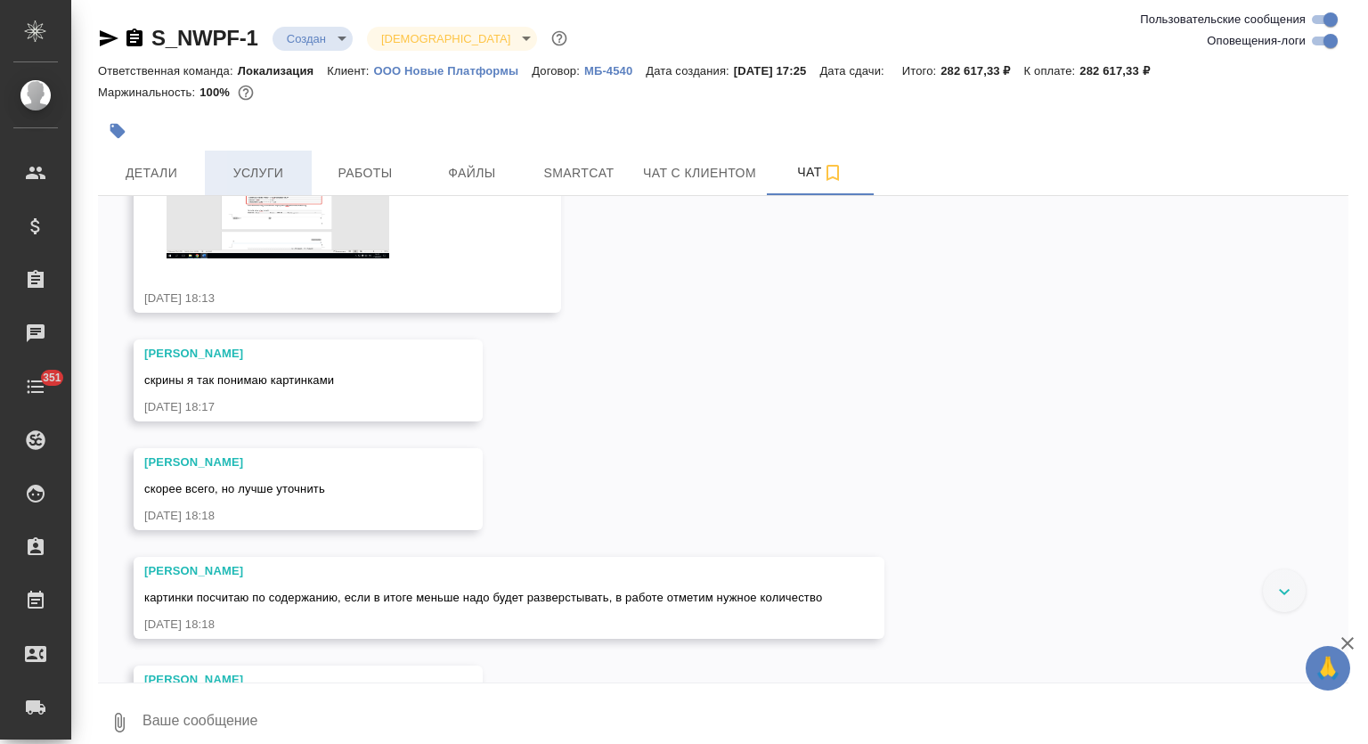
click at [283, 183] on span "Услуги" at bounding box center [259, 173] width 86 height 22
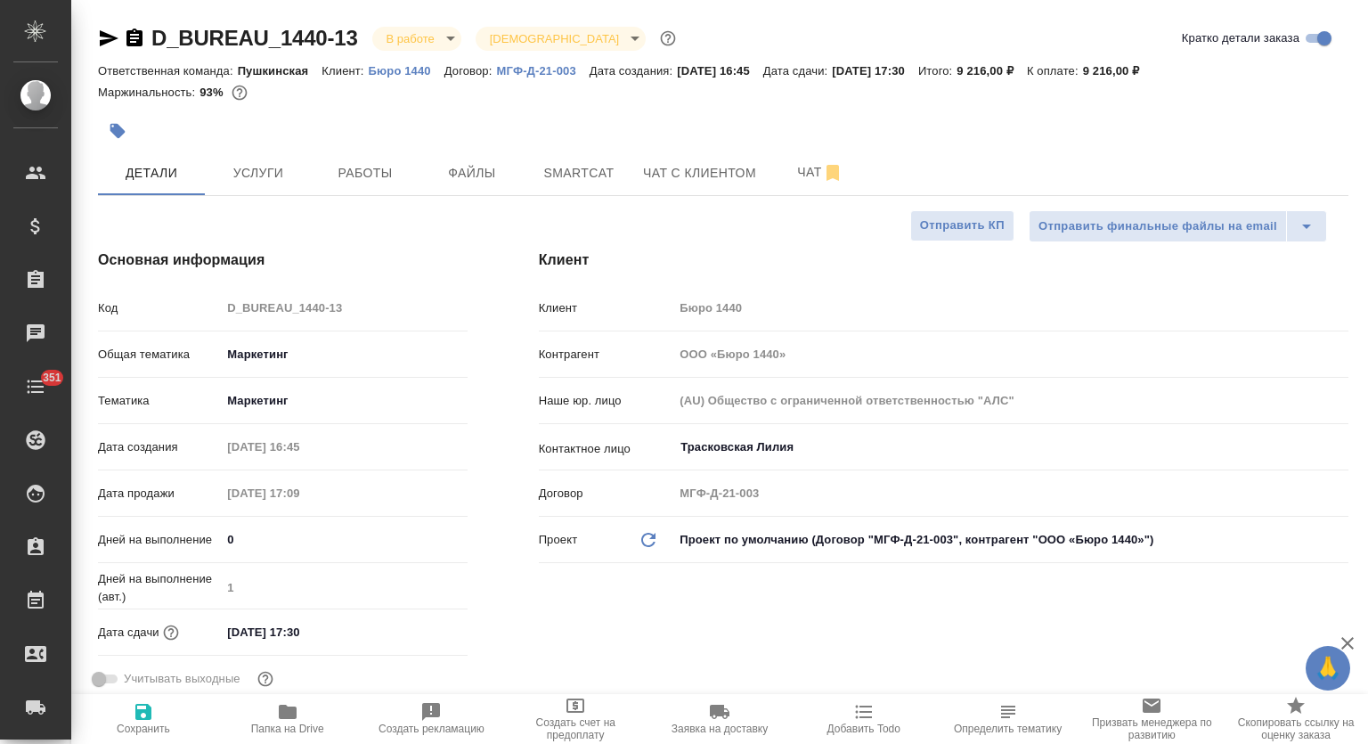
select select "RU"
click at [779, 177] on span "Чат" at bounding box center [821, 172] width 86 height 22
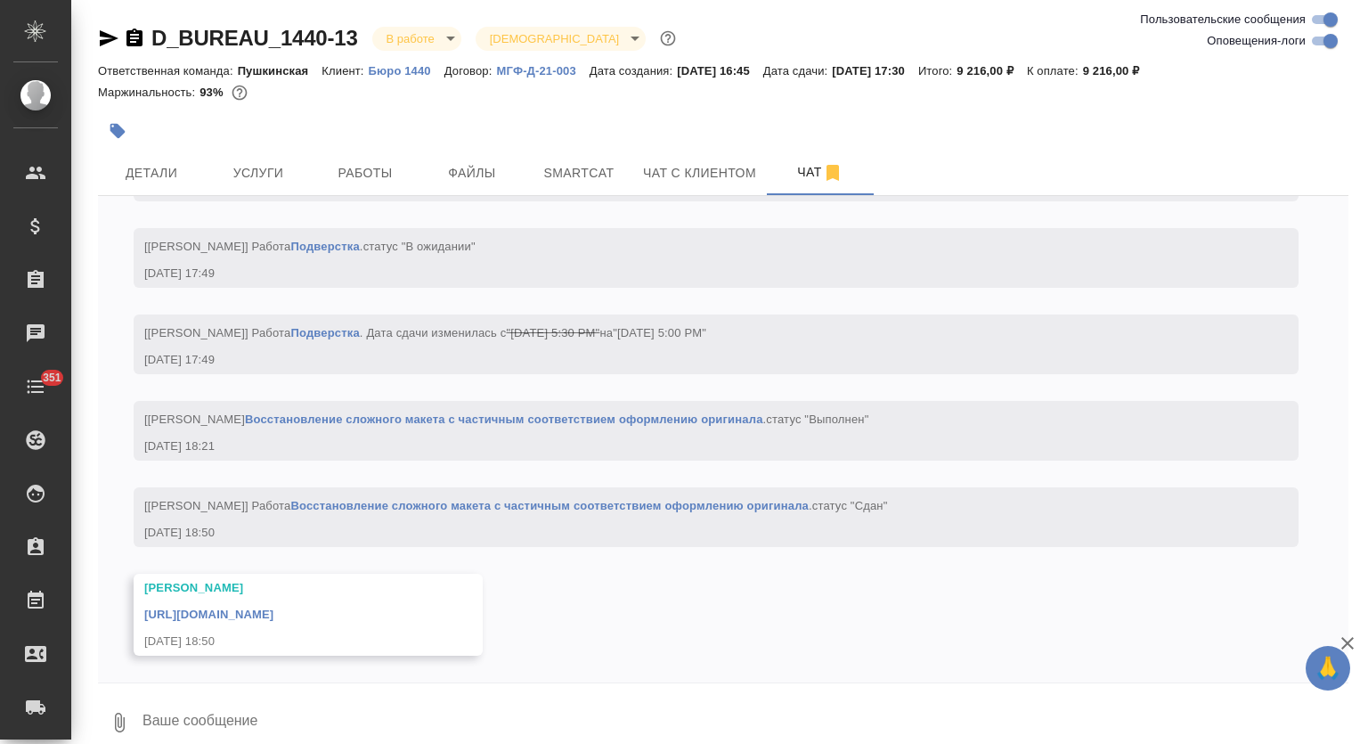
scroll to position [3625, 0]
click at [273, 618] on link "[URL][DOMAIN_NAME]" at bounding box center [208, 614] width 129 height 13
click at [589, 157] on button "Smartcat" at bounding box center [579, 173] width 107 height 45
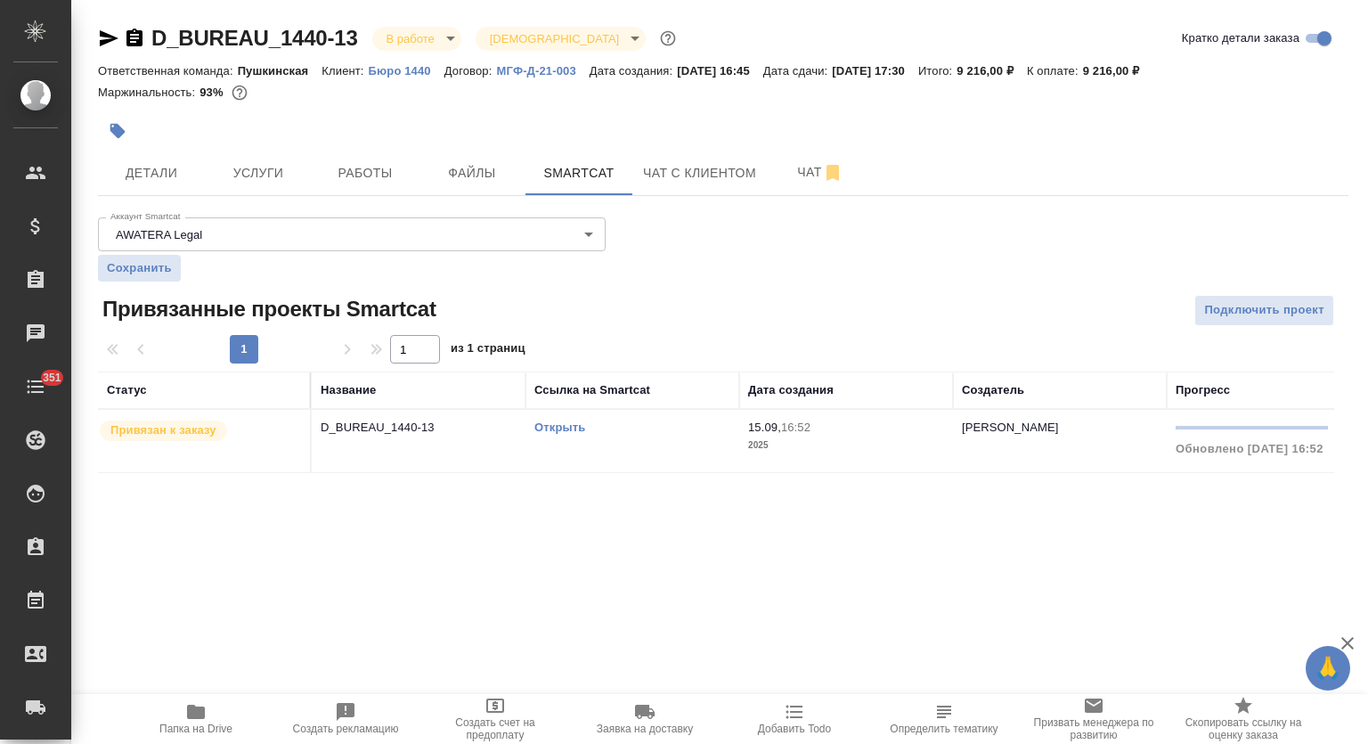
click at [565, 426] on link "Открыть" at bounding box center [560, 426] width 51 height 13
click at [306, 163] on button "Услуги" at bounding box center [258, 173] width 107 height 45
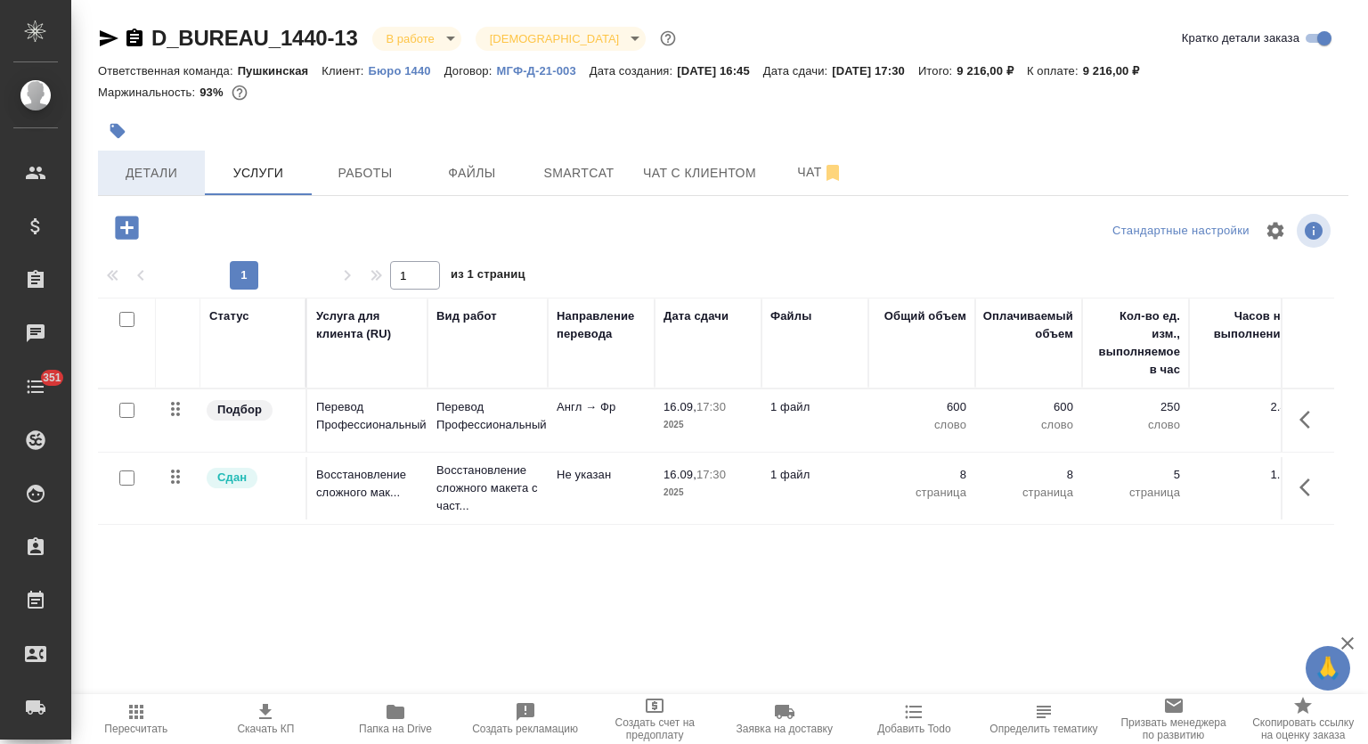
click at [175, 183] on span "Детали" at bounding box center [152, 173] width 86 height 22
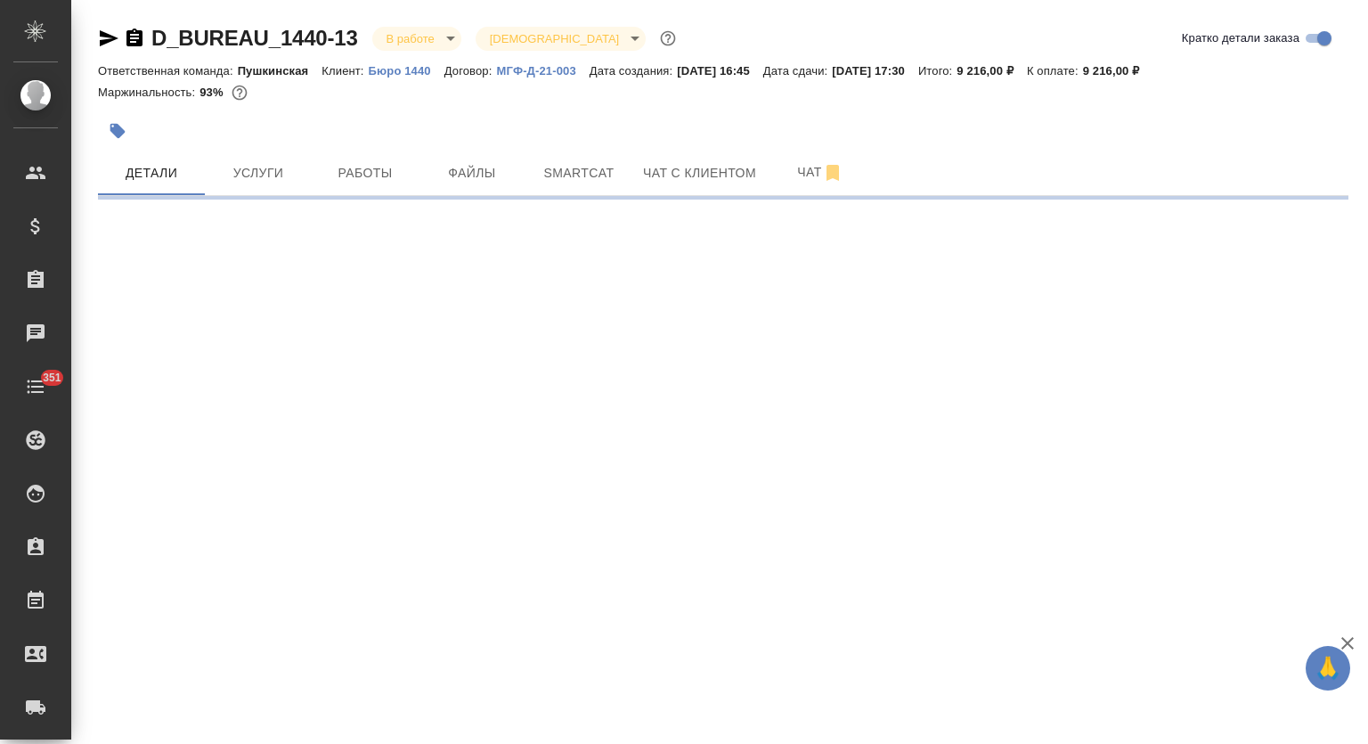
select select "RU"
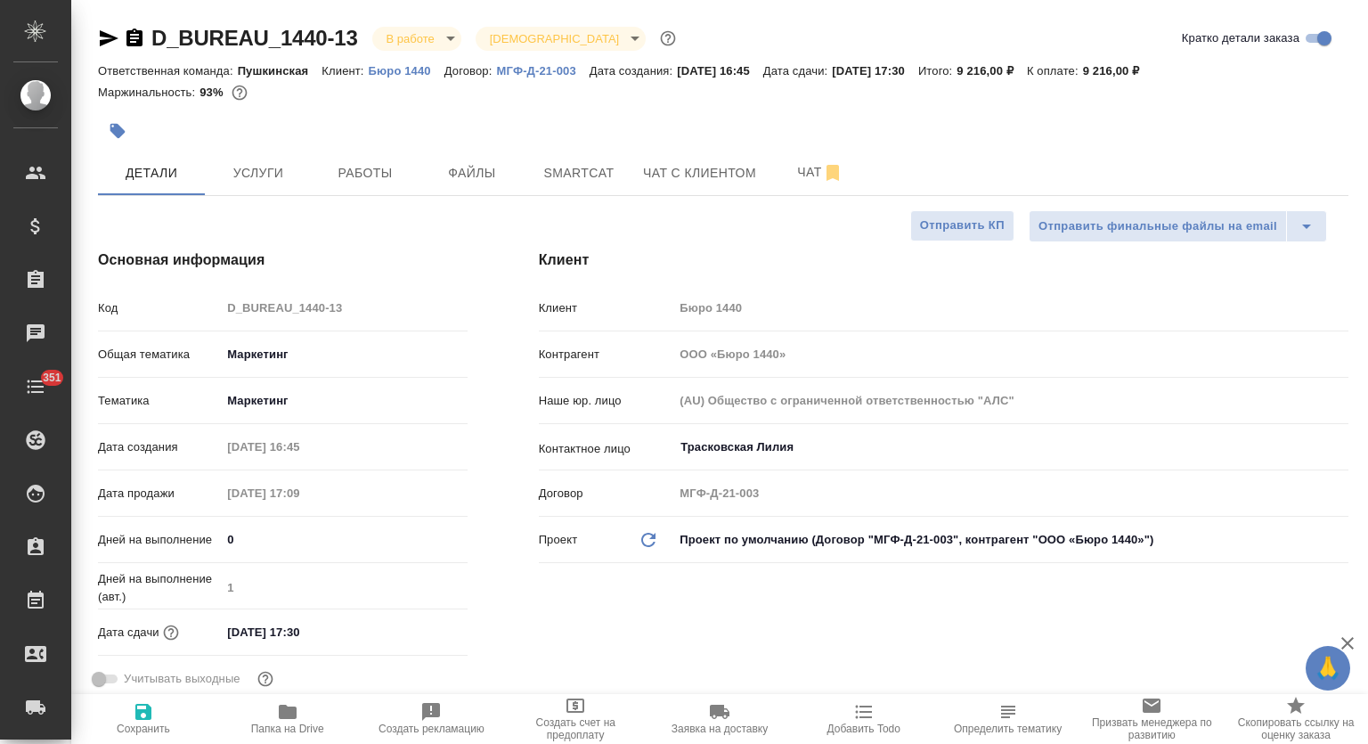
type textarea "x"
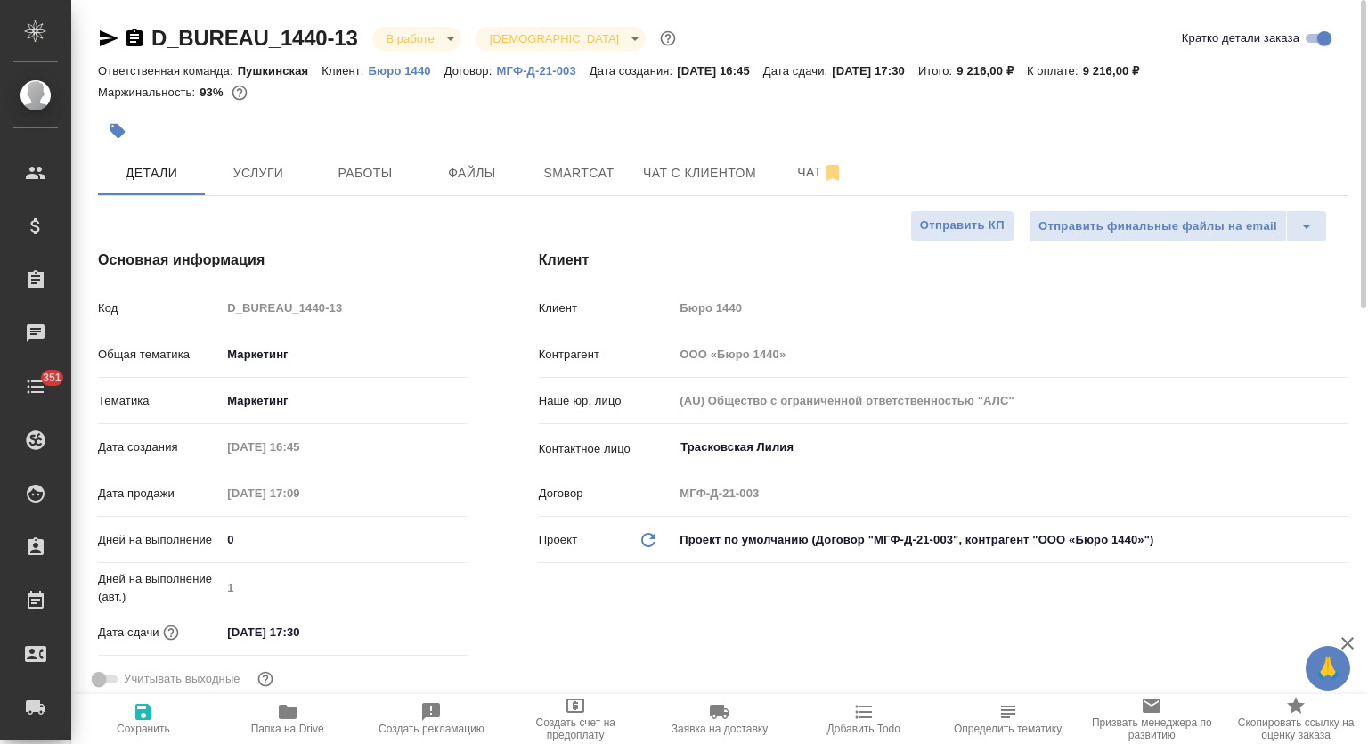
type textarea "x"
click at [575, 168] on span "Smartcat" at bounding box center [579, 173] width 86 height 22
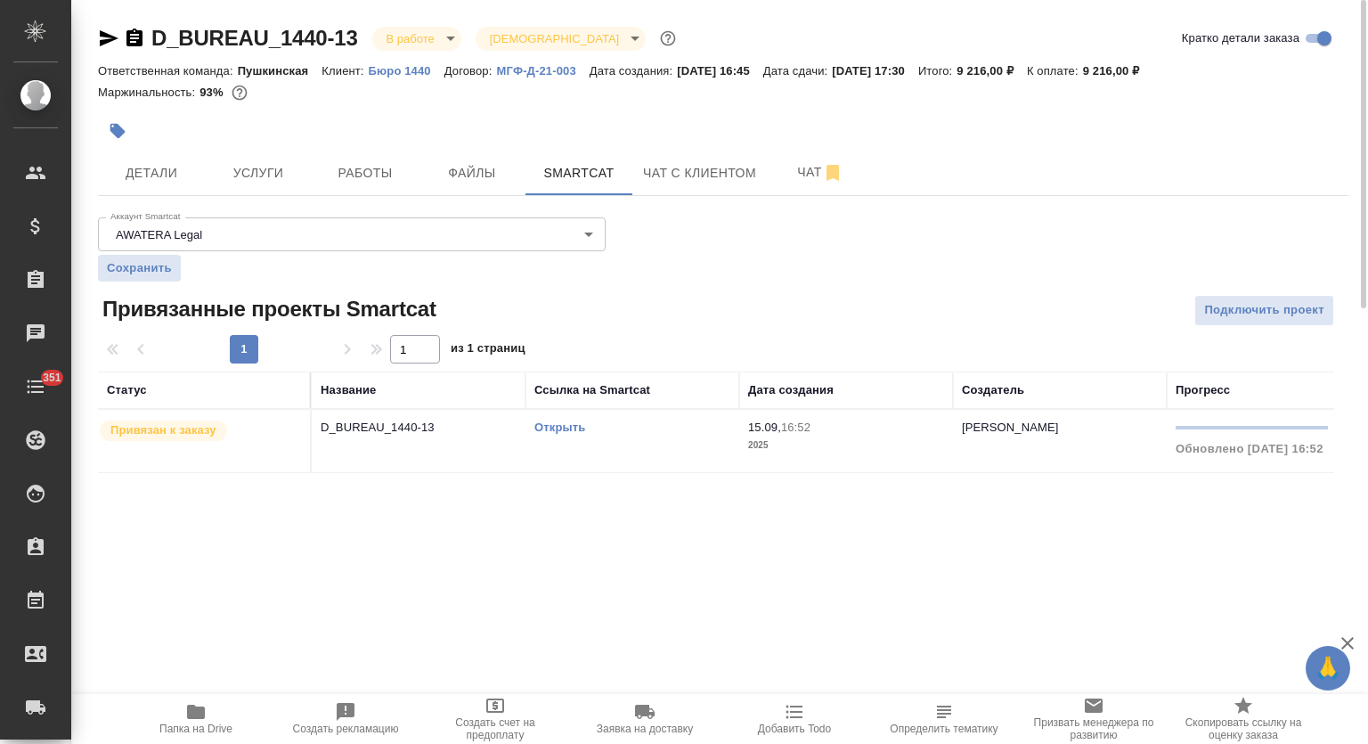
click at [198, 705] on icon "button" at bounding box center [195, 711] width 21 height 21
click at [391, 426] on p "D_BUREAU_1440-13" at bounding box center [419, 428] width 196 height 18
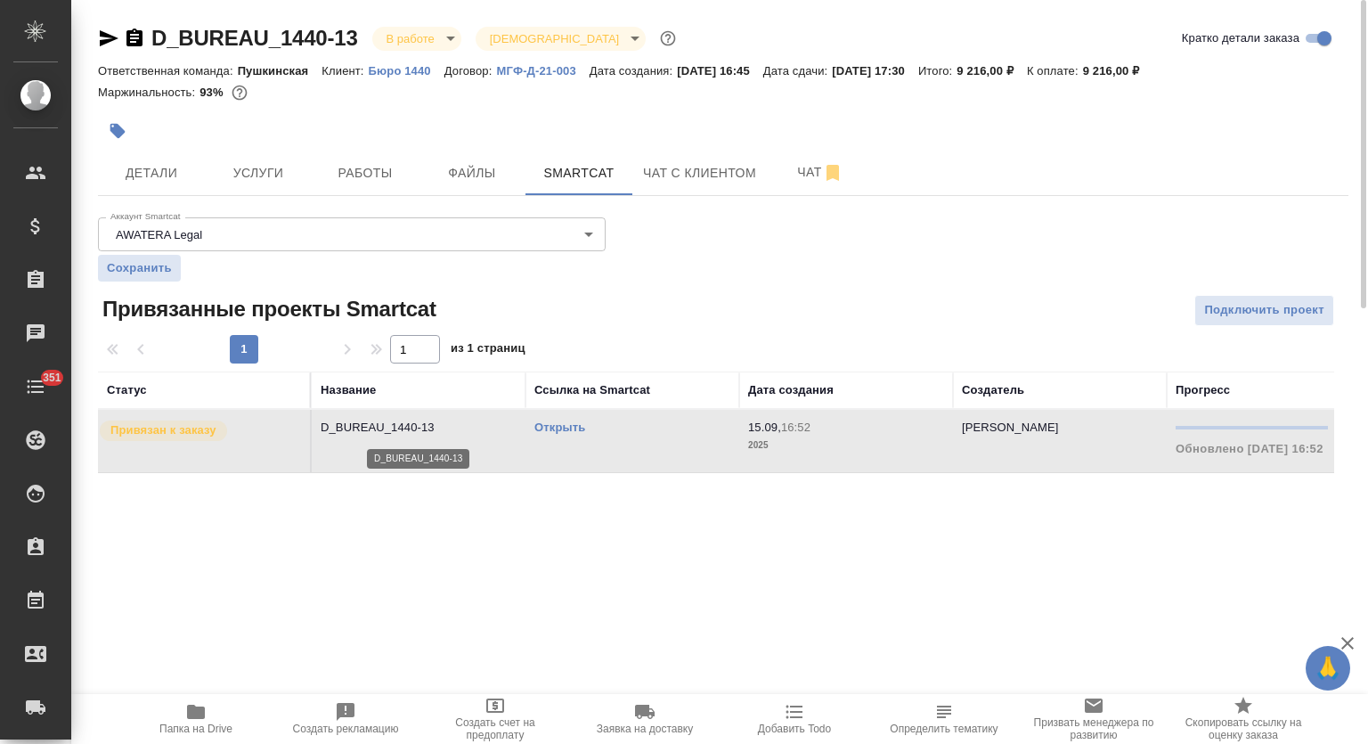
click at [391, 426] on p "D_BUREAU_1440-13" at bounding box center [419, 428] width 196 height 18
drag, startPoint x: 445, startPoint y: 67, endPoint x: 367, endPoint y: 68, distance: 78.4
click at [367, 68] on div "Ответственная команда: Пушкинская Клиент: Бюро 1440 Договор: МГФ-Д-21-003 Дата …" at bounding box center [723, 70] width 1251 height 21
copy p "Бюро 1440"
click at [356, 194] on button "Работы" at bounding box center [365, 173] width 107 height 45
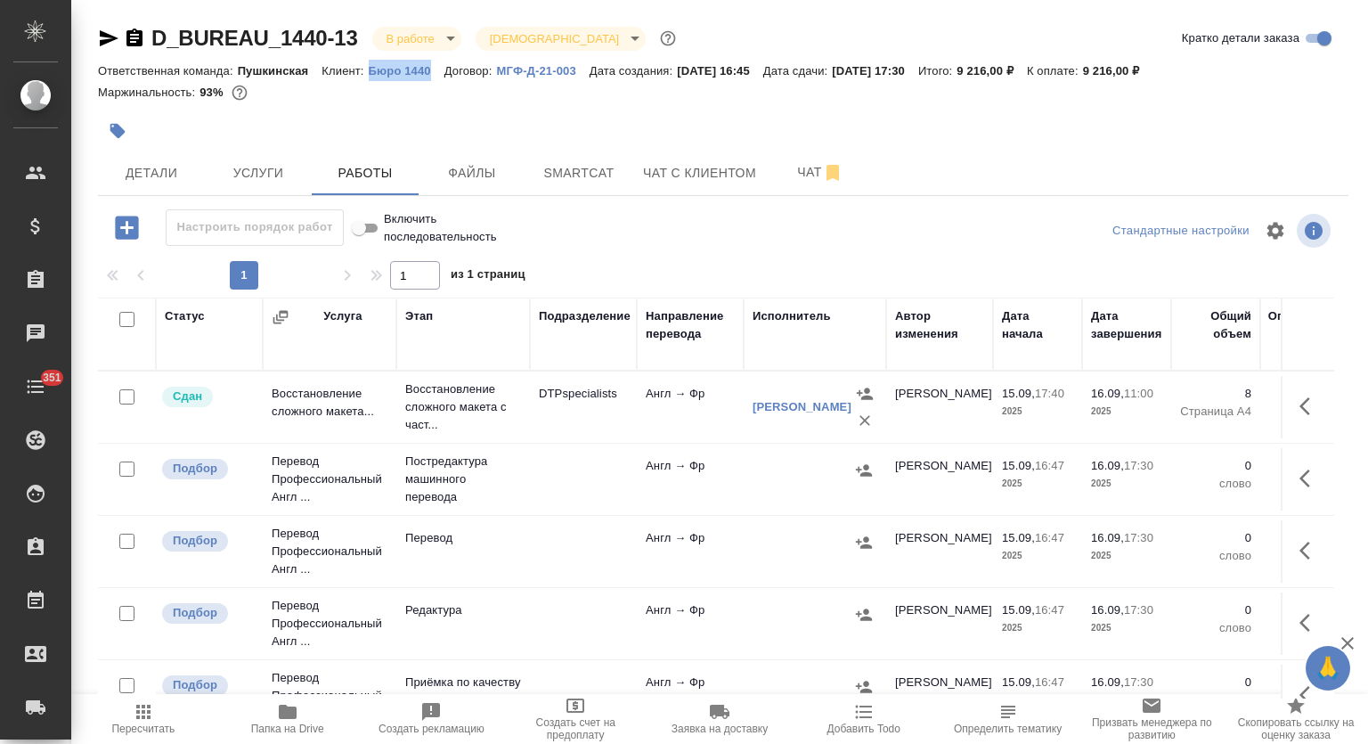
click at [122, 531] on div at bounding box center [127, 541] width 40 height 25
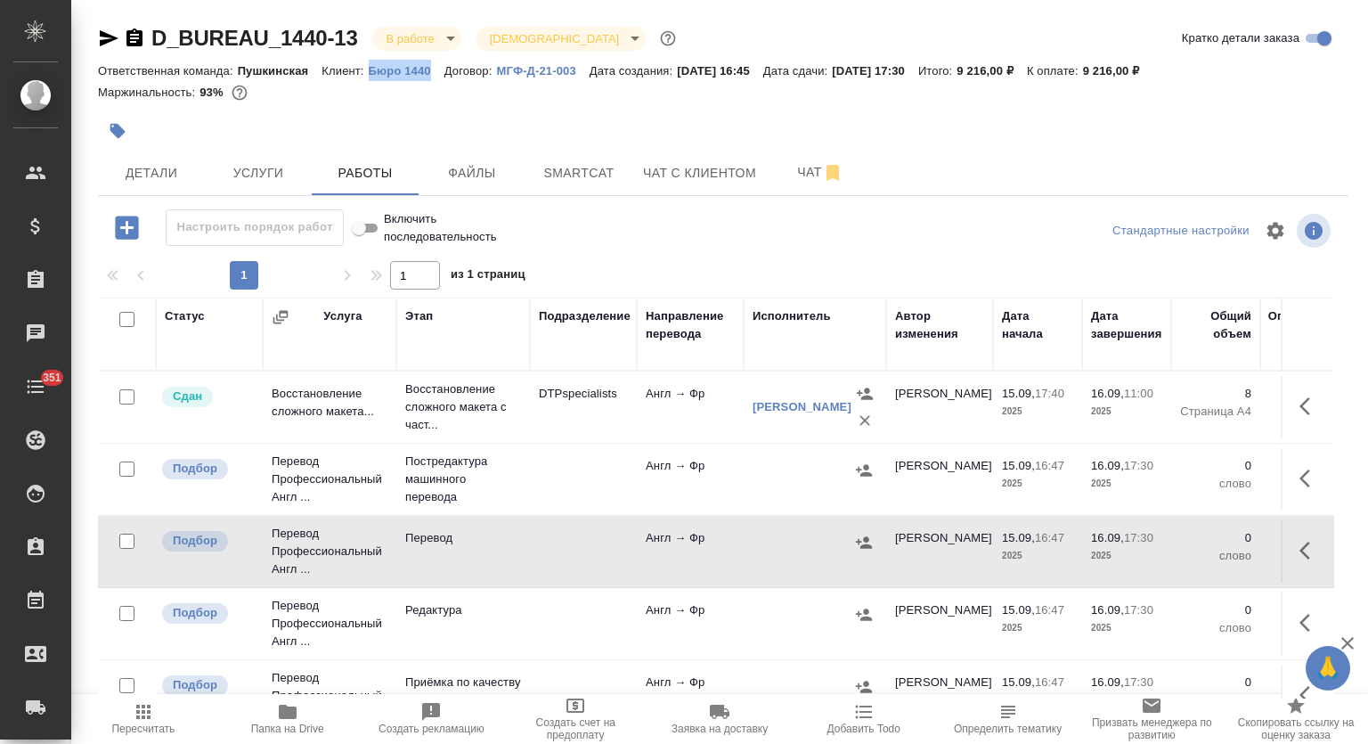
click at [157, 519] on tr "Подбор Перевод Профессиональный Англ ... Перевод Англ → Фр Булахова Елена 15.09…" at bounding box center [1107, 552] width 2018 height 72
click at [125, 541] on input "checkbox" at bounding box center [126, 541] width 15 height 15
checkbox input "true"
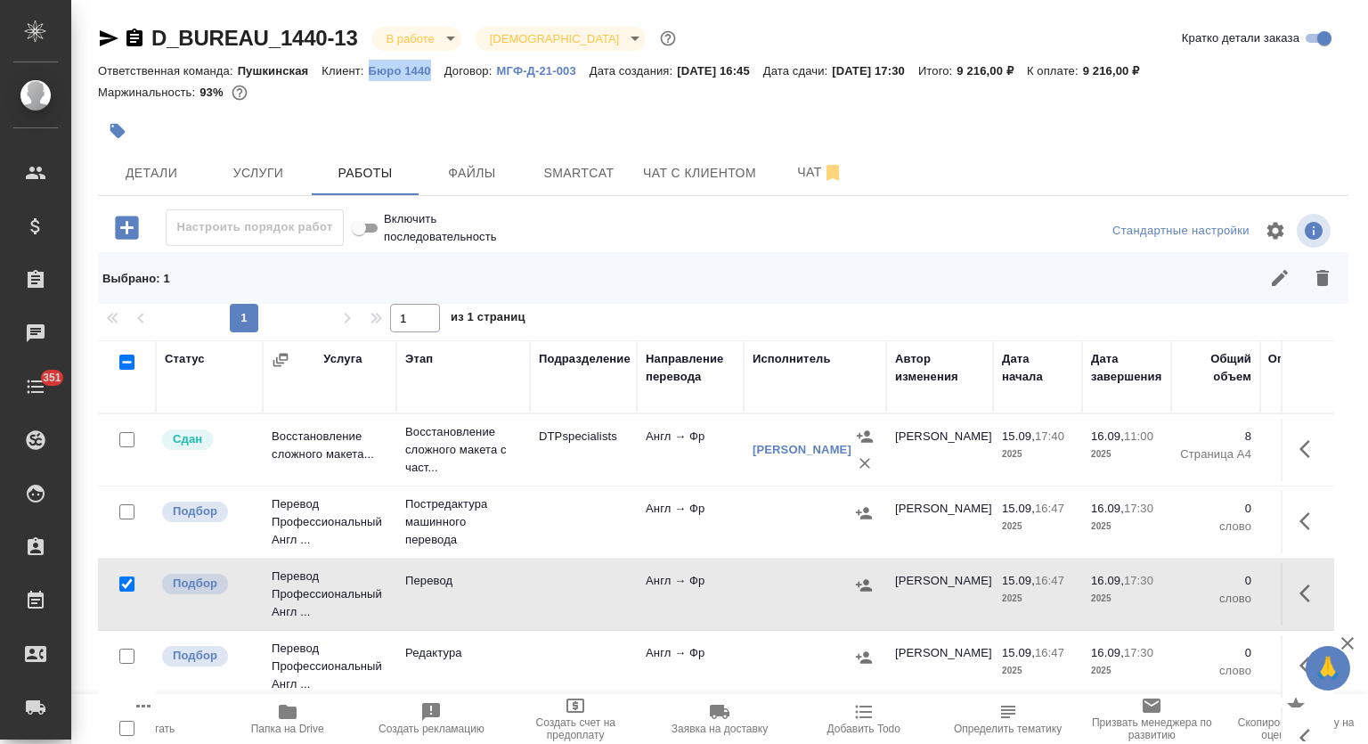
scroll to position [118, 0]
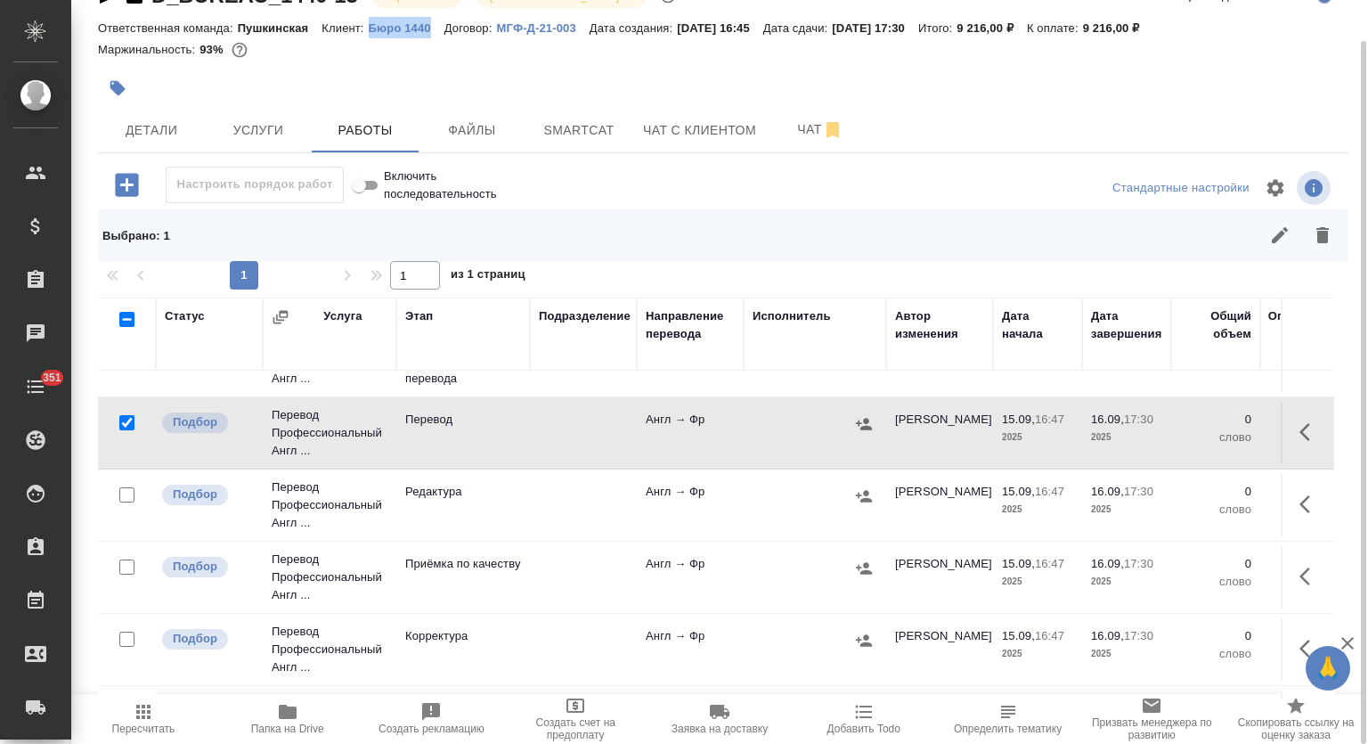
click at [129, 487] on input "checkbox" at bounding box center [126, 494] width 15 height 15
checkbox input "true"
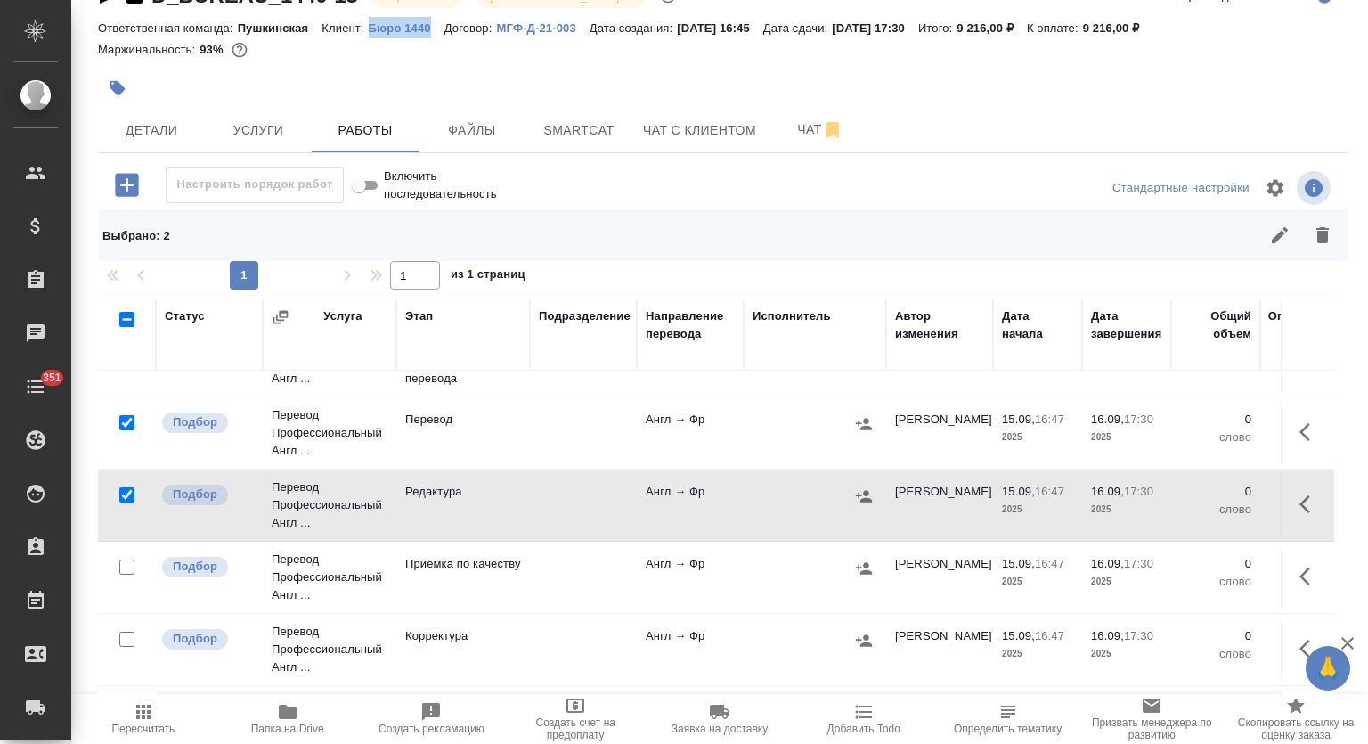
click at [128, 563] on input "checkbox" at bounding box center [126, 566] width 15 height 15
checkbox input "true"
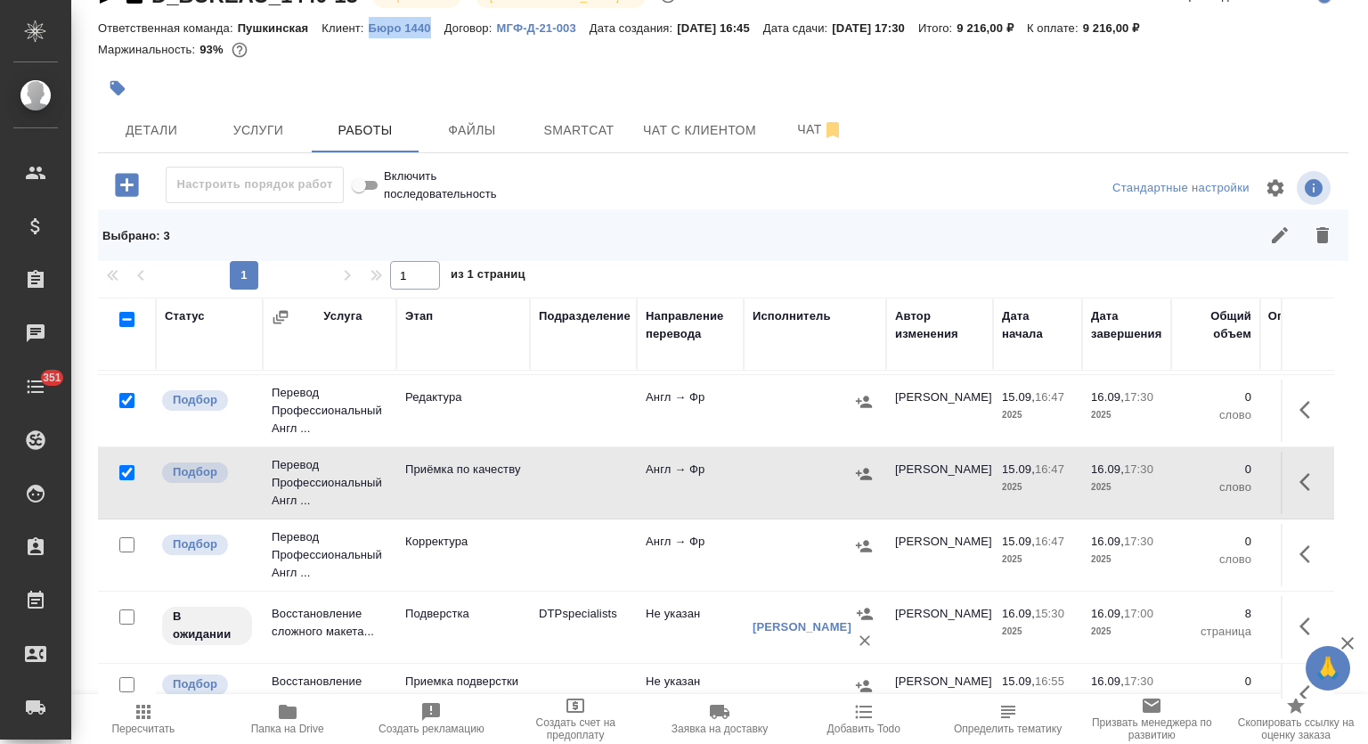
scroll to position [237, 0]
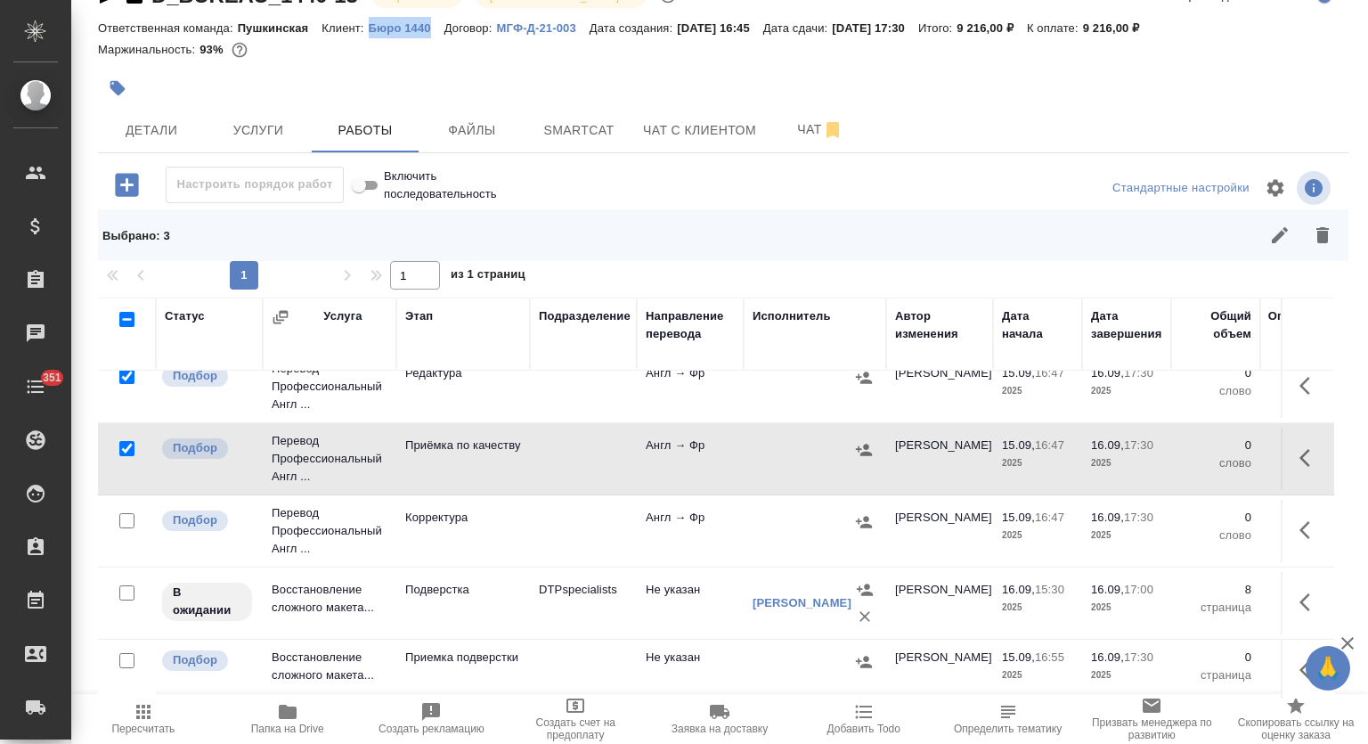
click at [128, 513] on input "checkbox" at bounding box center [126, 520] width 15 height 15
checkbox input "true"
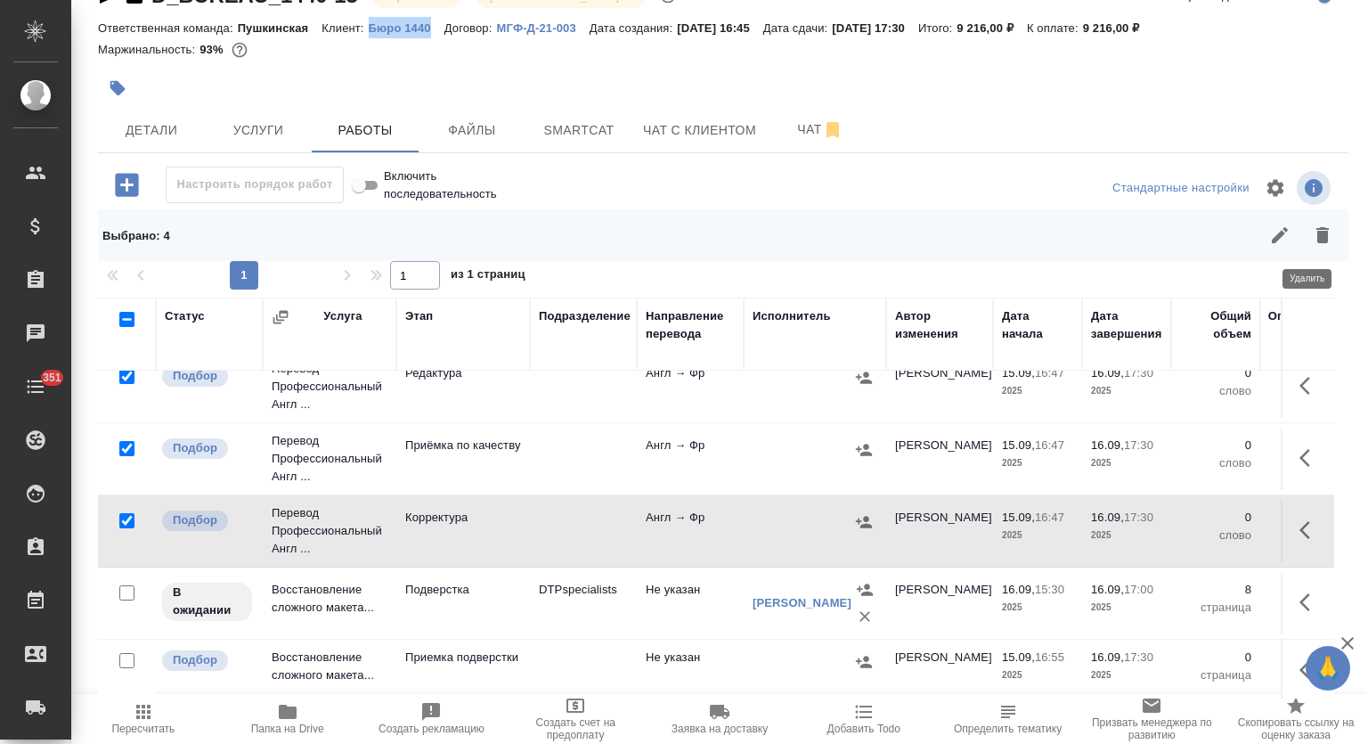
click at [1312, 245] on icon "button" at bounding box center [1322, 235] width 21 height 21
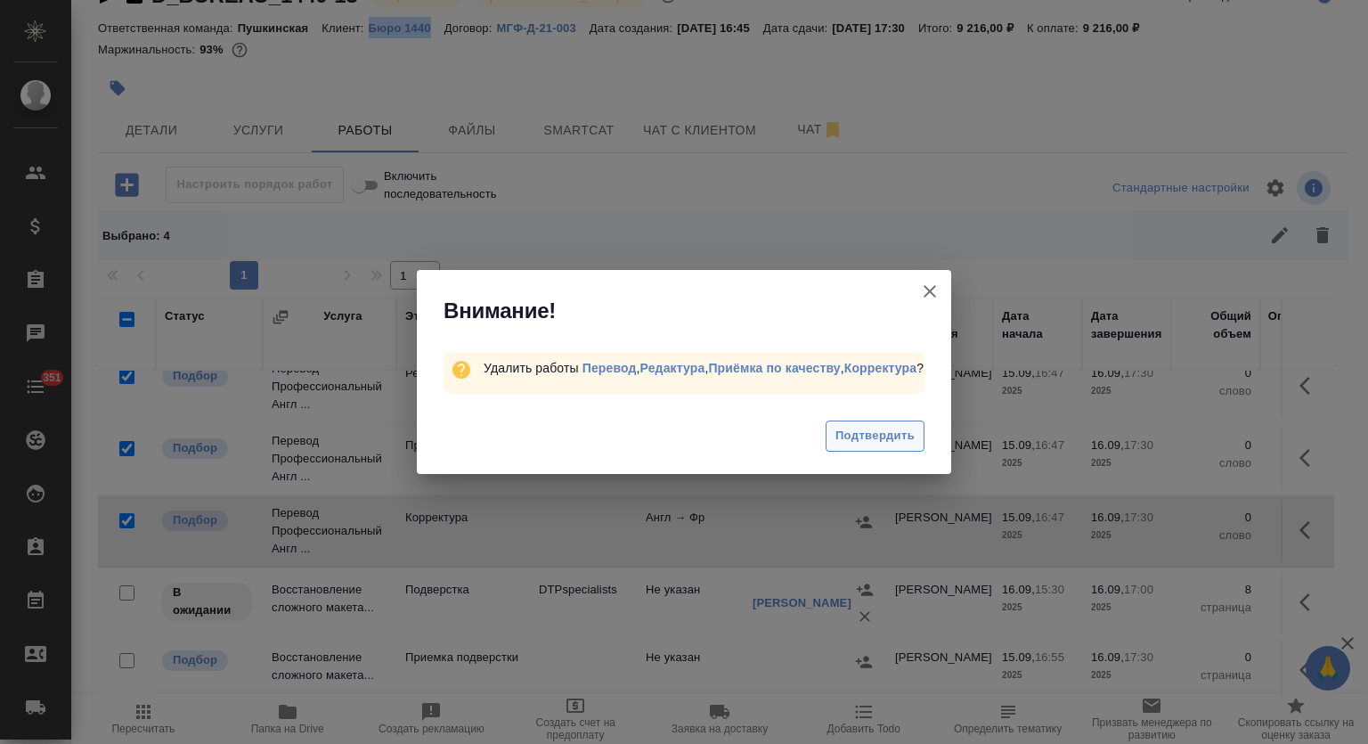
click at [851, 433] on span "Подтвердить" at bounding box center [875, 436] width 79 height 20
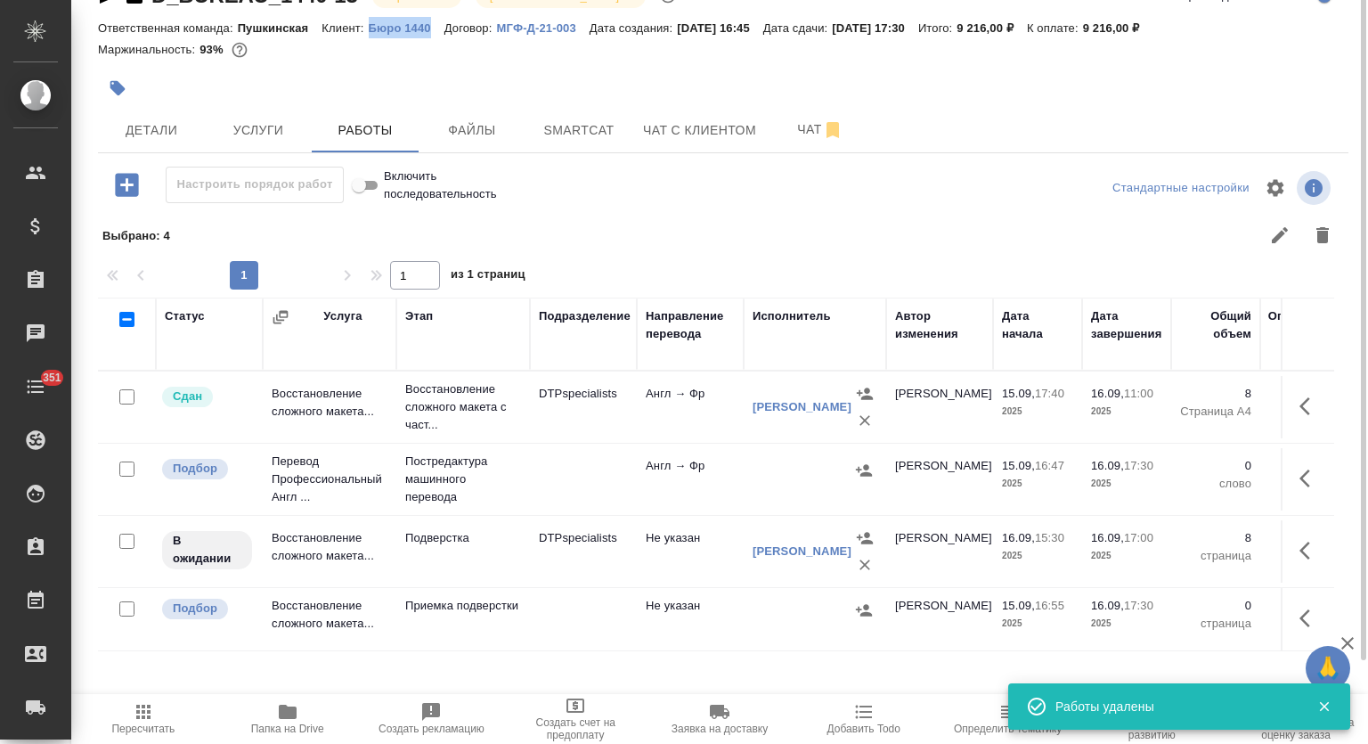
scroll to position [0, 0]
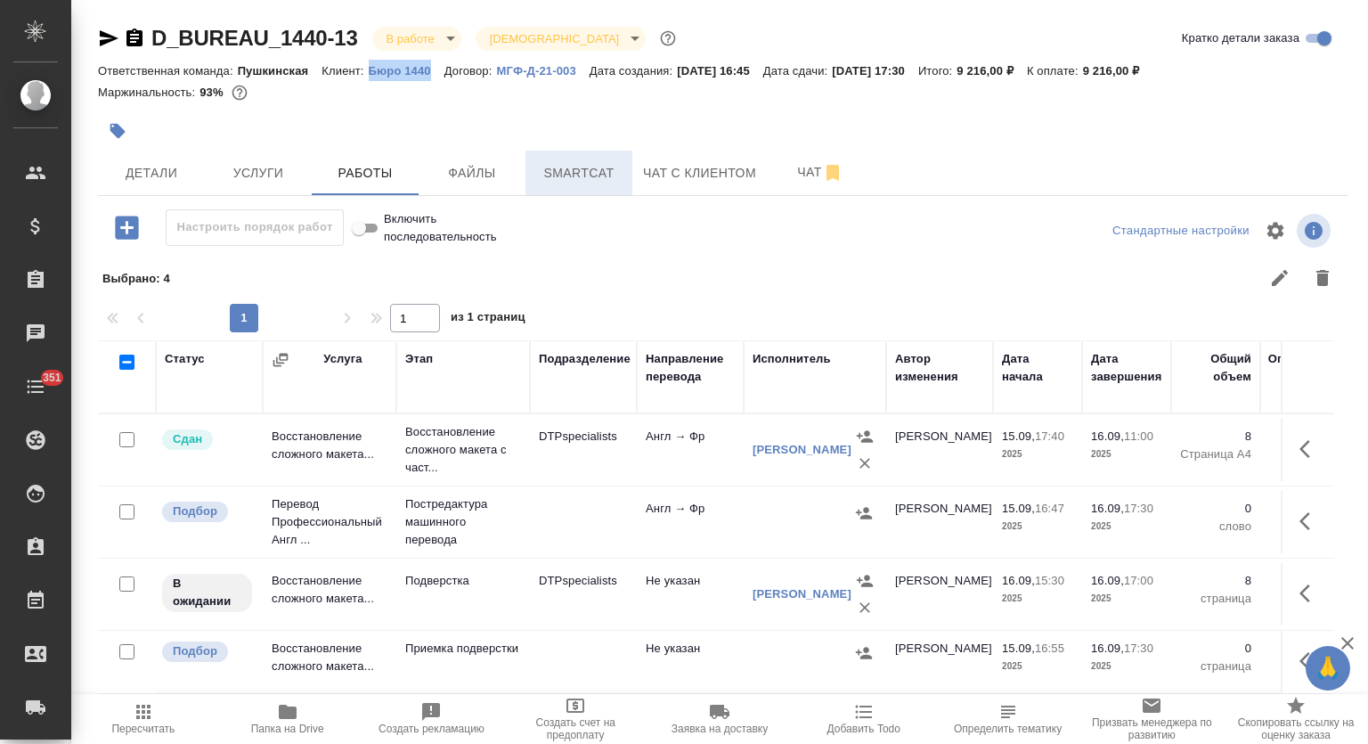
click at [574, 184] on button "Smartcat" at bounding box center [579, 173] width 107 height 45
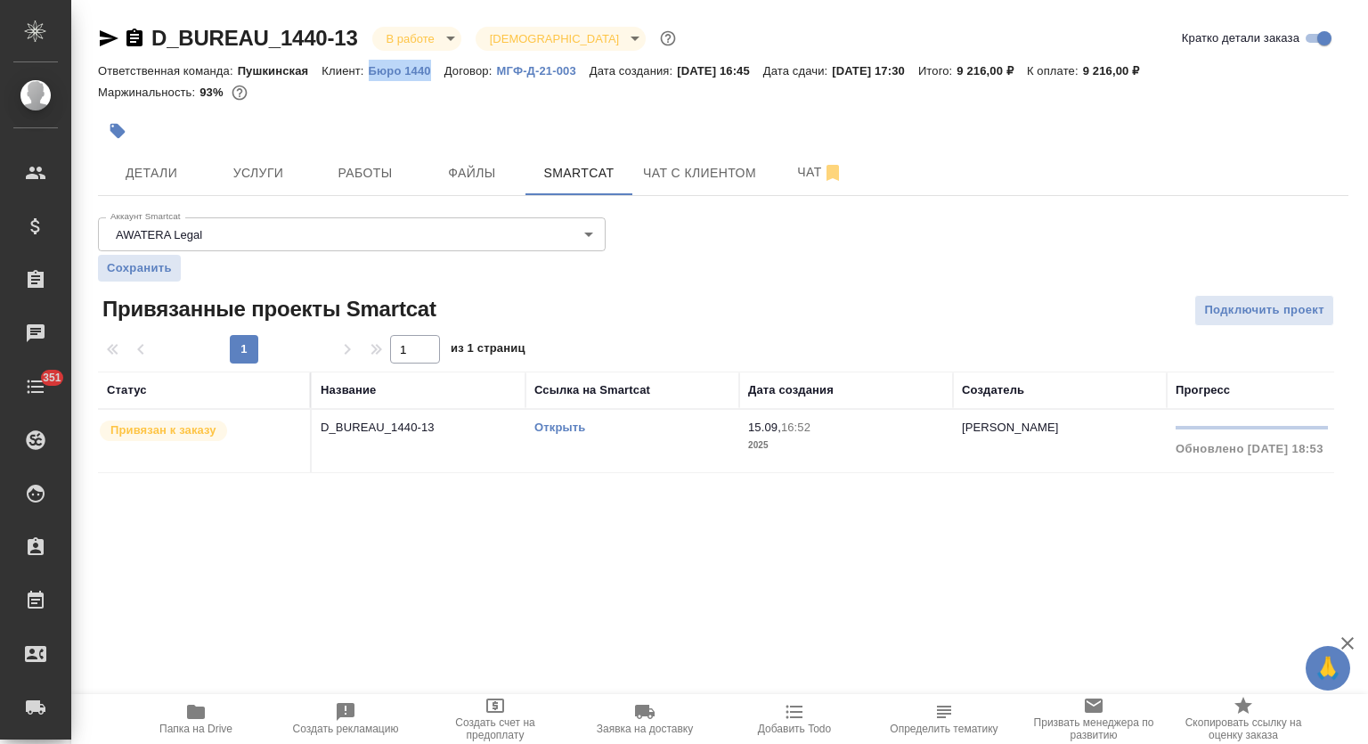
click at [445, 431] on p "D_BUREAU_1440-13" at bounding box center [419, 428] width 196 height 18
click at [445, 432] on p "D_BUREAU_1440-13" at bounding box center [419, 428] width 196 height 18
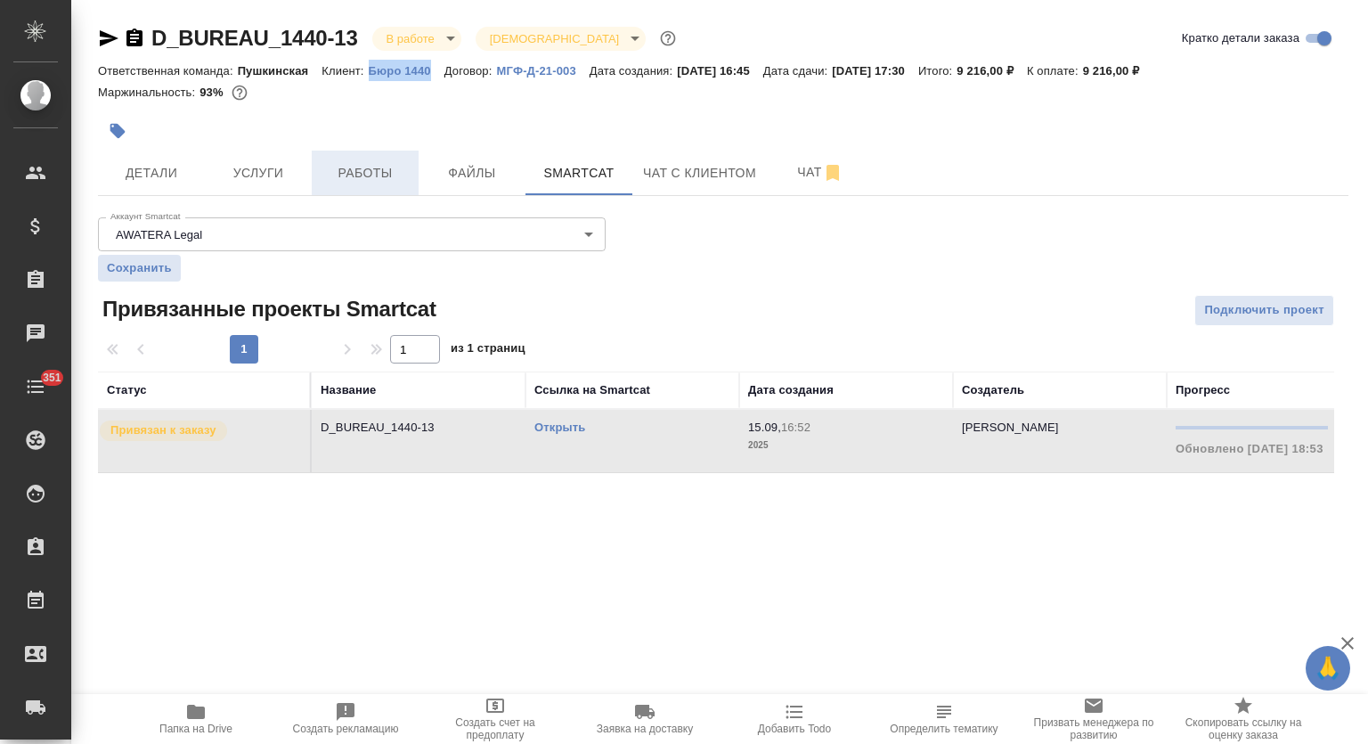
click at [402, 167] on span "Работы" at bounding box center [365, 173] width 86 height 22
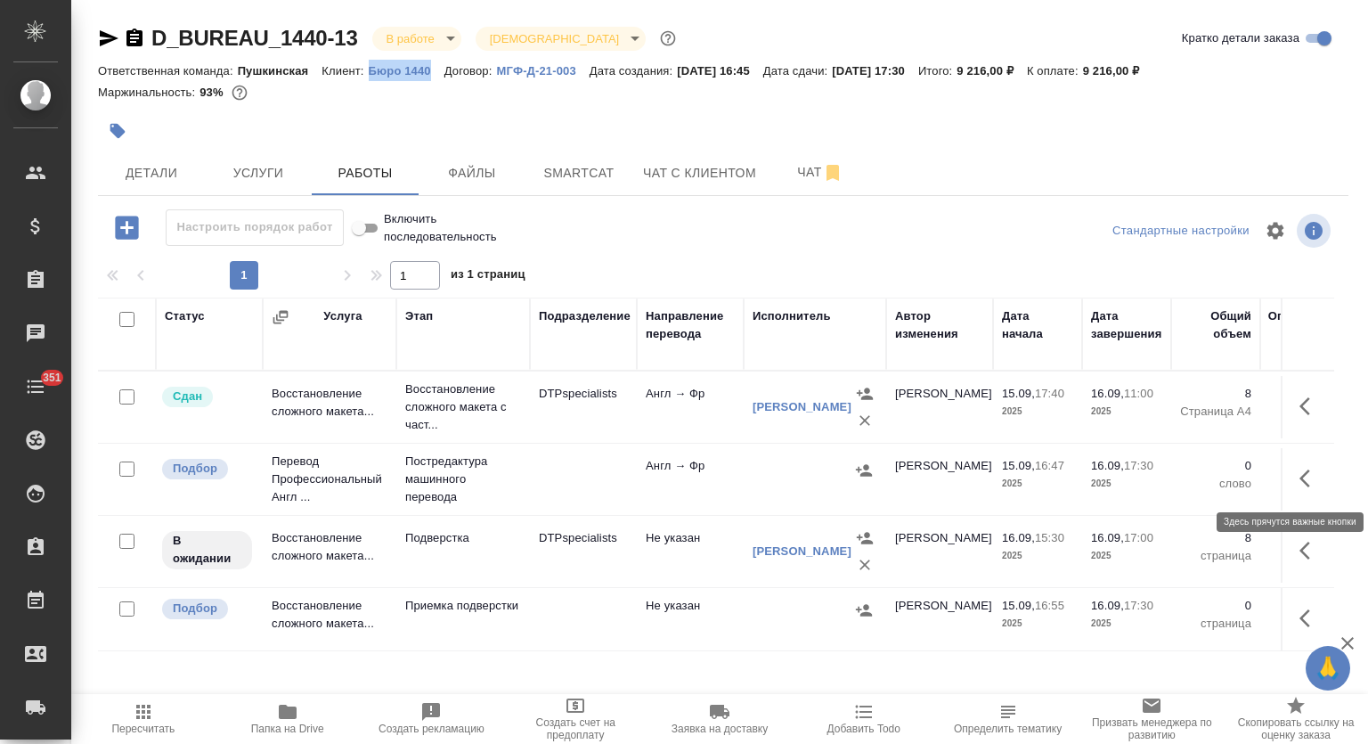
click at [1307, 492] on button "button" at bounding box center [1310, 478] width 43 height 43
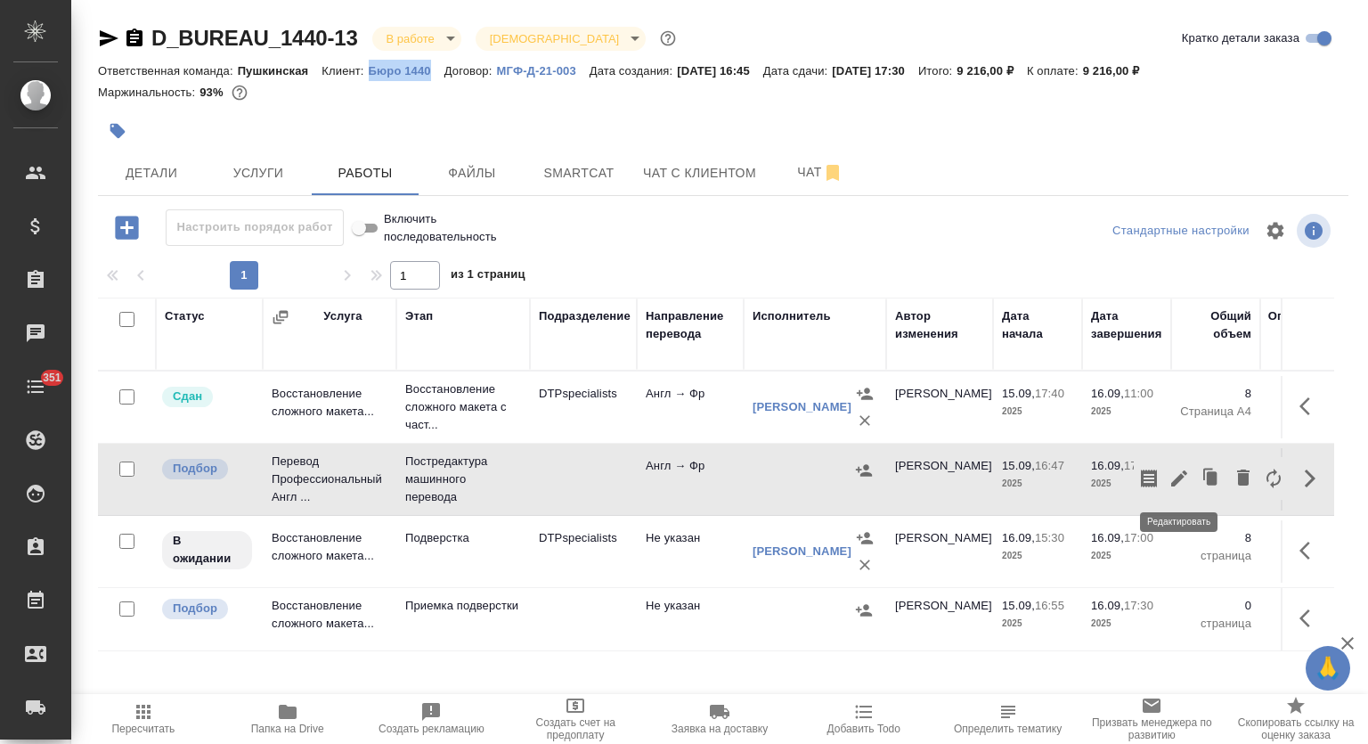
click at [1176, 486] on icon "button" at bounding box center [1179, 478] width 21 height 21
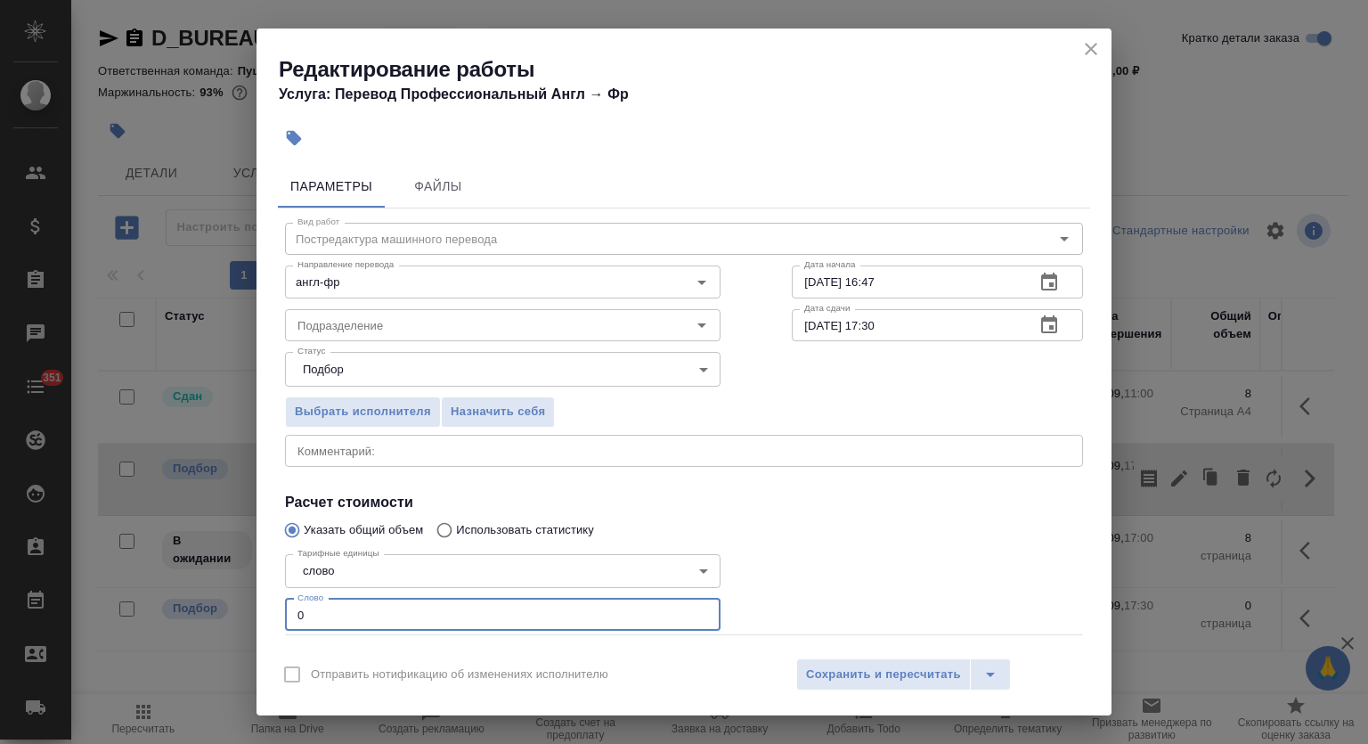
drag, startPoint x: 344, startPoint y: 601, endPoint x: 271, endPoint y: 603, distance: 73.1
click at [273, 604] on div "Параметры Файлы Вид работ Постредактура машинного перевода Вид работ Направлени…" at bounding box center [684, 402] width 855 height 489
type input "434"
click at [1041, 283] on icon "button" at bounding box center [1049, 282] width 16 height 18
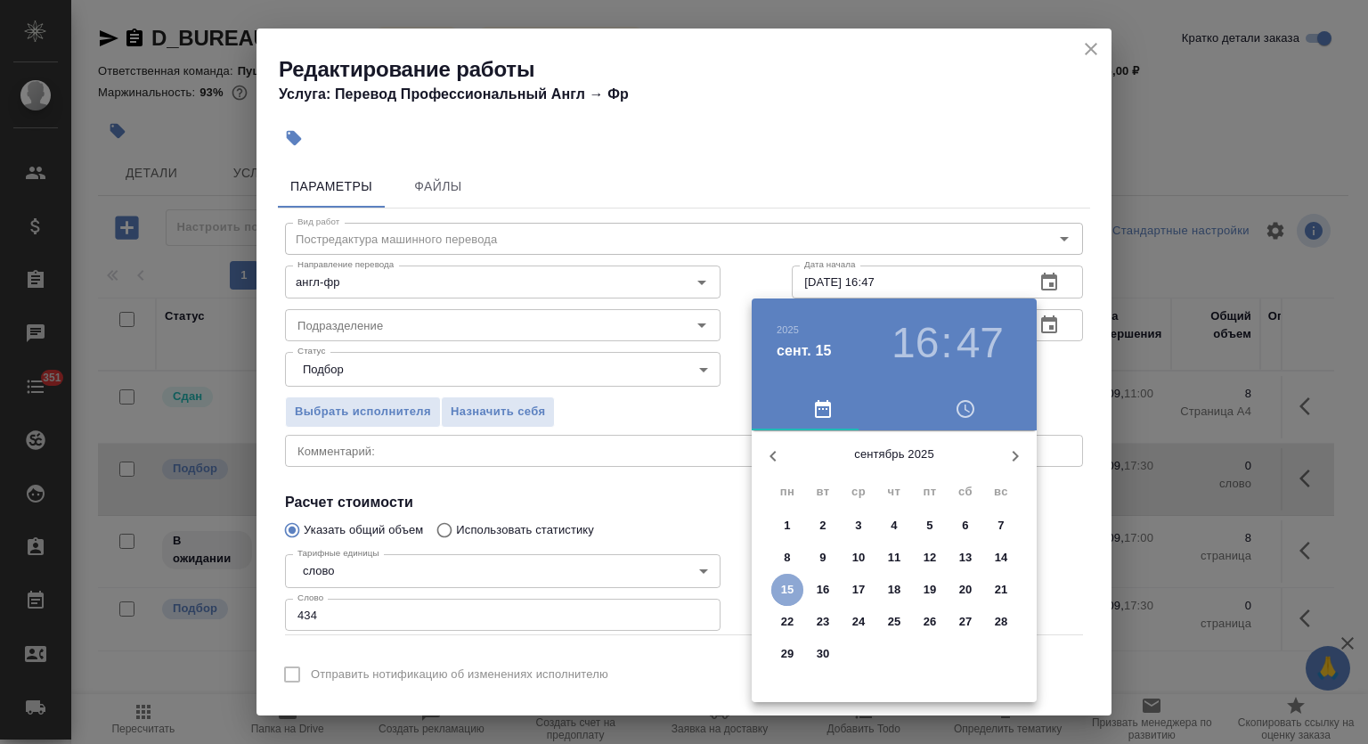
click at [791, 589] on p "15" at bounding box center [787, 590] width 13 height 18
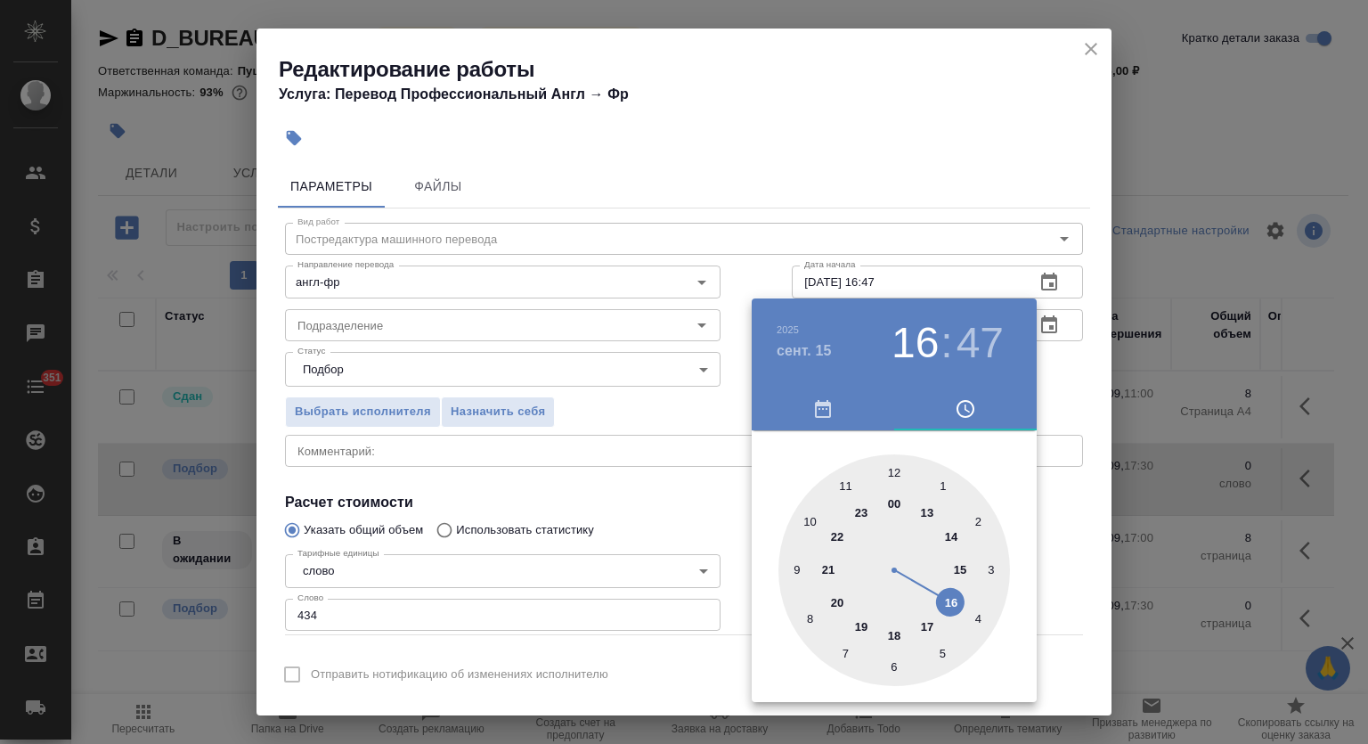
drag, startPoint x: 864, startPoint y: 626, endPoint x: 884, endPoint y: 509, distance: 119.2
click at [864, 625] on div at bounding box center [895, 570] width 232 height 232
click at [893, 469] on div at bounding box center [895, 570] width 232 height 232
type input "15.09.2025 19:00"
click at [921, 188] on div at bounding box center [684, 372] width 1368 height 744
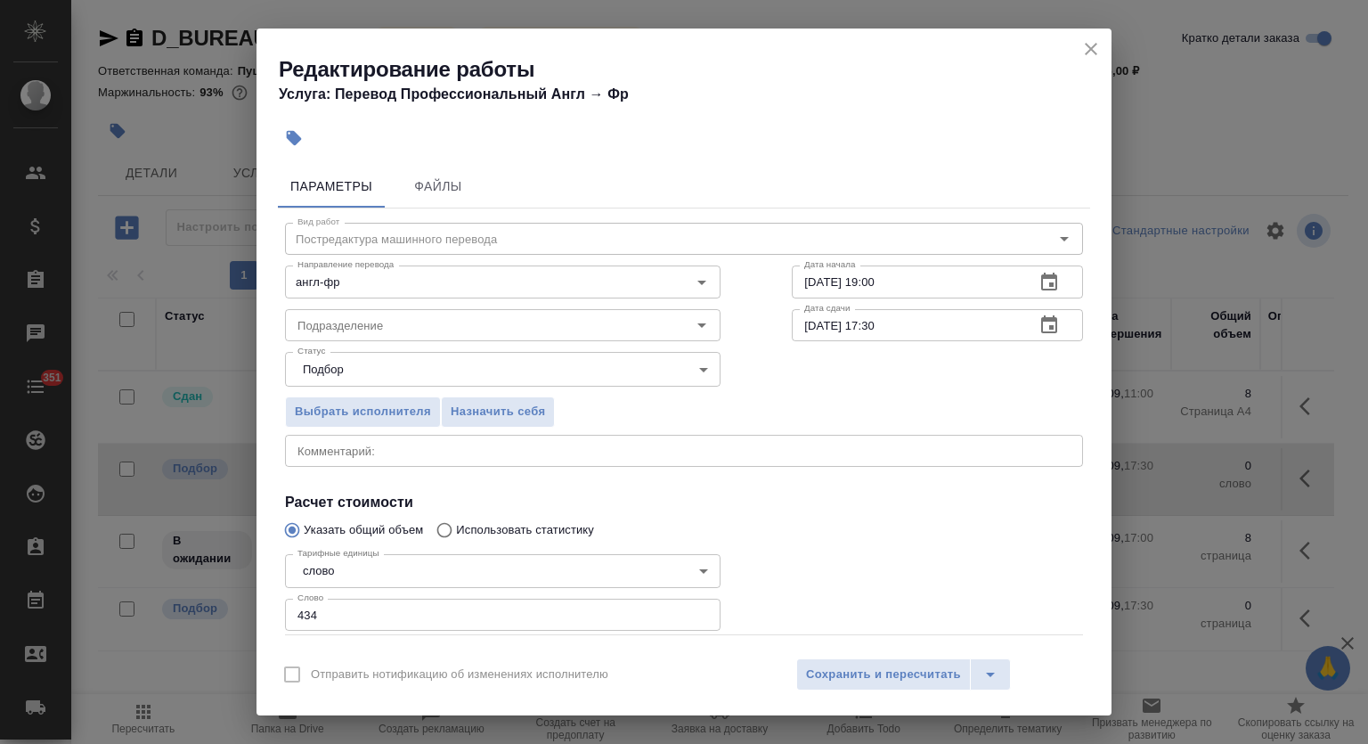
click at [1041, 328] on icon "button" at bounding box center [1049, 324] width 16 height 18
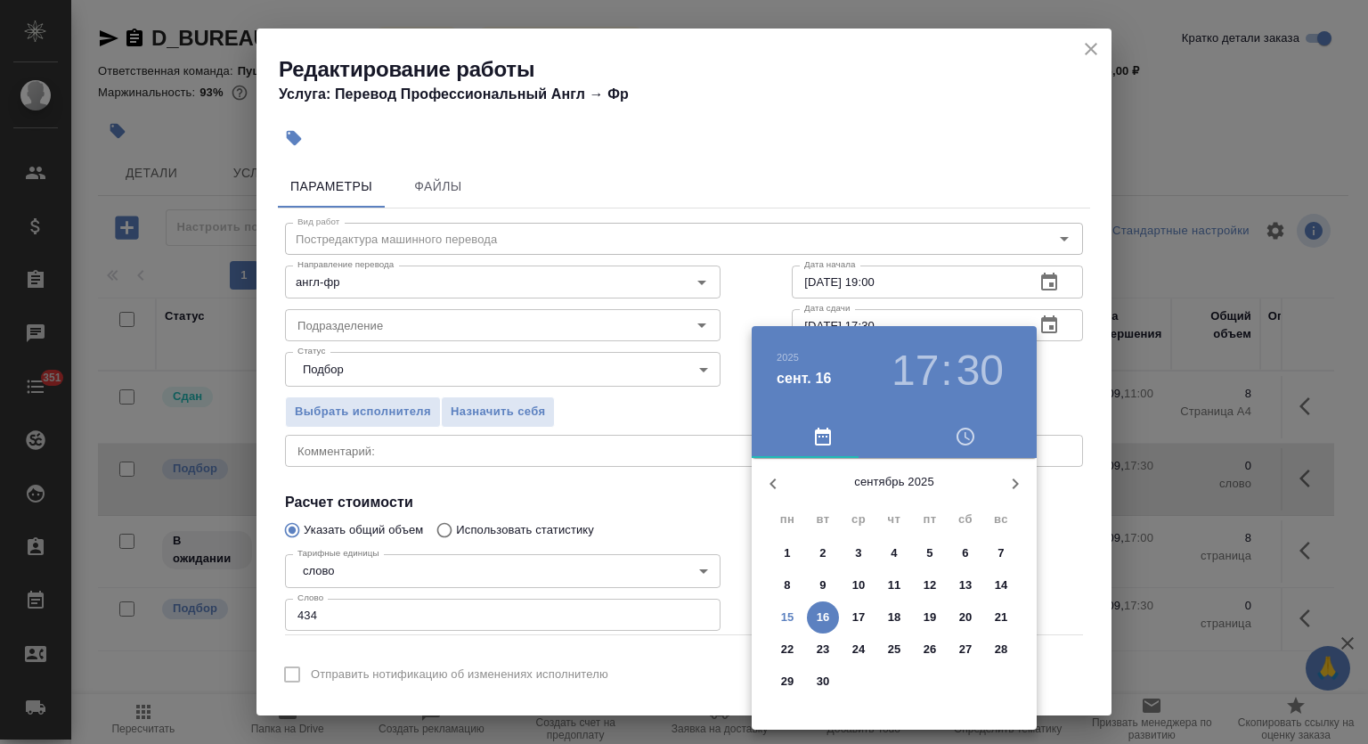
click at [826, 619] on p "16" at bounding box center [823, 617] width 13 height 18
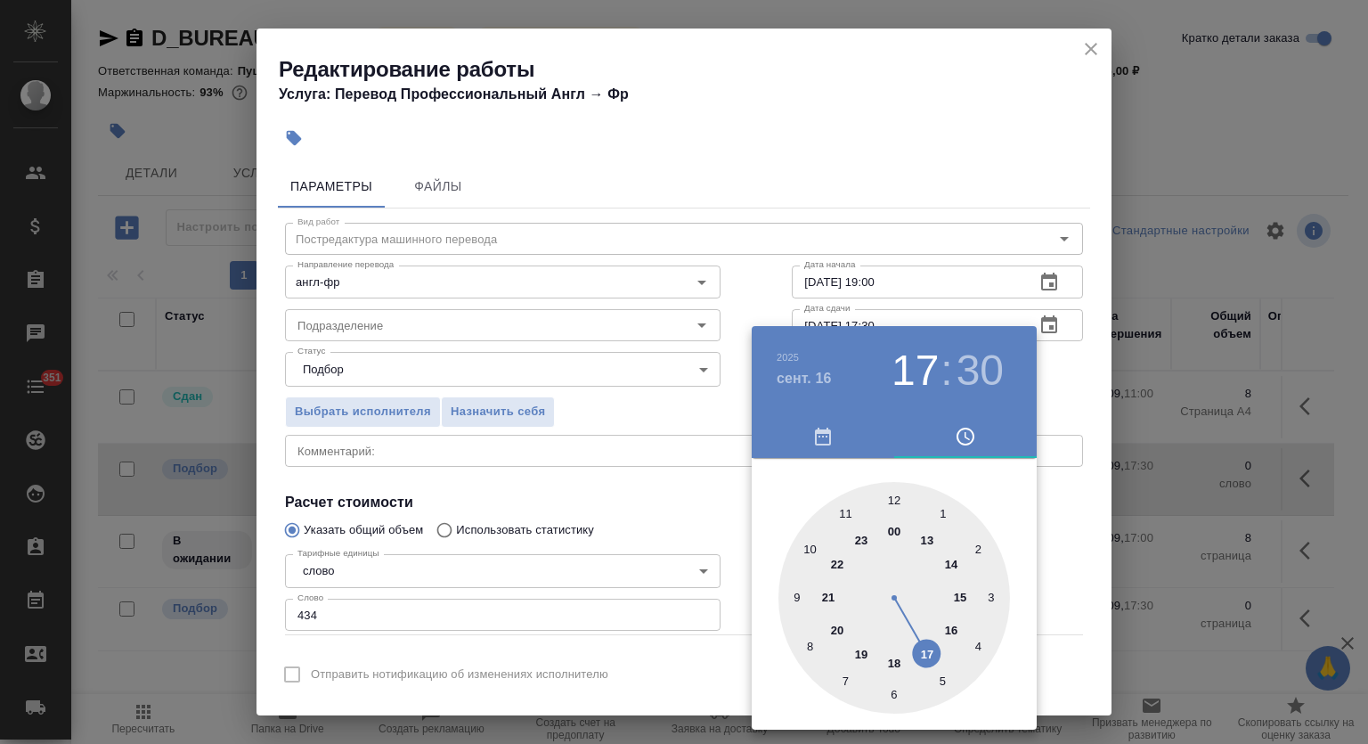
click at [963, 592] on div at bounding box center [895, 598] width 232 height 232
click at [894, 493] on div at bounding box center [895, 598] width 232 height 232
type input "16.09.2025 15:00"
click at [912, 186] on div at bounding box center [684, 372] width 1368 height 744
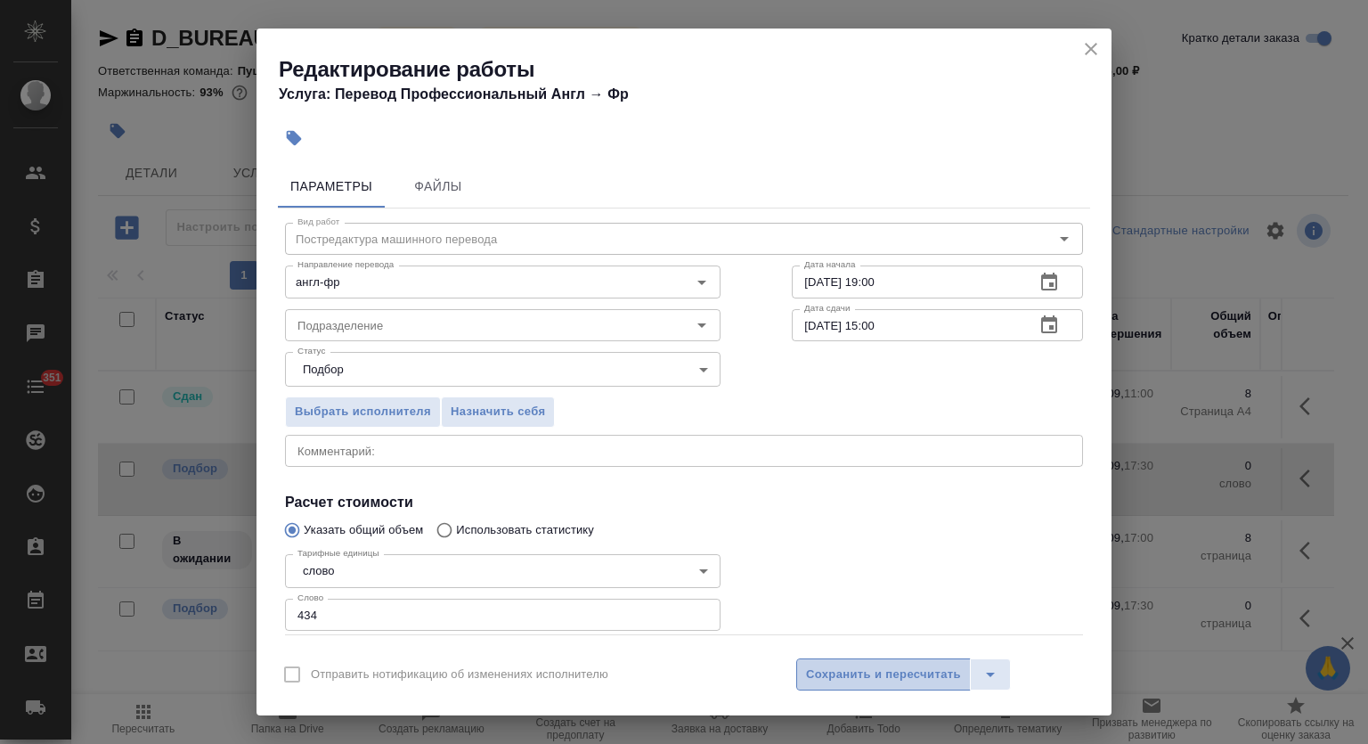
click at [884, 690] on button "Сохранить и пересчитать" at bounding box center [883, 674] width 175 height 32
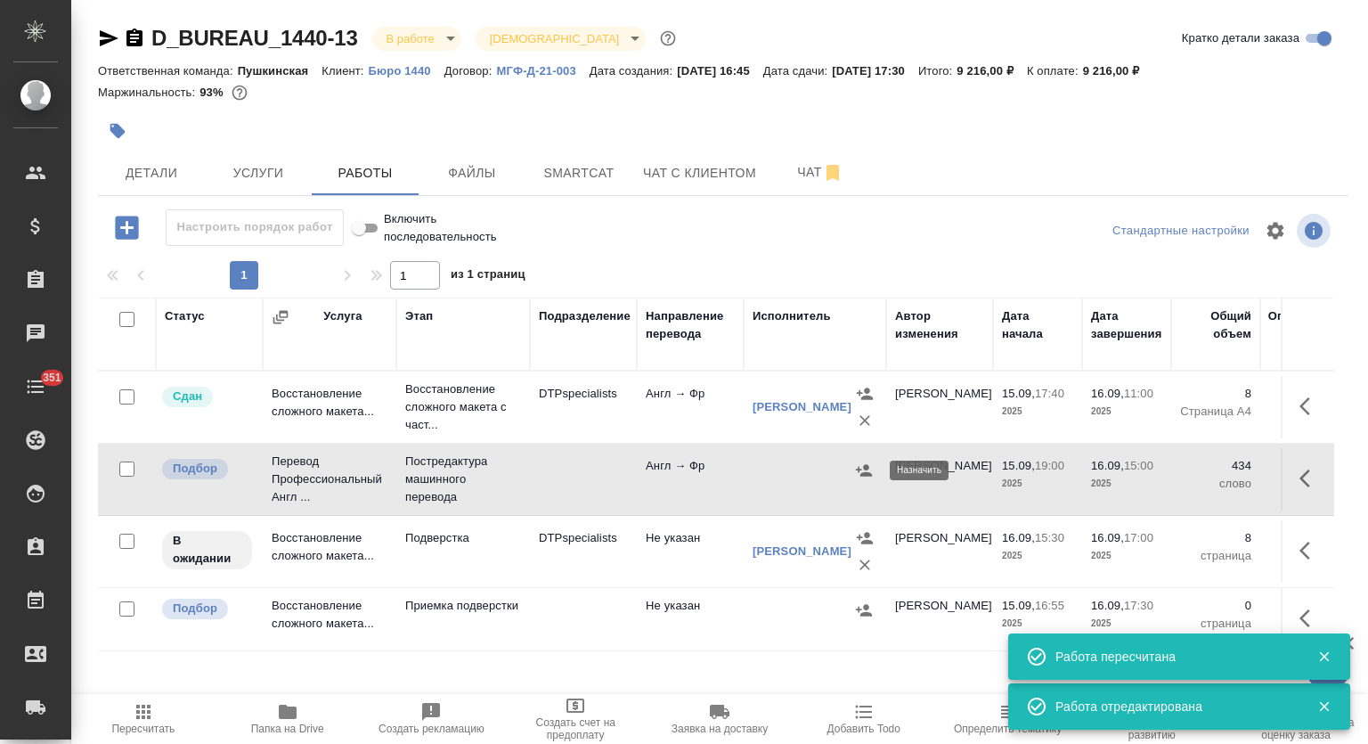
click at [862, 465] on icon "button" at bounding box center [864, 470] width 18 height 18
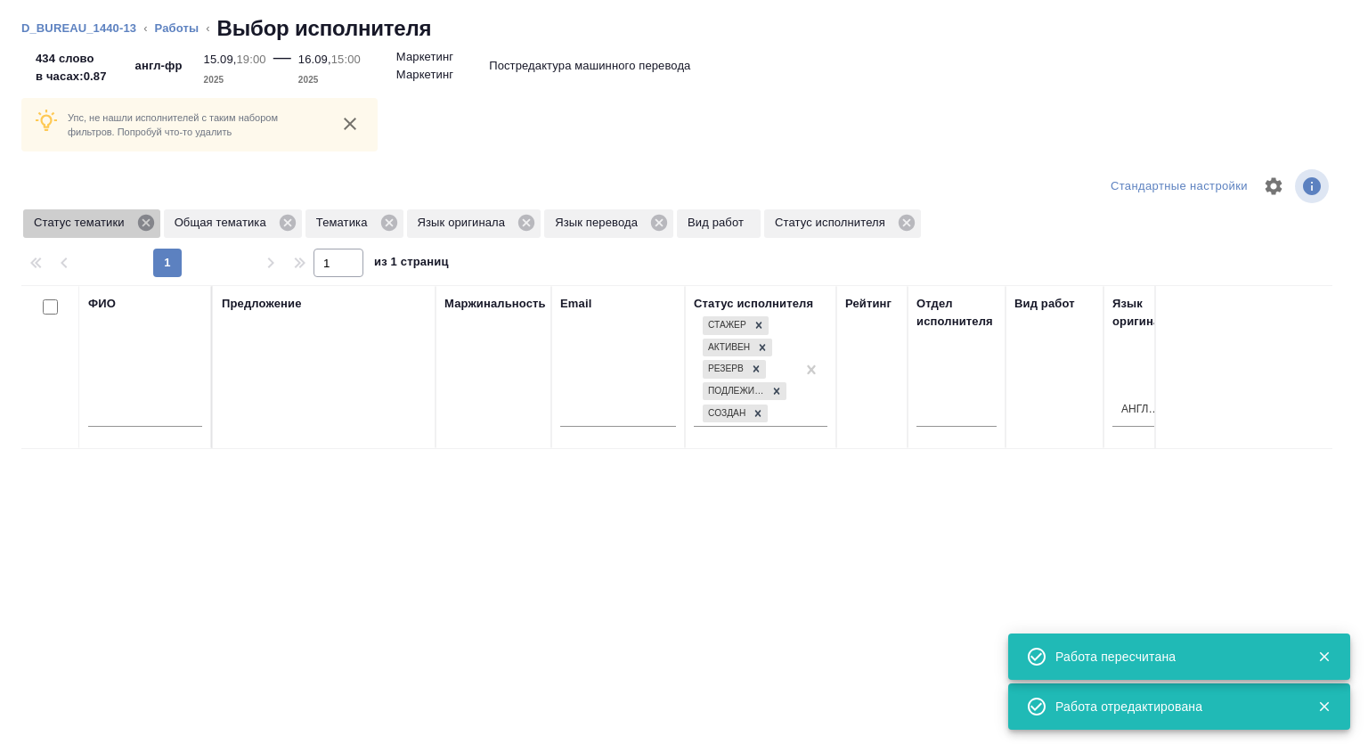
click at [150, 224] on icon at bounding box center [145, 223] width 16 height 16
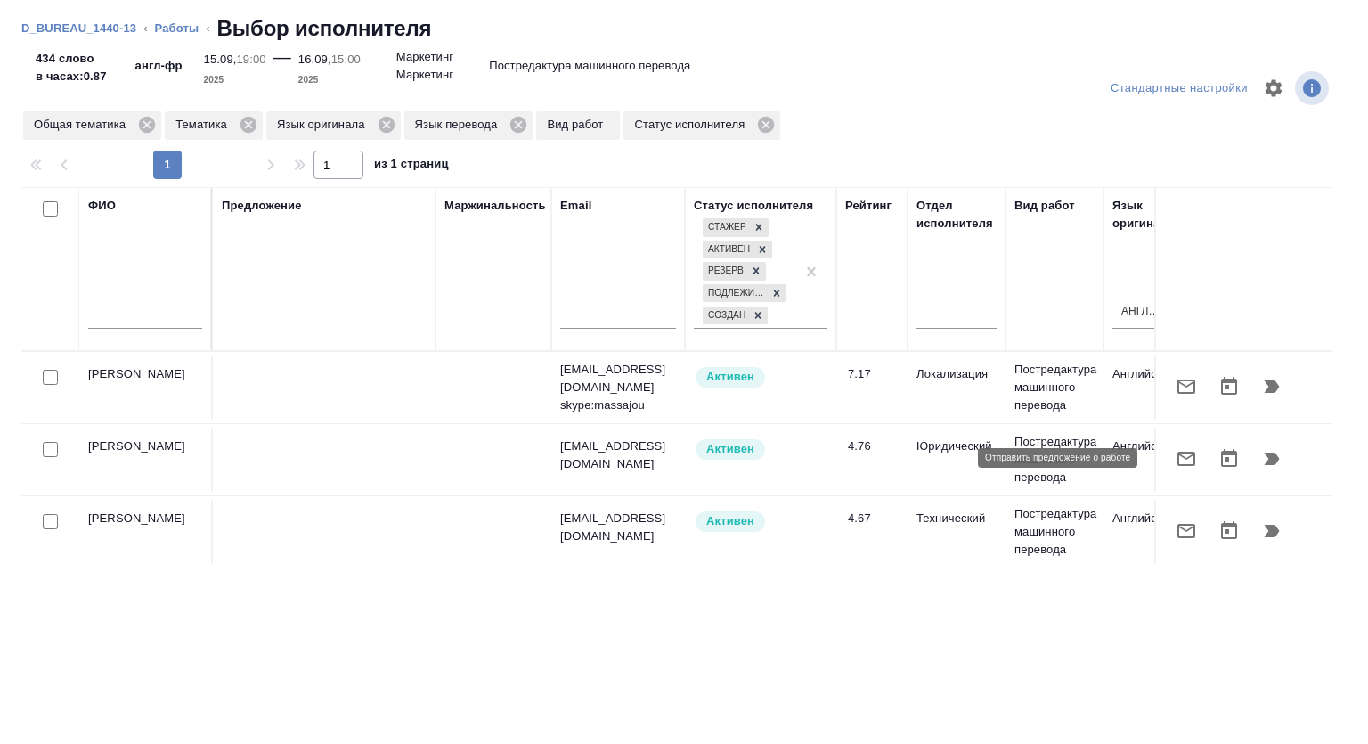
click at [1176, 458] on icon "button" at bounding box center [1186, 458] width 21 height 21
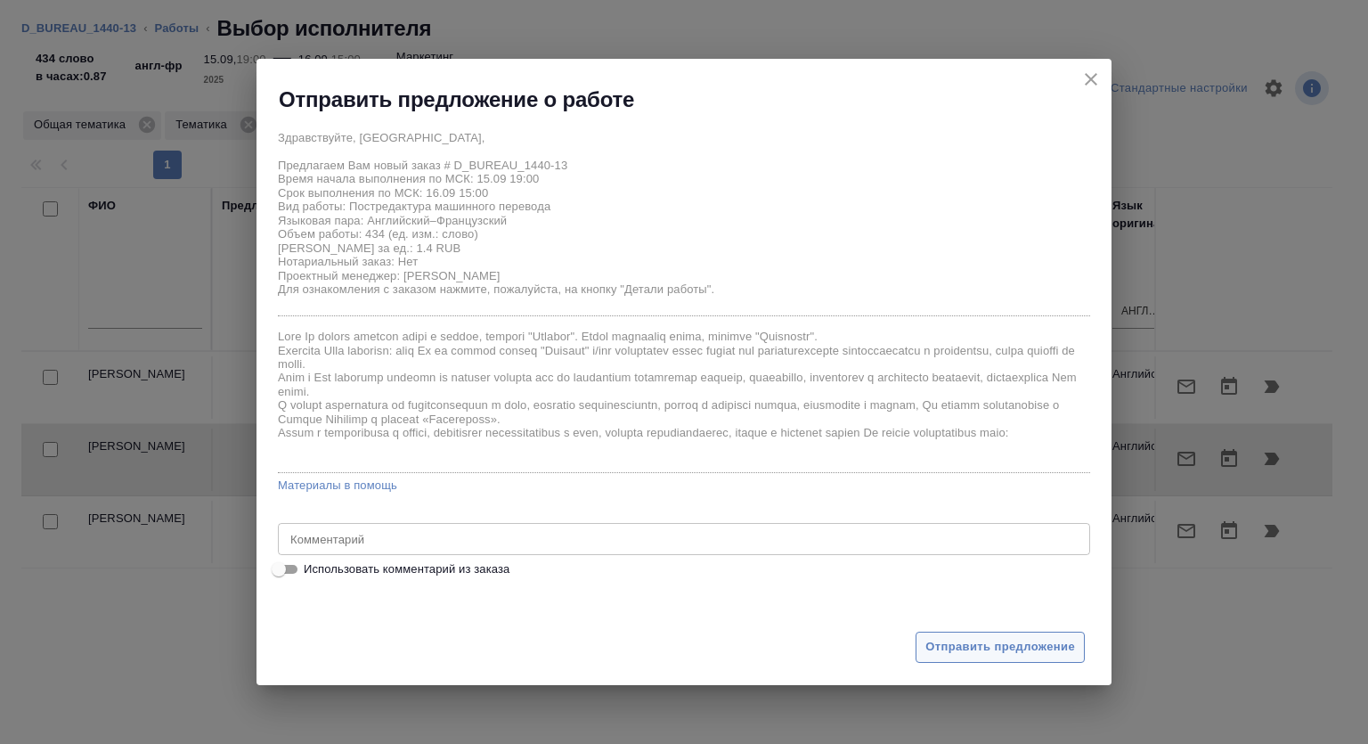
click at [952, 649] on span "Отправить предложение" at bounding box center [1001, 647] width 150 height 20
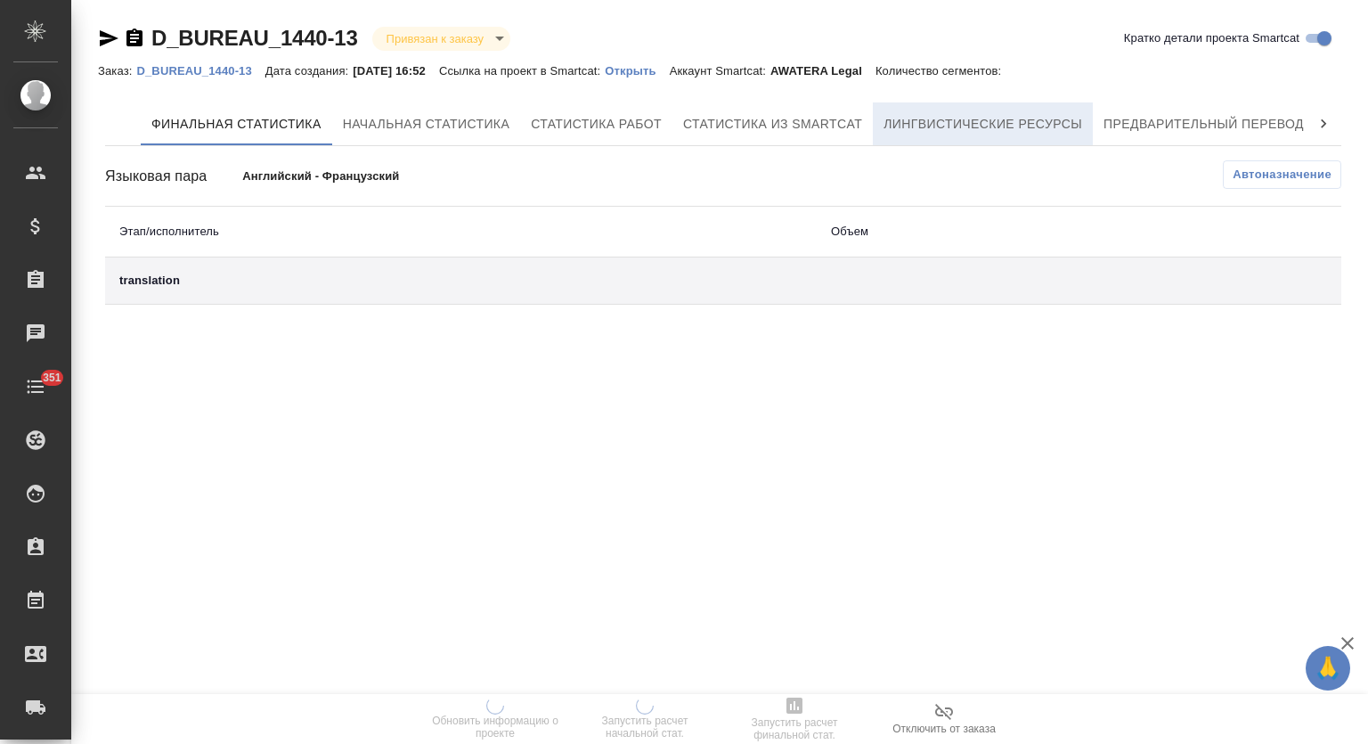
click at [981, 111] on button "Лингвистические ресурсы" at bounding box center [983, 123] width 220 height 43
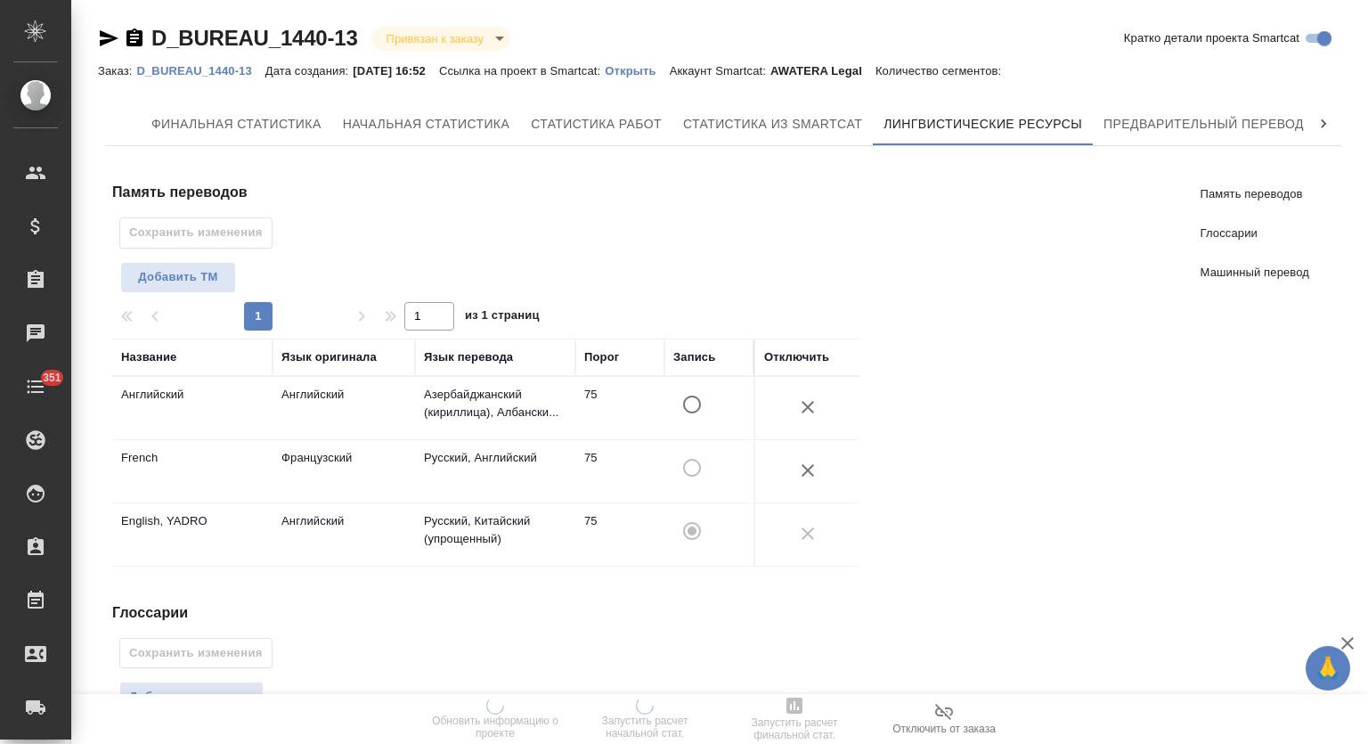
click at [808, 468] on icon "button" at bounding box center [808, 470] width 12 height 12
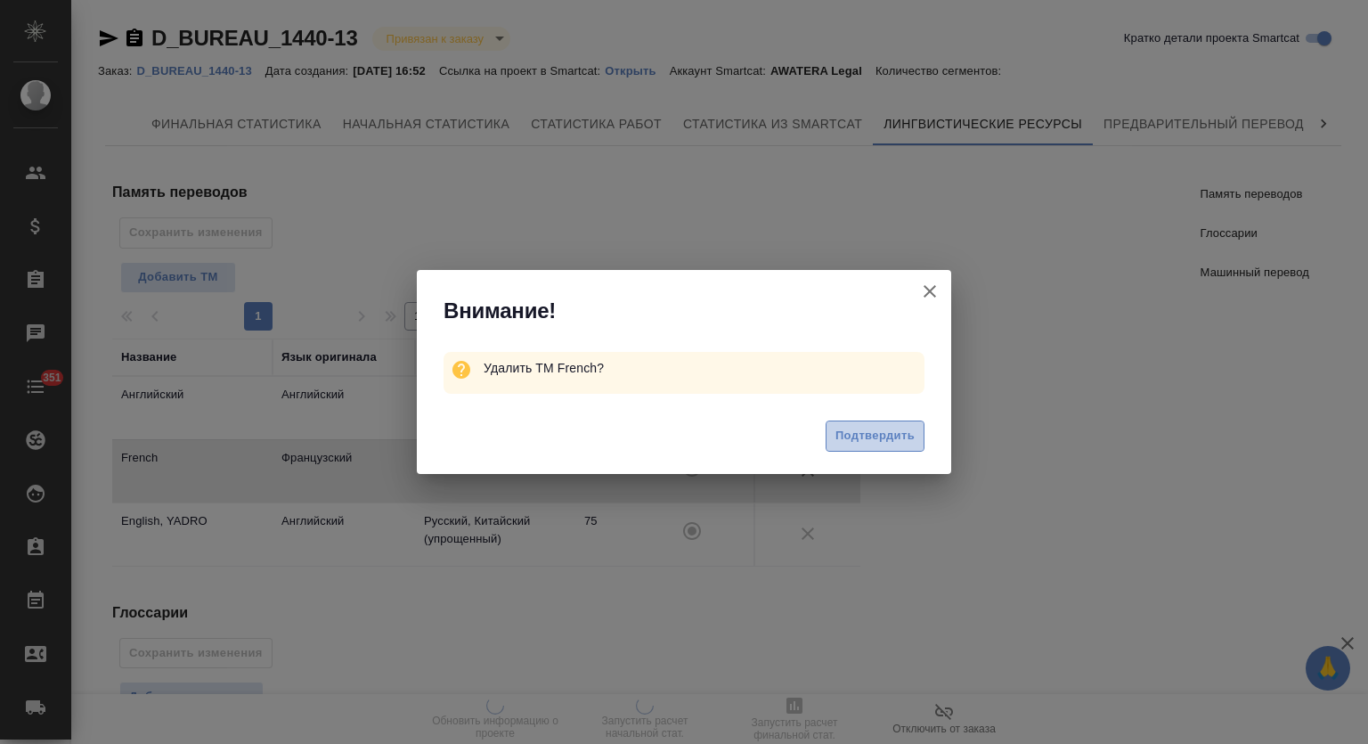
click at [867, 444] on span "Подтвердить" at bounding box center [875, 436] width 79 height 20
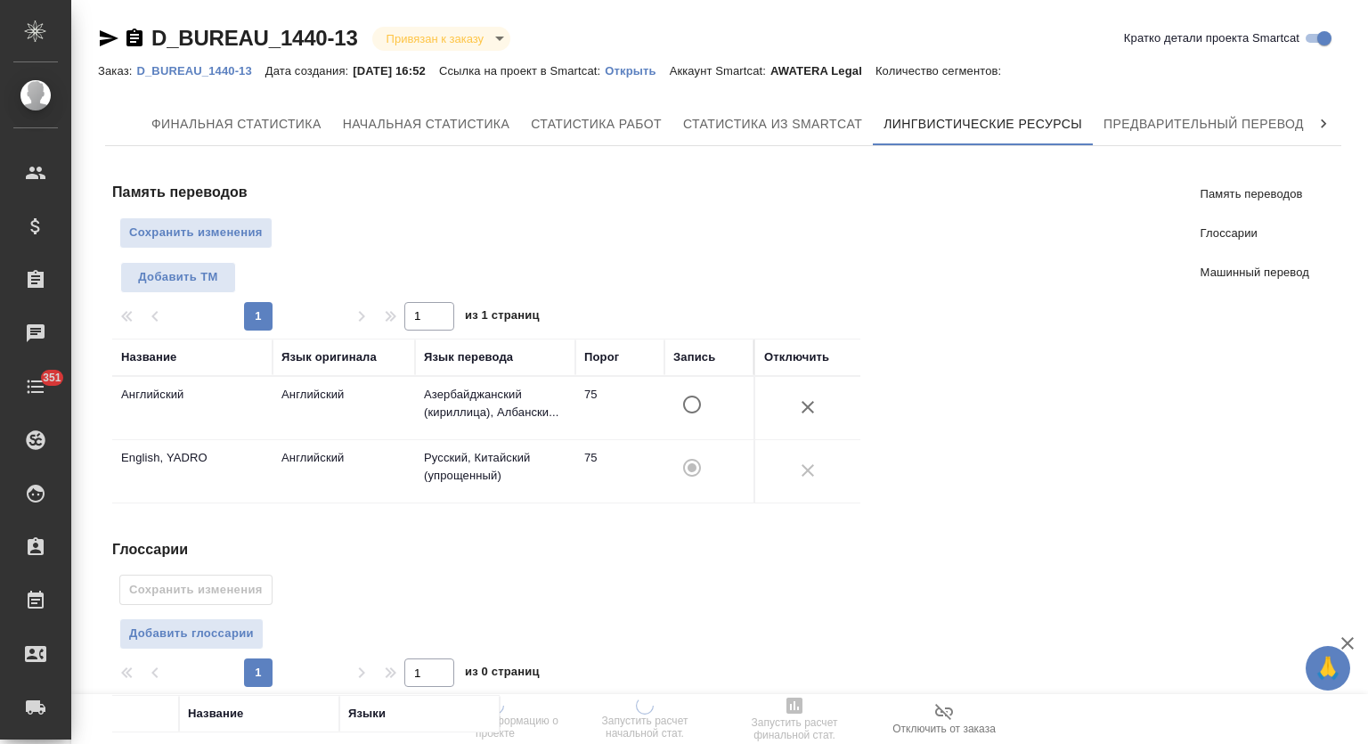
click at [820, 404] on button "button" at bounding box center [808, 407] width 43 height 43
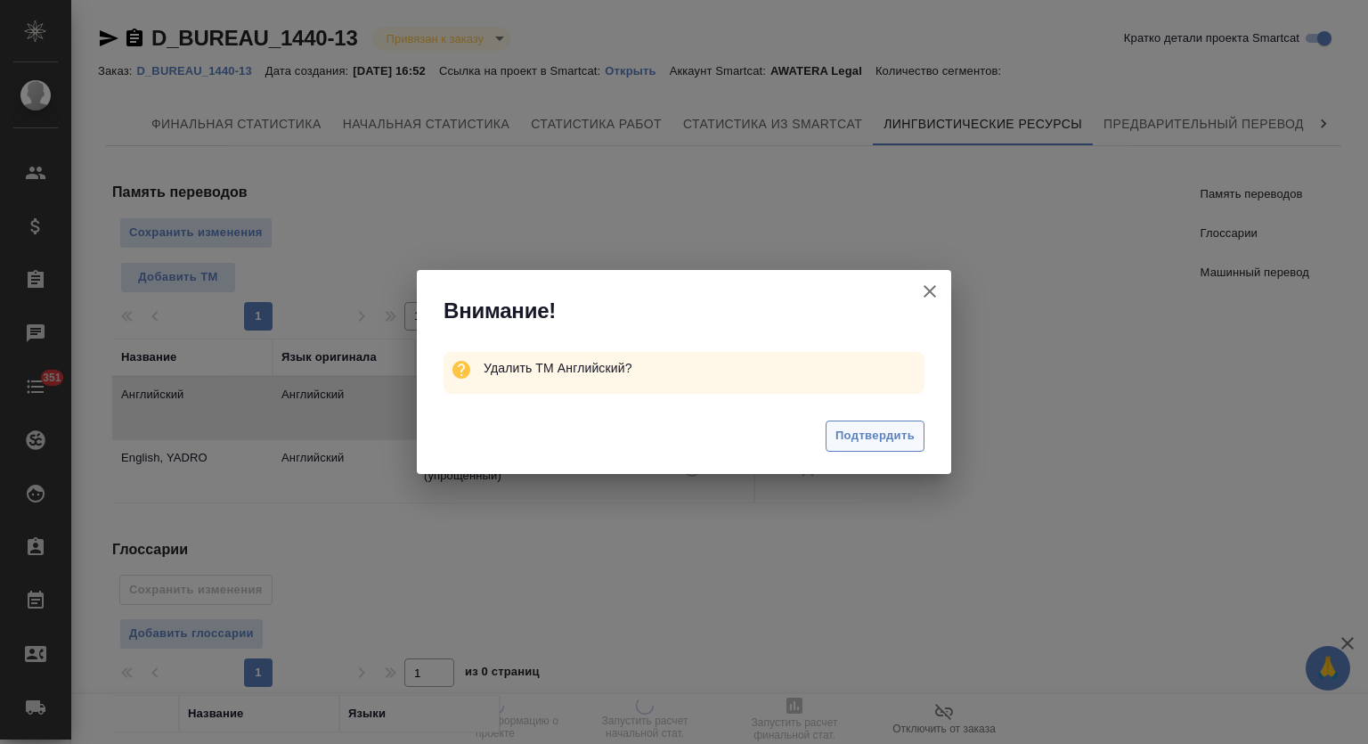
click at [877, 447] on button "Подтвердить" at bounding box center [875, 435] width 99 height 31
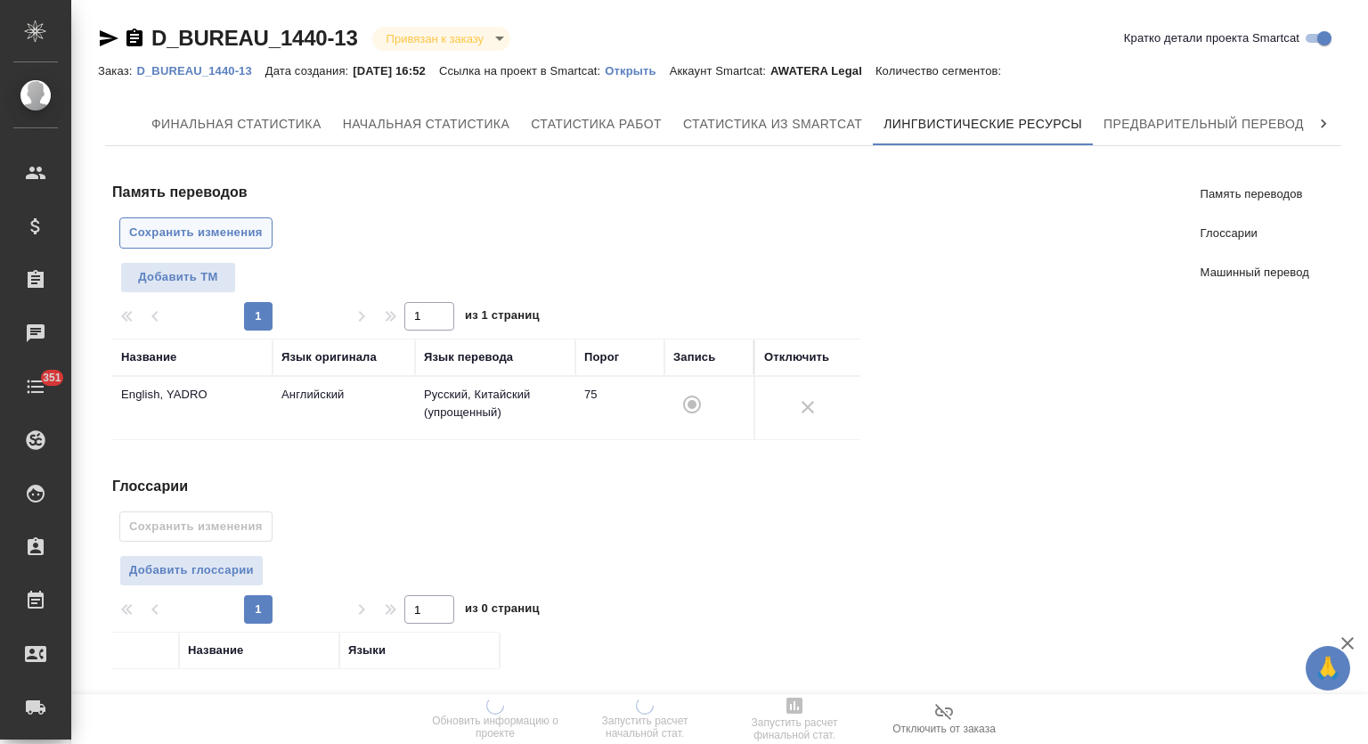
click at [208, 239] on span "Сохранить изменения" at bounding box center [196, 233] width 134 height 20
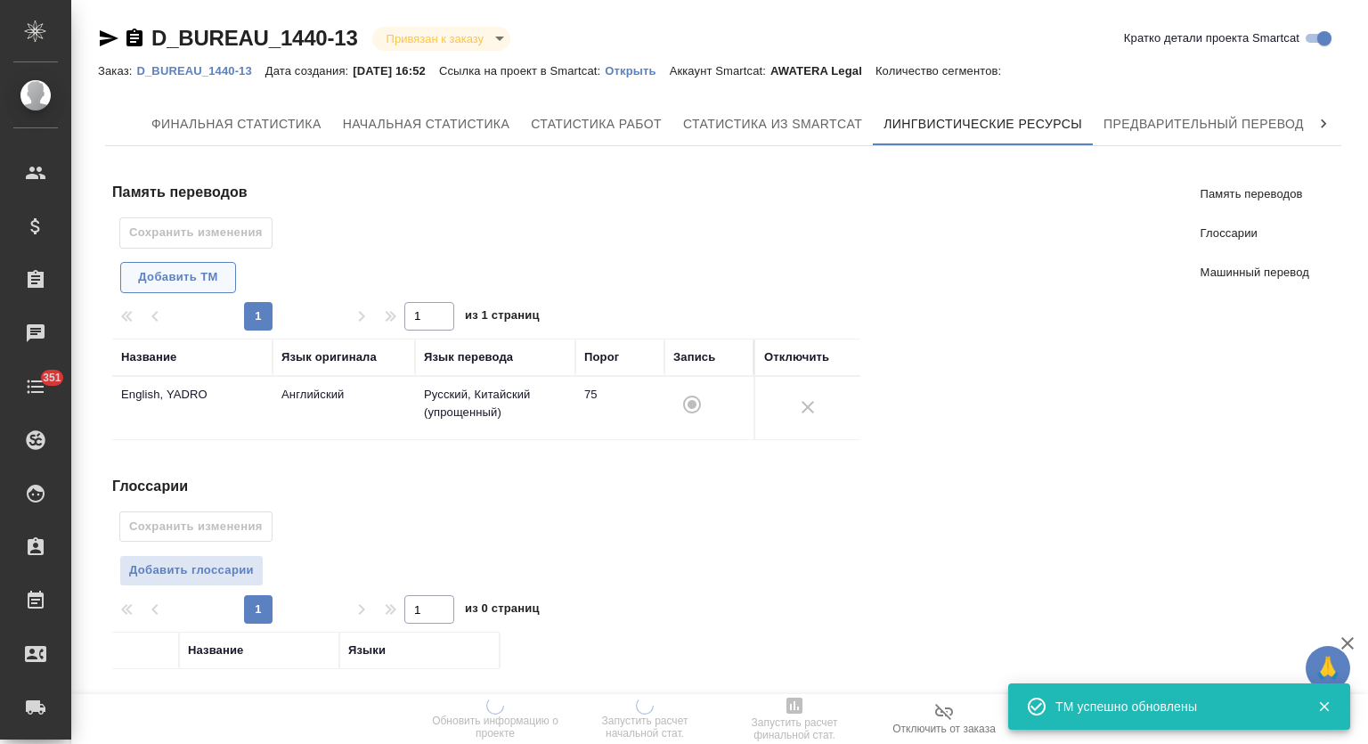
click at [200, 284] on span "Добавить TM" at bounding box center [178, 277] width 96 height 20
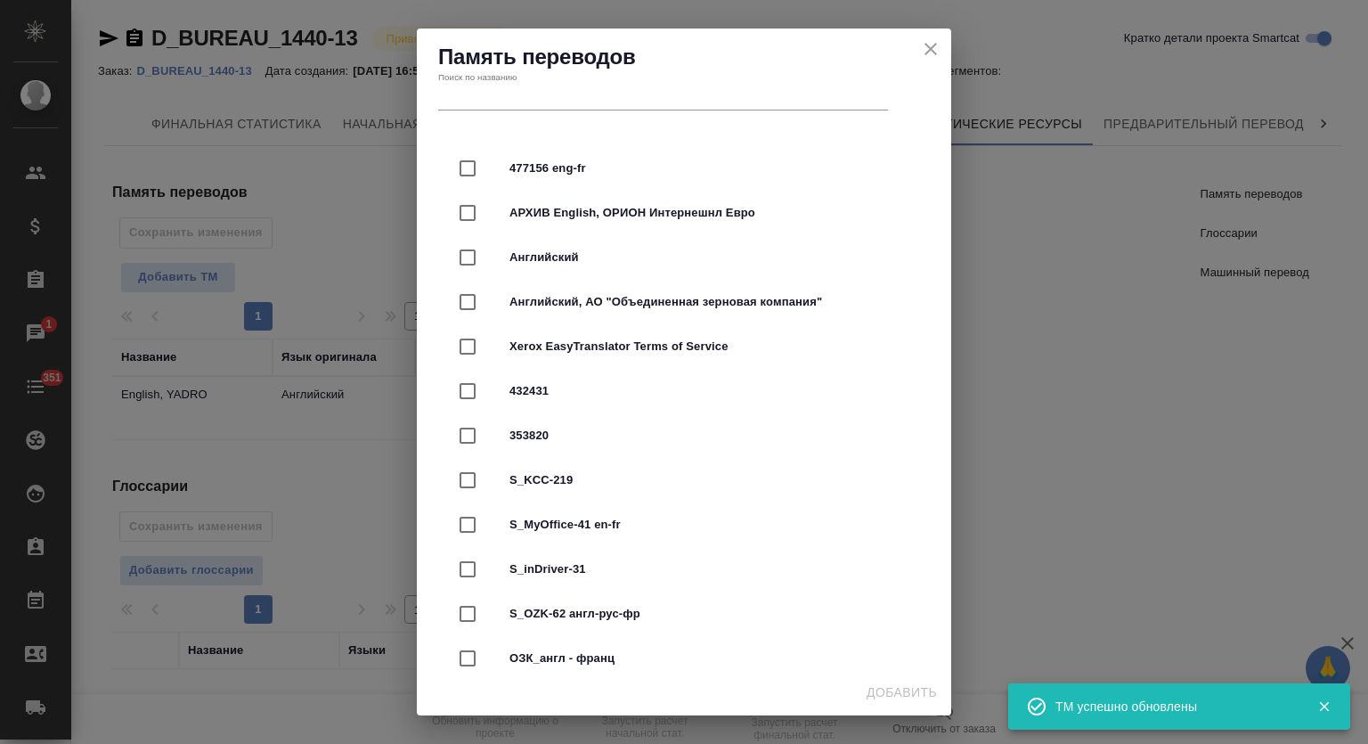
click at [592, 105] on input "text" at bounding box center [663, 98] width 450 height 25
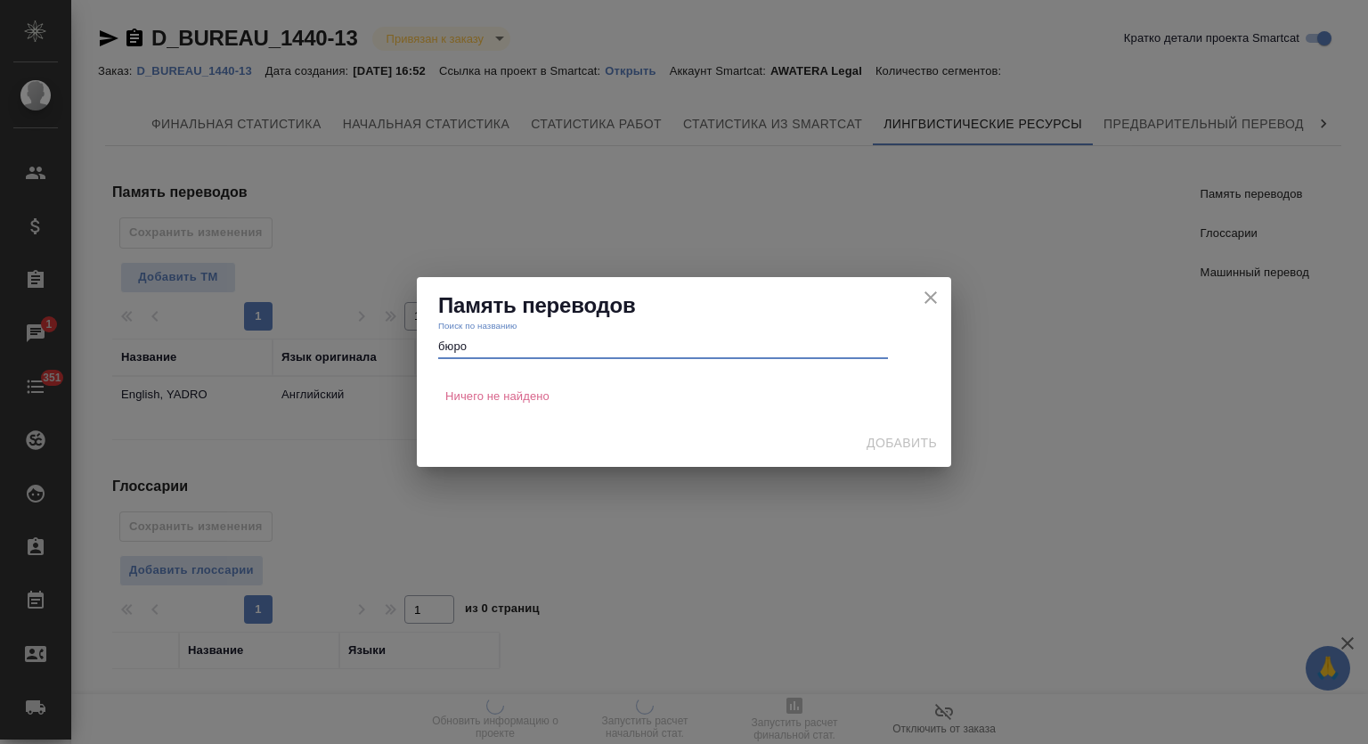
drag, startPoint x: 482, startPoint y: 349, endPoint x: 385, endPoint y: 323, distance: 100.5
click at [385, 323] on div "Память переводов Поиск по названию бюро Ничего не найдено Добавить" at bounding box center [684, 372] width 1368 height 744
type input "yadr"
click at [927, 288] on icon "close" at bounding box center [930, 297] width 21 height 21
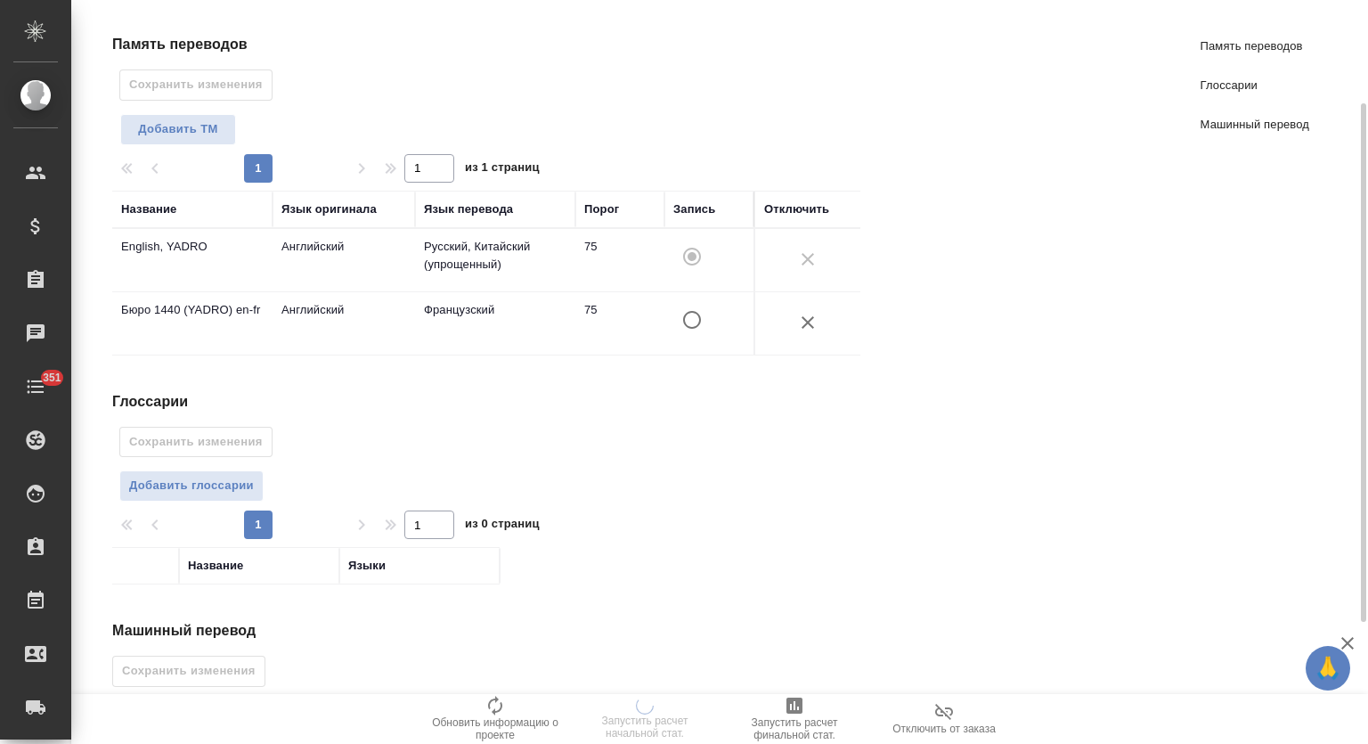
scroll to position [321, 0]
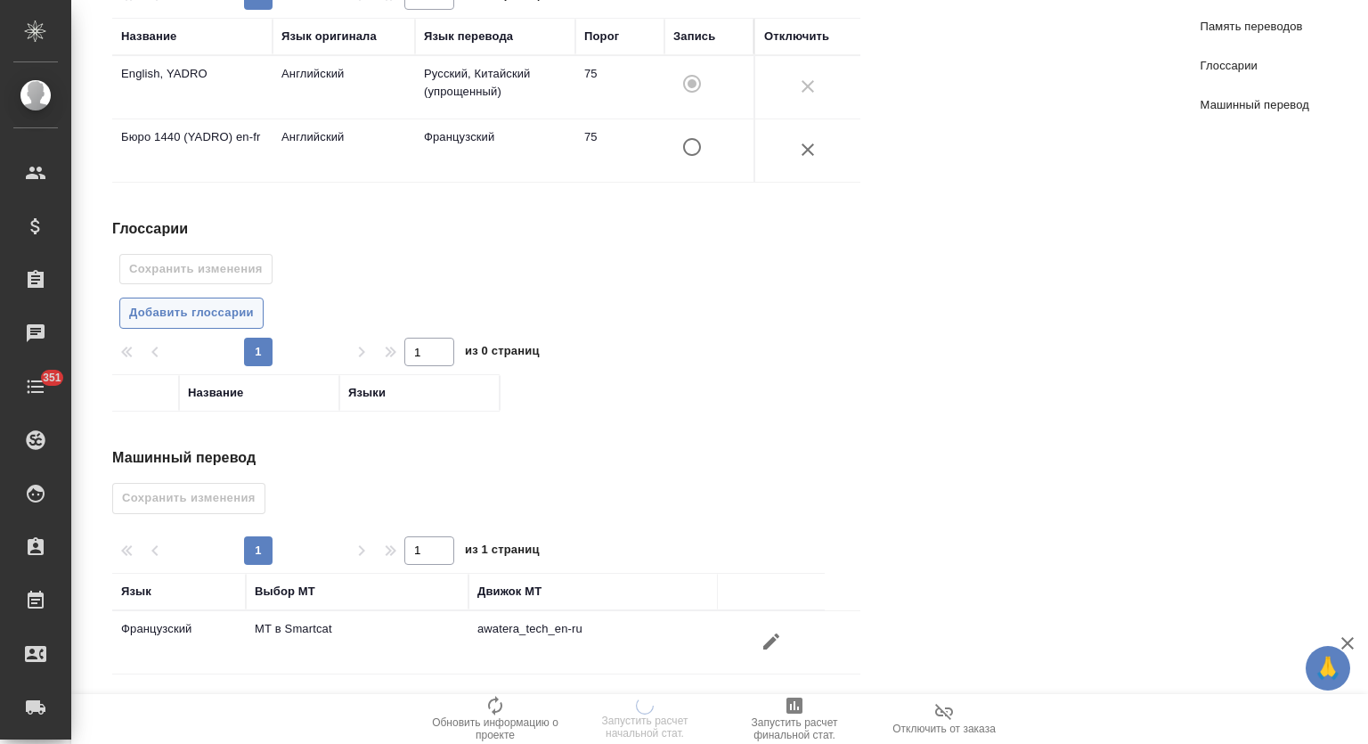
click at [195, 304] on span "Добавить глоссарии" at bounding box center [191, 313] width 125 height 20
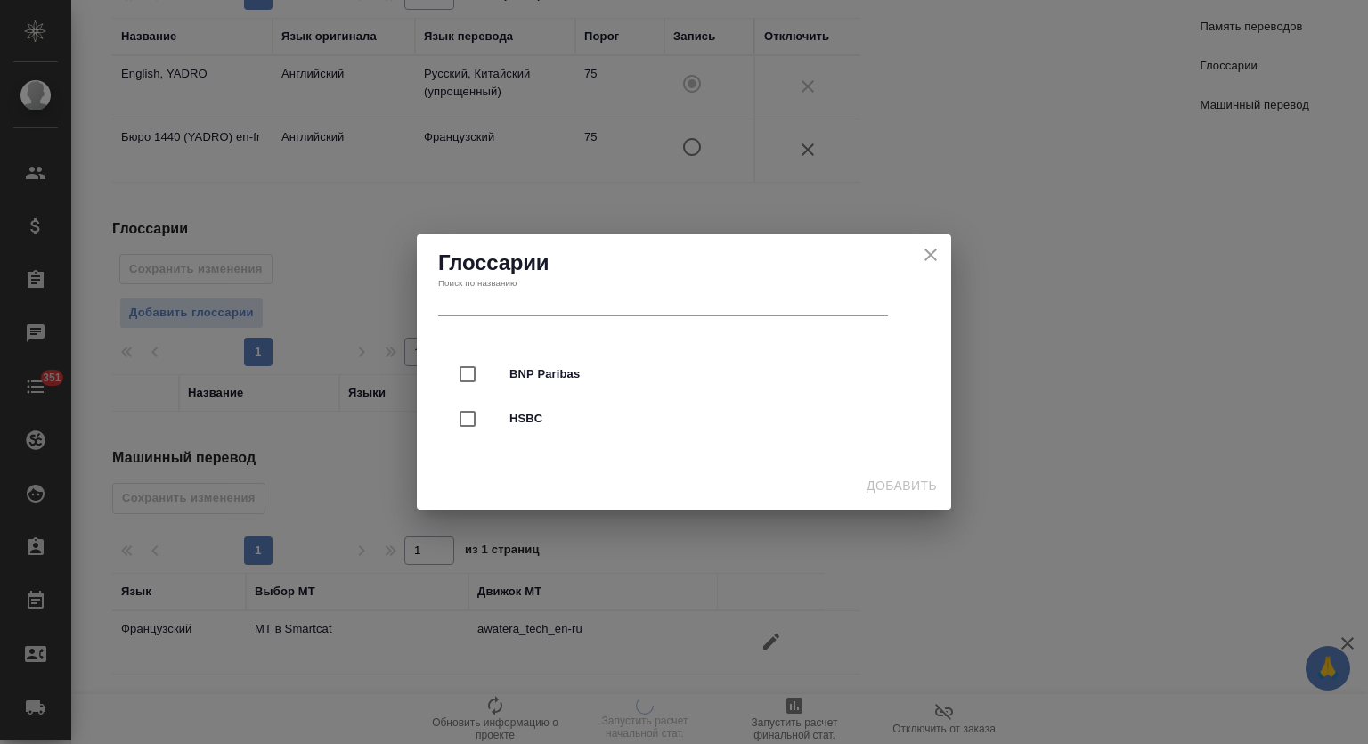
click at [936, 252] on icon "close" at bounding box center [930, 254] width 21 height 21
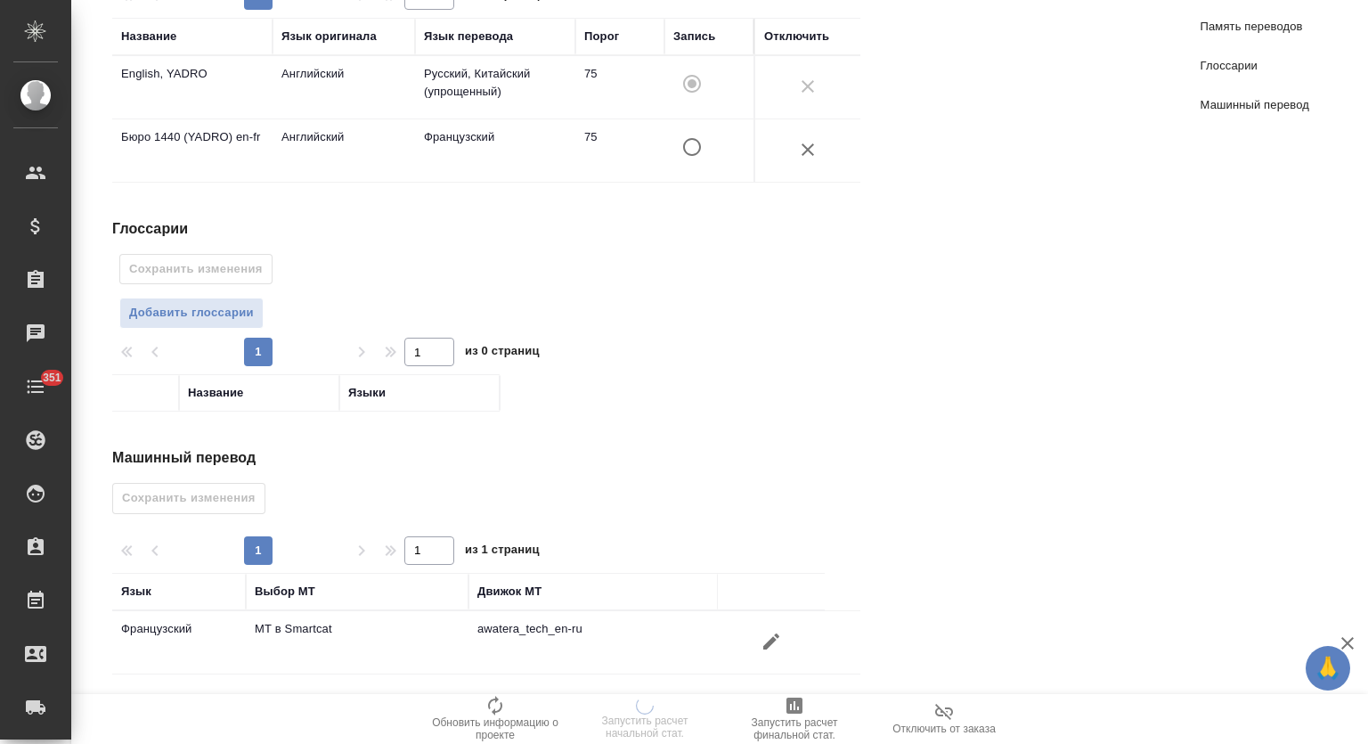
click at [780, 635] on icon "button" at bounding box center [771, 641] width 21 height 21
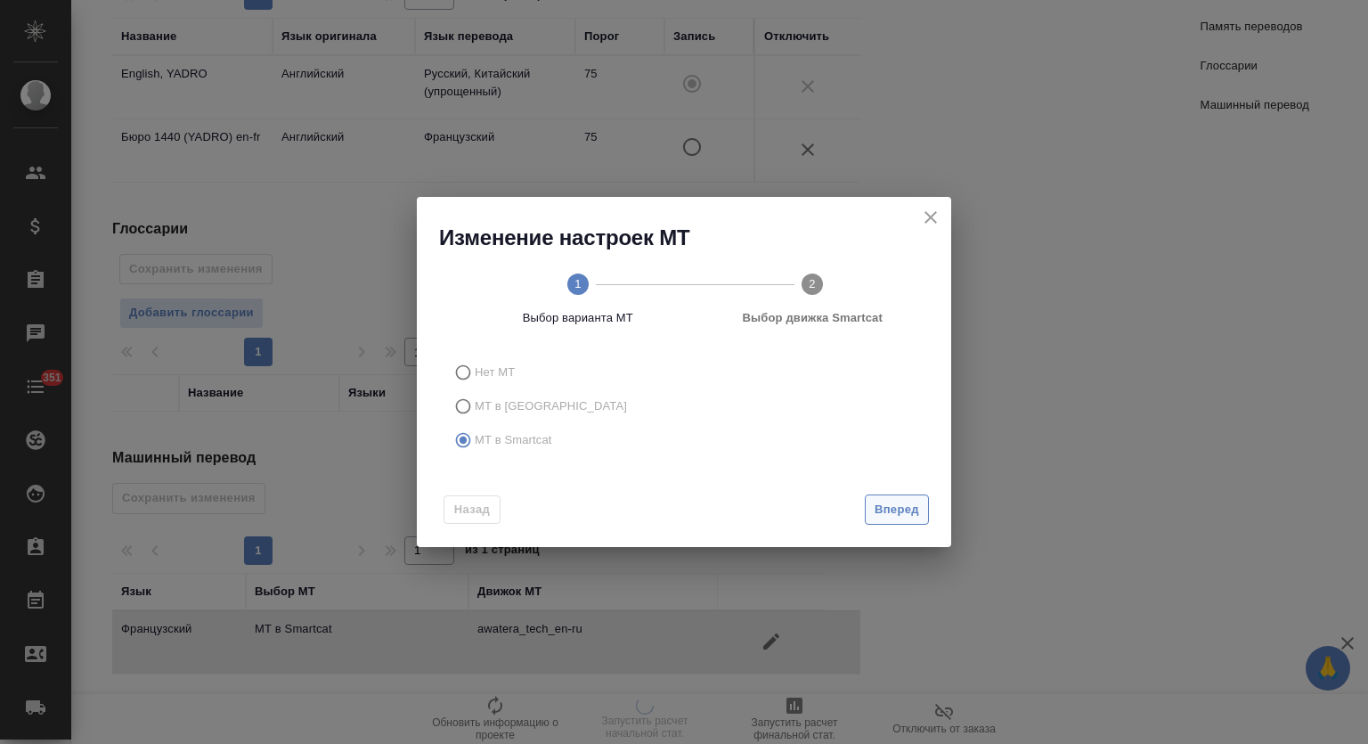
click at [882, 507] on span "Вперед" at bounding box center [897, 510] width 45 height 20
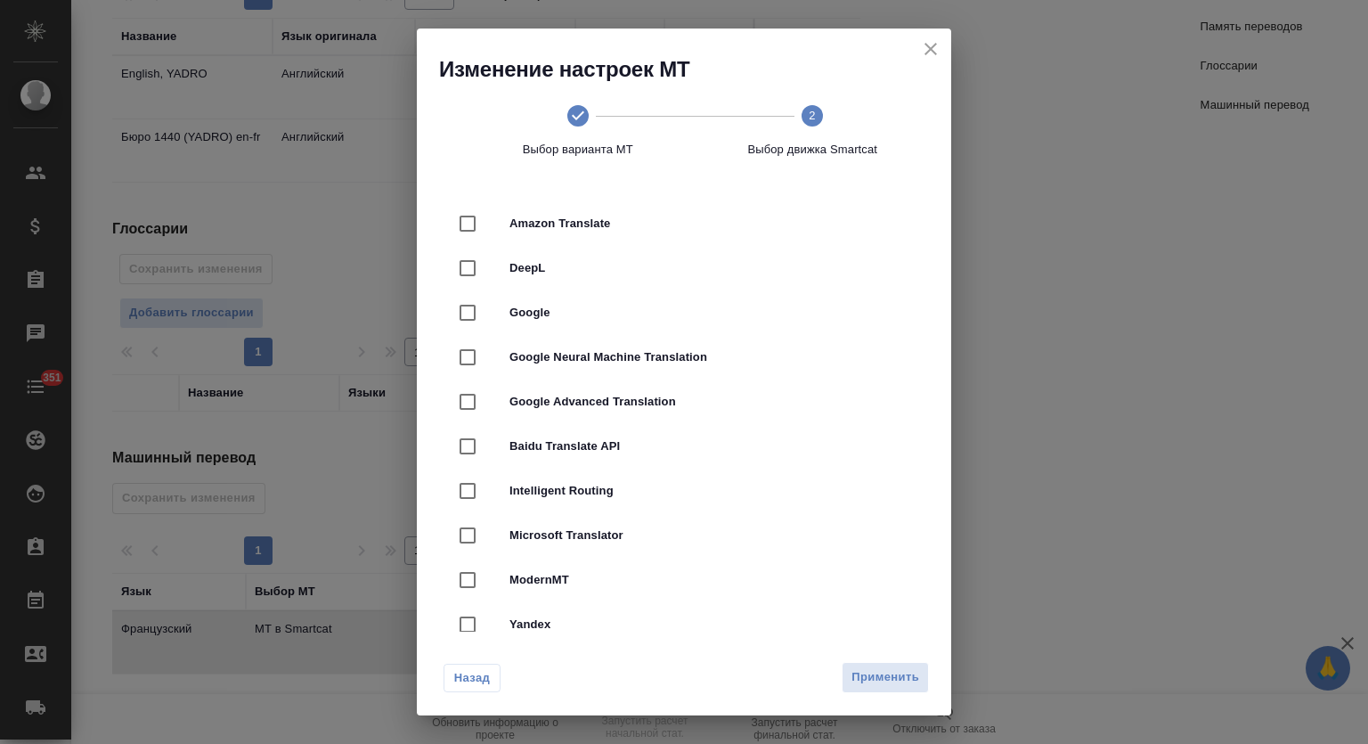
click at [513, 277] on div "DeepL" at bounding box center [684, 268] width 478 height 45
checkbox input "true"
checkbox input "false"
click at [859, 680] on span "Применить" at bounding box center [886, 677] width 68 height 20
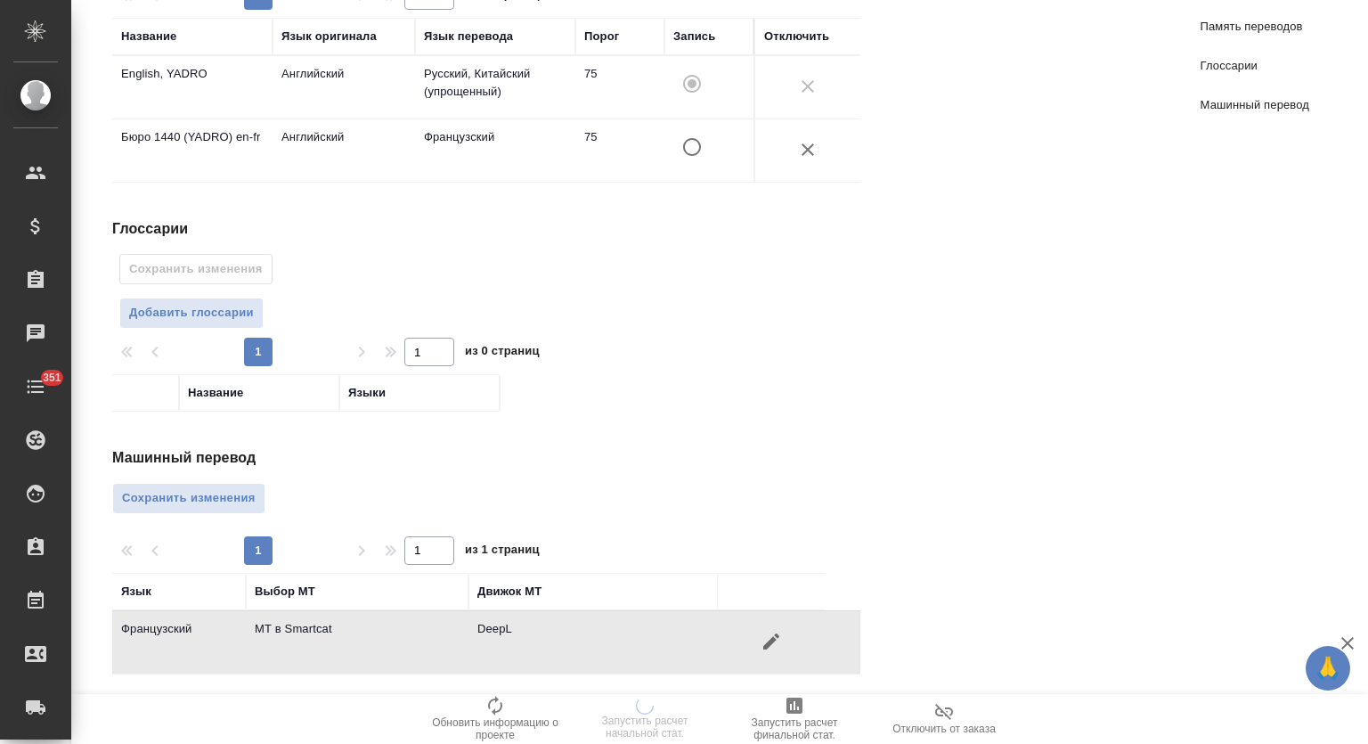
click at [269, 494] on div "Машинный перевод Сохранить изменения 1 1 из 1 страниц Язык Выбор МТ Движок МТ Ф…" at bounding box center [493, 560] width 763 height 227
drag, startPoint x: 237, startPoint y: 494, endPoint x: 1050, endPoint y: 328, distance: 830.3
click at [236, 494] on span "Сохранить изменения" at bounding box center [189, 498] width 134 height 20
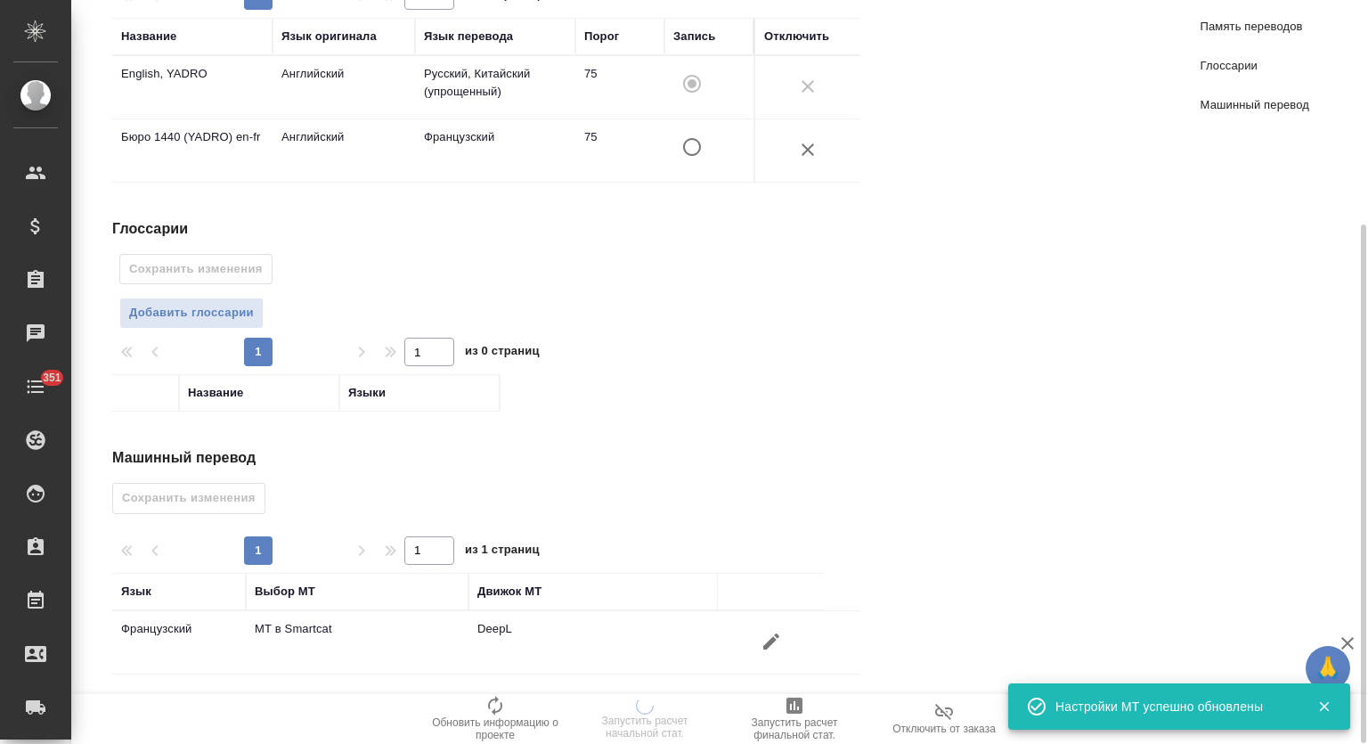
click at [1229, 36] on link "Память переводов" at bounding box center [1255, 26] width 137 height 39
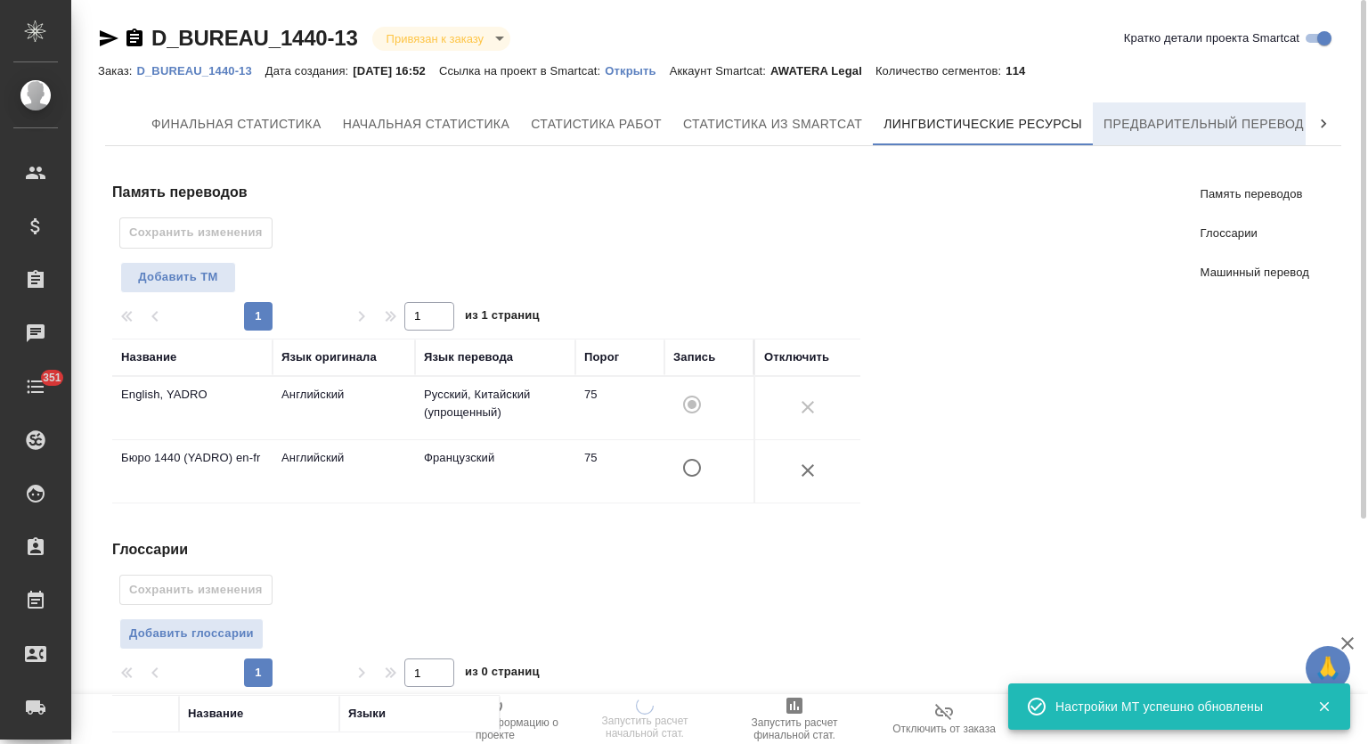
click at [1208, 111] on button "Предварительный перевод" at bounding box center [1204, 123] width 222 height 43
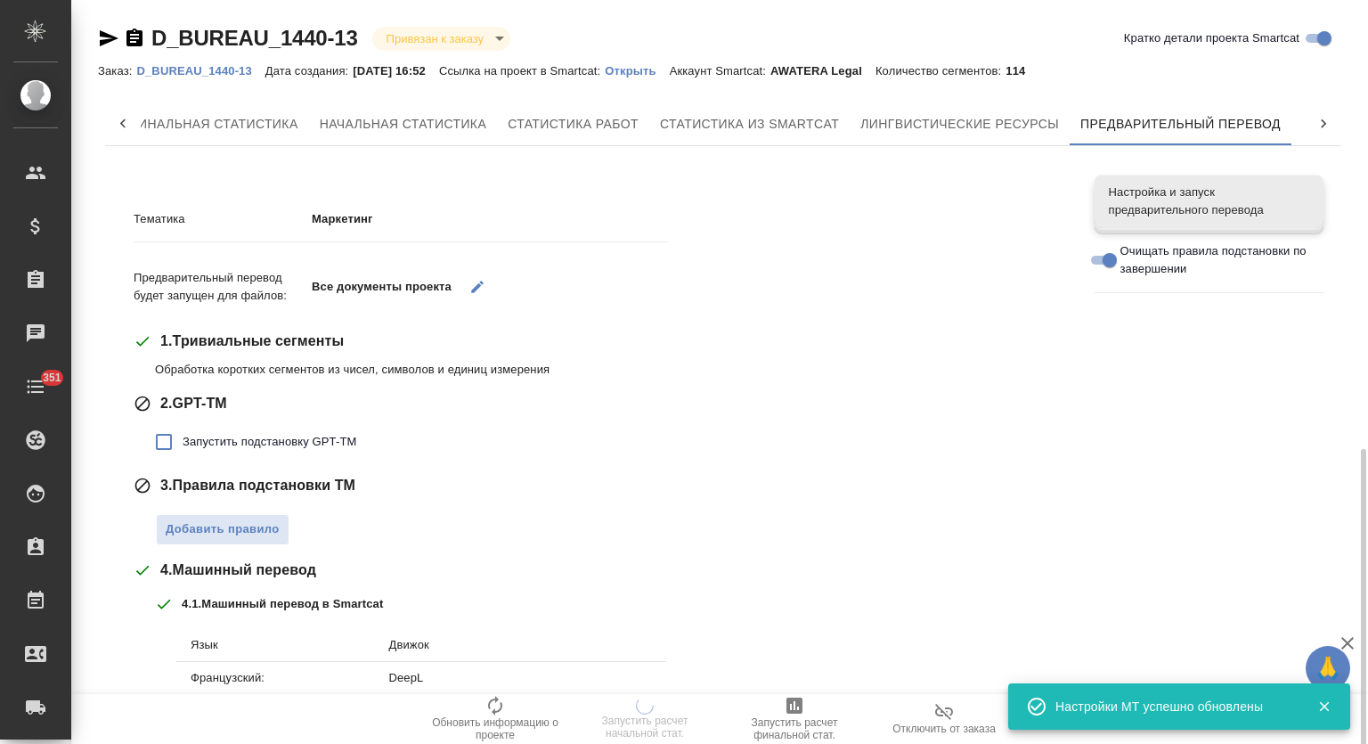
scroll to position [257, 0]
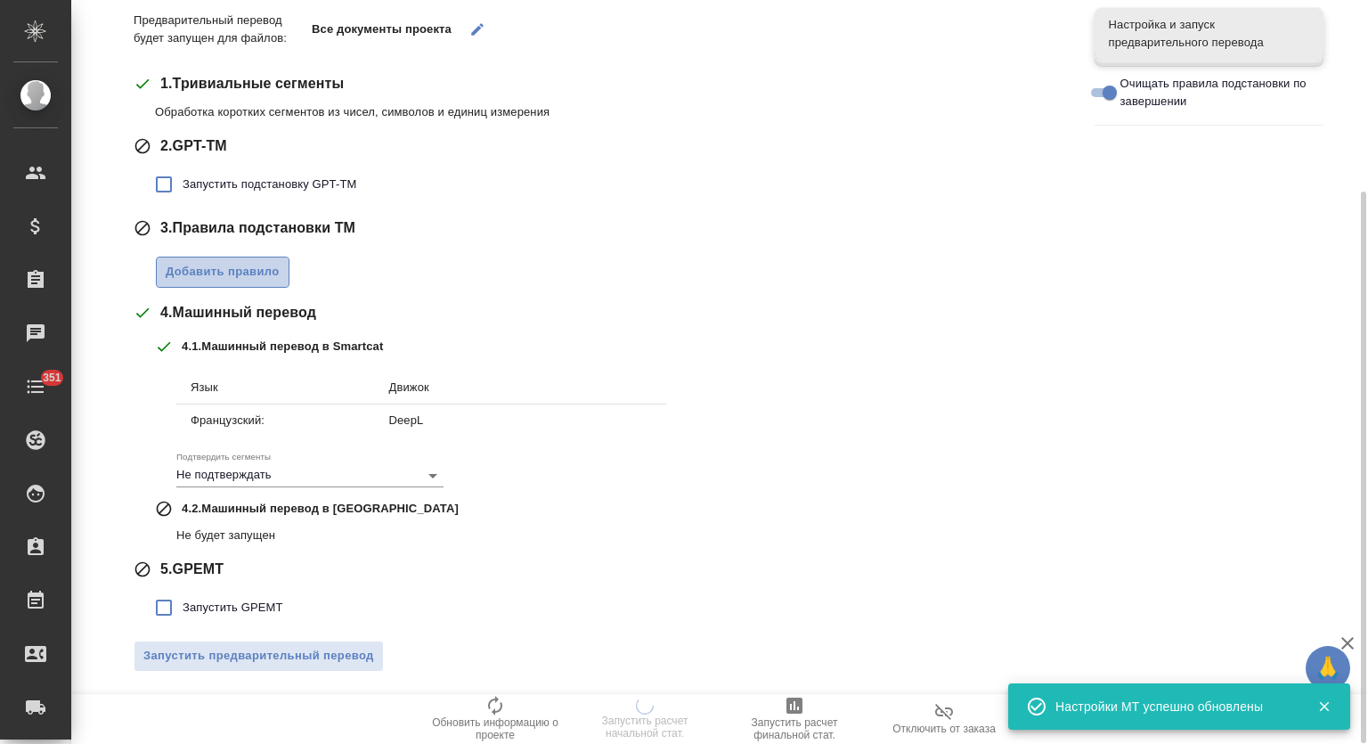
click at [265, 279] on span "Добавить правило" at bounding box center [223, 272] width 114 height 20
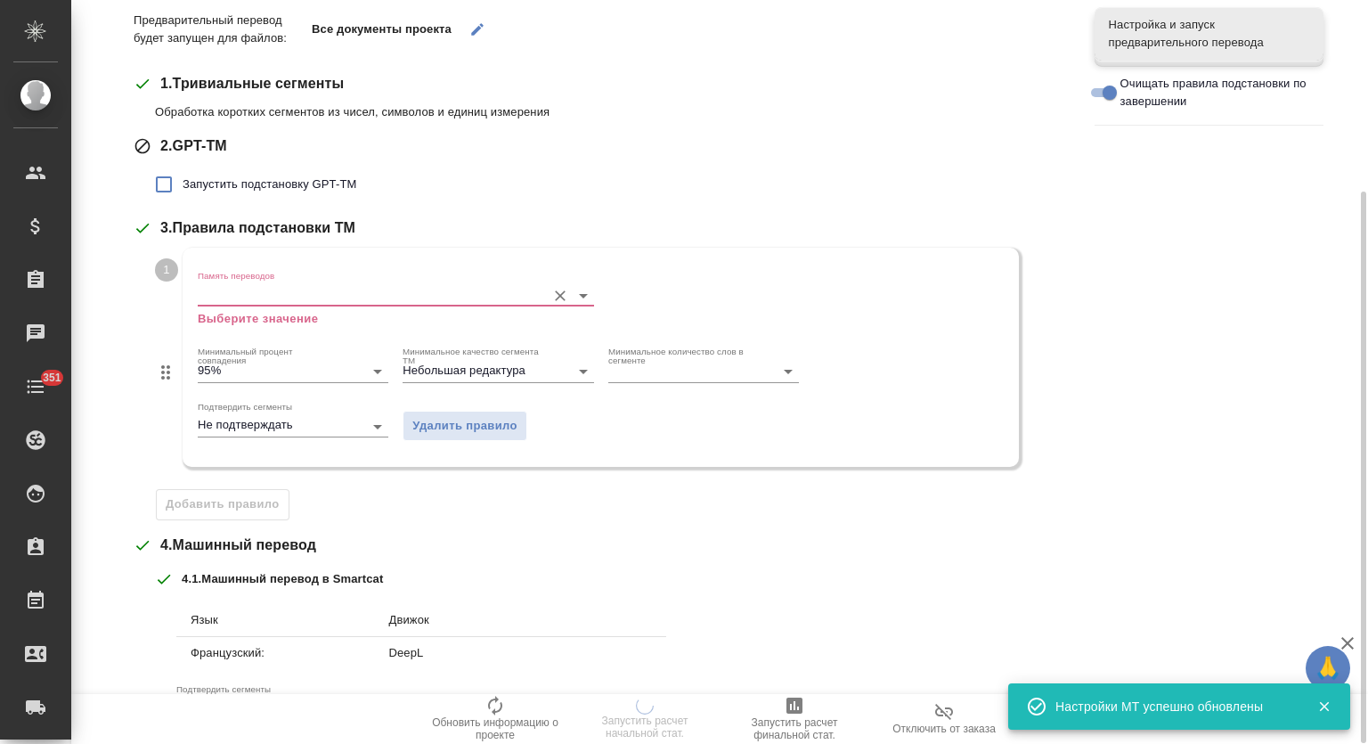
click at [312, 291] on input "Память переводов" at bounding box center [367, 294] width 339 height 21
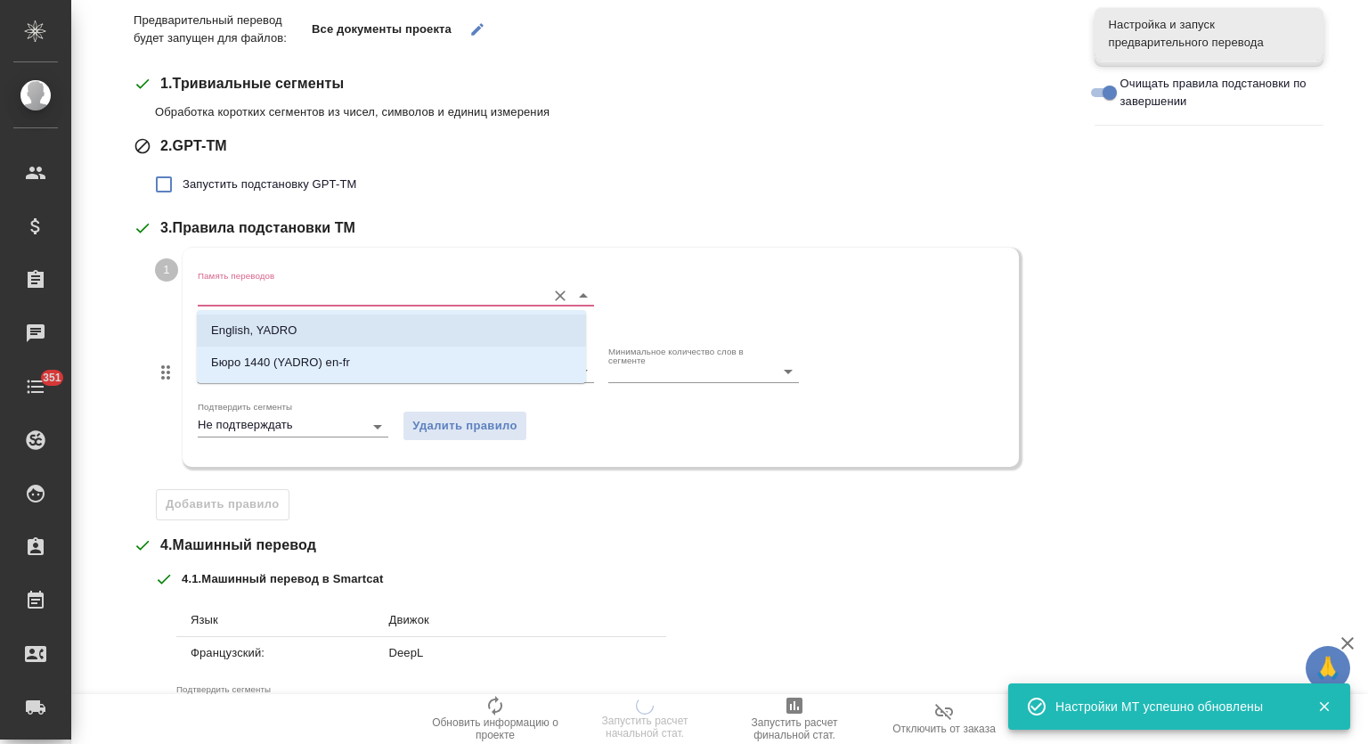
click at [314, 328] on li "English, YADRO" at bounding box center [391, 330] width 389 height 32
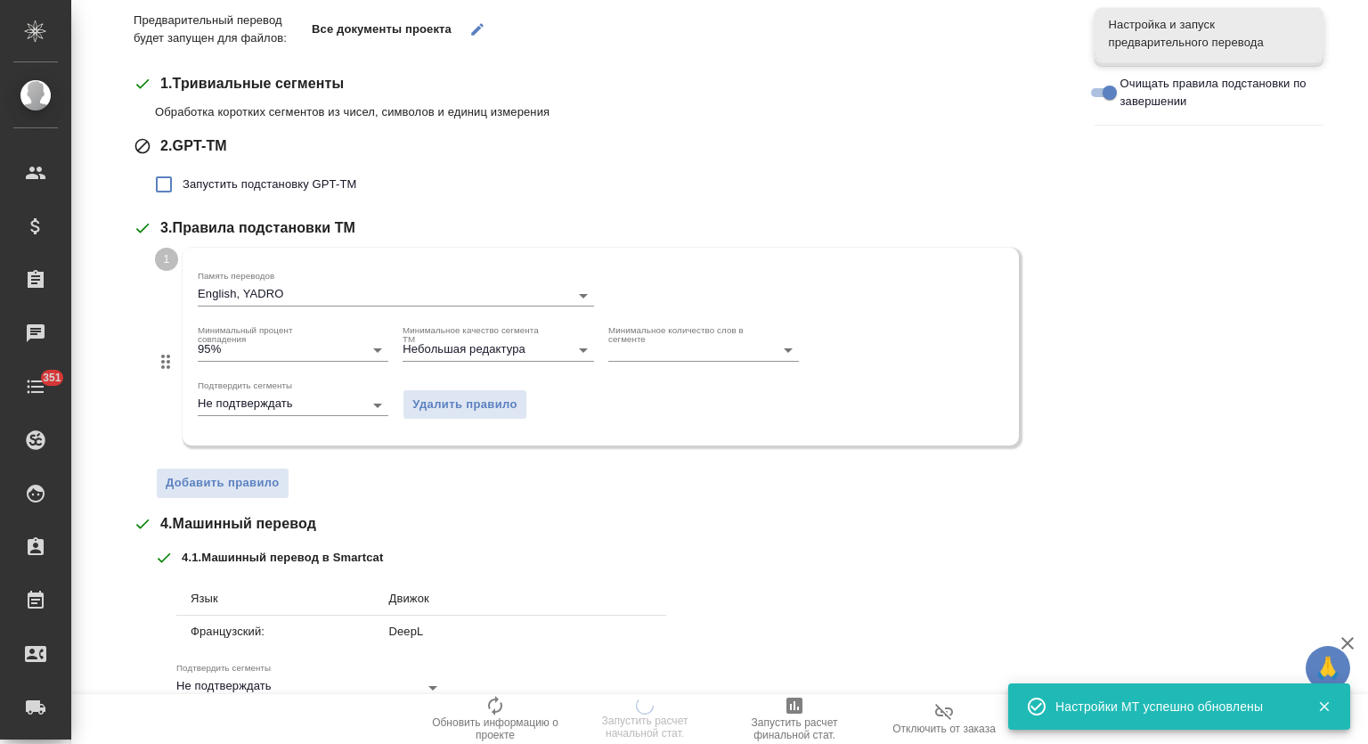
scroll to position [469, 0]
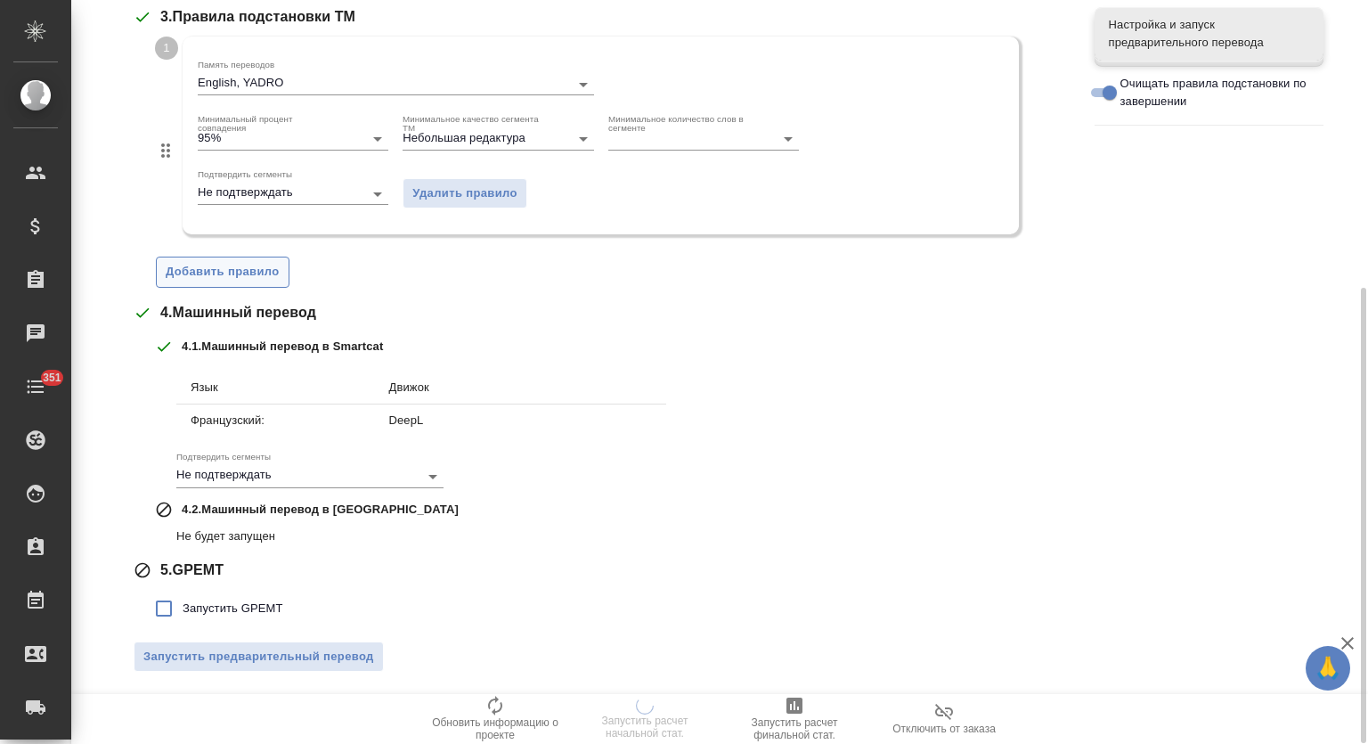
click at [211, 264] on span "Добавить правило" at bounding box center [223, 272] width 114 height 20
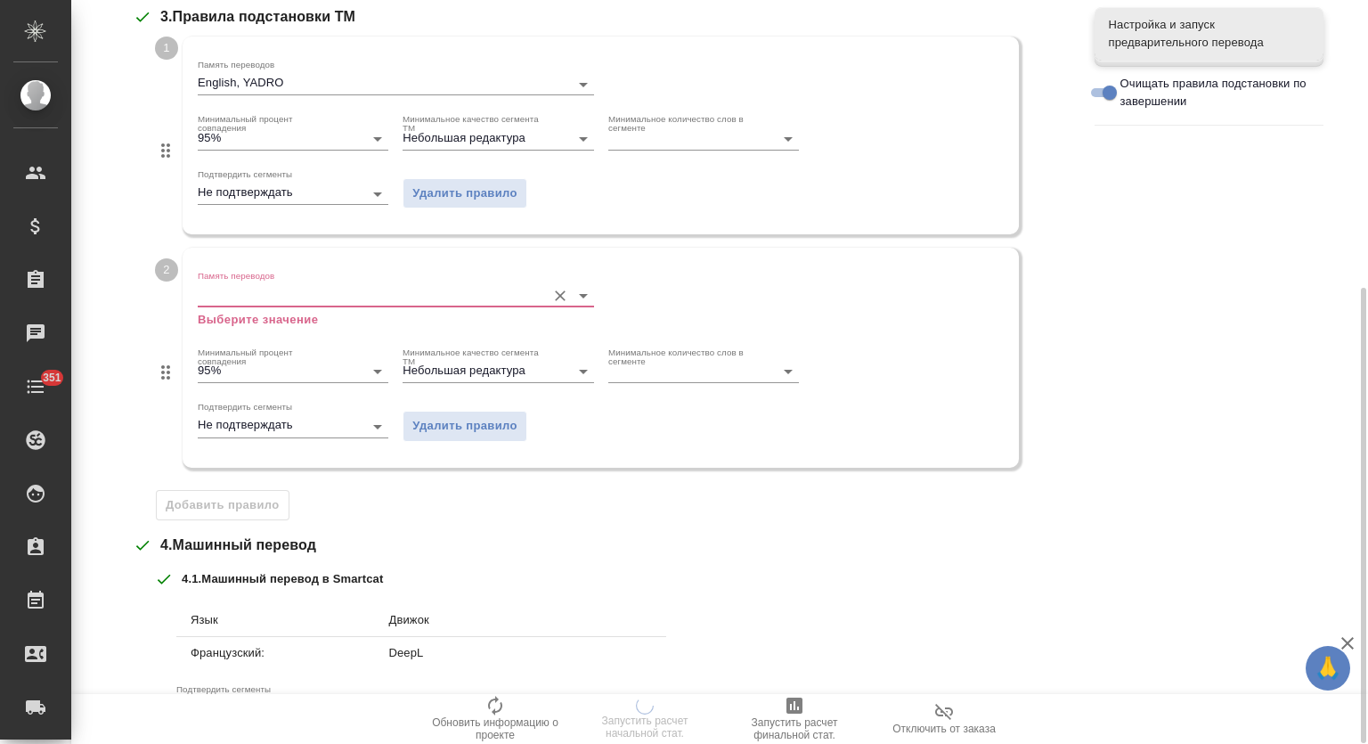
click at [322, 291] on input "Память переводов" at bounding box center [367, 294] width 339 height 21
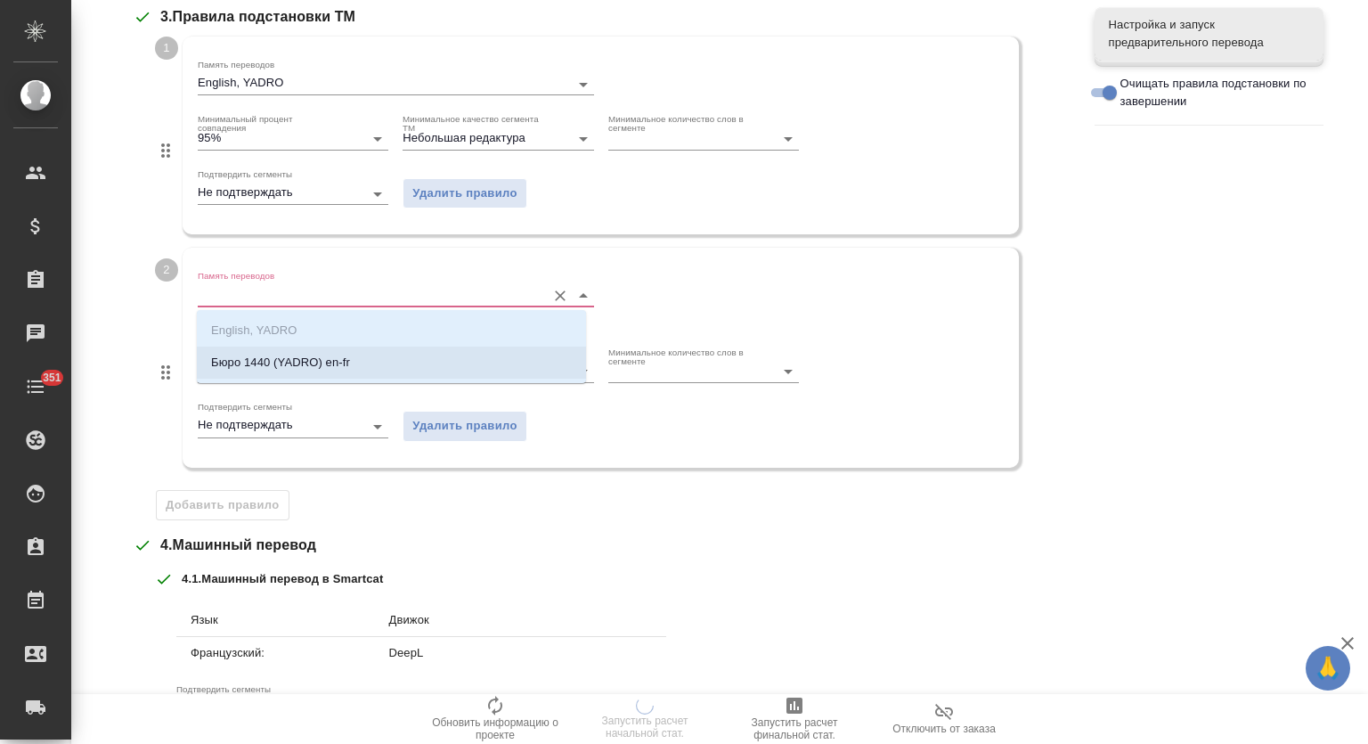
click at [325, 371] on li "Бюро 1440 (YADRO) en-fr" at bounding box center [391, 363] width 389 height 32
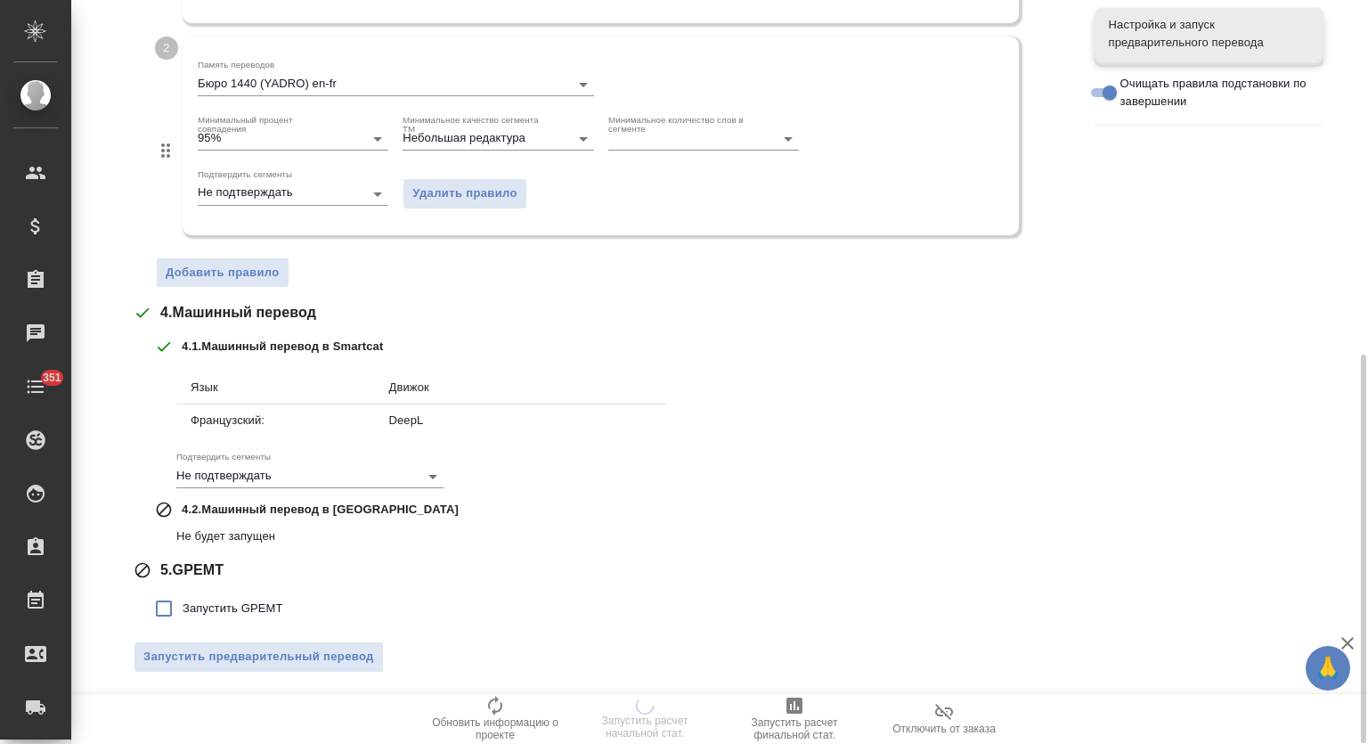
scroll to position [233, 0]
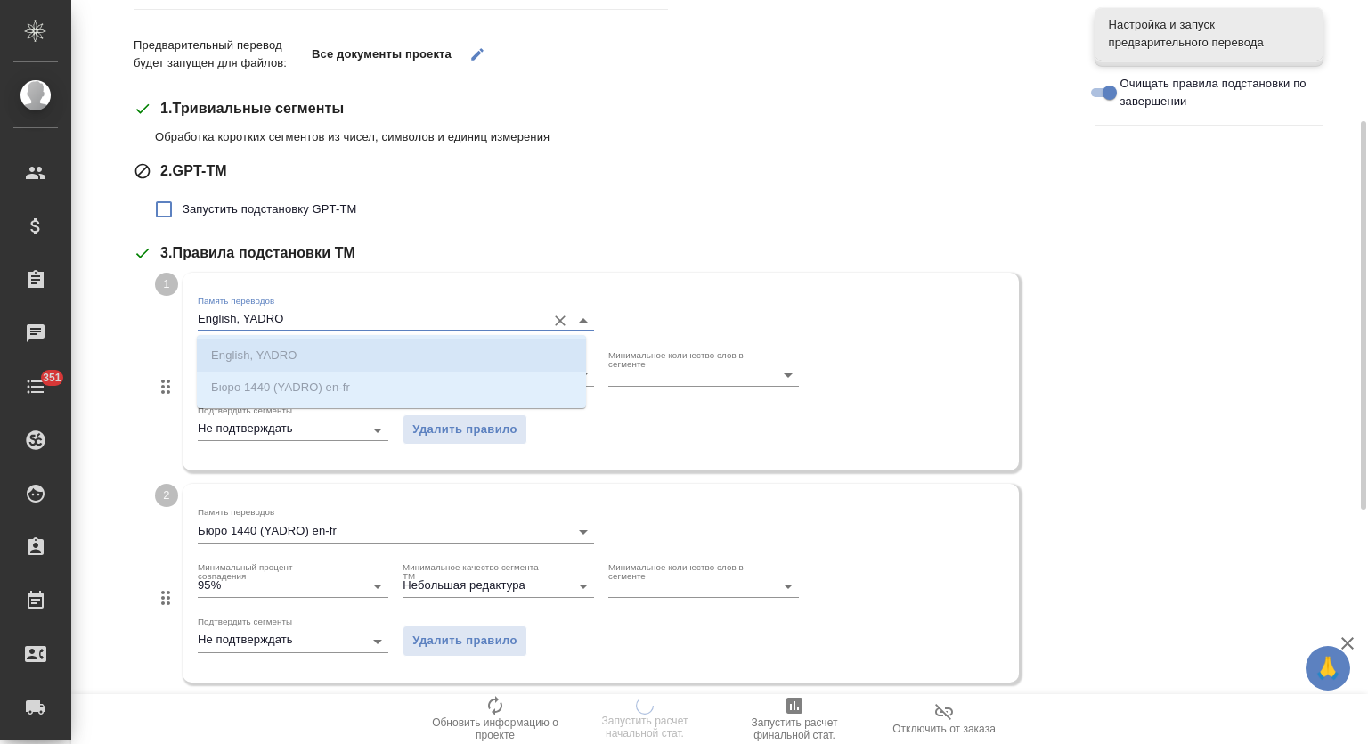
click at [307, 314] on input "English, YADRO" at bounding box center [367, 319] width 339 height 21
click at [834, 194] on div "Запустить подстановку GPT-TM" at bounding box center [611, 209] width 913 height 37
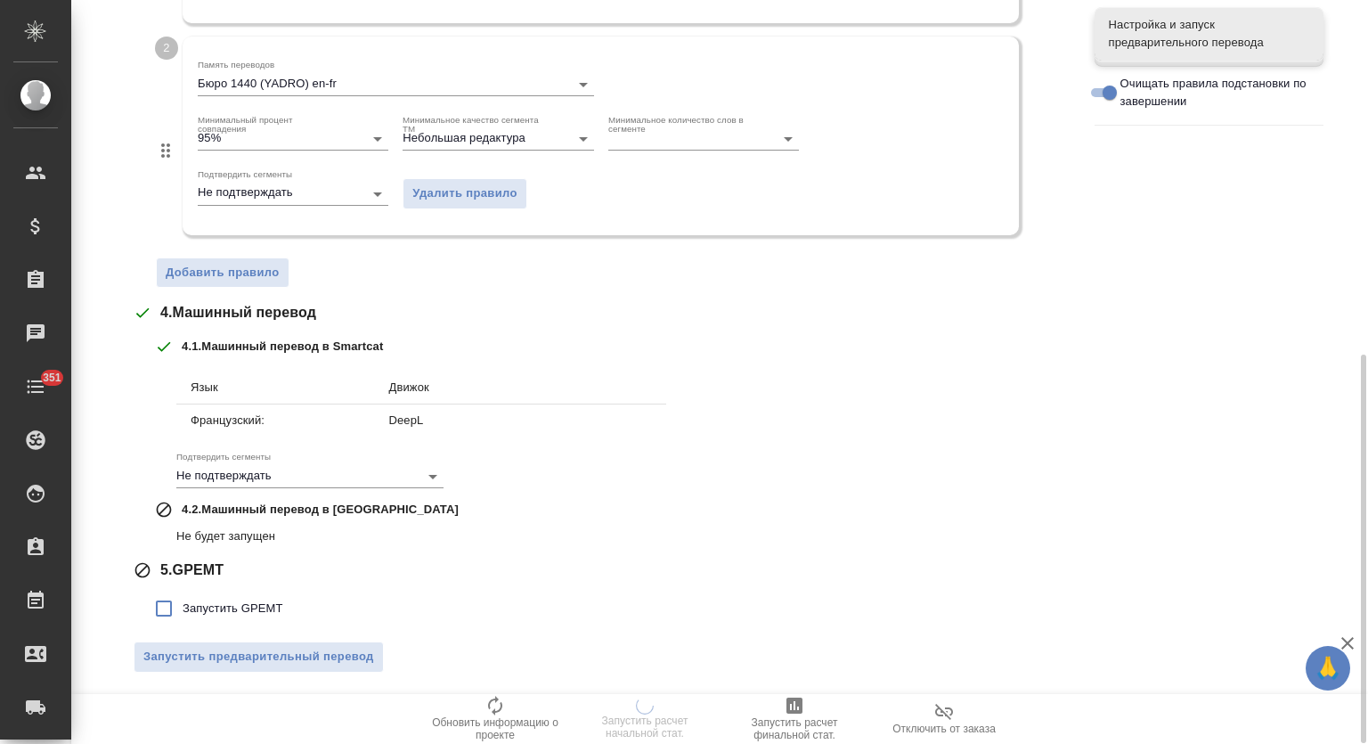
click at [204, 601] on span "Запустить GPEMT" at bounding box center [233, 609] width 101 height 18
click at [183, 601] on input "Запустить GPEMT" at bounding box center [163, 608] width 37 height 37
checkbox input "true"
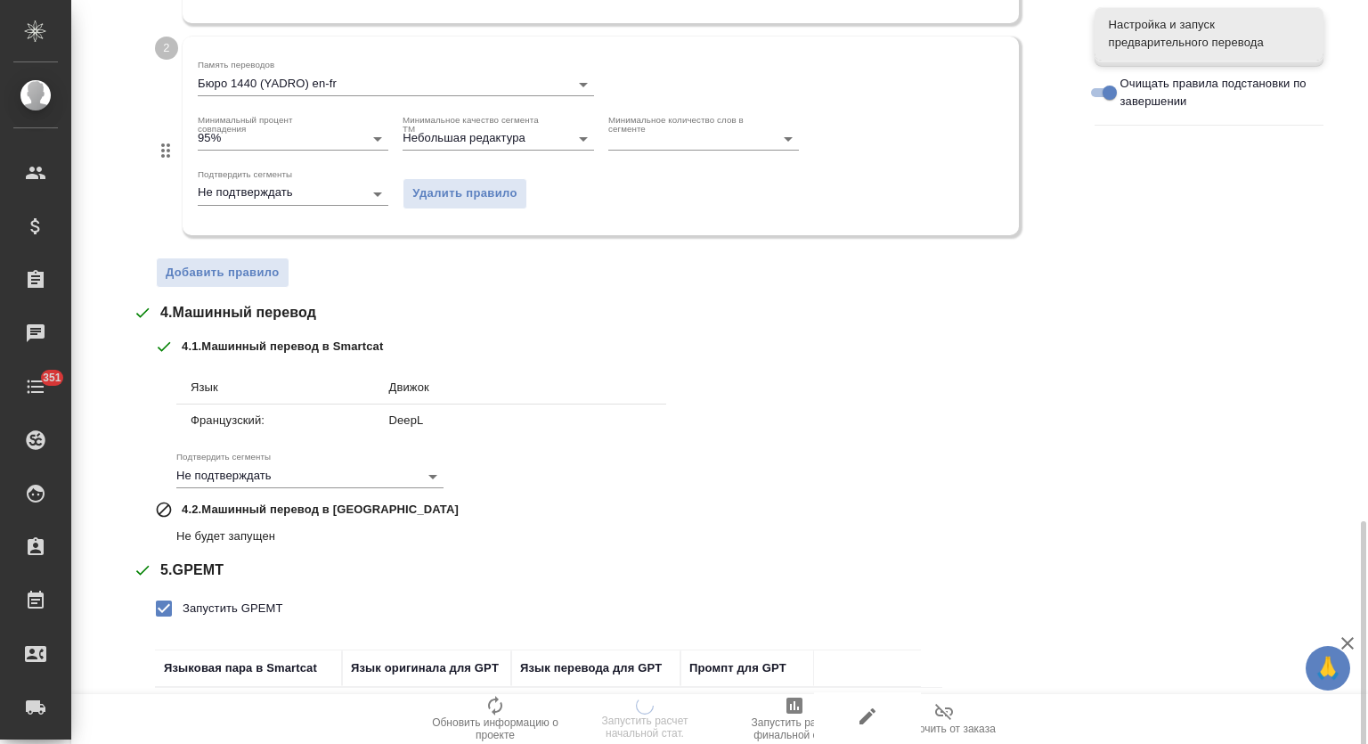
scroll to position [812, 0]
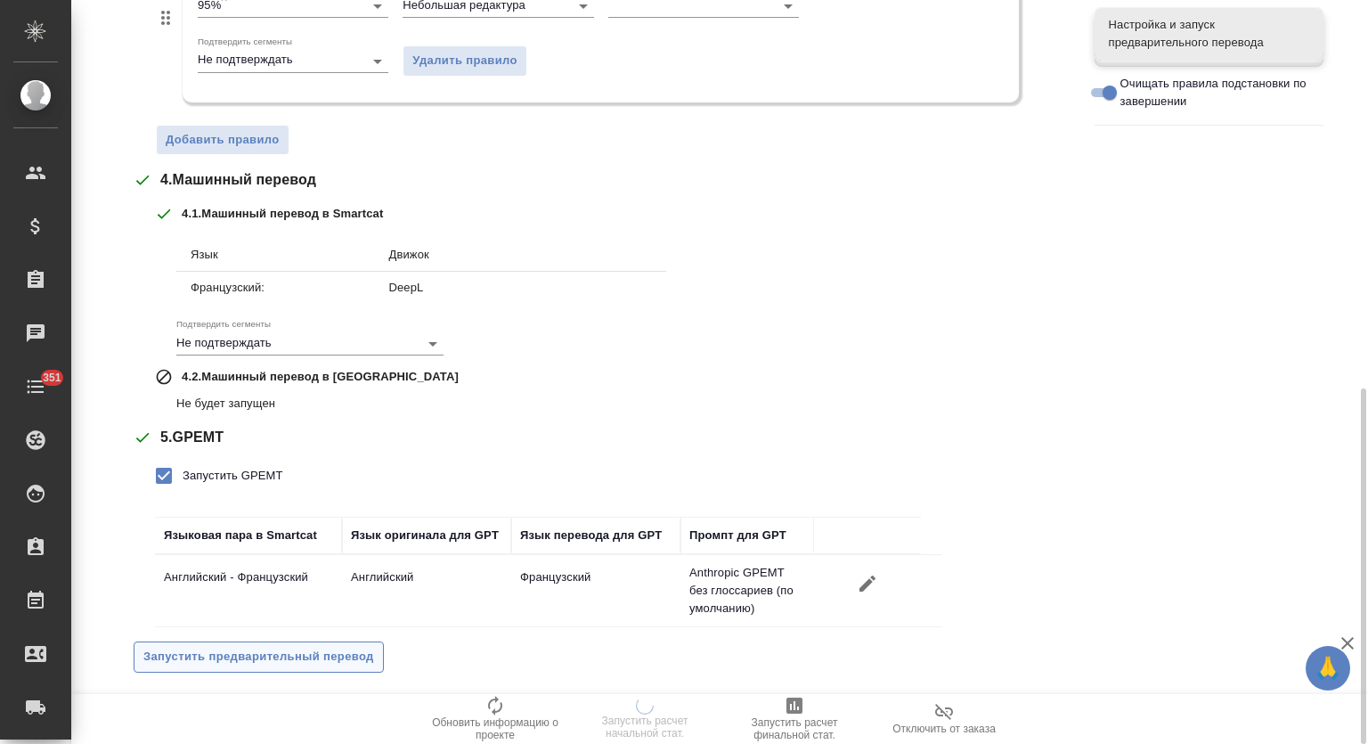
click at [263, 654] on span "Запустить предварительный перевод" at bounding box center [258, 657] width 231 height 20
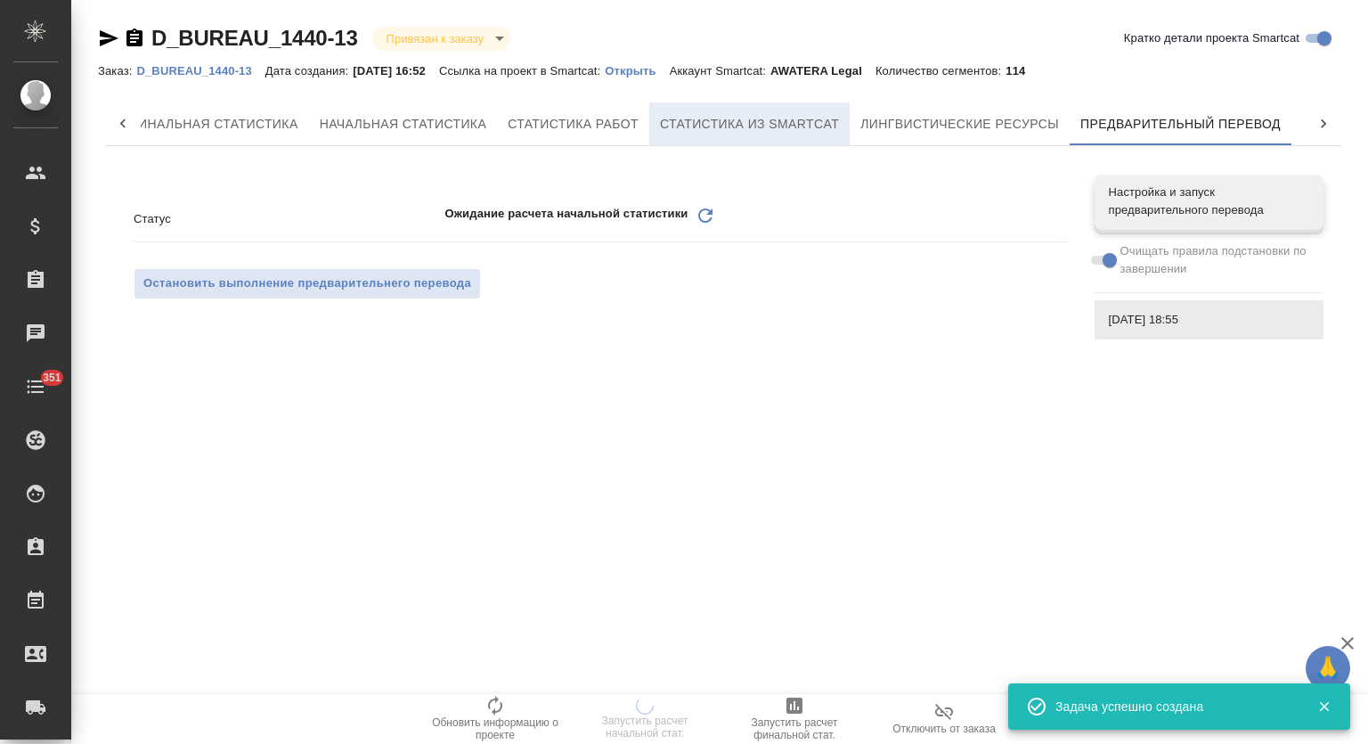
scroll to position [0, 0]
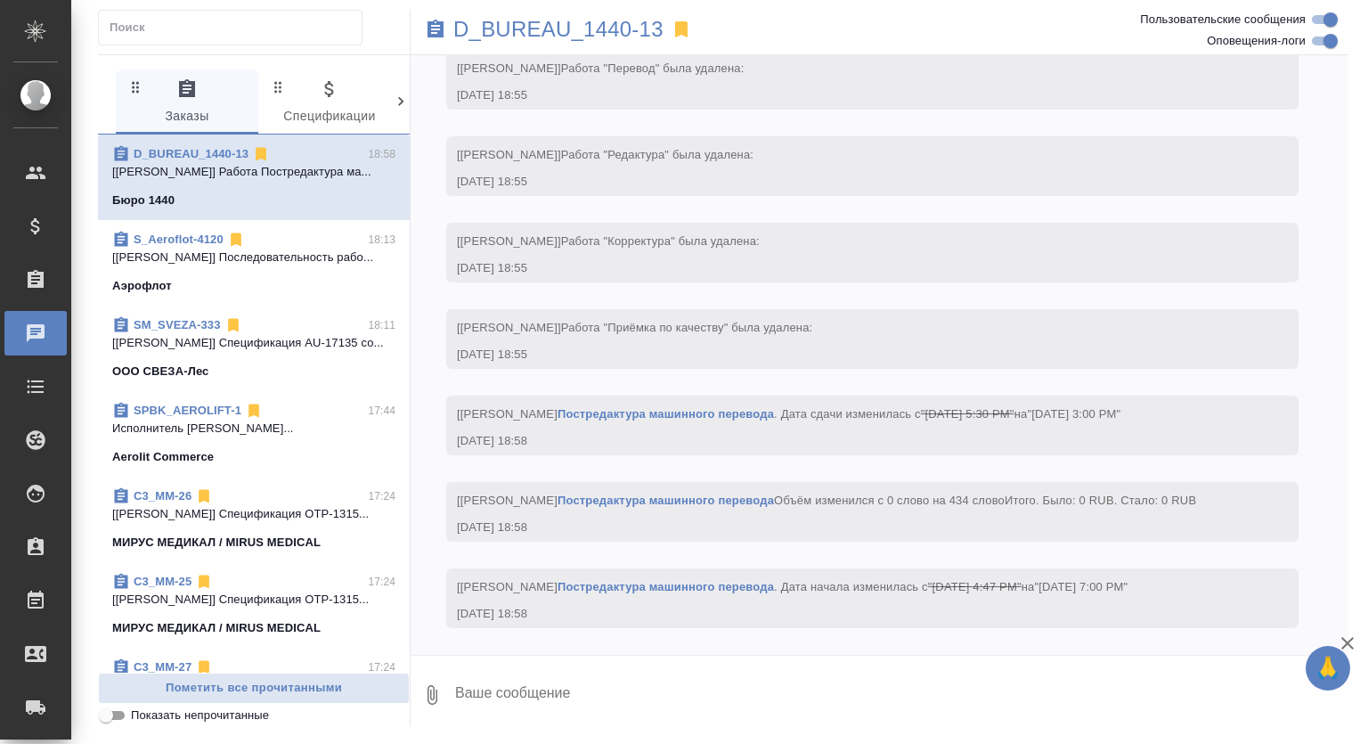
scroll to position [4453, 0]
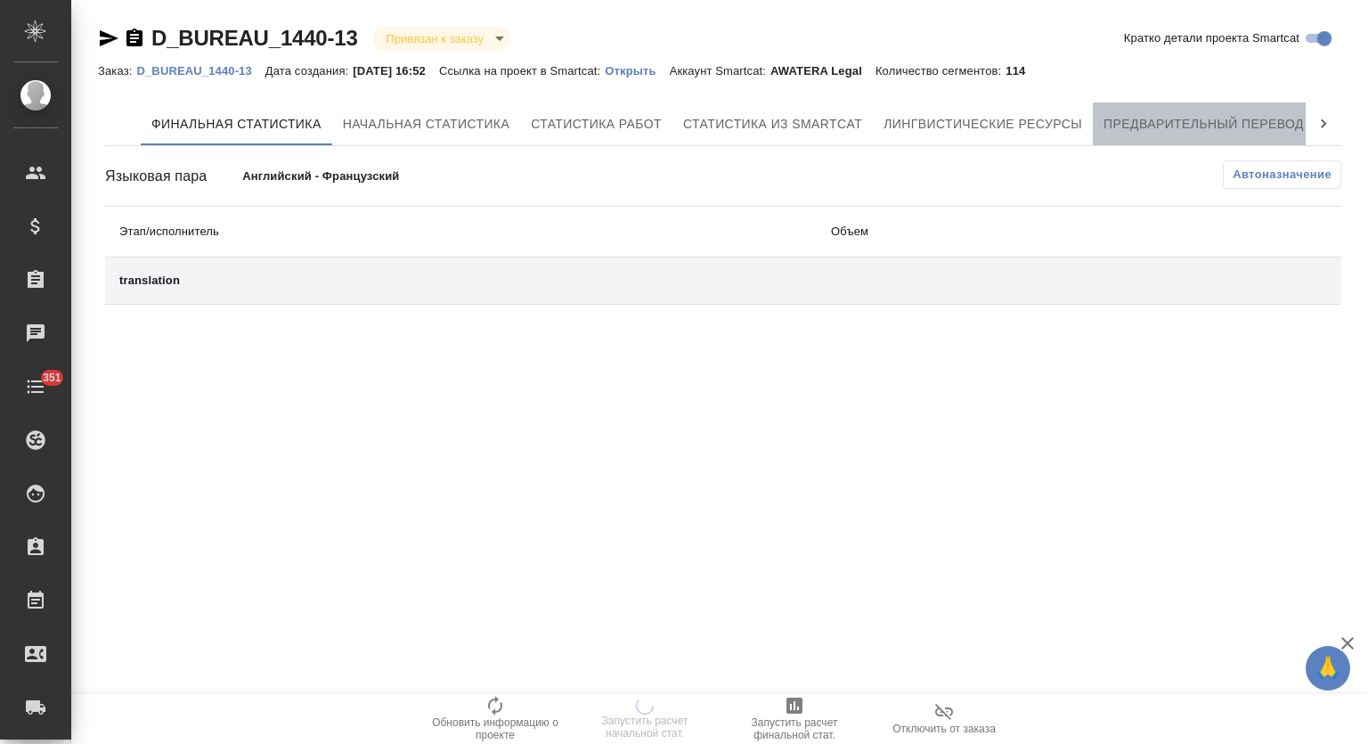
click at [1093, 127] on button "Предварительный перевод" at bounding box center [1204, 123] width 222 height 43
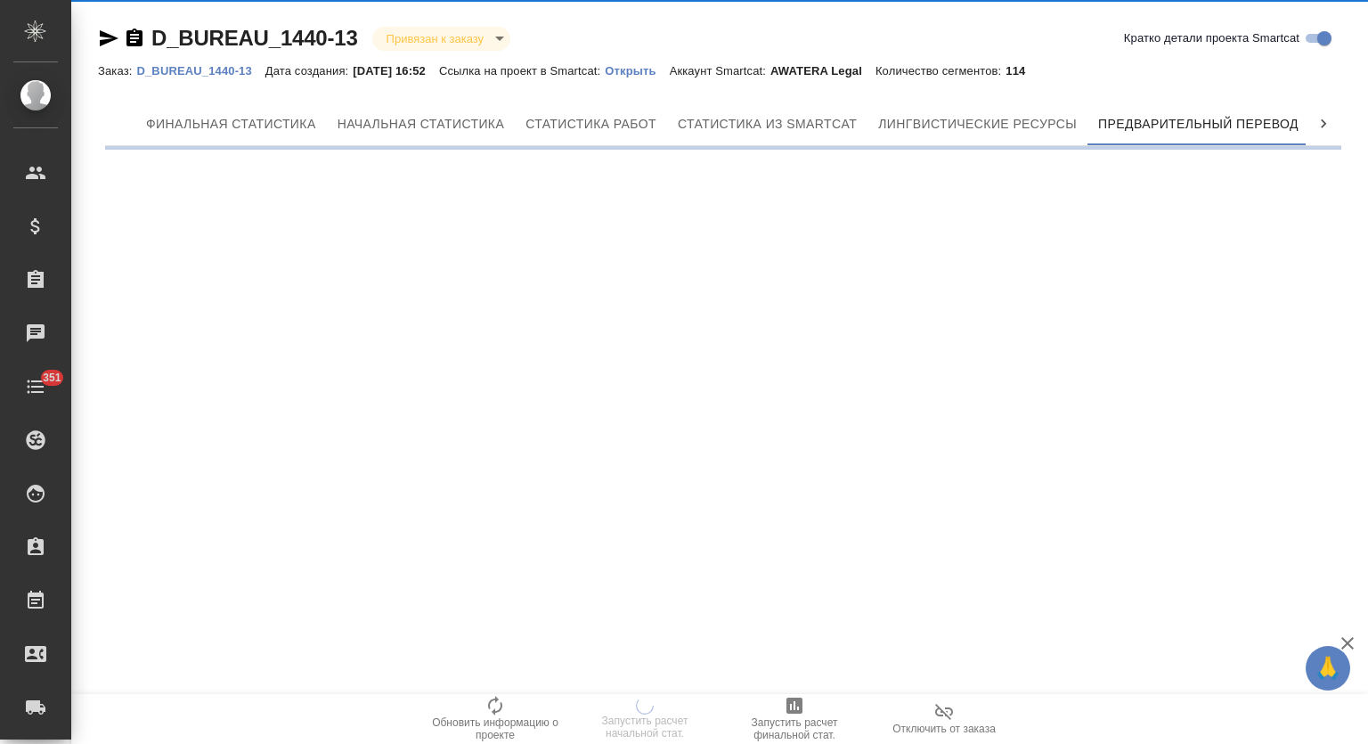
scroll to position [0, 8]
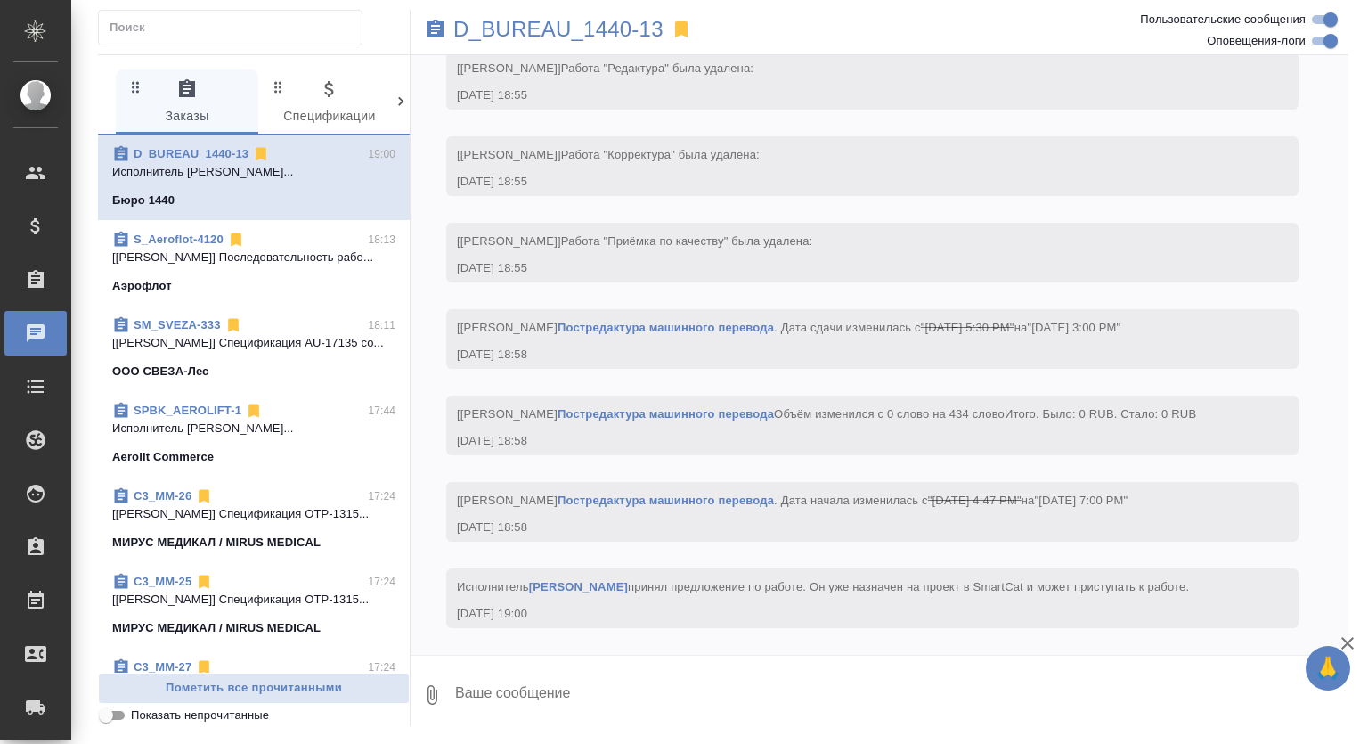
scroll to position [4557, 0]
click at [321, 273] on span "S_Aeroflot-4120 18:13 [[PERSON_NAME]] Последовательность рабо... Аэрофлот" at bounding box center [253, 263] width 283 height 64
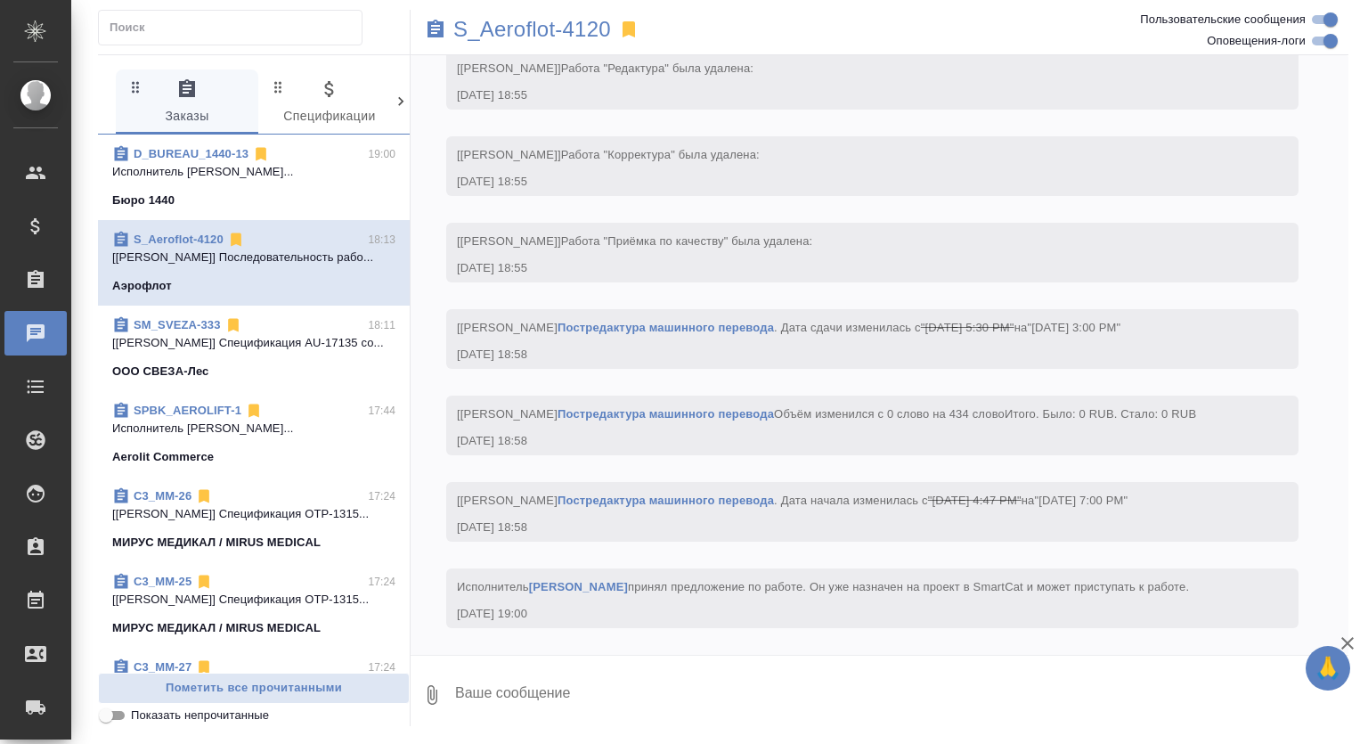
scroll to position [1569, 0]
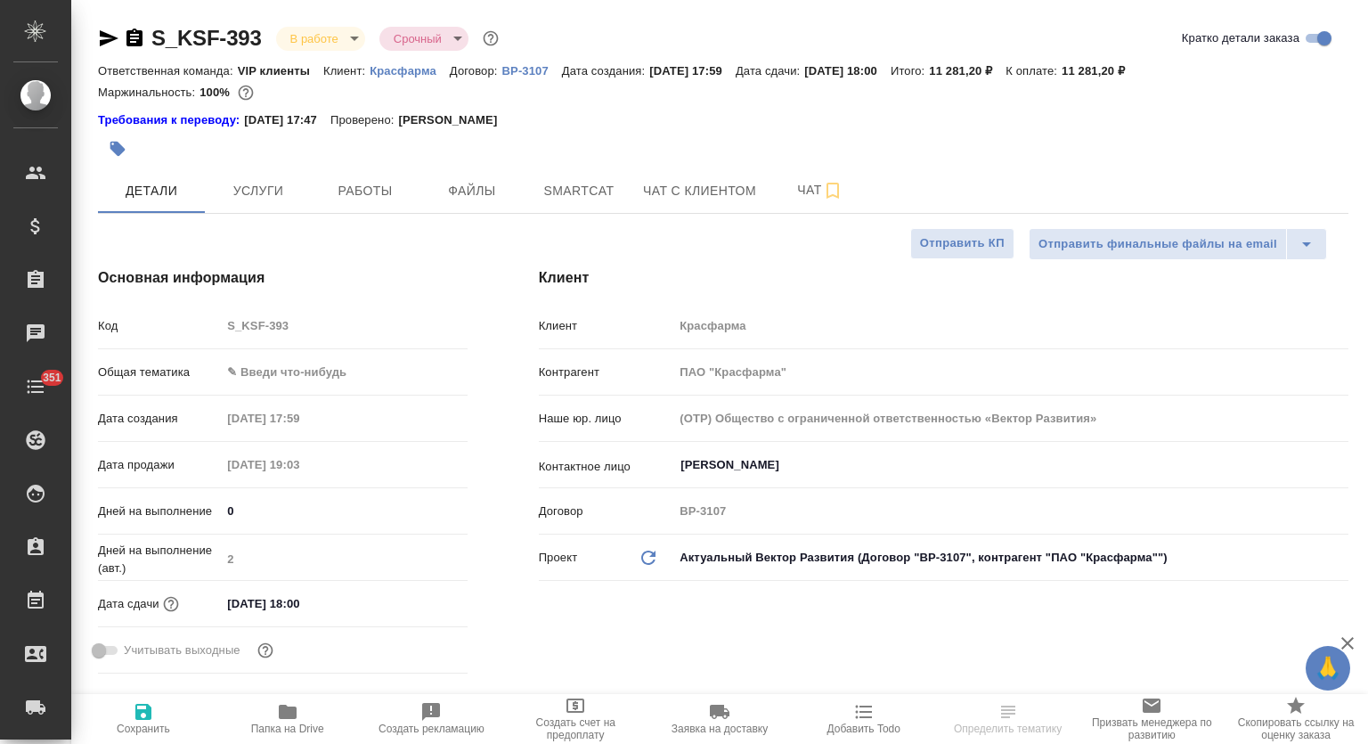
select select "RU"
click at [349, 200] on span "Работы" at bounding box center [365, 191] width 86 height 22
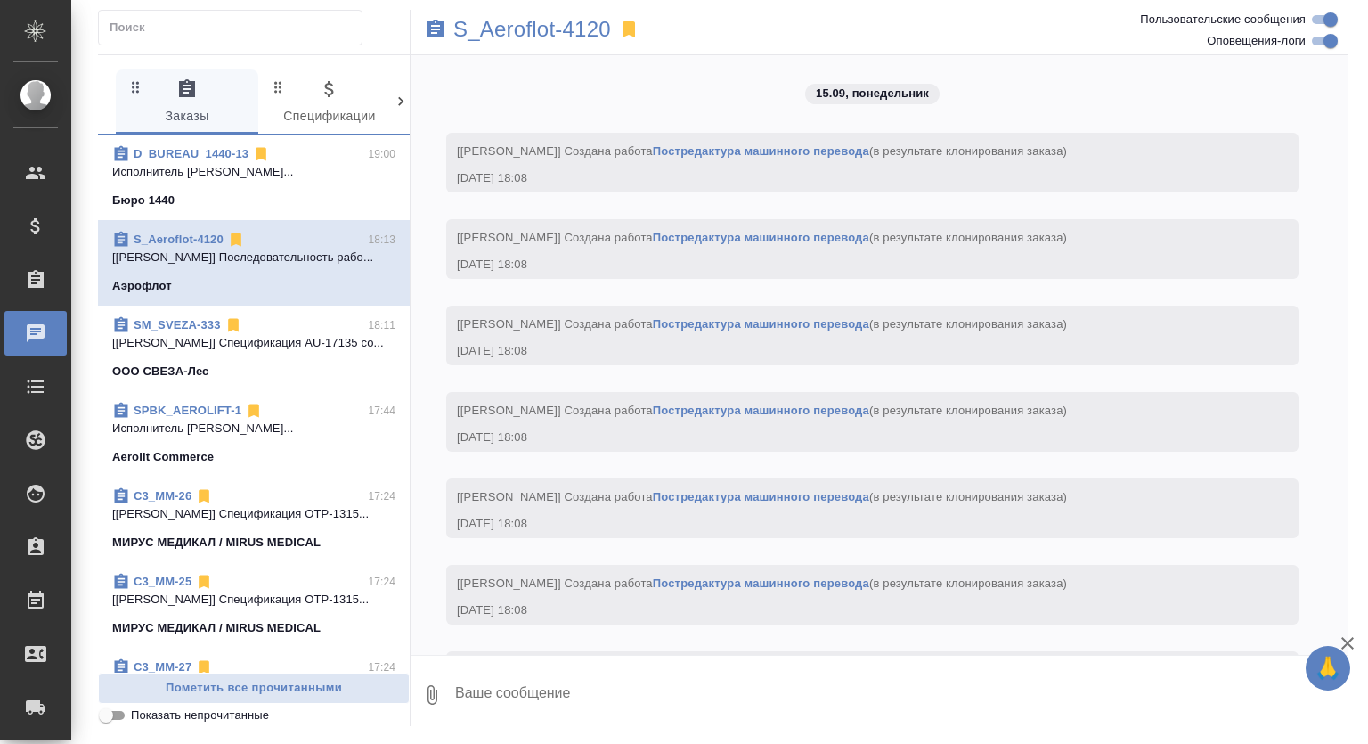
scroll to position [1569, 0]
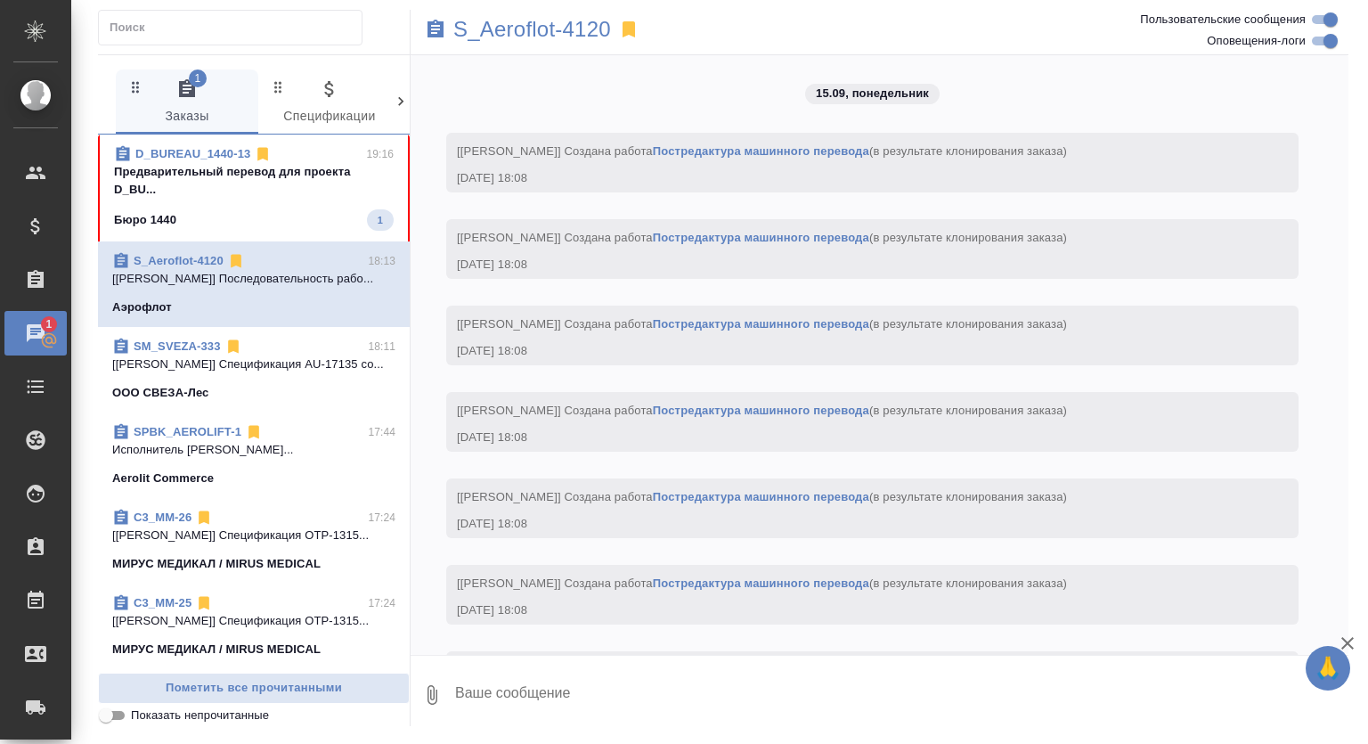
scroll to position [1569, 0]
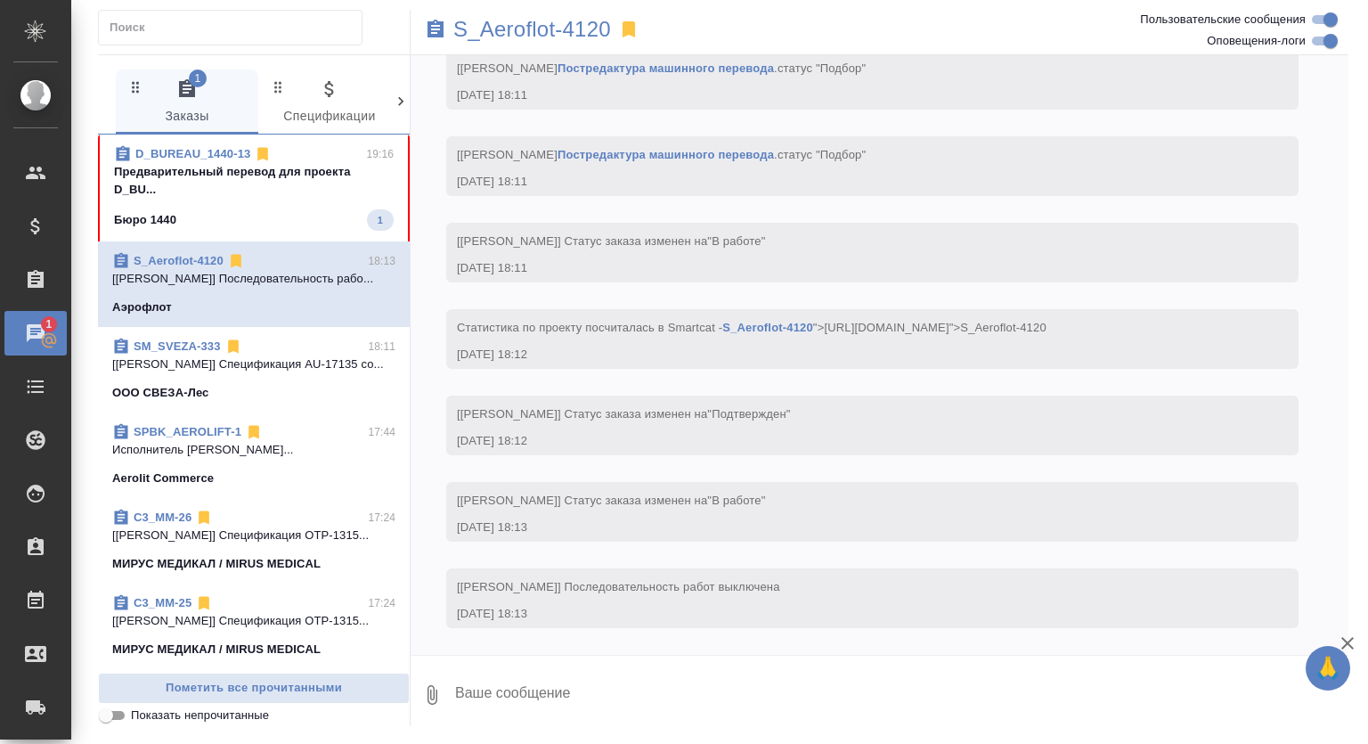
click at [337, 169] on p "Предварительный перевод для проекта D_BU..." at bounding box center [254, 181] width 280 height 36
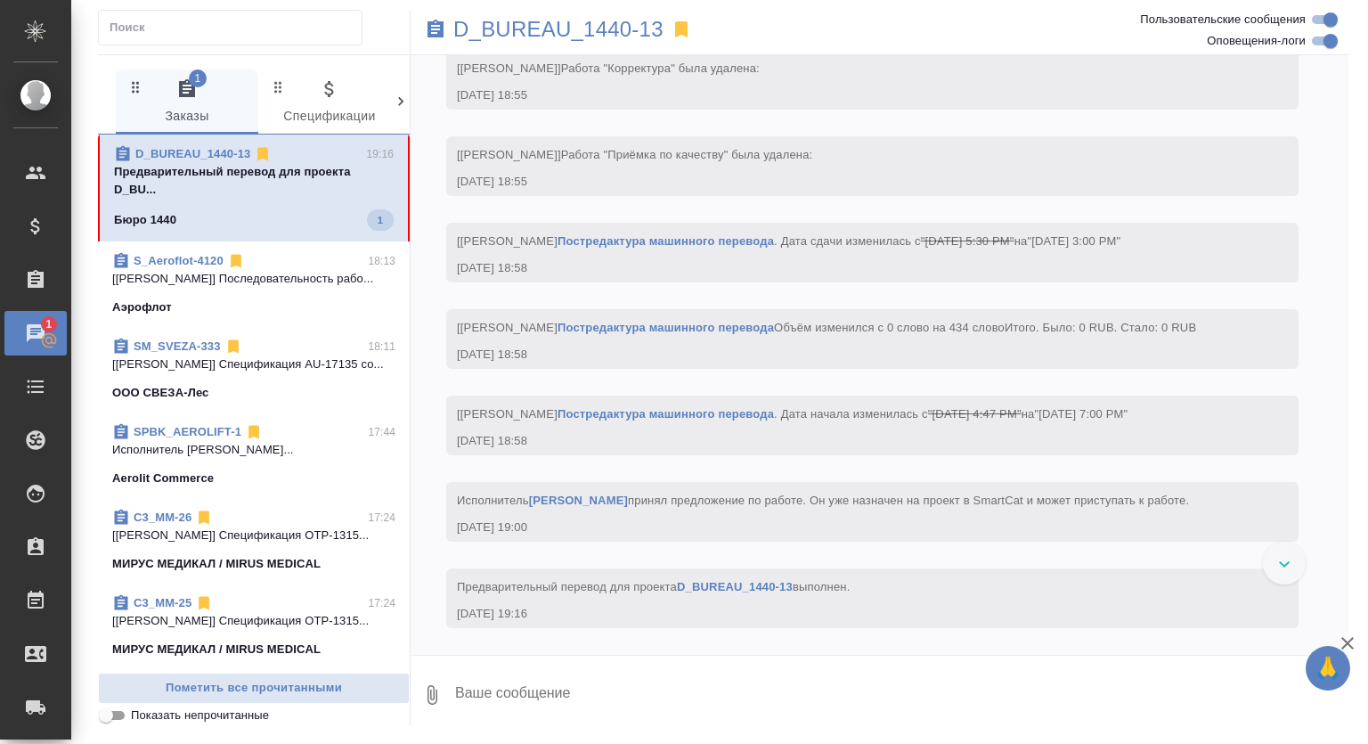
scroll to position [4569, 0]
